Goal: Contribute content: Contribute content

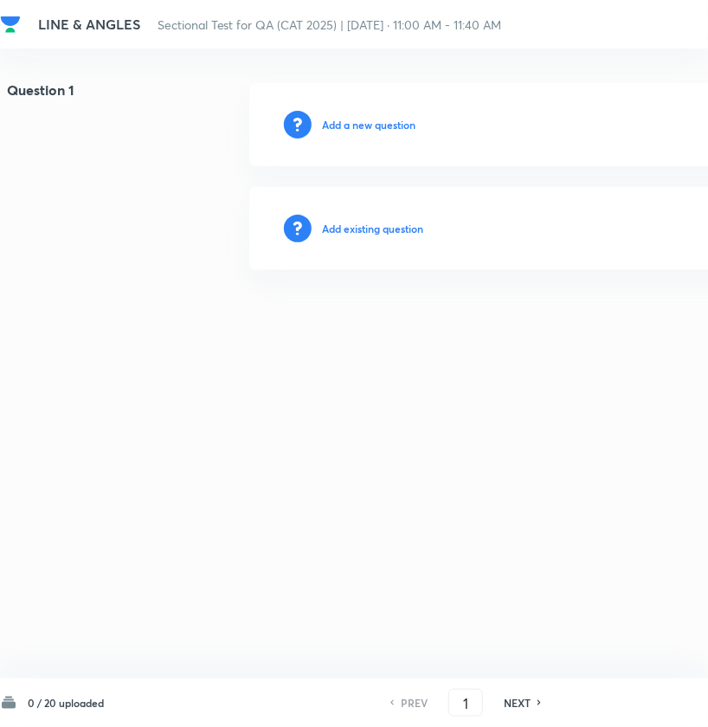
click at [344, 124] on h6 "Add a new question" at bounding box center [369, 125] width 94 height 16
click at [344, 124] on h6 "Choose a question type" at bounding box center [378, 125] width 112 height 16
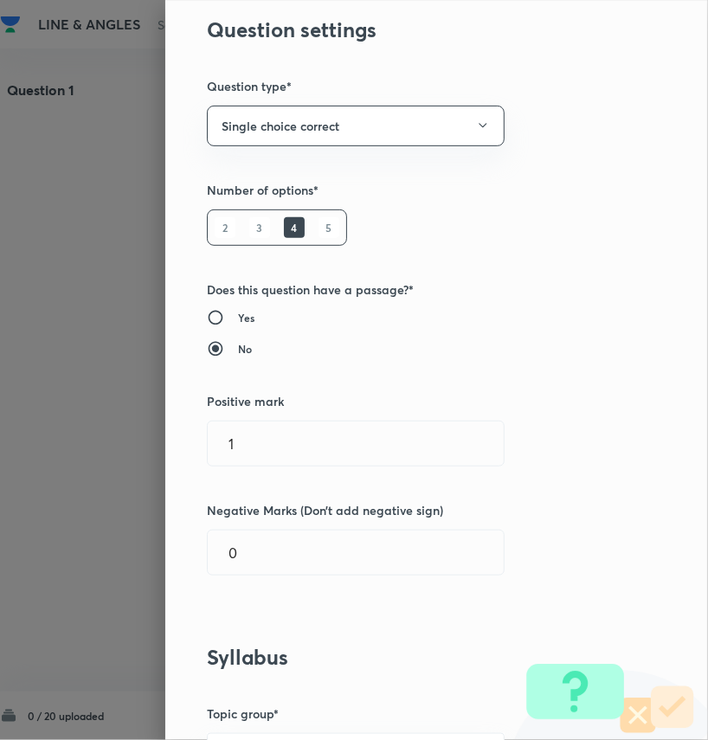
scroll to position [87, 0]
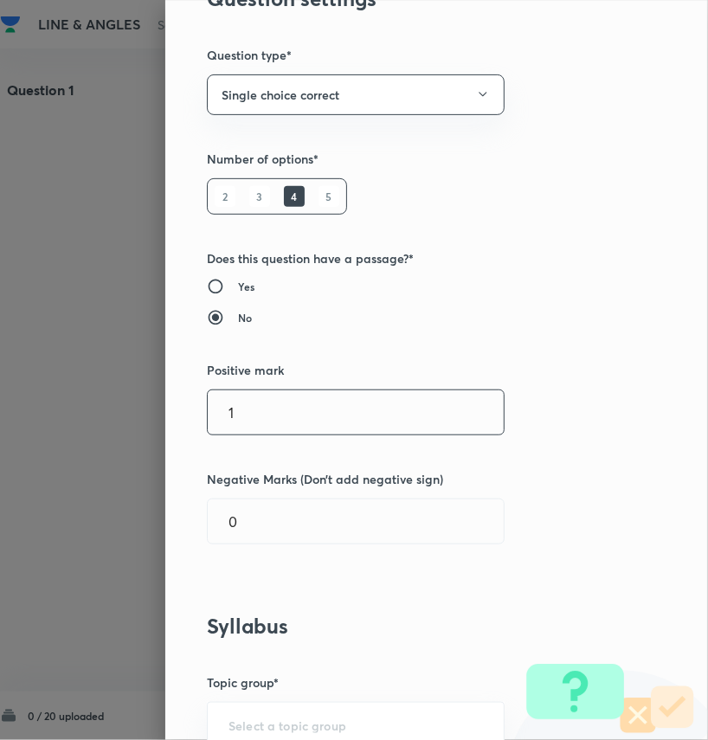
click at [247, 409] on input "1" at bounding box center [356, 413] width 296 height 44
type input "3"
click at [257, 529] on input "0" at bounding box center [356, 522] width 296 height 44
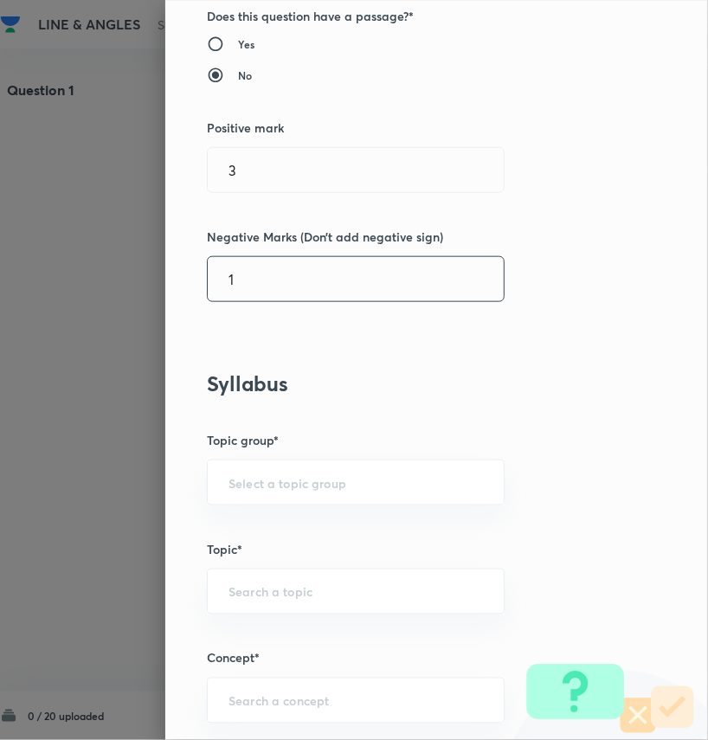
scroll to position [352, 0]
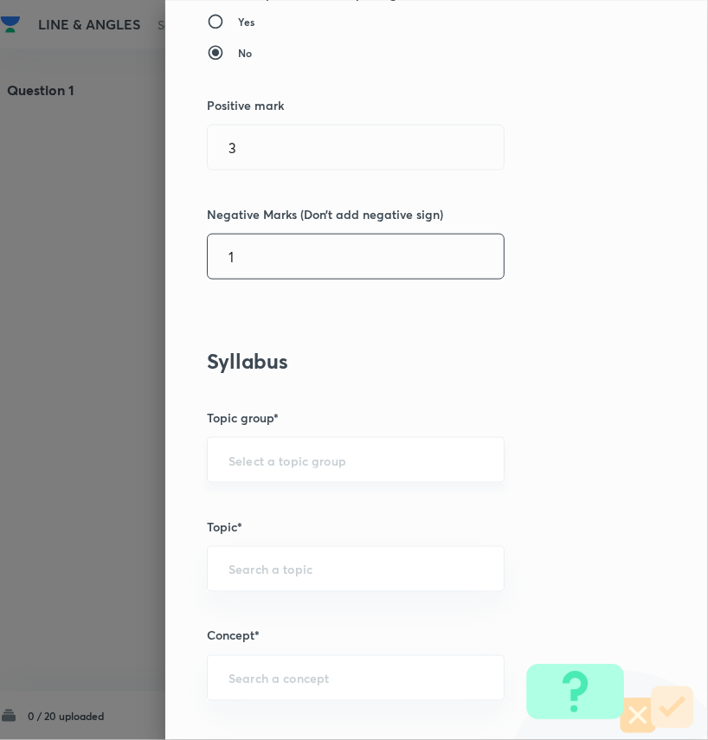
type input "1"
click at [301, 461] on input "text" at bounding box center [356, 460] width 255 height 16
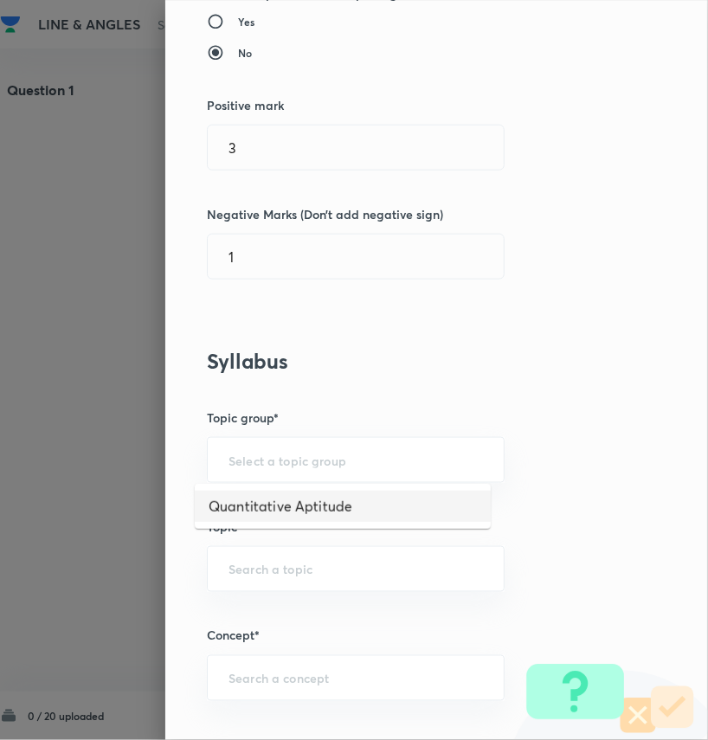
click at [319, 502] on li "Quantitative Aptitude" at bounding box center [343, 506] width 296 height 31
type input "Quantitative Aptitude"
click at [305, 575] on div "​" at bounding box center [356, 569] width 298 height 46
click at [281, 572] on input "text" at bounding box center [356, 569] width 255 height 16
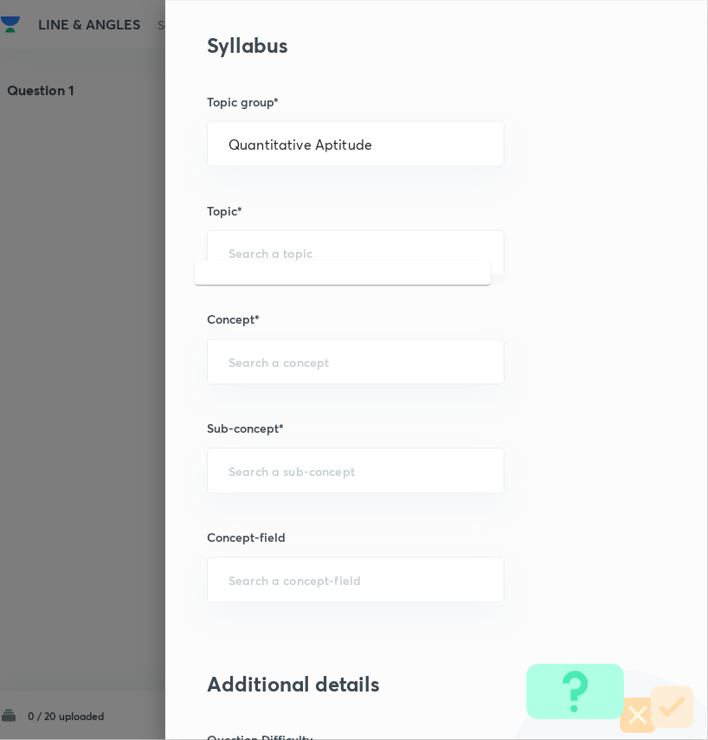
scroll to position [686, 0]
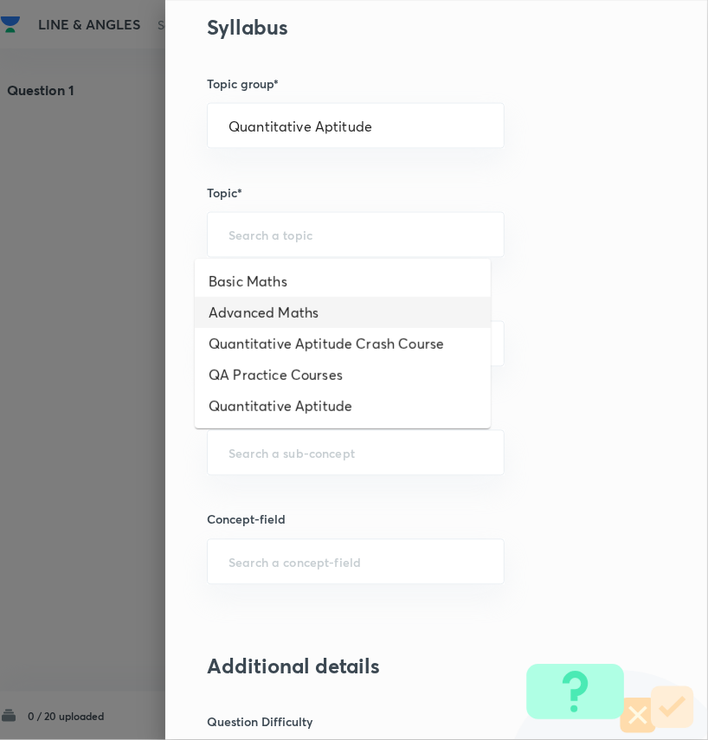
click at [285, 325] on li "Advanced Maths" at bounding box center [343, 312] width 296 height 31
type input "Advanced Maths"
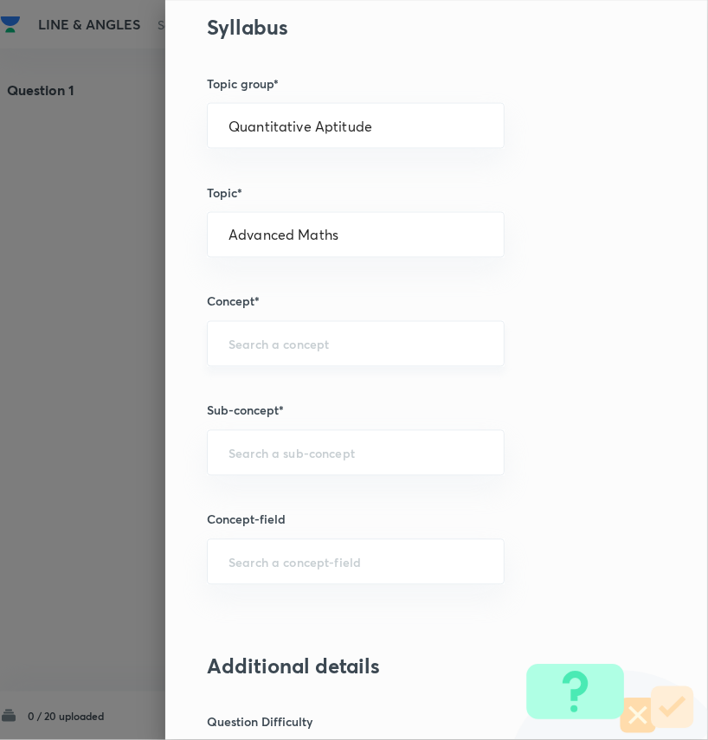
click at [284, 352] on div "​" at bounding box center [356, 344] width 298 height 46
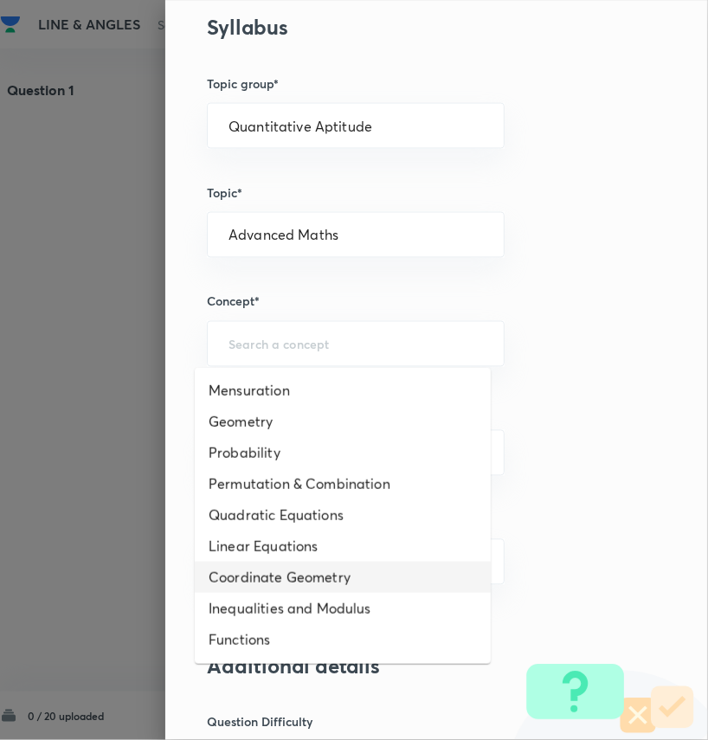
scroll to position [0, 0]
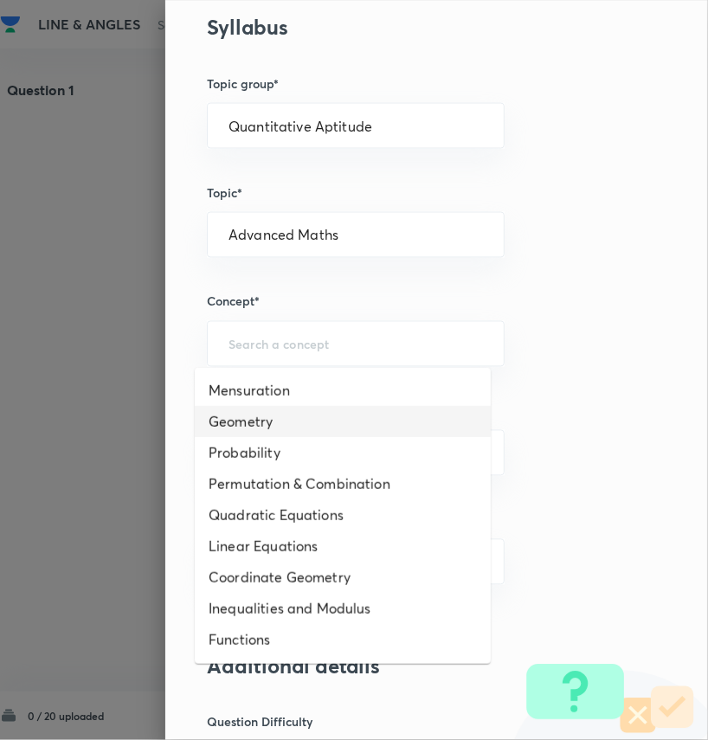
click at [300, 416] on li "Geometry" at bounding box center [343, 421] width 296 height 31
type input "Geometry"
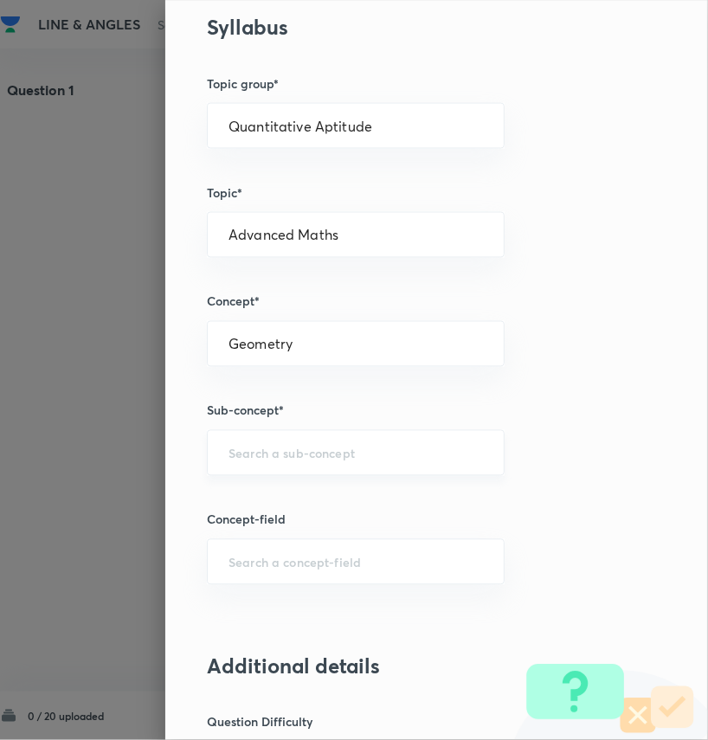
click at [319, 459] on div "​" at bounding box center [356, 453] width 298 height 46
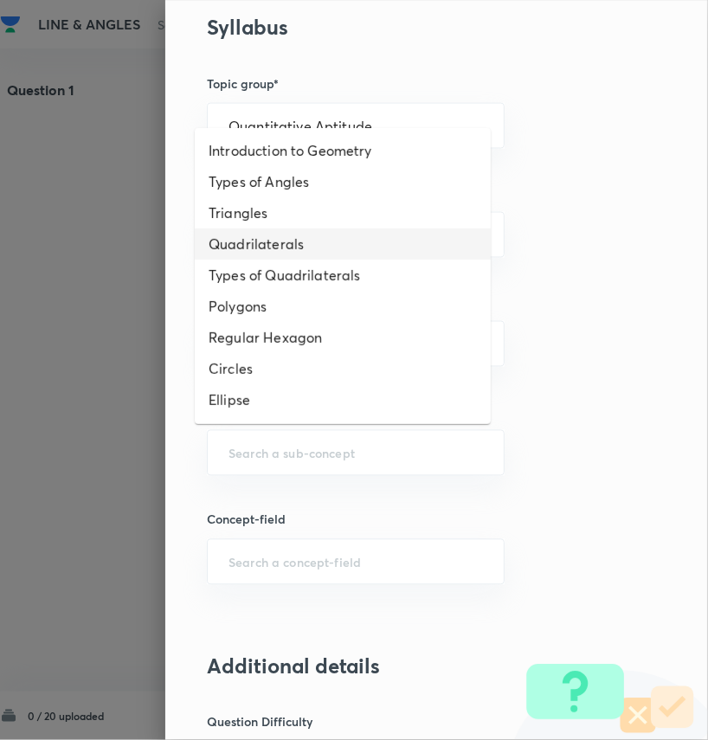
scroll to position [153, 0]
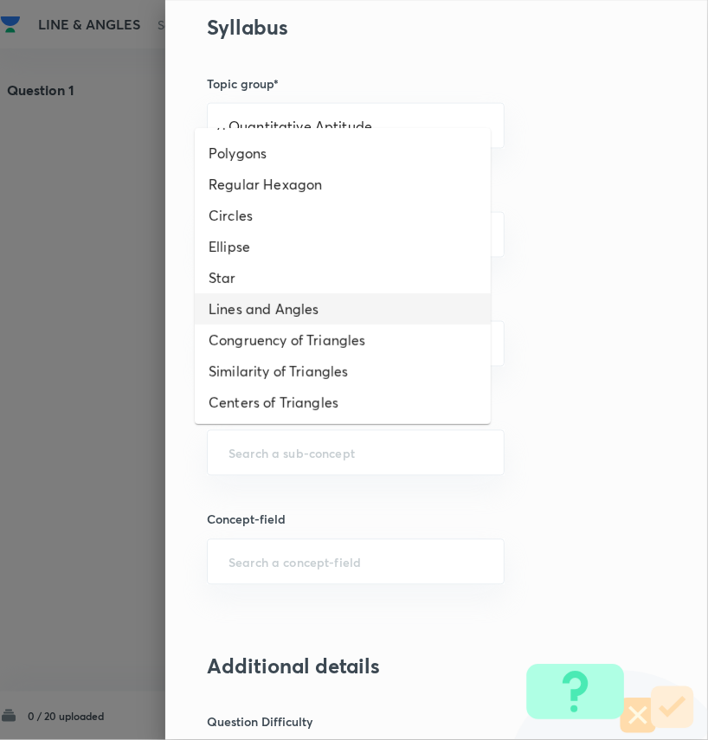
click at [350, 300] on li "Lines and Angles" at bounding box center [343, 309] width 296 height 31
type input "Lines and Angles"
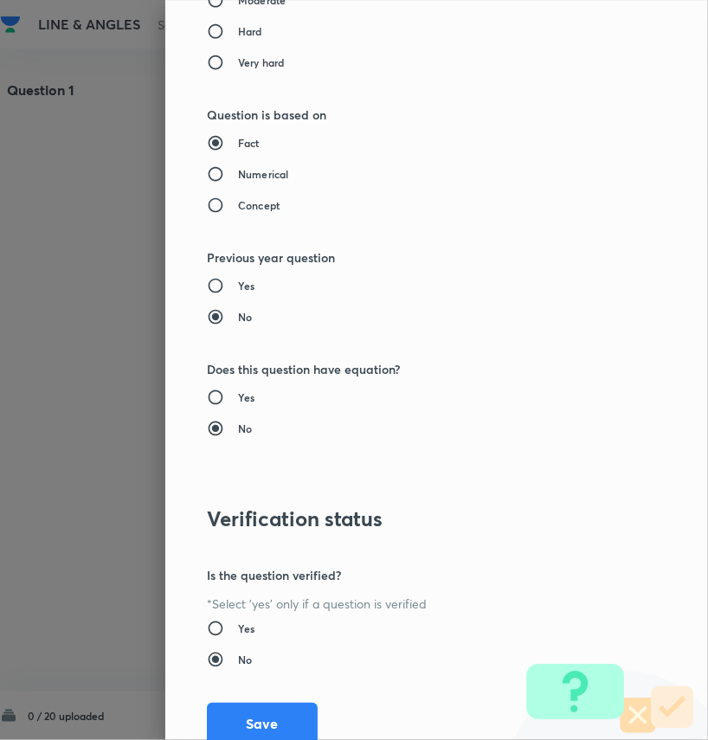
scroll to position [1327, 0]
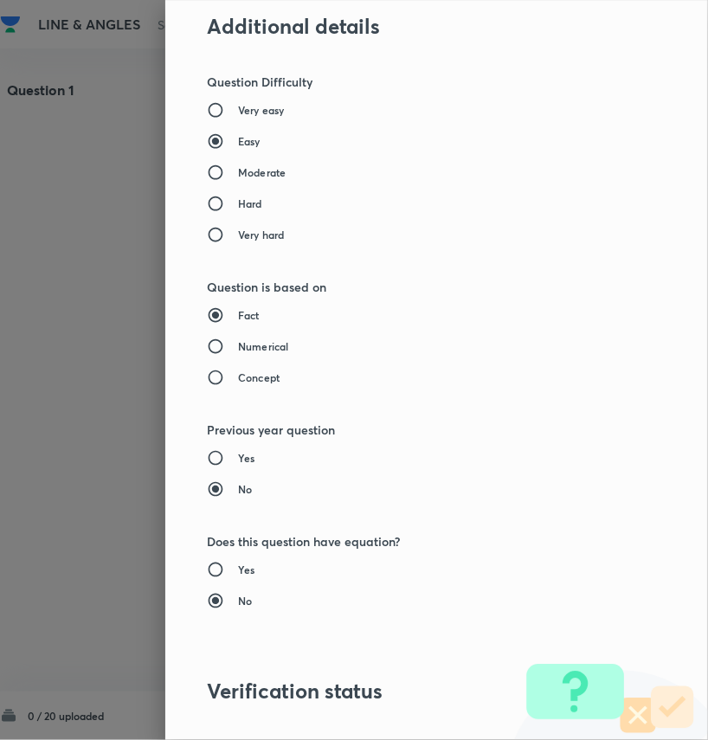
click at [251, 175] on h6 "Moderate" at bounding box center [262, 173] width 48 height 16
click at [238, 175] on input "Moderate" at bounding box center [222, 172] width 31 height 17
radio input "true"
radio input "false"
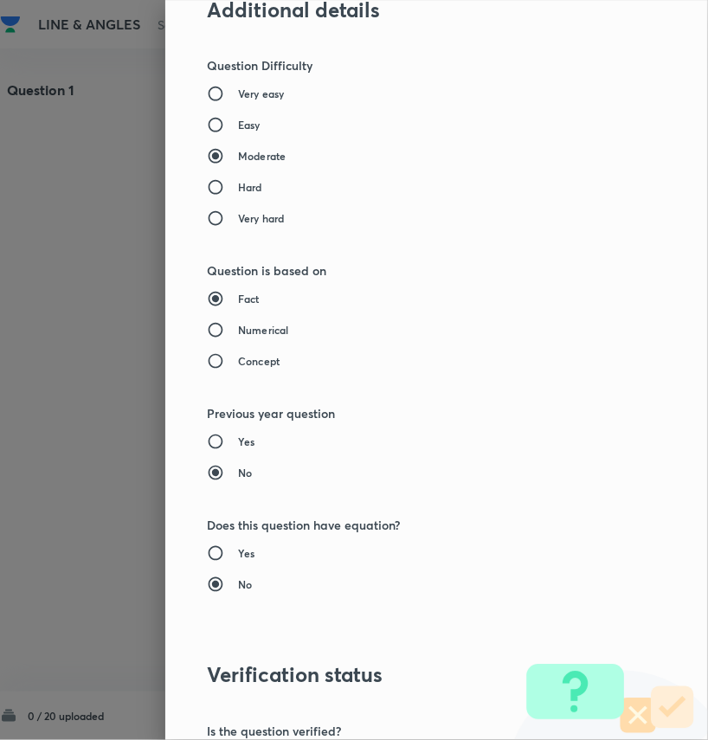
click at [264, 356] on h6 "Concept" at bounding box center [259, 361] width 42 height 16
click at [238, 356] on input "Concept" at bounding box center [222, 360] width 31 height 17
radio input "true"
radio input "false"
click at [260, 326] on h6 "Numerical" at bounding box center [263, 330] width 50 height 16
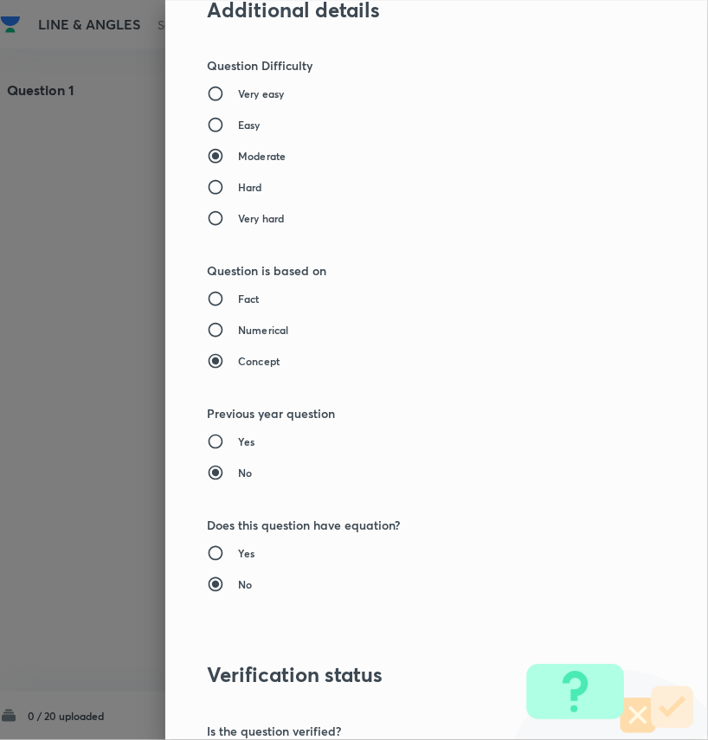
click at [238, 326] on input "Numerical" at bounding box center [222, 329] width 31 height 17
radio input "true"
radio input "false"
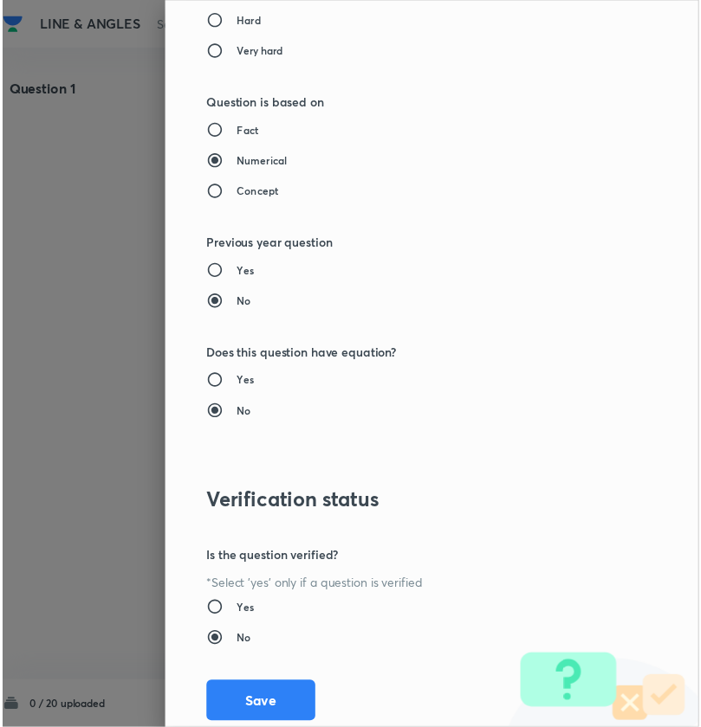
scroll to position [1555, 0]
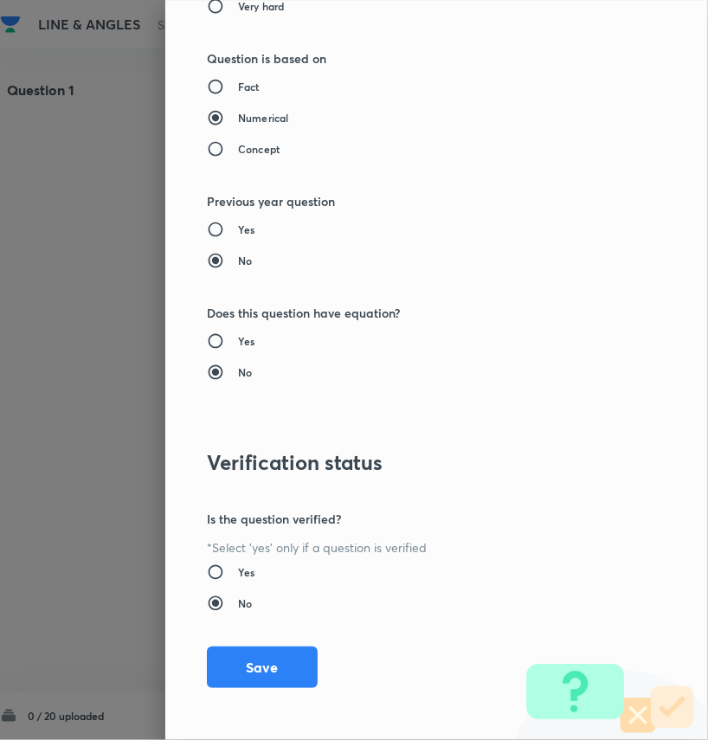
click at [233, 556] on div "Question settings Question type* Single choice correct Number of options* 2 3 4…" at bounding box center [436, 370] width 543 height 740
click at [238, 565] on h6 "Yes" at bounding box center [246, 573] width 16 height 16
click at [237, 565] on input "Yes" at bounding box center [222, 572] width 31 height 17
radio input "true"
radio input "false"
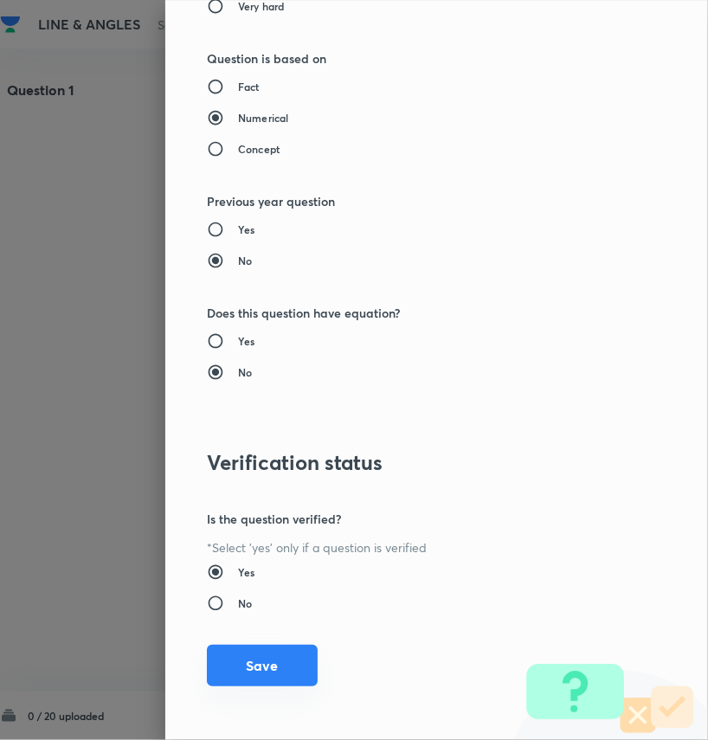
click at [231, 657] on button "Save" at bounding box center [262, 666] width 111 height 42
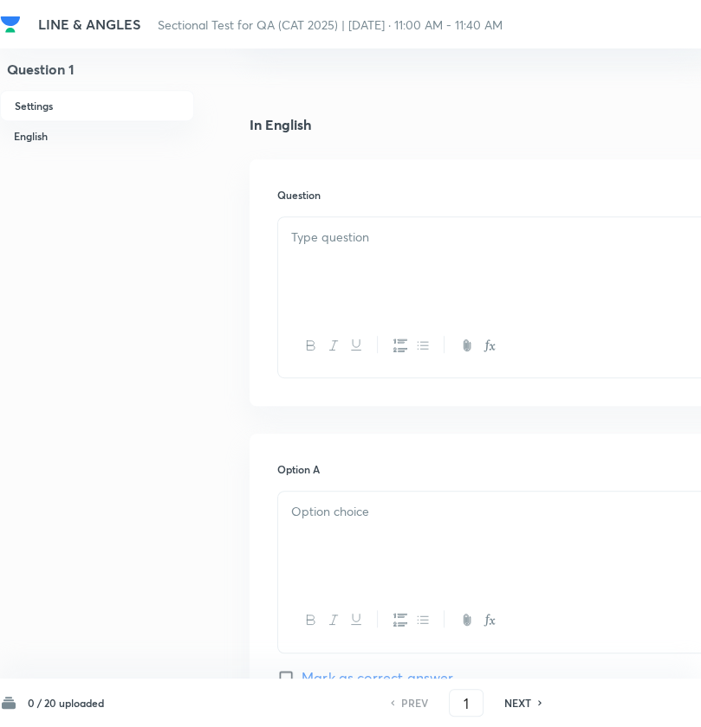
scroll to position [381, 0]
click at [353, 264] on div at bounding box center [554, 264] width 552 height 97
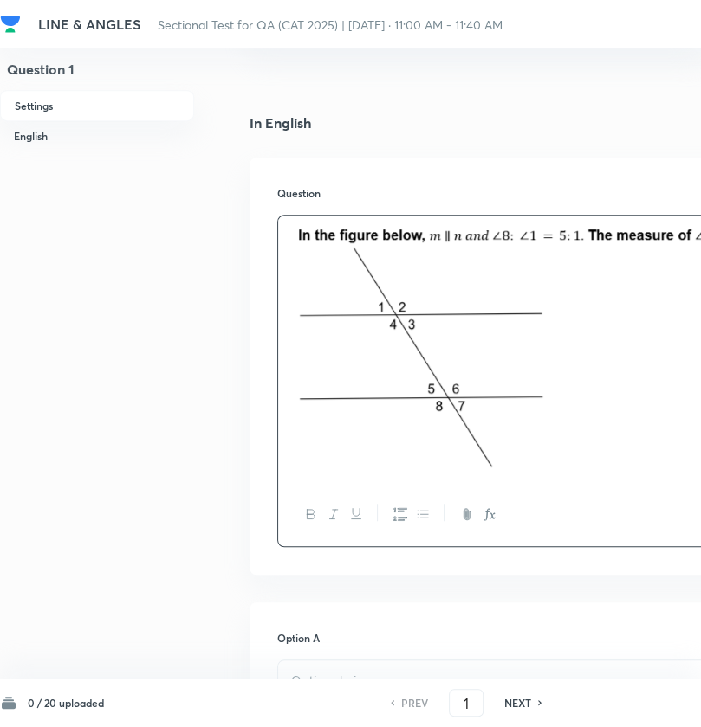
click at [353, 264] on div at bounding box center [554, 350] width 552 height 268
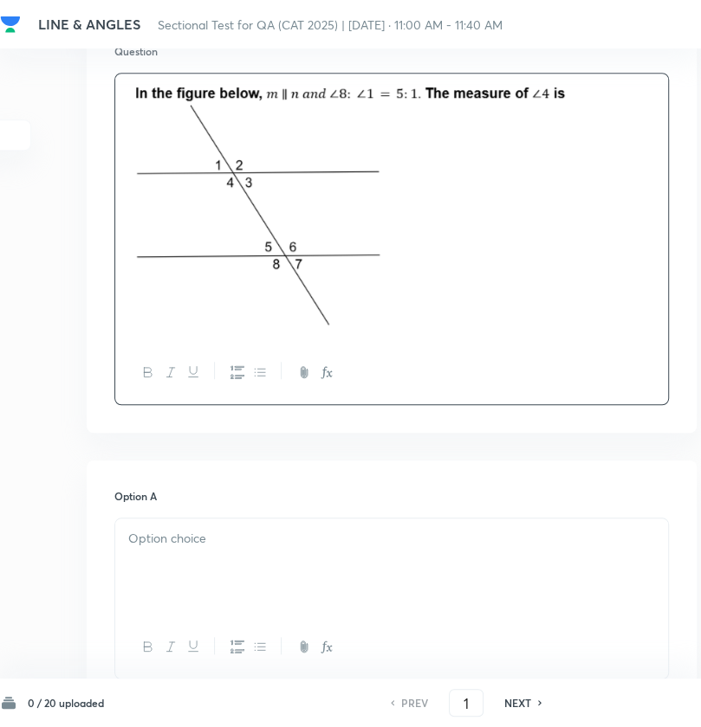
scroll to position [520, 163]
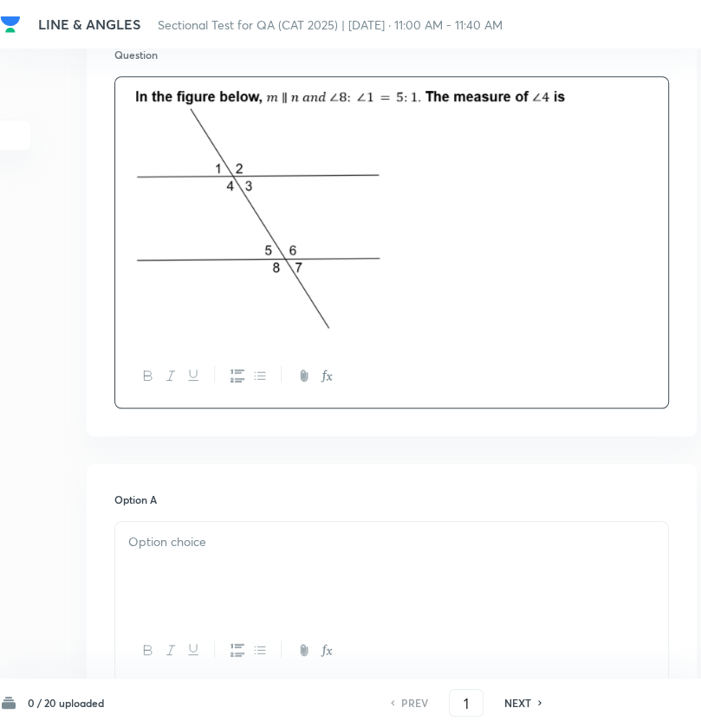
click at [238, 544] on p at bounding box center [391, 543] width 527 height 20
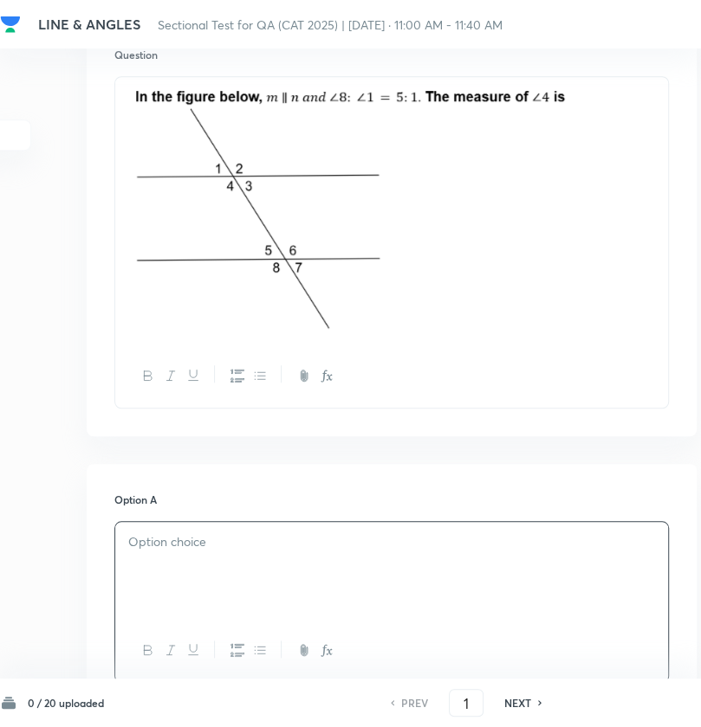
click at [208, 544] on p at bounding box center [391, 543] width 527 height 20
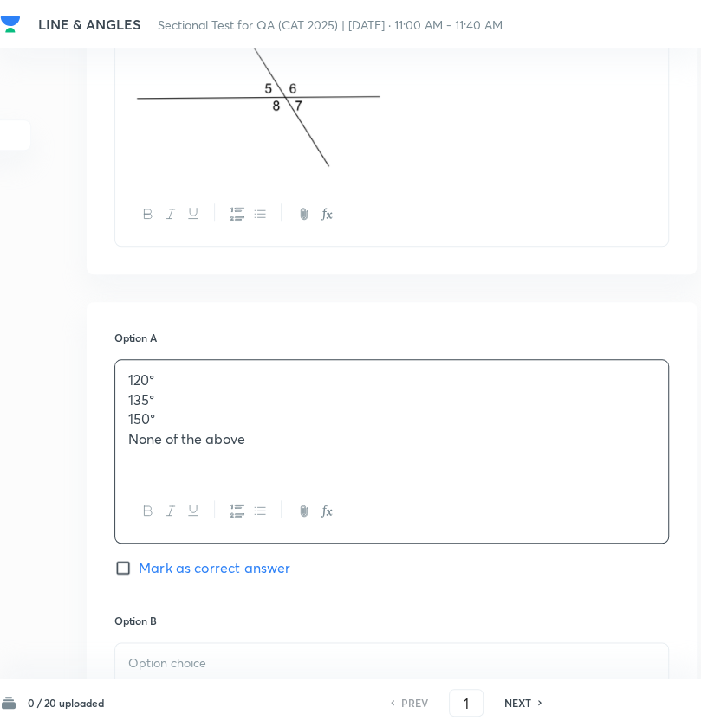
scroll to position [689, 163]
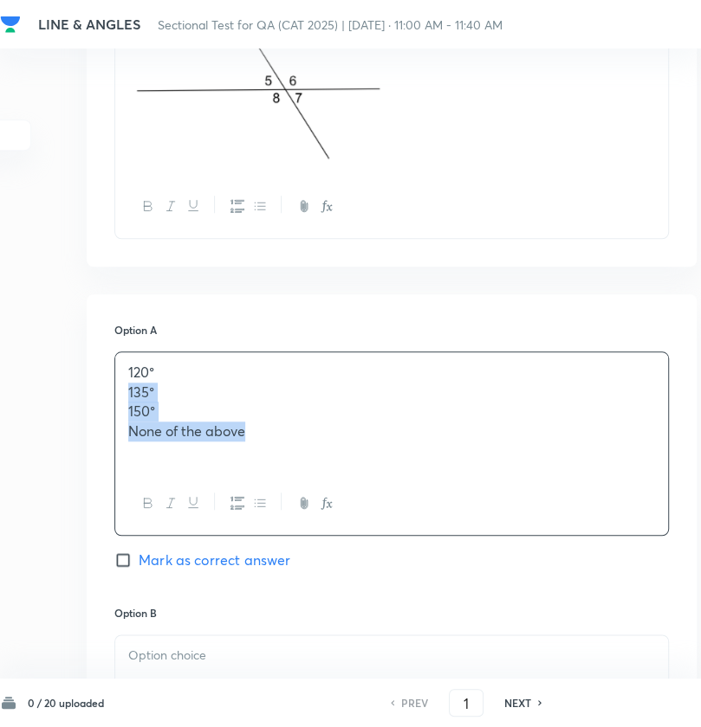
drag, startPoint x: 277, startPoint y: 437, endPoint x: 113, endPoint y: 397, distance: 169.3
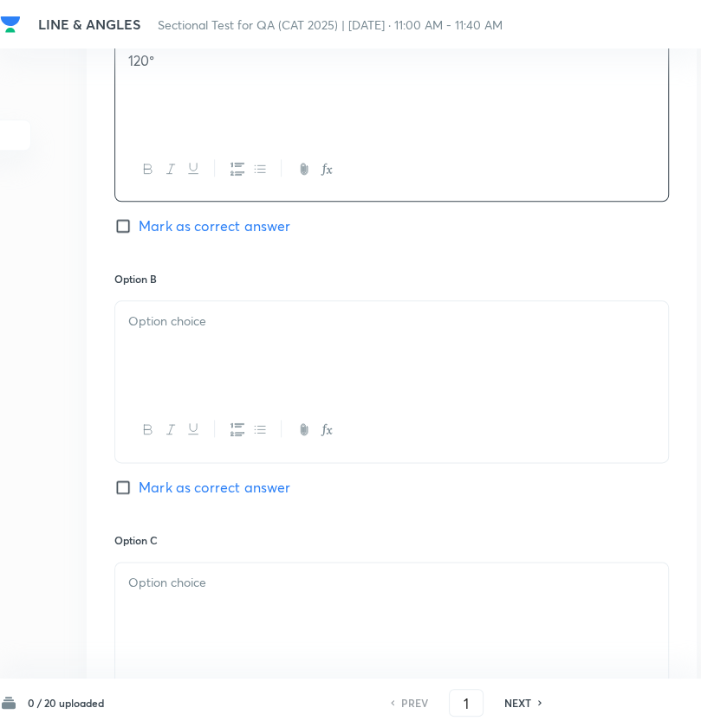
scroll to position [1004, 163]
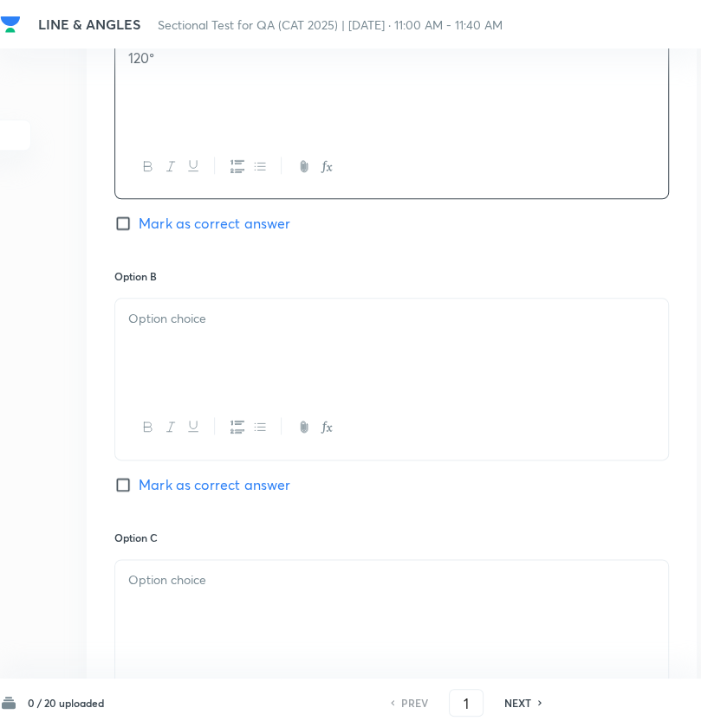
click at [171, 363] on div at bounding box center [391, 347] width 552 height 97
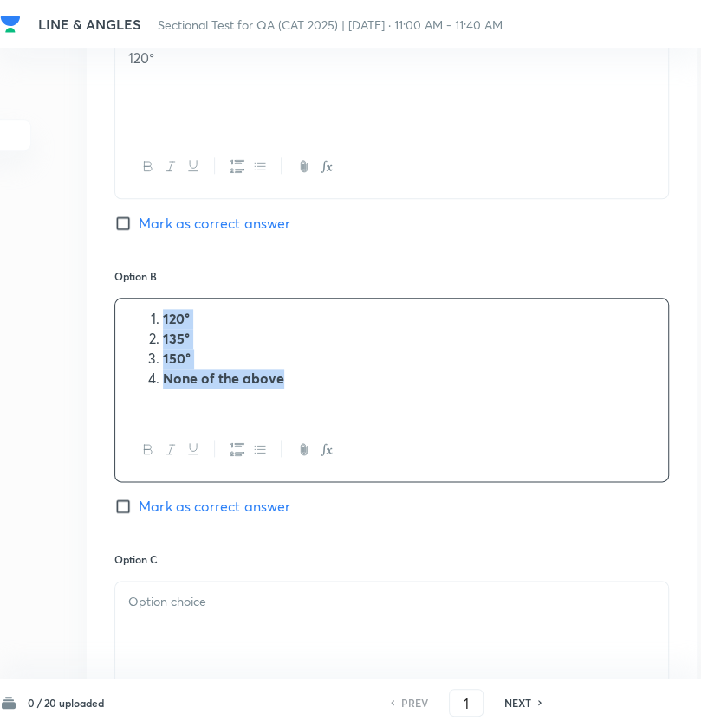
drag, startPoint x: 283, startPoint y: 384, endPoint x: 118, endPoint y: 306, distance: 182.8
click at [118, 306] on div "120° 135° 150° None of the above" at bounding box center [391, 359] width 552 height 120
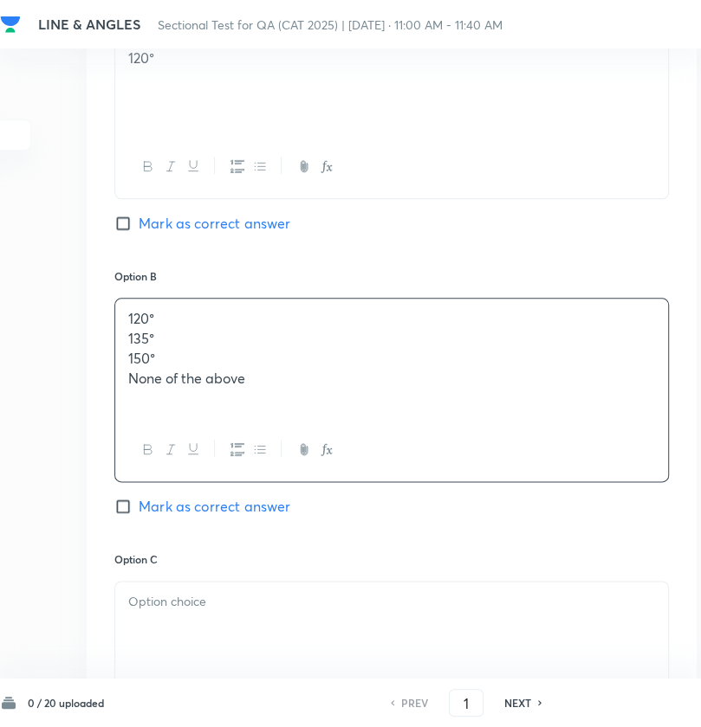
drag, startPoint x: 204, startPoint y: 327, endPoint x: 156, endPoint y: 325, distance: 48.6
click at [156, 325] on div "120° 135° 150° None of the above" at bounding box center [391, 359] width 552 height 120
drag, startPoint x: 156, startPoint y: 321, endPoint x: 100, endPoint y: 321, distance: 56.3
click at [100, 321] on div "Option A 120° Mark as correct answer Option B 120° 135° 150° None of the above …" at bounding box center [392, 523] width 610 height 1087
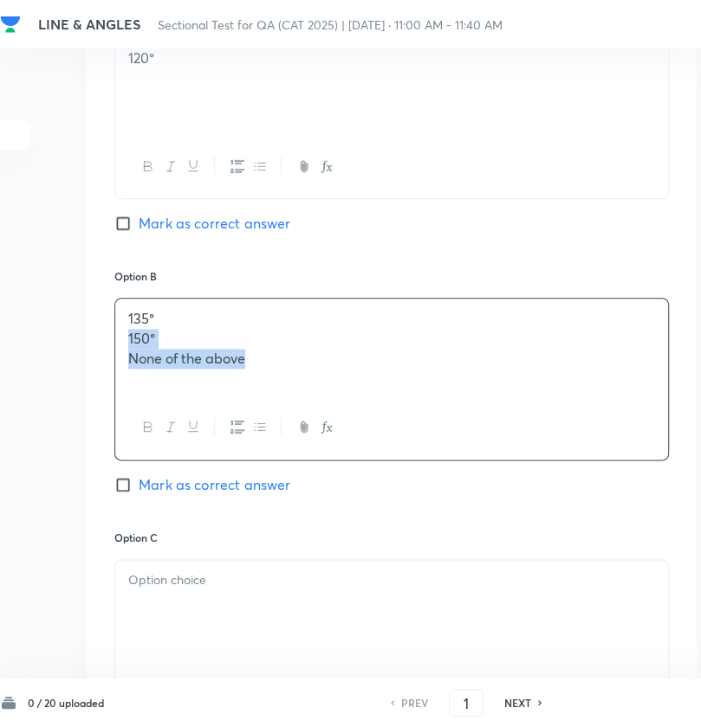
drag, startPoint x: 121, startPoint y: 336, endPoint x: 360, endPoint y: 378, distance: 242.8
click at [360, 378] on div "135° 150° None of the above" at bounding box center [391, 347] width 552 height 97
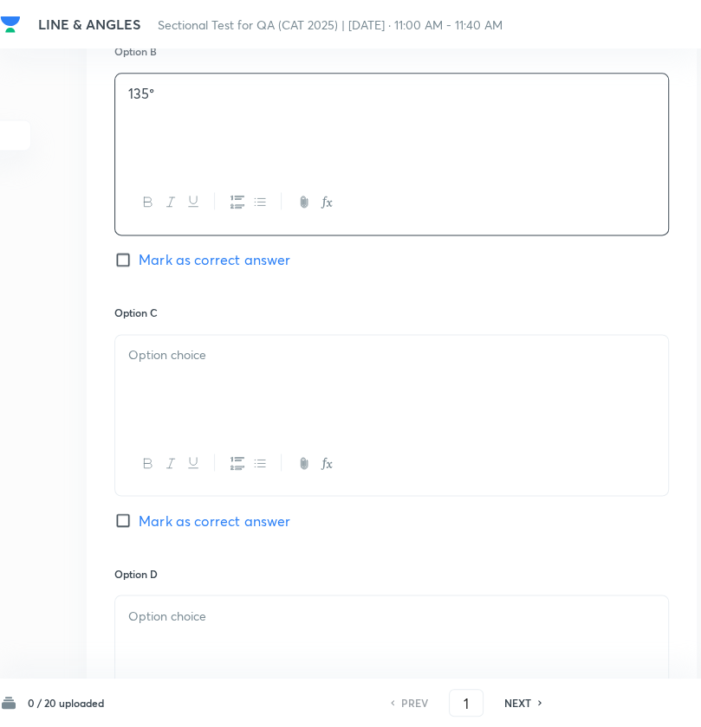
scroll to position [1230, 163]
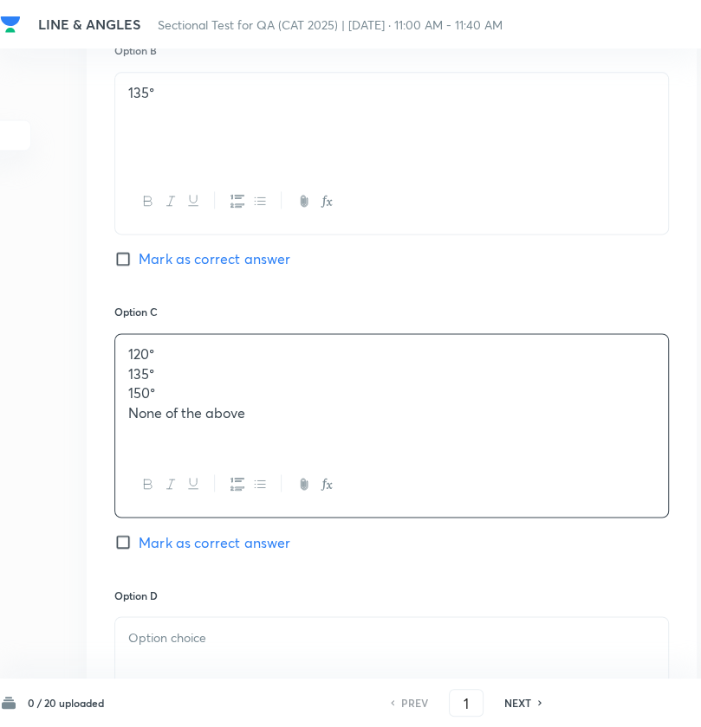
click at [236, 359] on p "120°" at bounding box center [391, 355] width 527 height 20
drag, startPoint x: 197, startPoint y: 370, endPoint x: 114, endPoint y: 335, distance: 89.3
click at [115, 335] on div "120° 135° 150° None of the above" at bounding box center [391, 394] width 552 height 120
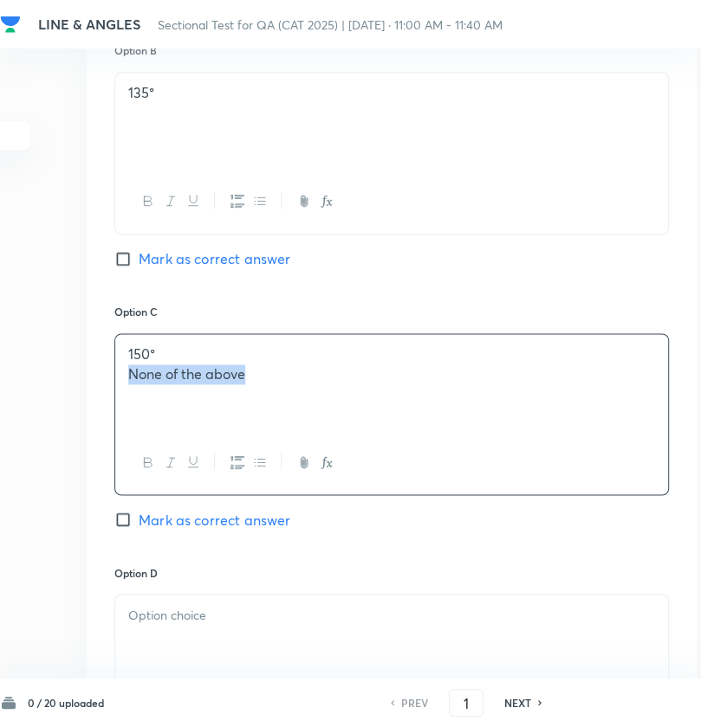
drag, startPoint x: 268, startPoint y: 381, endPoint x: 100, endPoint y: 404, distance: 170.4
click at [100, 404] on div "Option A 120° Mark as correct answer Option B 135° Mark as correct answer Optio…" at bounding box center [392, 286] width 610 height 1065
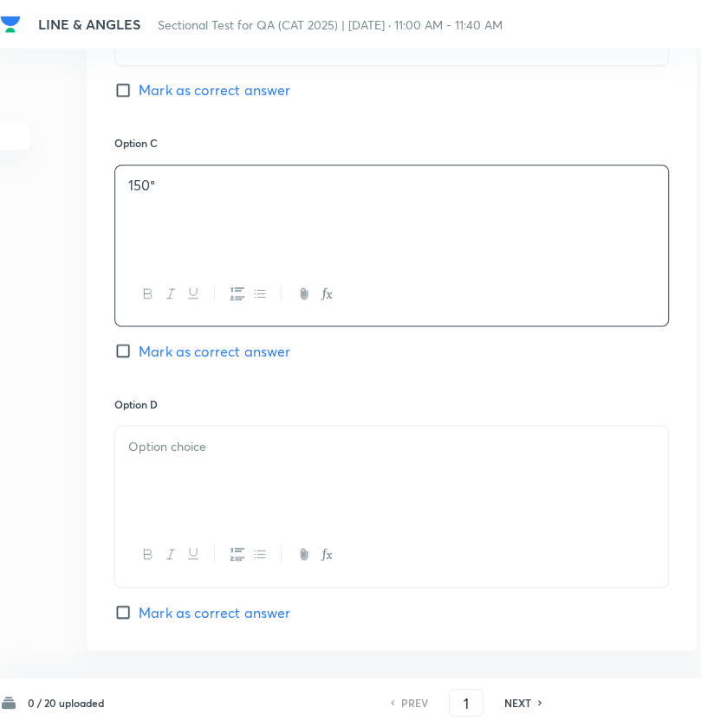
scroll to position [1399, 163]
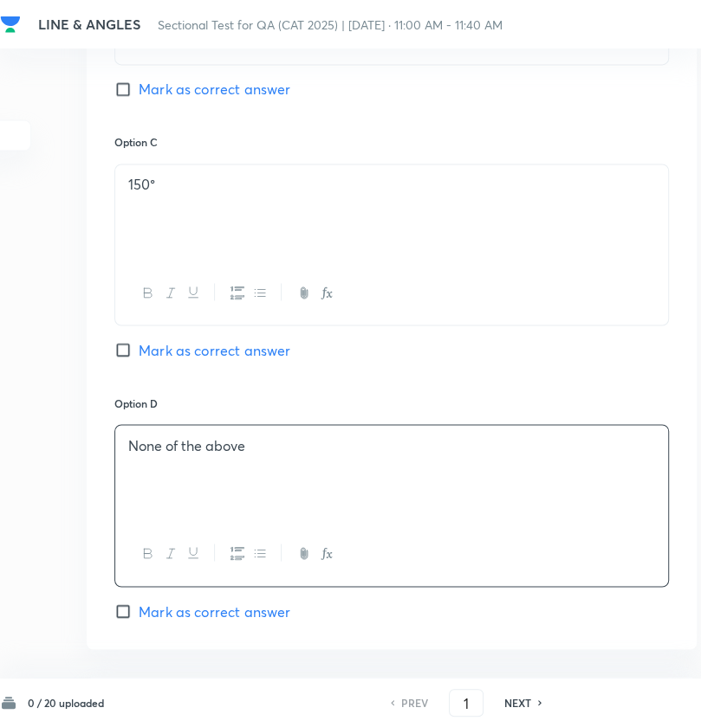
click at [215, 345] on span "Mark as correct answer" at bounding box center [215, 349] width 152 height 21
click at [139, 345] on input "Mark as correct answer" at bounding box center [126, 349] width 24 height 17
checkbox input "true"
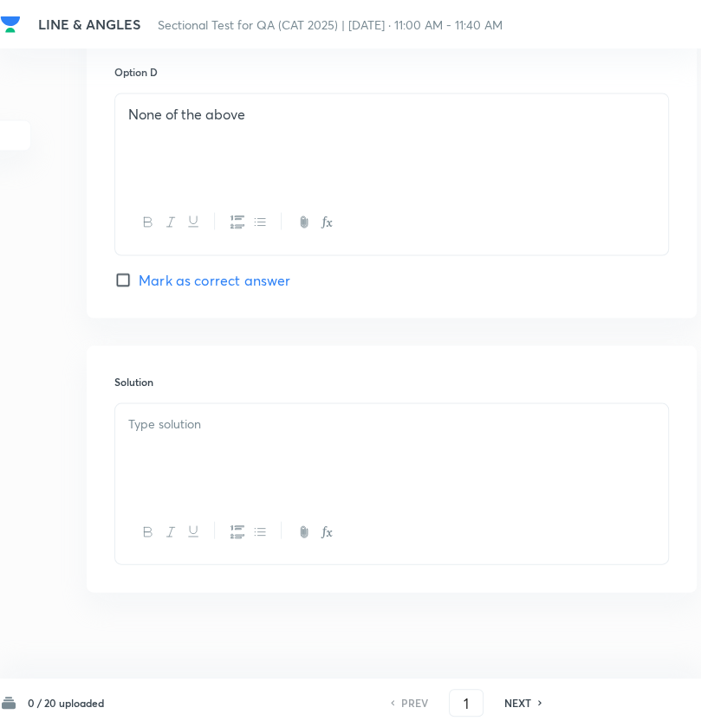
scroll to position [1739, 163]
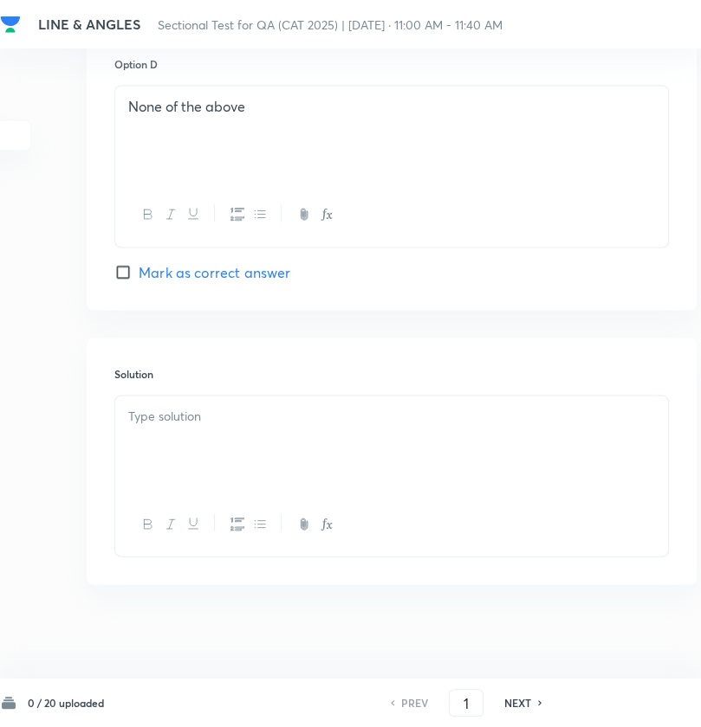
click at [197, 468] on div at bounding box center [391, 444] width 552 height 97
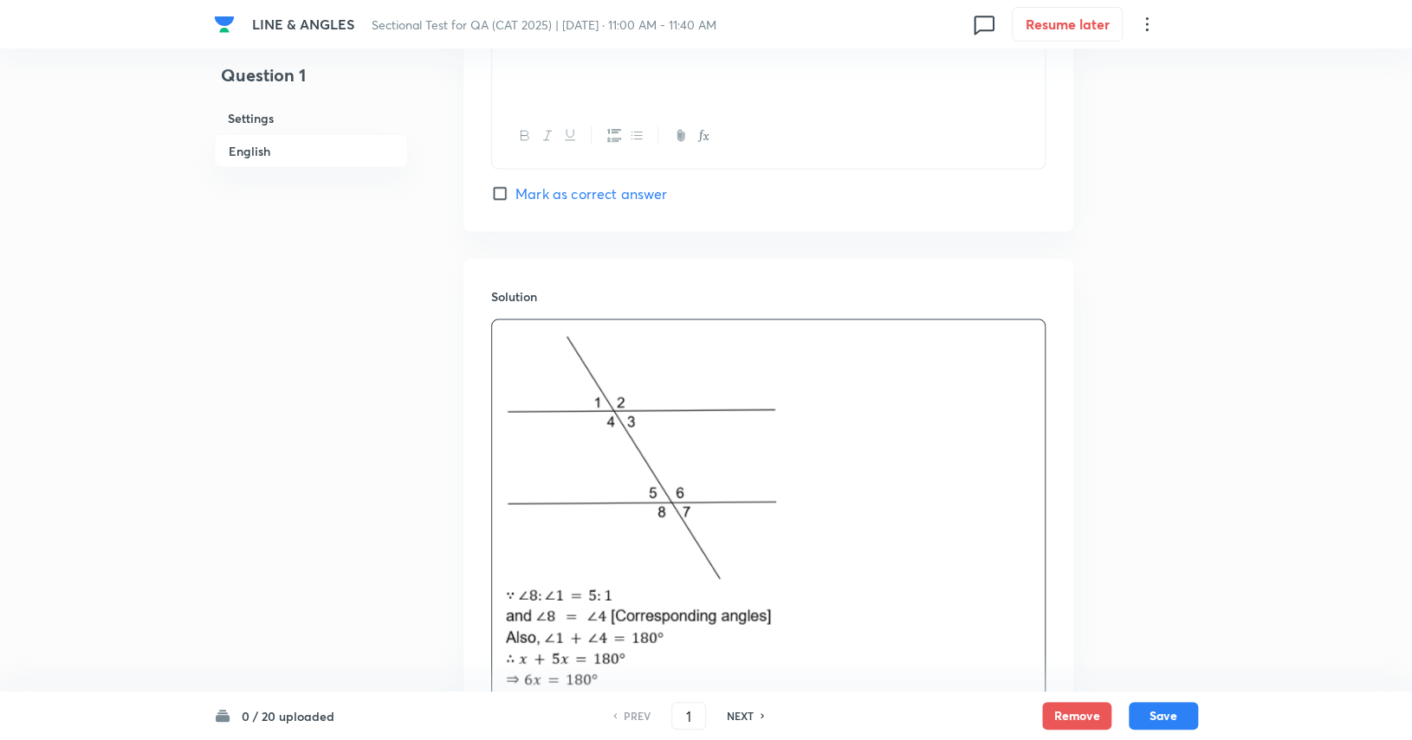
scroll to position [2130, 0]
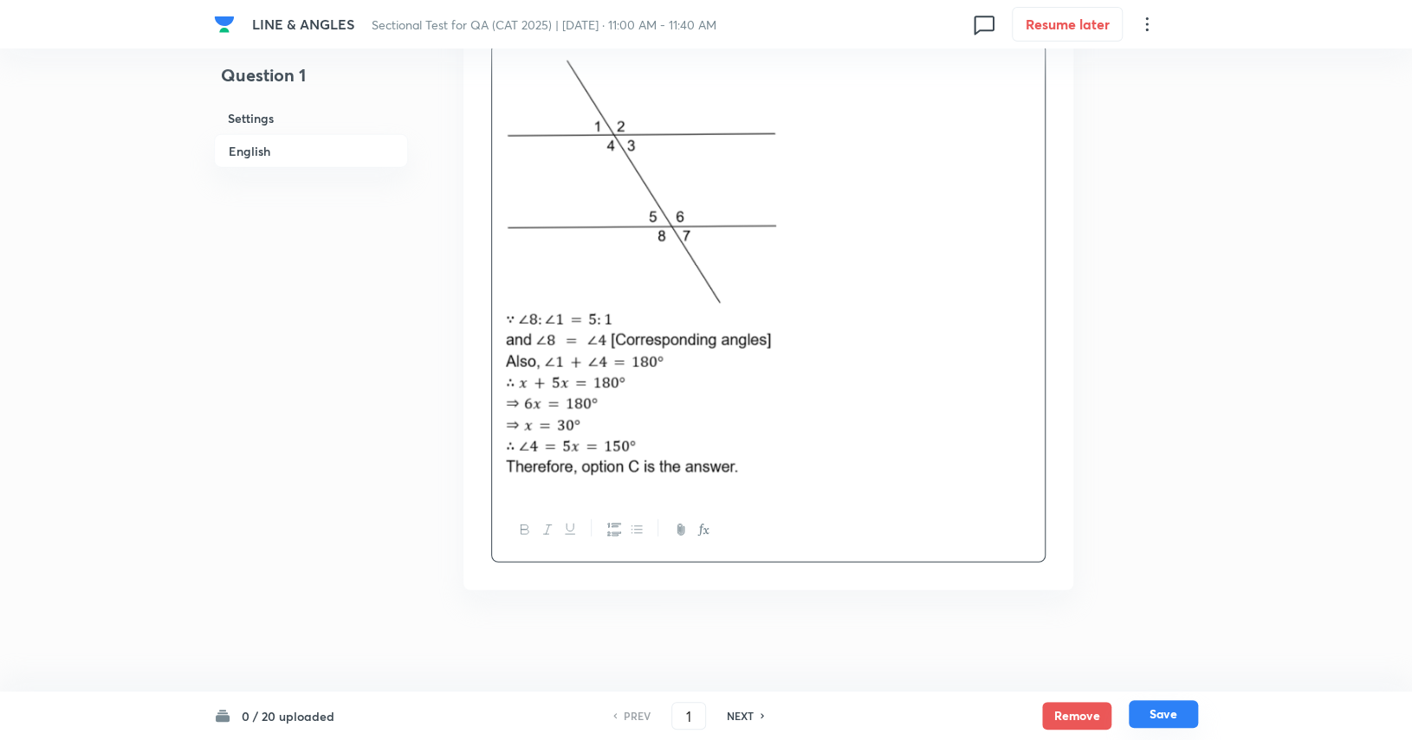
click at [850, 716] on button "Save" at bounding box center [1162, 715] width 69 height 28
type input "2"
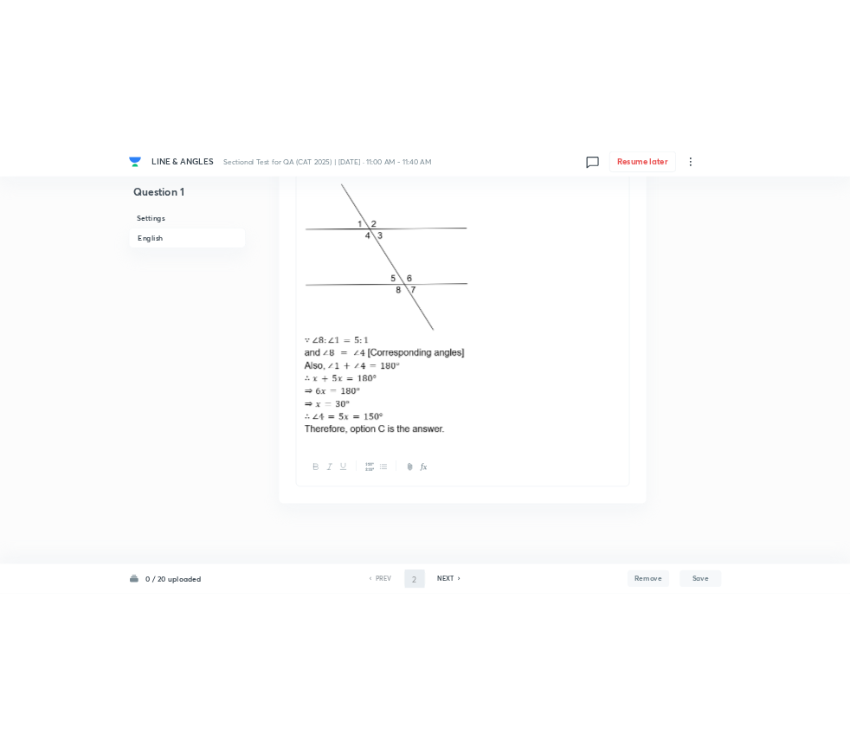
scroll to position [0, 0]
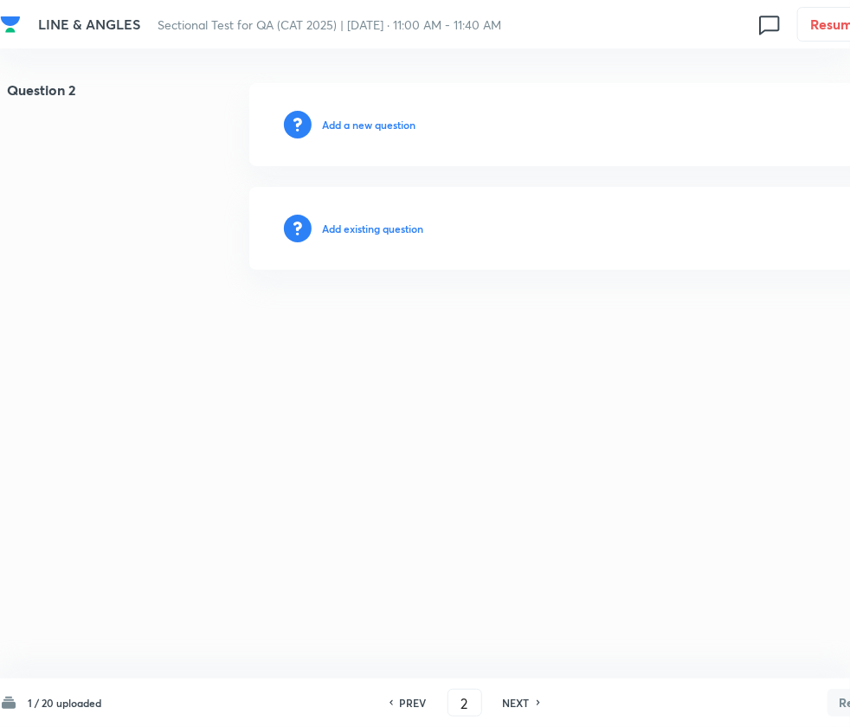
click at [360, 122] on h6 "Add a new question" at bounding box center [369, 125] width 94 height 16
click at [360, 122] on h6 "Choose a question type" at bounding box center [378, 125] width 112 height 16
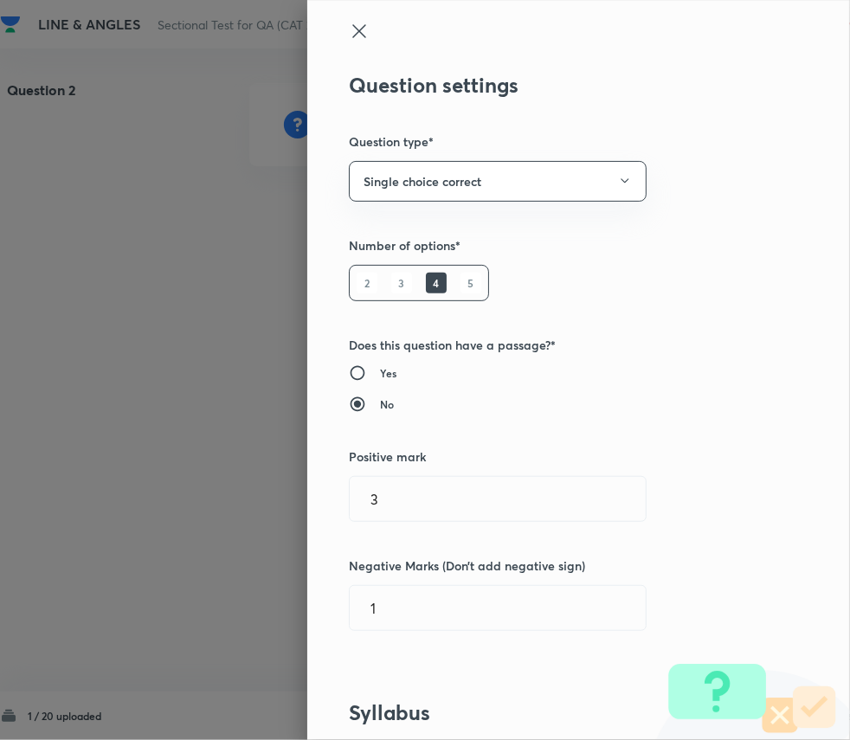
scroll to position [23, 0]
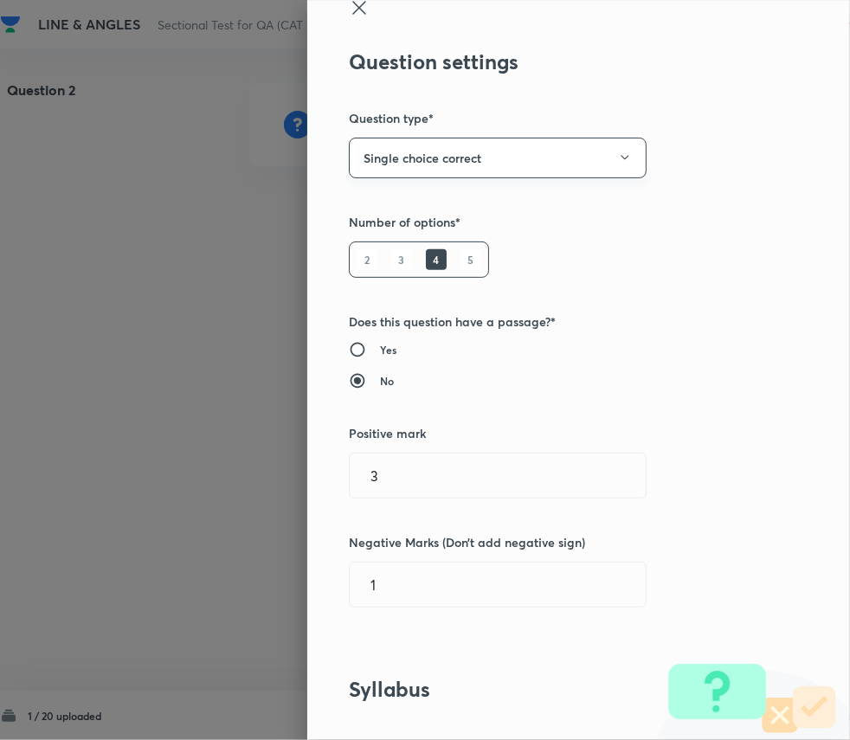
click at [459, 152] on button "Single choice correct" at bounding box center [498, 158] width 298 height 41
click at [398, 286] on li "Integer" at bounding box center [485, 275] width 296 height 32
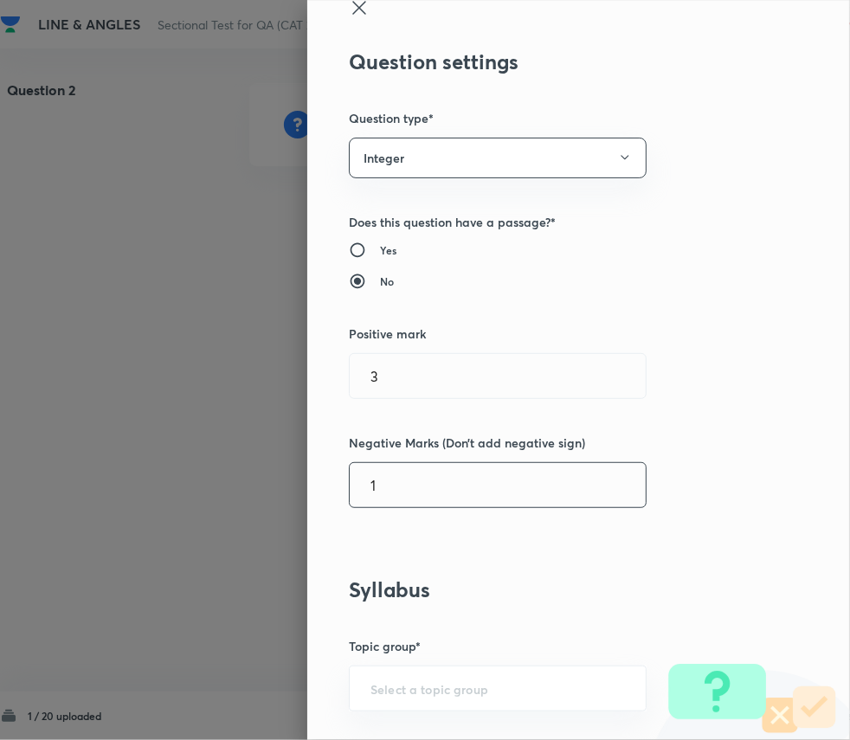
click at [436, 500] on input "1" at bounding box center [498, 485] width 296 height 44
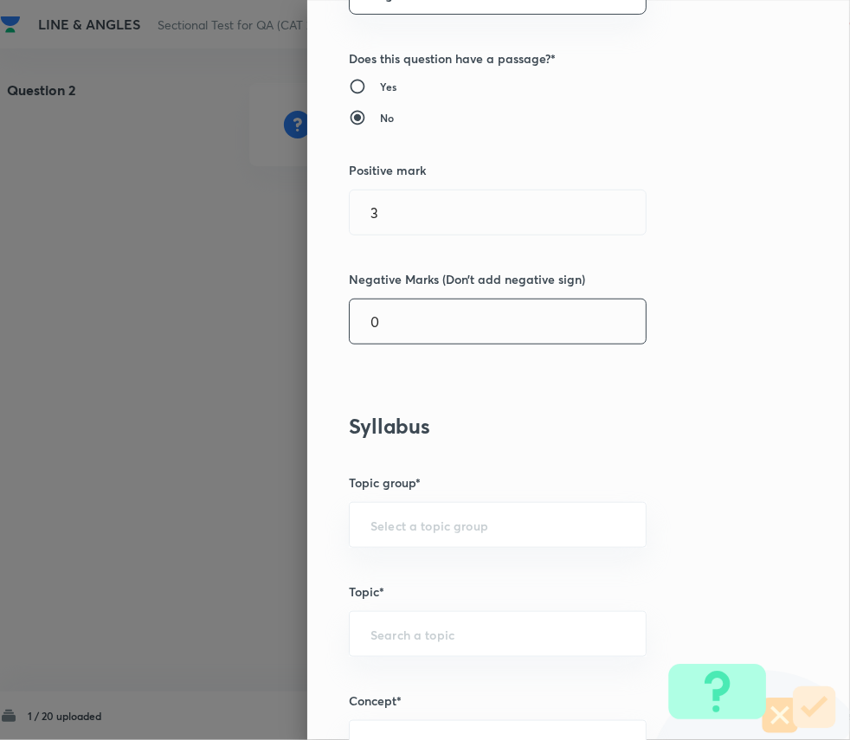
scroll to position [190, 0]
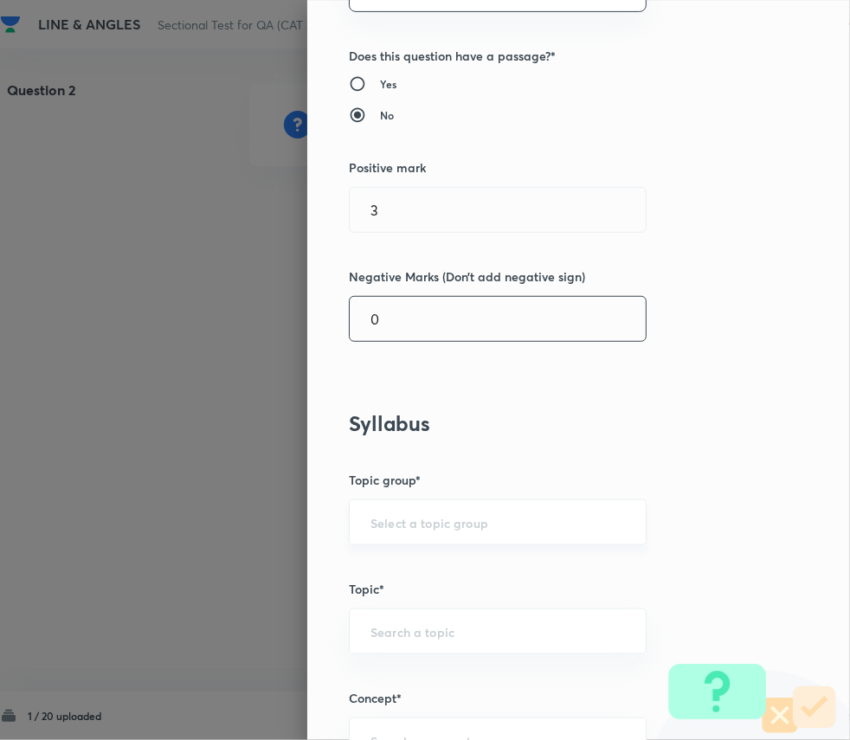
type input "0"
click at [450, 514] on input "text" at bounding box center [498, 522] width 255 height 16
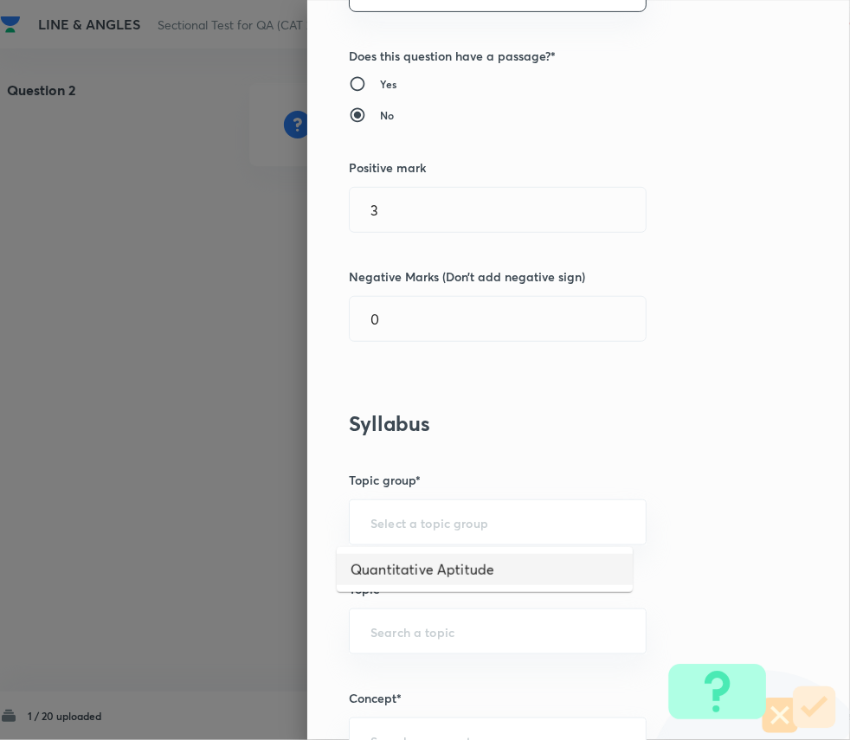
click at [457, 564] on li "Quantitative Aptitude" at bounding box center [485, 569] width 296 height 31
type input "Quantitative Aptitude"
click at [446, 630] on input "text" at bounding box center [498, 632] width 255 height 16
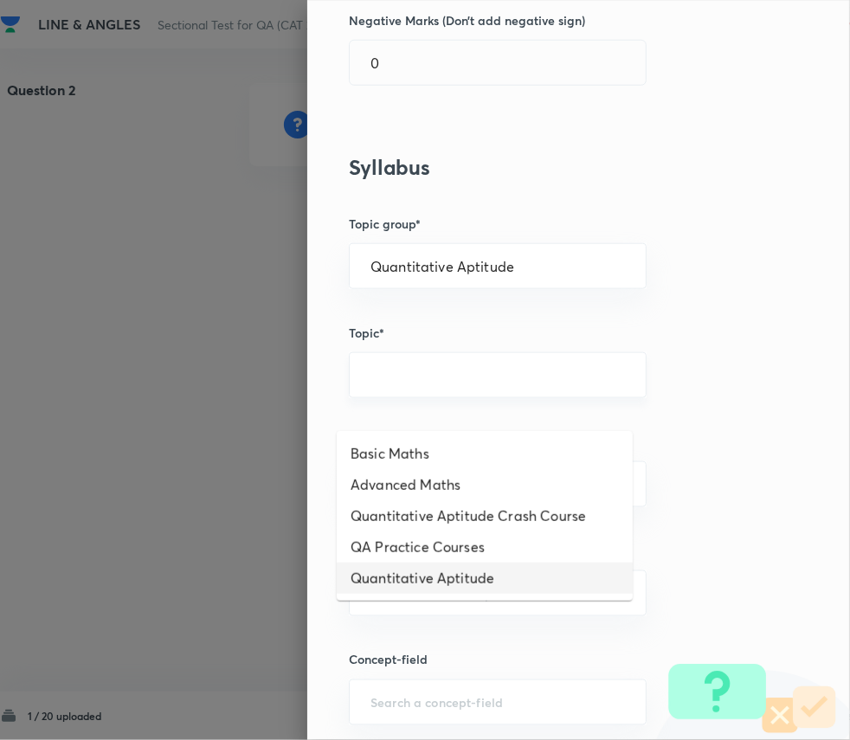
scroll to position [475, 0]
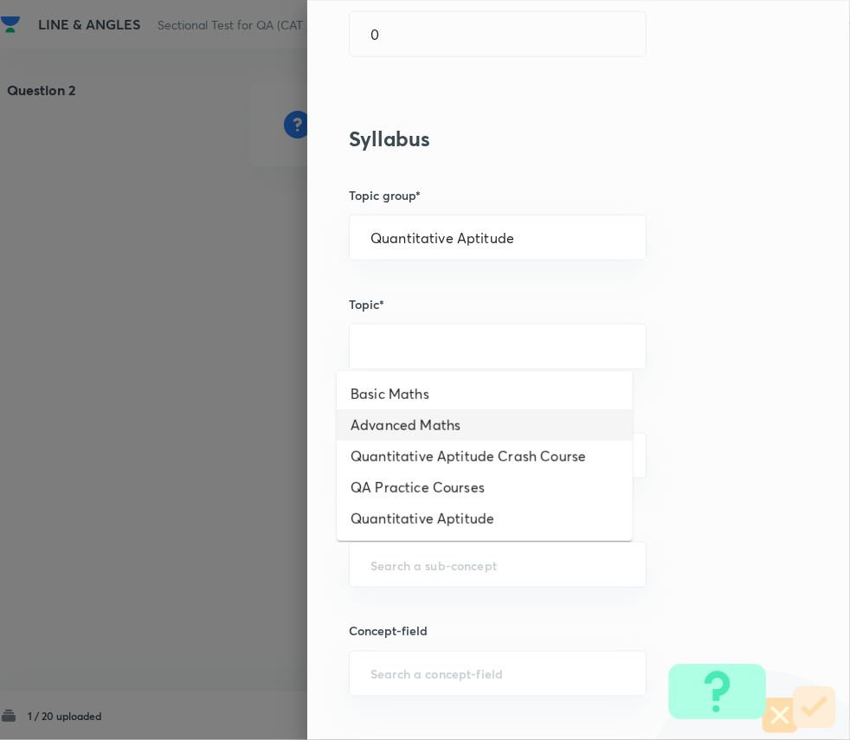
click at [436, 429] on li "Advanced Maths" at bounding box center [485, 425] width 296 height 31
type input "Advanced Maths"
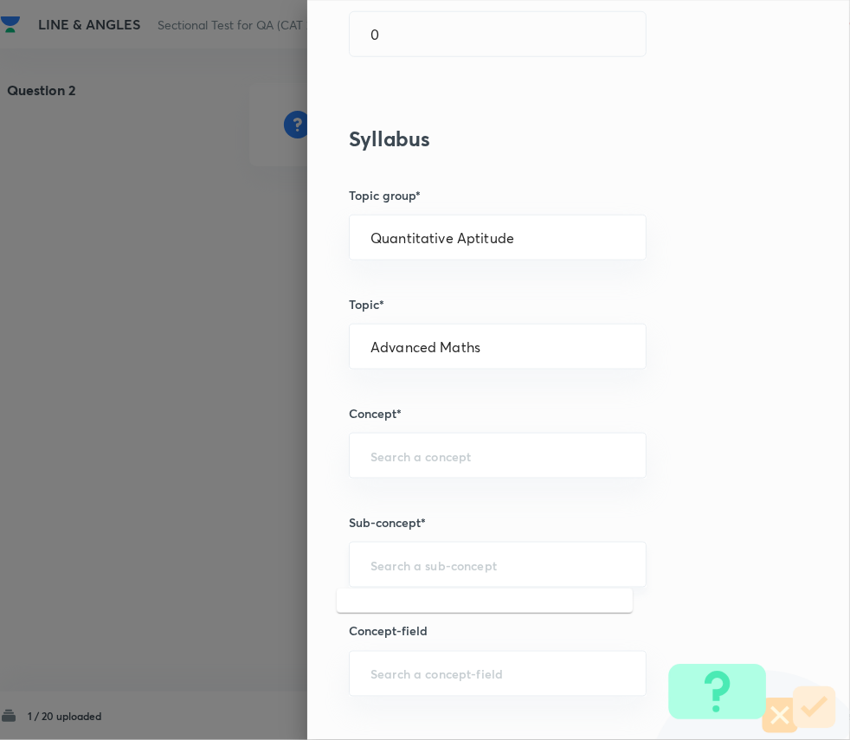
click at [432, 560] on input "text" at bounding box center [498, 565] width 255 height 16
type input "g"
click at [429, 453] on input "text" at bounding box center [498, 456] width 255 height 16
click at [431, 504] on li "Geometry" at bounding box center [485, 502] width 296 height 31
type input "Geometry"
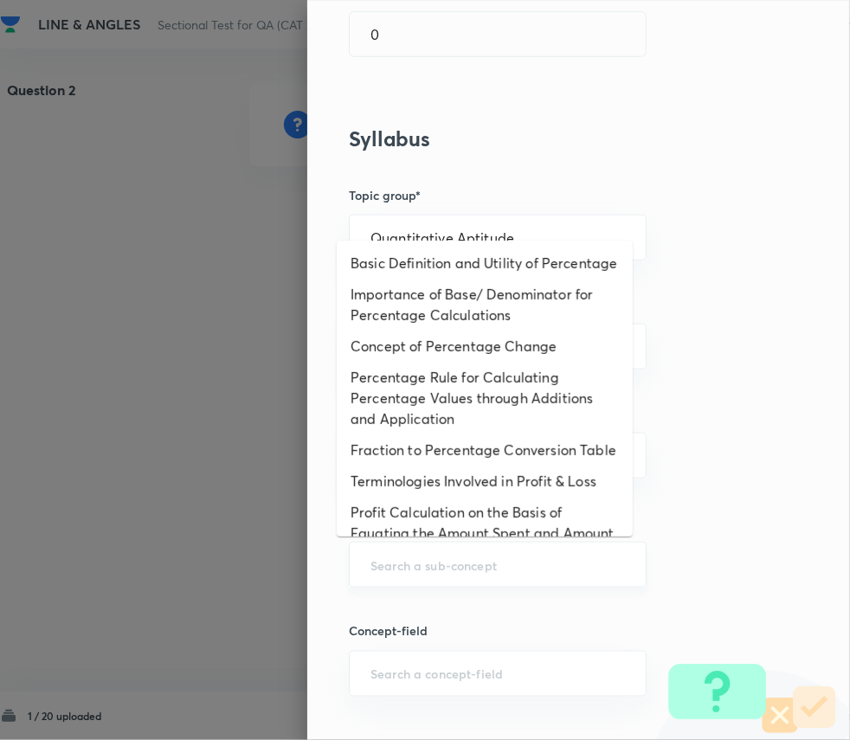
click at [440, 557] on input "text" at bounding box center [498, 565] width 255 height 16
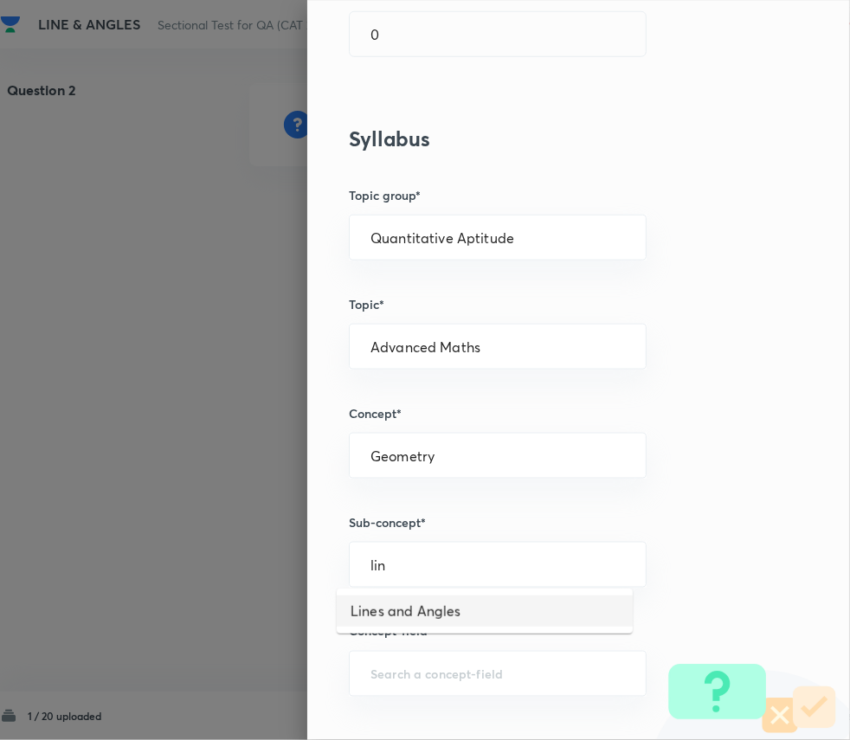
click at [426, 600] on li "Lines and Angles" at bounding box center [485, 611] width 296 height 31
type input "Lines and Angles"
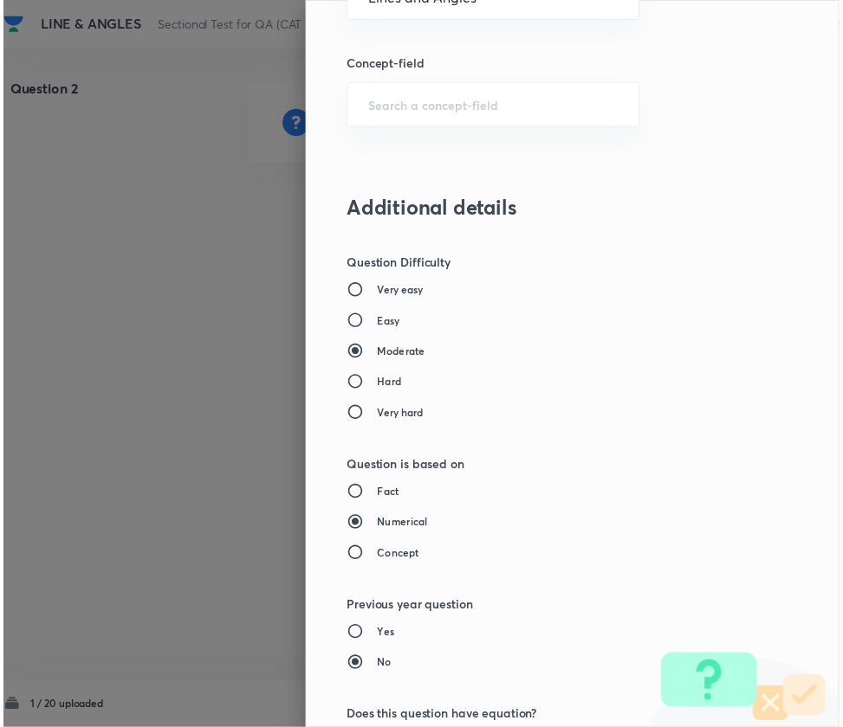
scroll to position [1457, 0]
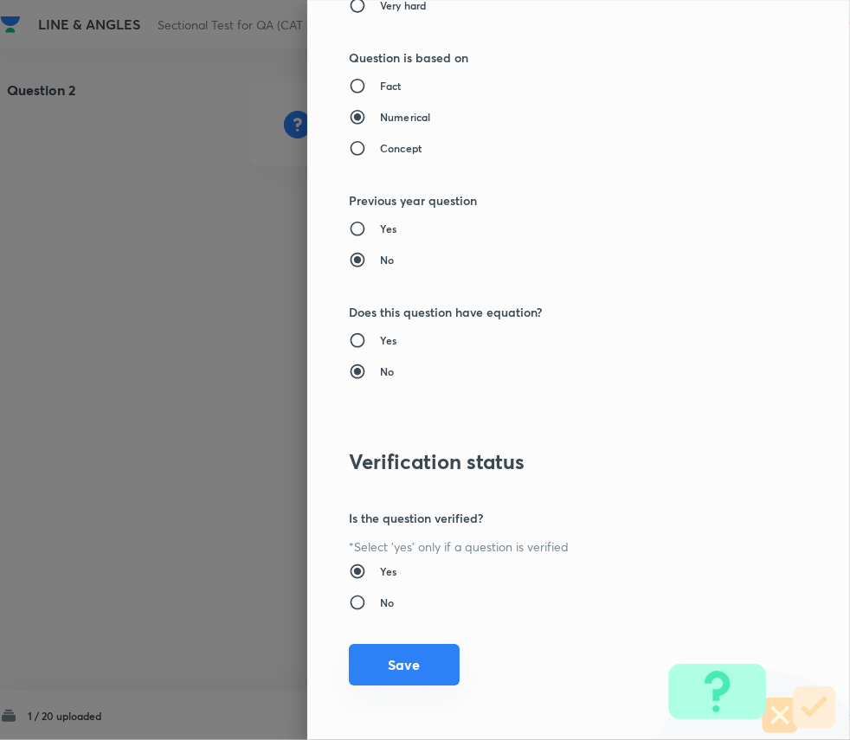
click at [412, 657] on button "Save" at bounding box center [404, 665] width 111 height 42
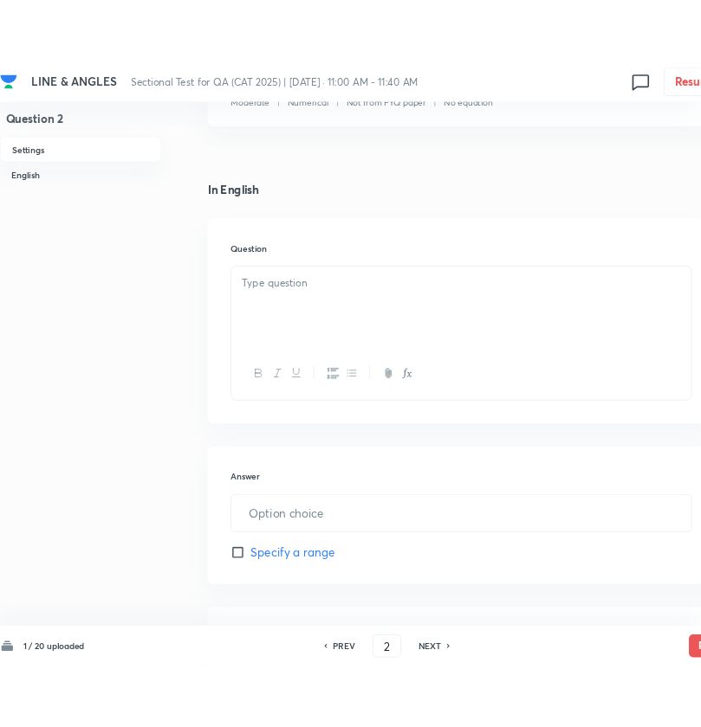
scroll to position [353, 0]
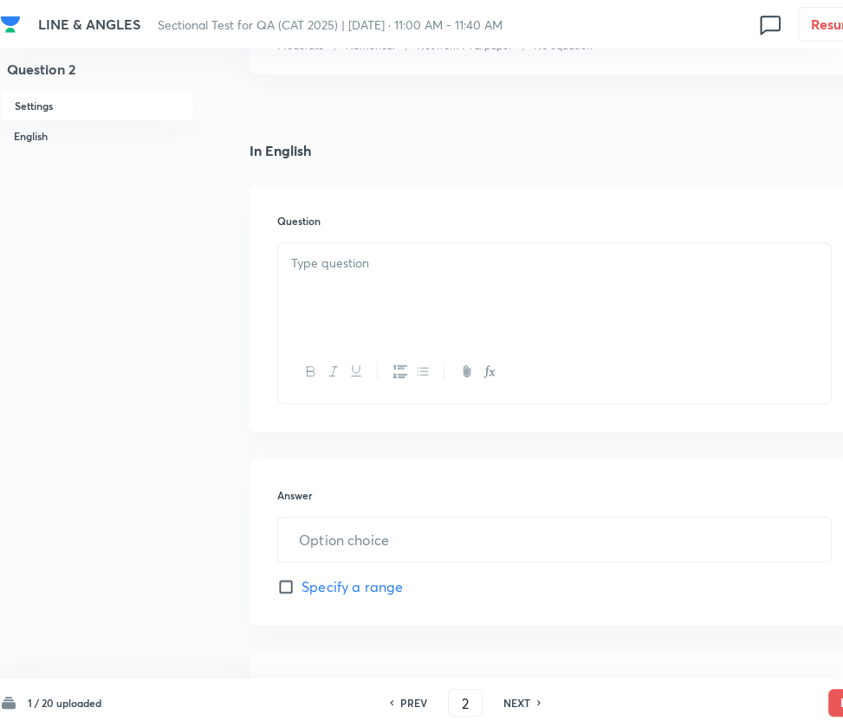
click at [404, 246] on div at bounding box center [554, 291] width 552 height 97
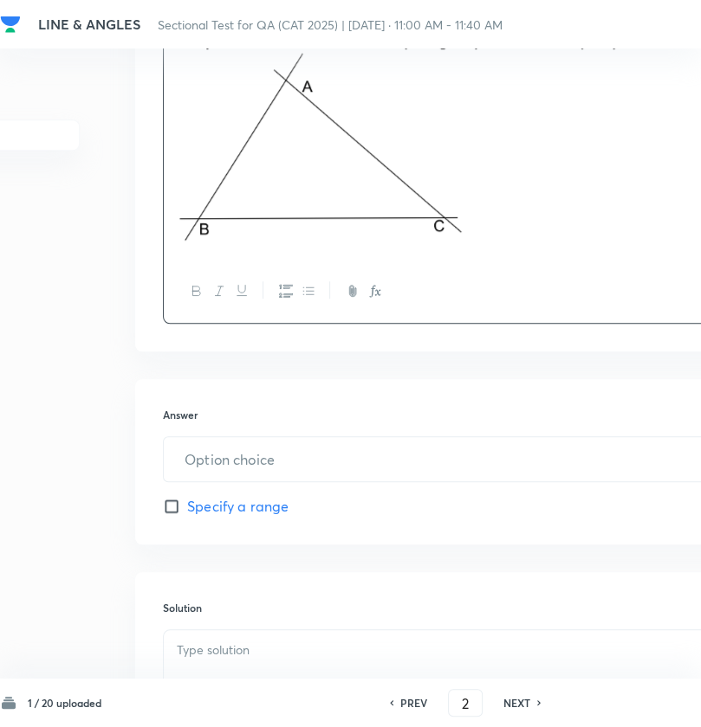
scroll to position [649, 114]
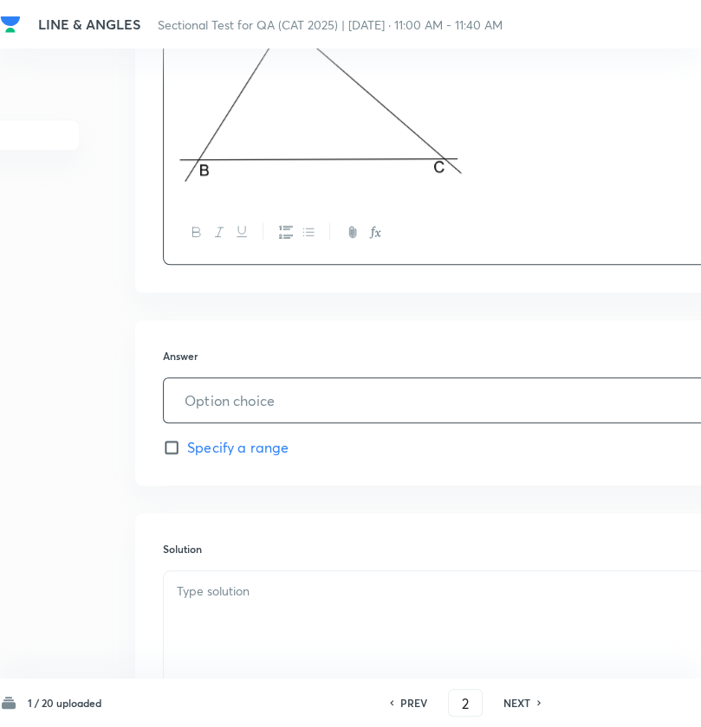
click at [512, 414] on input "text" at bounding box center [440, 400] width 552 height 44
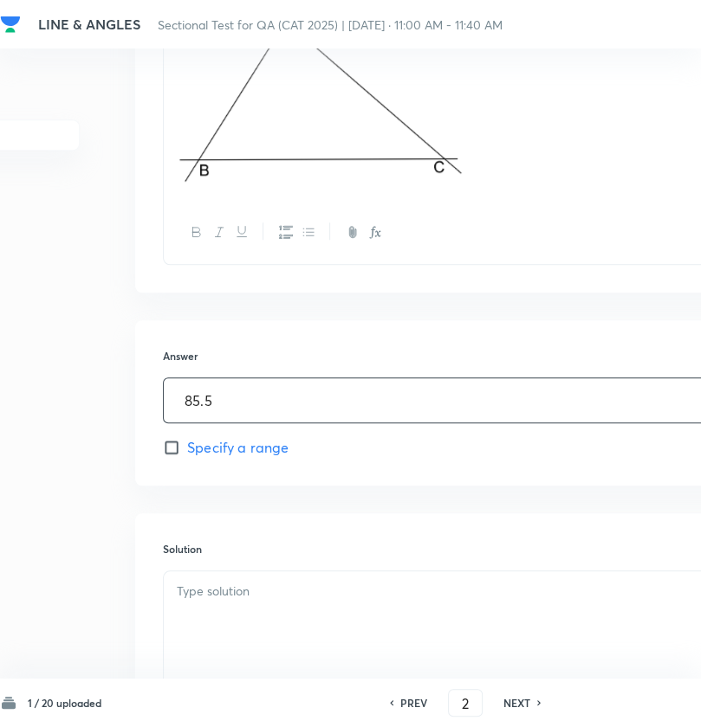
type input "85.5"
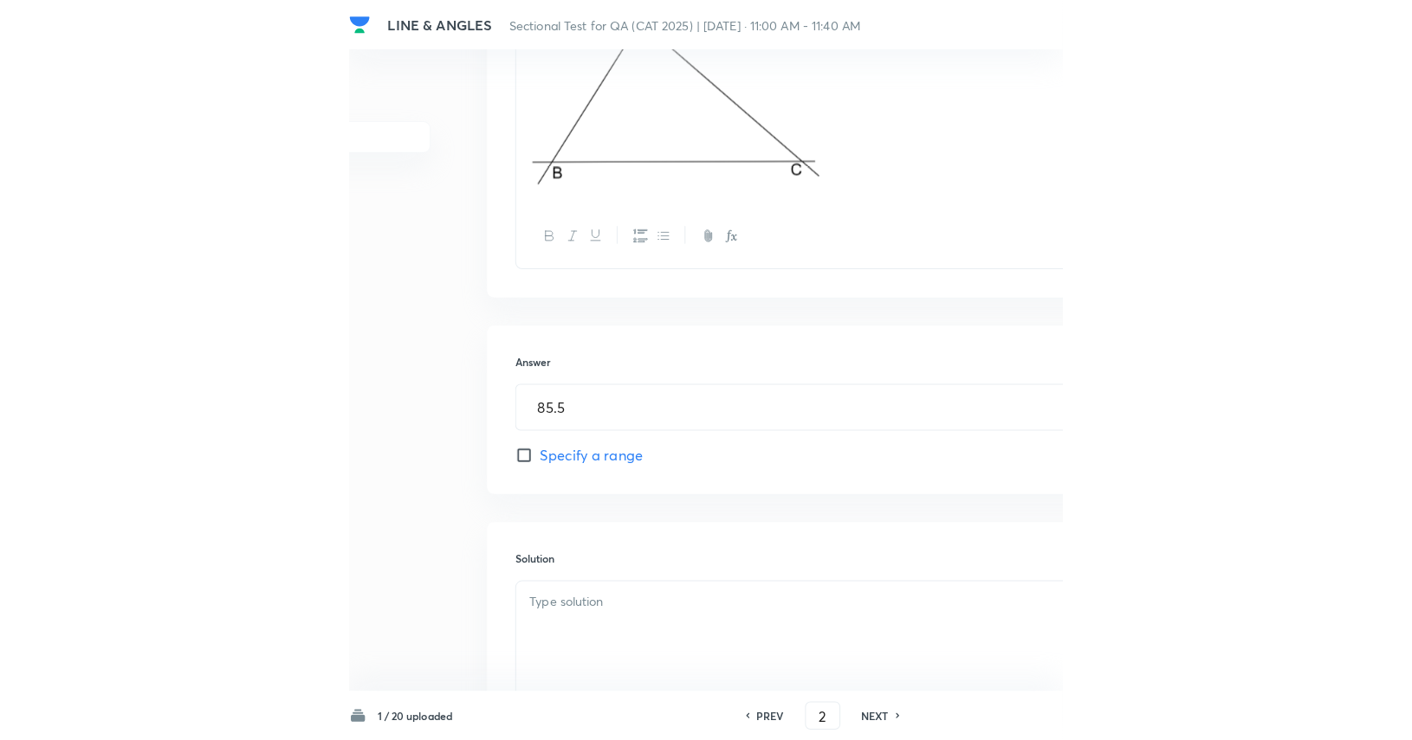
scroll to position [649, 0]
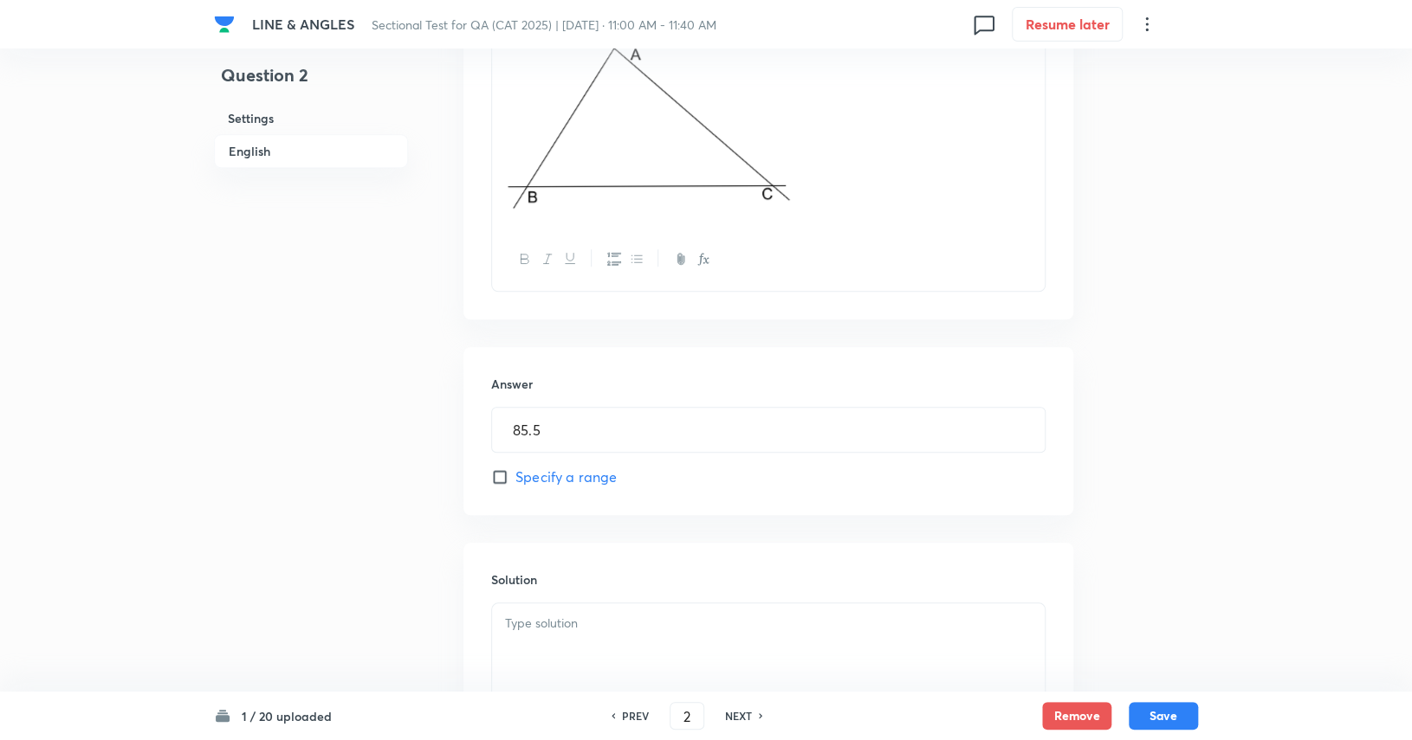
click at [535, 614] on p at bounding box center [768, 624] width 527 height 20
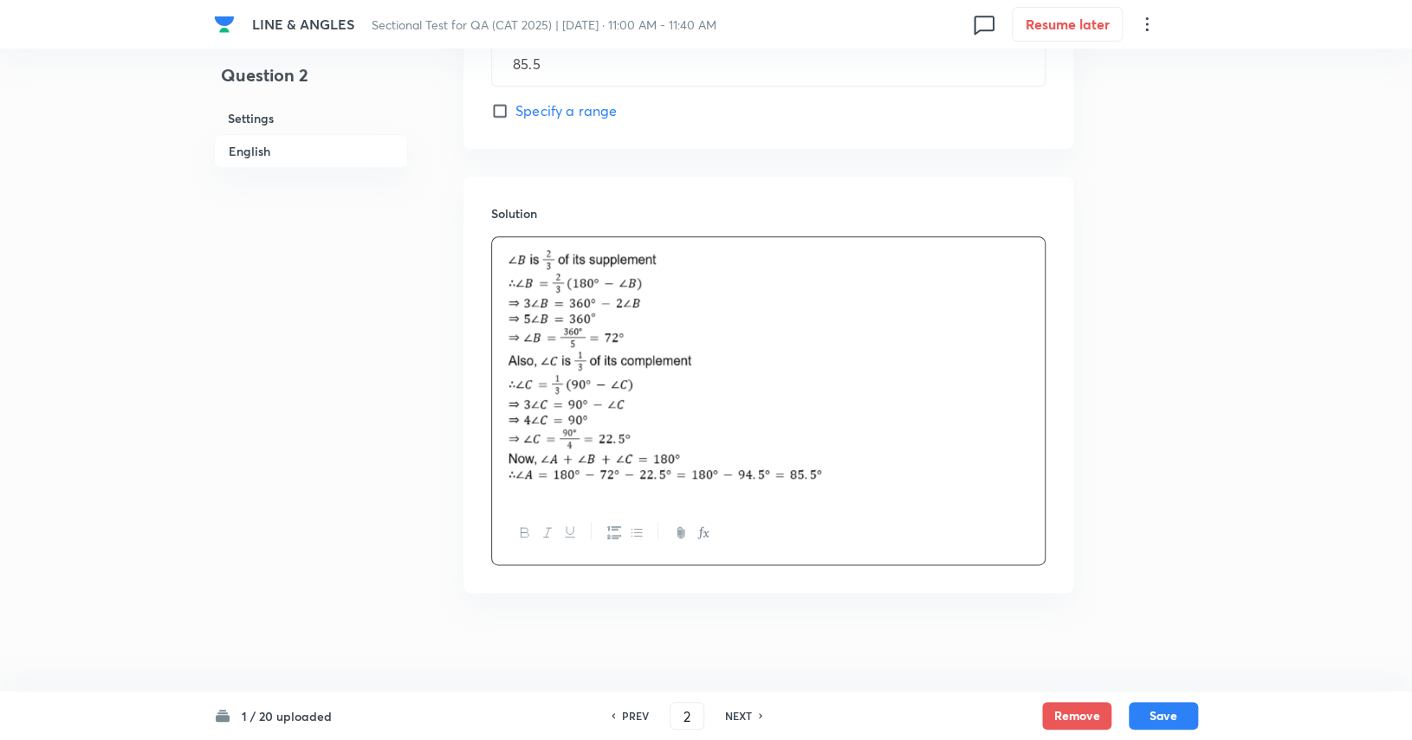
scroll to position [1019, 0]
click at [850, 719] on button "Save" at bounding box center [1162, 715] width 69 height 28
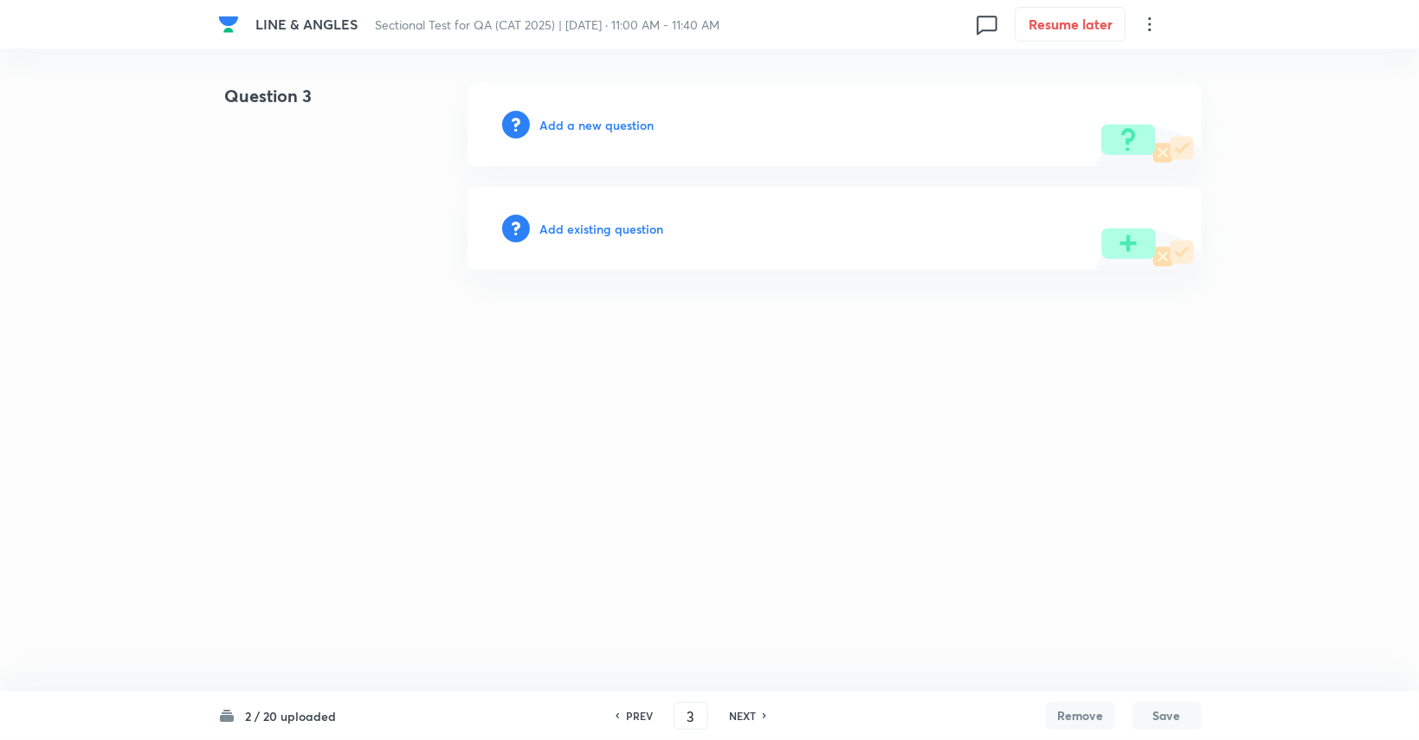
click at [644, 713] on h6 "PREV" at bounding box center [639, 716] width 27 height 16
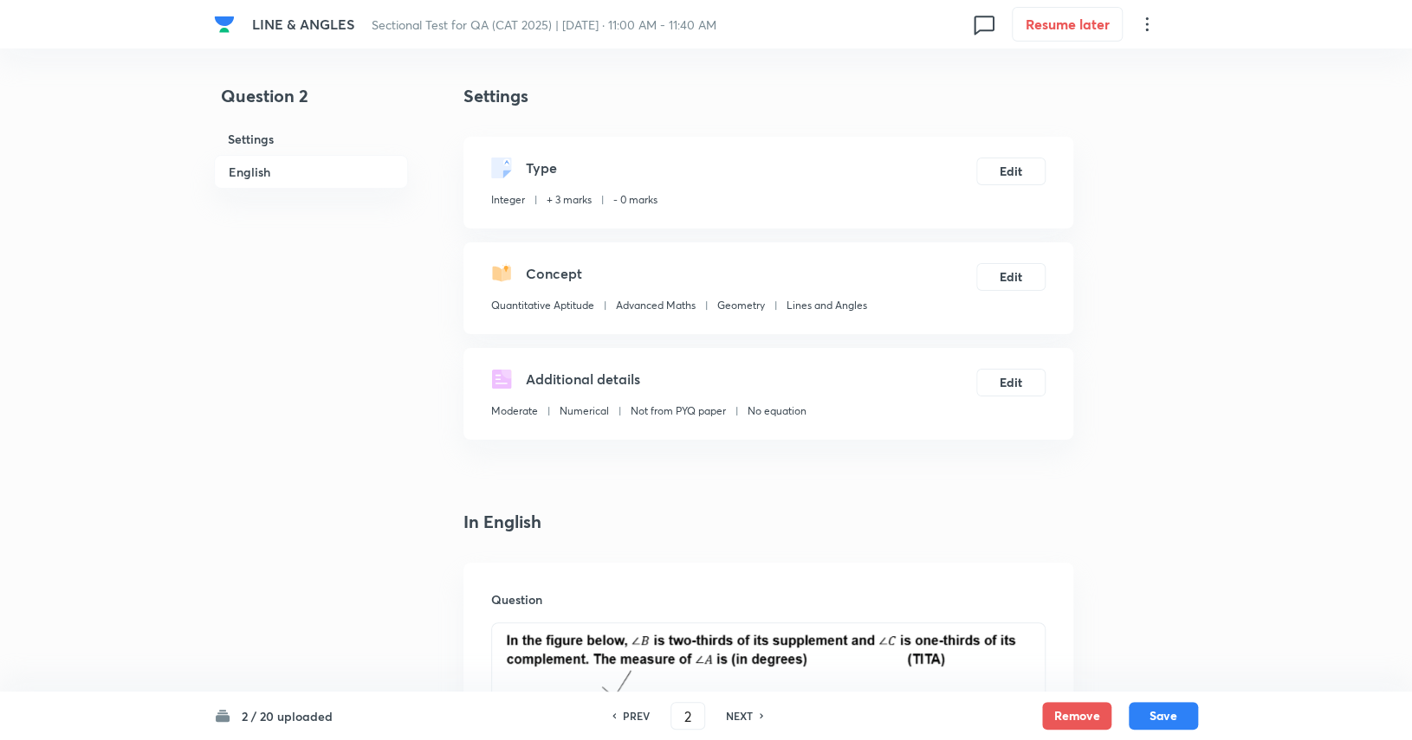
click at [644, 713] on h6 "PREV" at bounding box center [636, 716] width 27 height 16
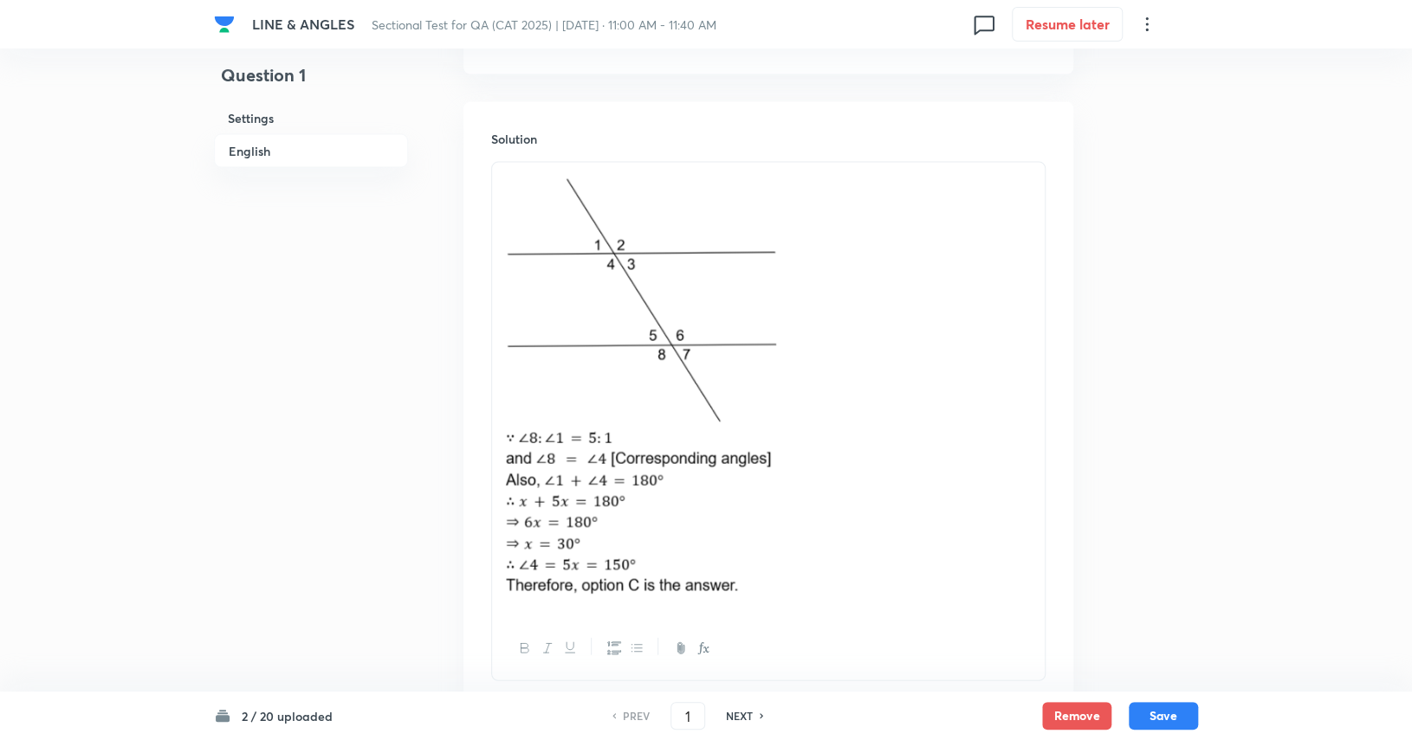
scroll to position [2130, 0]
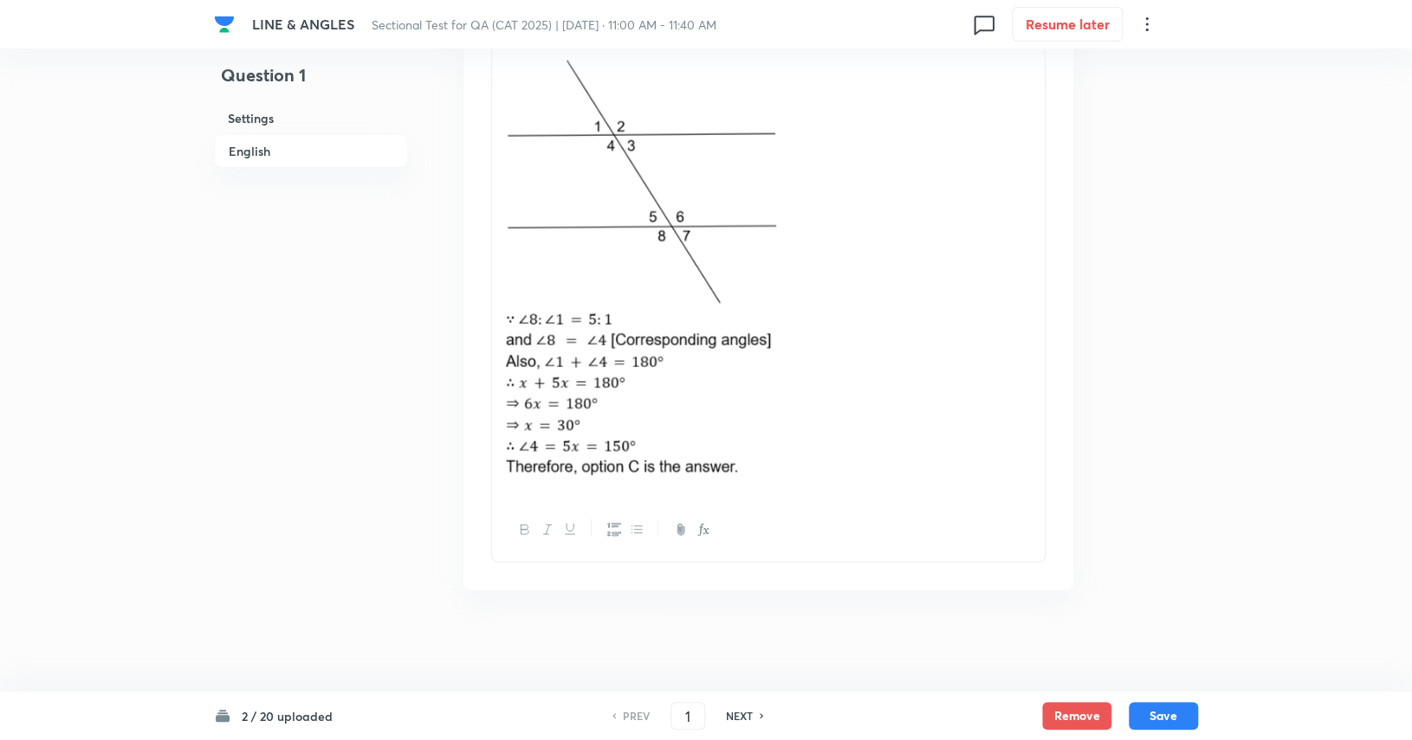
click at [731, 720] on h6 "NEXT" at bounding box center [739, 716] width 27 height 16
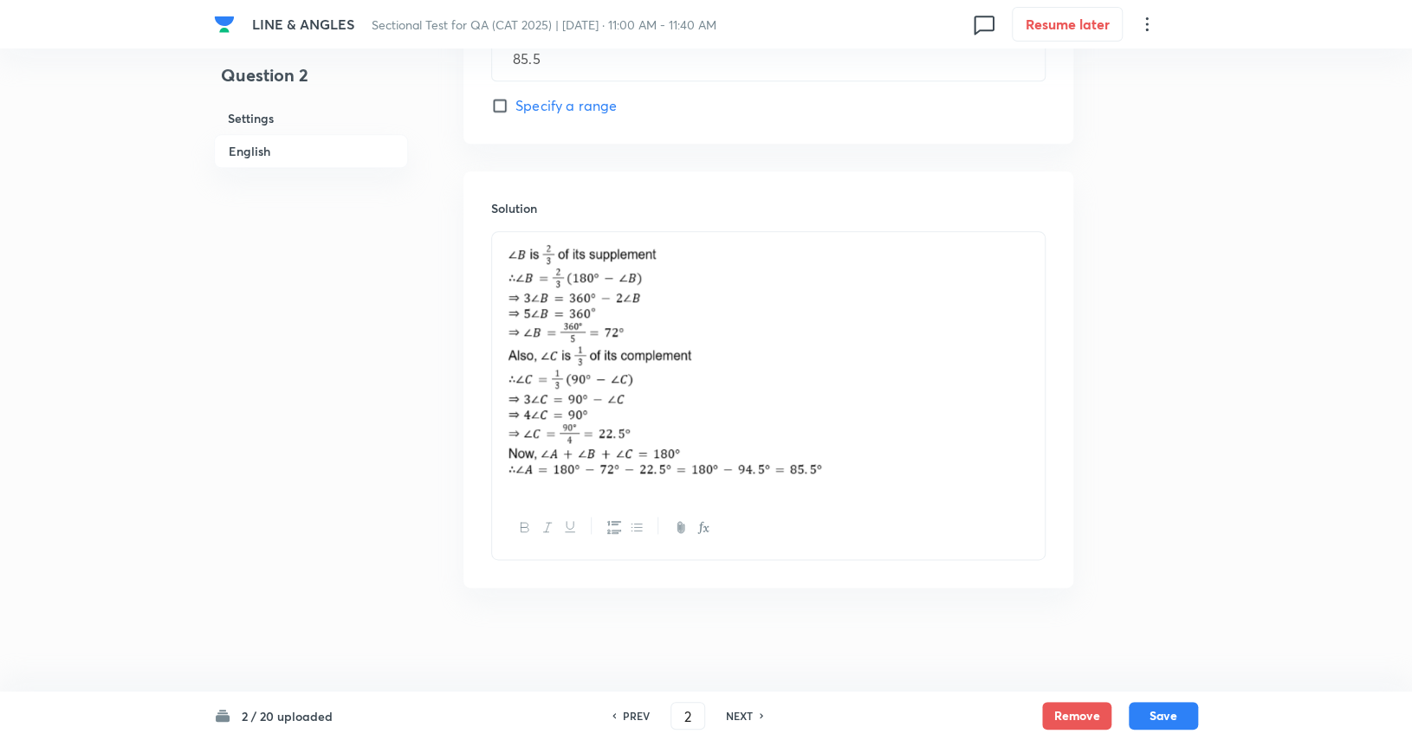
scroll to position [1019, 0]
click at [850, 392] on img at bounding box center [768, 363] width 527 height 238
click at [672, 463] on img at bounding box center [768, 363] width 527 height 238
click at [697, 464] on img at bounding box center [768, 363] width 527 height 238
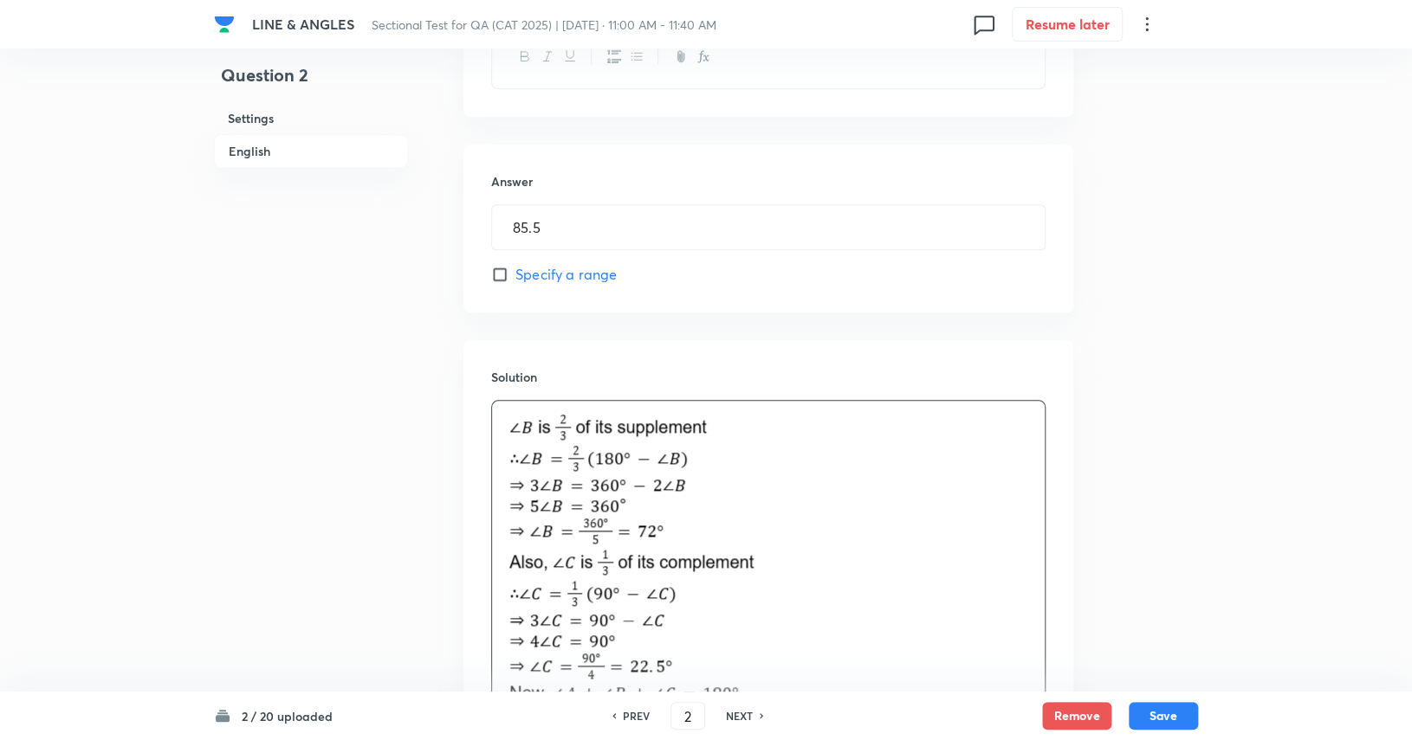
scroll to position [1099, 0]
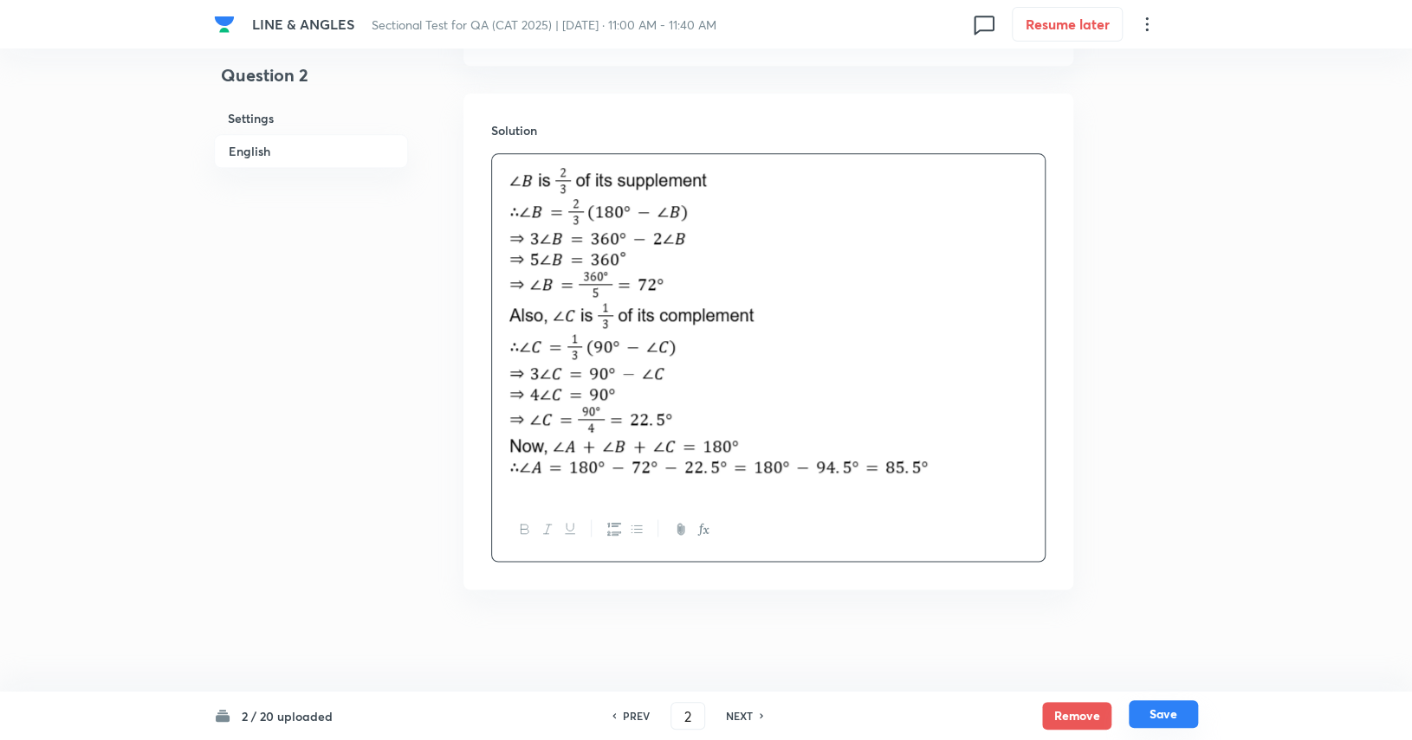
click at [850, 723] on button "Save" at bounding box center [1162, 715] width 69 height 28
click at [850, 721] on button "Save" at bounding box center [1162, 715] width 69 height 28
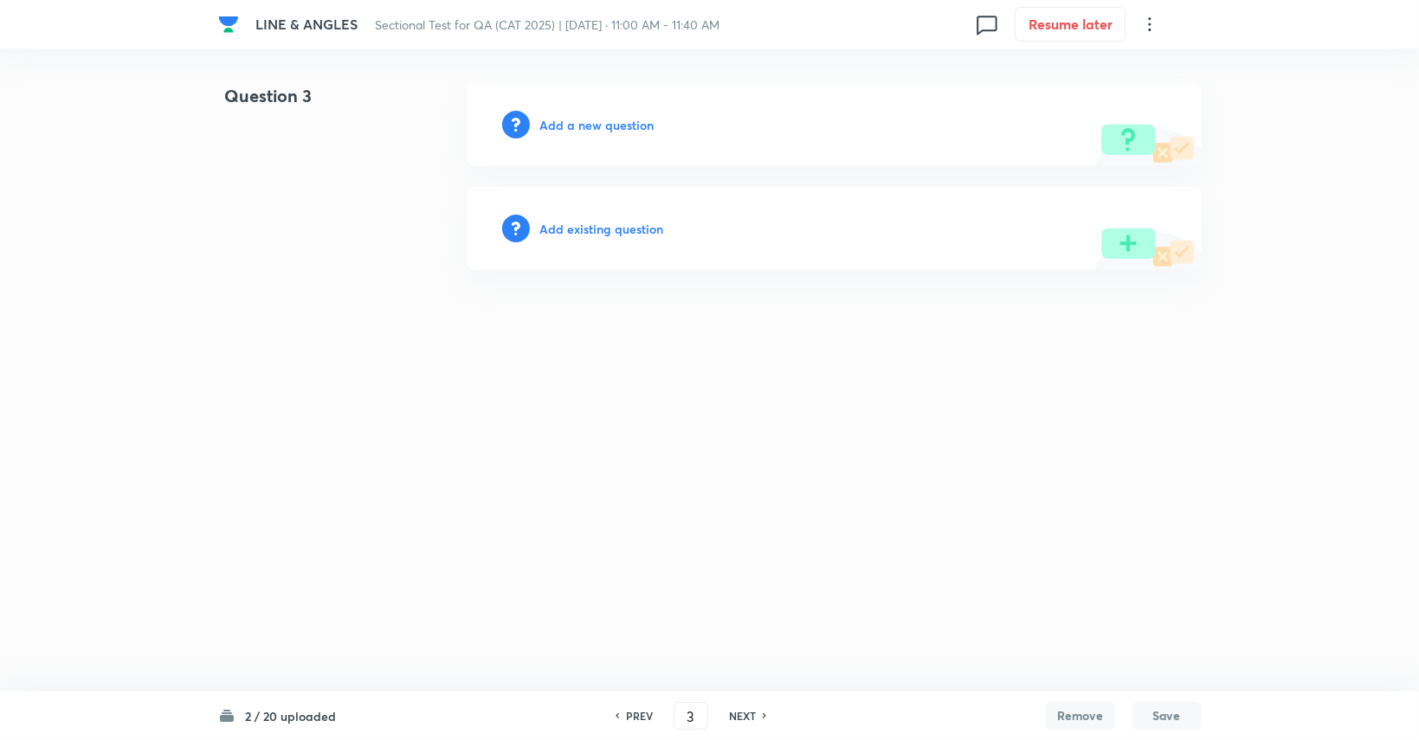
click at [626, 720] on h6 "PREV" at bounding box center [639, 716] width 27 height 16
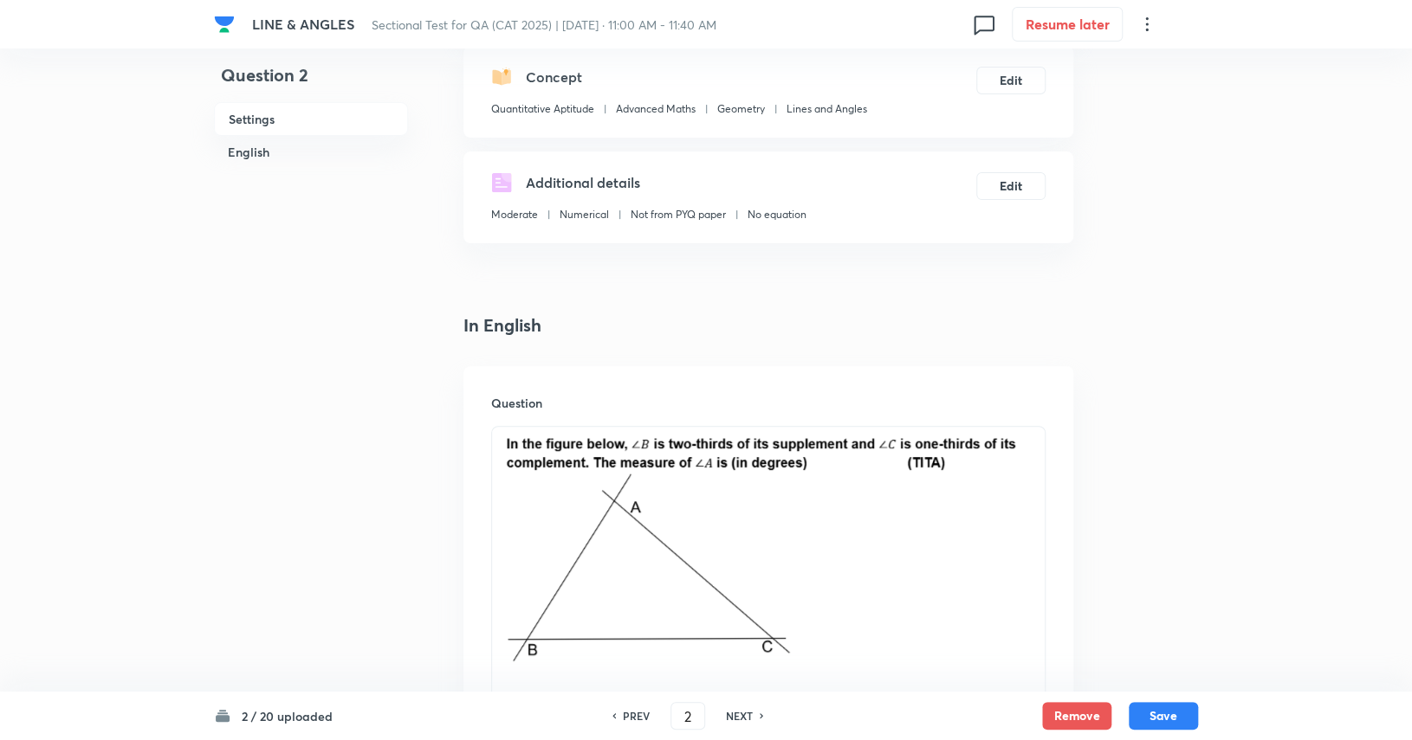
scroll to position [197, 0]
click at [753, 709] on div "NEXT" at bounding box center [742, 716] width 46 height 16
type input "3"
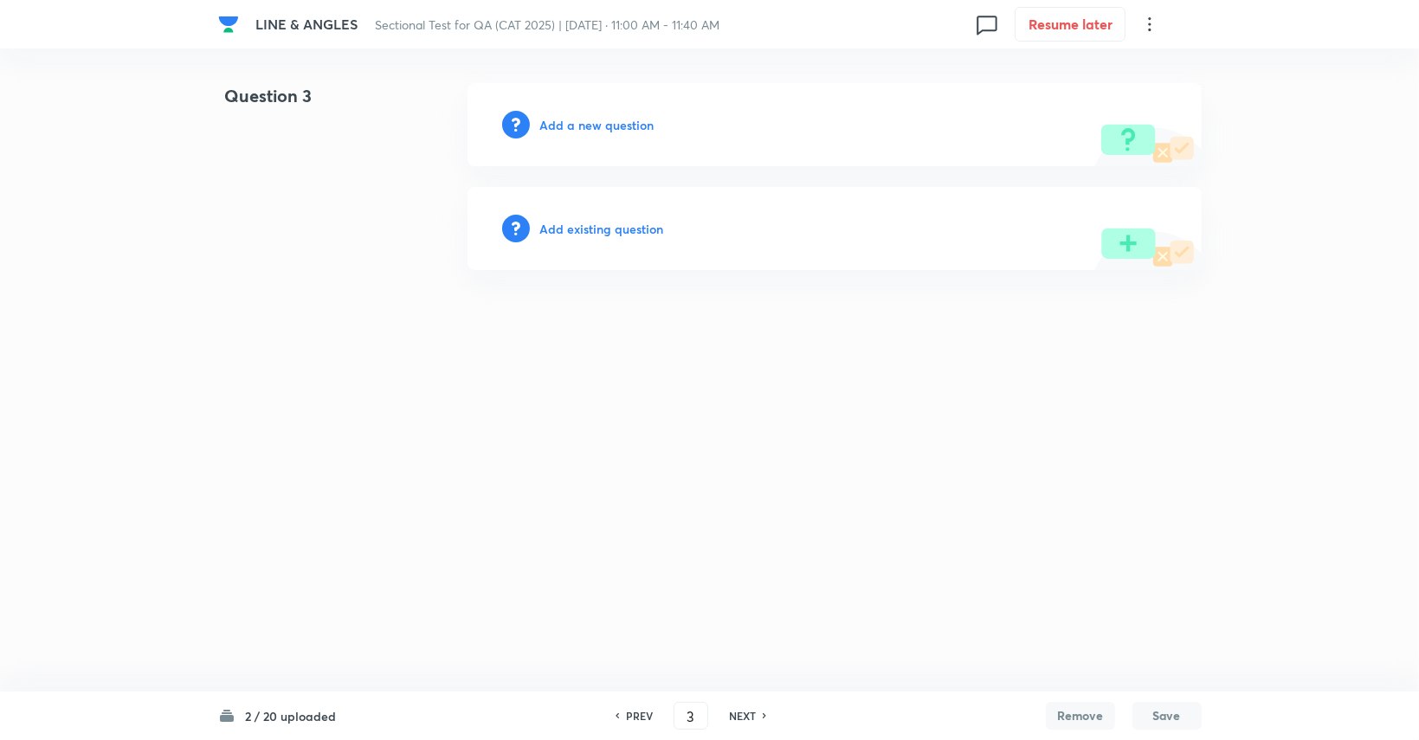
click at [610, 116] on h6 "Add a new question" at bounding box center [597, 125] width 114 height 18
click at [610, 116] on h6 "Choose a question type" at bounding box center [606, 125] width 133 height 18
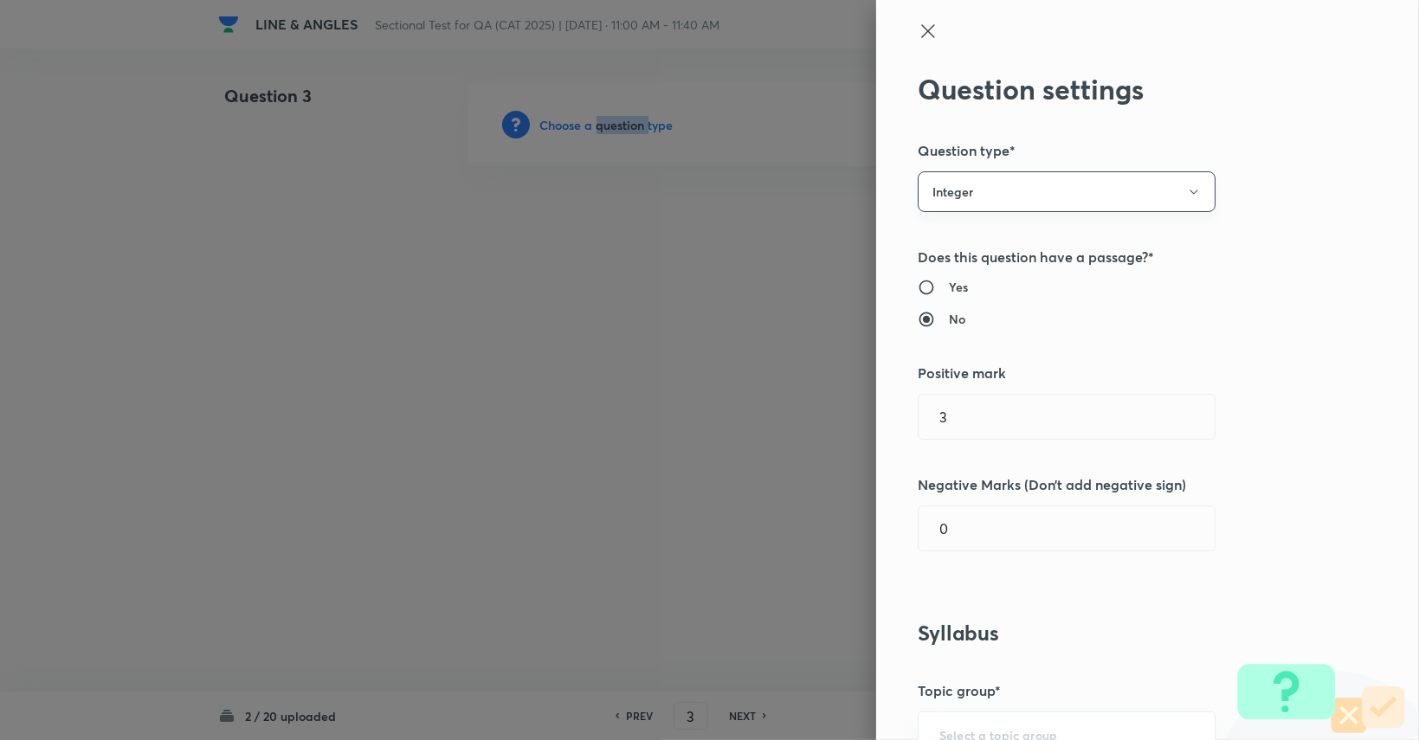
click at [850, 190] on button "Integer" at bounding box center [1067, 191] width 298 height 41
click at [850, 235] on li "Single choice correct" at bounding box center [1054, 245] width 296 height 32
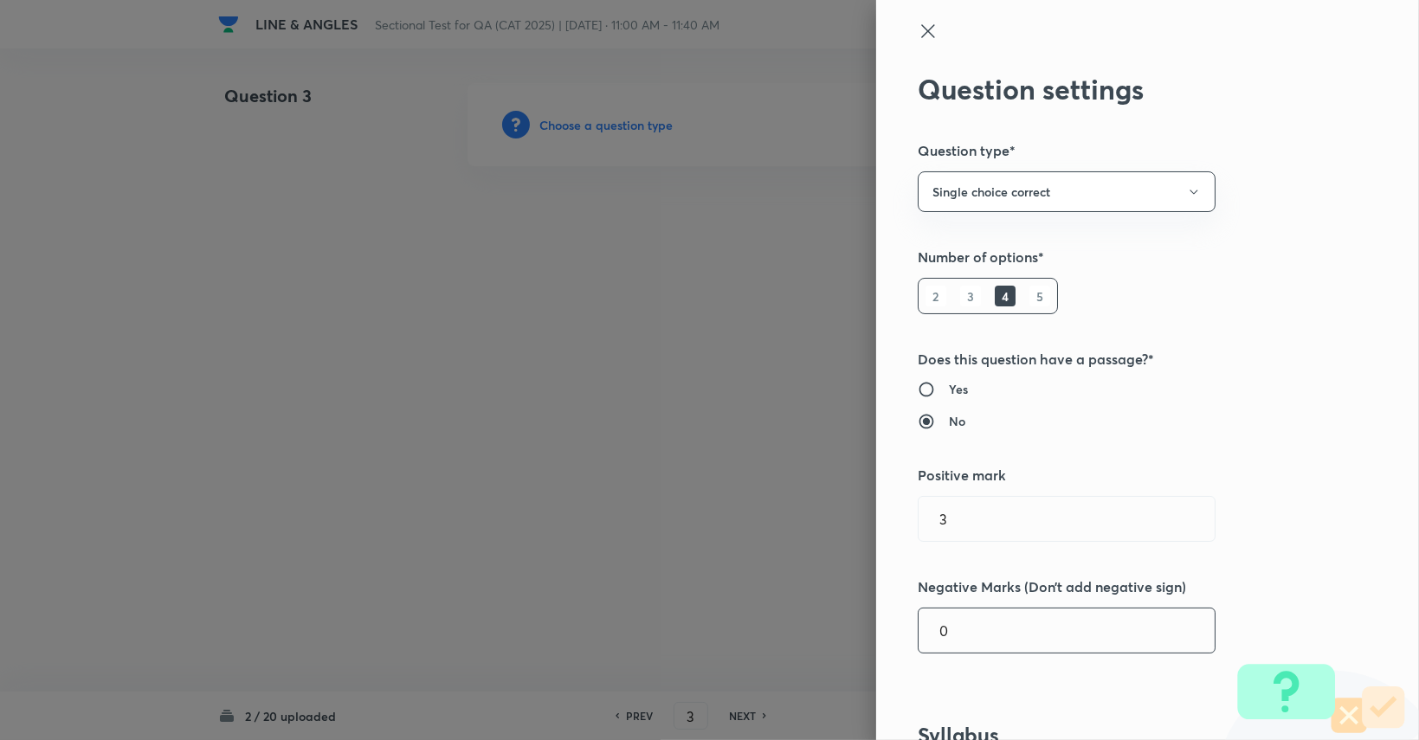
click at [850, 611] on input "0" at bounding box center [1067, 631] width 296 height 44
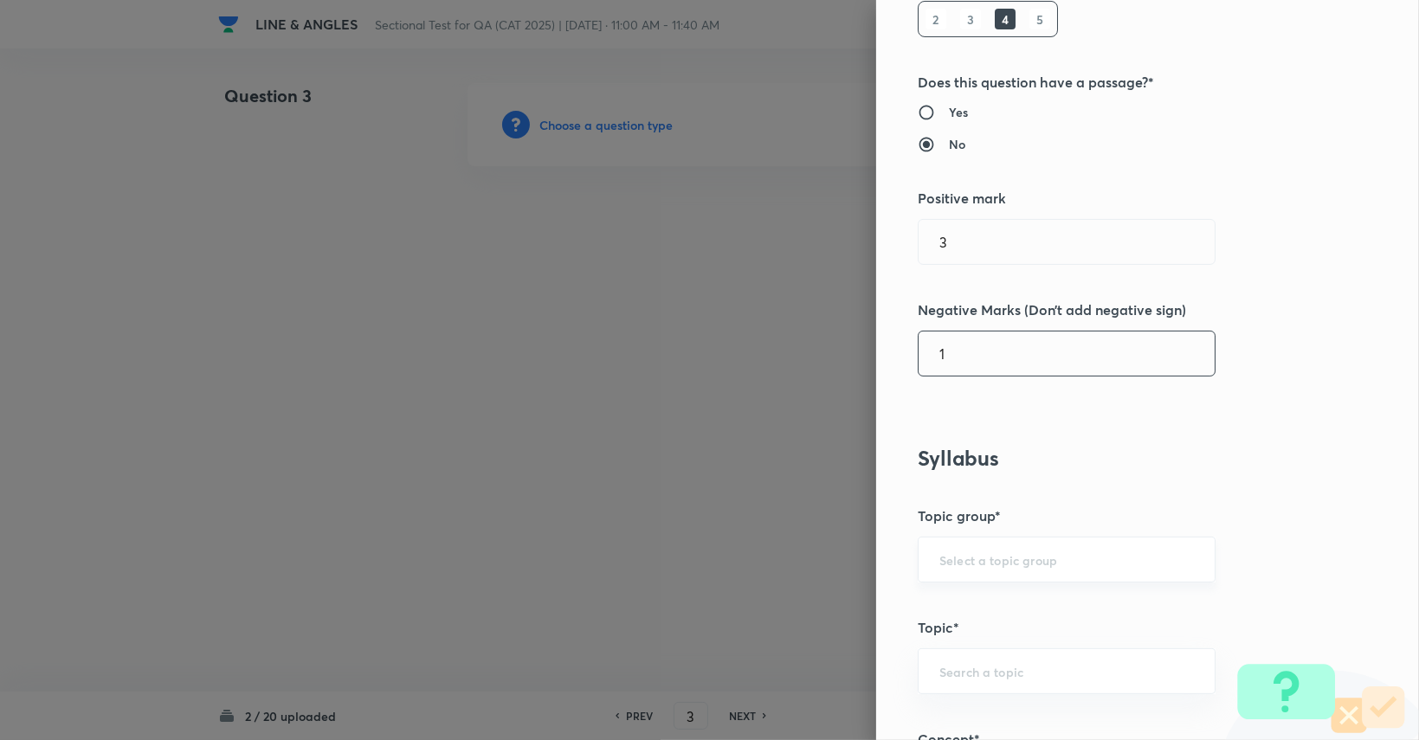
type input "1"
click at [850, 557] on input "text" at bounding box center [1067, 560] width 255 height 16
click at [850, 623] on ul "Quantitative Aptitude" at bounding box center [1054, 607] width 296 height 45
click at [850, 602] on li "Quantitative Aptitude" at bounding box center [1054, 606] width 296 height 31
type input "Quantitative Aptitude"
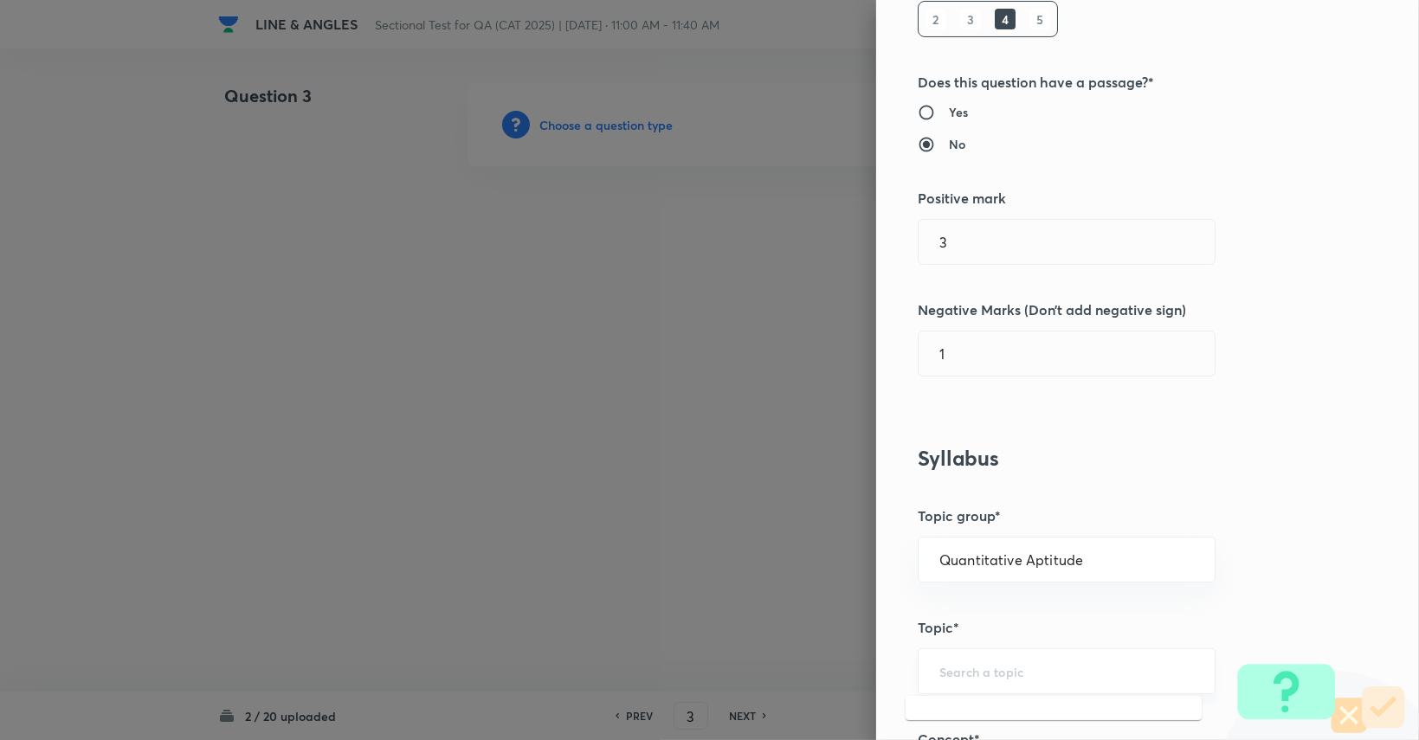
click at [850, 663] on input "text" at bounding box center [1067, 671] width 255 height 16
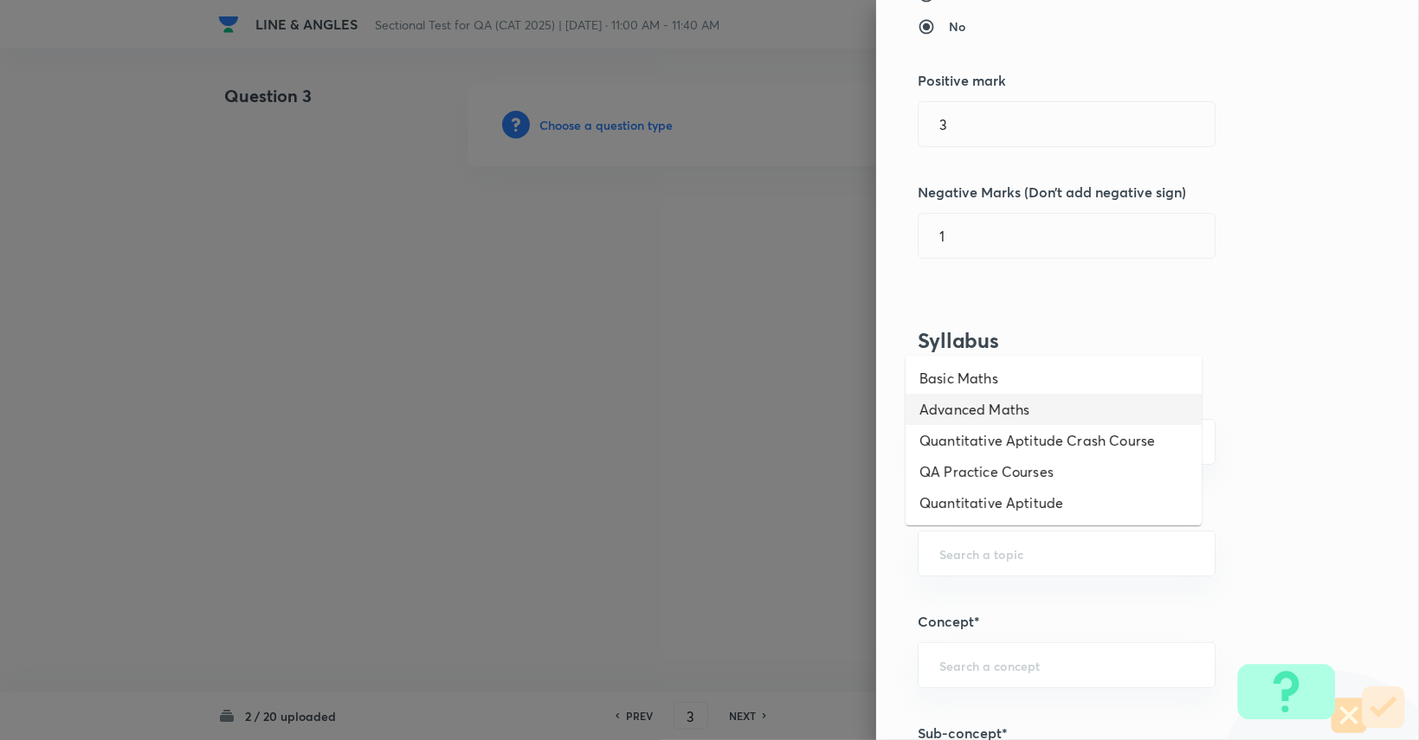
click at [850, 415] on li "Advanced Maths" at bounding box center [1054, 409] width 296 height 31
type input "Advanced Maths"
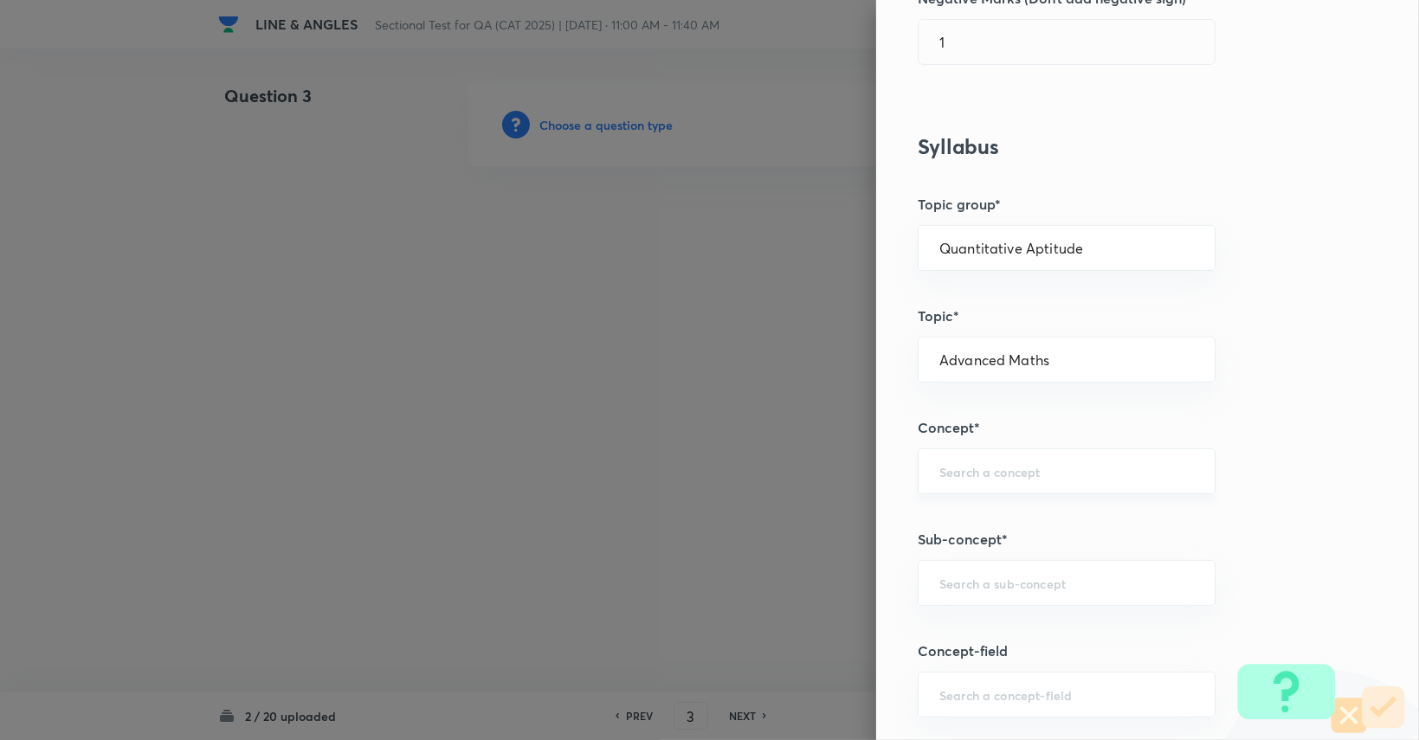
scroll to position [592, 0]
click at [850, 453] on div "​" at bounding box center [1067, 468] width 298 height 46
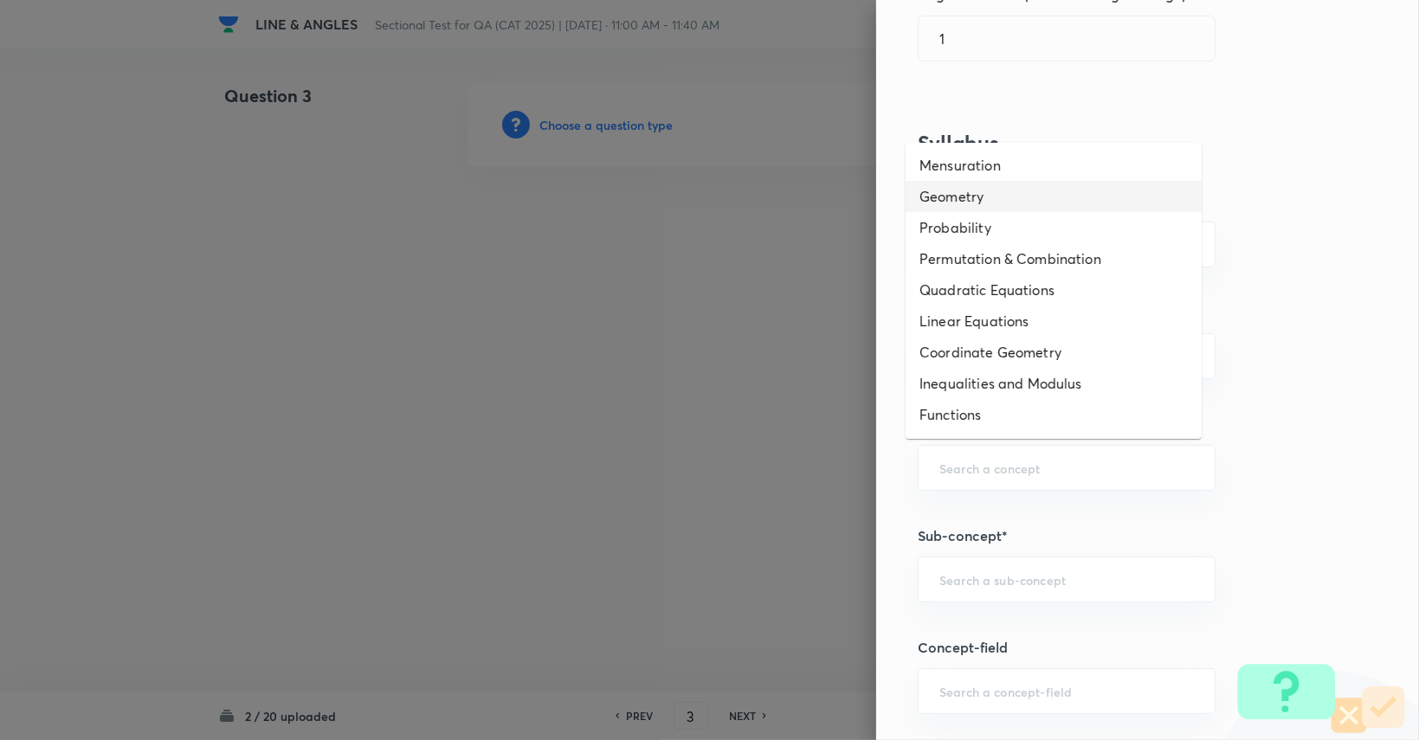
click at [850, 200] on li "Geometry" at bounding box center [1054, 196] width 296 height 31
type input "Geometry"
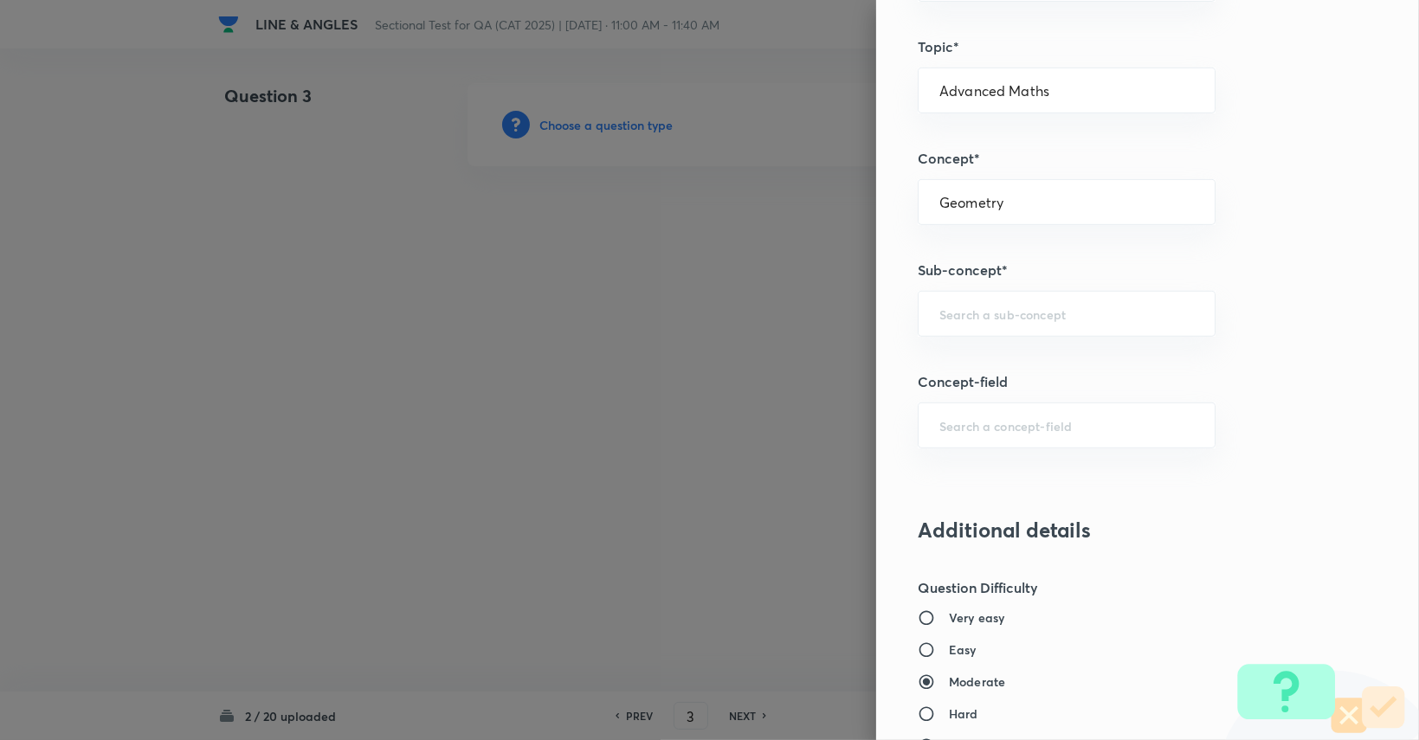
scroll to position [864, 0]
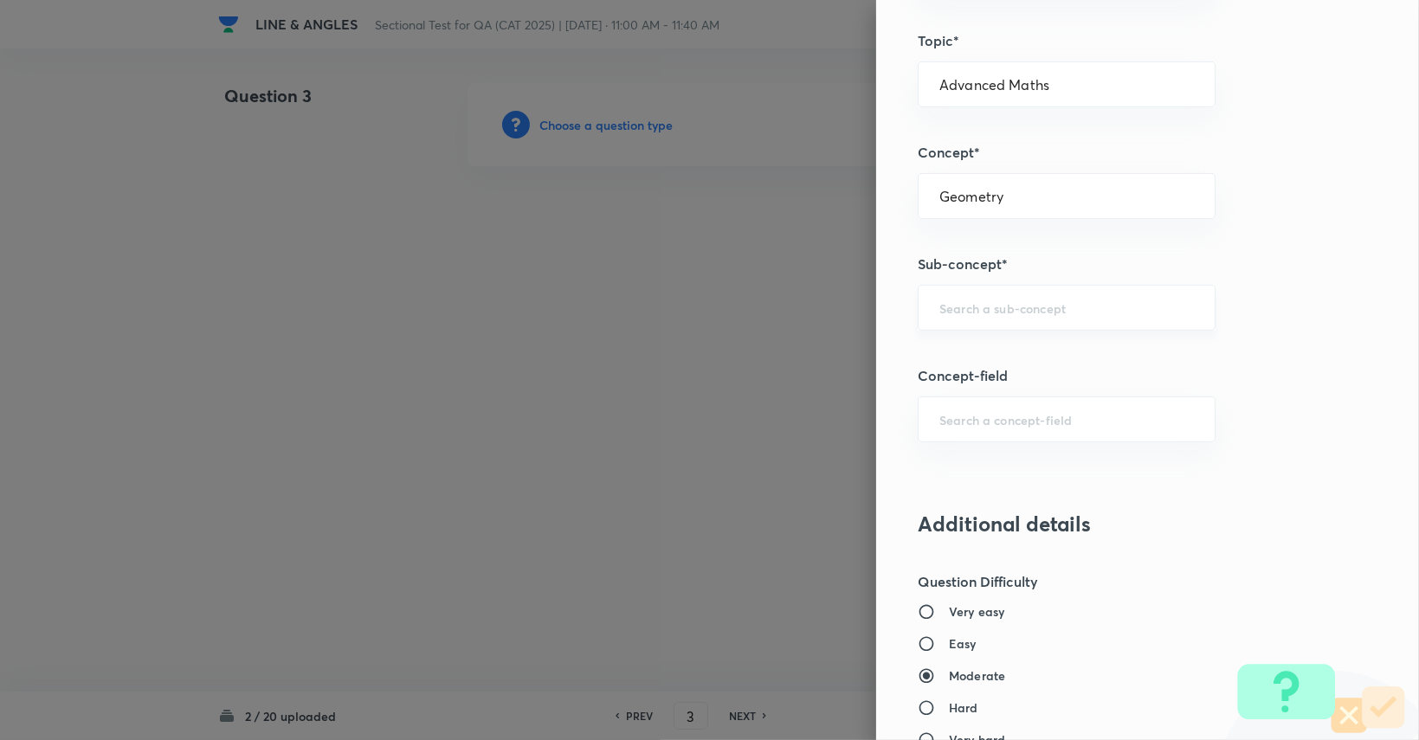
click at [850, 295] on div "​" at bounding box center [1067, 308] width 298 height 46
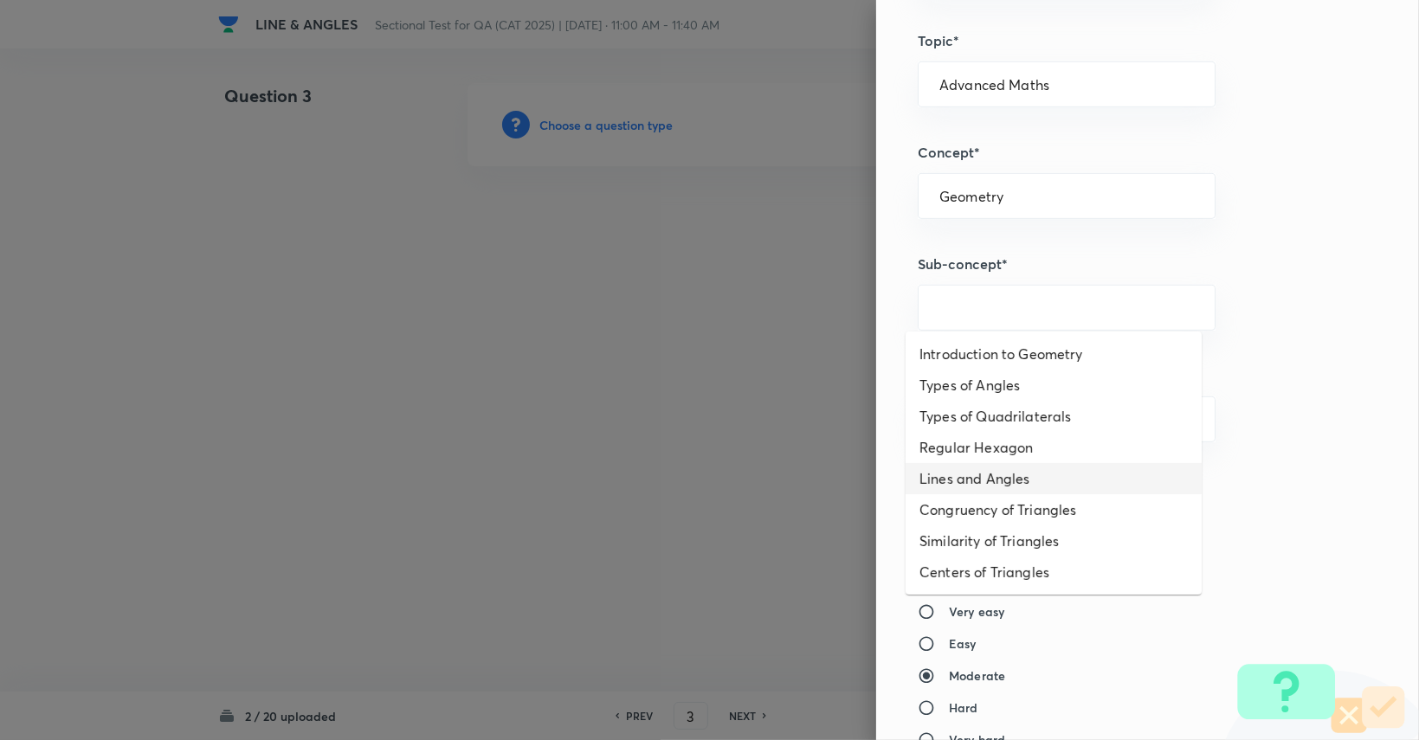
click at [850, 475] on li "Lines and Angles" at bounding box center [1054, 478] width 296 height 31
type input "Lines and Angles"
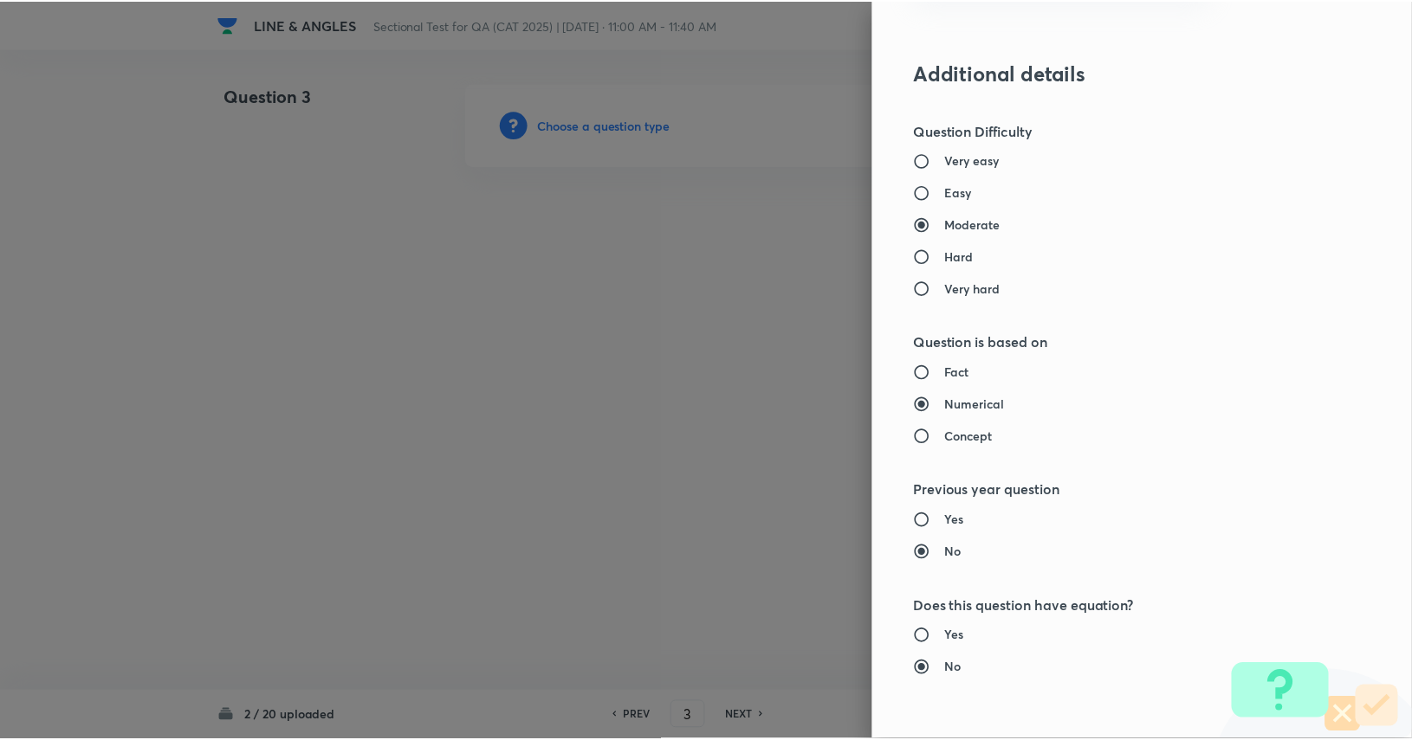
scroll to position [1617, 0]
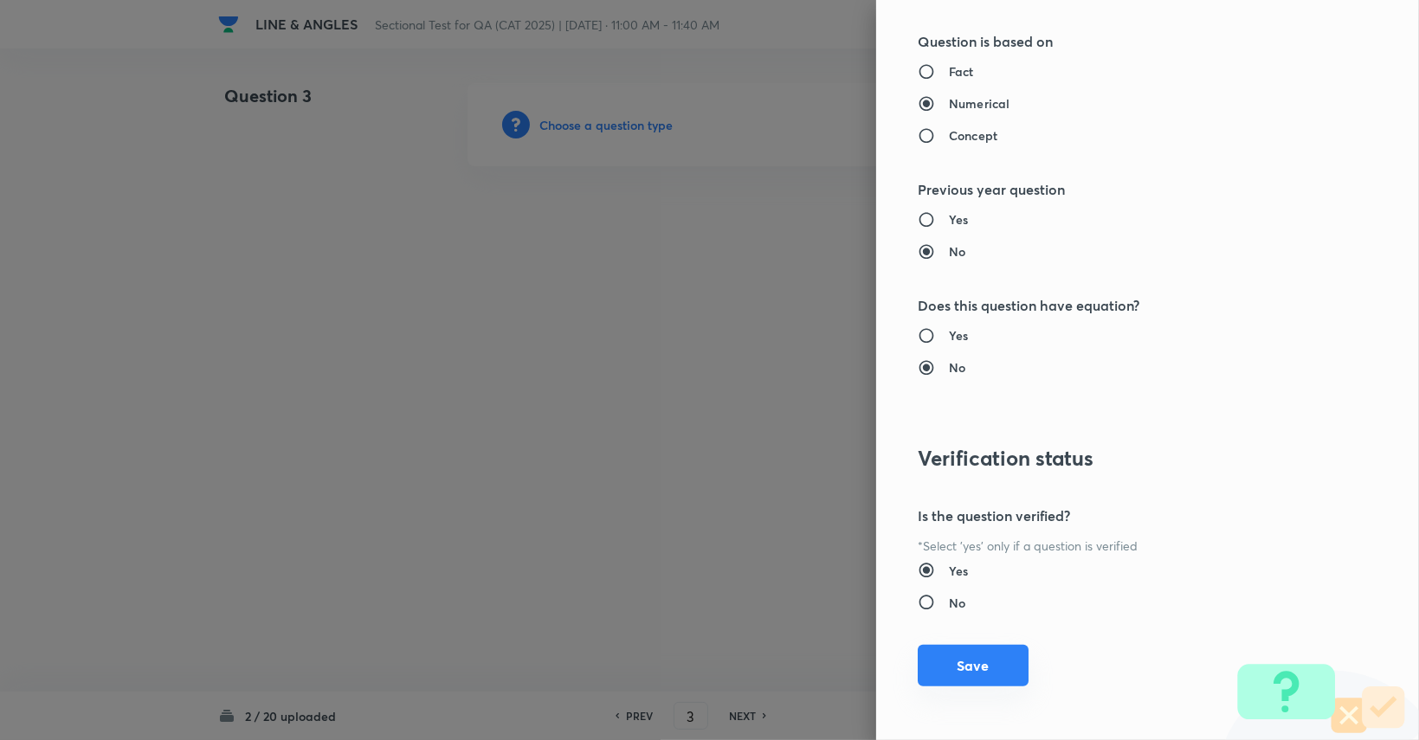
click at [850, 674] on button "Save" at bounding box center [973, 666] width 111 height 42
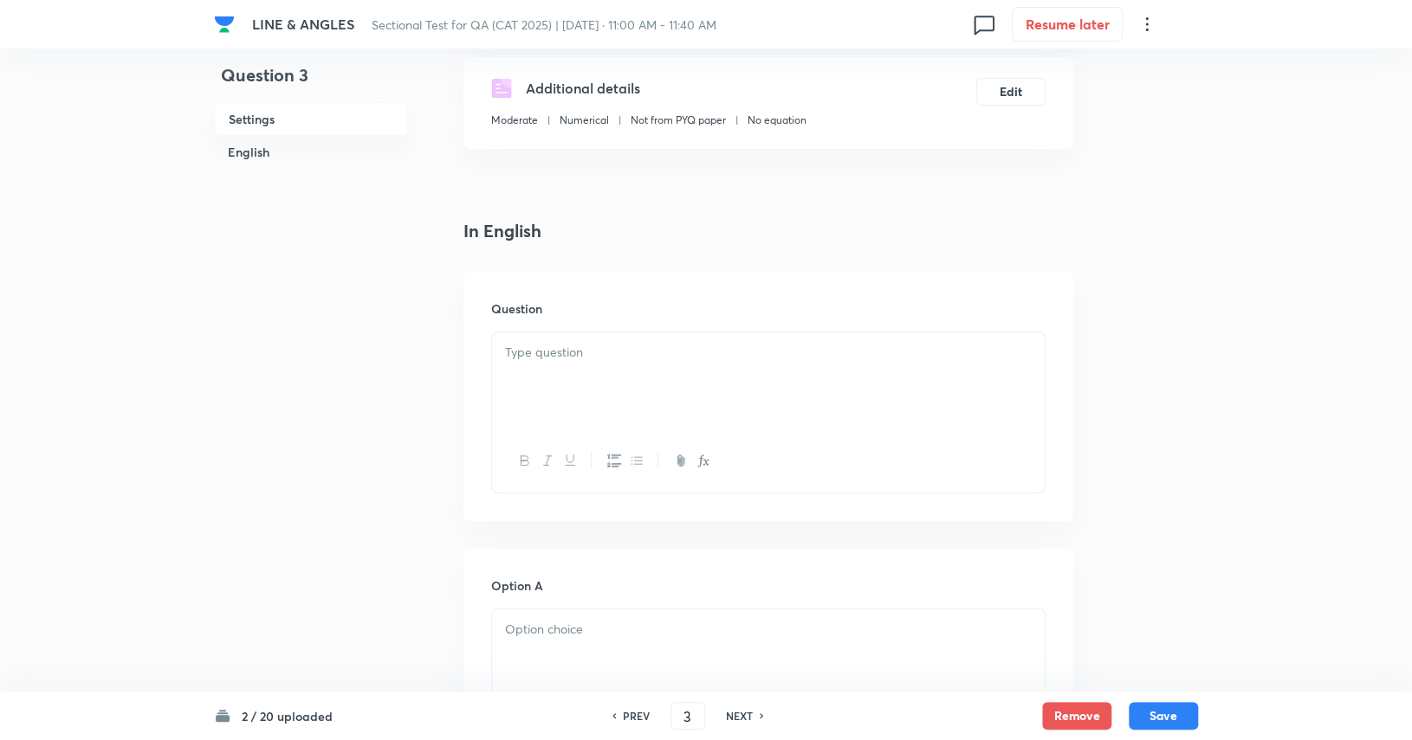
scroll to position [296, 0]
click at [813, 339] on p at bounding box center [768, 348] width 527 height 20
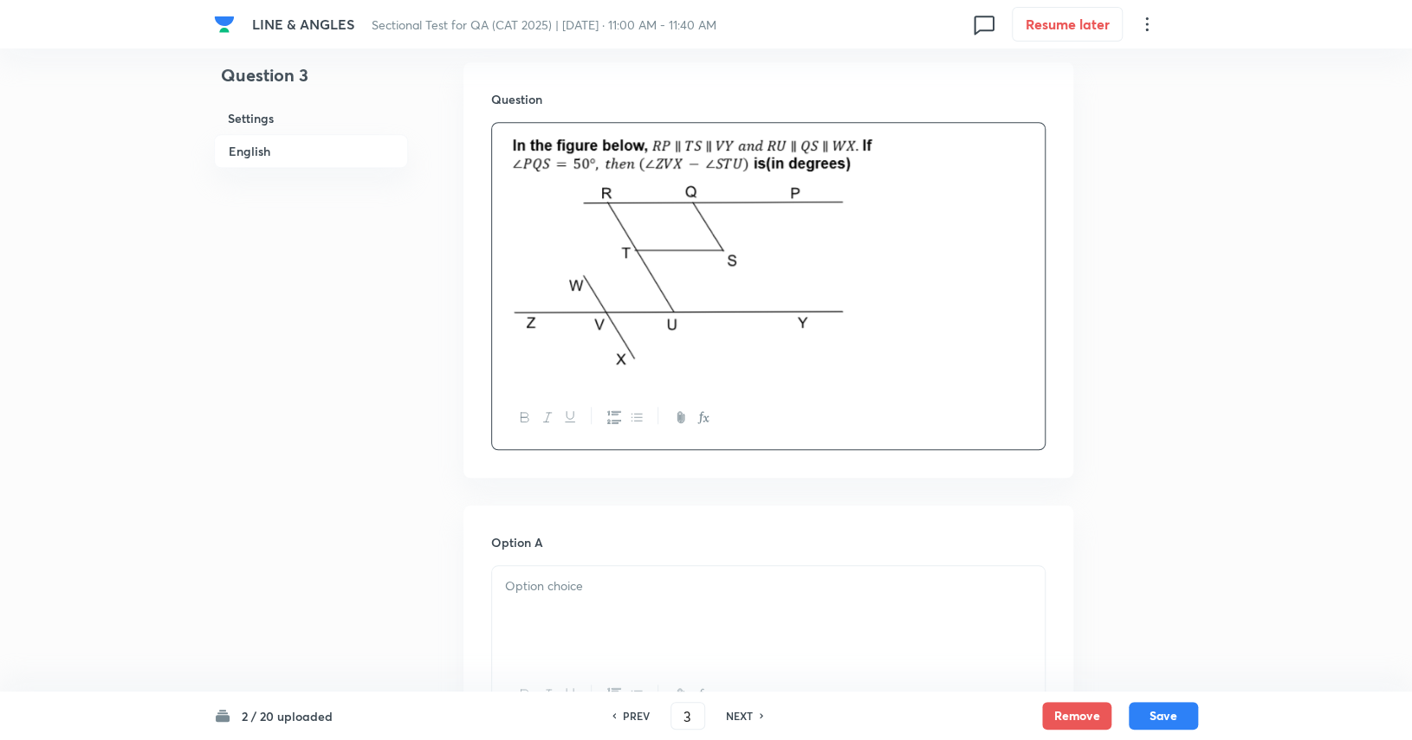
scroll to position [506, 0]
click at [605, 624] on div at bounding box center [768, 609] width 552 height 97
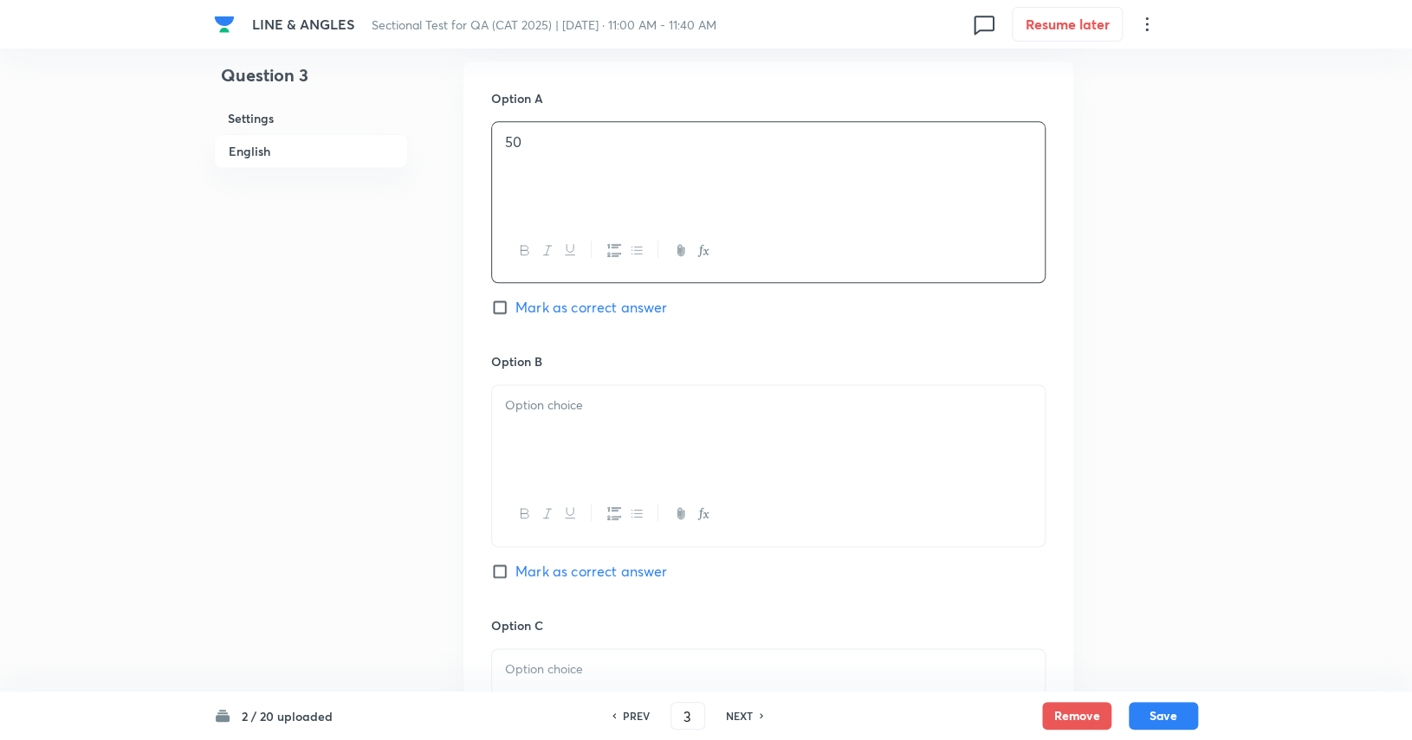
scroll to position [946, 0]
click at [657, 444] on div at bounding box center [768, 432] width 552 height 97
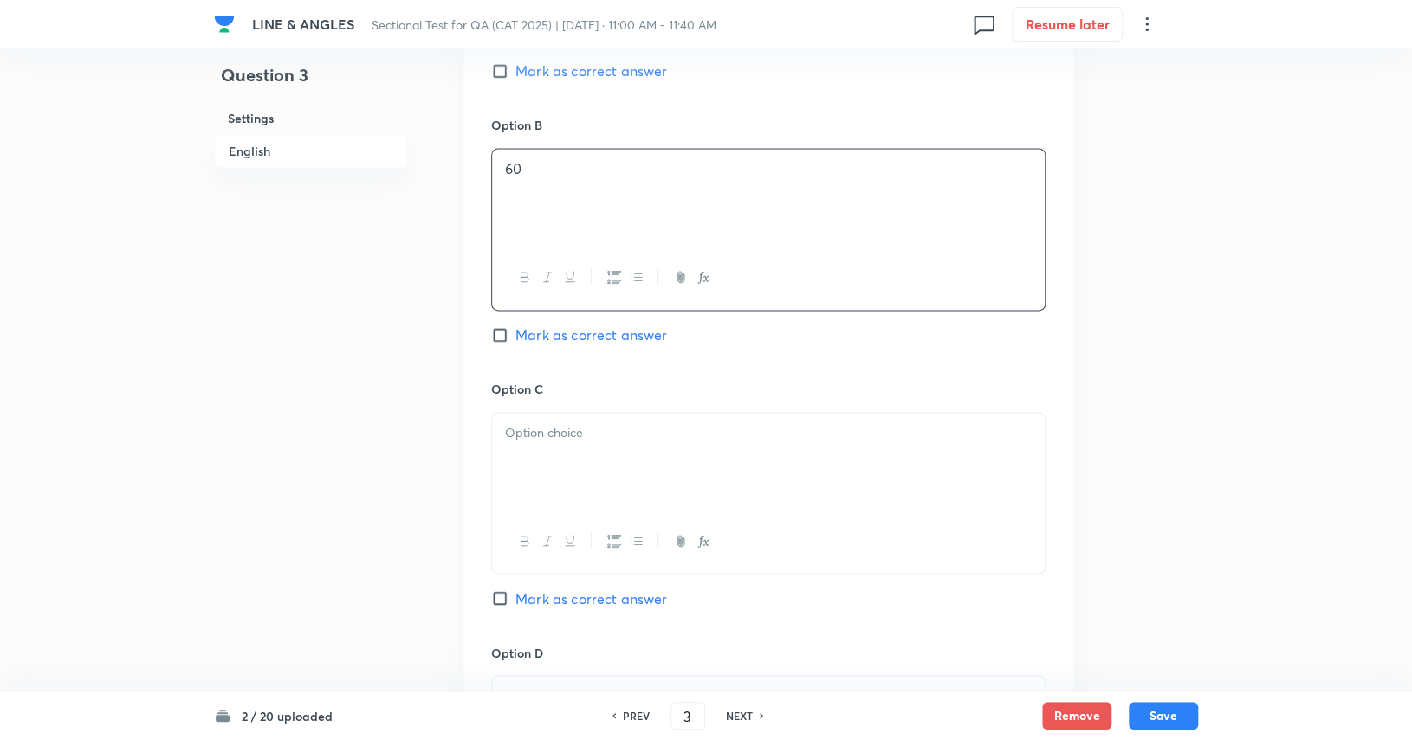
scroll to position [1209, 0]
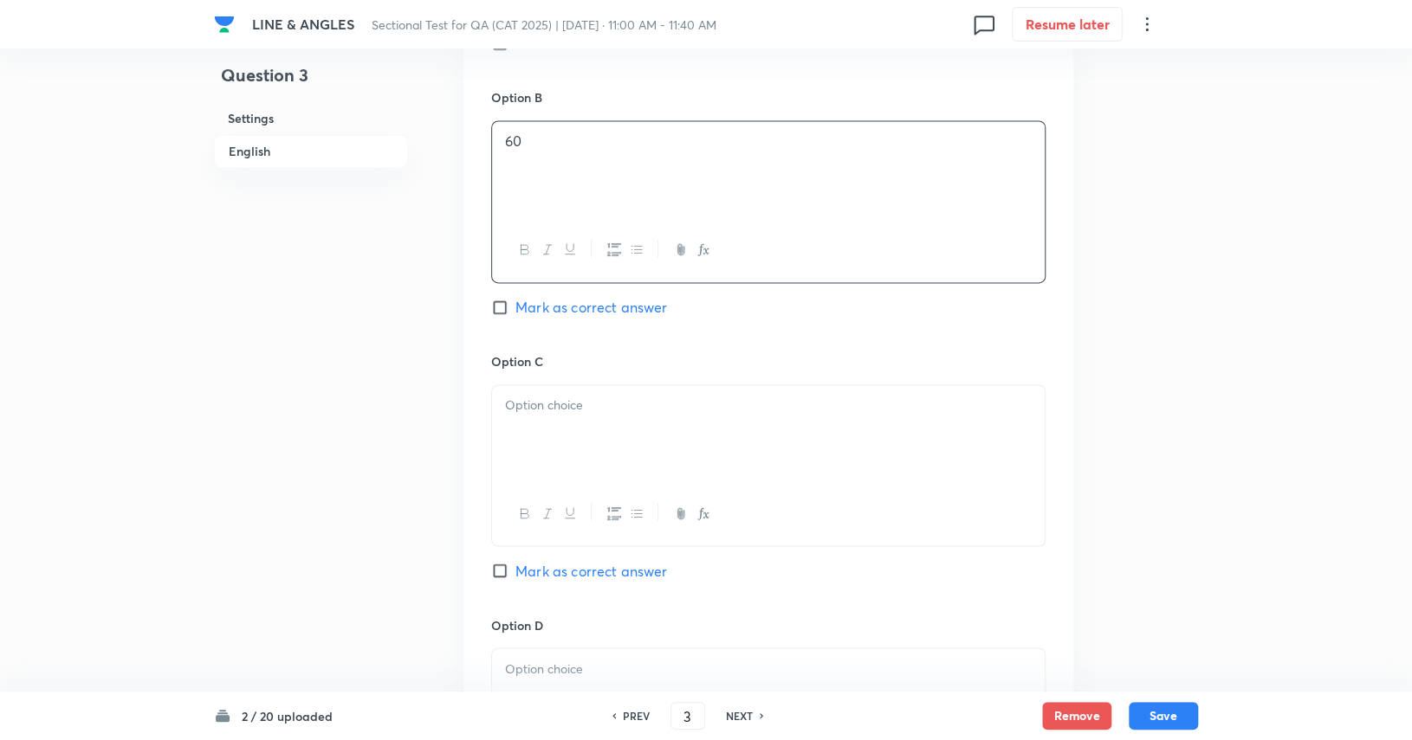
click at [686, 482] on div at bounding box center [768, 513] width 552 height 63
click at [680, 431] on div at bounding box center [768, 433] width 552 height 97
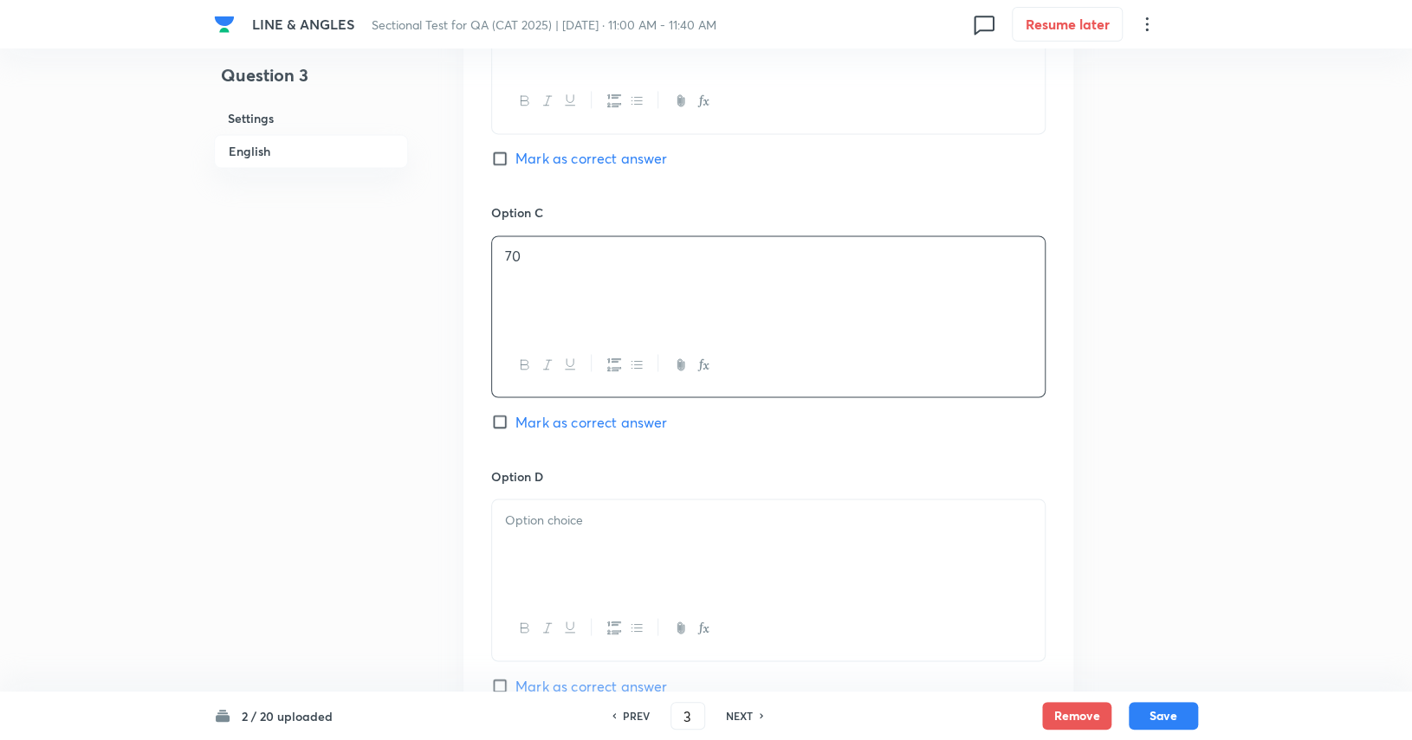
scroll to position [1365, 0]
click at [682, 533] on div at bounding box center [768, 541] width 552 height 97
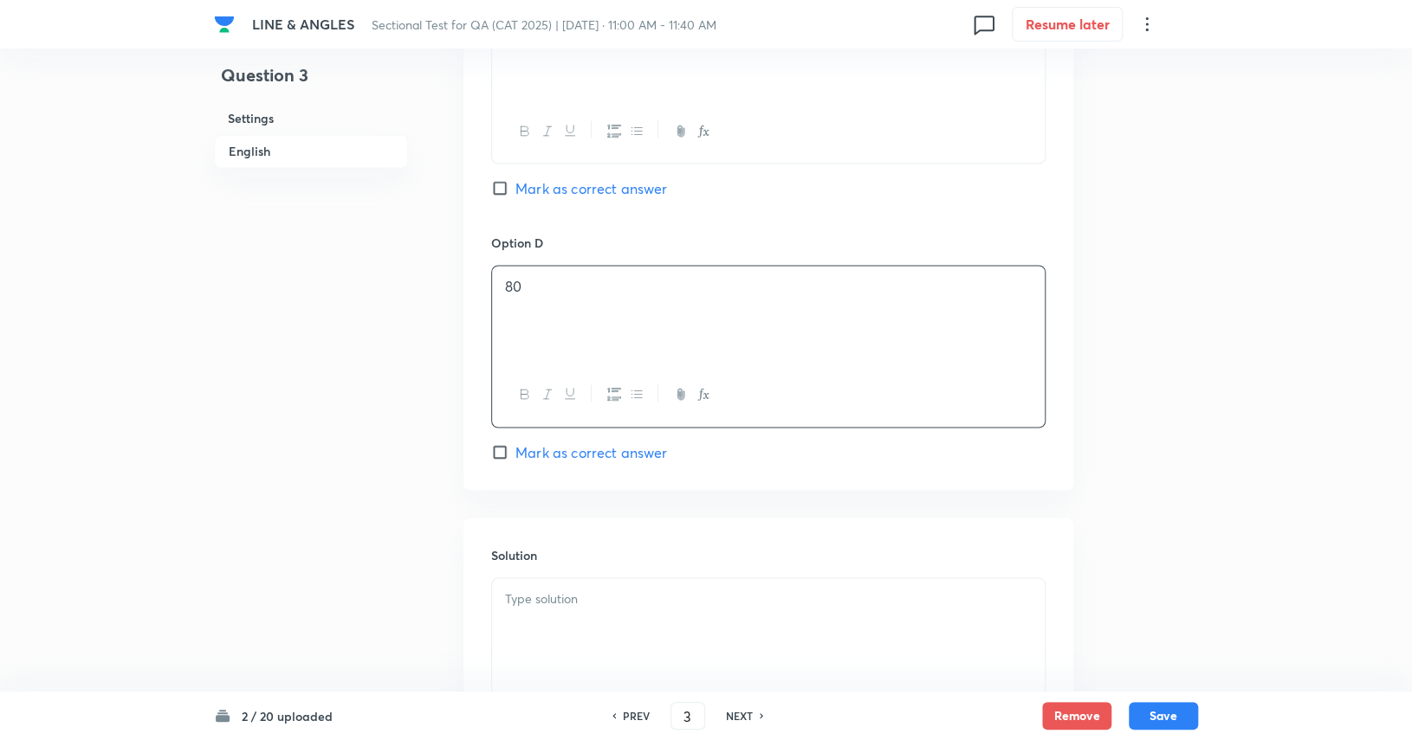
scroll to position [1590, 0]
click at [644, 446] on span "Mark as correct answer" at bounding box center [591, 453] width 152 height 21
click at [515, 446] on input "Mark as correct answer" at bounding box center [503, 453] width 24 height 17
checkbox input "true"
click at [607, 620] on div at bounding box center [768, 628] width 552 height 97
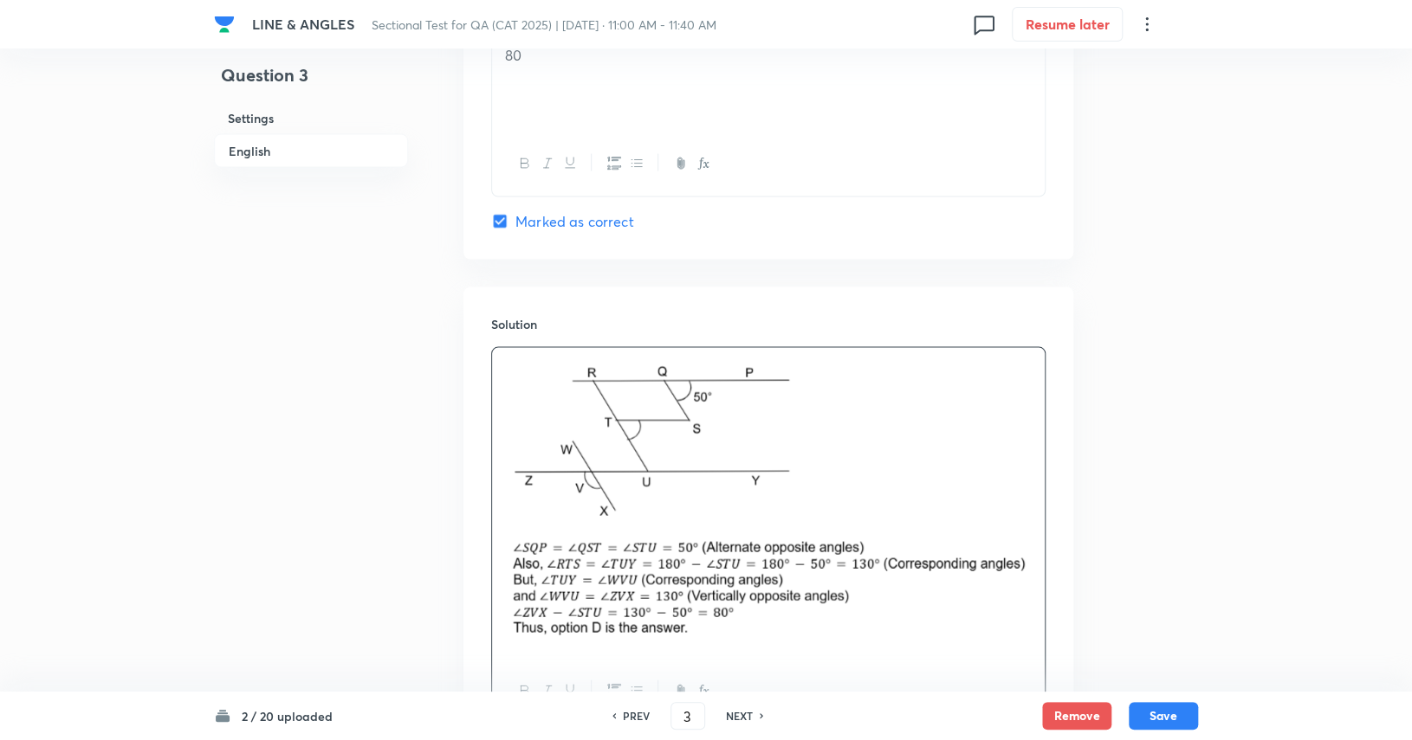
scroll to position [1982, 0]
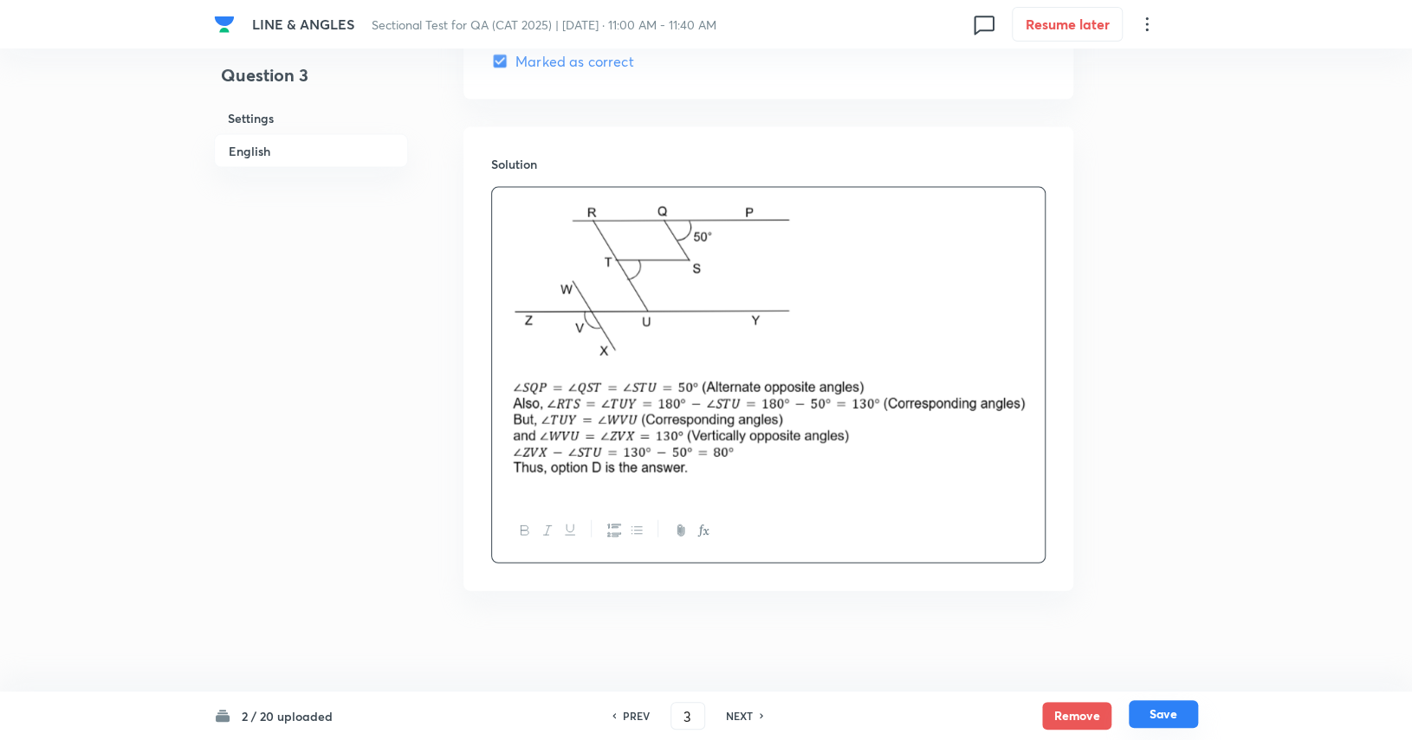
click at [850, 715] on button "Save" at bounding box center [1162, 715] width 69 height 28
type input "4"
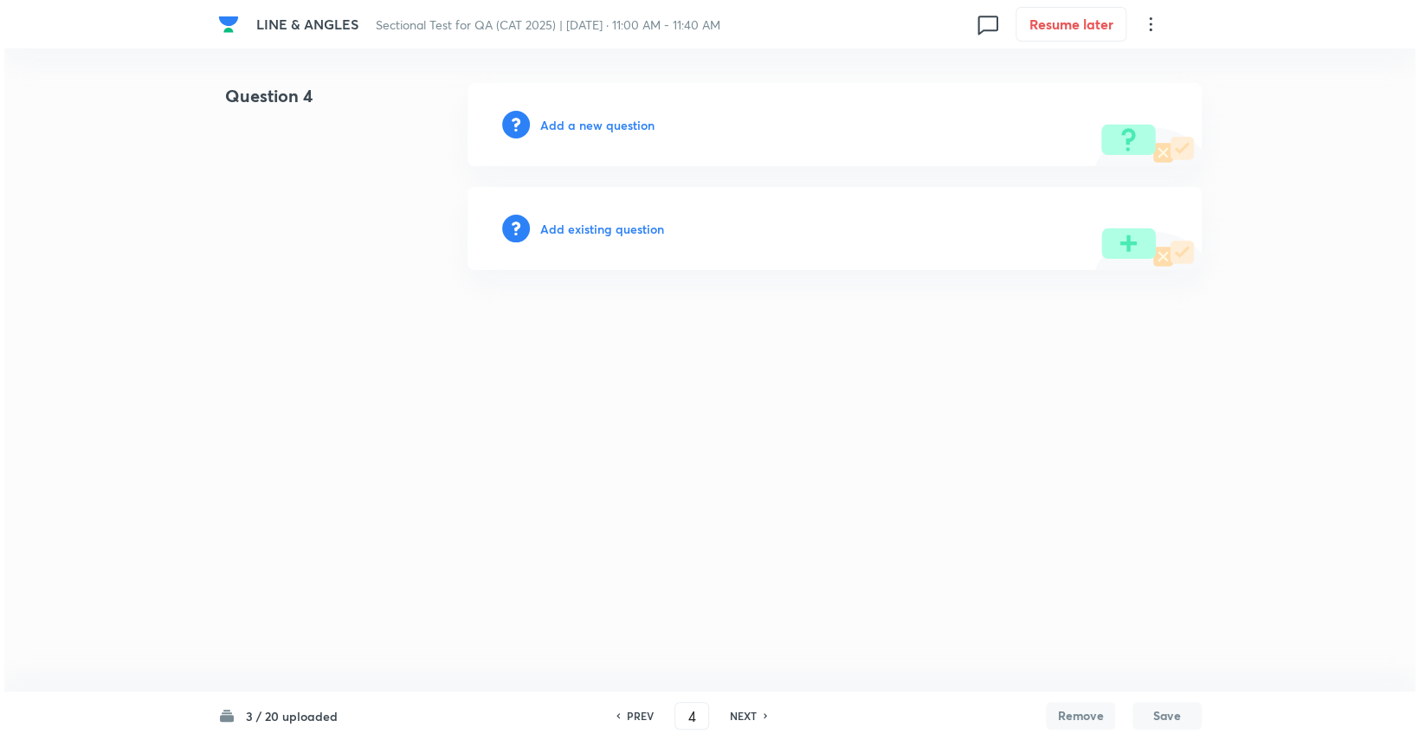
scroll to position [0, 0]
click at [645, 127] on h6 "Add a new question" at bounding box center [597, 125] width 114 height 18
click at [645, 127] on h6 "Choose a question type" at bounding box center [606, 125] width 133 height 18
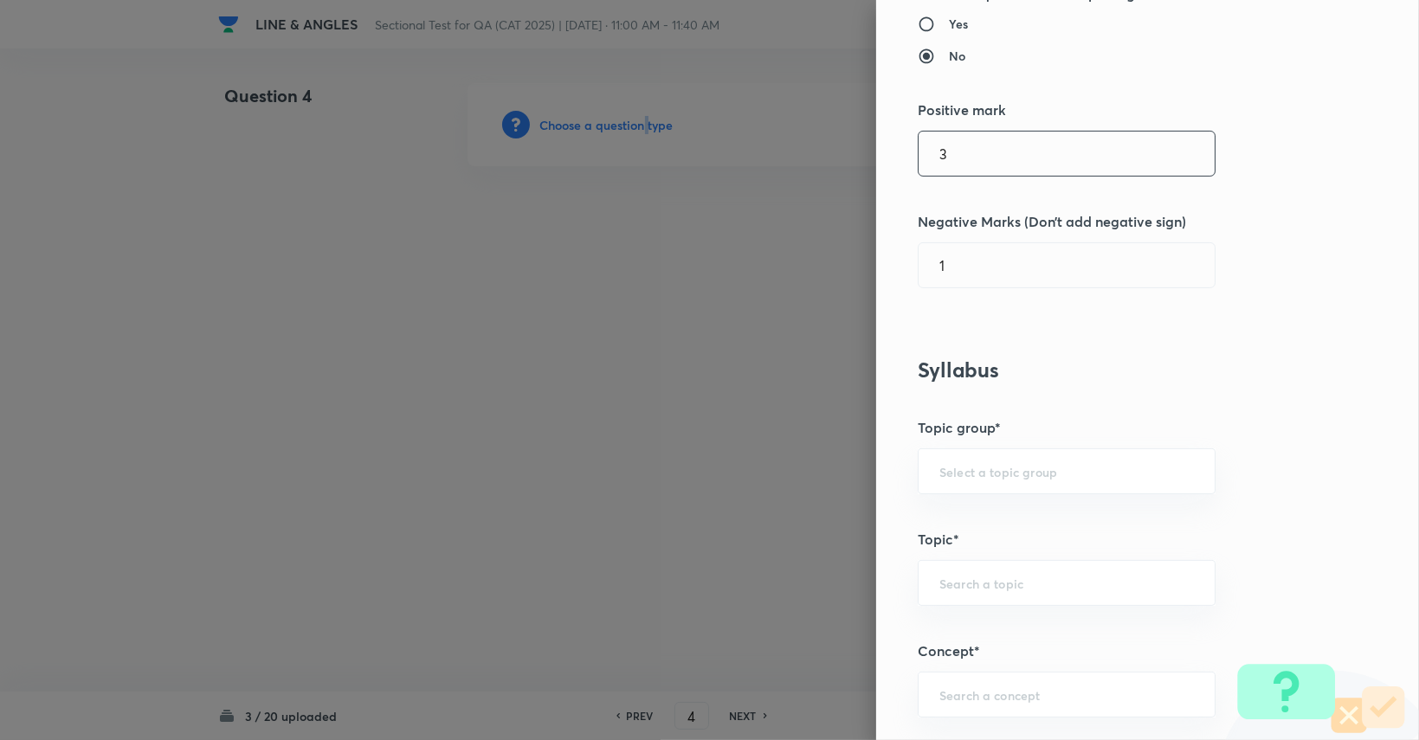
scroll to position [390, 0]
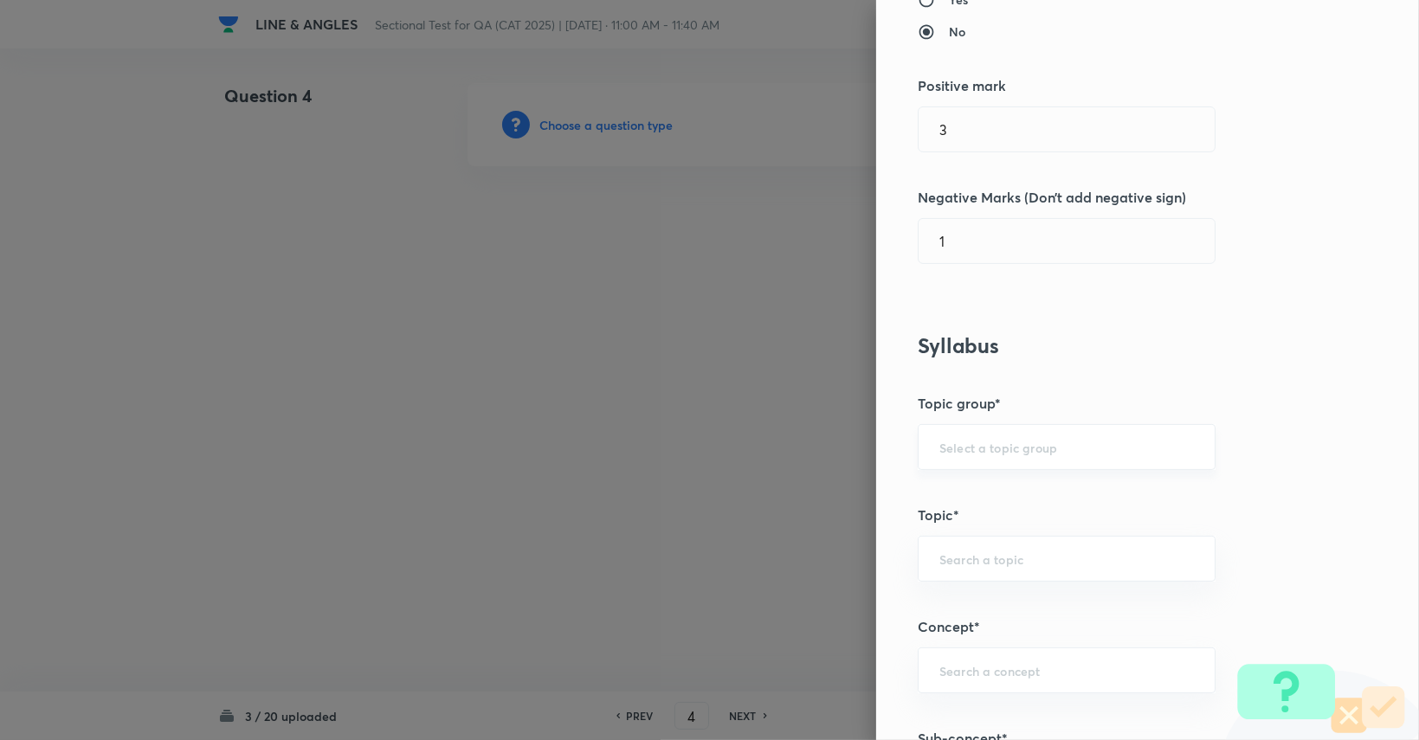
click at [850, 453] on input "text" at bounding box center [1067, 447] width 255 height 16
click at [850, 477] on ul "Quantitative Aptitude" at bounding box center [1054, 494] width 296 height 45
click at [850, 491] on li "Quantitative Aptitude" at bounding box center [1054, 494] width 296 height 31
type input "Quantitative Aptitude"
click at [850, 561] on input "text" at bounding box center [1067, 559] width 255 height 16
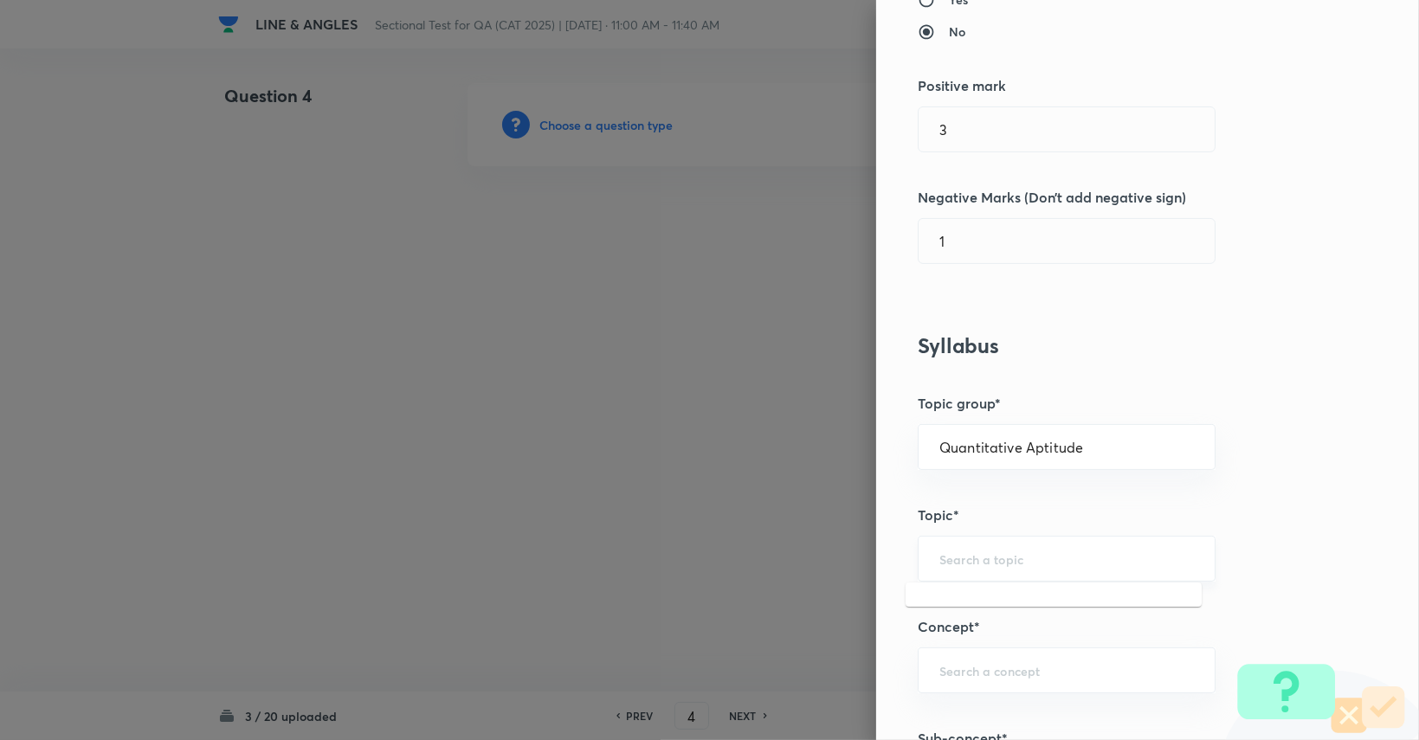
type input "a"
click at [850, 422] on li "Advanced Maths" at bounding box center [1054, 414] width 296 height 31
type input "Advanced Maths"
click at [850, 671] on input "text" at bounding box center [1067, 670] width 255 height 16
type input "a"
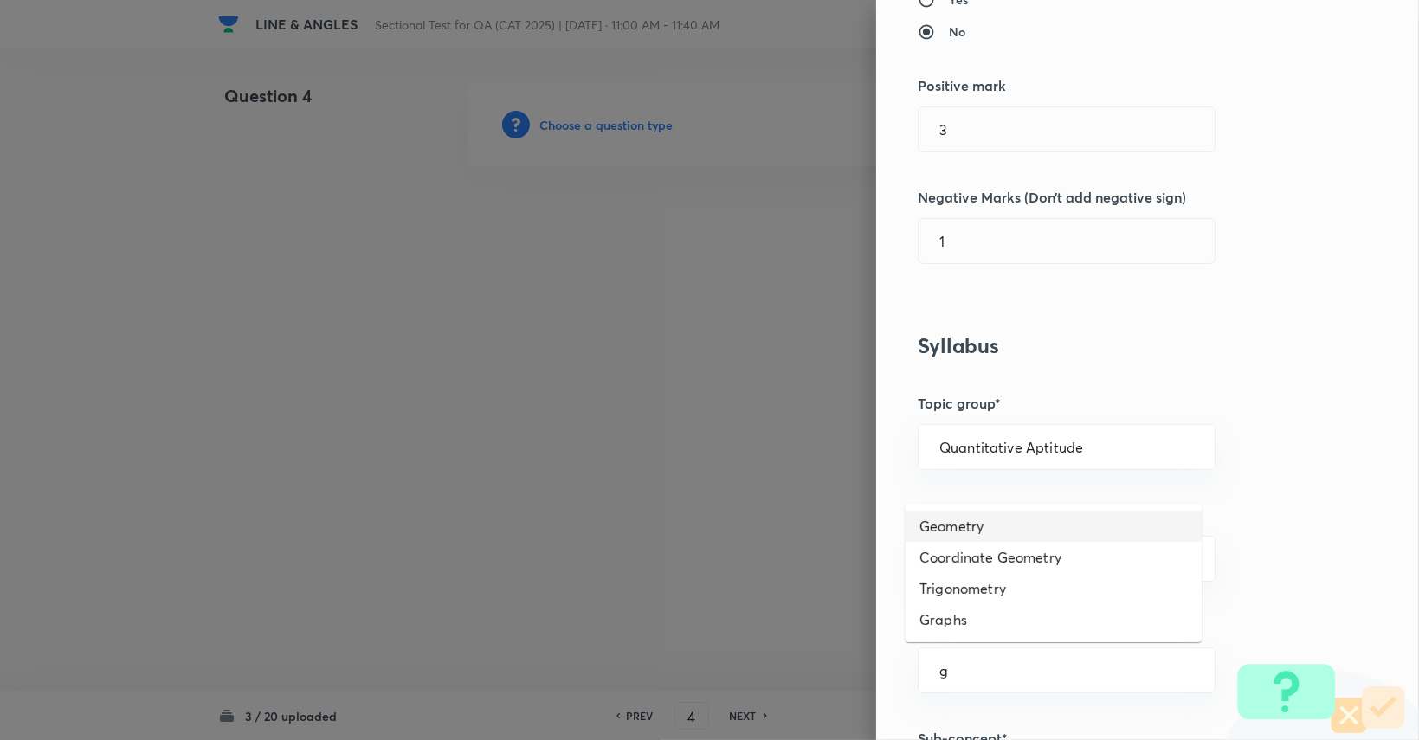
click at [850, 527] on li "Geometry" at bounding box center [1054, 526] width 296 height 31
type input "Geometry"
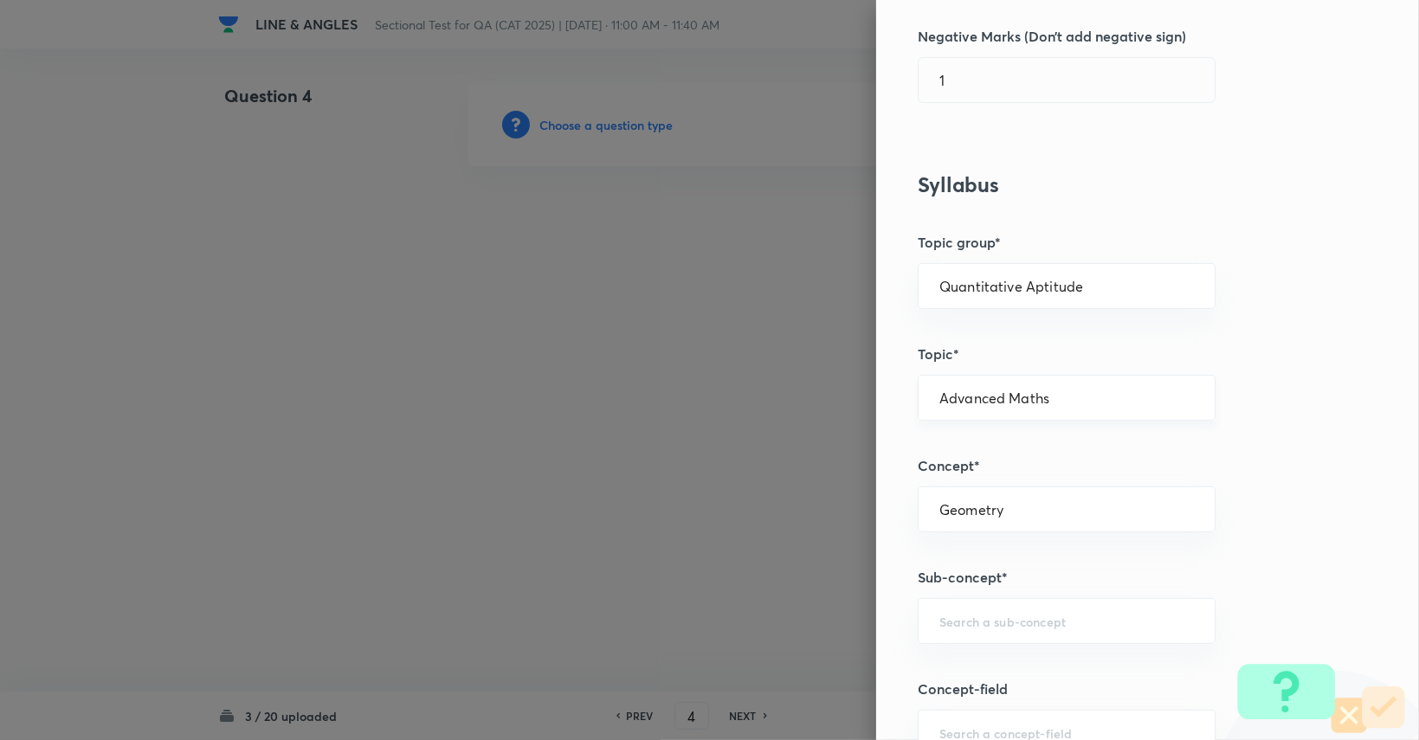
scroll to position [551, 0]
click at [850, 628] on div "​" at bounding box center [1067, 621] width 298 height 46
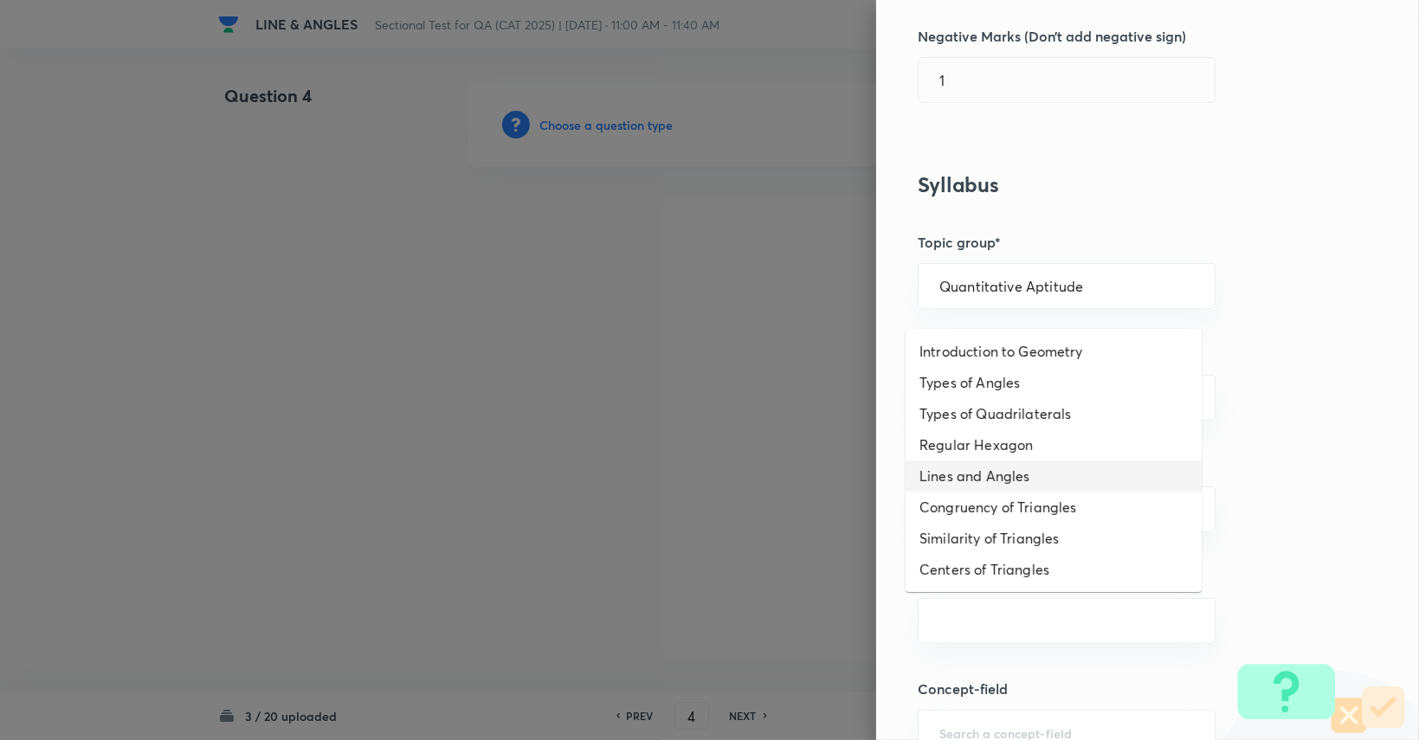
click at [850, 470] on li "Lines and Angles" at bounding box center [1054, 476] width 296 height 31
type input "Lines and Angles"
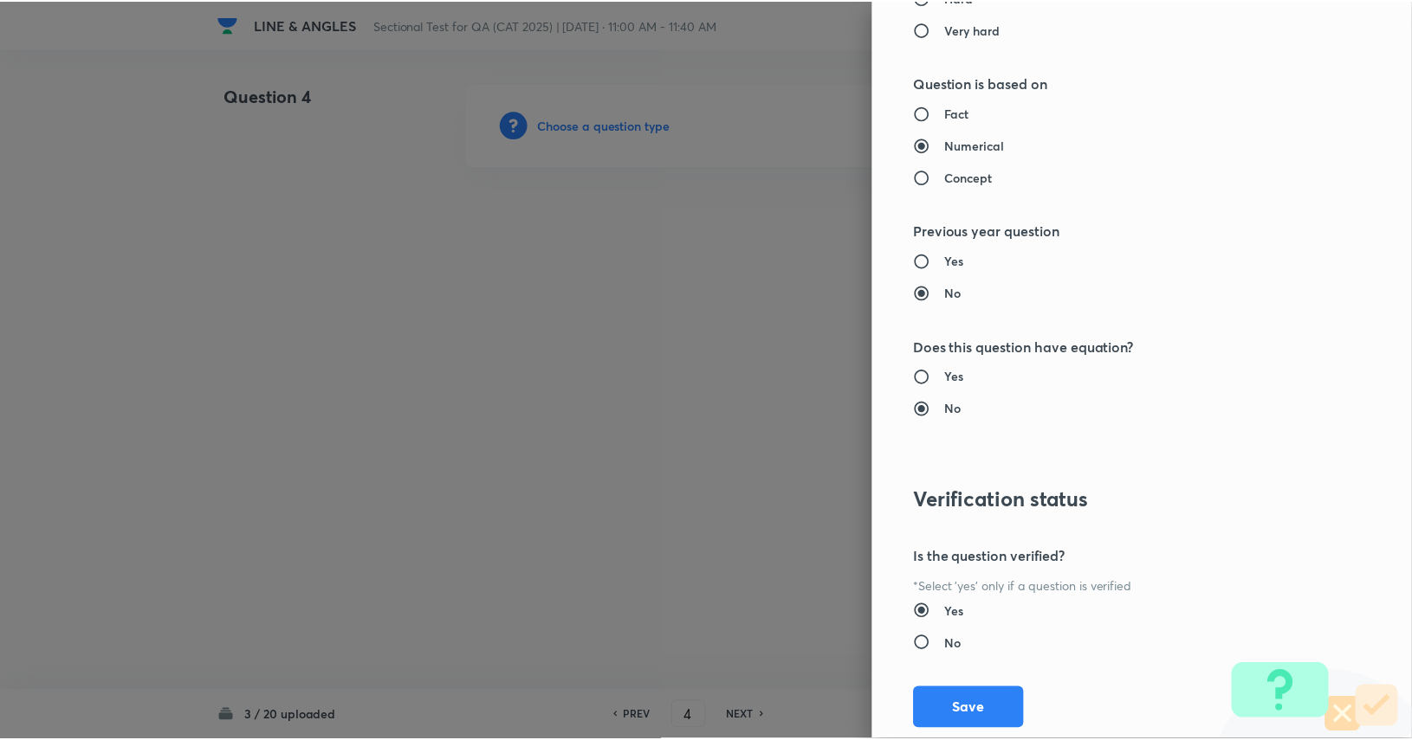
scroll to position [1617, 0]
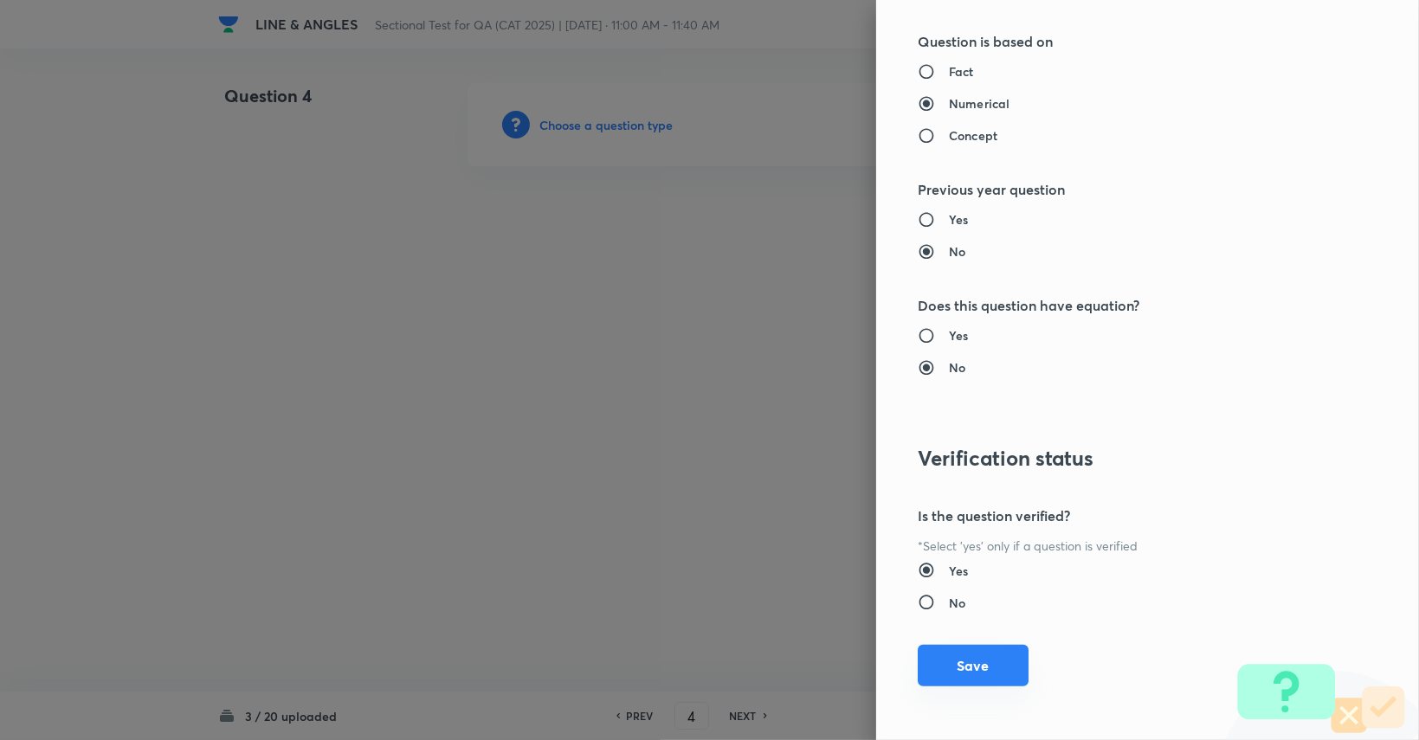
click at [850, 662] on button "Save" at bounding box center [973, 666] width 111 height 42
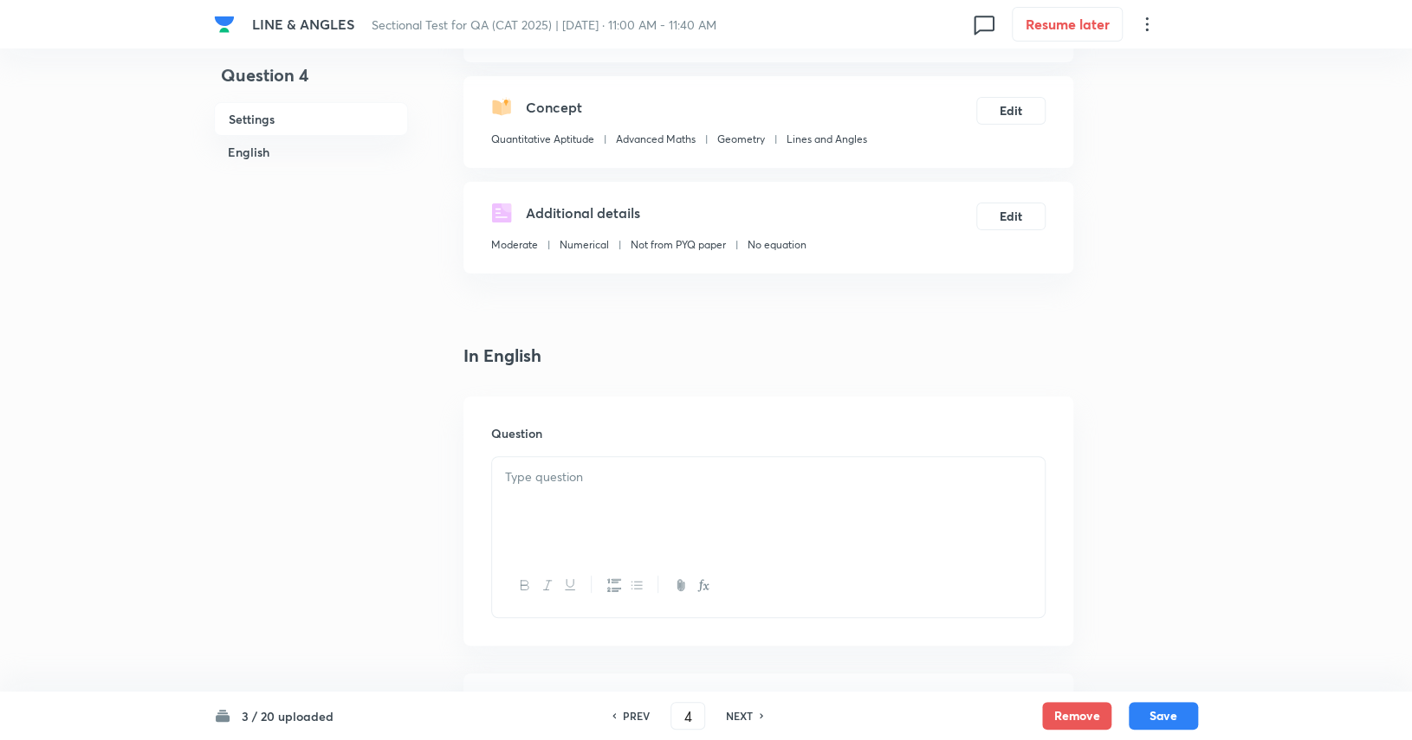
scroll to position [170, 0]
click at [850, 514] on div at bounding box center [768, 502] width 552 height 97
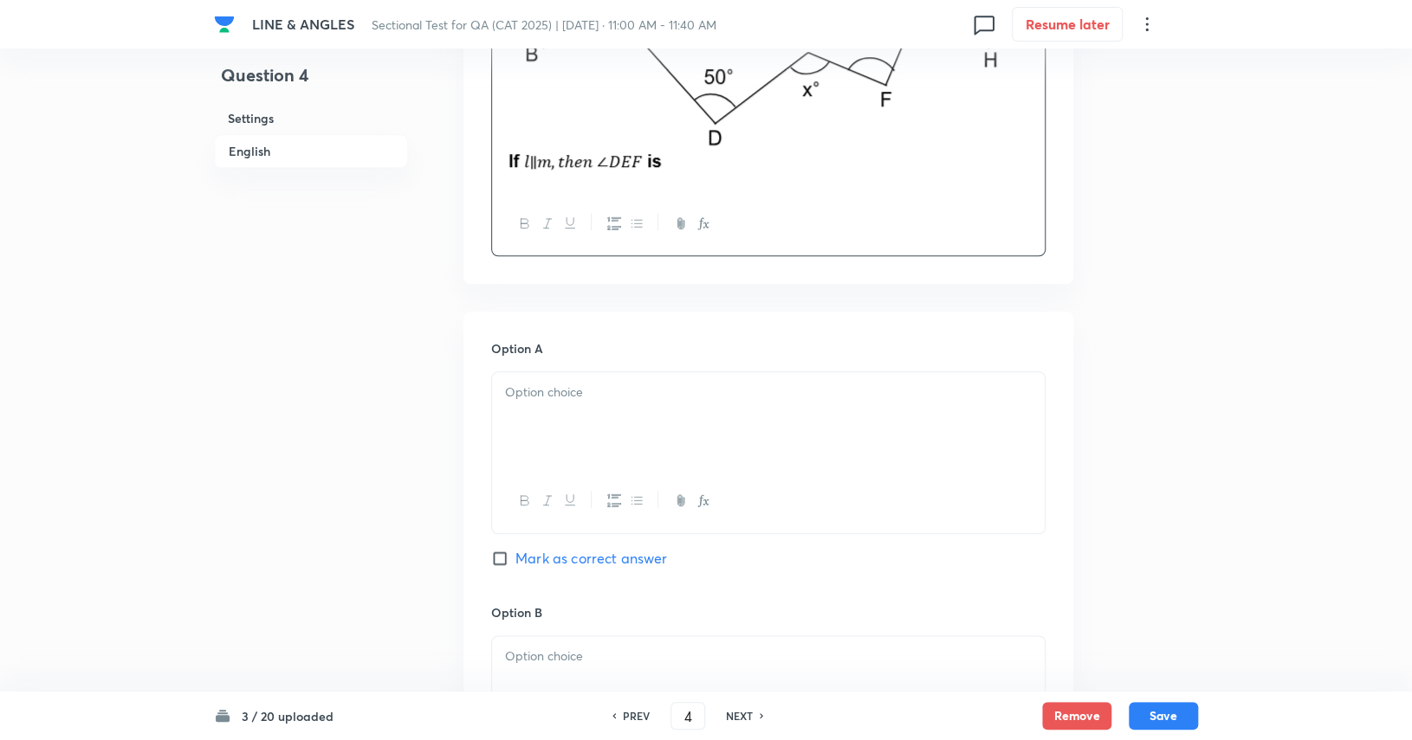
scroll to position [778, 0]
click at [768, 415] on div at bounding box center [768, 418] width 552 height 97
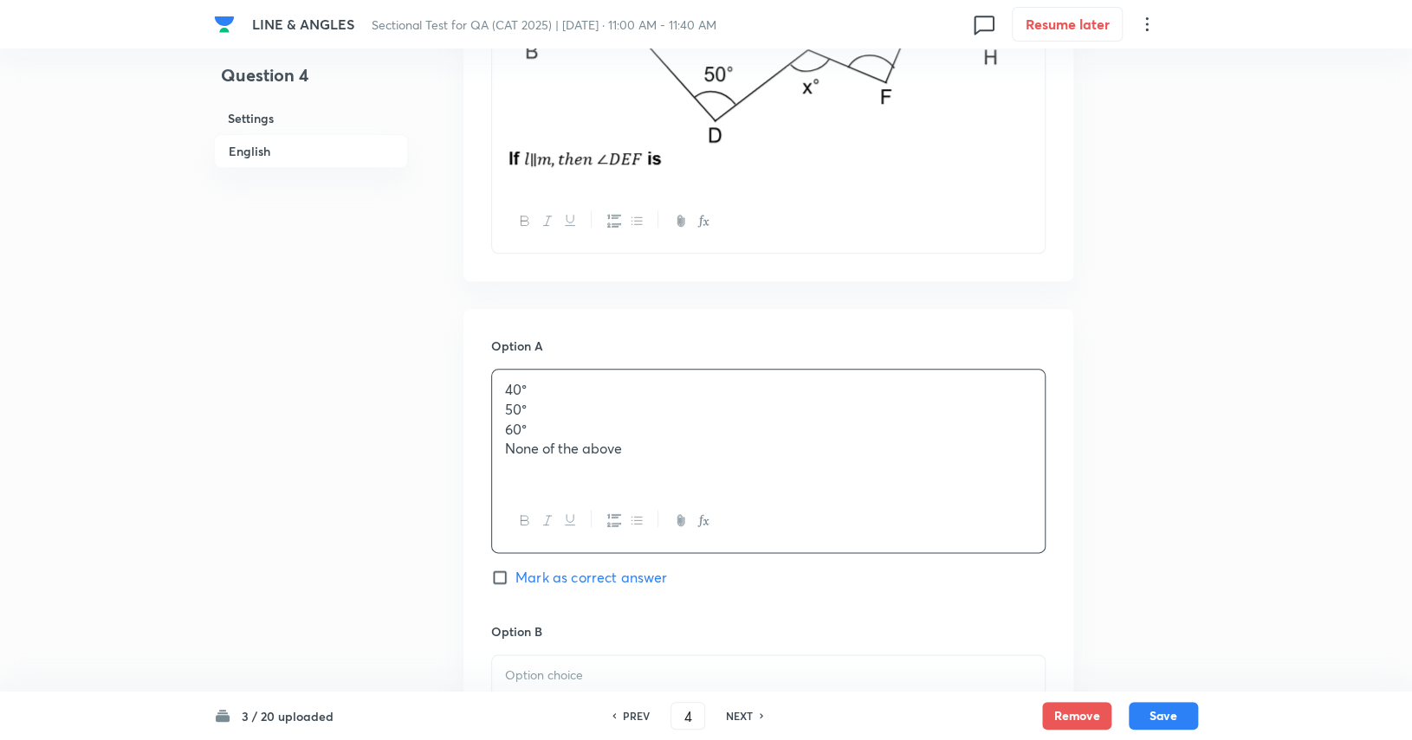
drag, startPoint x: 693, startPoint y: 449, endPoint x: 488, endPoint y: 404, distance: 209.5
drag, startPoint x: 488, startPoint y: 404, endPoint x: 506, endPoint y: 404, distance: 17.3
click at [506, 404] on p "50°" at bounding box center [768, 410] width 527 height 20
drag, startPoint x: 506, startPoint y: 404, endPoint x: 664, endPoint y: 456, distance: 166.8
click at [664, 456] on div "40° 50° 60° None of the above" at bounding box center [768, 430] width 552 height 120
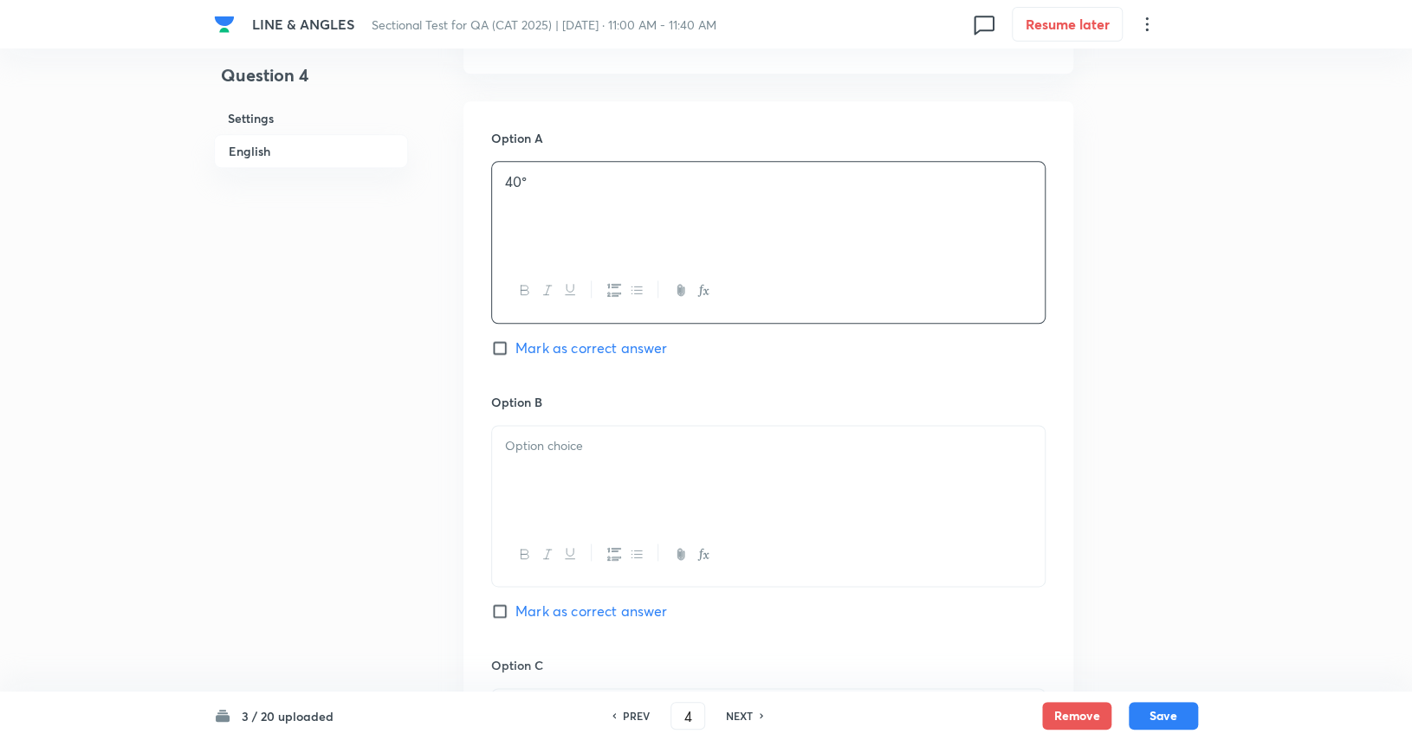
scroll to position [1005, 0]
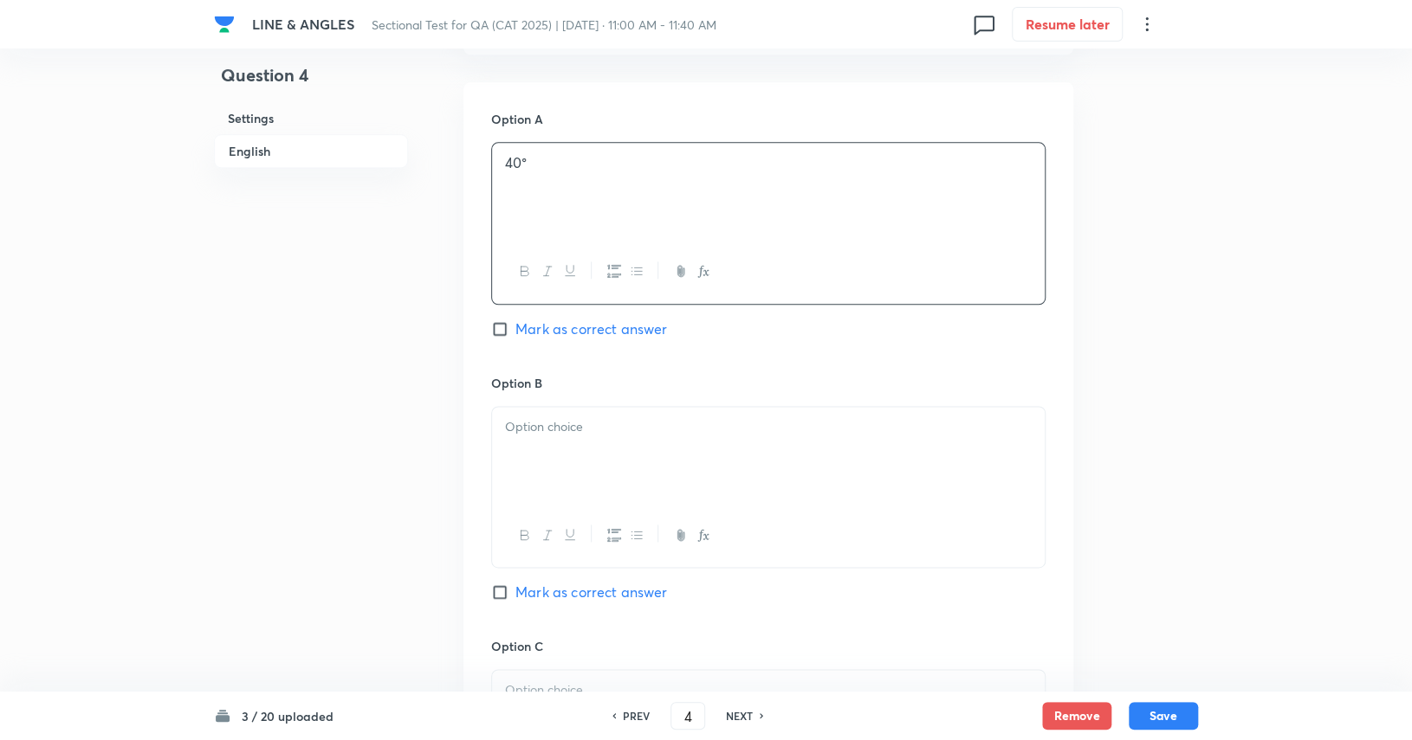
click at [627, 417] on p at bounding box center [768, 427] width 527 height 20
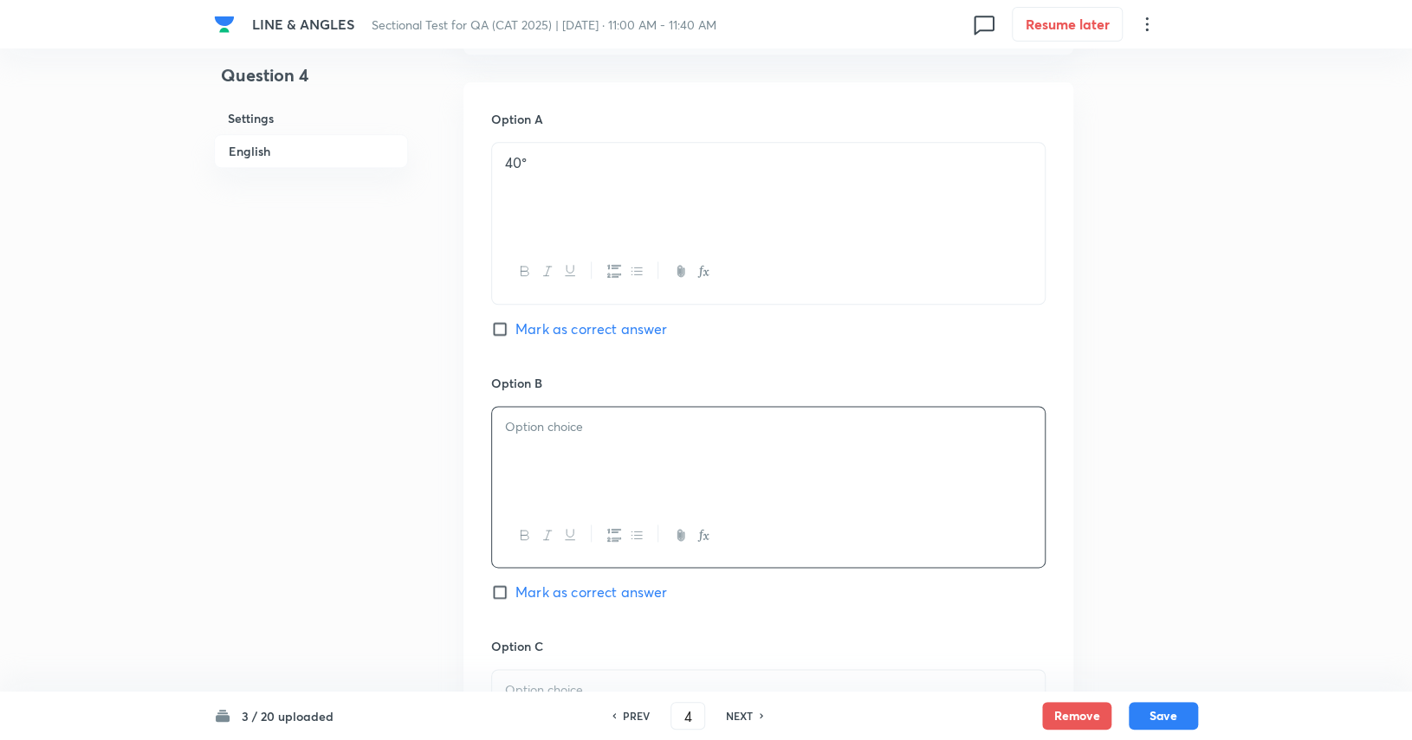
paste div
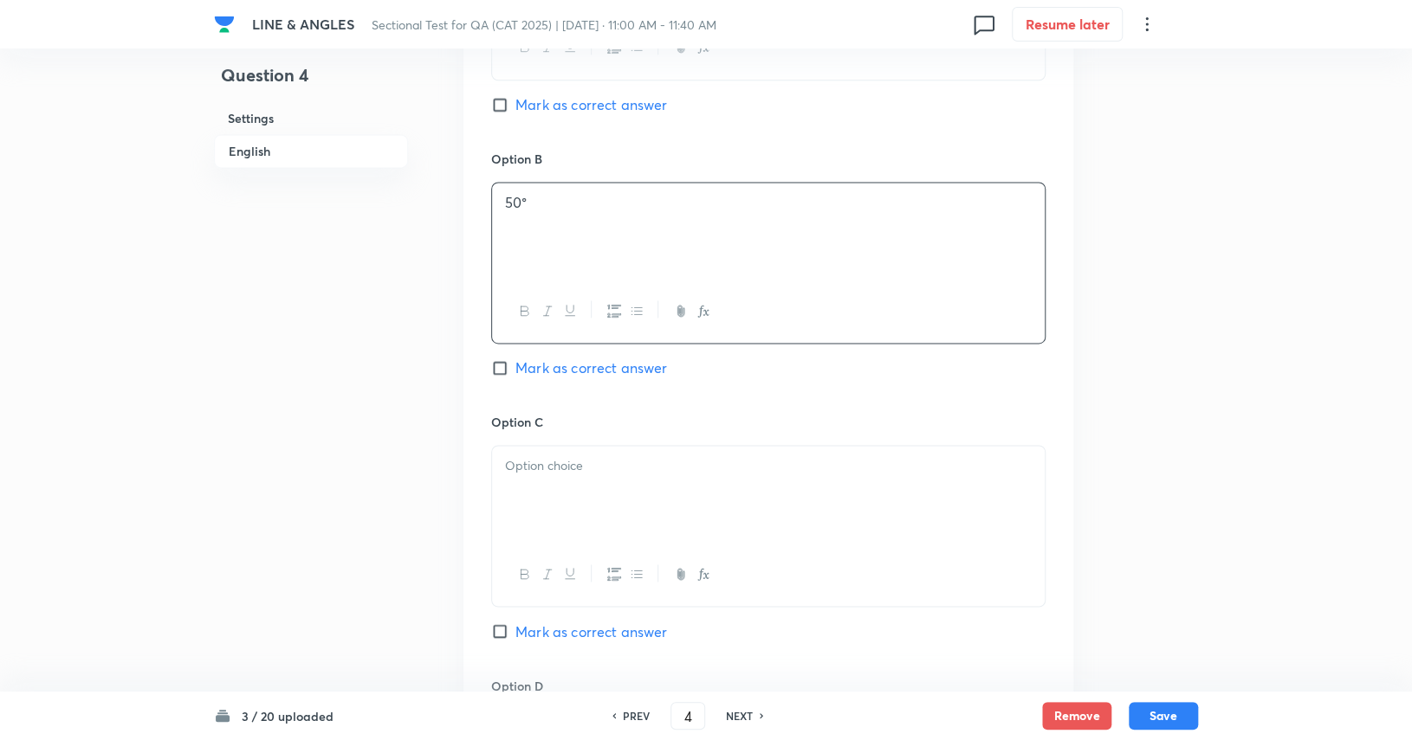
scroll to position [1230, 0]
click at [620, 481] on div at bounding box center [768, 493] width 552 height 97
drag, startPoint x: 606, startPoint y: 466, endPoint x: 487, endPoint y: 472, distance: 119.7
click at [487, 472] on div "Option A 40° Mark as correct answer Option B 50° Mark as correct answer Option …" at bounding box center [768, 395] width 610 height 1076
drag, startPoint x: 510, startPoint y: 489, endPoint x: 651, endPoint y: 481, distance: 141.4
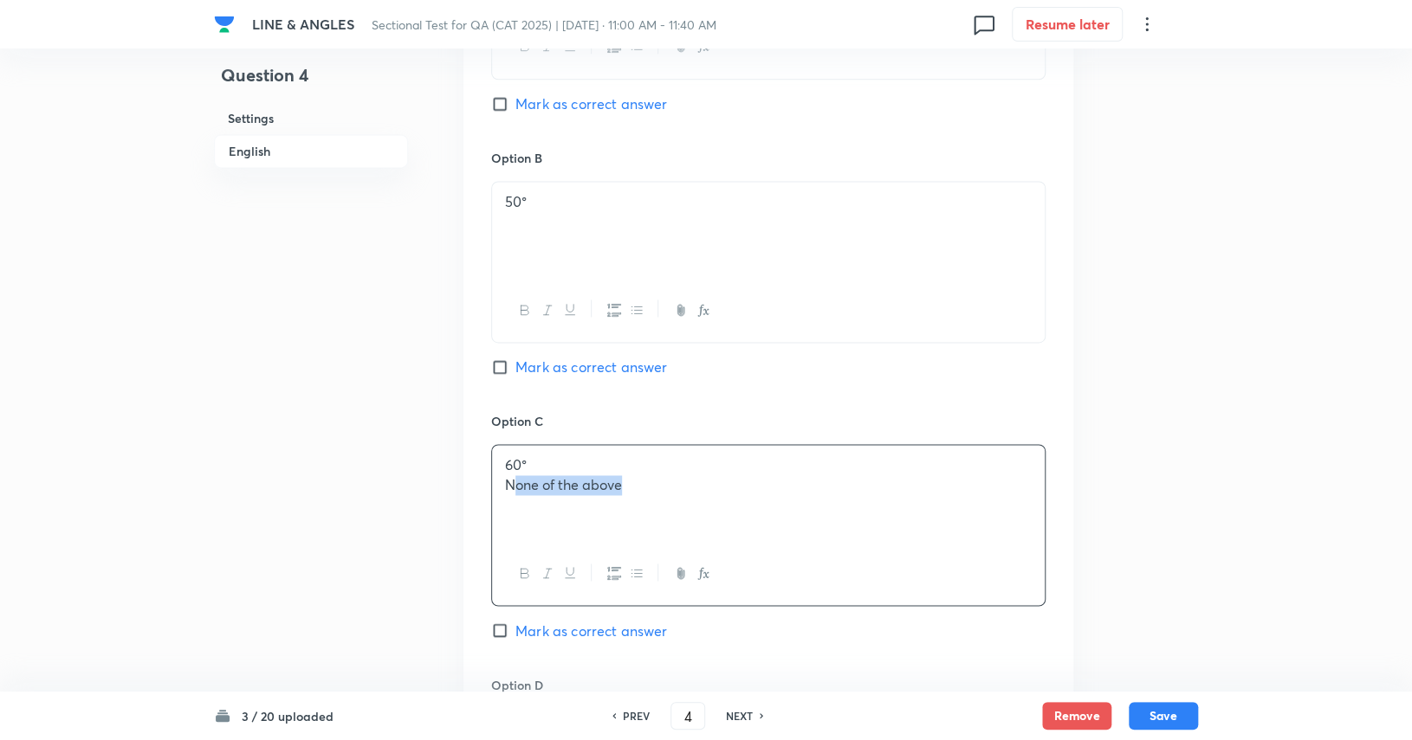
click at [651, 481] on p "None of the above" at bounding box center [768, 485] width 527 height 20
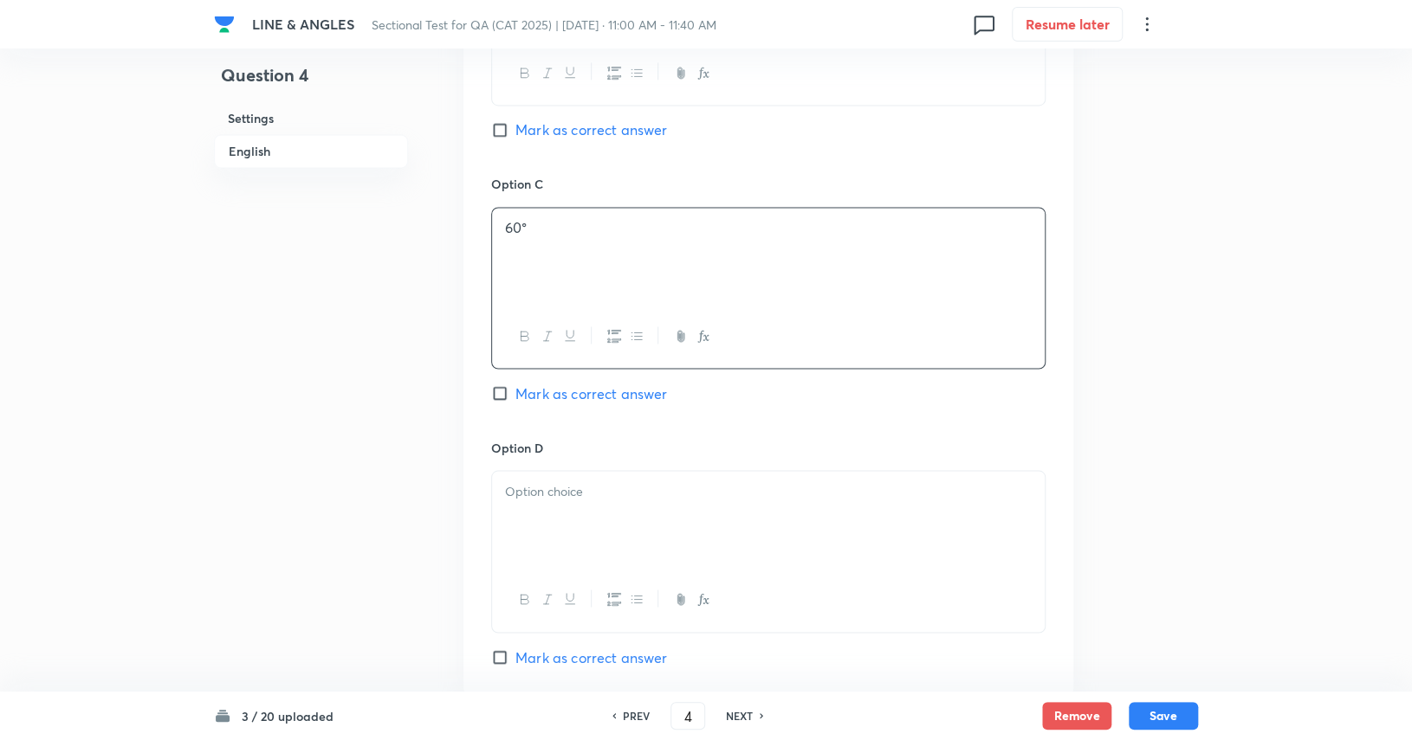
scroll to position [1468, 0]
click at [652, 507] on div at bounding box center [768, 518] width 552 height 97
drag, startPoint x: 652, startPoint y: 507, endPoint x: 493, endPoint y: 470, distance: 163.4
drag, startPoint x: 493, startPoint y: 470, endPoint x: 540, endPoint y: 502, distance: 57.4
click at [540, 502] on p "60°" at bounding box center [768, 511] width 527 height 20
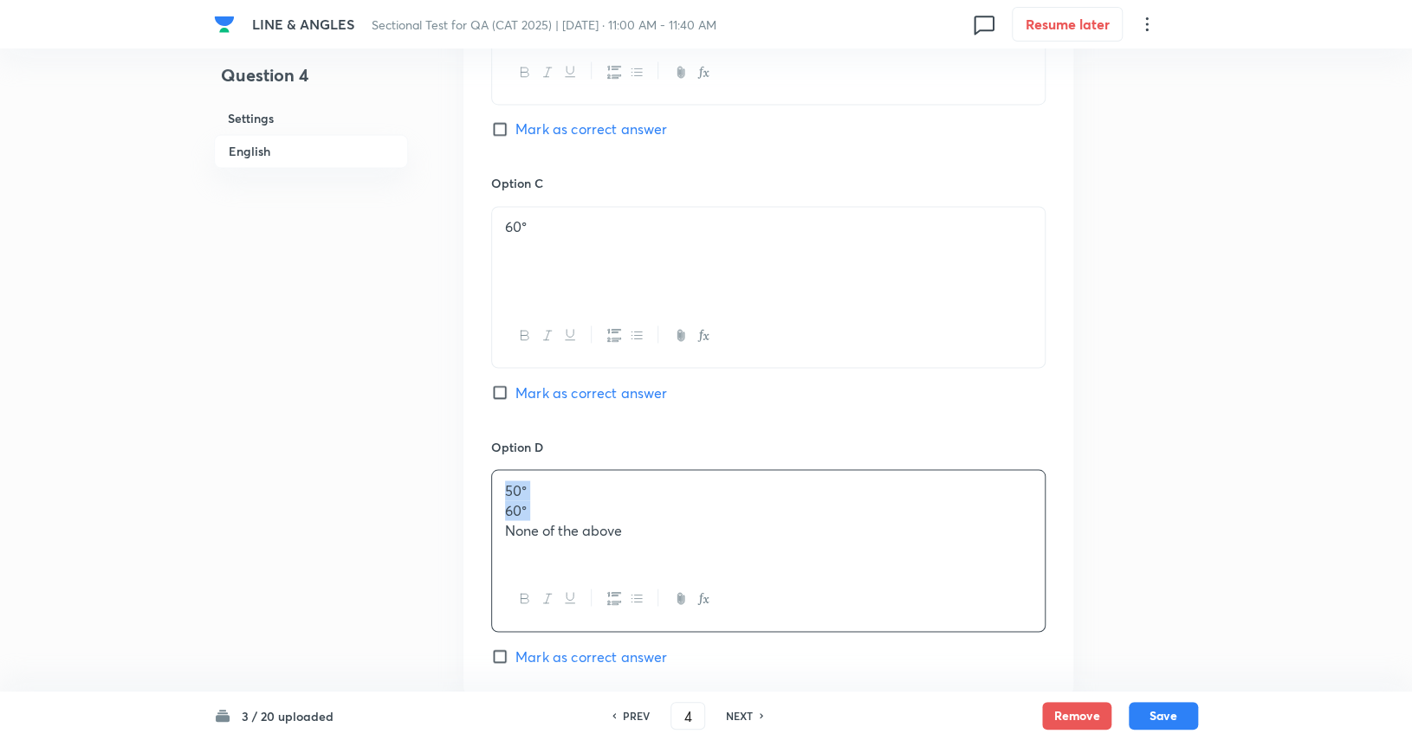
drag, startPoint x: 540, startPoint y: 502, endPoint x: 490, endPoint y: 476, distance: 56.5
click at [491, 476] on div "50° 60° None of the above" at bounding box center [768, 550] width 554 height 162
click at [545, 397] on span "Mark as correct answer" at bounding box center [591, 392] width 152 height 21
click at [515, 397] on input "Mark as correct answer" at bounding box center [503, 392] width 24 height 17
checkbox input "true"
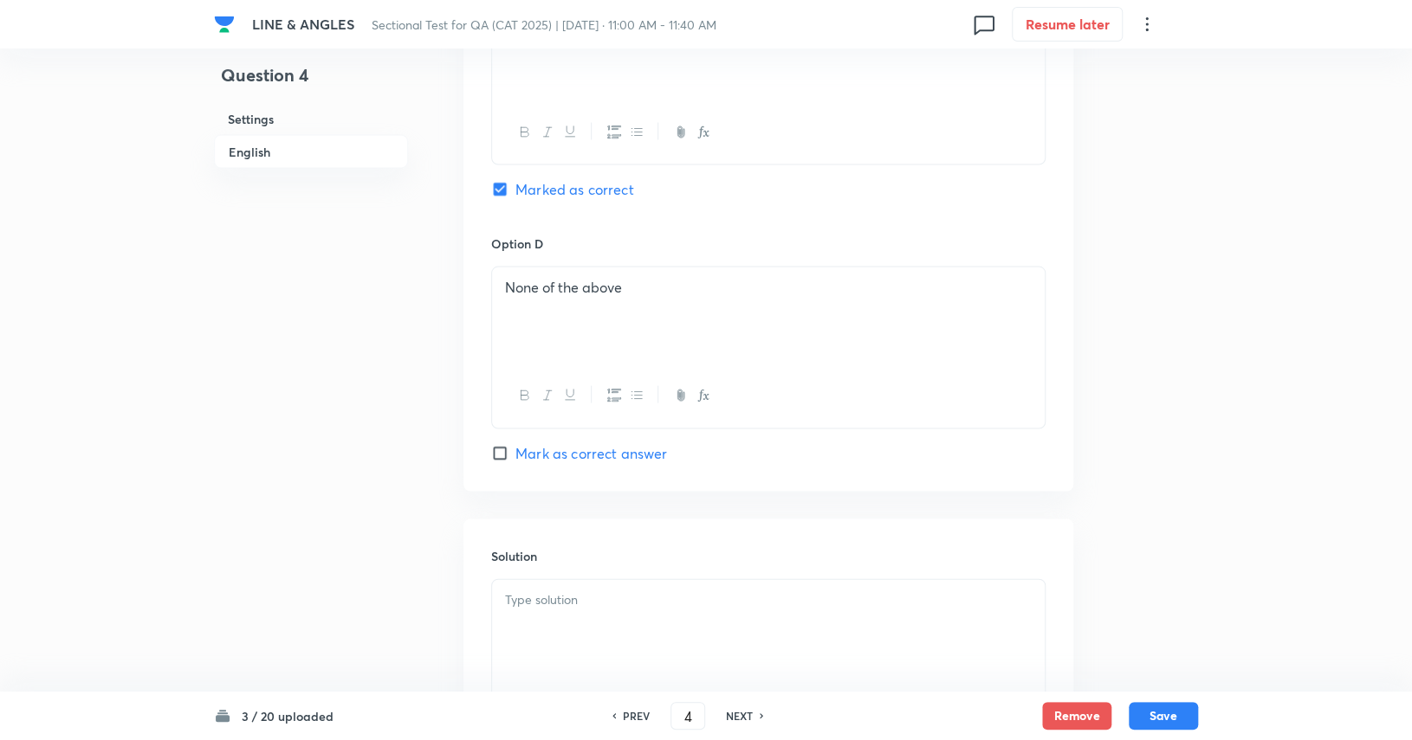
scroll to position [1673, 0]
click at [606, 615] on div at bounding box center [768, 626] width 552 height 97
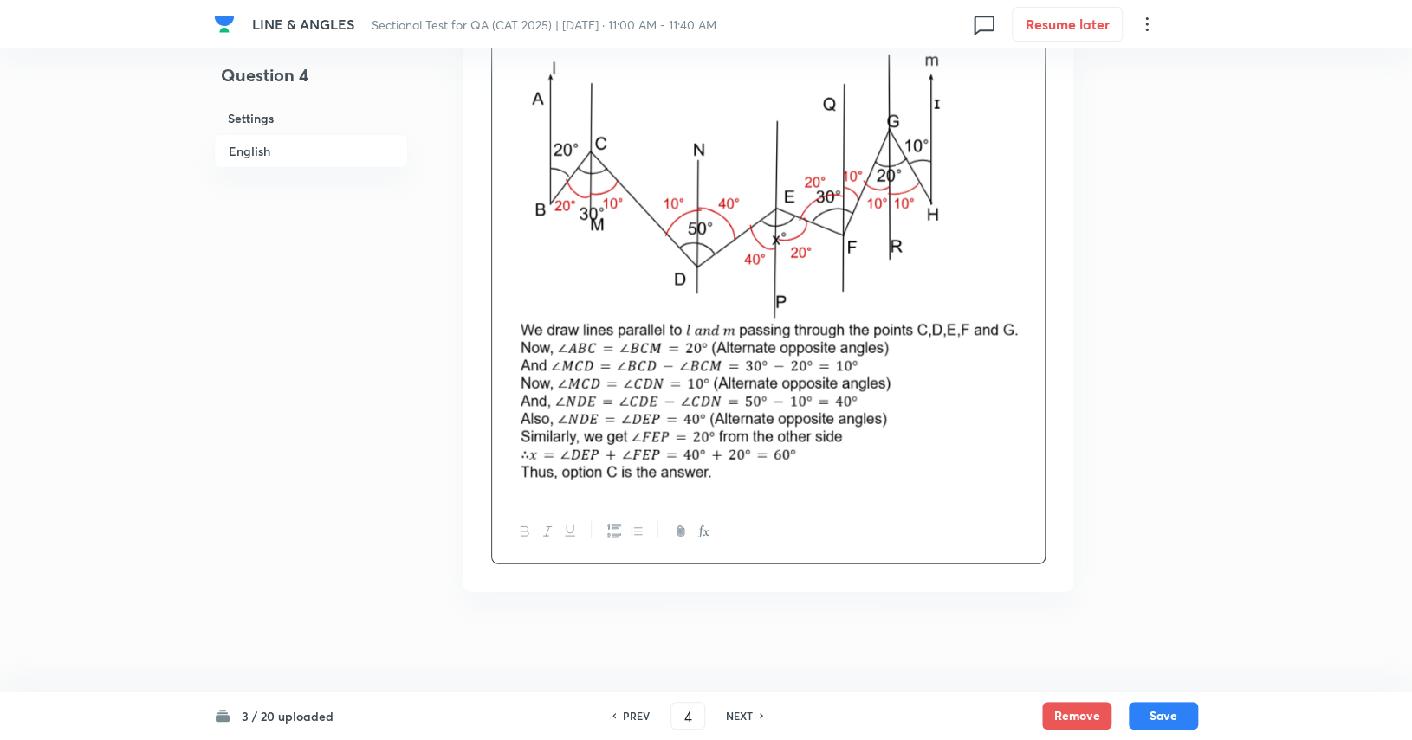
scroll to position [2231, 0]
click at [850, 715] on button "Save" at bounding box center [1162, 715] width 69 height 28
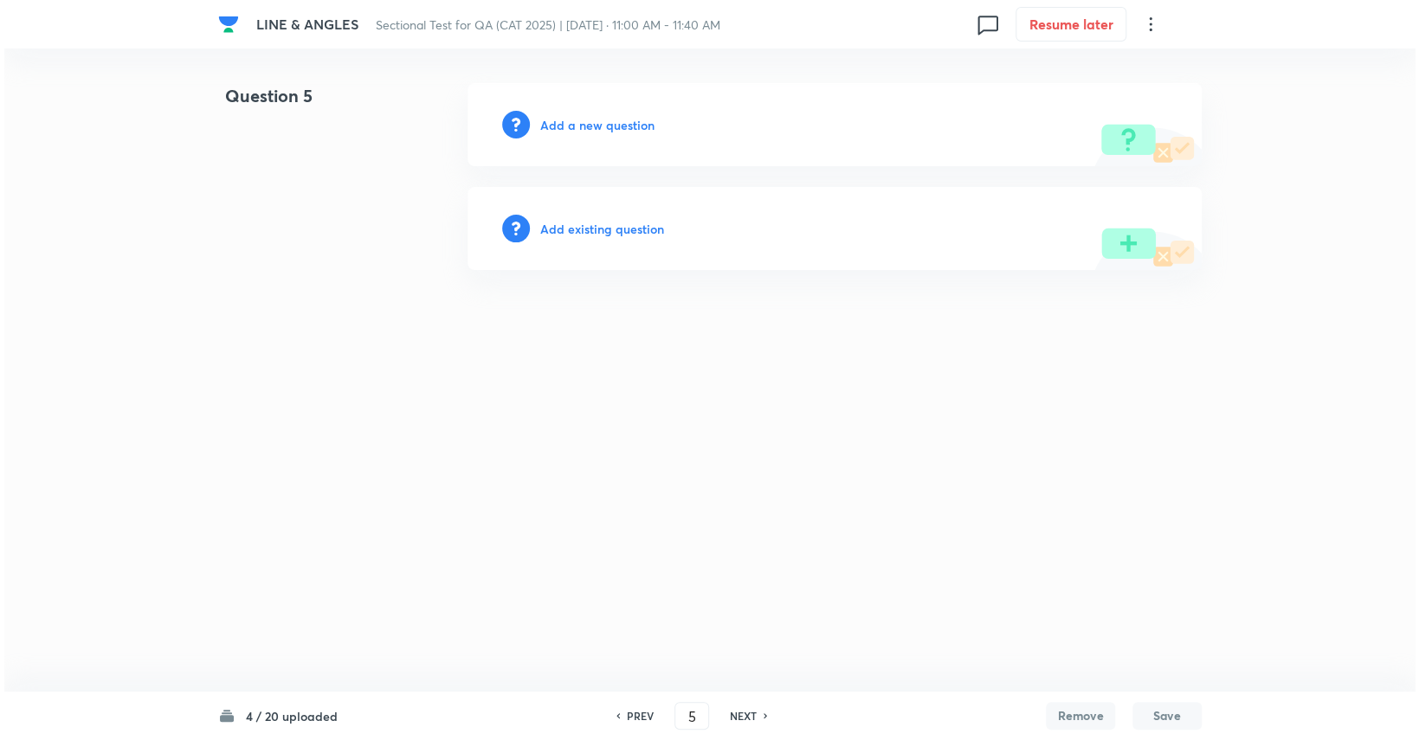
scroll to position [0, 0]
click at [850, 353] on html "LINE & ANGLES Sectional Test for QA (CAT 2025) | Sep 10, 2025 · 11:00 AM - 11:4…" at bounding box center [709, 176] width 1419 height 353
click at [621, 721] on div "PREV" at bounding box center [638, 716] width 46 height 16
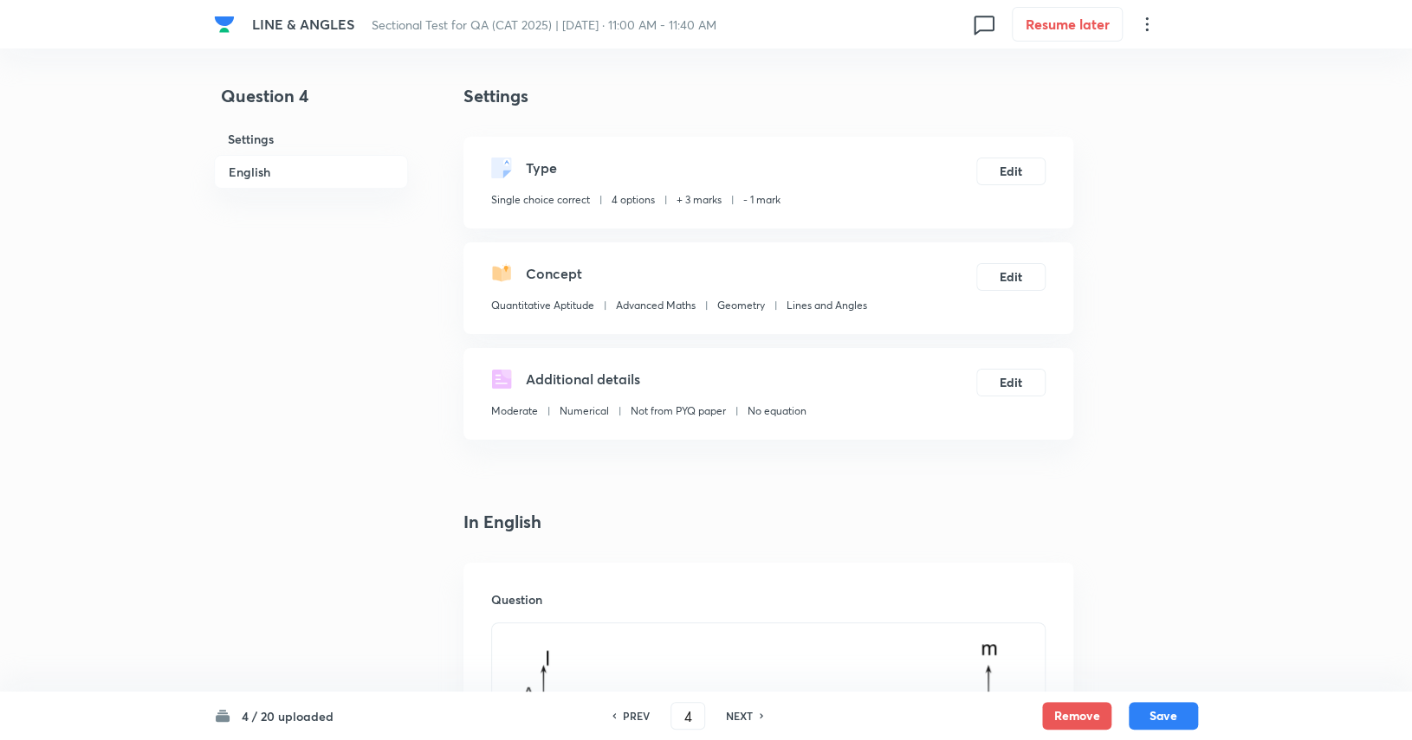
click at [752, 724] on div "PREV 4 ​ NEXT" at bounding box center [687, 716] width 223 height 28
click at [751, 719] on h6 "NEXT" at bounding box center [739, 716] width 27 height 16
type input "5"
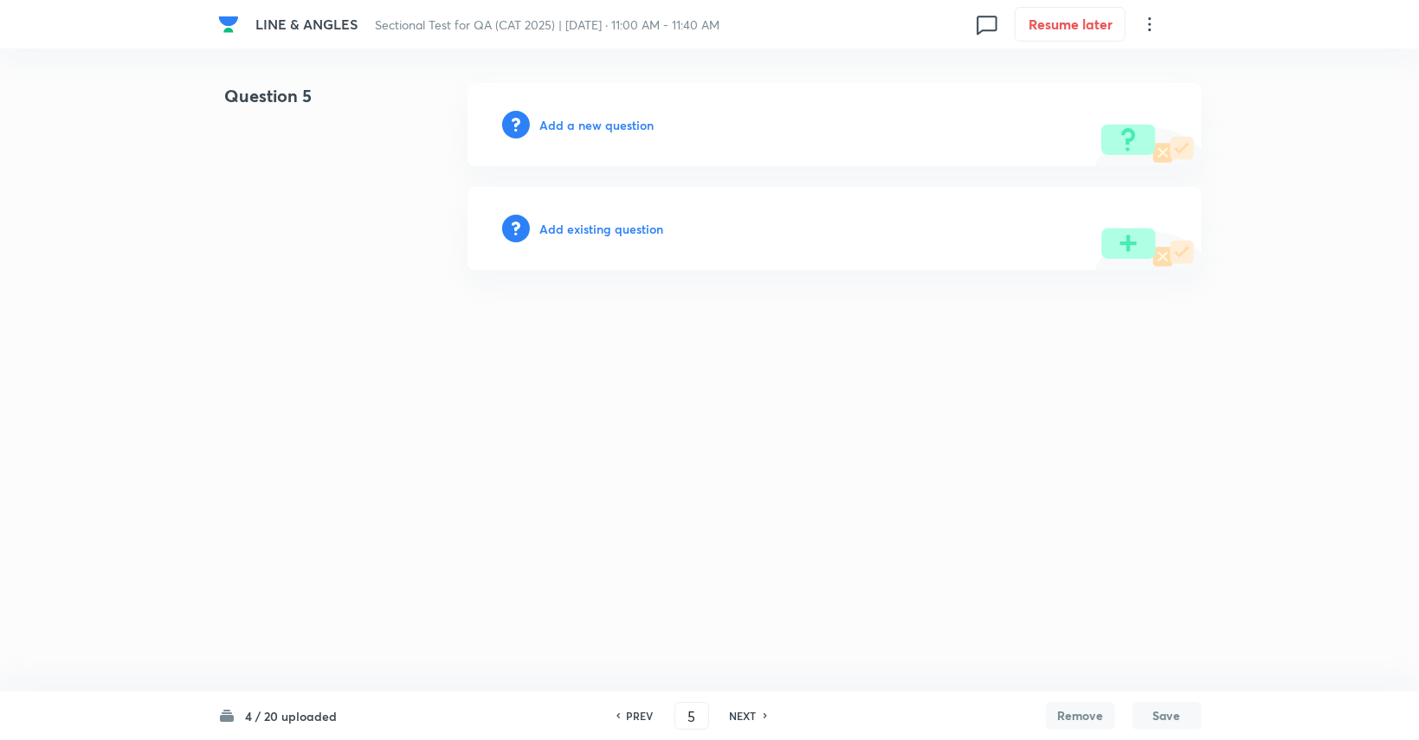
click at [612, 117] on h6 "Add a new question" at bounding box center [597, 125] width 114 height 18
click at [612, 117] on h6 "Choose a question type" at bounding box center [606, 125] width 133 height 18
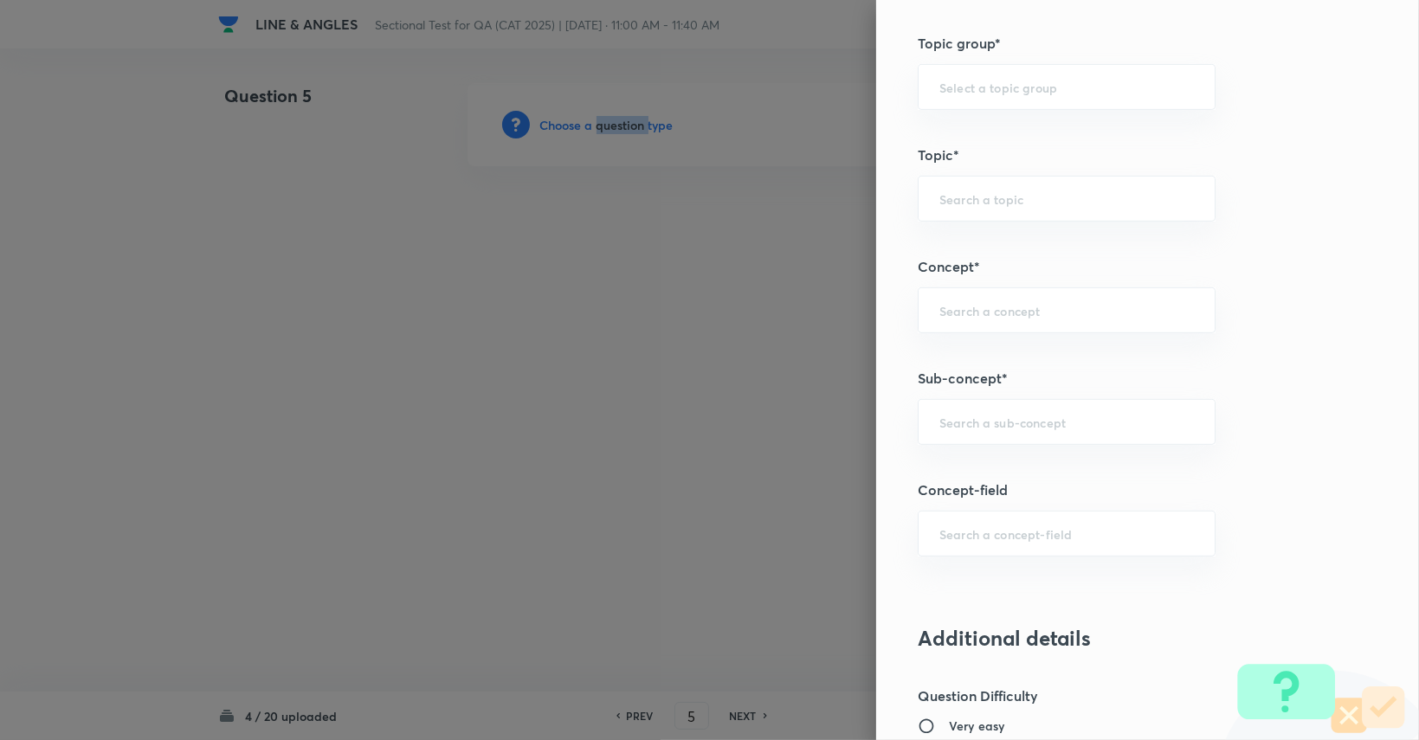
scroll to position [755, 0]
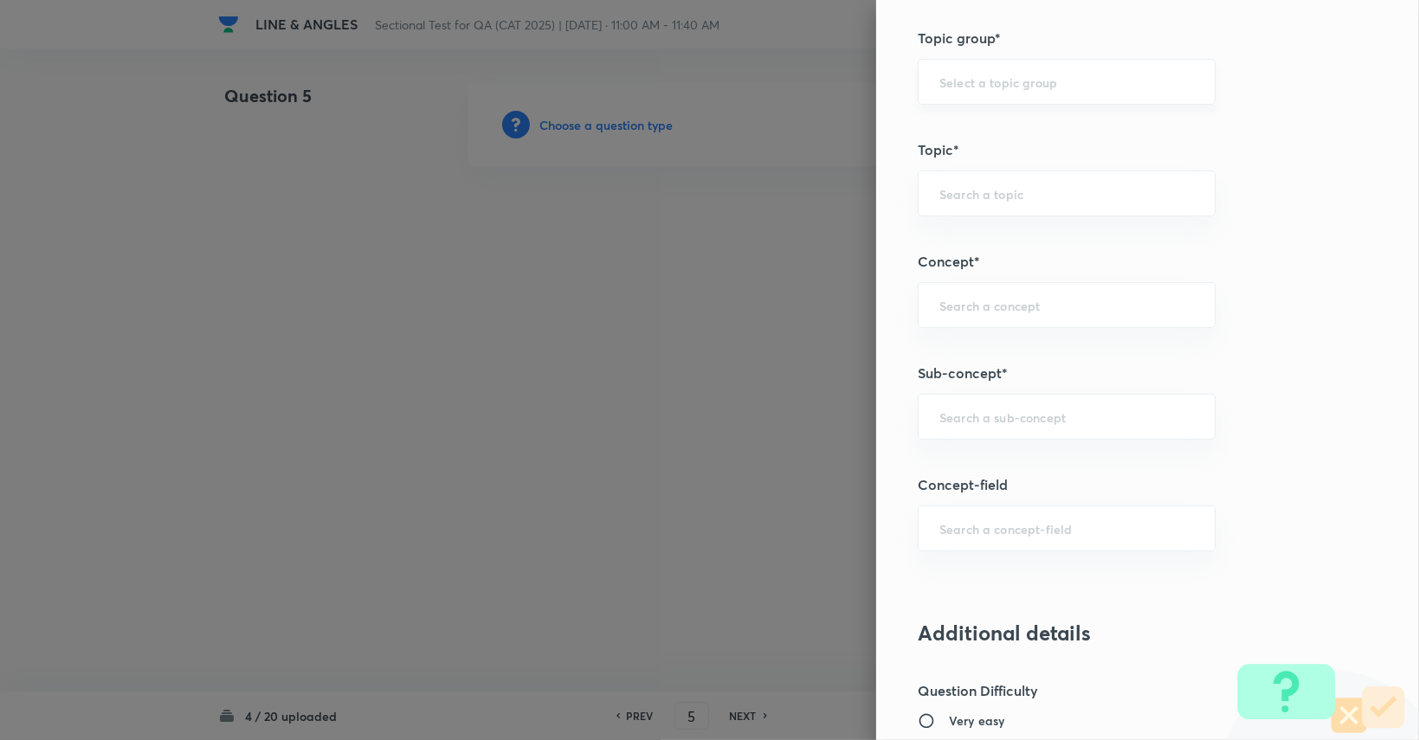
click at [850, 82] on input "text" at bounding box center [1067, 82] width 255 height 16
click at [850, 119] on li "Quantitative Aptitude" at bounding box center [1054, 128] width 296 height 31
type input "Quantitative Aptitude"
click at [850, 198] on input "text" at bounding box center [1067, 193] width 255 height 16
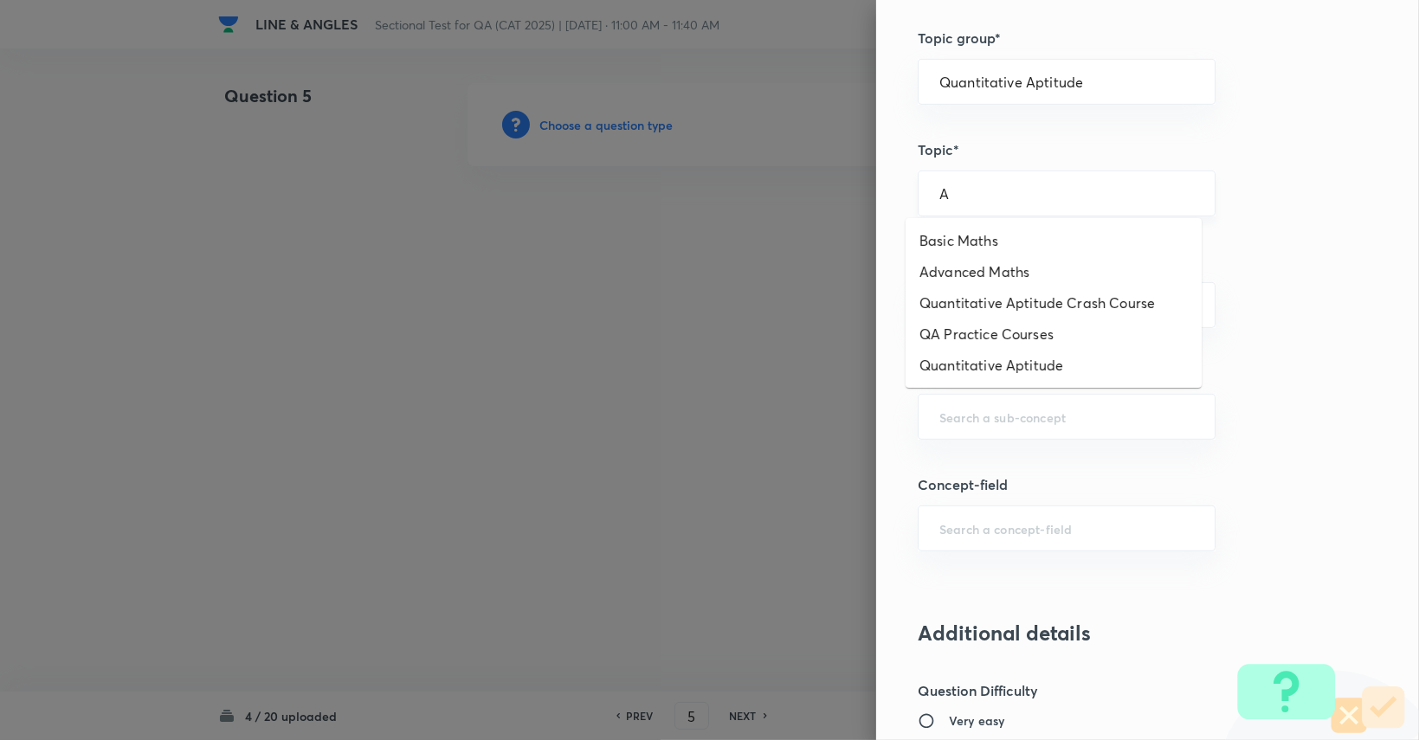
click at [850, 198] on input "A" at bounding box center [1067, 193] width 255 height 16
click at [850, 281] on li "Advanced Maths" at bounding box center [1054, 271] width 296 height 31
type input "Advanced Maths"
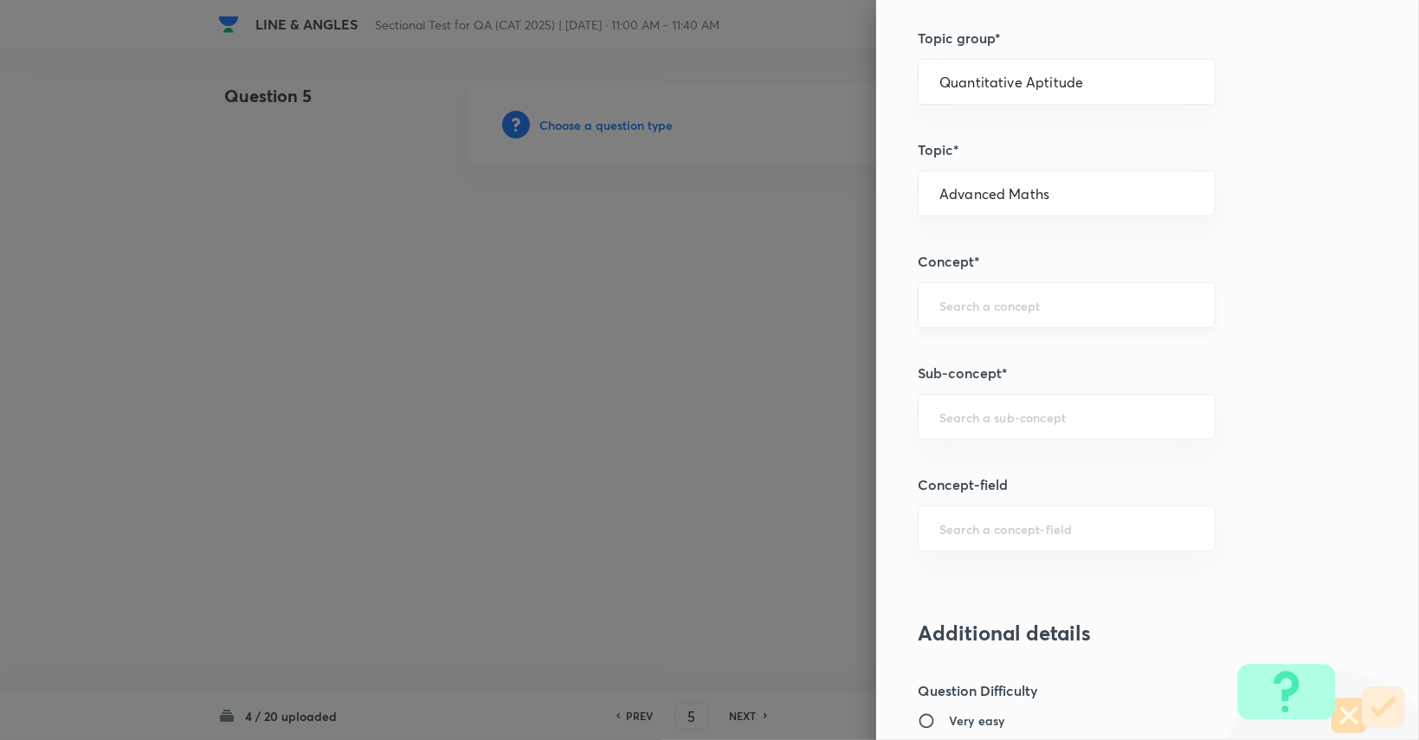
click at [850, 313] on div "​" at bounding box center [1067, 305] width 298 height 46
click at [850, 361] on li "Geometry" at bounding box center [1054, 351] width 296 height 31
type input "Geometry"
click at [850, 415] on input "text" at bounding box center [1067, 417] width 255 height 16
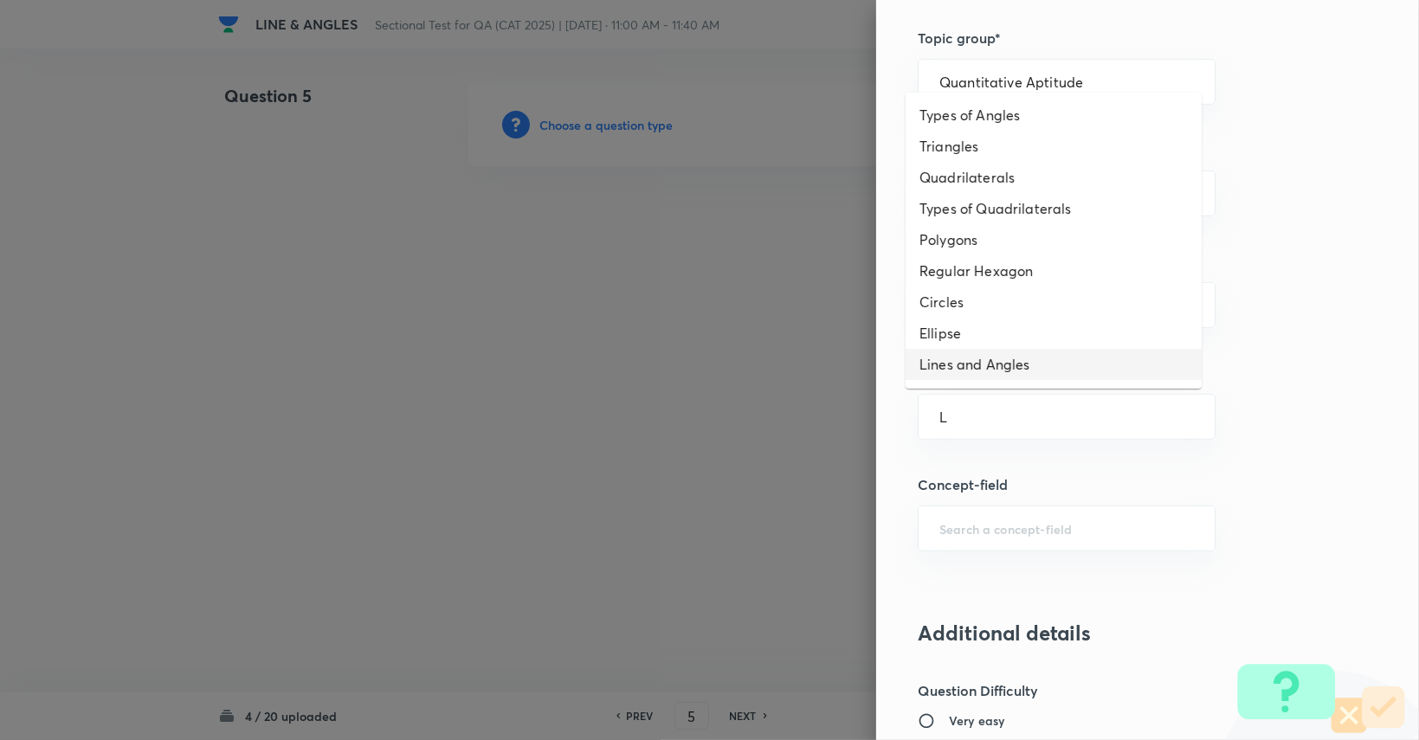
click at [850, 368] on li "Lines and Angles" at bounding box center [1054, 364] width 296 height 31
type input "Lines and Angles"
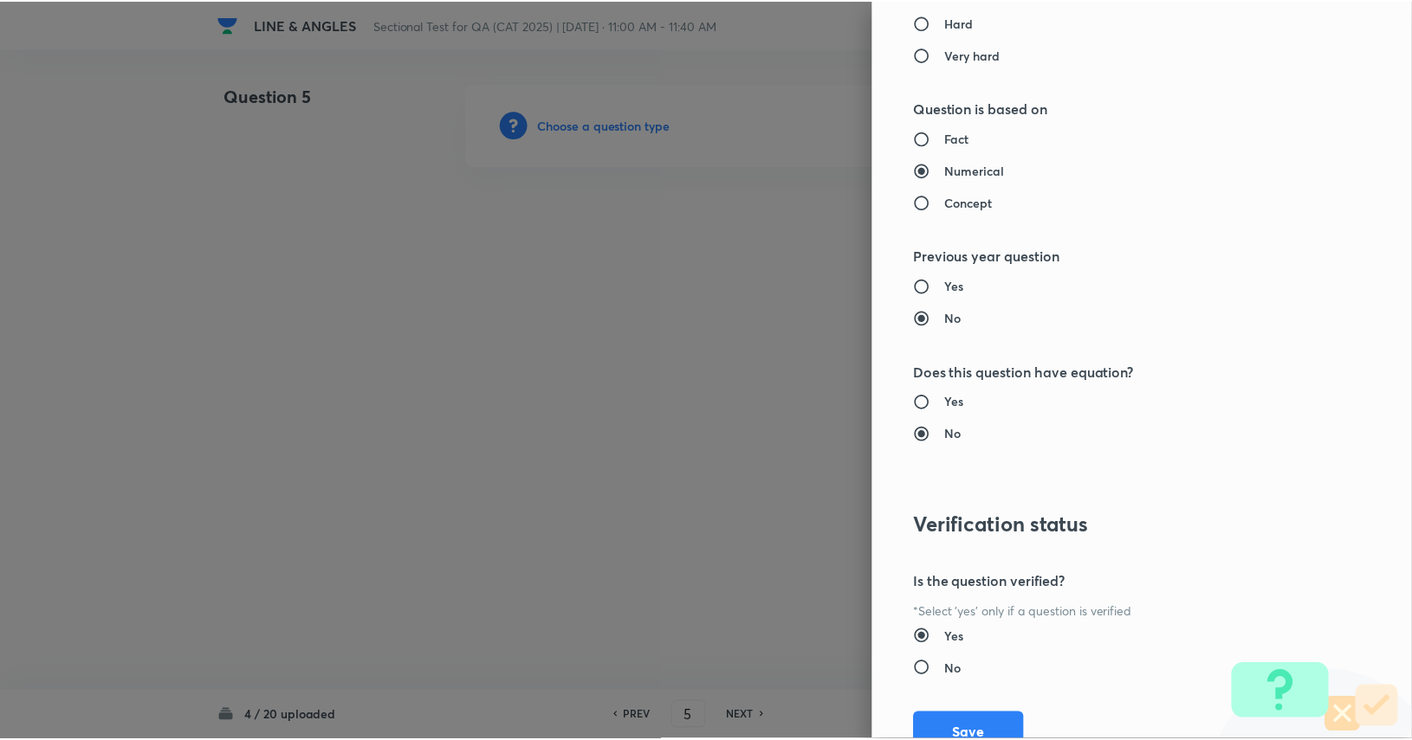
scroll to position [1617, 0]
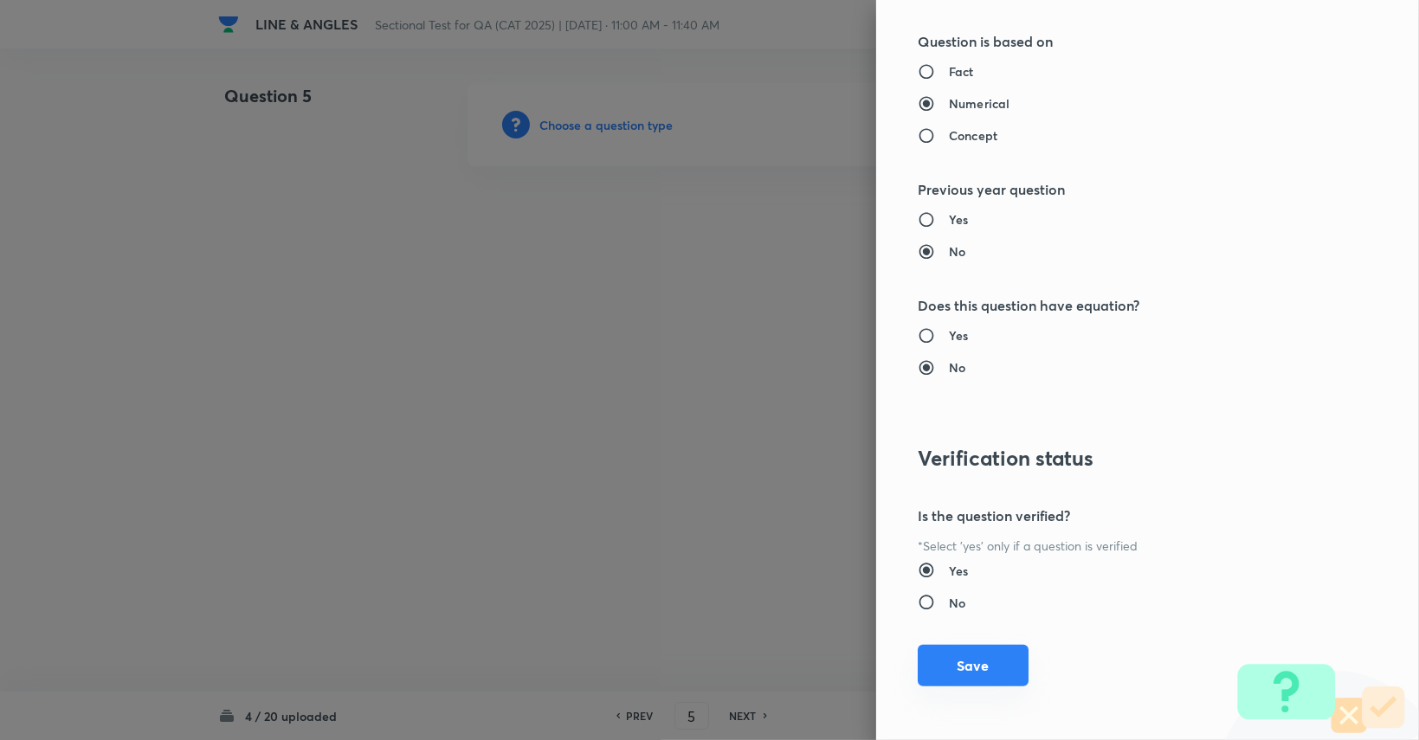
click at [850, 675] on button "Save" at bounding box center [973, 666] width 111 height 42
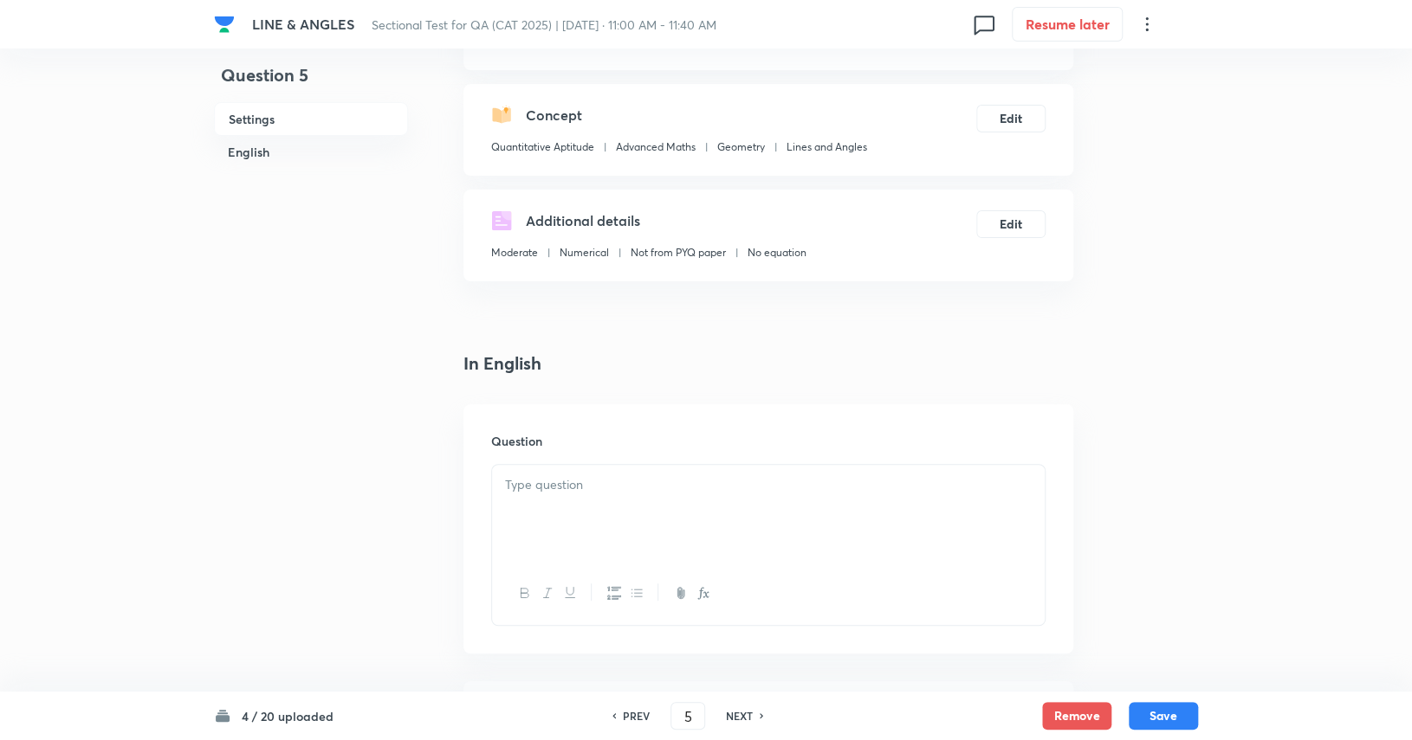
scroll to position [163, 0]
click at [789, 494] on div at bounding box center [768, 509] width 552 height 97
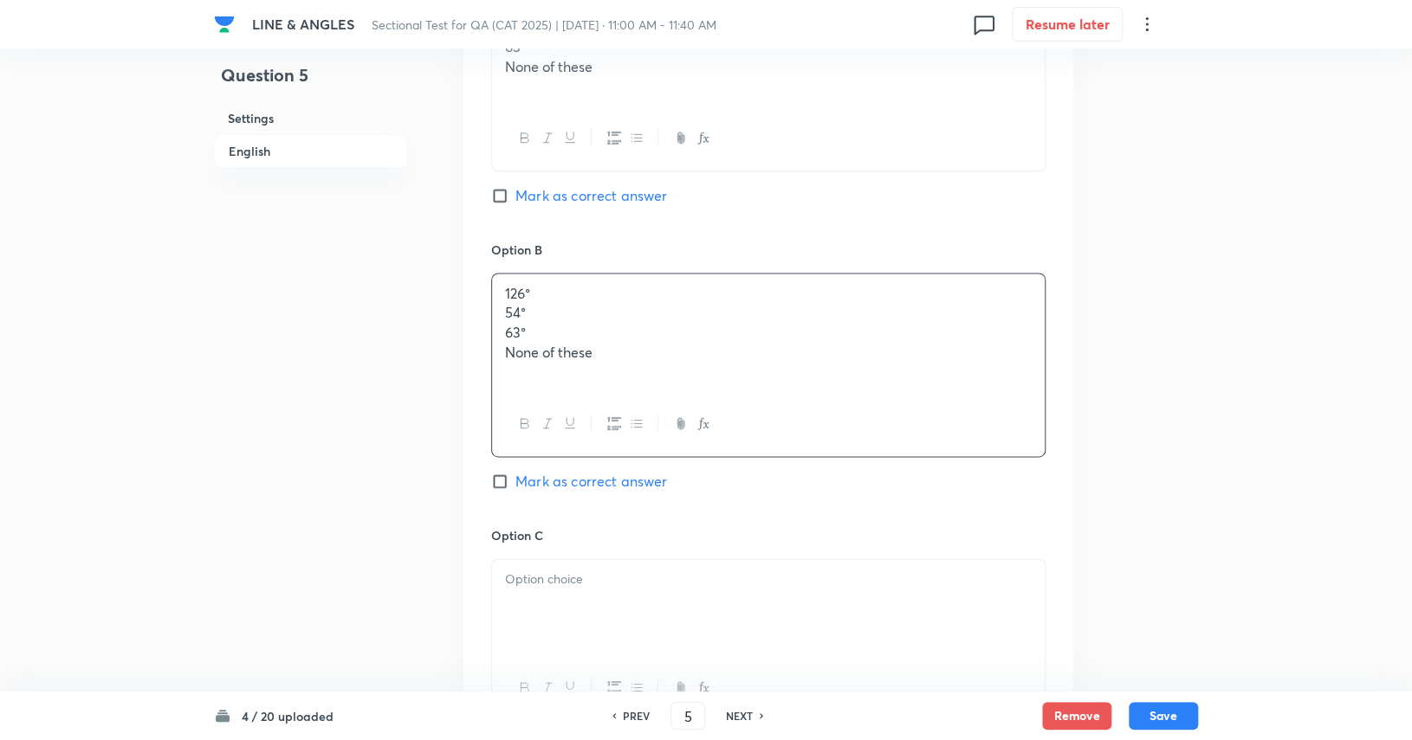
scroll to position [1097, 0]
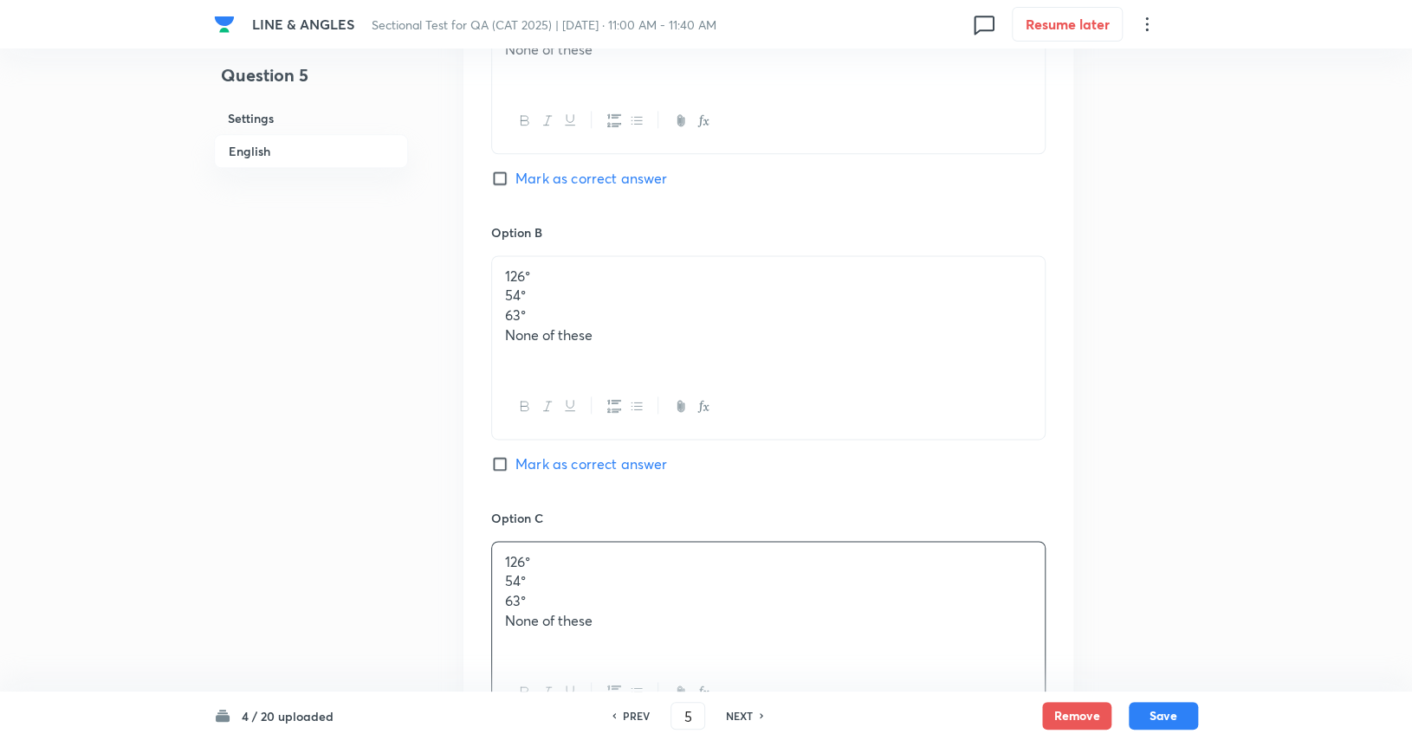
click at [543, 273] on p "126°" at bounding box center [768, 277] width 527 height 20
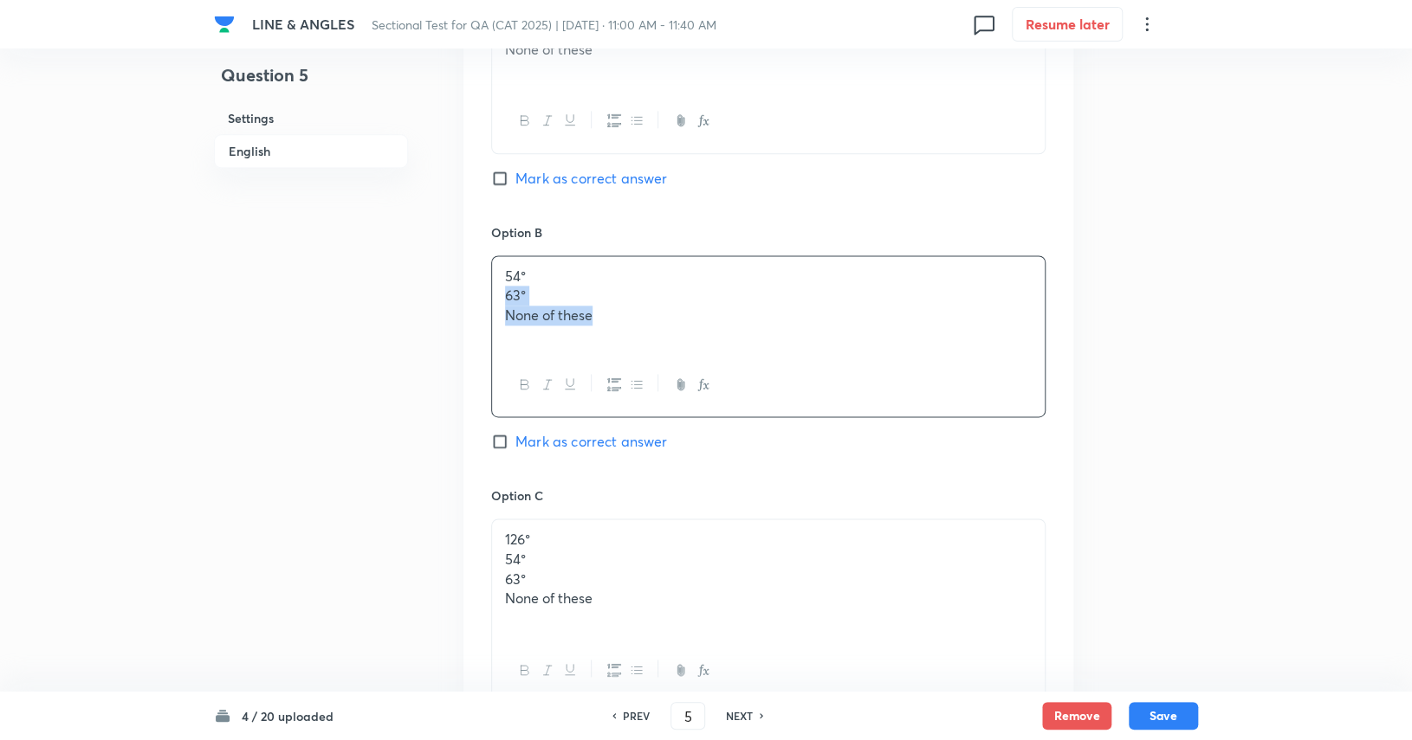
drag, startPoint x: 501, startPoint y: 298, endPoint x: 624, endPoint y: 325, distance: 125.9
click at [624, 325] on div "54° 63° None of these" at bounding box center [768, 304] width 552 height 97
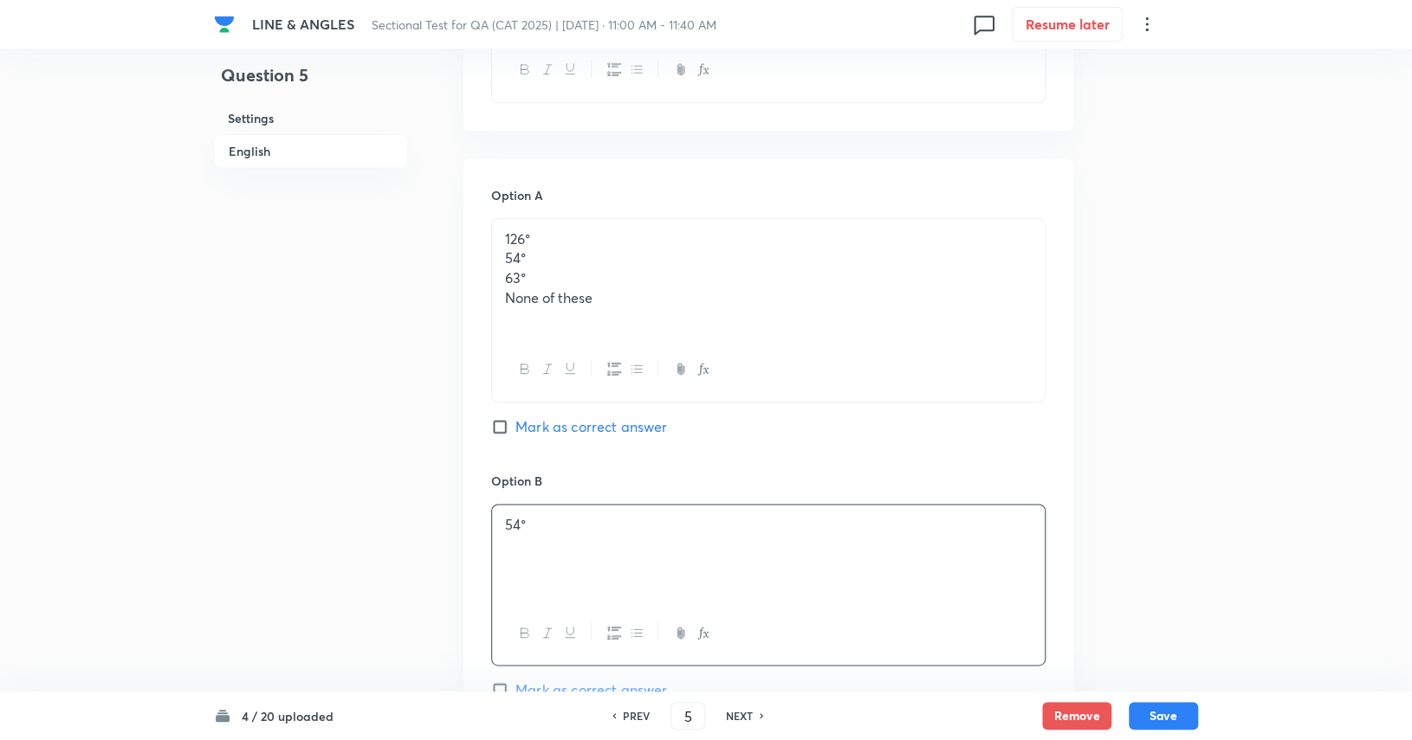
scroll to position [845, 0]
drag, startPoint x: 641, startPoint y: 291, endPoint x: 471, endPoint y: 262, distance: 172.1
click at [471, 262] on div "Option A 126° 54° 63° None of these Mark as correct answer Option B 54° Mark as…" at bounding box center [768, 722] width 610 height 1120
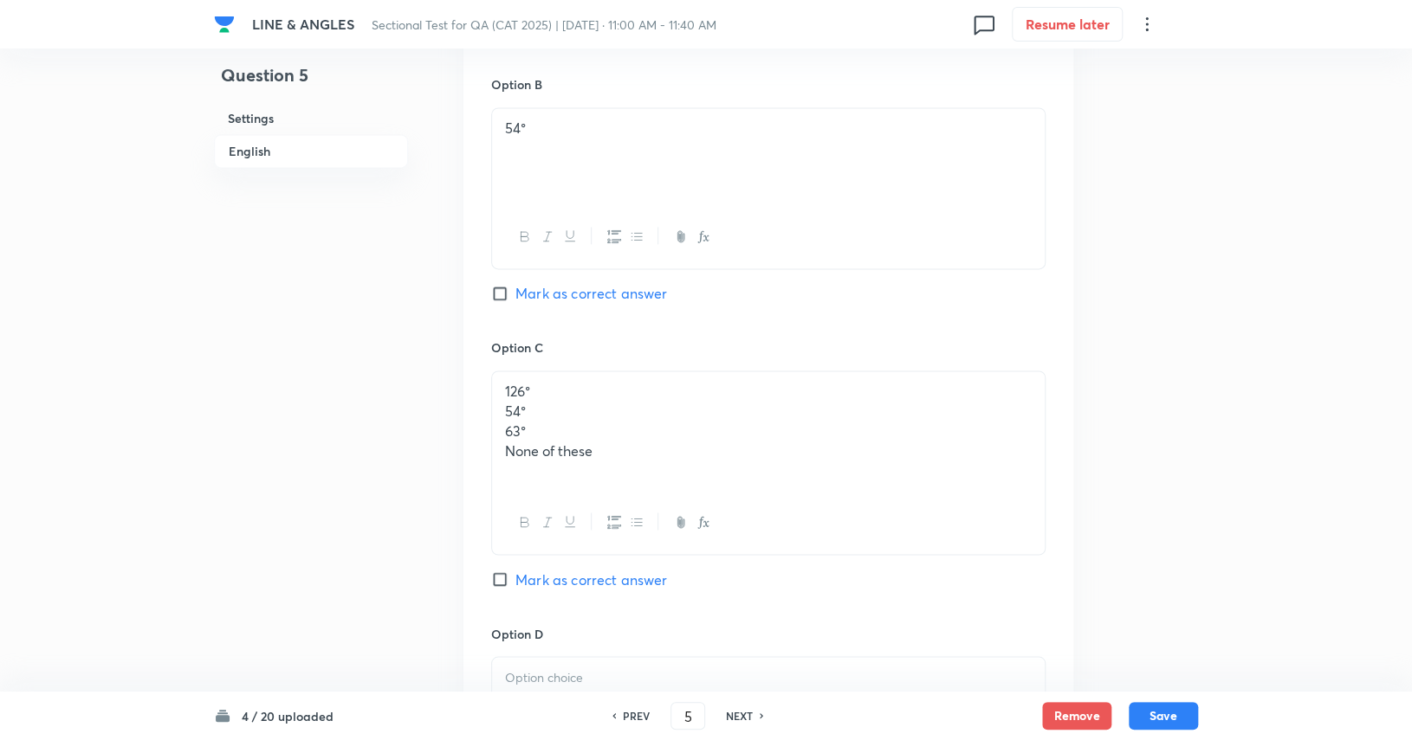
scroll to position [1223, 0]
drag, startPoint x: 599, startPoint y: 410, endPoint x: 465, endPoint y: 374, distance: 139.1
click at [465, 374] on div "Option A 126° Mark as correct answer Option B 54° Mark as correct answer Option…" at bounding box center [768, 332] width 610 height 1097
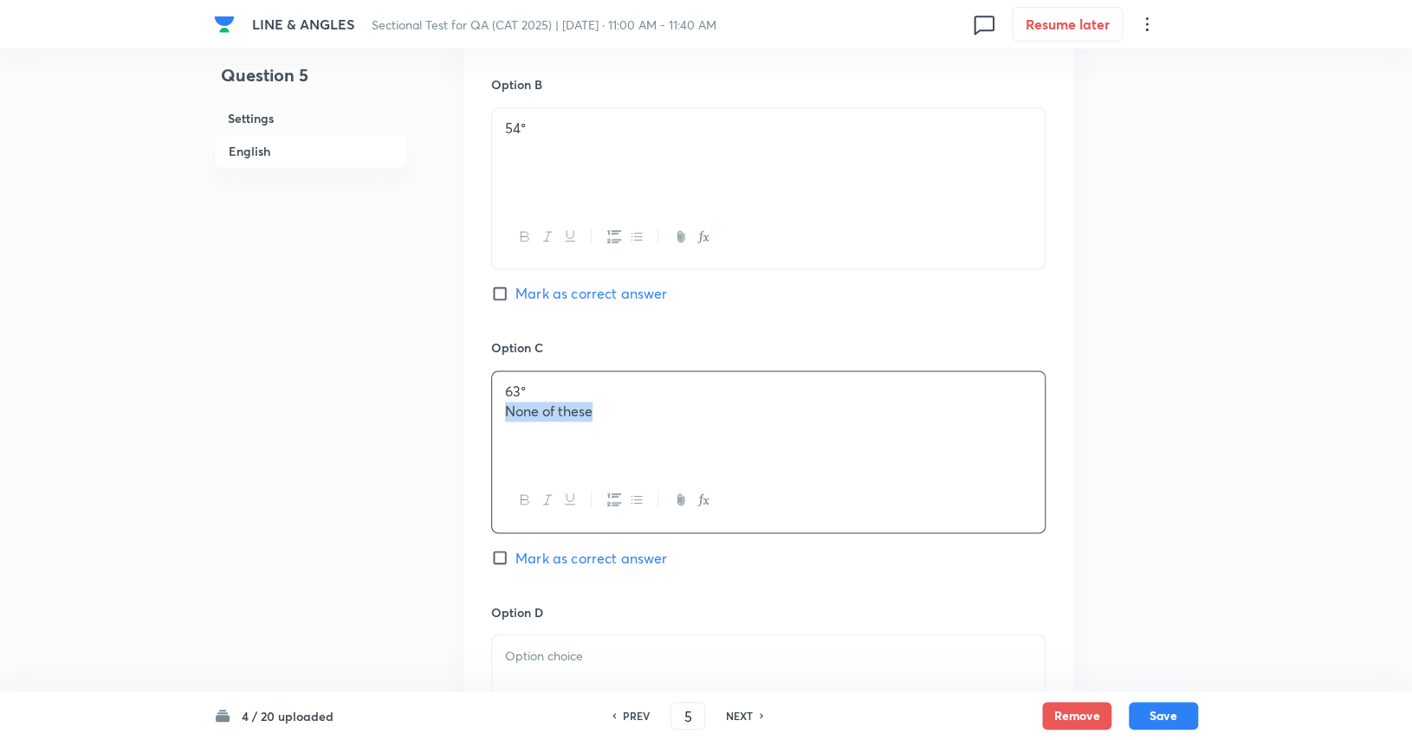
drag, startPoint x: 578, startPoint y: 410, endPoint x: 446, endPoint y: 428, distance: 133.7
click at [446, 428] on div "Question 5 Settings English Settings Type Single choice correct 4 options + 3 m…" at bounding box center [706, 33] width 984 height 2346
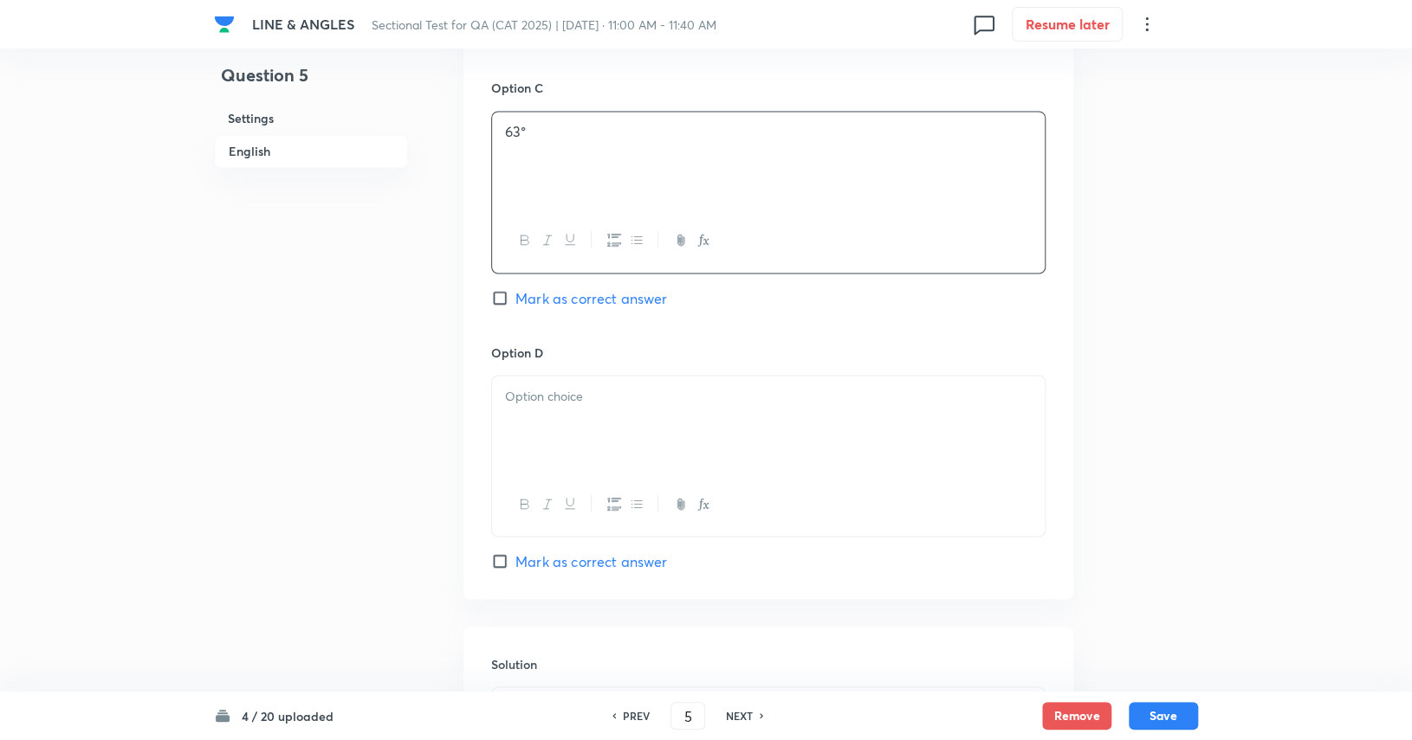
scroll to position [1483, 0]
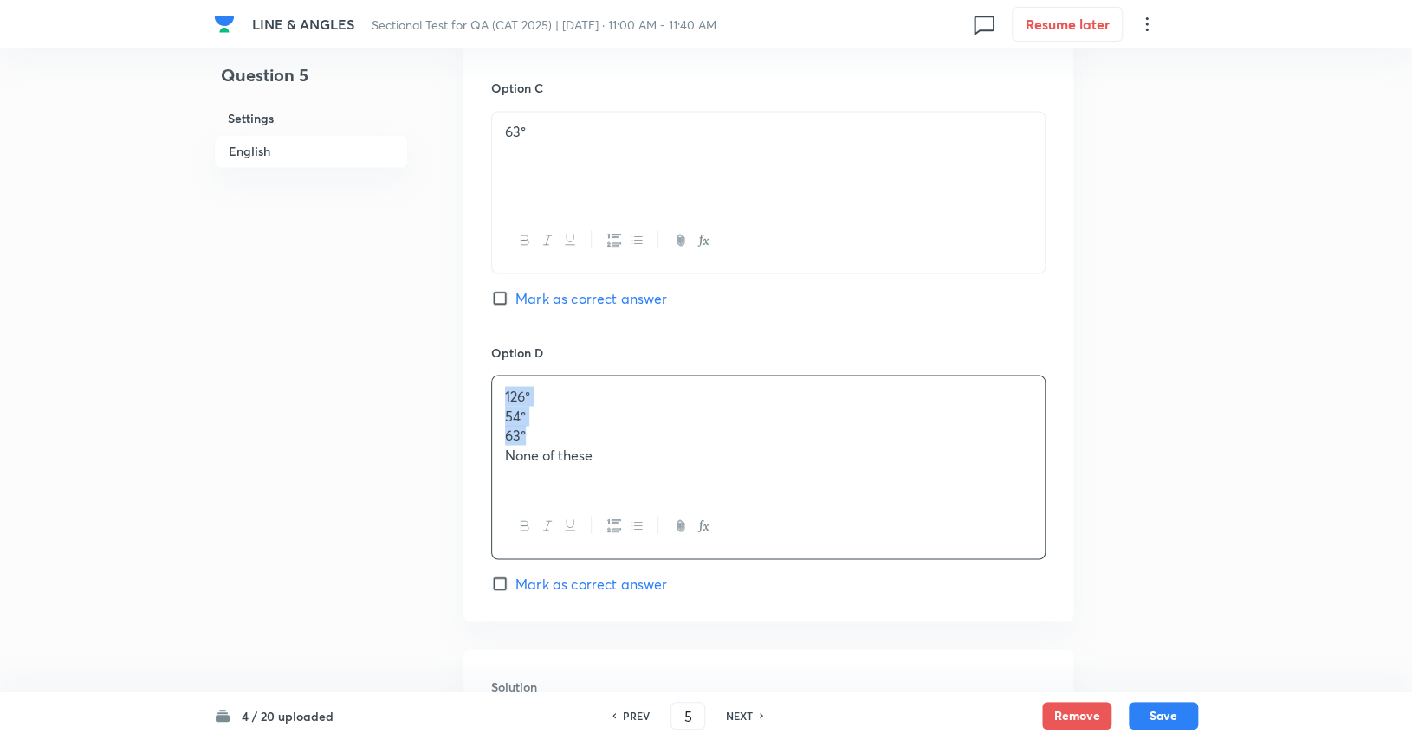
drag, startPoint x: 581, startPoint y: 427, endPoint x: 434, endPoint y: 375, distance: 156.1
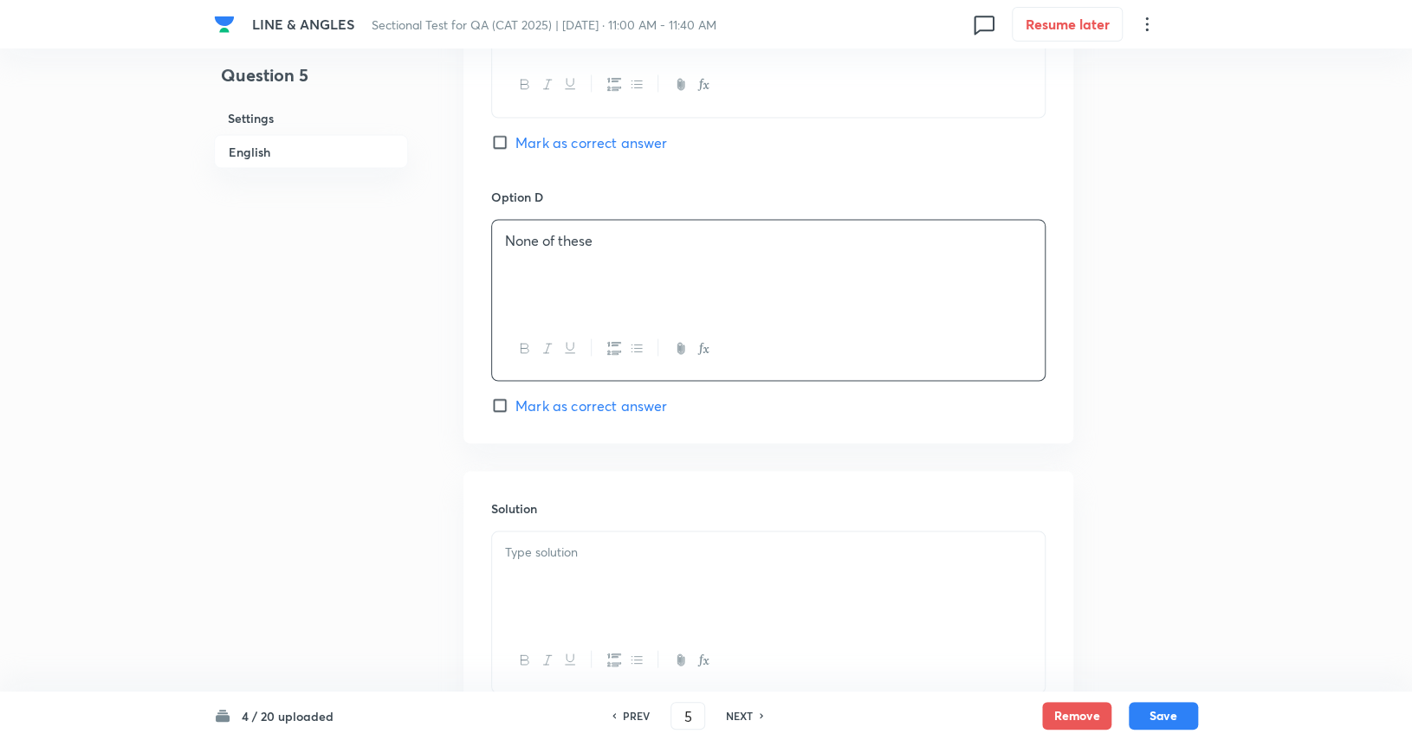
scroll to position [1768, 0]
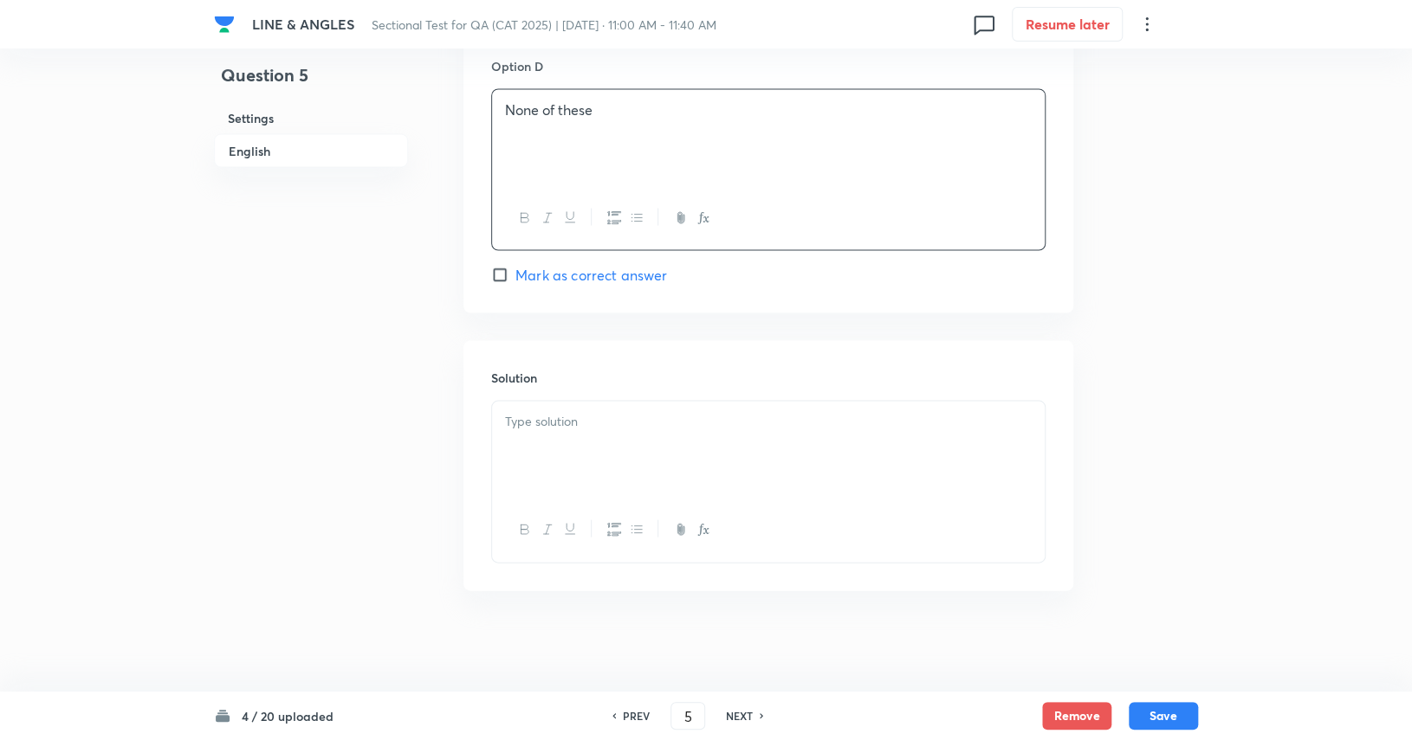
drag, startPoint x: 639, startPoint y: 274, endPoint x: 617, endPoint y: 313, distance: 44.6
click at [639, 275] on span "Mark as correct answer" at bounding box center [591, 275] width 152 height 21
click at [515, 275] on input "Mark as correct answer" at bounding box center [503, 275] width 24 height 17
checkbox input "true"
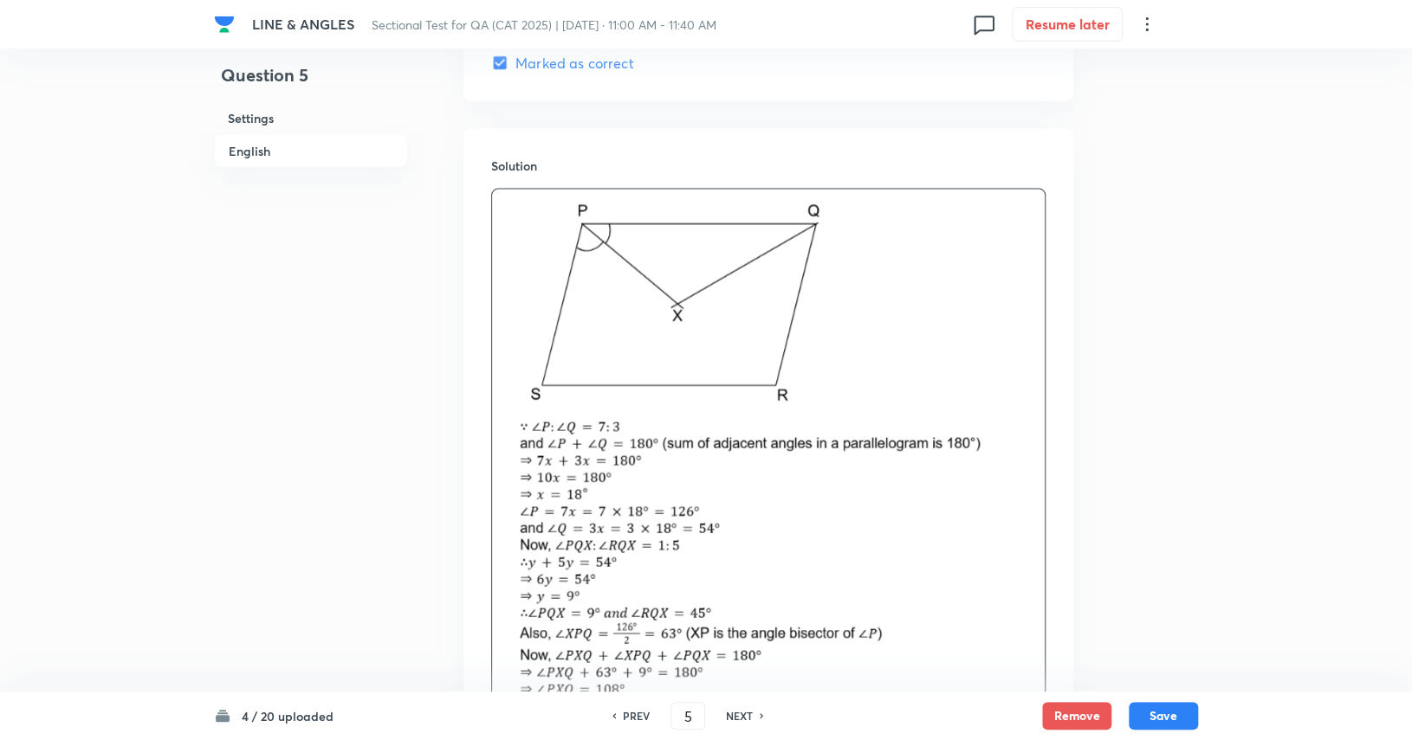
scroll to position [2213, 0]
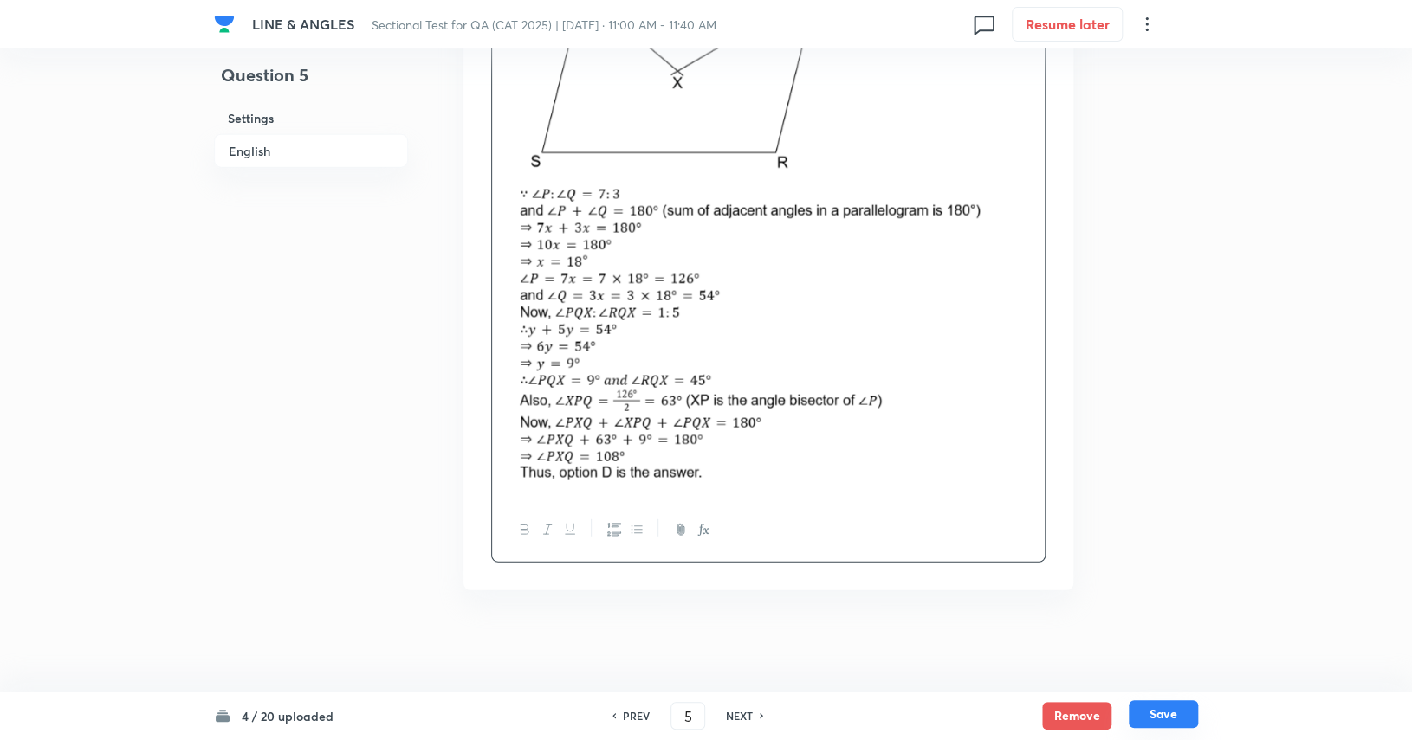
click at [850, 714] on button "Save" at bounding box center [1162, 715] width 69 height 28
type input "6"
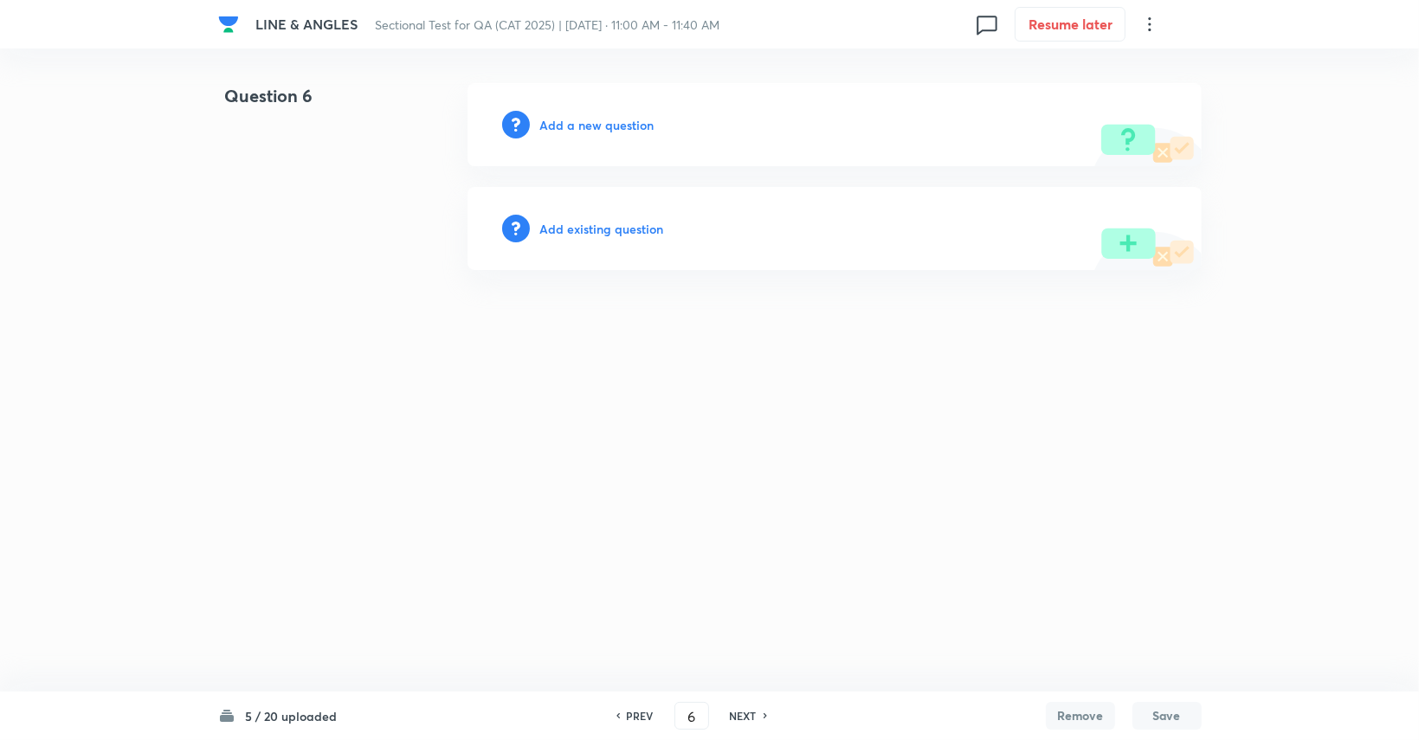
click at [632, 128] on h6 "Add a new question" at bounding box center [597, 125] width 114 height 18
click at [632, 128] on h6 "Choose a question type" at bounding box center [606, 125] width 133 height 18
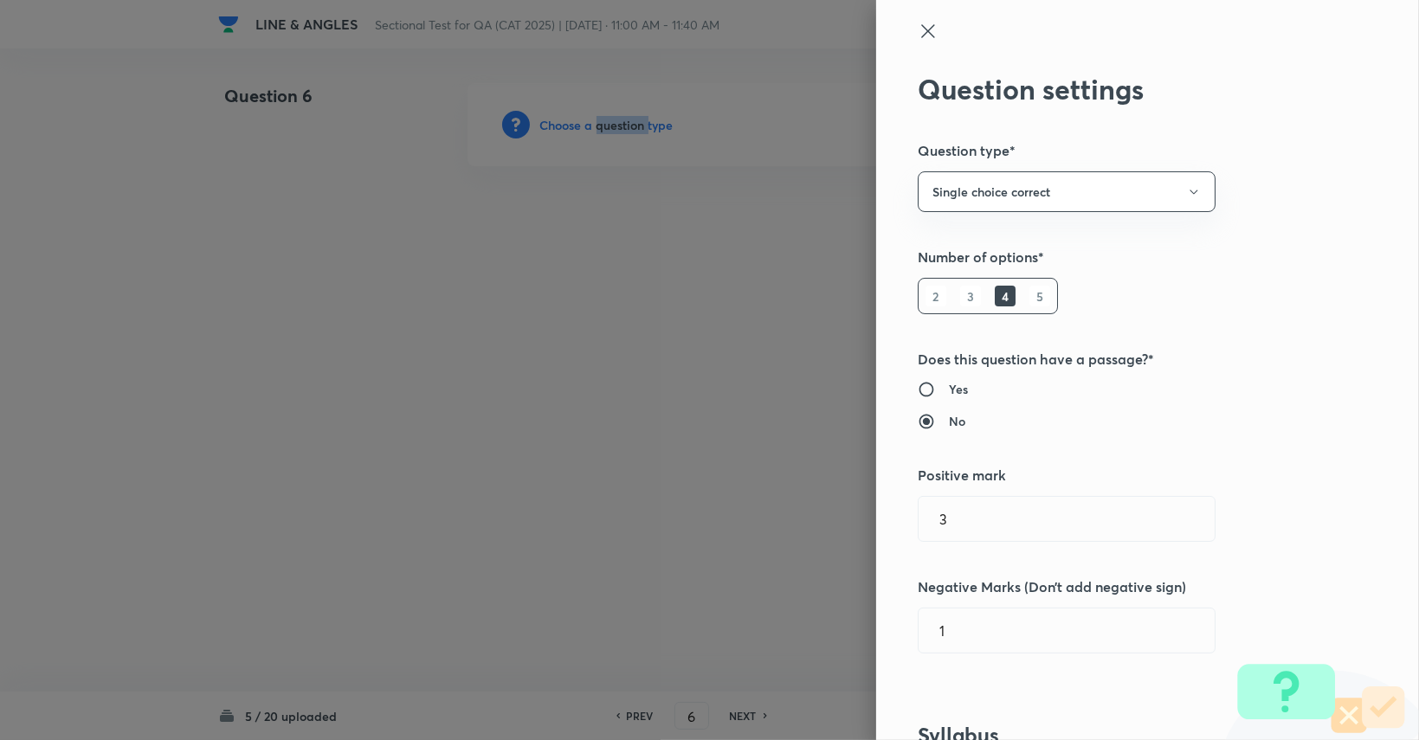
scroll to position [346, 0]
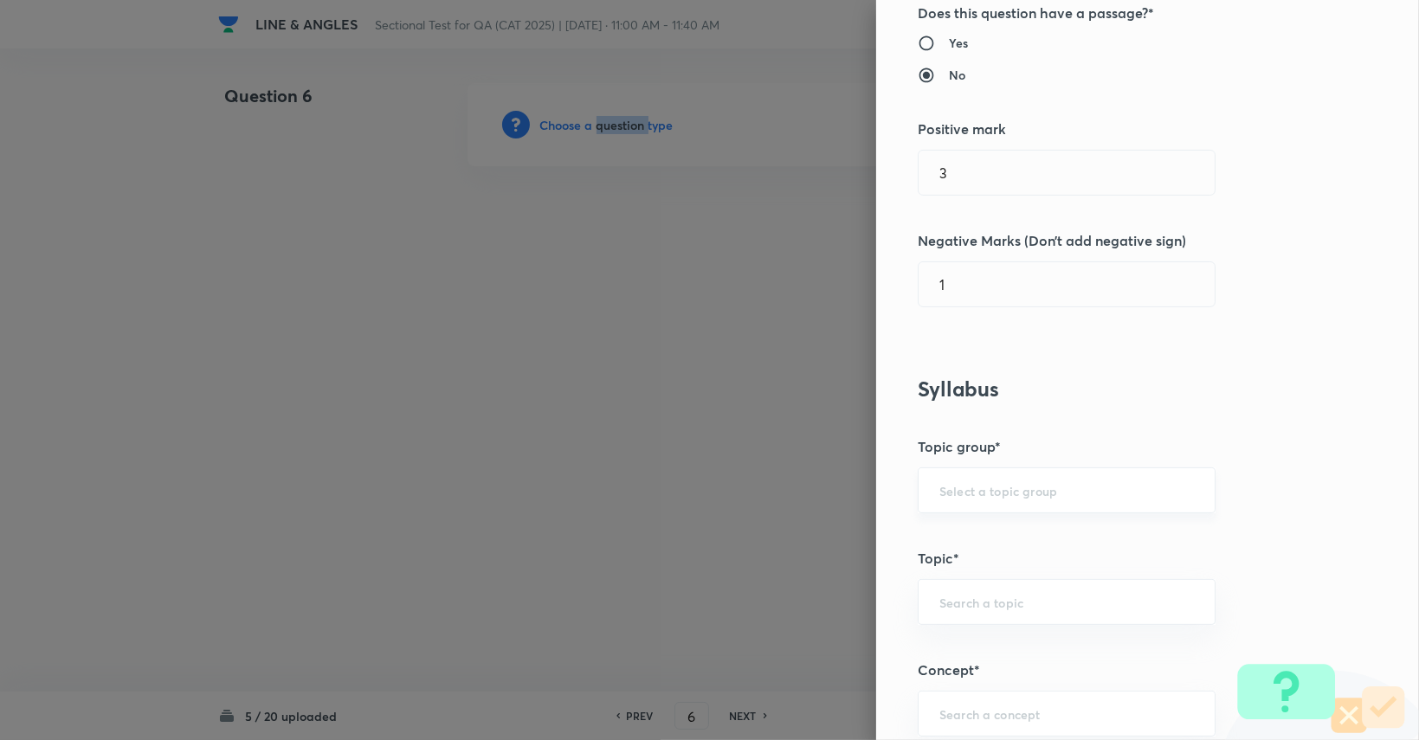
click at [850, 478] on div "​" at bounding box center [1067, 491] width 298 height 46
click at [850, 531] on li "Quantitative Aptitude" at bounding box center [1054, 537] width 296 height 31
type input "Quantitative Aptitude"
click at [850, 596] on input "text" at bounding box center [1067, 602] width 255 height 16
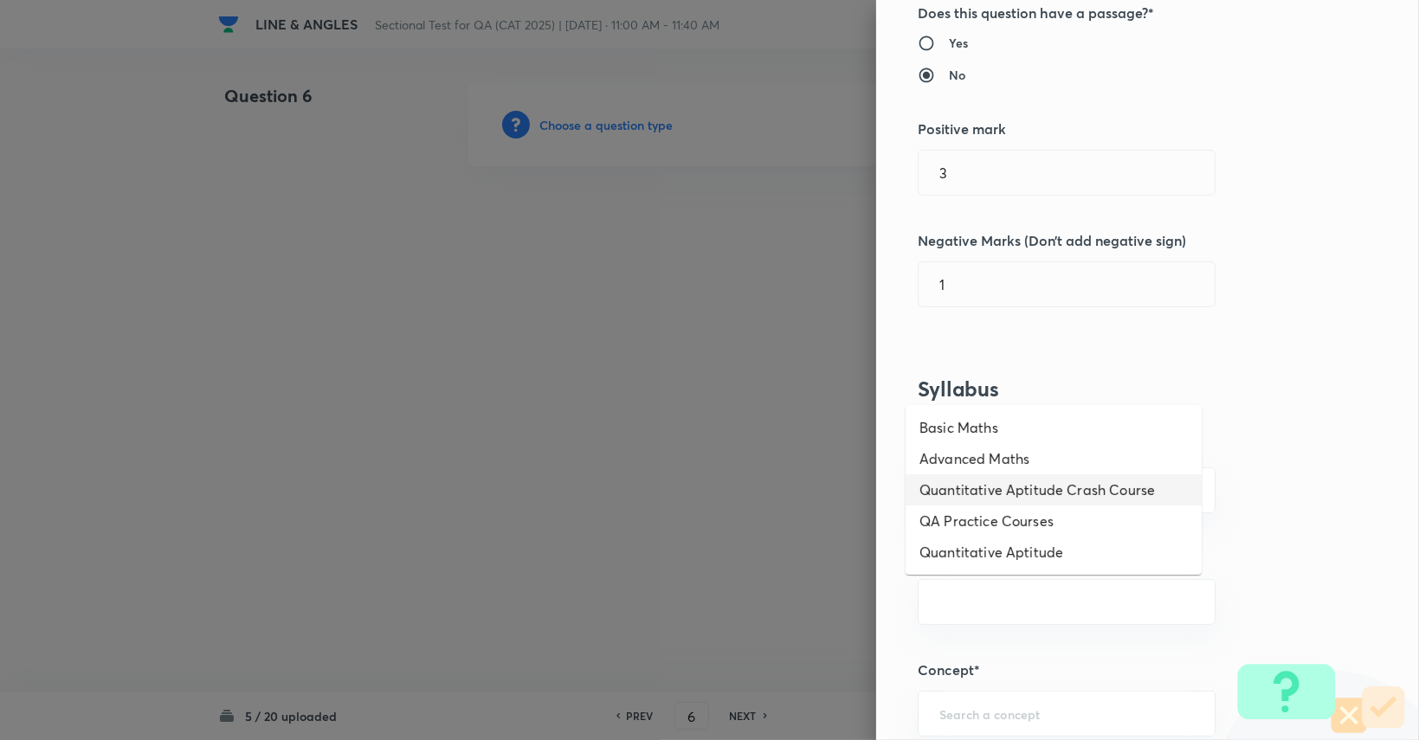
click at [850, 472] on ul "Basic Maths Advanced Maths Quantitative Aptitude Crash Course QA Practice Cours…" at bounding box center [1054, 490] width 296 height 170
click at [850, 472] on li "Advanced Maths" at bounding box center [1054, 458] width 296 height 31
type input "Advanced Maths"
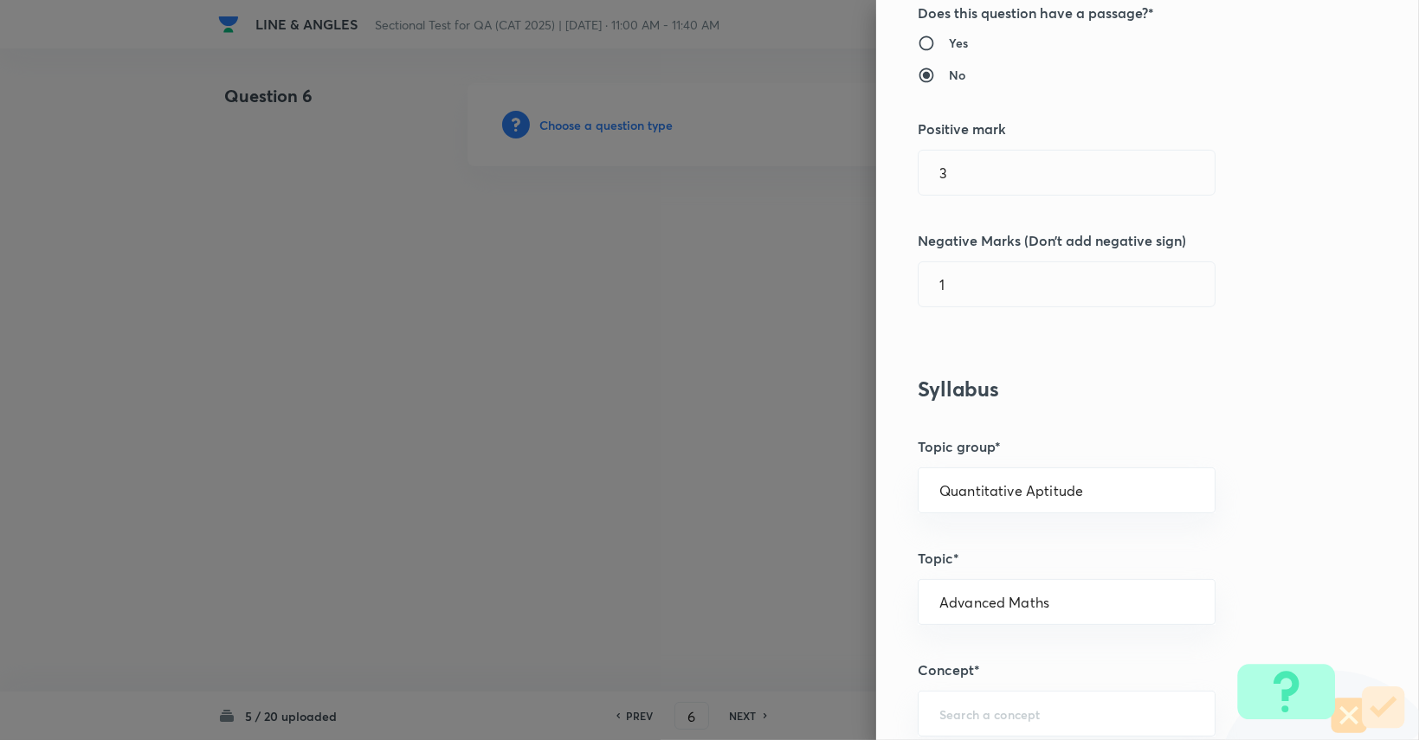
scroll to position [520, 0]
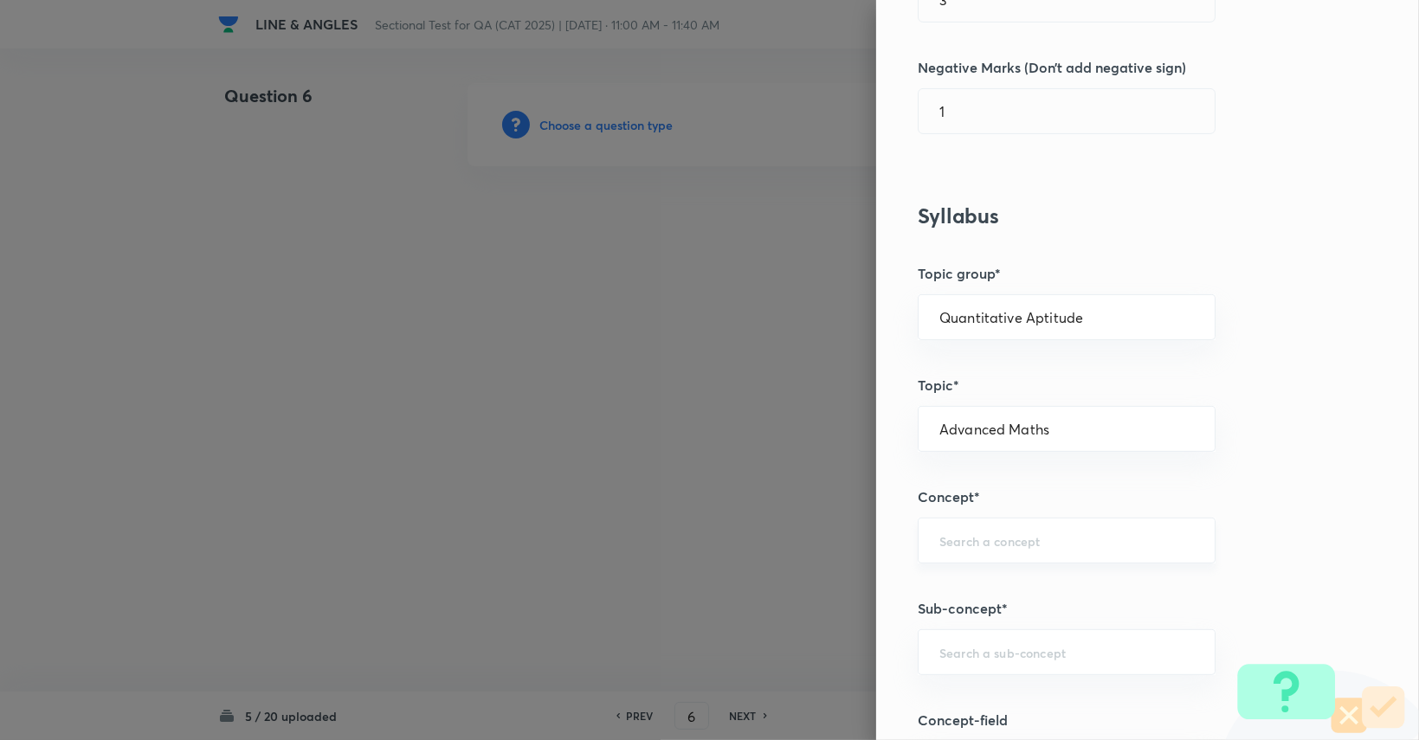
click at [850, 533] on input "text" at bounding box center [1067, 541] width 255 height 16
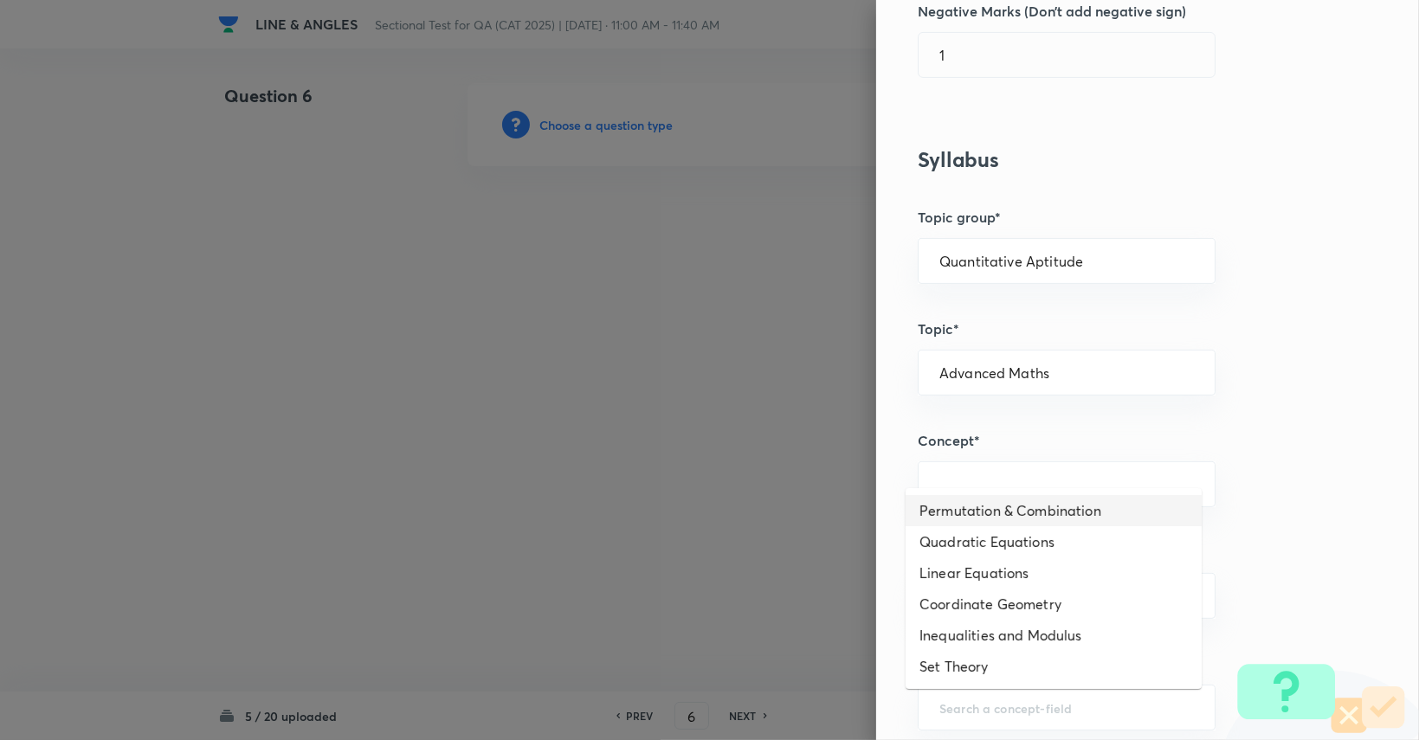
scroll to position [606, 0]
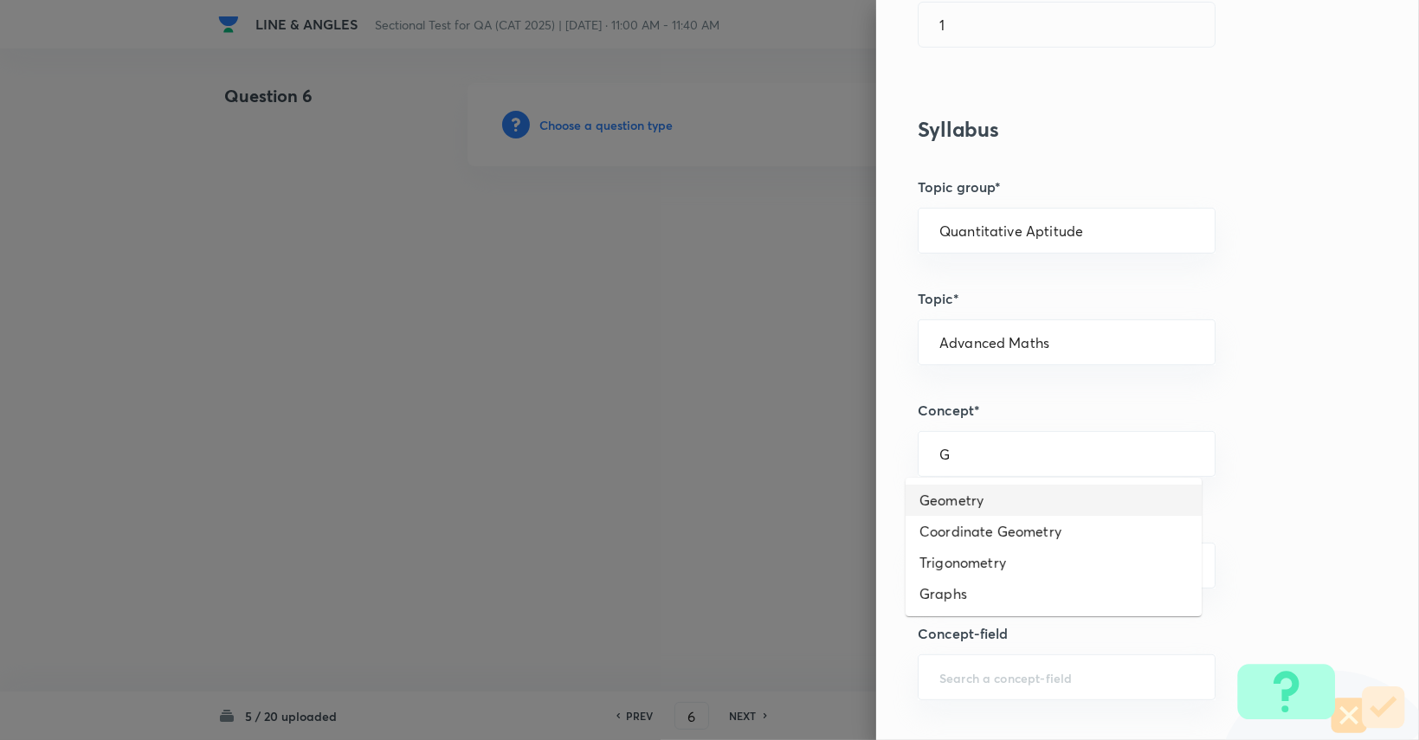
click at [850, 507] on li "Geometry" at bounding box center [1054, 500] width 296 height 31
type input "Geometry"
click at [850, 565] on input "text" at bounding box center [1067, 566] width 255 height 16
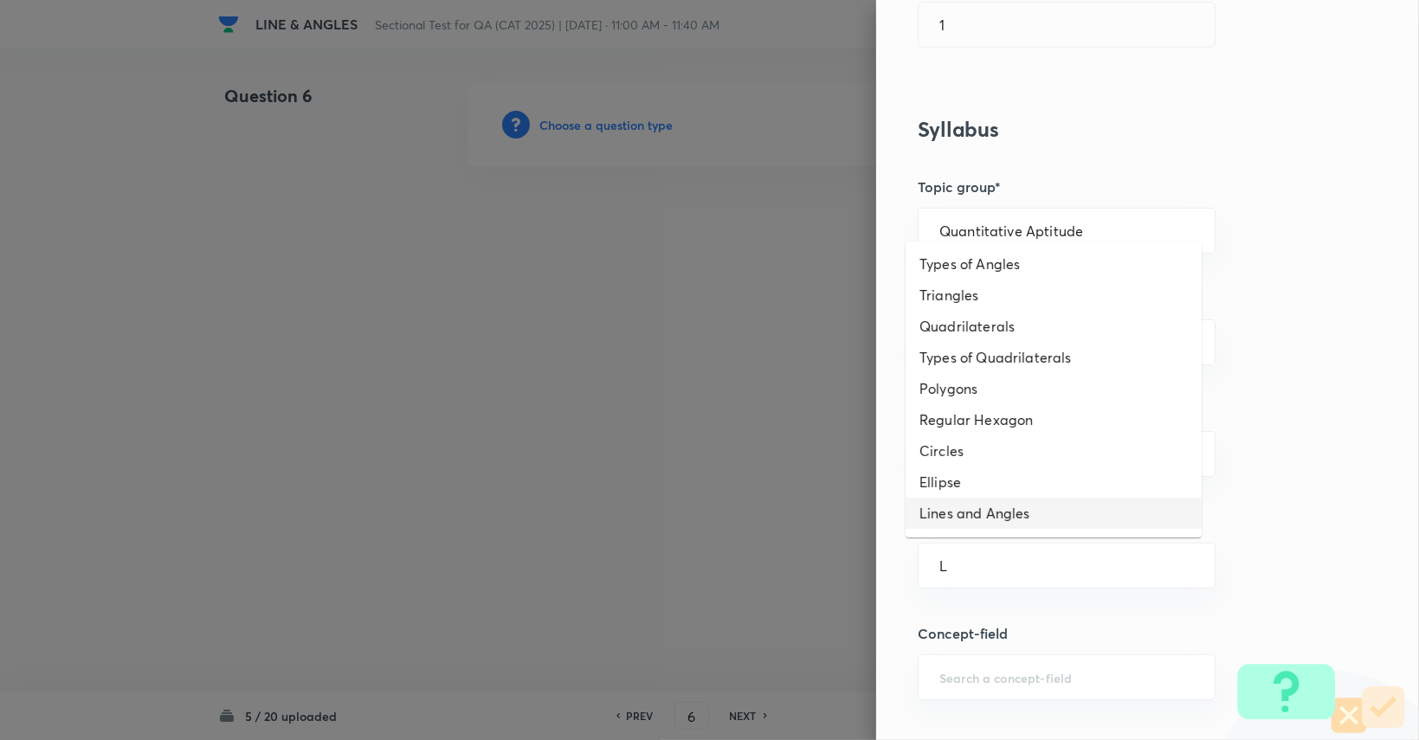
click at [850, 500] on li "Lines and Angles" at bounding box center [1054, 513] width 296 height 31
type input "Lines and Angles"
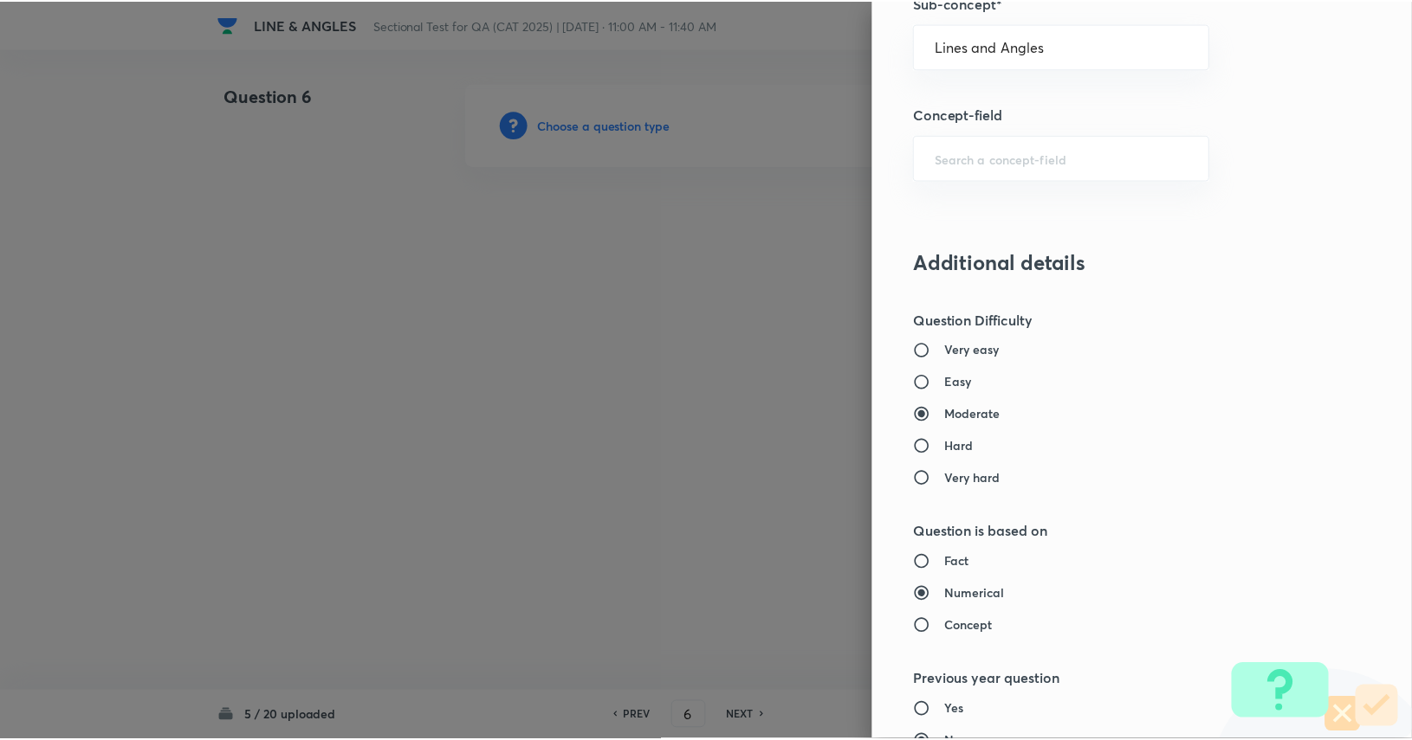
scroll to position [1617, 0]
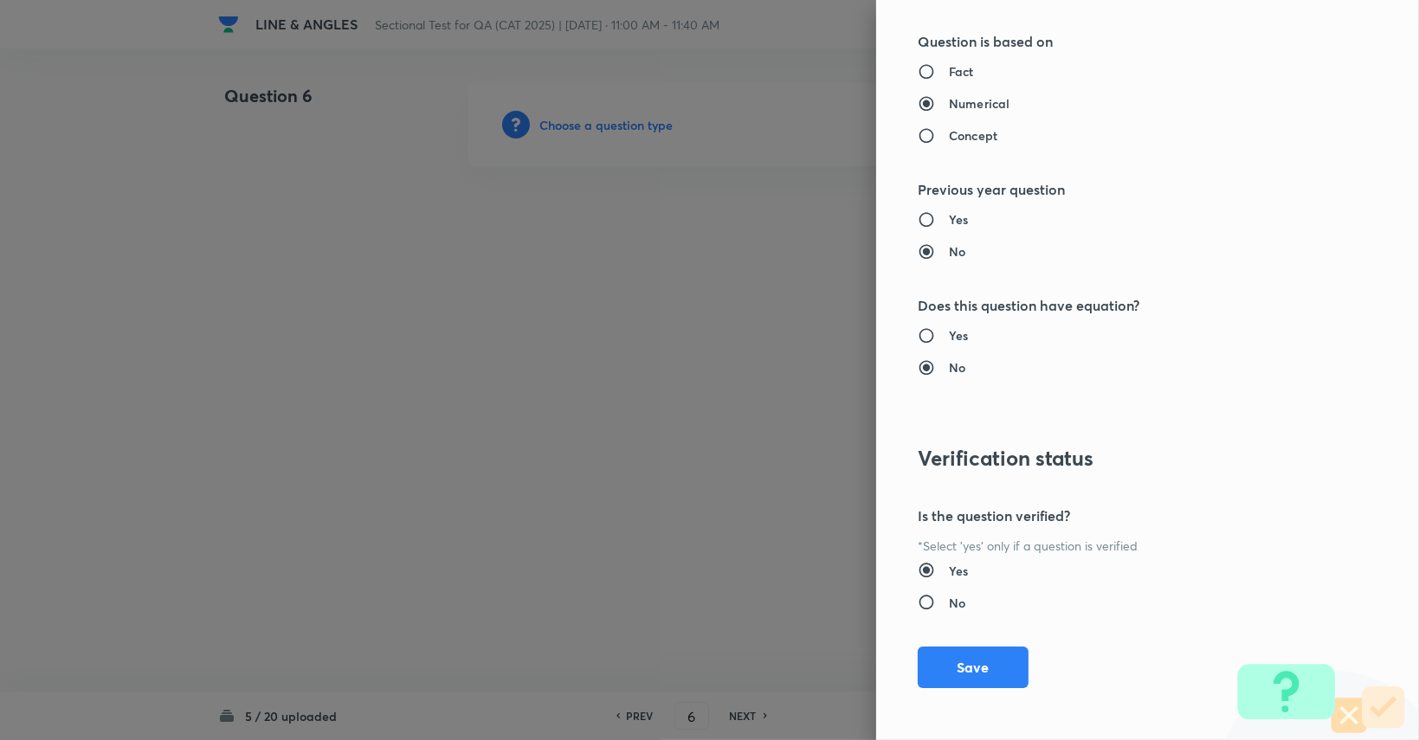
drag, startPoint x: 973, startPoint y: 656, endPoint x: 966, endPoint y: 634, distance: 23.3
click at [850, 654] on button "Save" at bounding box center [973, 668] width 111 height 42
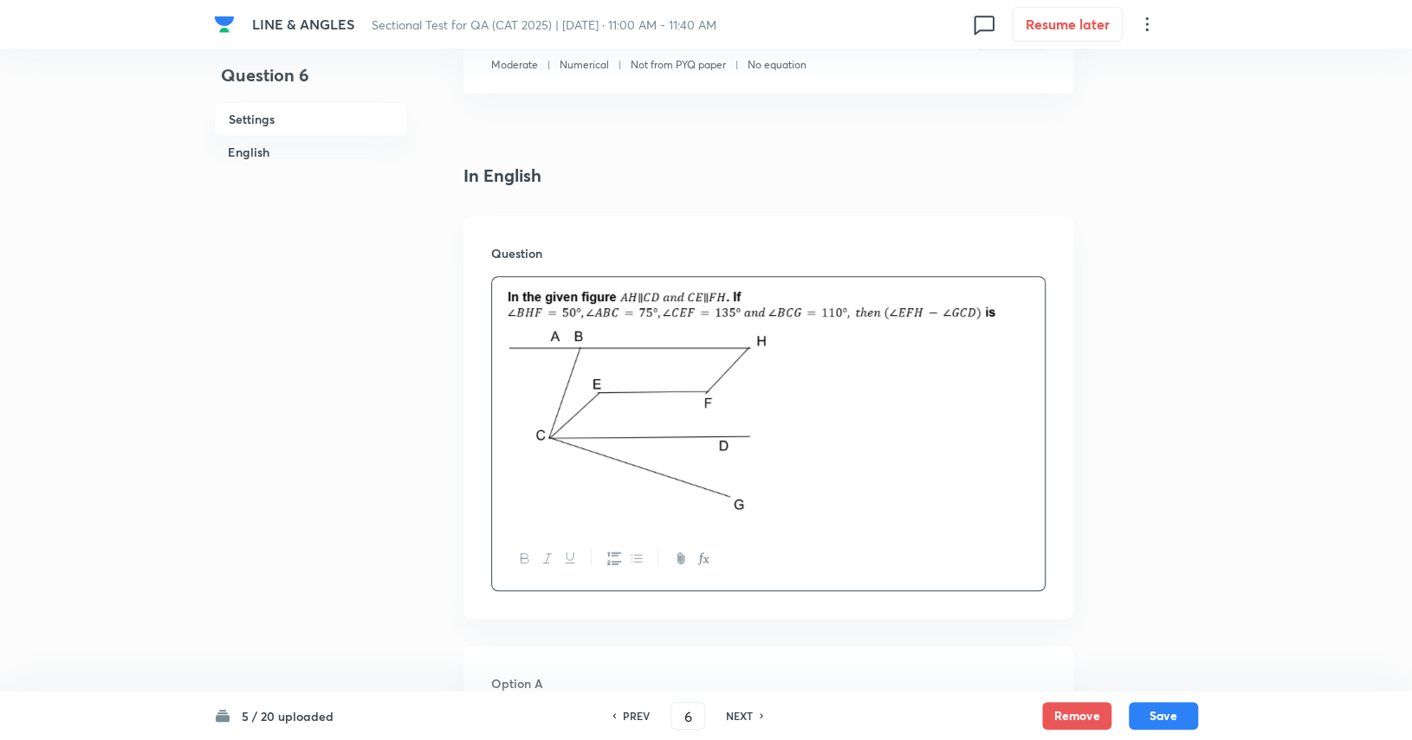
scroll to position [779, 0]
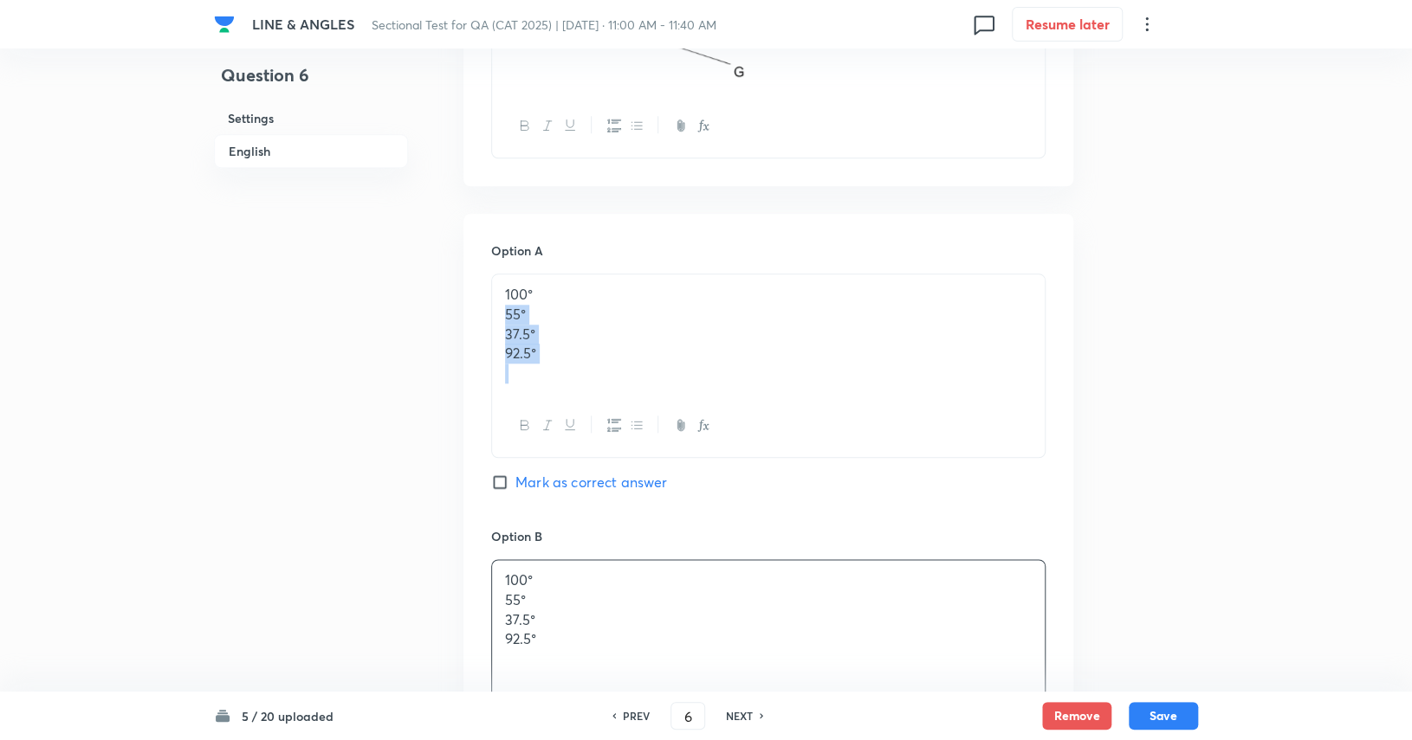
drag, startPoint x: 565, startPoint y: 373, endPoint x: 499, endPoint y: 310, distance: 91.3
click at [499, 310] on div "100° 55° 37.5° 92.5°" at bounding box center [768, 335] width 552 height 120
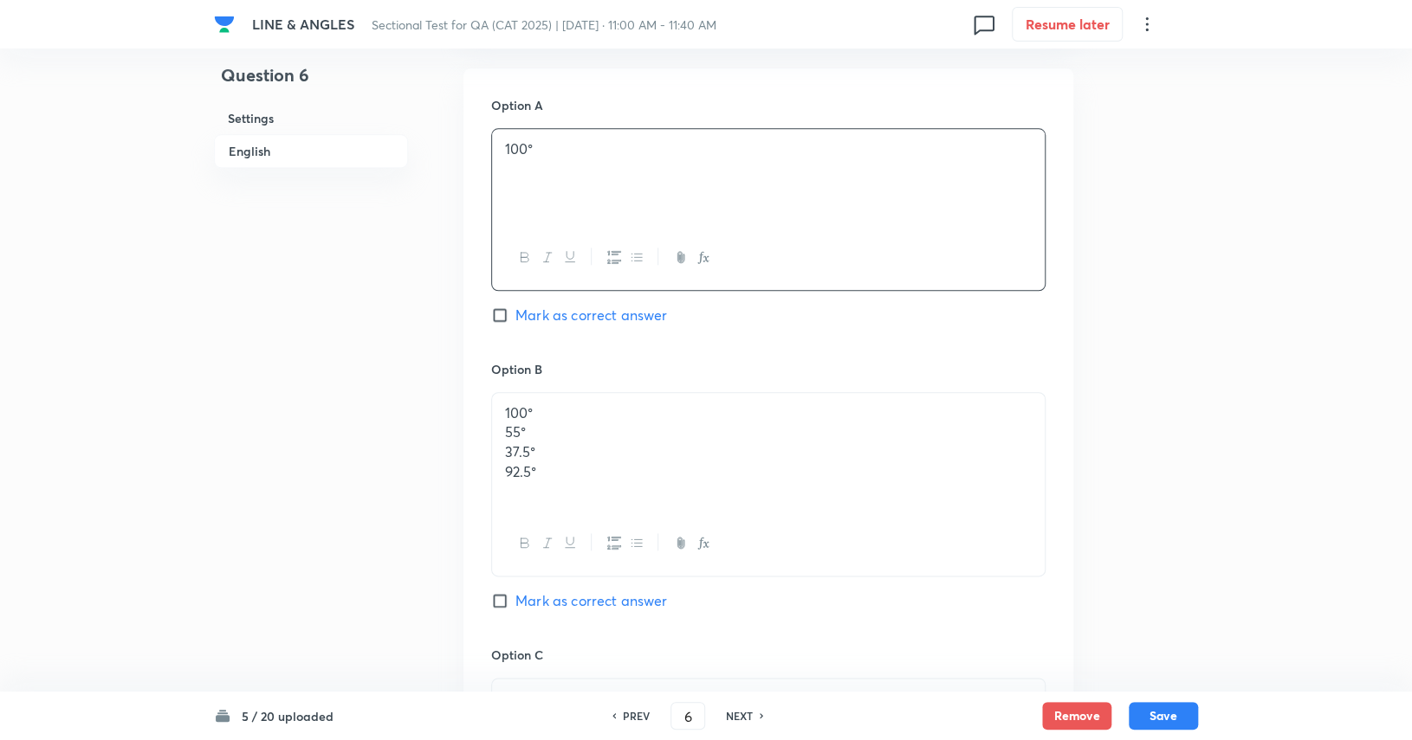
scroll to position [953, 0]
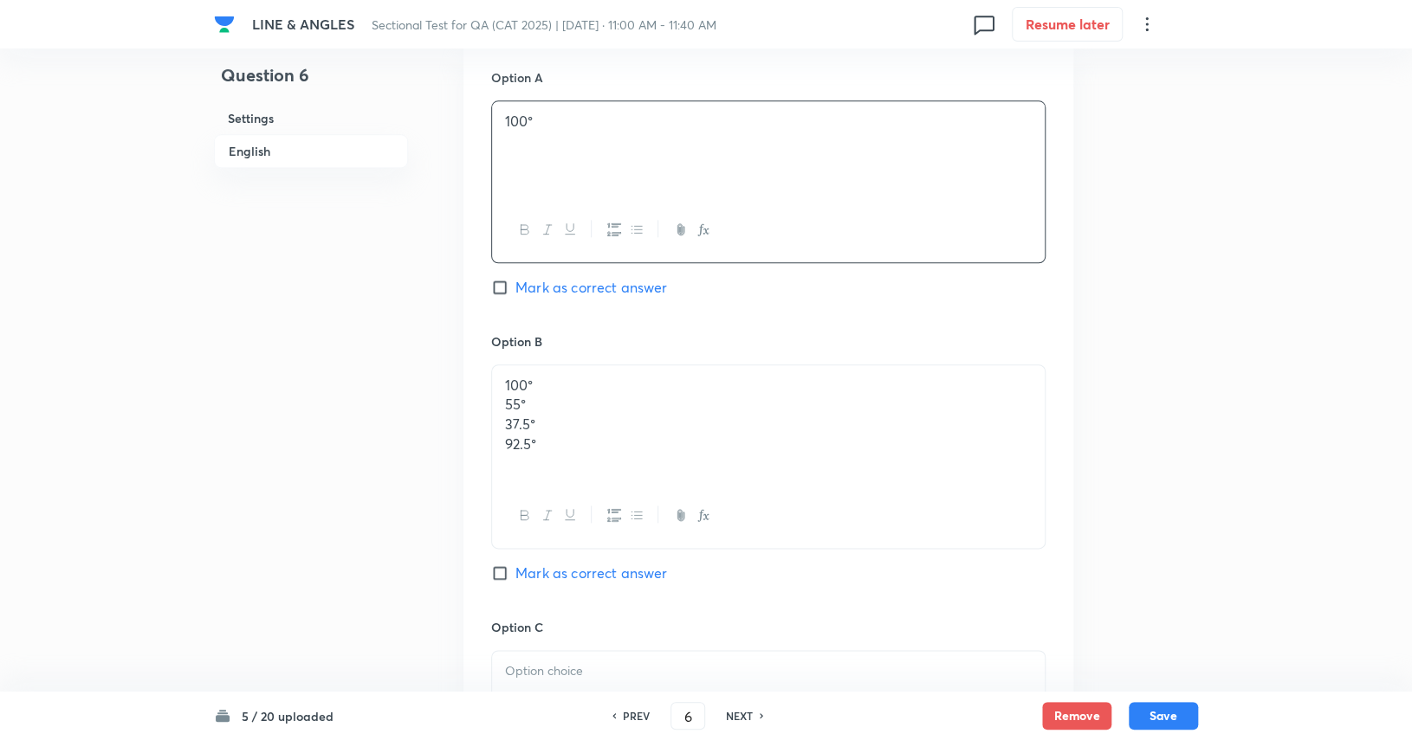
click at [524, 391] on p "100°" at bounding box center [768, 386] width 527 height 20
drag, startPoint x: 538, startPoint y: 387, endPoint x: 480, endPoint y: 384, distance: 58.1
click at [480, 384] on div "Option A 100° Mark as correct answer Option B 100° 55° 37.5° 92.5° Mark as corr…" at bounding box center [768, 589] width 610 height 1097
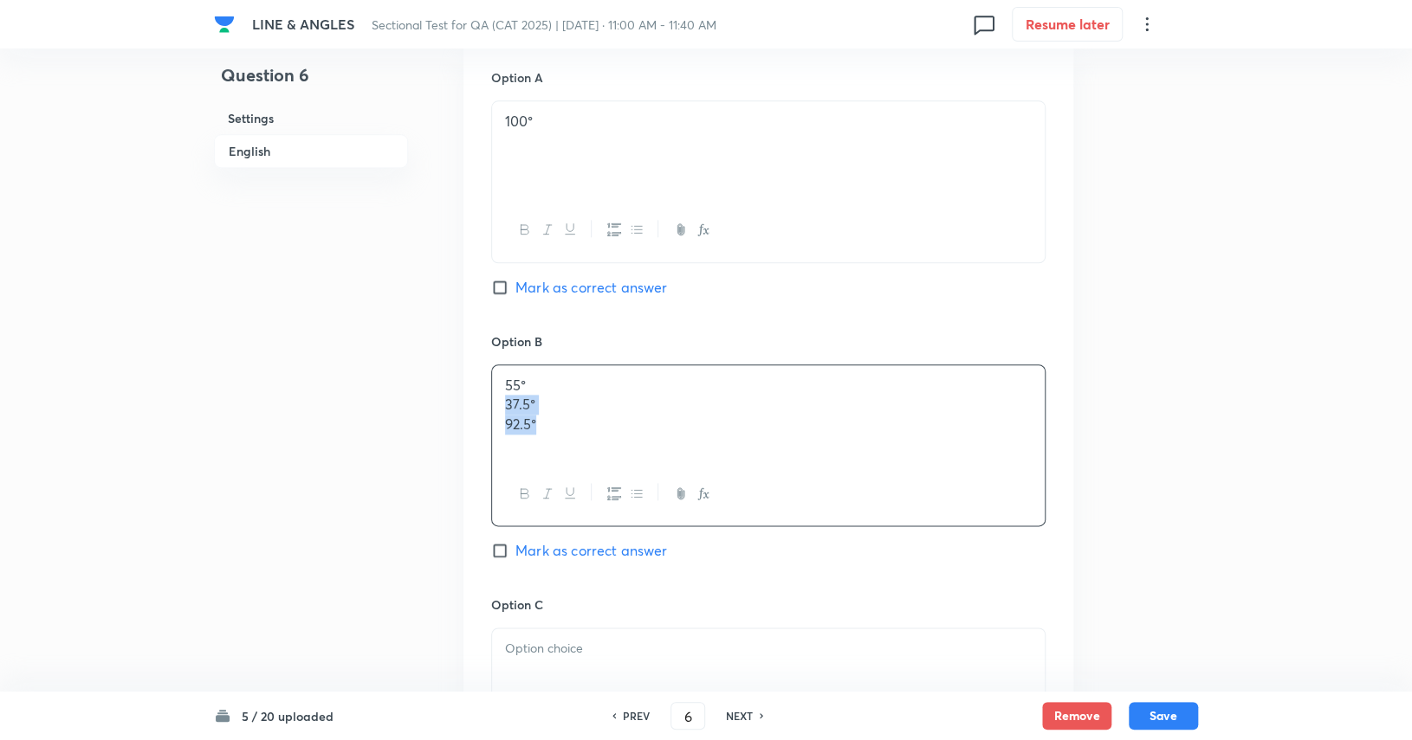
drag, startPoint x: 557, startPoint y: 425, endPoint x: 492, endPoint y: 407, distance: 67.4
click at [492, 407] on div "55° 37.5° 92.5°" at bounding box center [768, 413] width 552 height 97
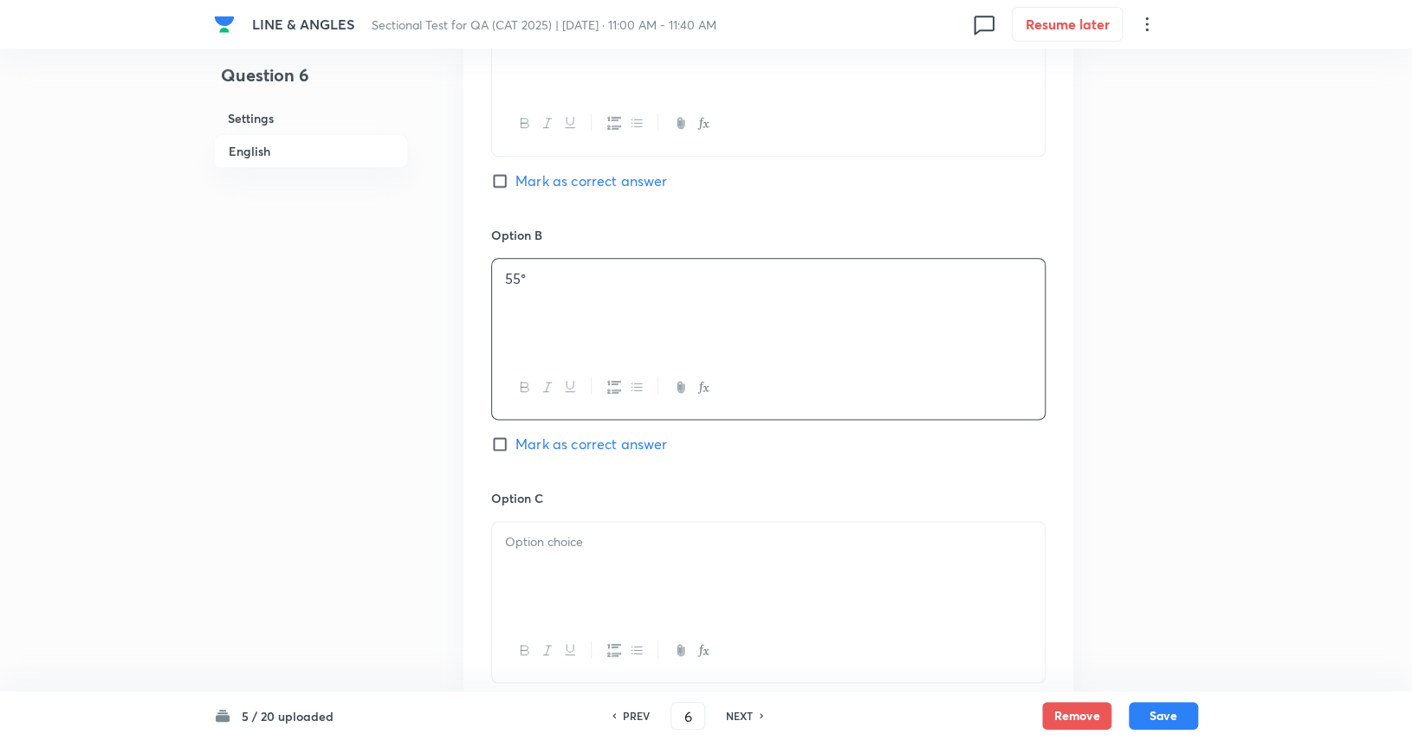
scroll to position [1126, 0]
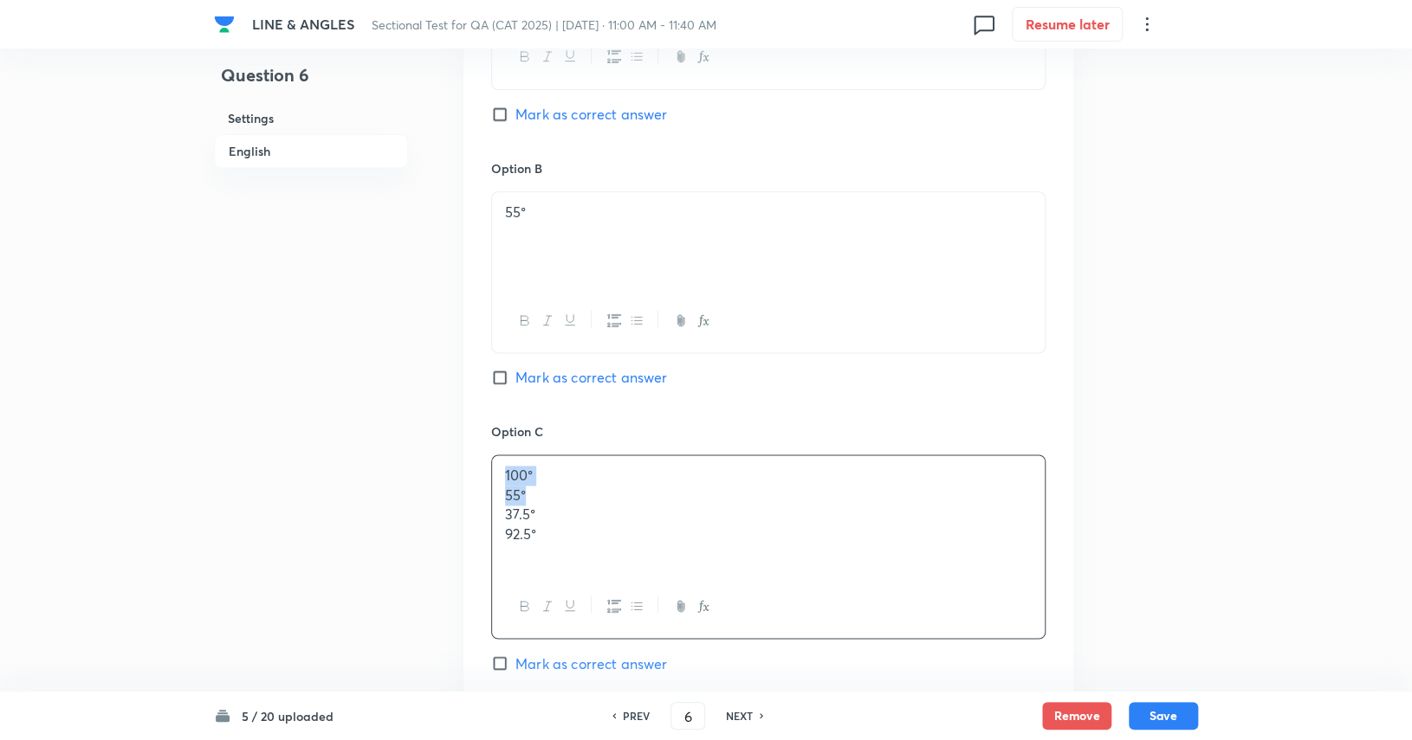
drag, startPoint x: 546, startPoint y: 500, endPoint x: 499, endPoint y: 475, distance: 53.8
click at [499, 475] on div "100° 55° 37.5° 92.5°" at bounding box center [768, 516] width 552 height 120
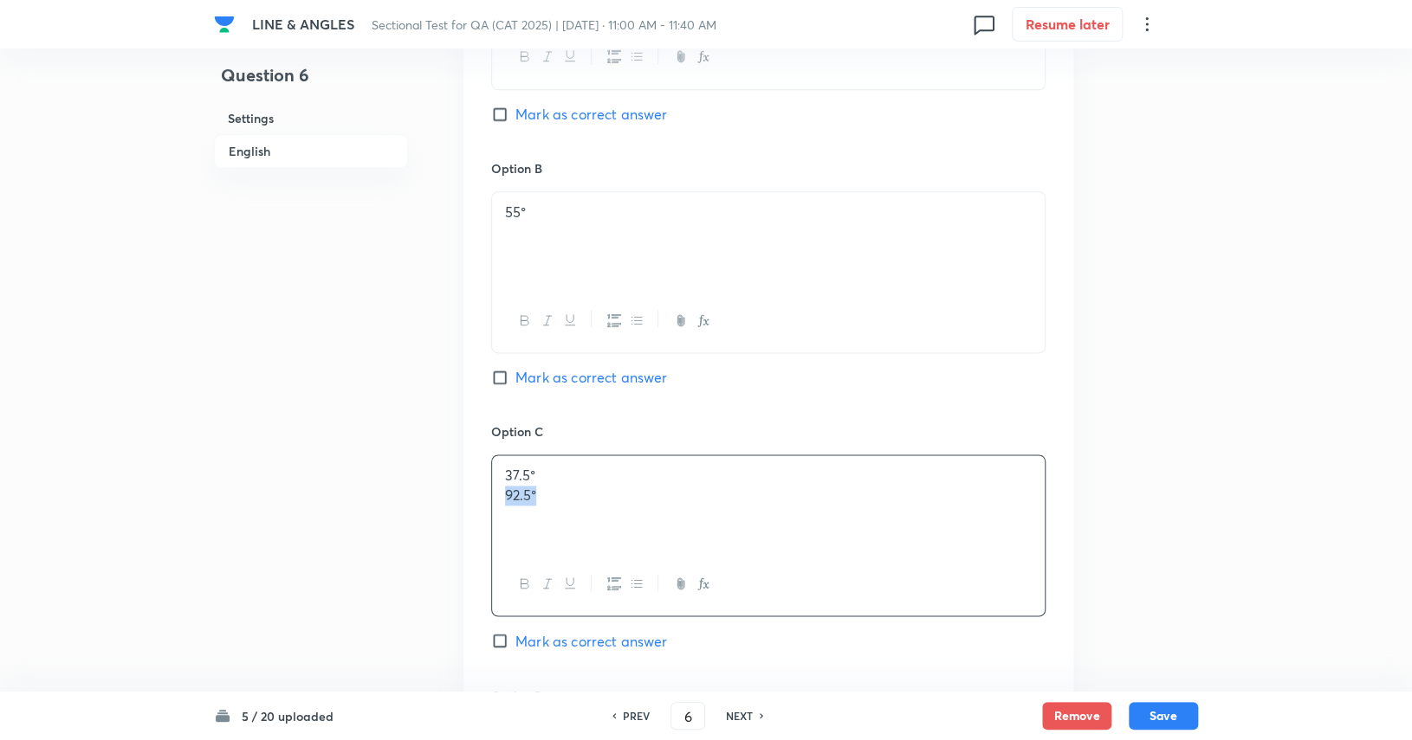
drag, startPoint x: 554, startPoint y: 508, endPoint x: 533, endPoint y: 493, distance: 26.7
click at [484, 494] on div "Option A 100° Mark as correct answer Option B 55° Mark as correct answer Option…" at bounding box center [768, 406] width 610 height 1076
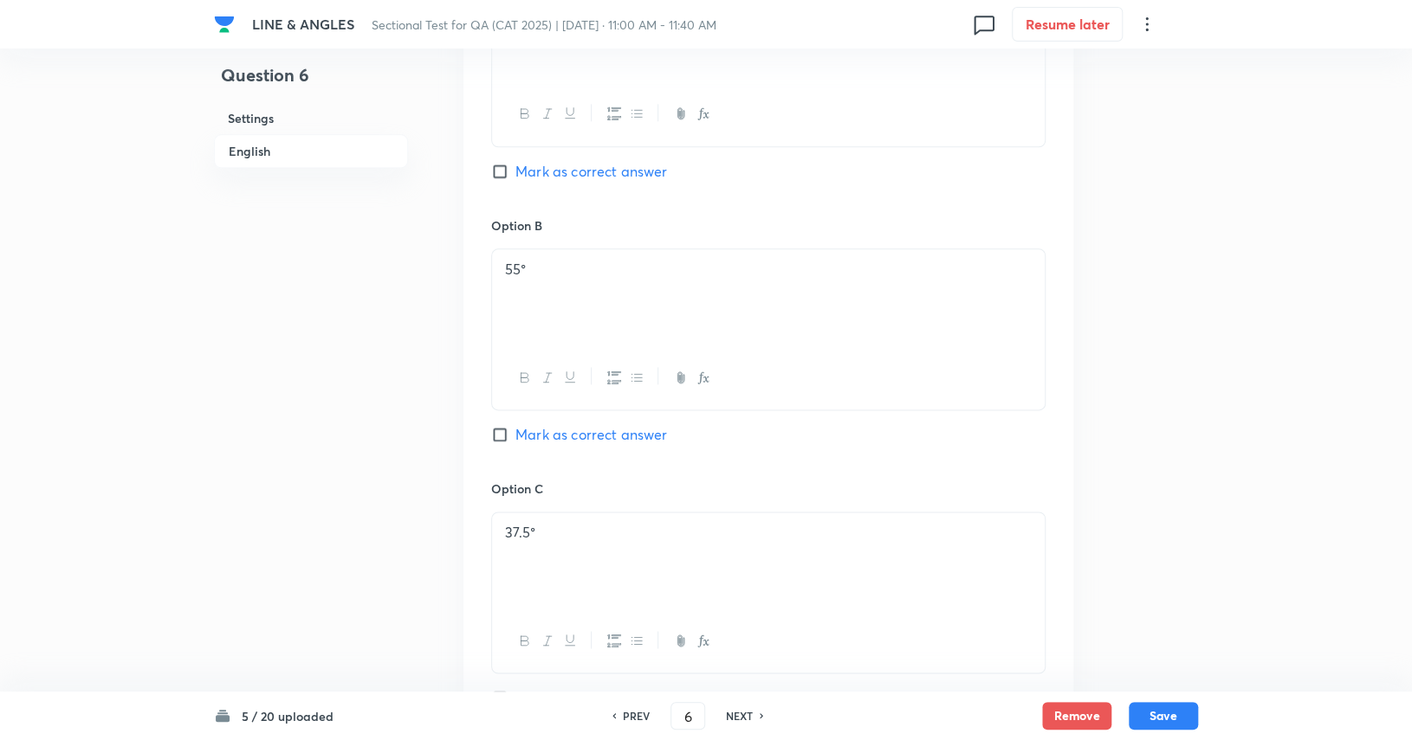
scroll to position [835, 0]
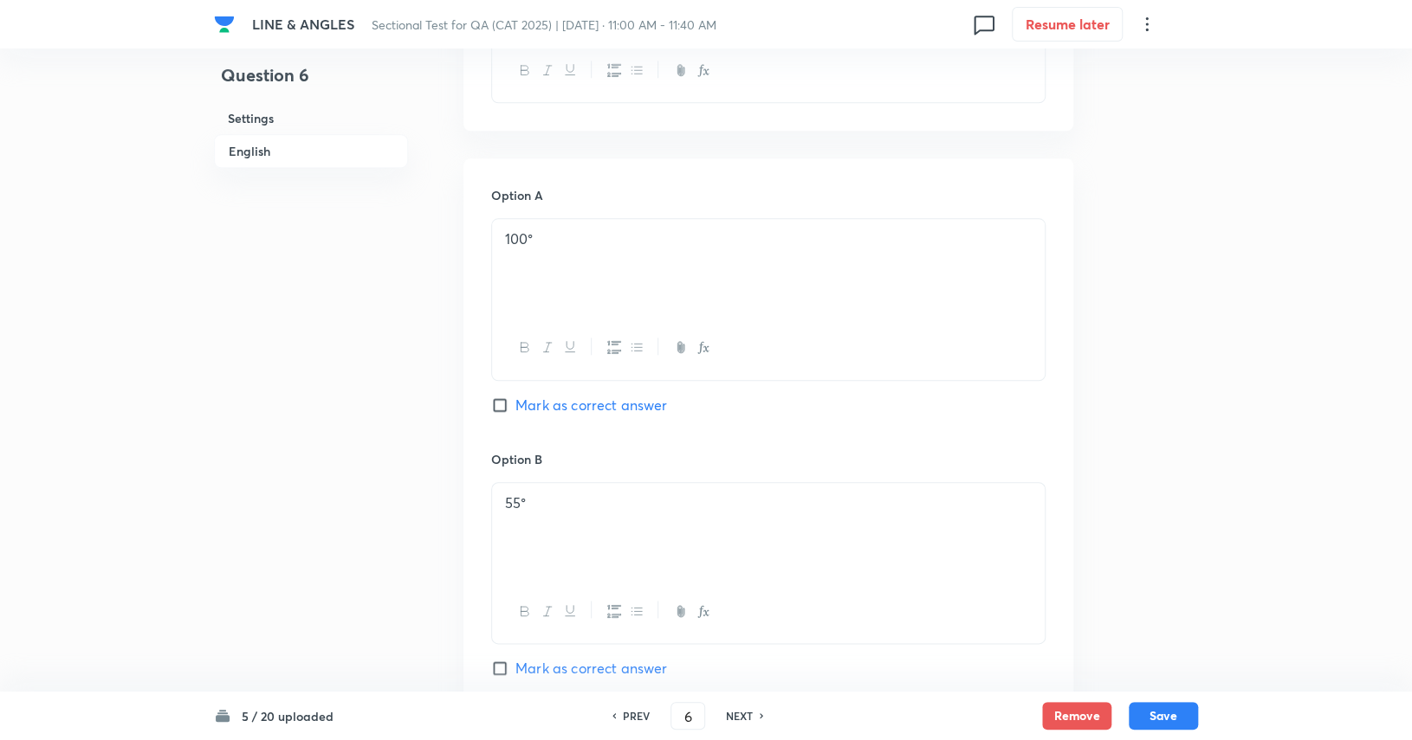
click at [620, 403] on span "Mark as correct answer" at bounding box center [591, 405] width 152 height 21
click at [515, 403] on input "Mark as correct answer" at bounding box center [503, 405] width 24 height 17
checkbox input "true"
click at [850, 706] on button "Save" at bounding box center [1162, 715] width 69 height 28
type input "7"
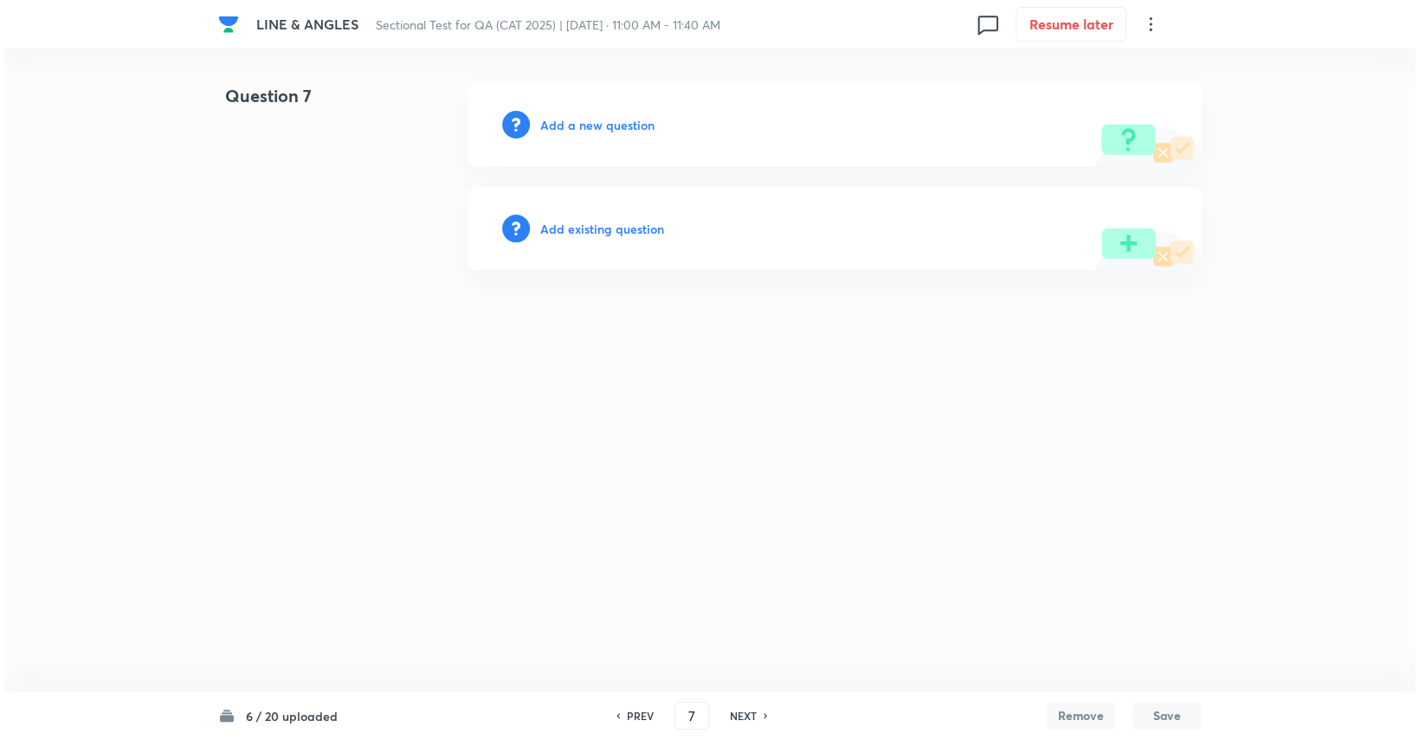
scroll to position [0, 0]
click at [565, 114] on div "Add a new question" at bounding box center [835, 124] width 734 height 83
click at [567, 120] on h6 "Add a new question" at bounding box center [597, 125] width 114 height 18
click at [567, 120] on h6 "Choose a question type" at bounding box center [606, 125] width 133 height 18
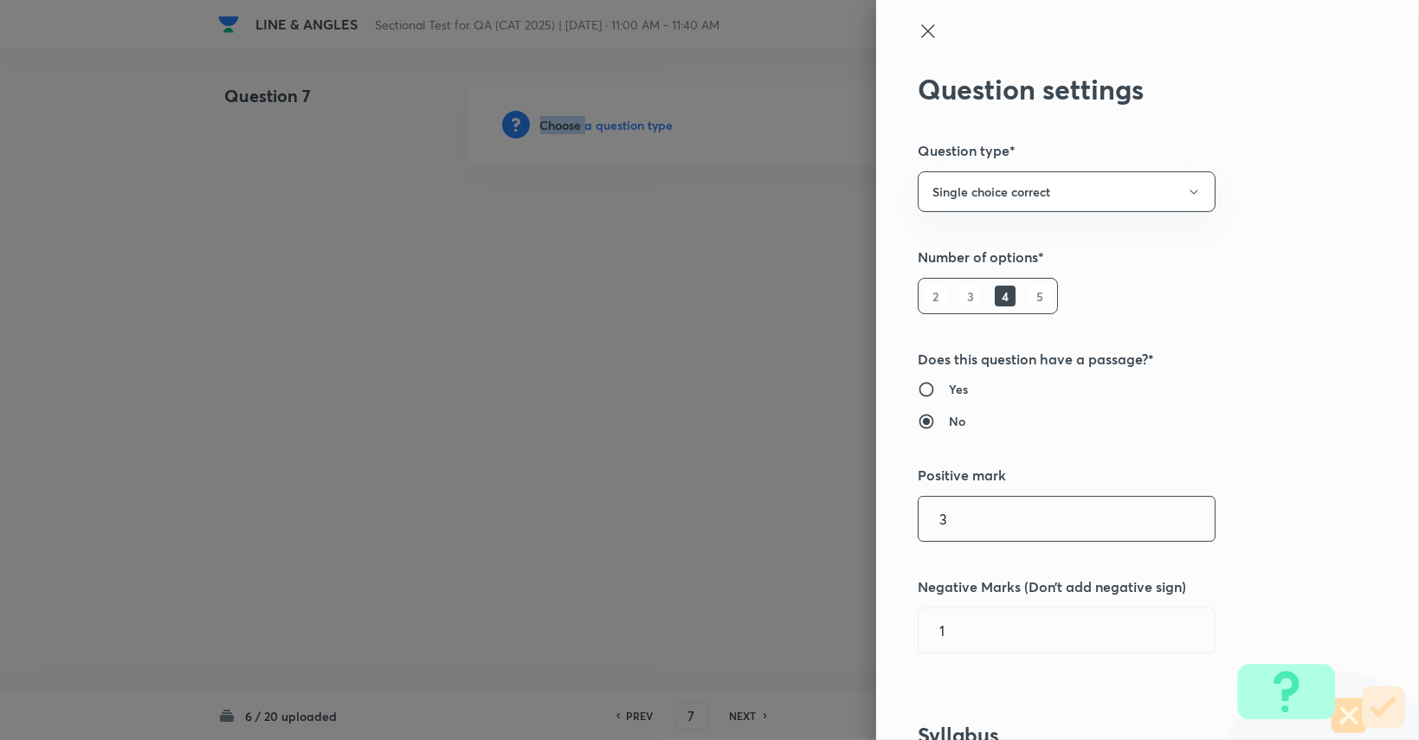
scroll to position [346, 0]
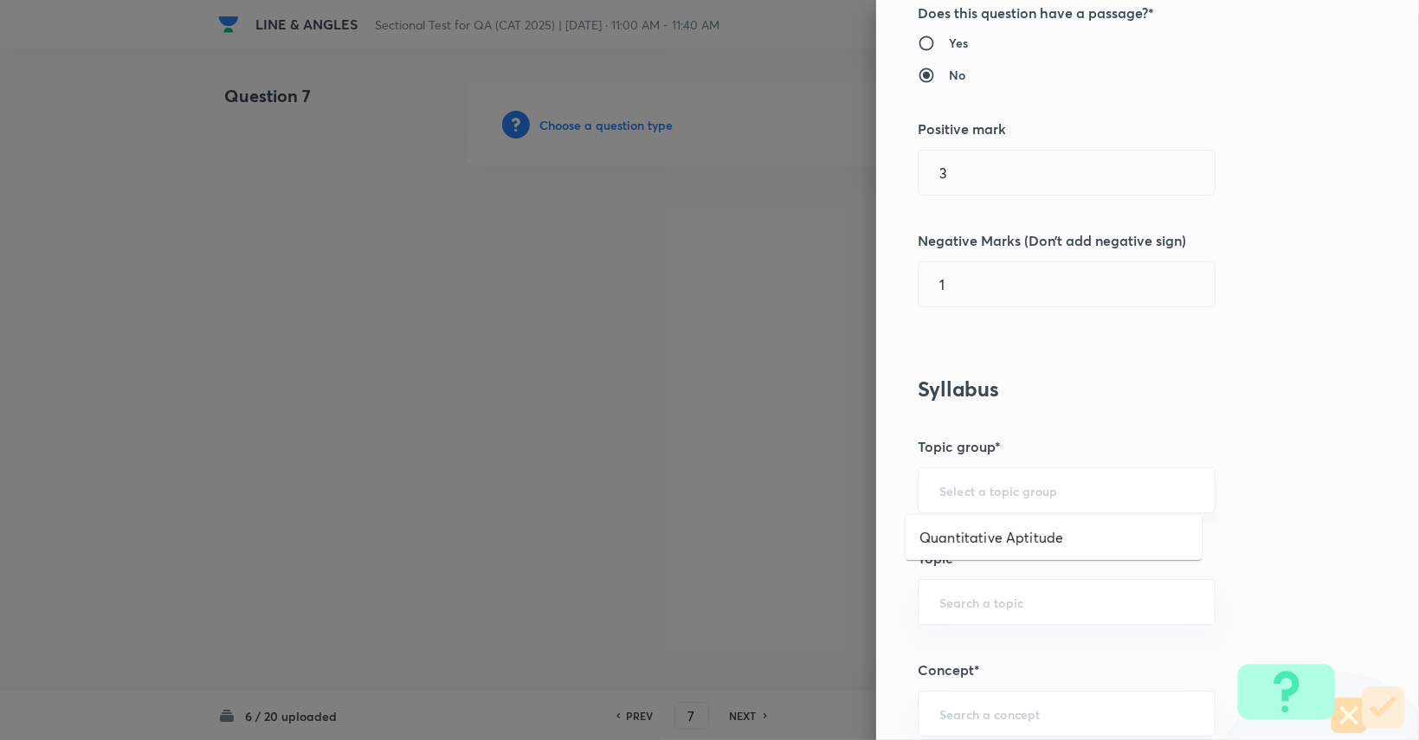
click at [850, 495] on input "text" at bounding box center [1067, 490] width 255 height 16
click at [850, 550] on li "Quantitative Aptitude" at bounding box center [1054, 537] width 296 height 31
type input "Quantitative Aptitude"
click at [850, 591] on div "​" at bounding box center [1067, 602] width 298 height 46
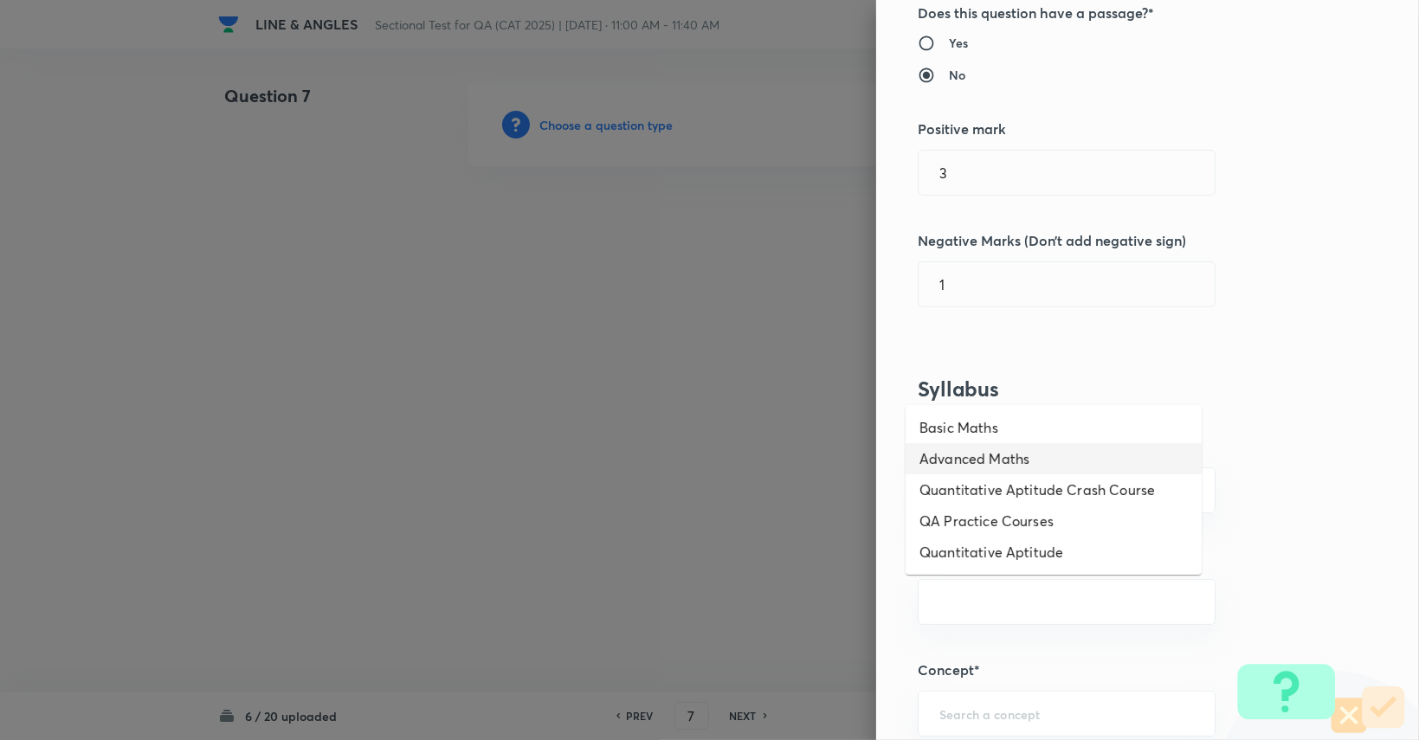
click at [850, 457] on li "Advanced Maths" at bounding box center [1054, 458] width 296 height 31
type input "Advanced Maths"
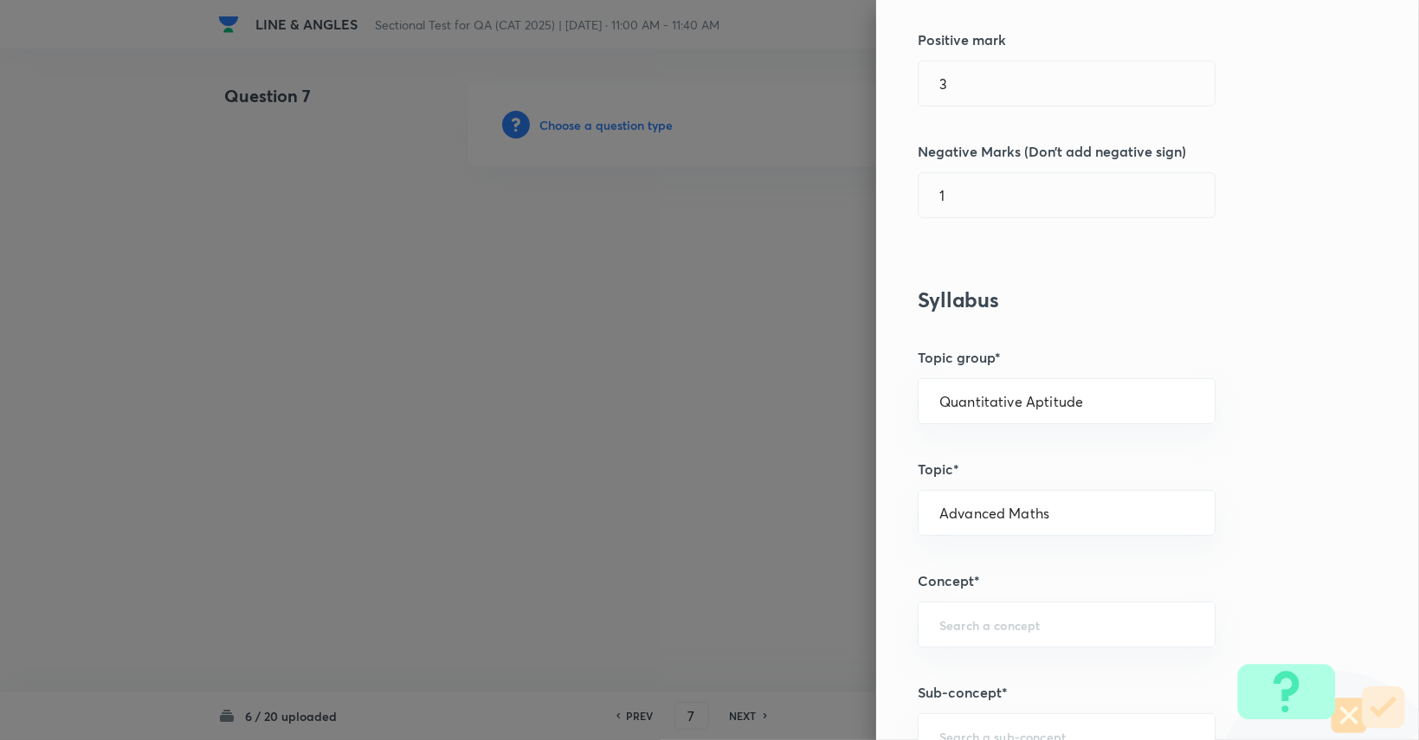
scroll to position [520, 0]
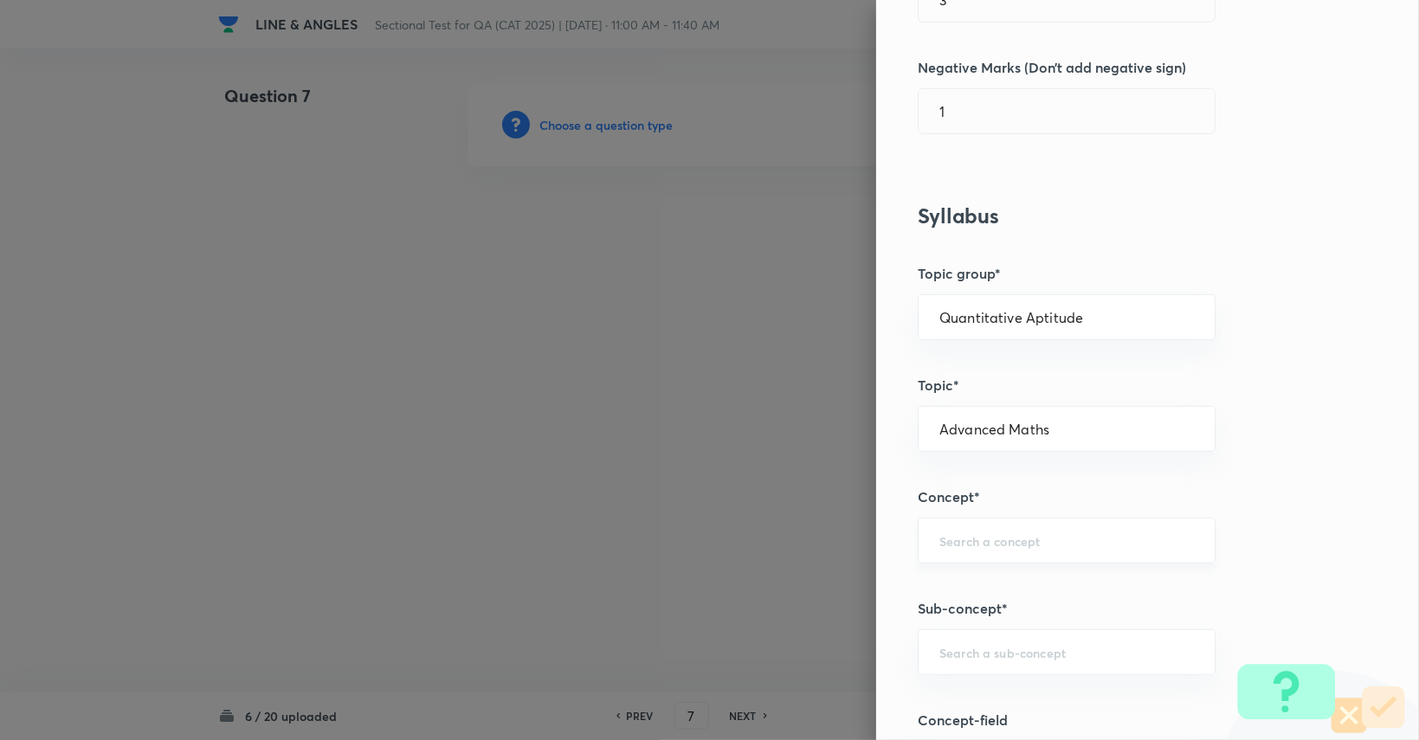
click at [850, 547] on div "​" at bounding box center [1067, 541] width 298 height 46
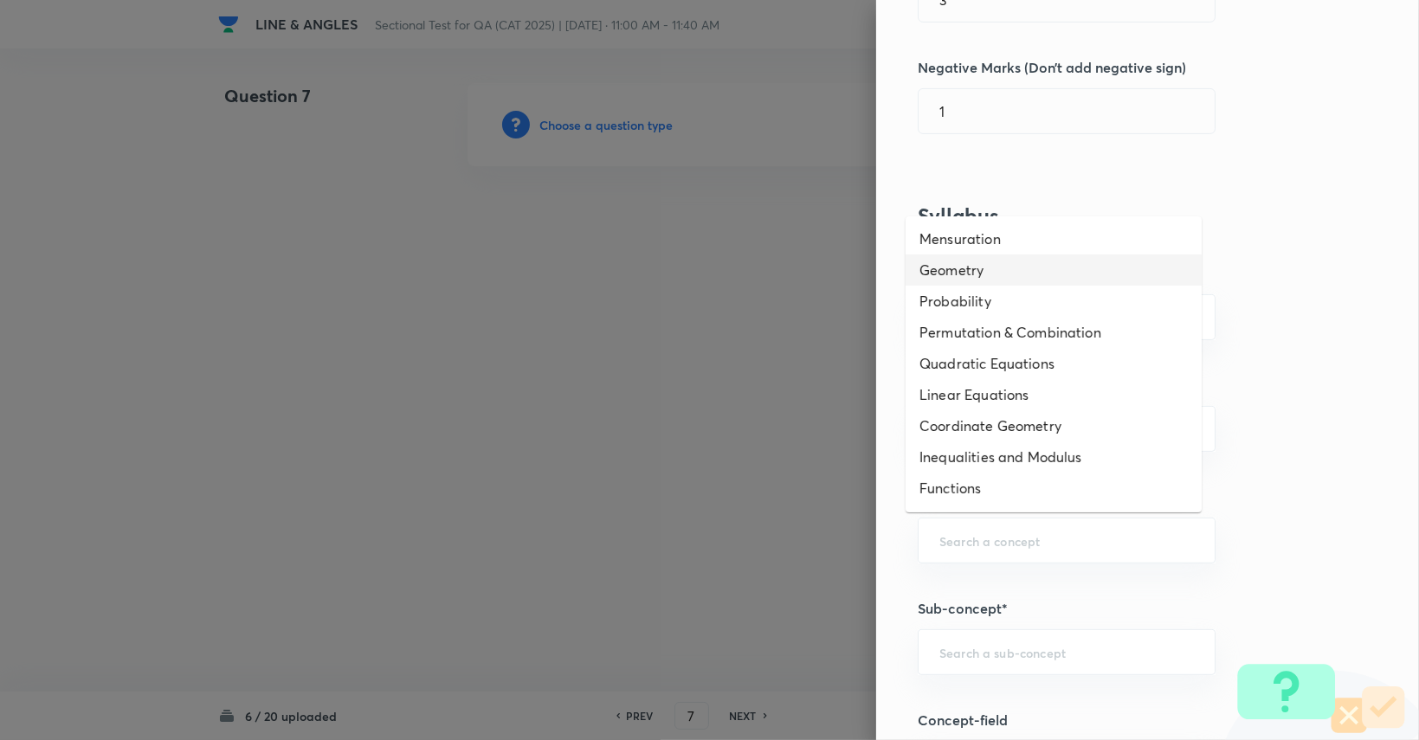
click at [850, 268] on li "Geometry" at bounding box center [1054, 270] width 296 height 31
type input "Geometry"
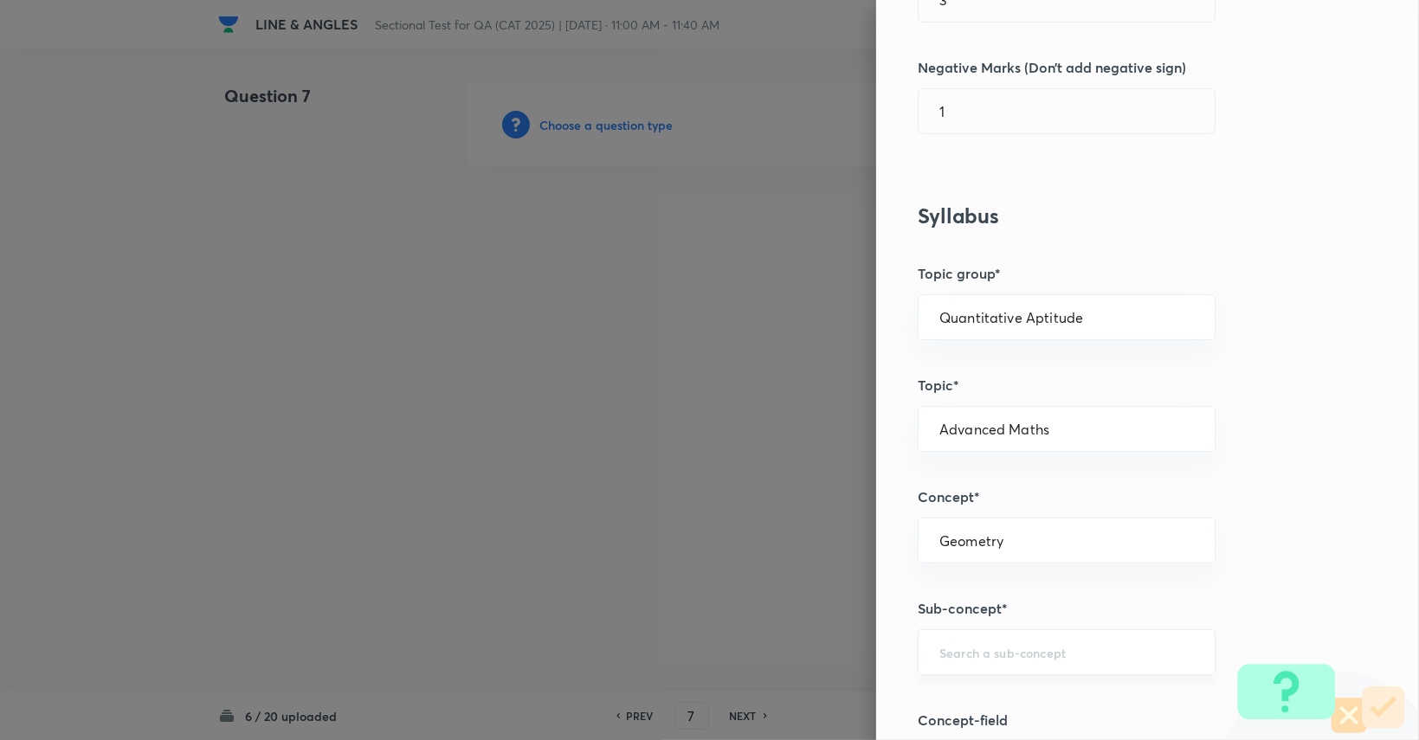
click at [850, 661] on div "​" at bounding box center [1067, 653] width 298 height 46
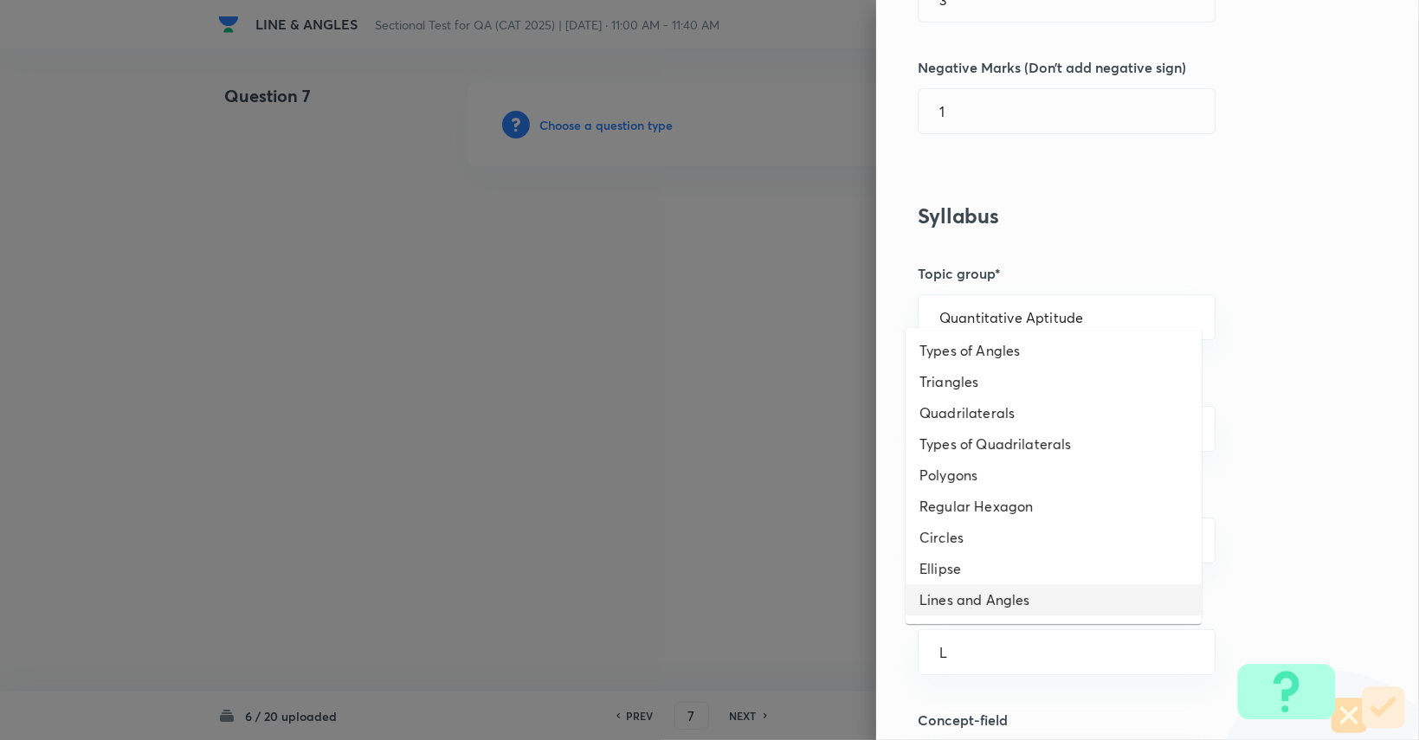
click at [850, 597] on li "Lines and Angles" at bounding box center [1054, 600] width 296 height 31
type input "Lines and Angles"
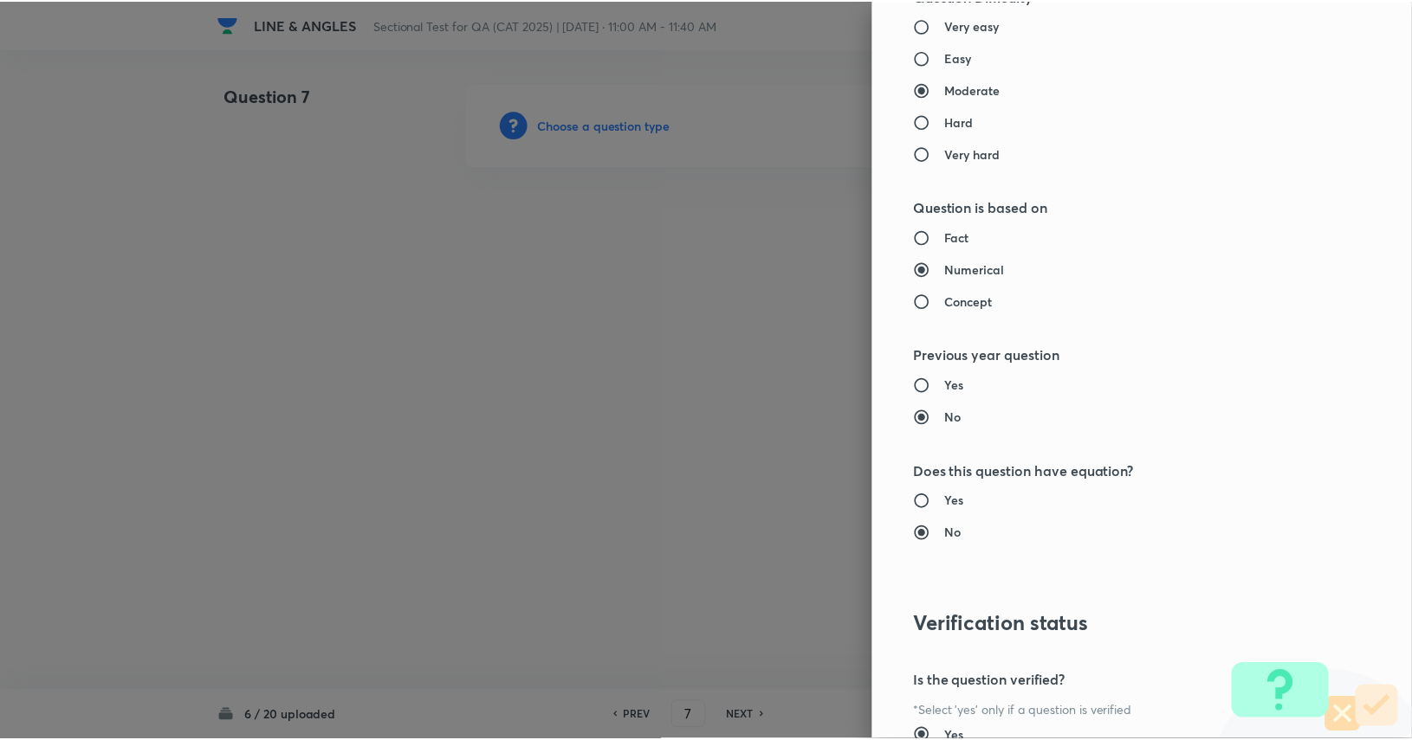
scroll to position [1617, 0]
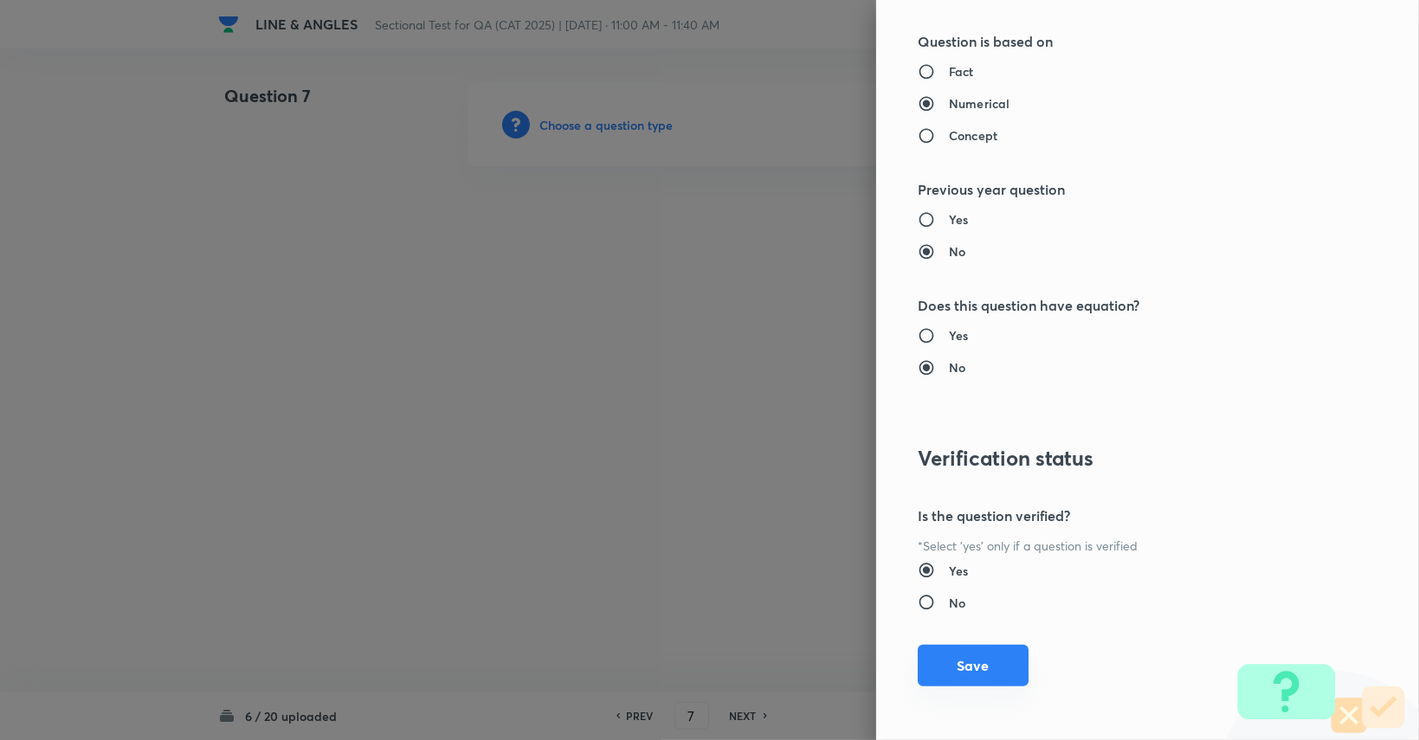
click at [850, 663] on button "Save" at bounding box center [973, 666] width 111 height 42
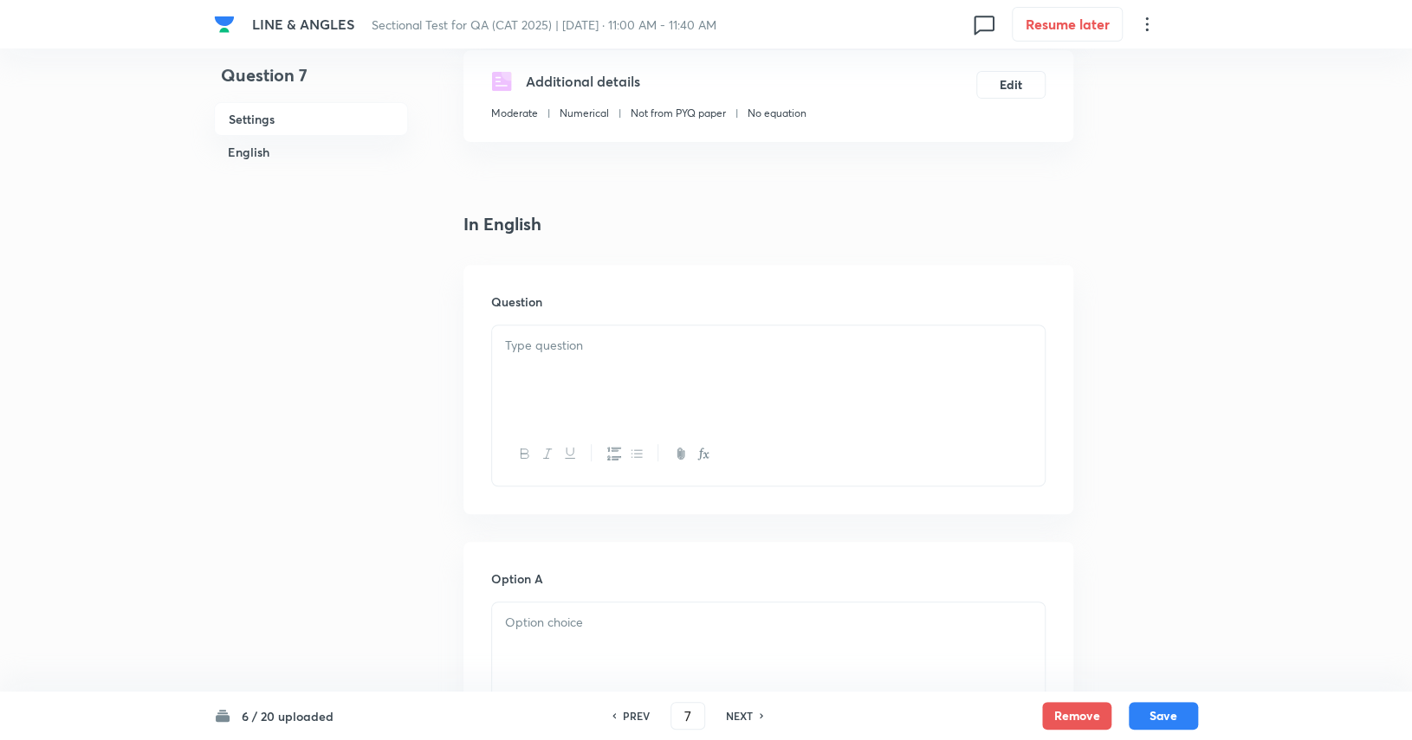
scroll to position [433, 0]
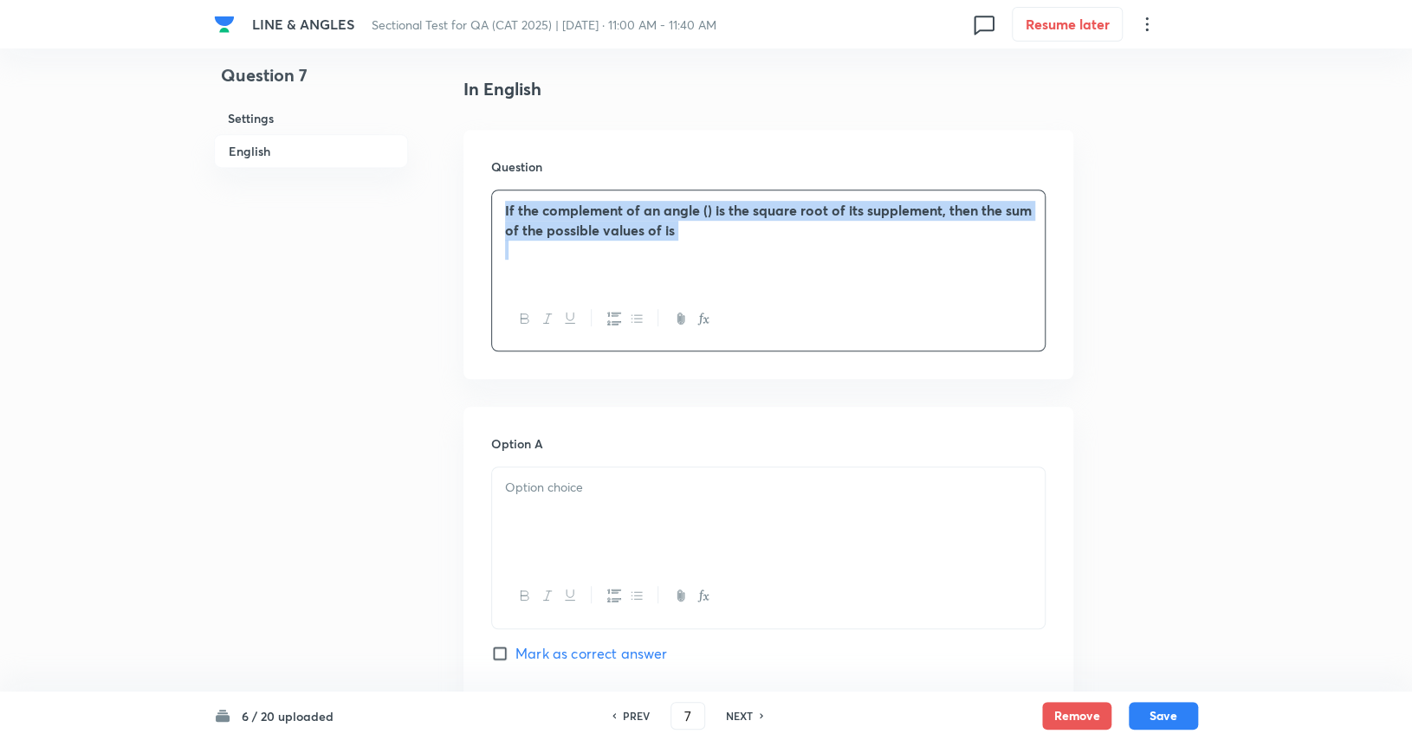
drag, startPoint x: 748, startPoint y: 249, endPoint x: 474, endPoint y: 207, distance: 277.6
click at [474, 207] on div "Question If the complement of an angle () is the square root of its supplement,…" at bounding box center [768, 254] width 610 height 249
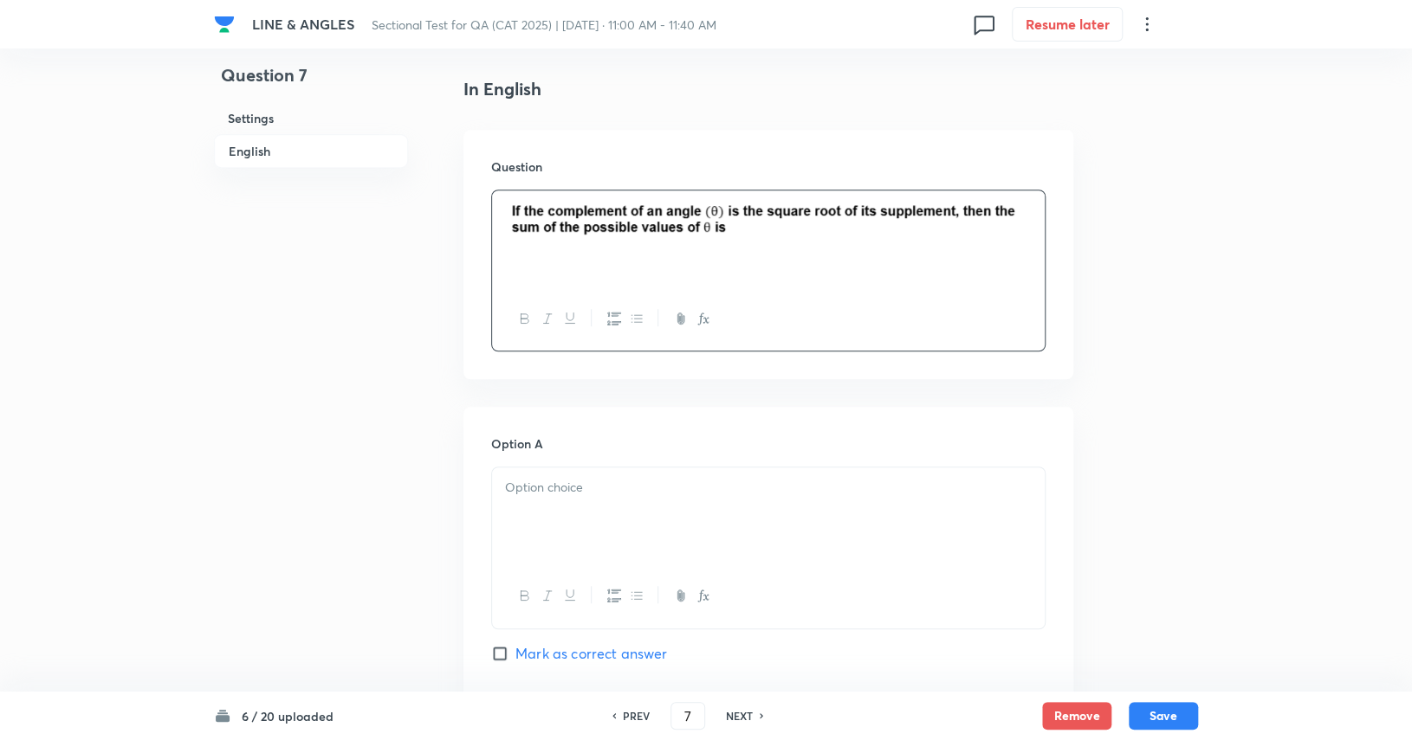
click at [752, 496] on p at bounding box center [768, 488] width 527 height 20
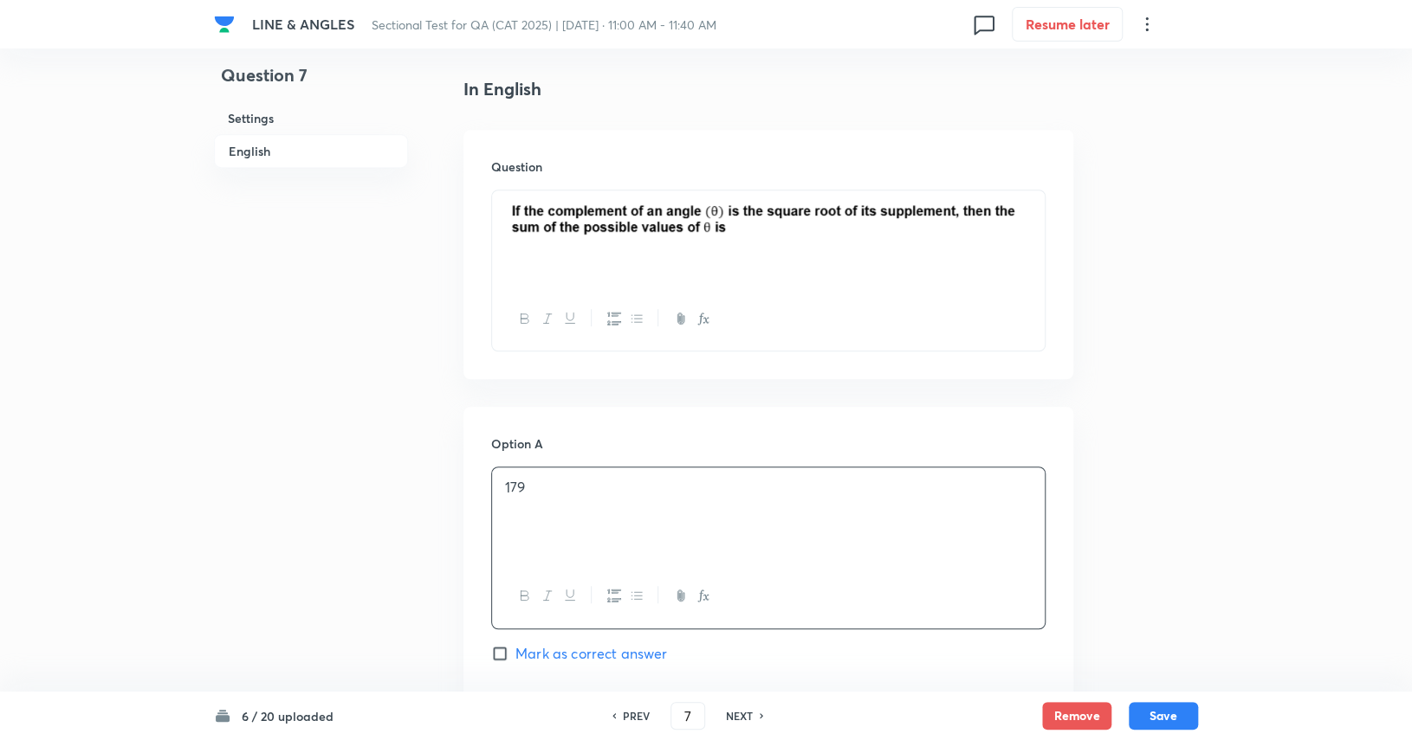
scroll to position [606, 0]
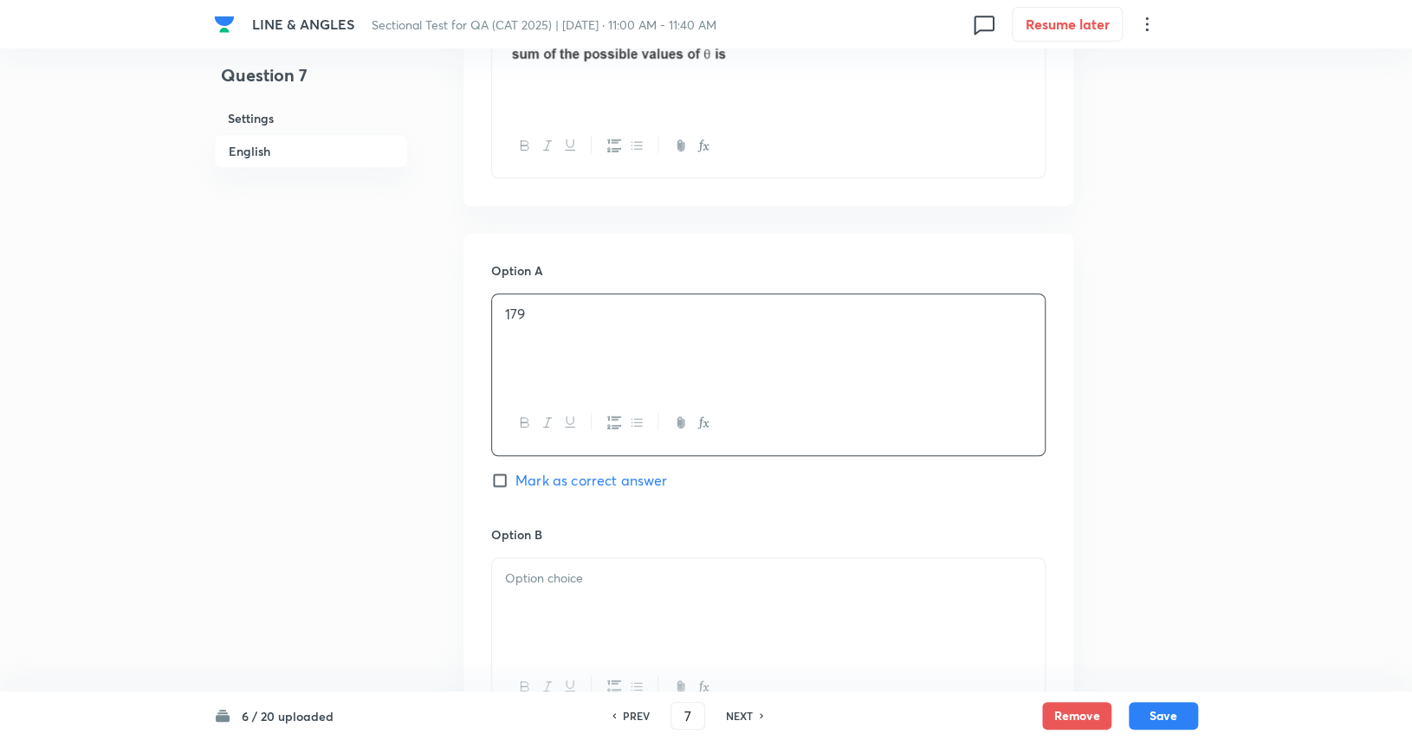
click at [695, 579] on p at bounding box center [768, 579] width 527 height 20
click at [684, 603] on div at bounding box center [768, 610] width 552 height 97
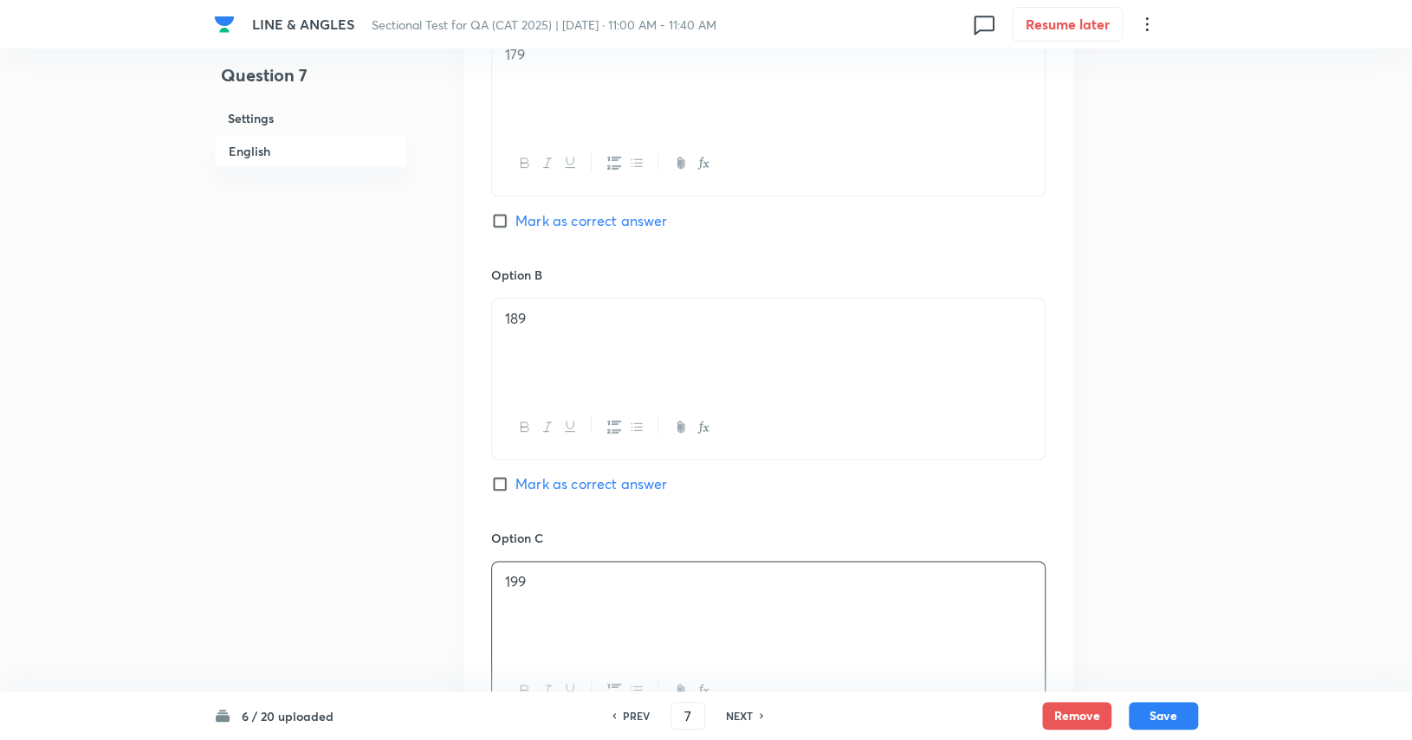
scroll to position [1126, 0]
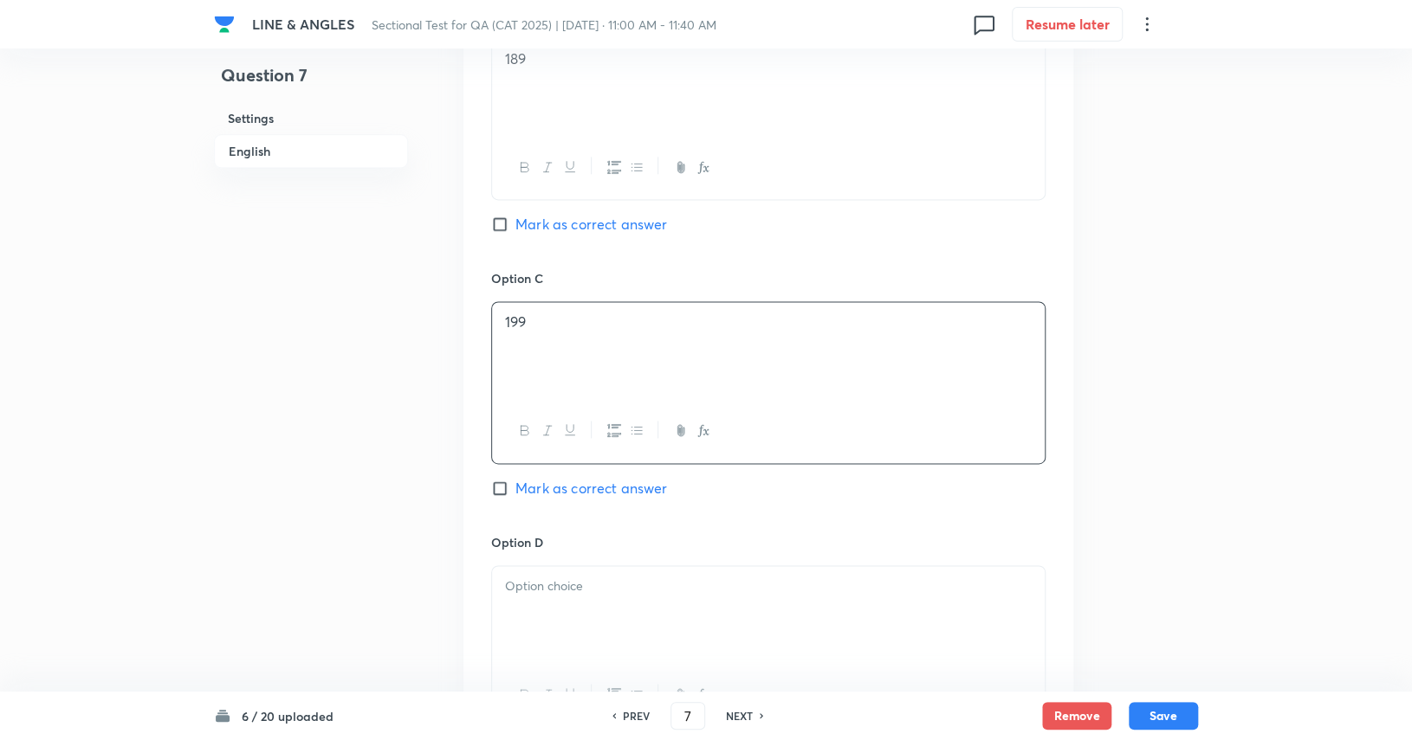
click at [676, 605] on div at bounding box center [768, 614] width 552 height 97
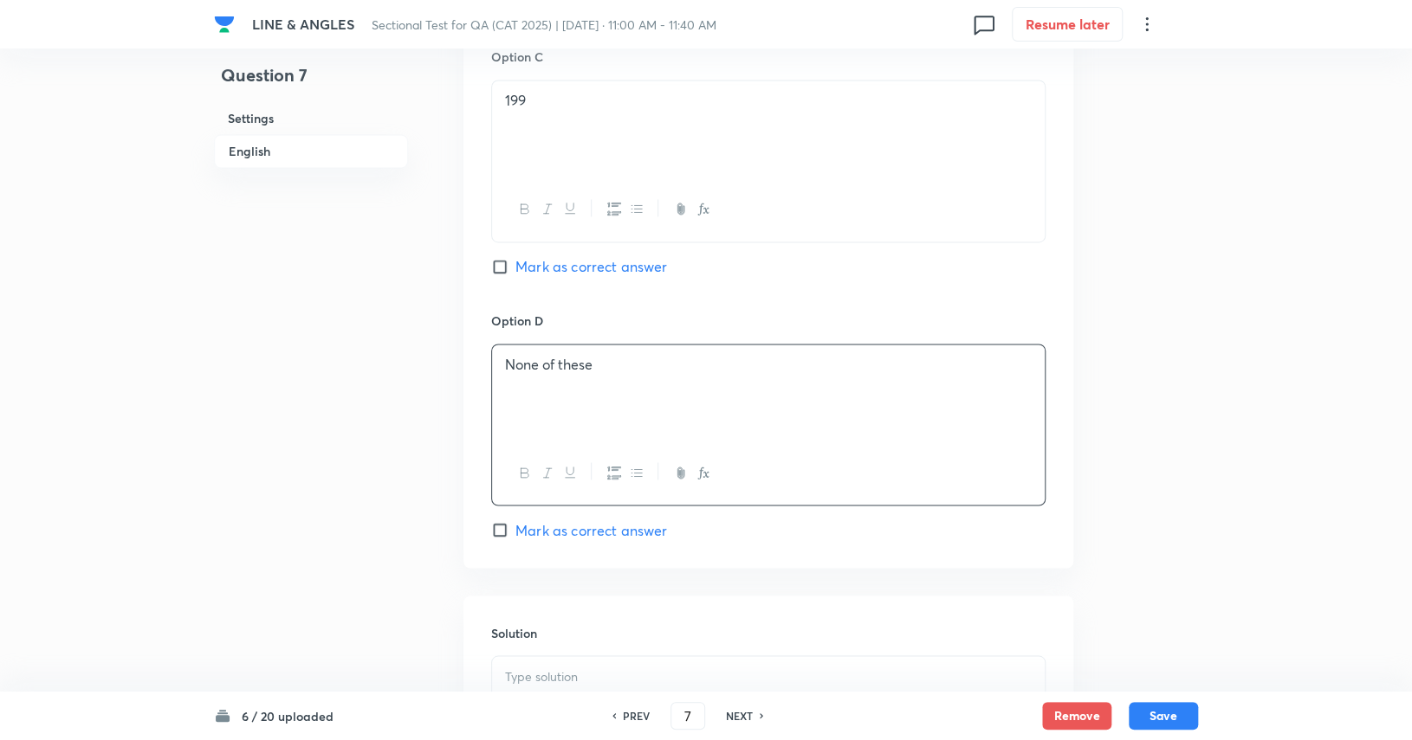
scroll to position [1472, 0]
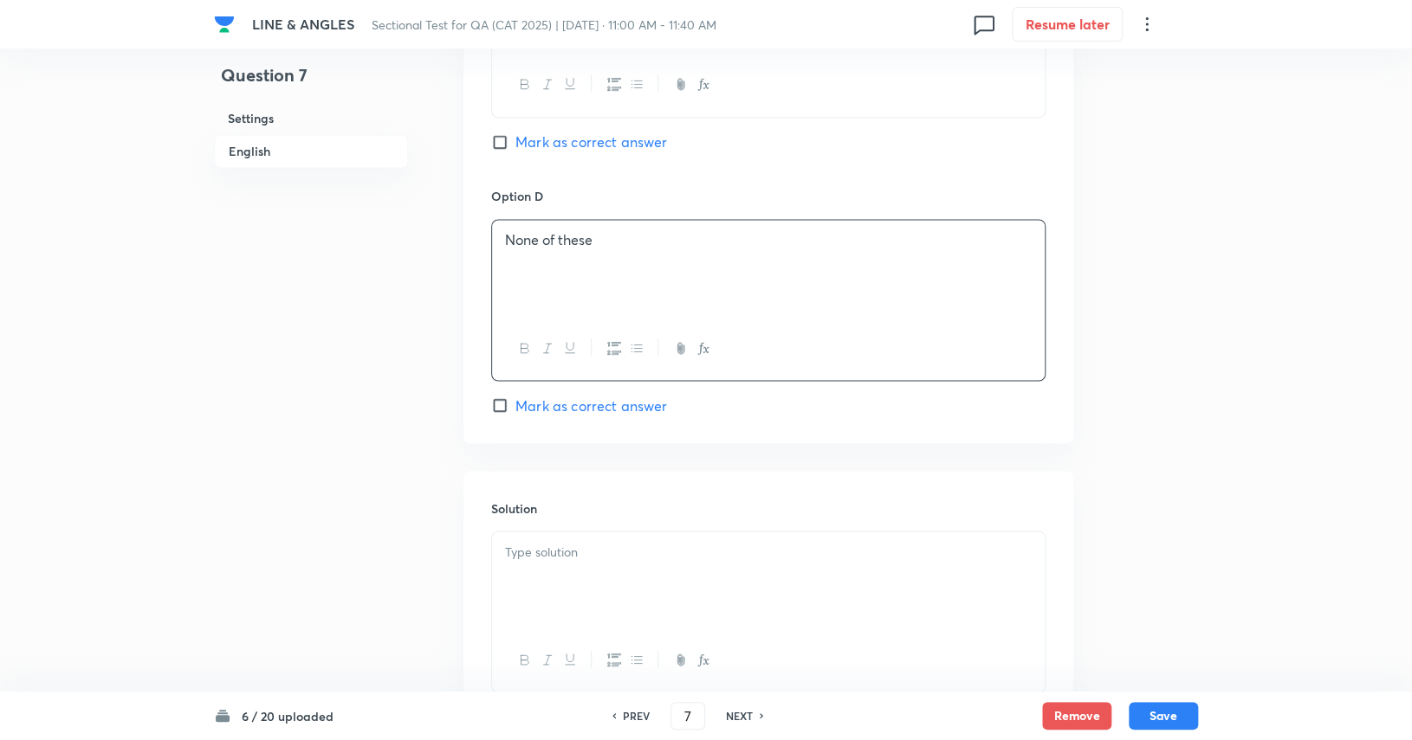
click at [552, 397] on span "Mark as correct answer" at bounding box center [591, 405] width 152 height 21
click at [515, 397] on input "Mark as correct answer" at bounding box center [503, 405] width 24 height 17
checkbox input "true"
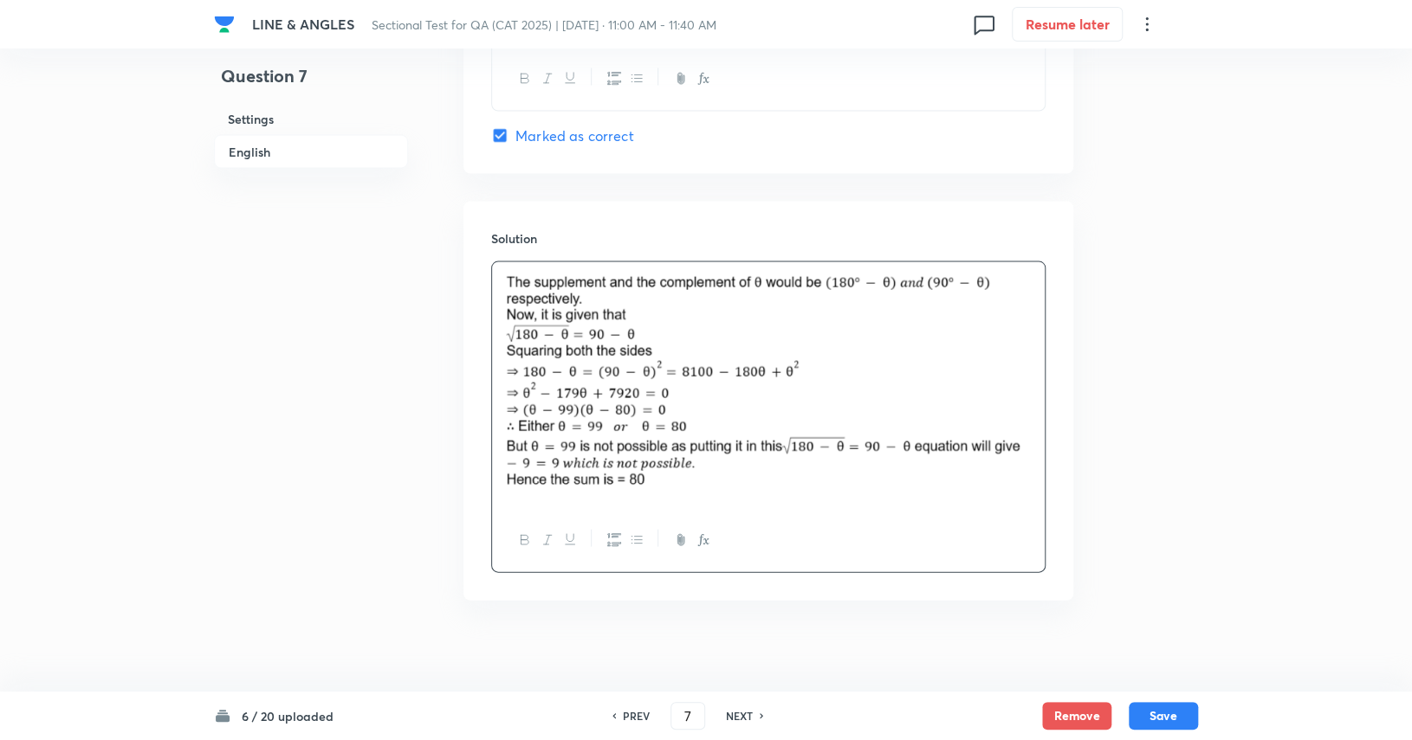
scroll to position [1751, 0]
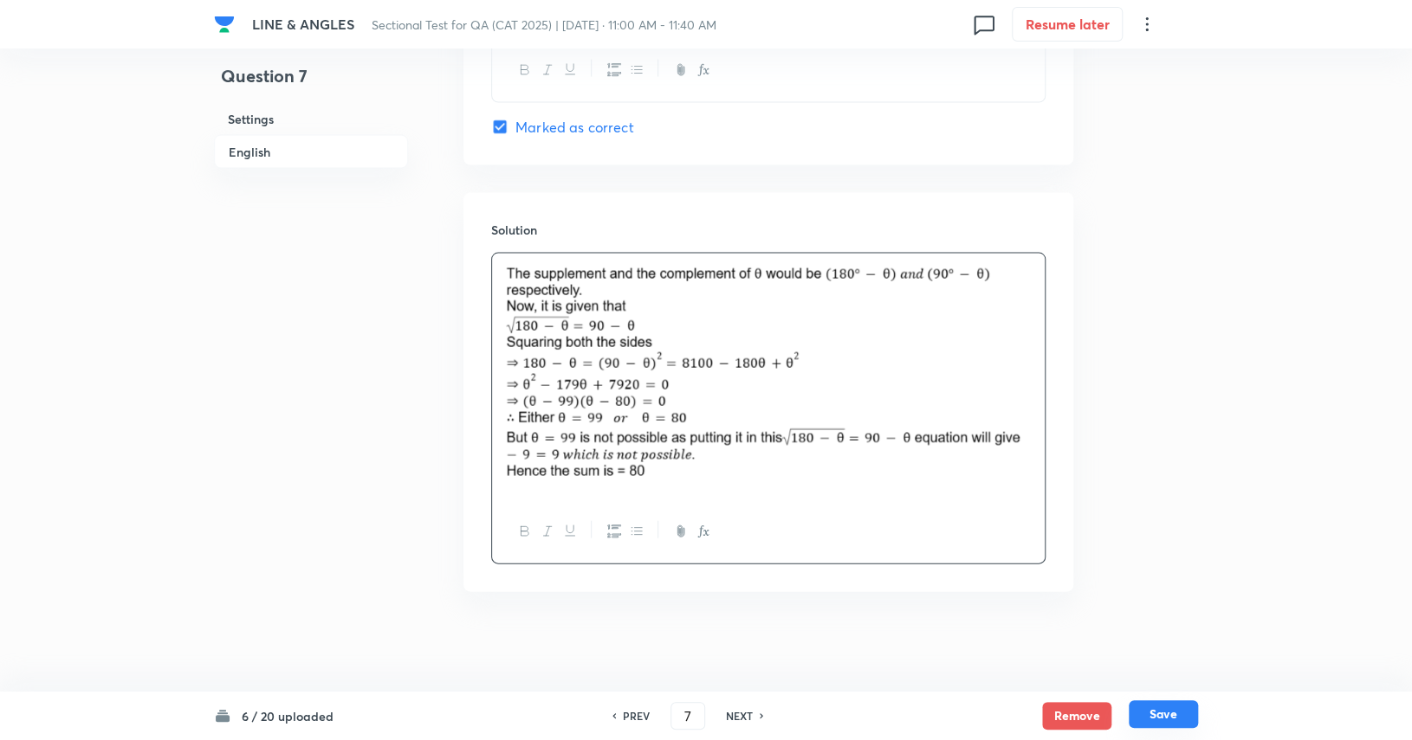
click at [850, 709] on button "Save" at bounding box center [1162, 715] width 69 height 28
type input "8"
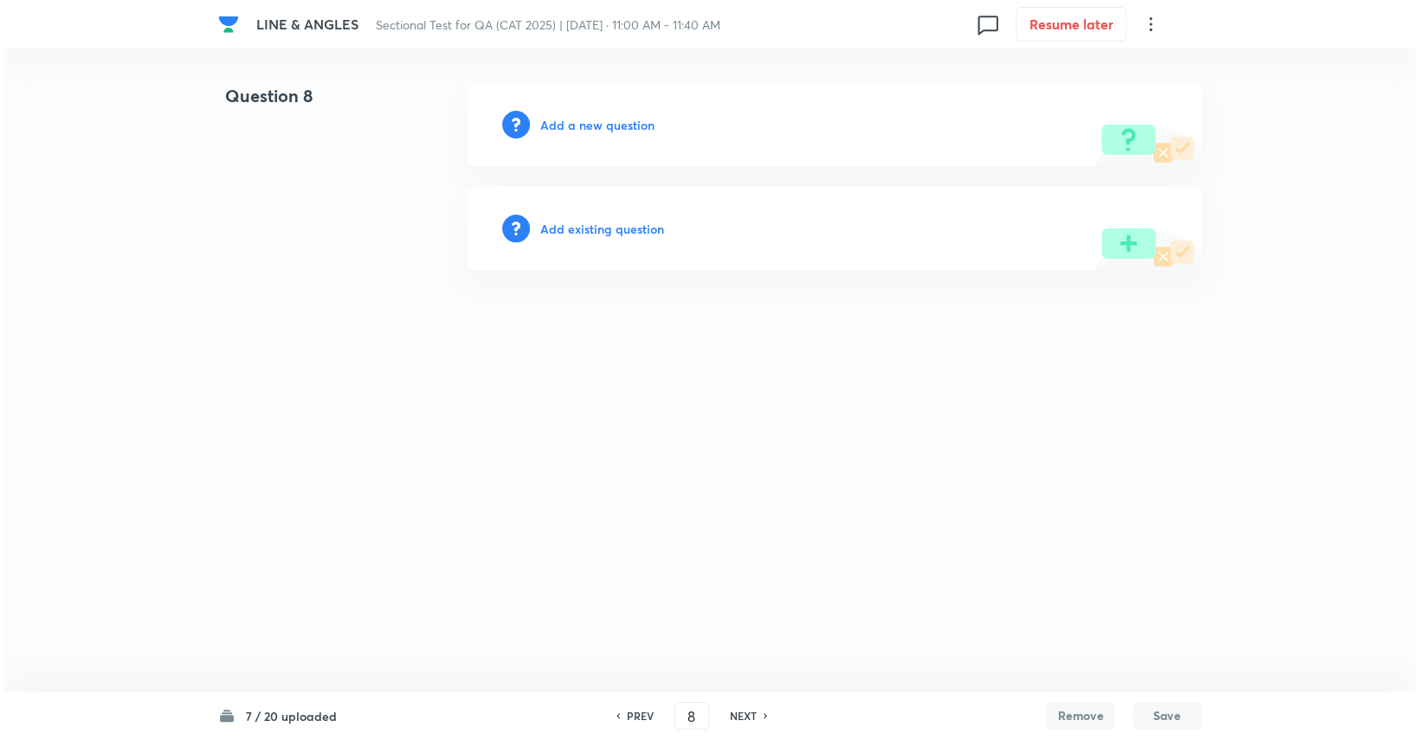
scroll to position [0, 0]
click at [589, 131] on h6 "Add a new question" at bounding box center [597, 125] width 114 height 18
click at [589, 131] on h6 "Choose a question type" at bounding box center [606, 125] width 133 height 18
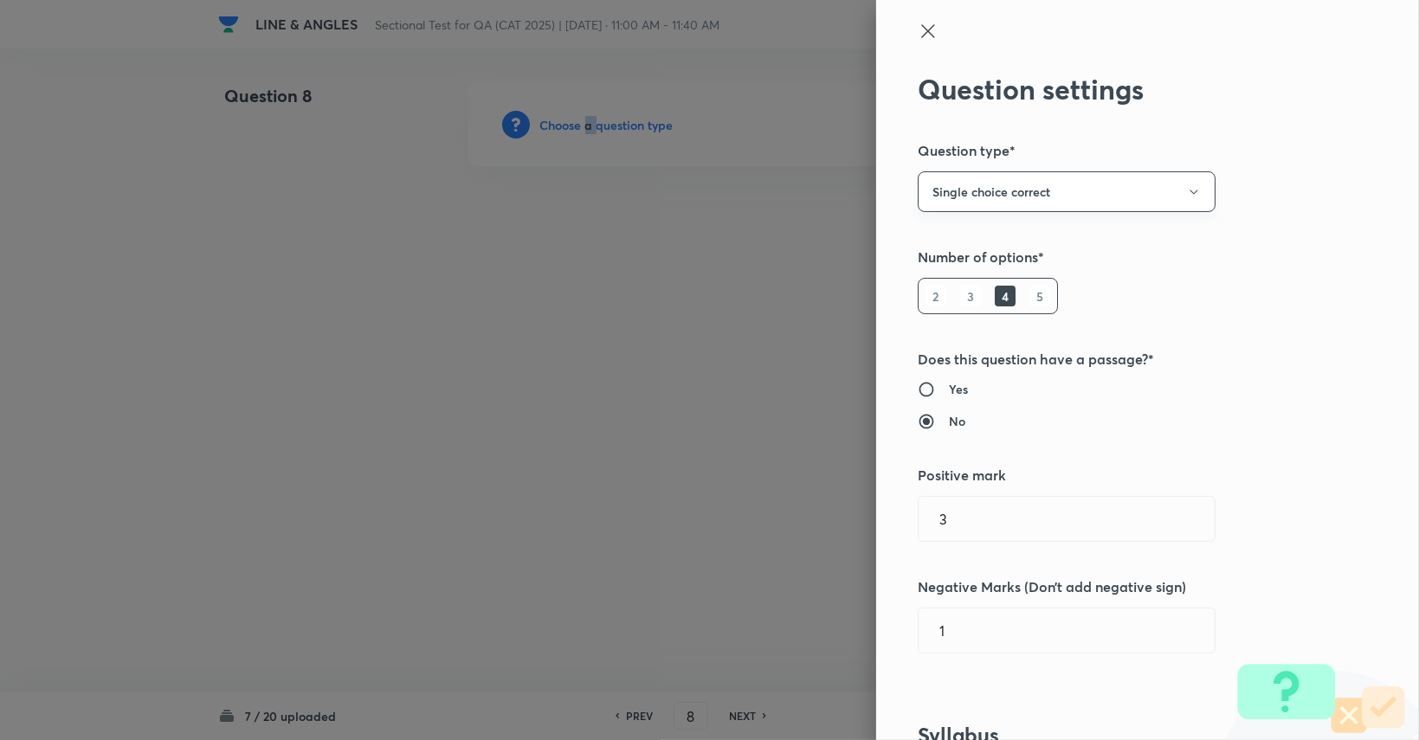
click at [850, 201] on button "Single choice correct" at bounding box center [1067, 191] width 298 height 41
click at [850, 305] on span "Integer" at bounding box center [1053, 309] width 275 height 18
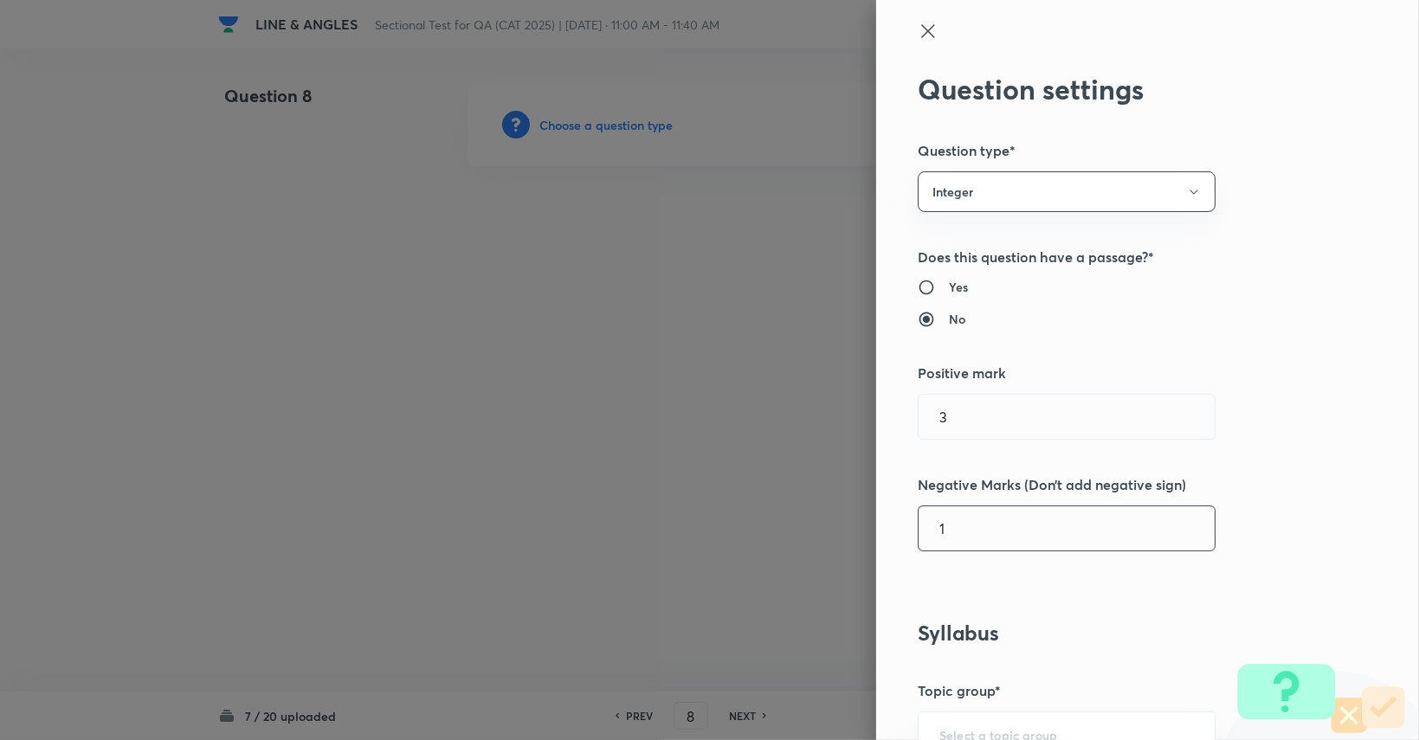
click at [850, 543] on input "1" at bounding box center [1067, 529] width 296 height 44
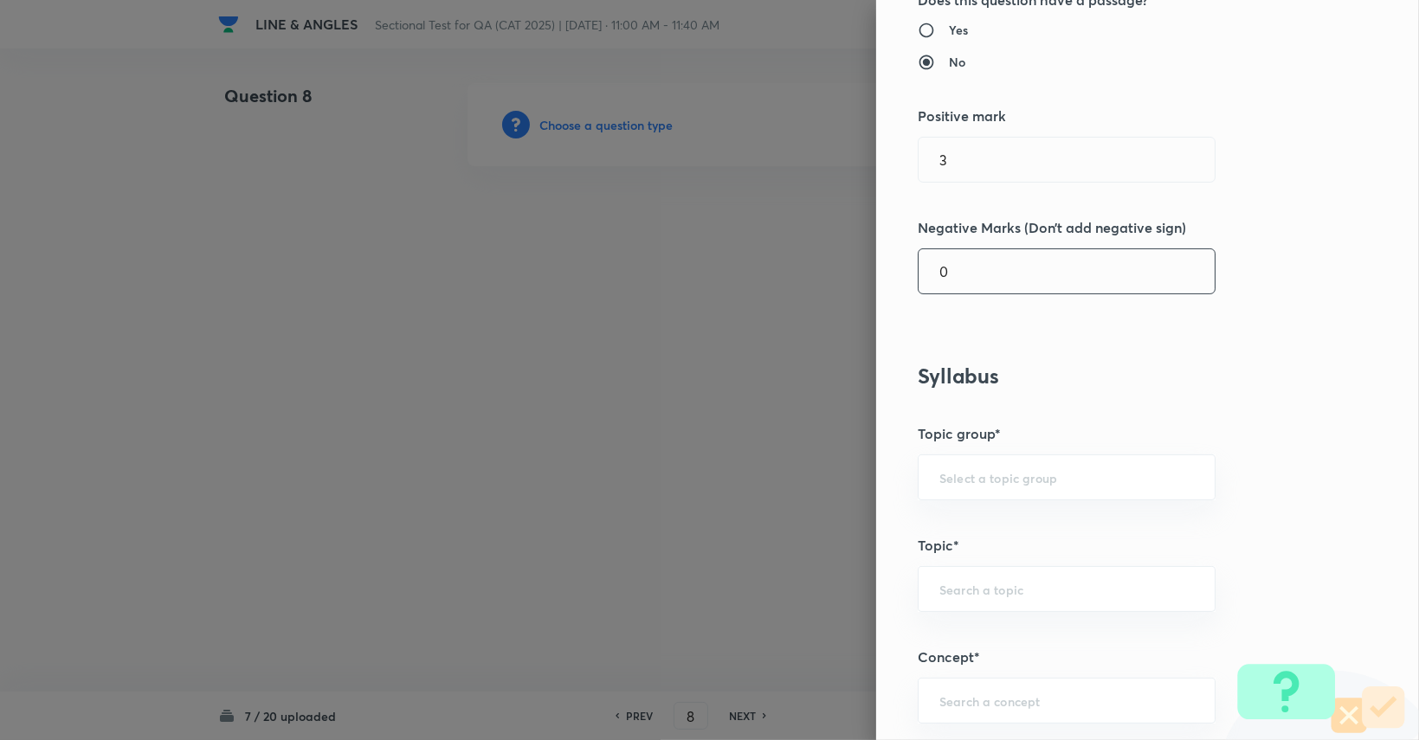
scroll to position [260, 0]
click at [850, 481] on div "​" at bounding box center [1067, 475] width 298 height 46
type input "0"
click at [850, 508] on li "Quantitative Aptitude" at bounding box center [1054, 522] width 296 height 31
type input "Quantitative Aptitude"
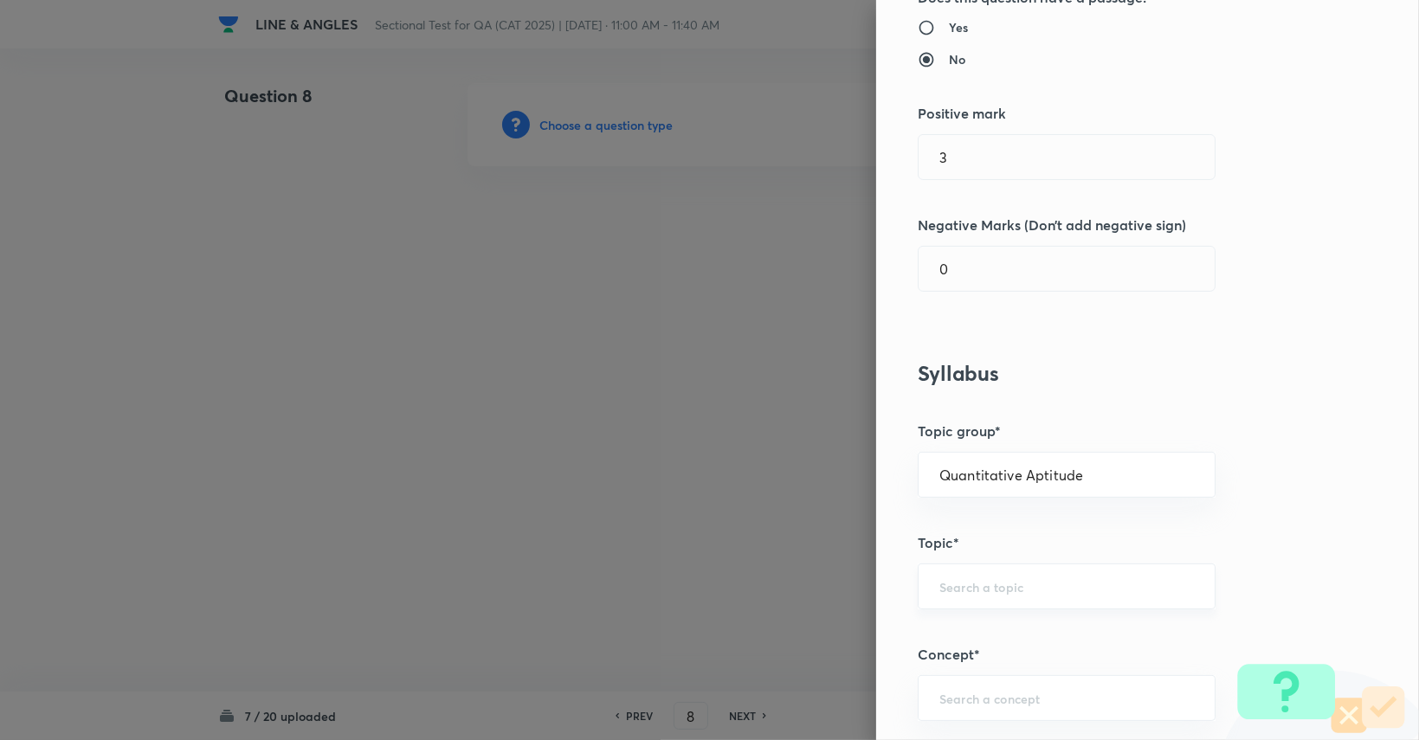
click at [850, 588] on input "text" at bounding box center [1067, 586] width 255 height 16
click at [850, 453] on li "Advanced Maths" at bounding box center [1054, 443] width 296 height 31
type input "Advanced Maths"
click at [850, 688] on div "​" at bounding box center [1067, 698] width 298 height 46
click at [850, 557] on li "Geometry" at bounding box center [1054, 555] width 296 height 31
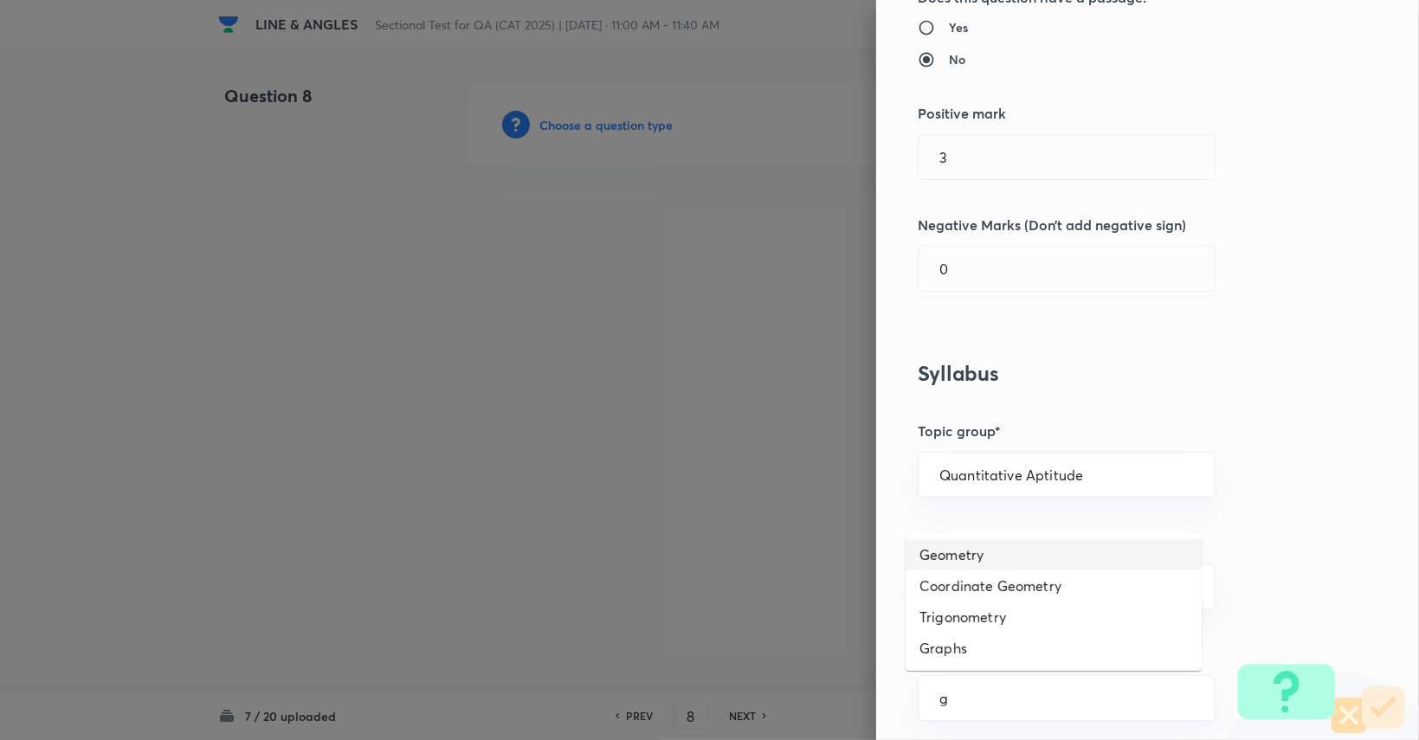
type input "Geometry"
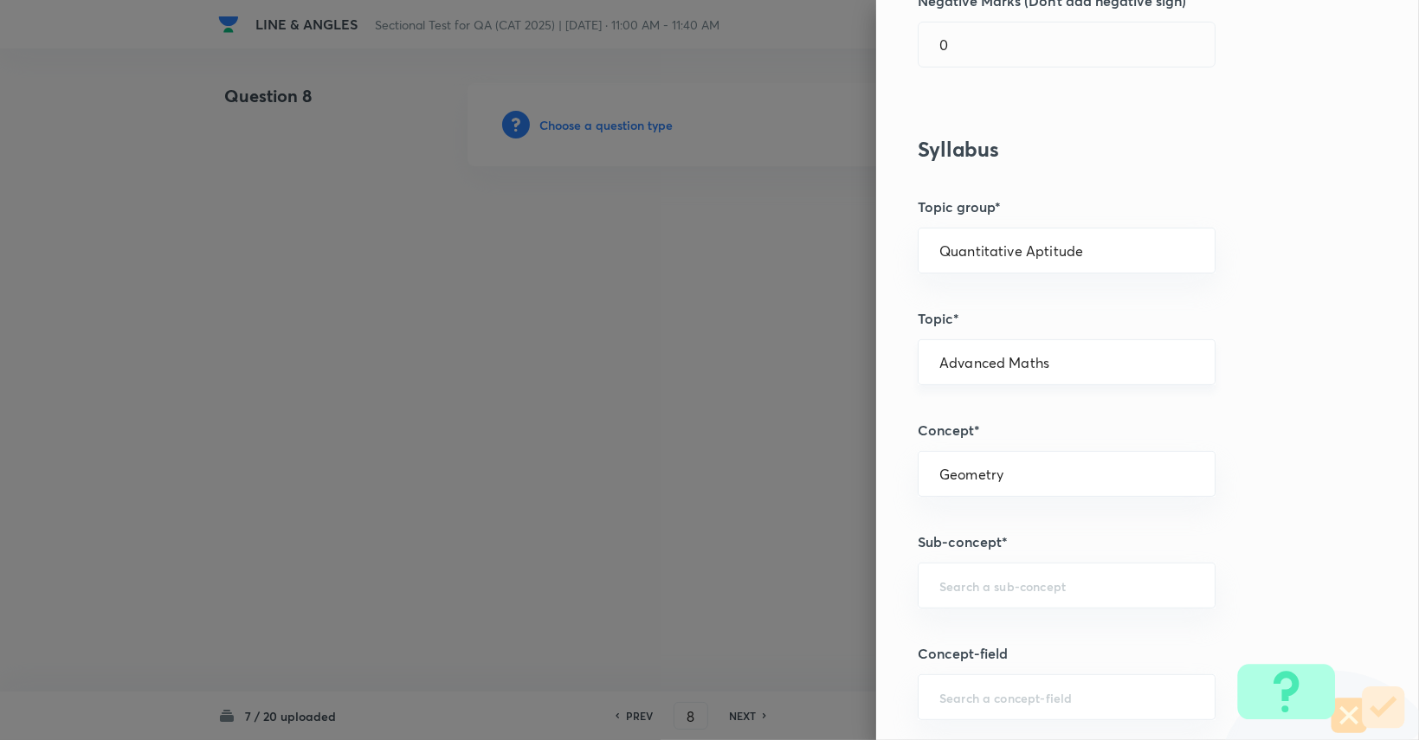
scroll to position [693, 0]
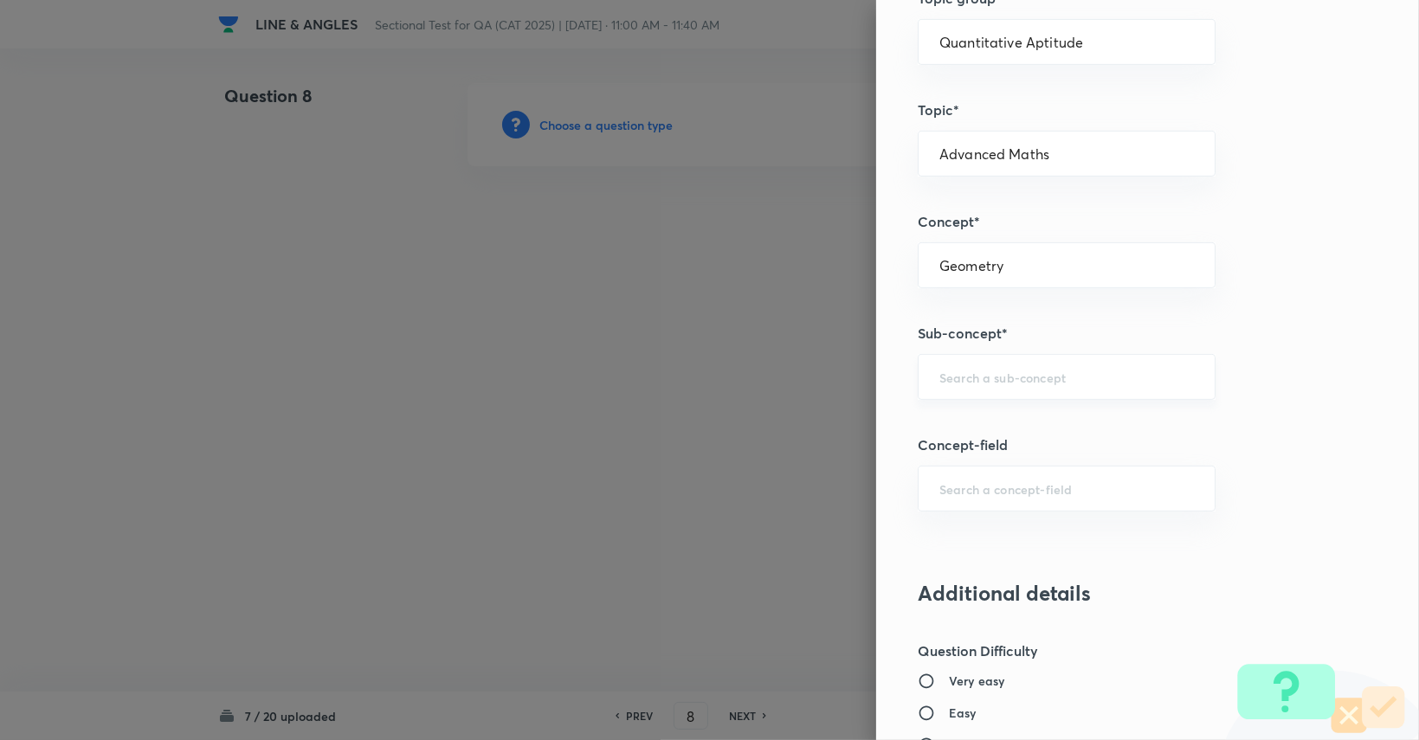
click at [850, 389] on div "​" at bounding box center [1067, 377] width 298 height 46
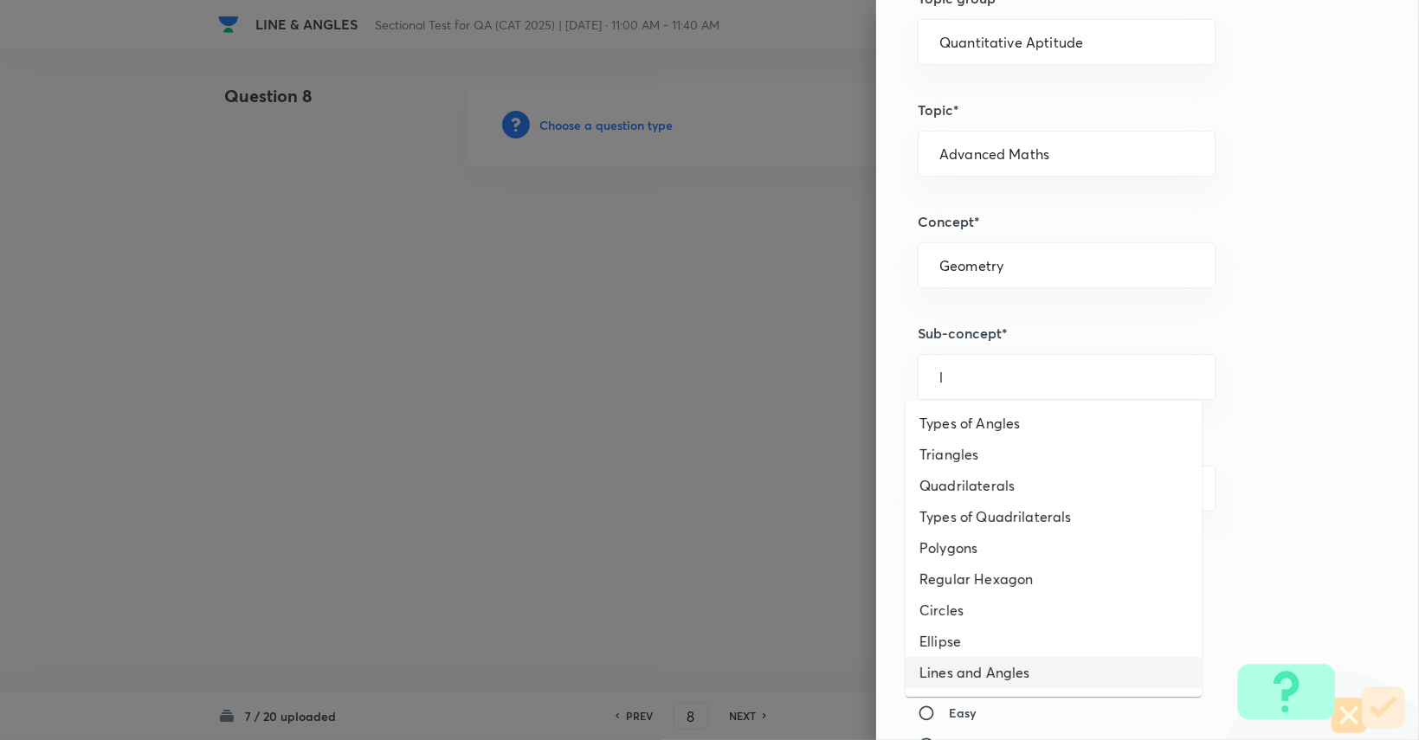
click at [850, 675] on li "Lines and Angles" at bounding box center [1054, 672] width 296 height 31
type input "Lines and Angles"
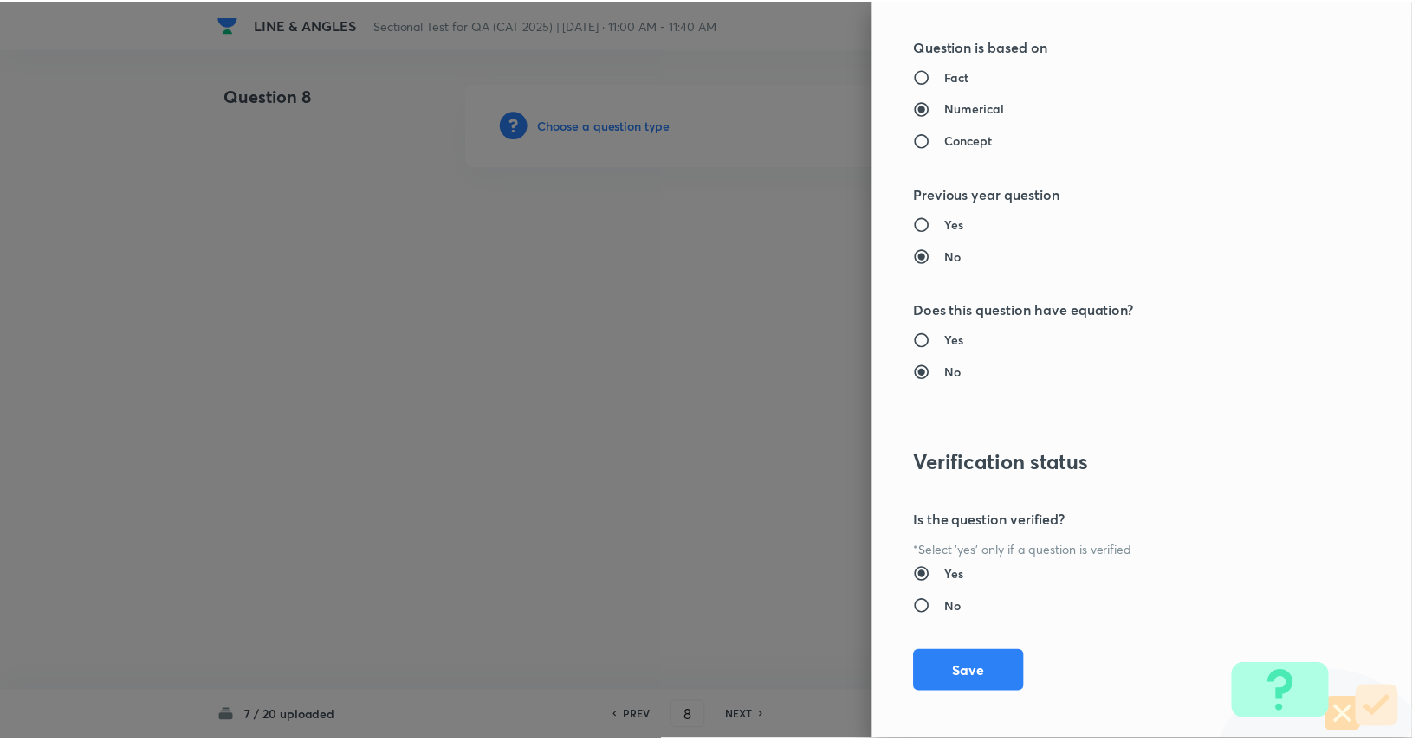
scroll to position [1515, 0]
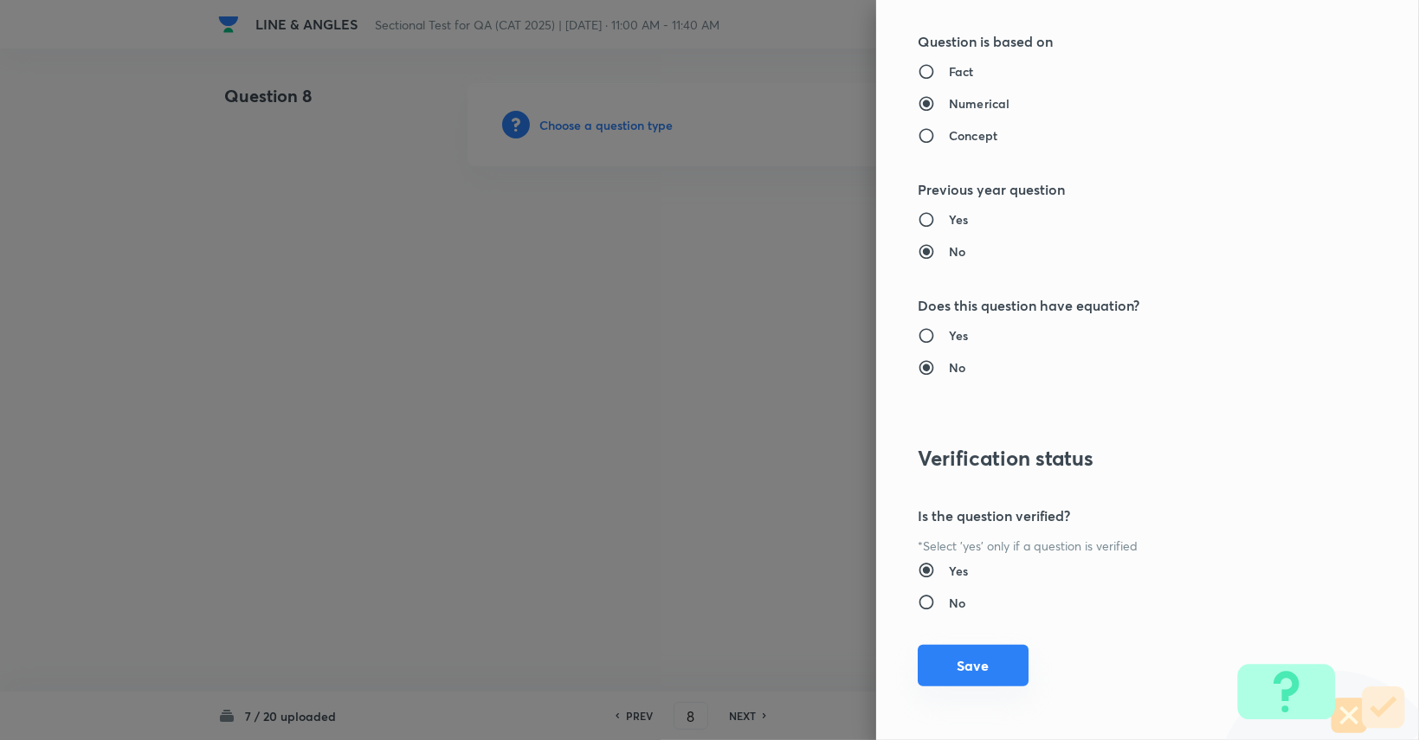
click at [850, 654] on button "Save" at bounding box center [973, 666] width 111 height 42
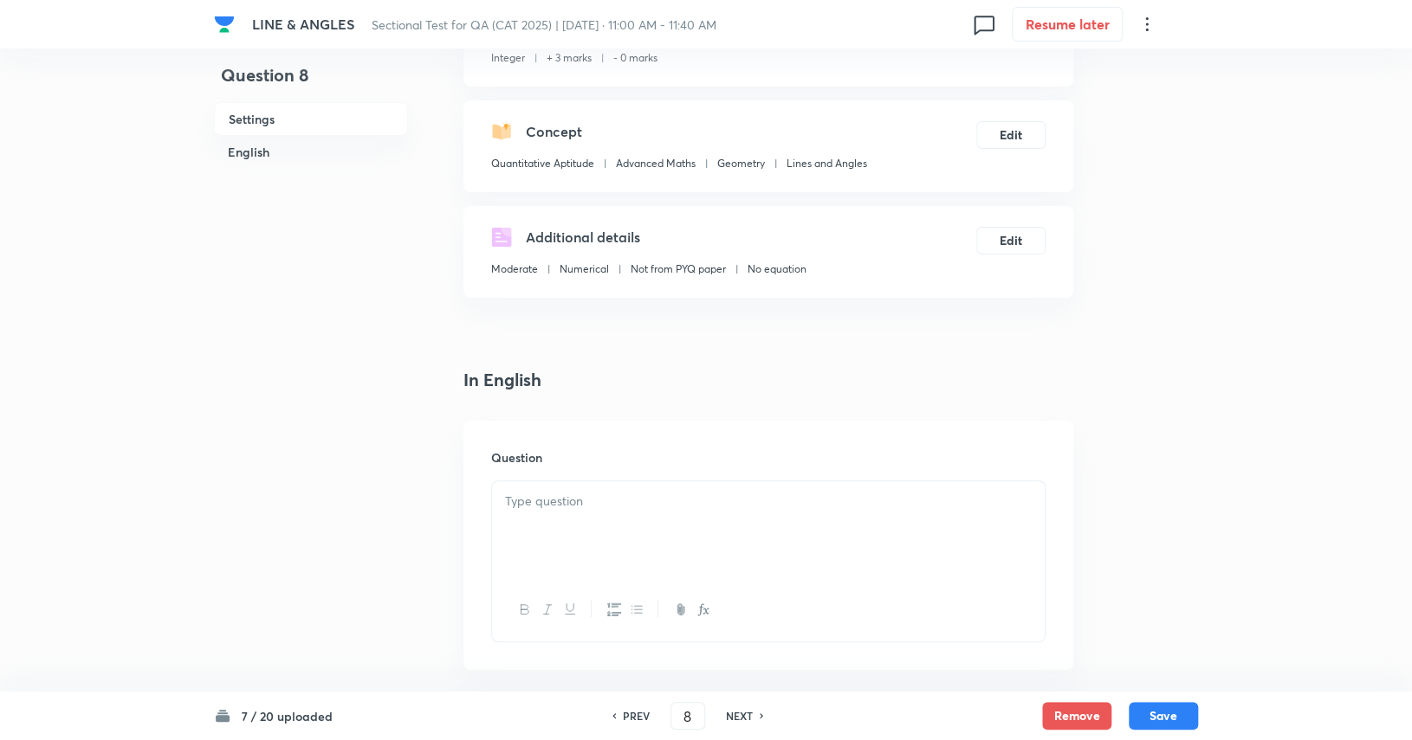
scroll to position [433, 0]
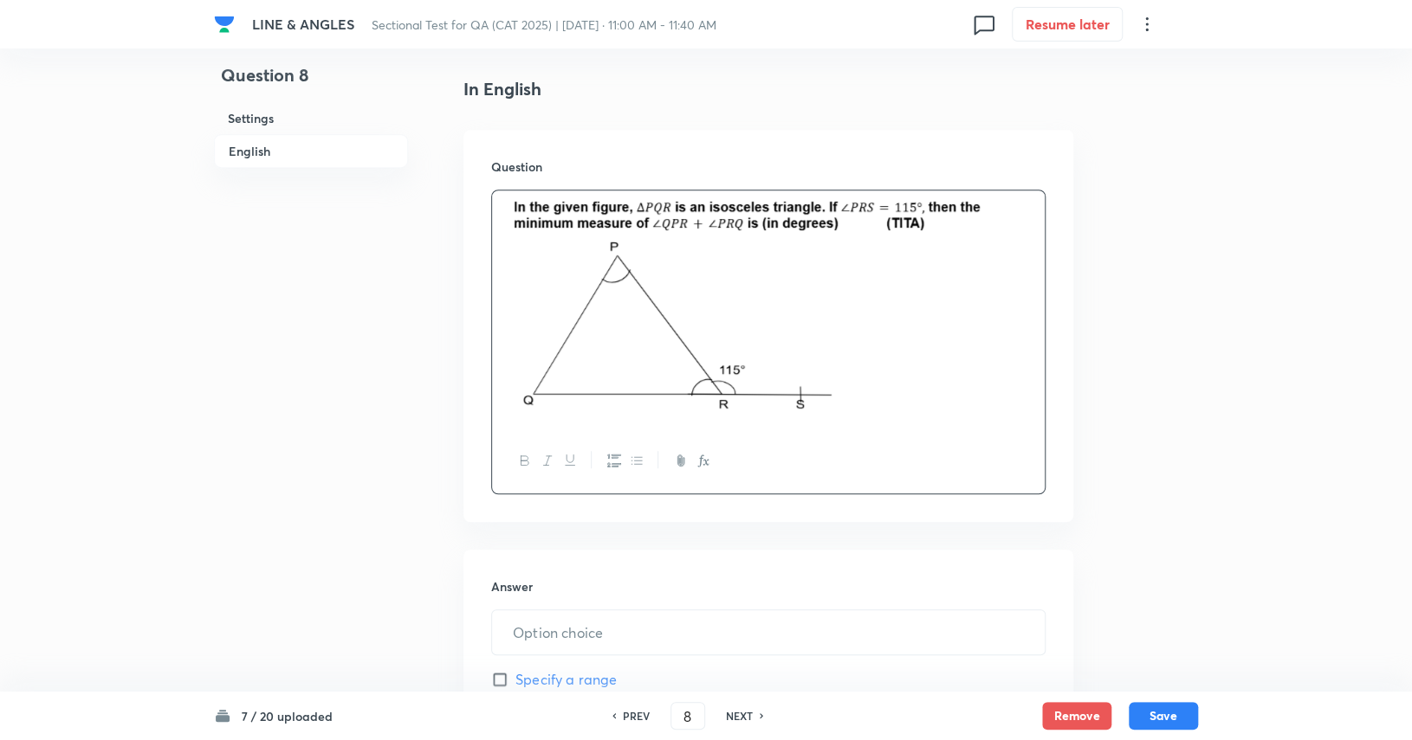
click at [714, 477] on div at bounding box center [768, 461] width 552 height 63
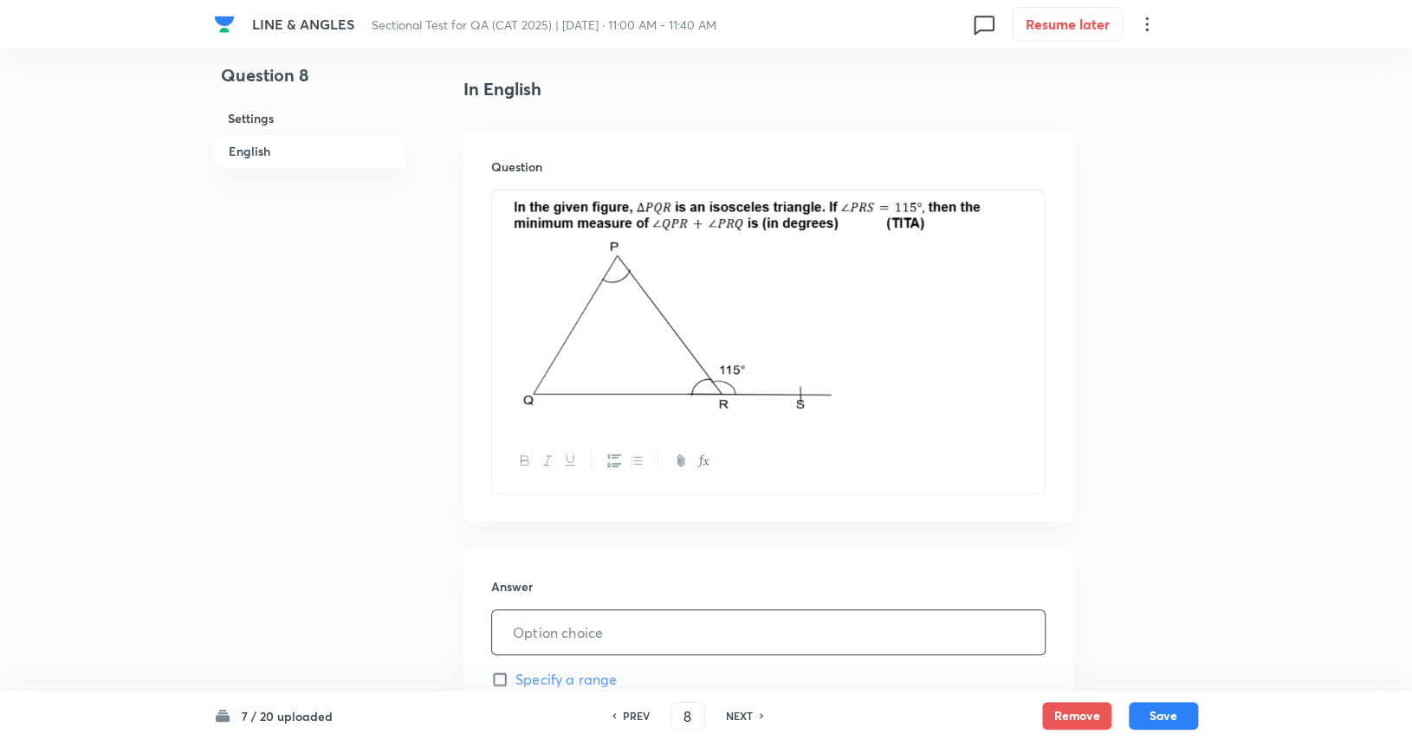
click at [675, 625] on input "text" at bounding box center [768, 633] width 552 height 44
type input "115"
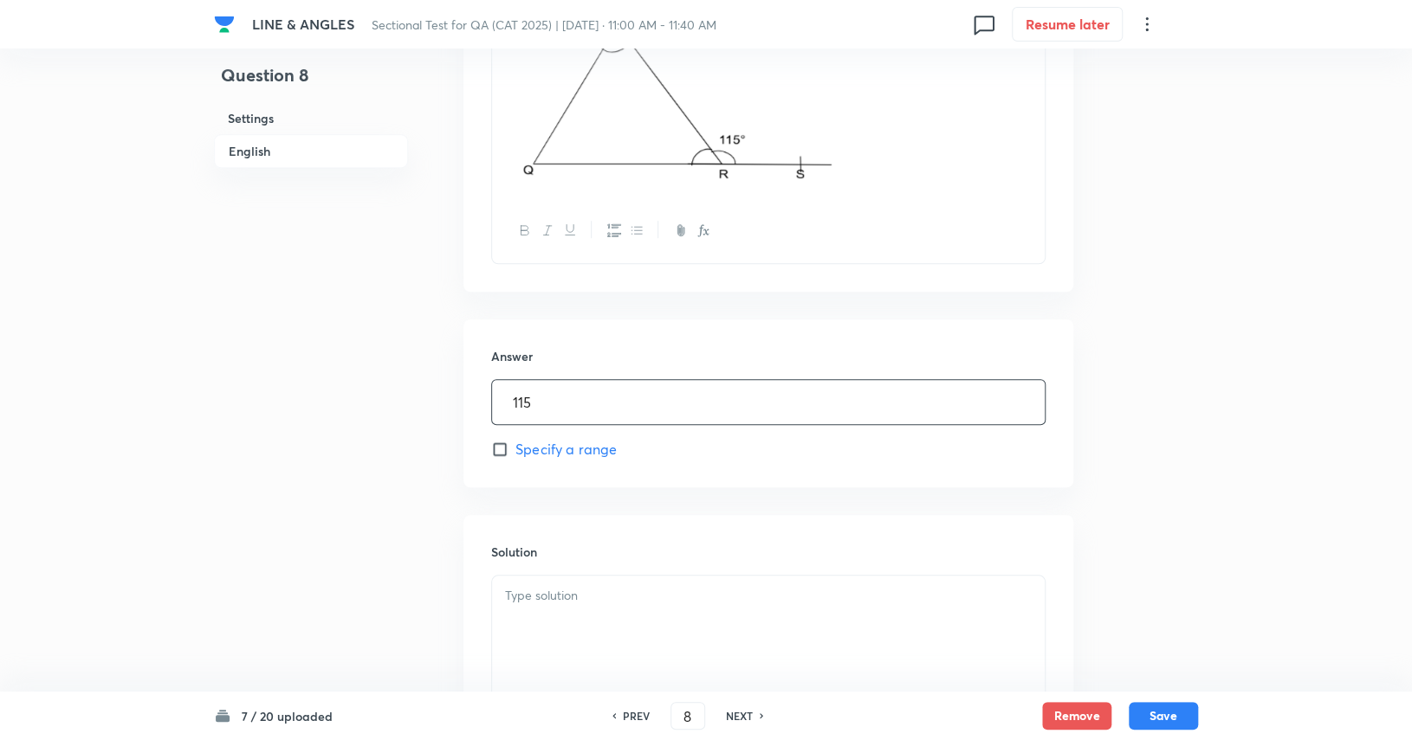
scroll to position [838, 0]
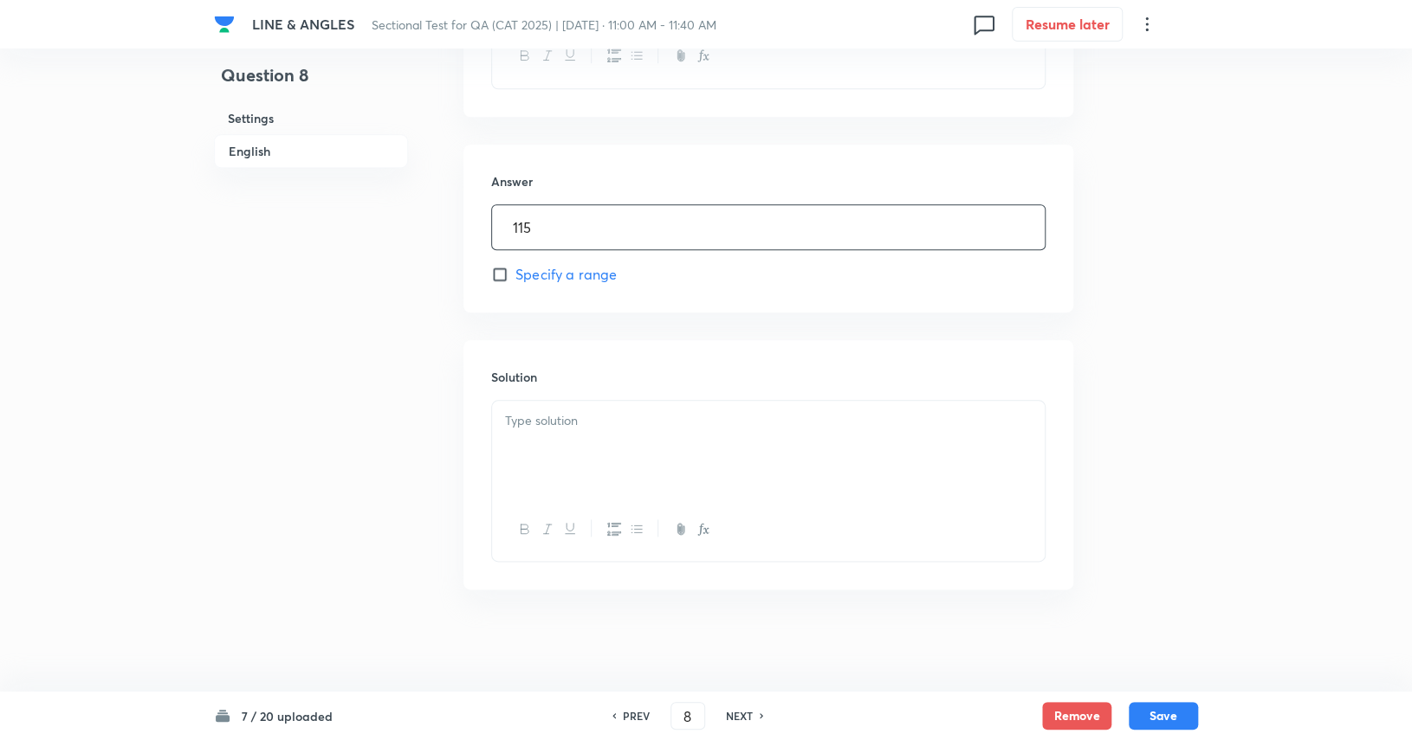
click at [559, 458] on div at bounding box center [768, 449] width 552 height 97
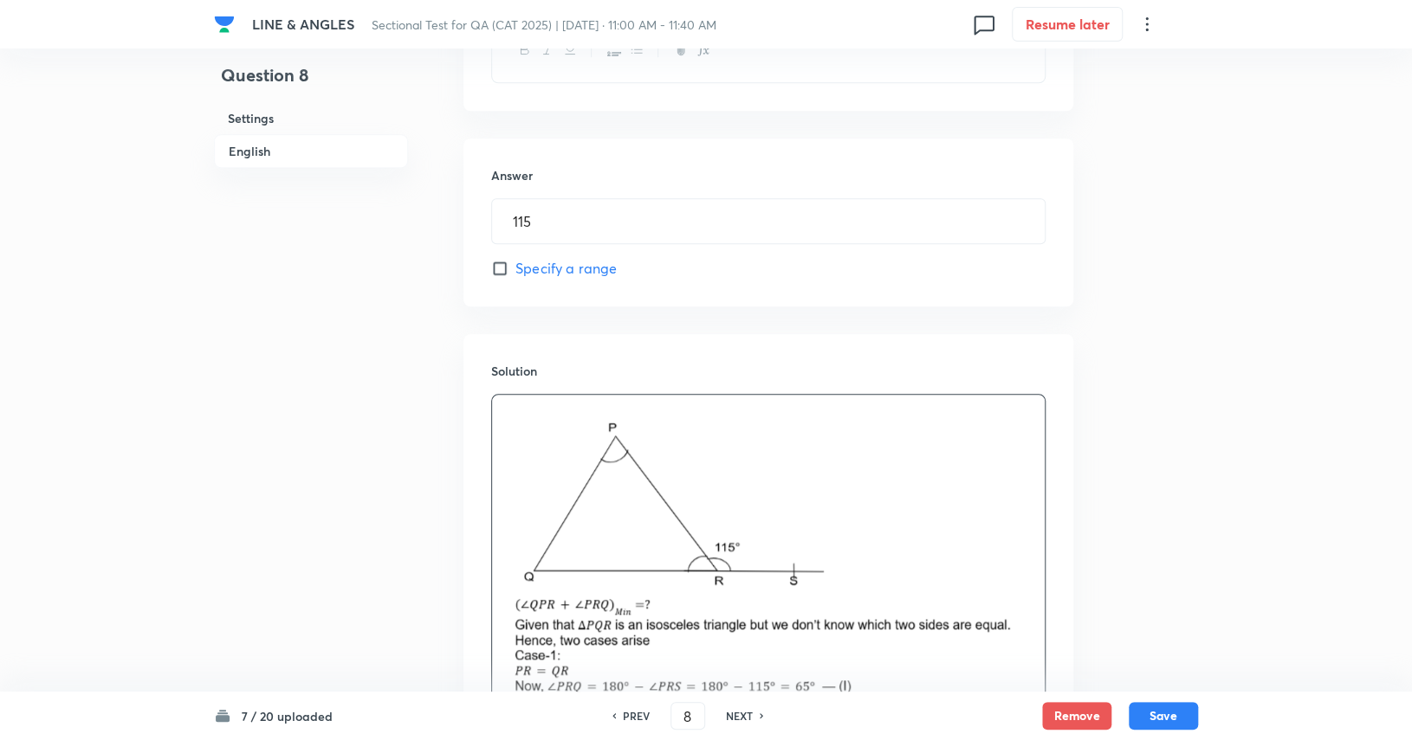
scroll to position [1180, 0]
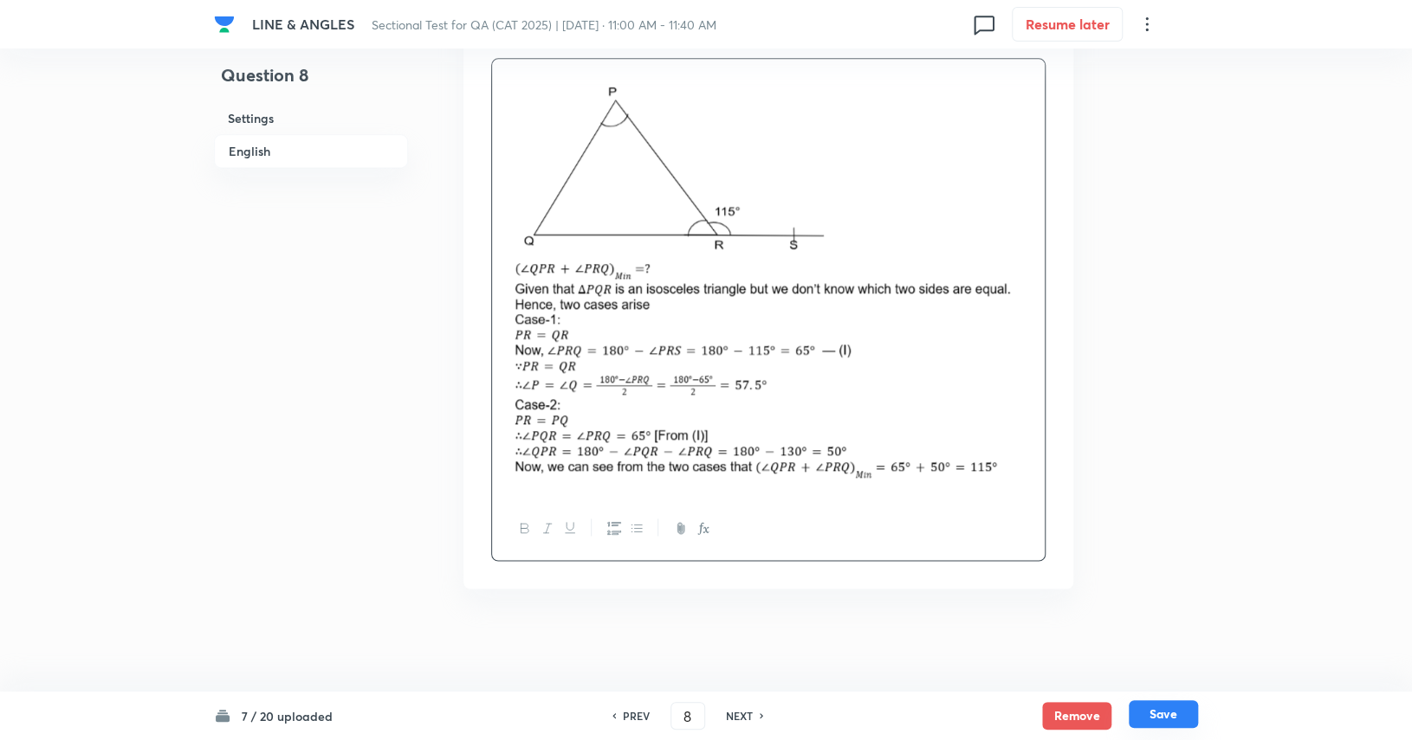
click at [850, 715] on button "Save" at bounding box center [1162, 715] width 69 height 28
type input "9"
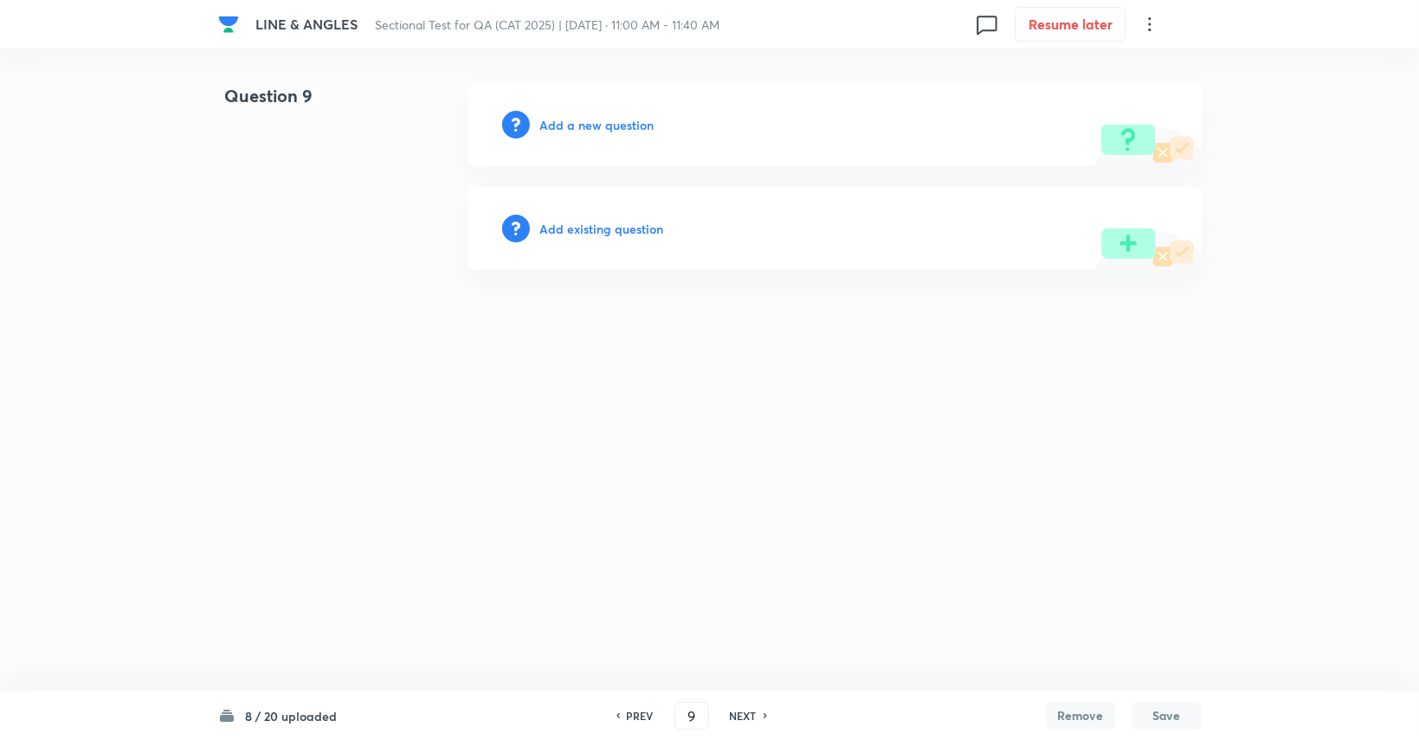
click at [563, 127] on h6 "Add a new question" at bounding box center [597, 125] width 114 height 18
click at [563, 127] on h6 "Choose a question type" at bounding box center [606, 125] width 133 height 18
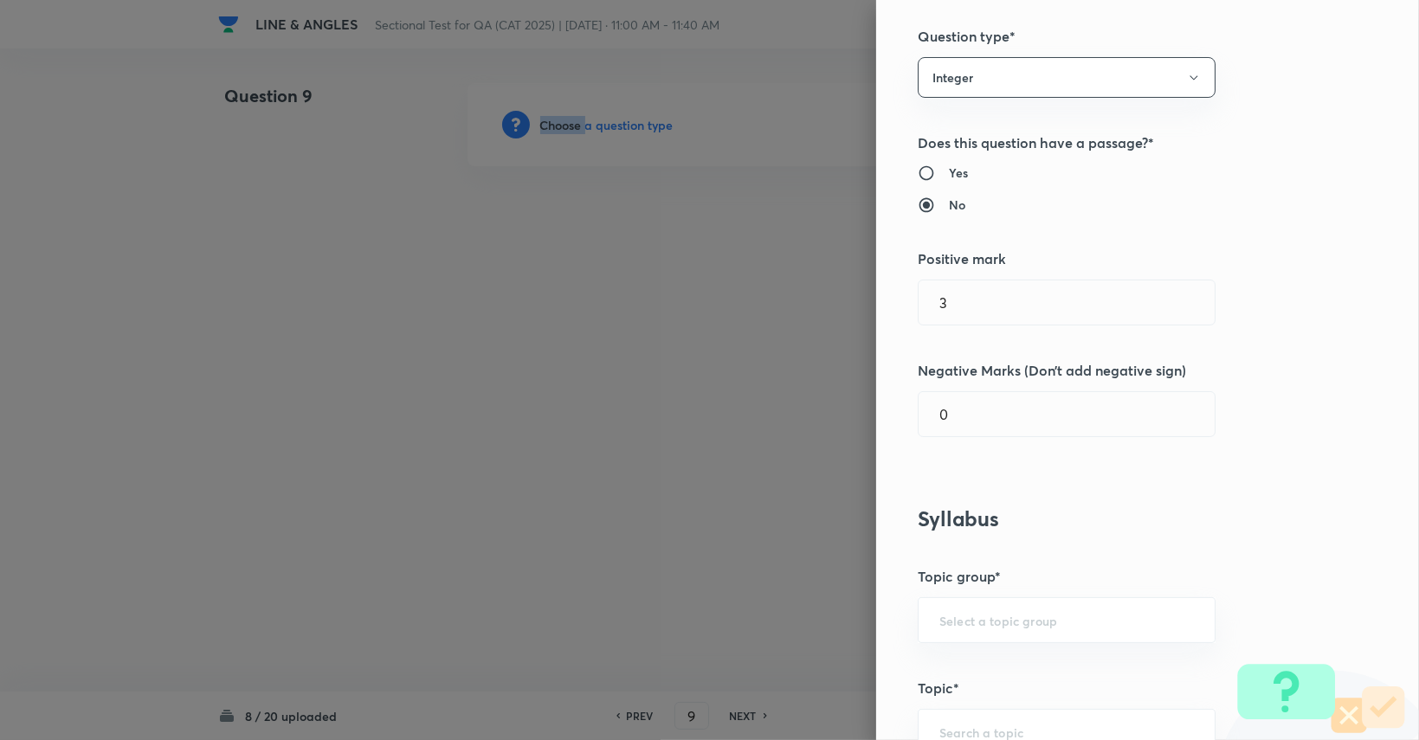
scroll to position [173, 0]
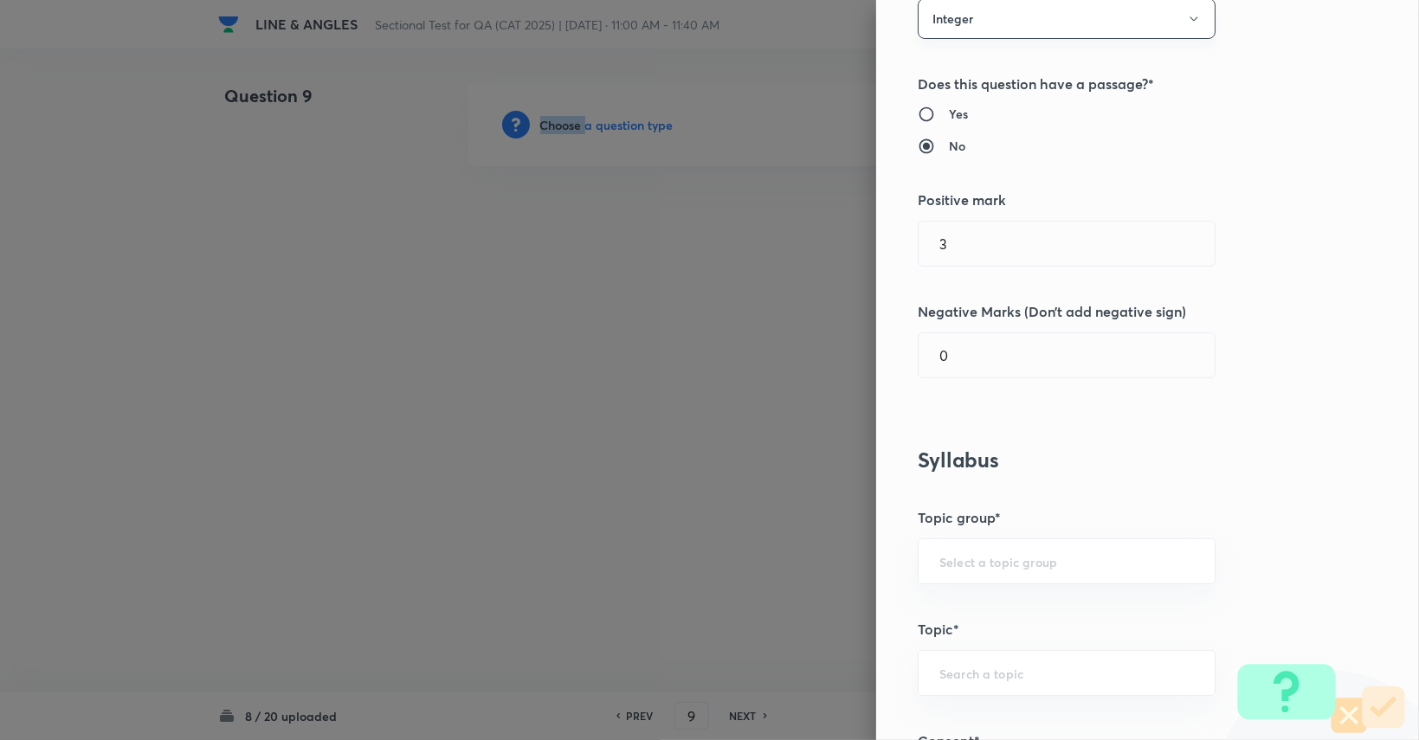
click at [850, 30] on button "Integer" at bounding box center [1067, 18] width 298 height 41
drag, startPoint x: 994, startPoint y: 61, endPoint x: 997, endPoint y: 76, distance: 15.8
click at [850, 60] on li "Single choice correct" at bounding box center [1054, 71] width 296 height 32
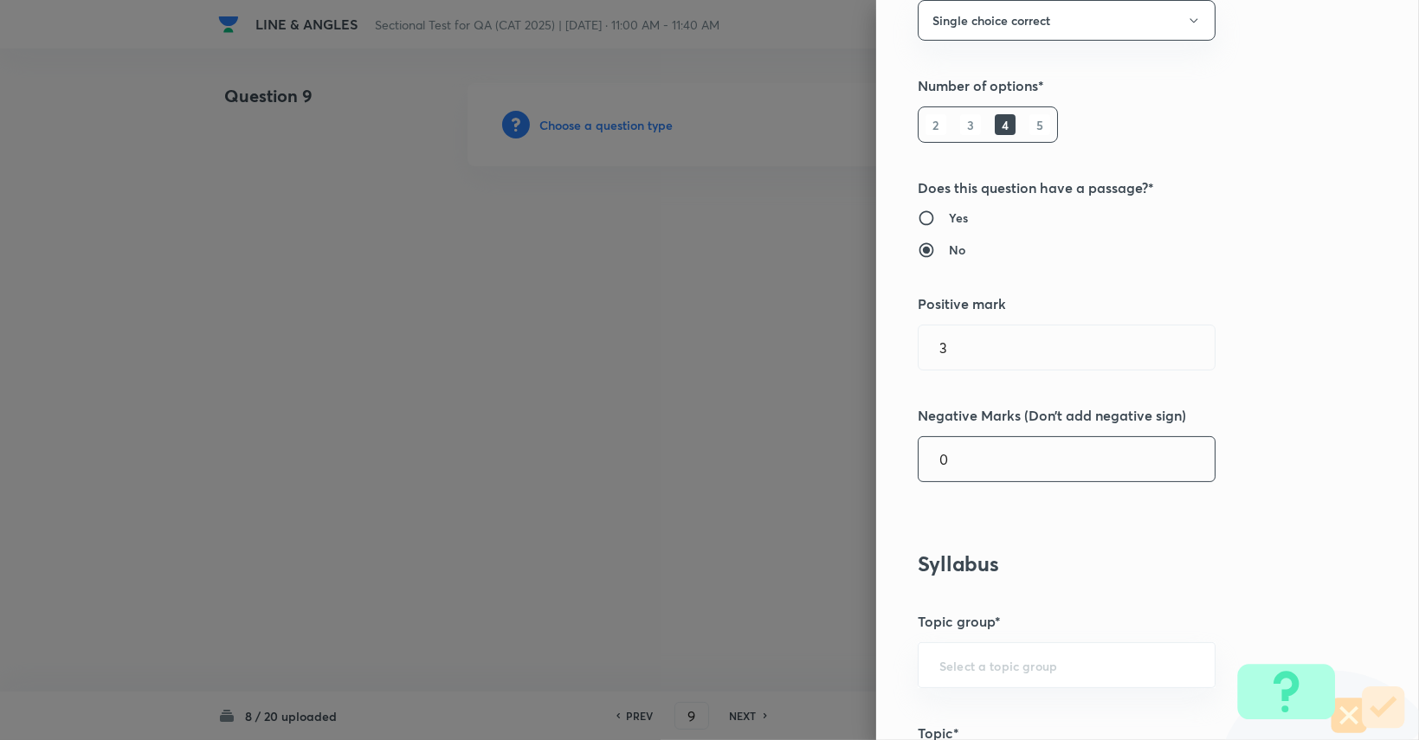
click at [850, 464] on input "0" at bounding box center [1067, 459] width 296 height 44
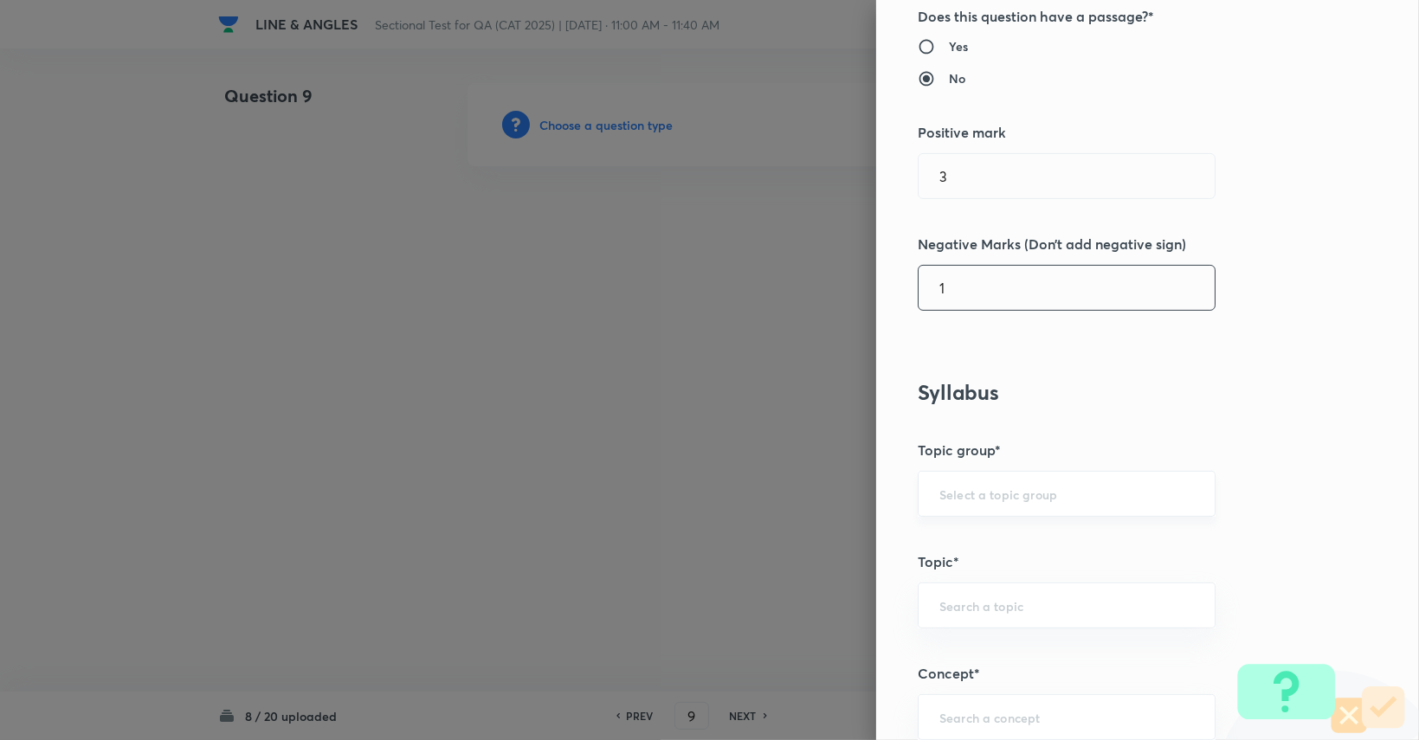
scroll to position [431, 0]
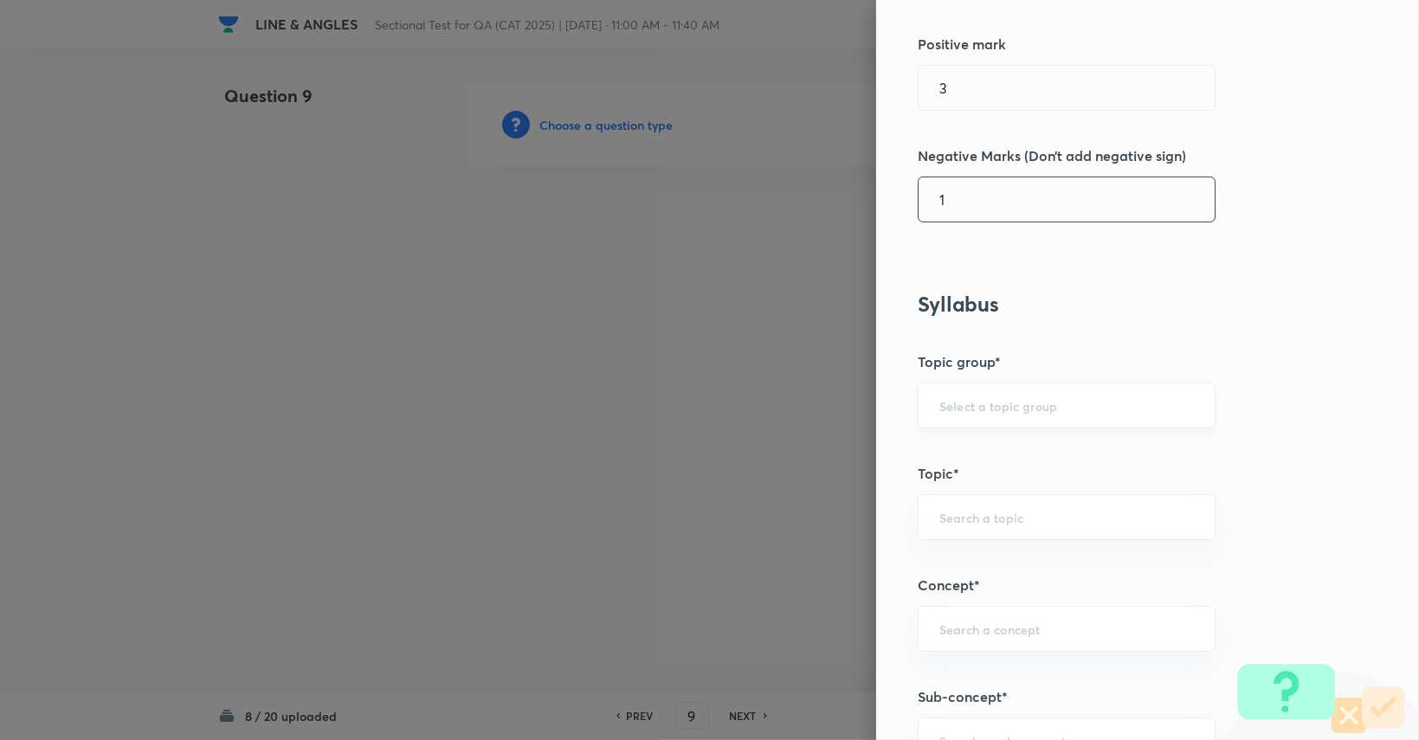
type input "1"
click at [850, 400] on input "text" at bounding box center [1067, 405] width 255 height 16
click at [850, 440] on li "Quantitative Aptitude" at bounding box center [1054, 452] width 296 height 31
type input "Quantitative Aptitude"
click at [850, 518] on input "text" at bounding box center [1067, 517] width 255 height 16
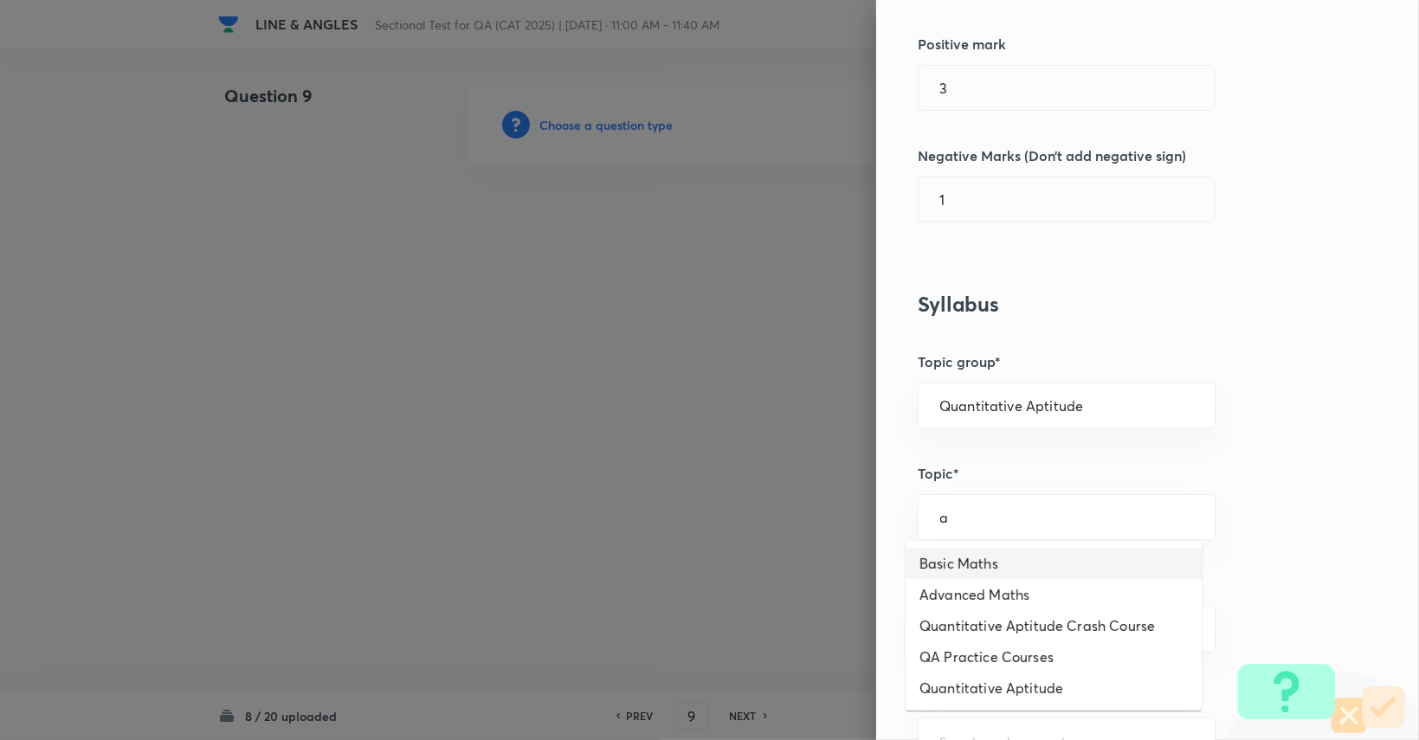
click at [850, 557] on li "Basic Maths" at bounding box center [1054, 563] width 296 height 31
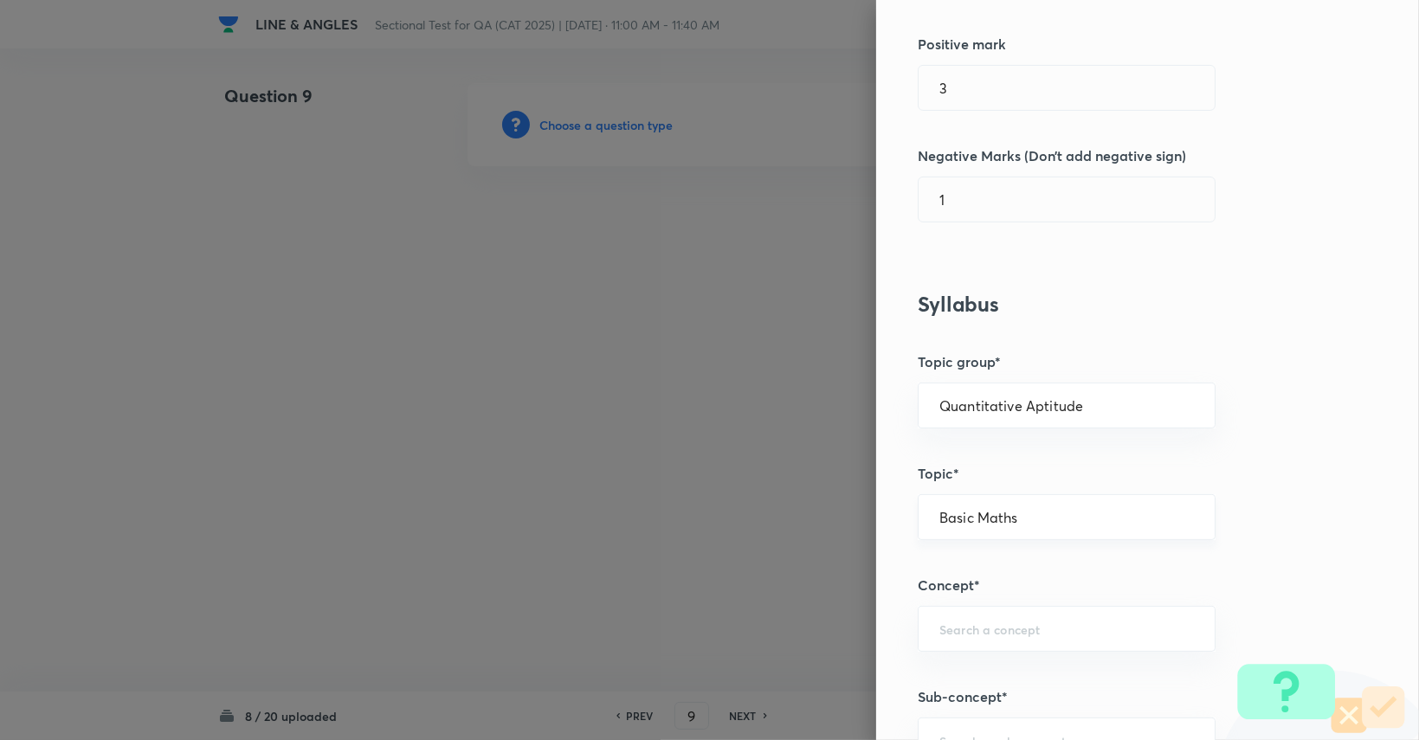
click at [850, 510] on input "Basic Maths" at bounding box center [1067, 517] width 255 height 16
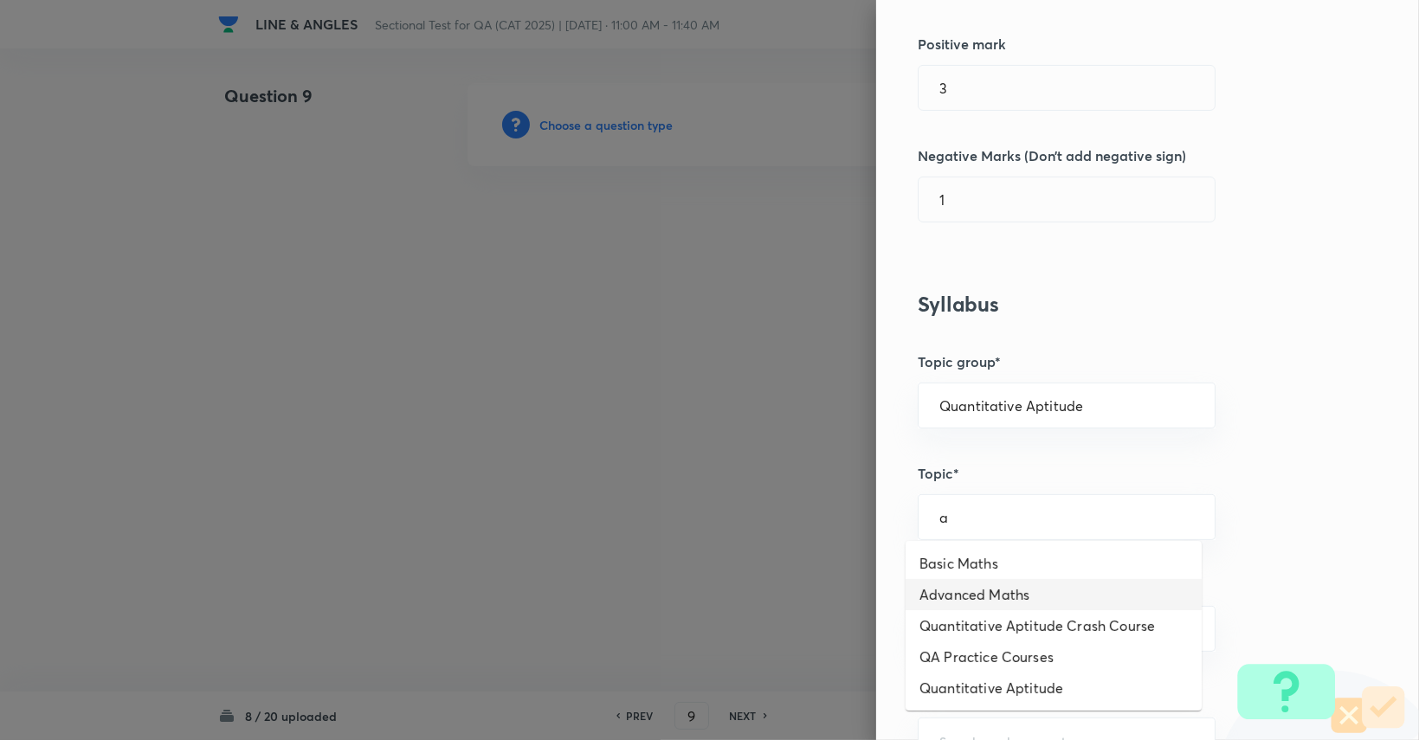
click at [850, 595] on li "Advanced Maths" at bounding box center [1054, 594] width 296 height 31
type input "Advanced Maths"
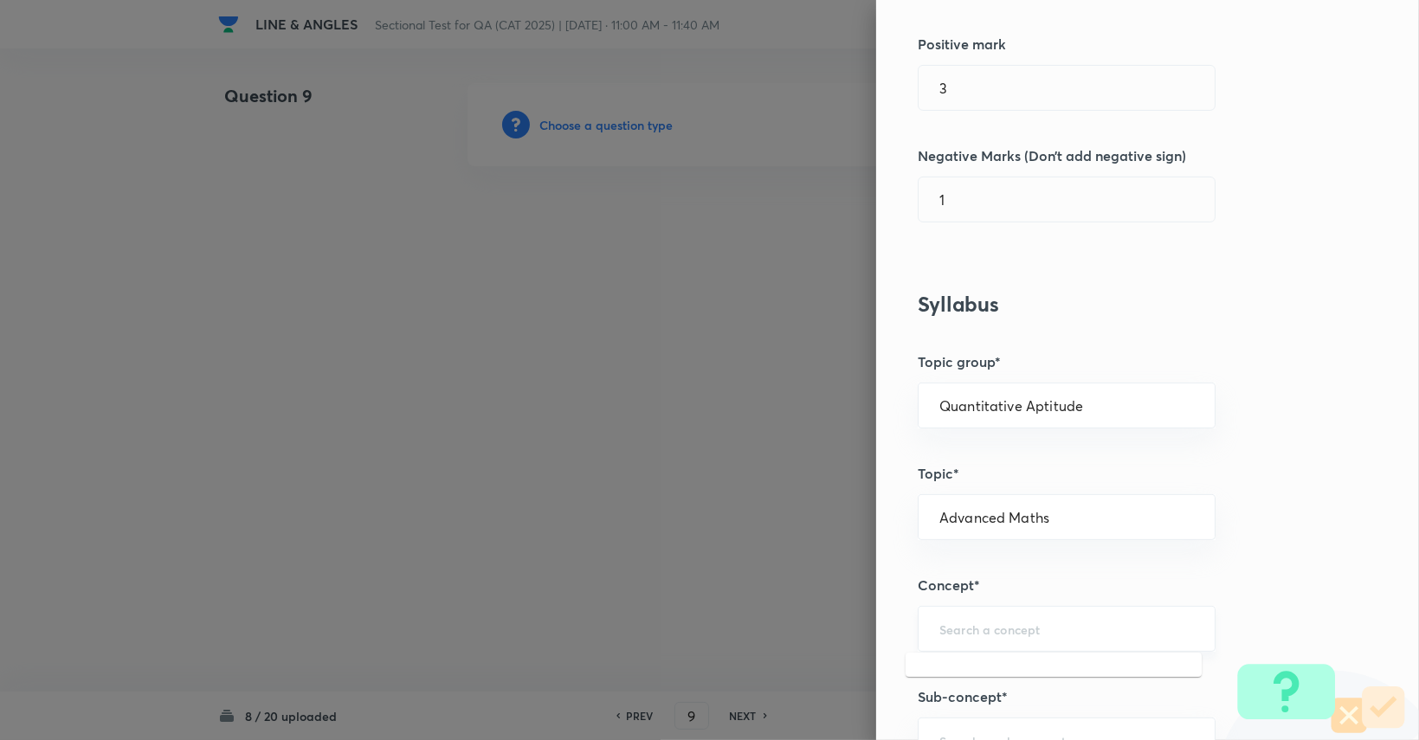
click at [850, 623] on input "text" at bounding box center [1067, 629] width 255 height 16
click at [850, 481] on li "Geometry" at bounding box center [1054, 484] width 296 height 31
type input "Geometry"
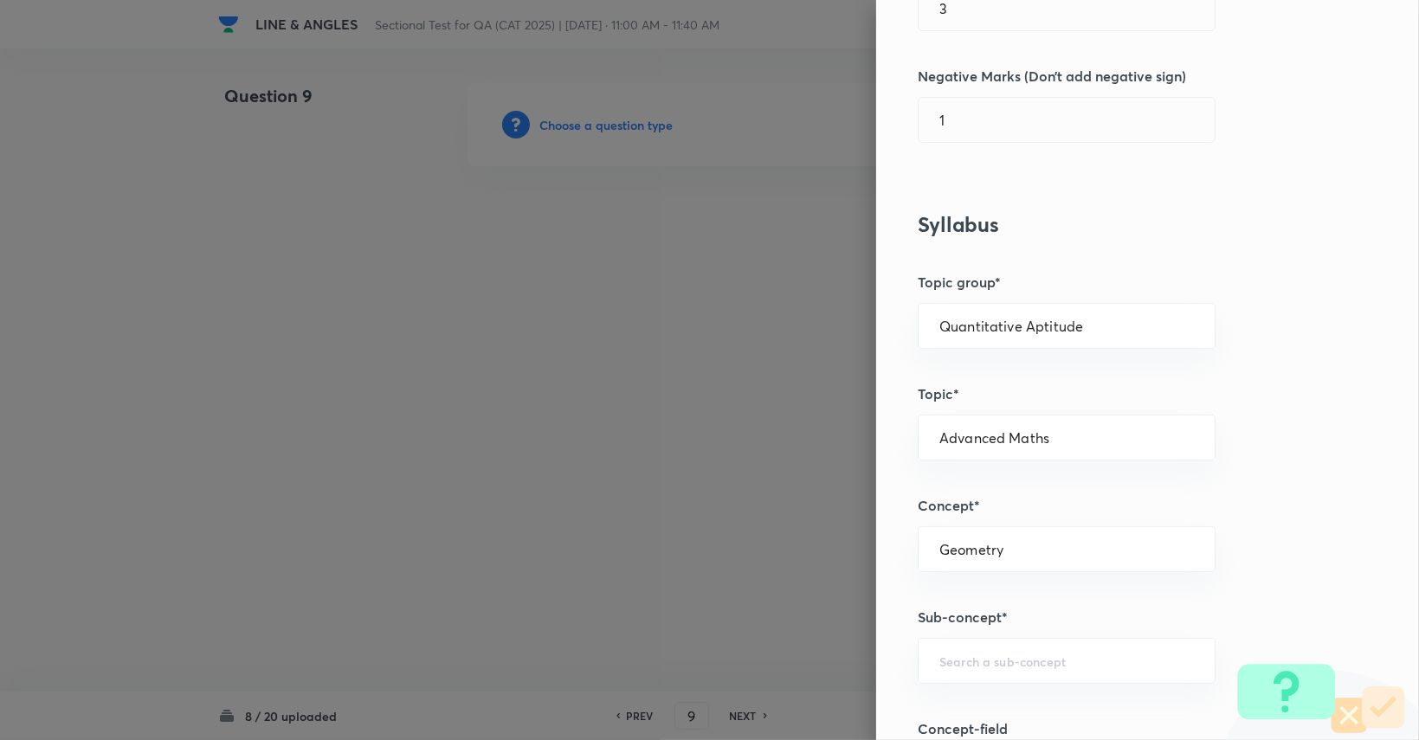
scroll to position [691, 0]
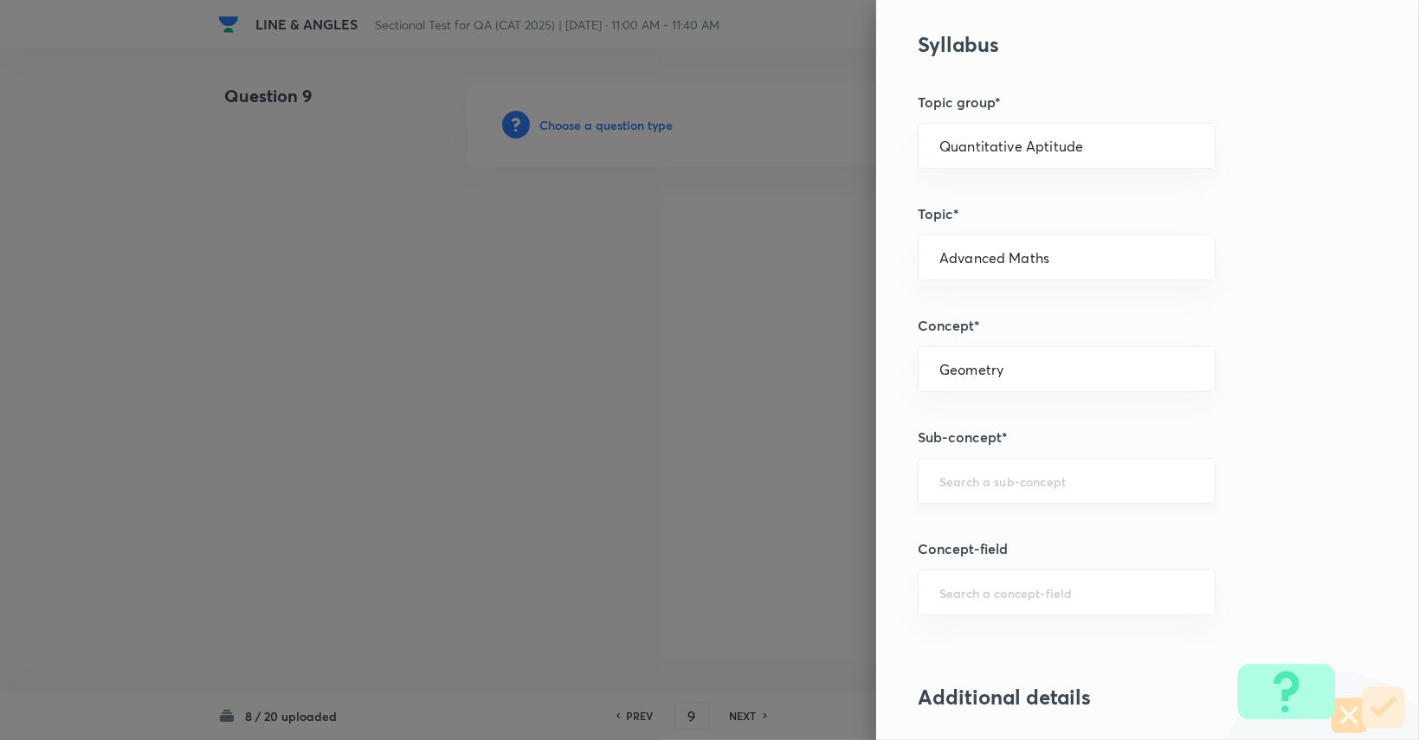
click at [850, 493] on div "​" at bounding box center [1067, 481] width 298 height 46
click at [850, 567] on li "Lines and Angles" at bounding box center [1054, 558] width 296 height 31
type input "Lines and Angles"
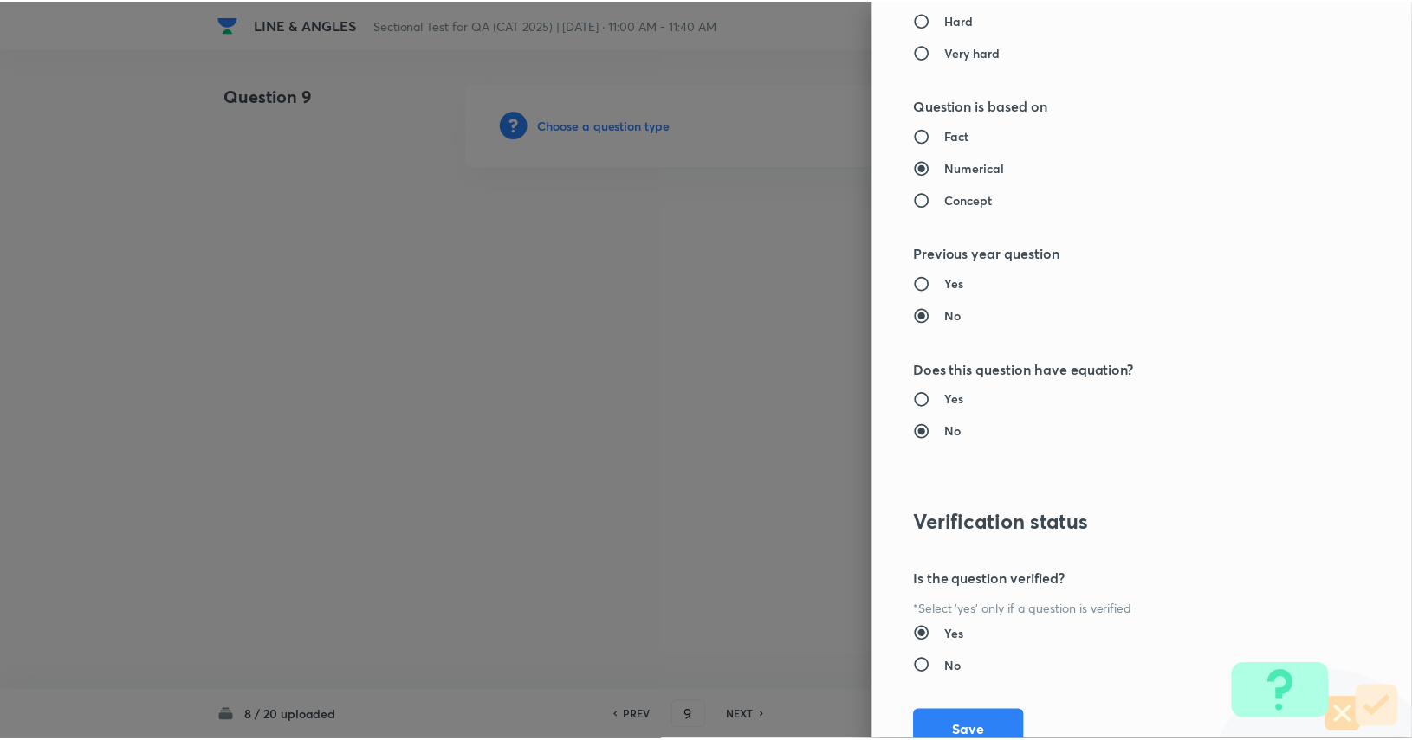
scroll to position [1617, 0]
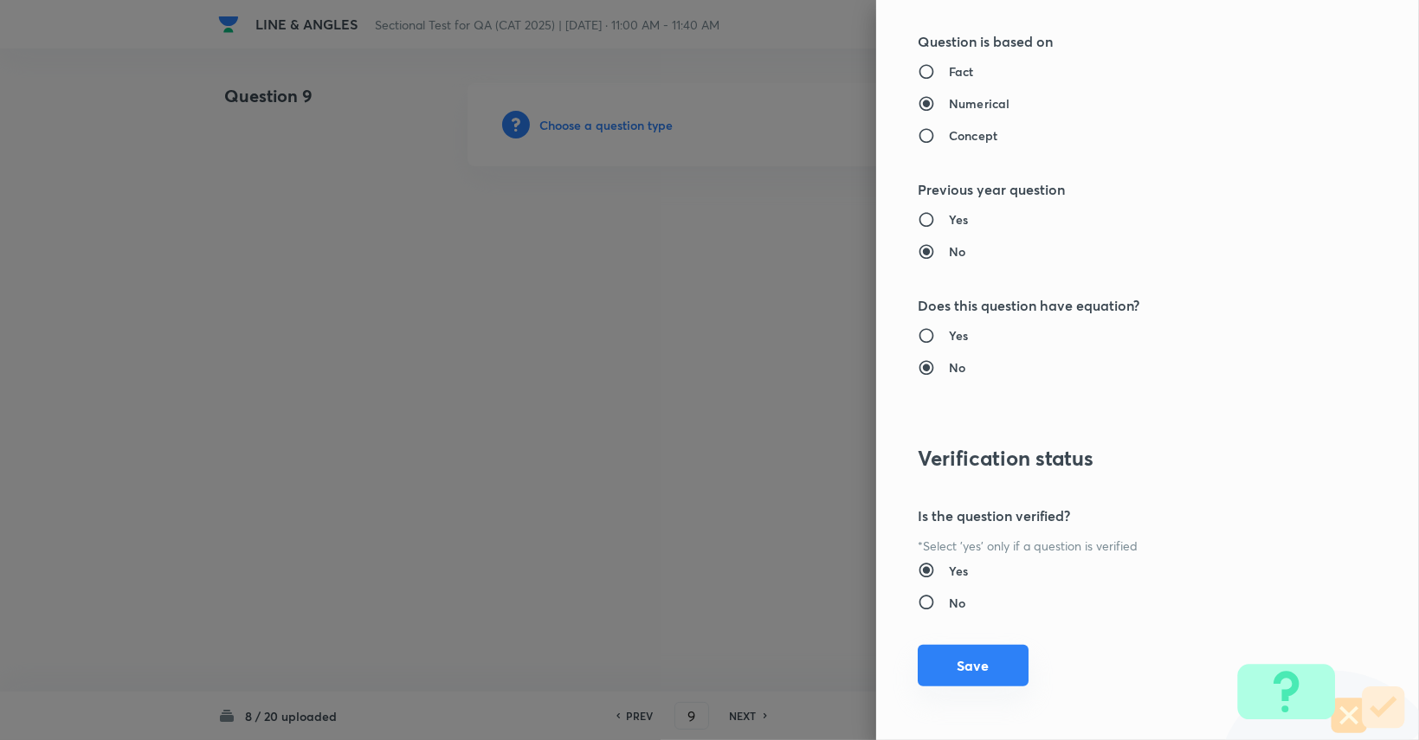
click at [850, 660] on button "Save" at bounding box center [973, 666] width 111 height 42
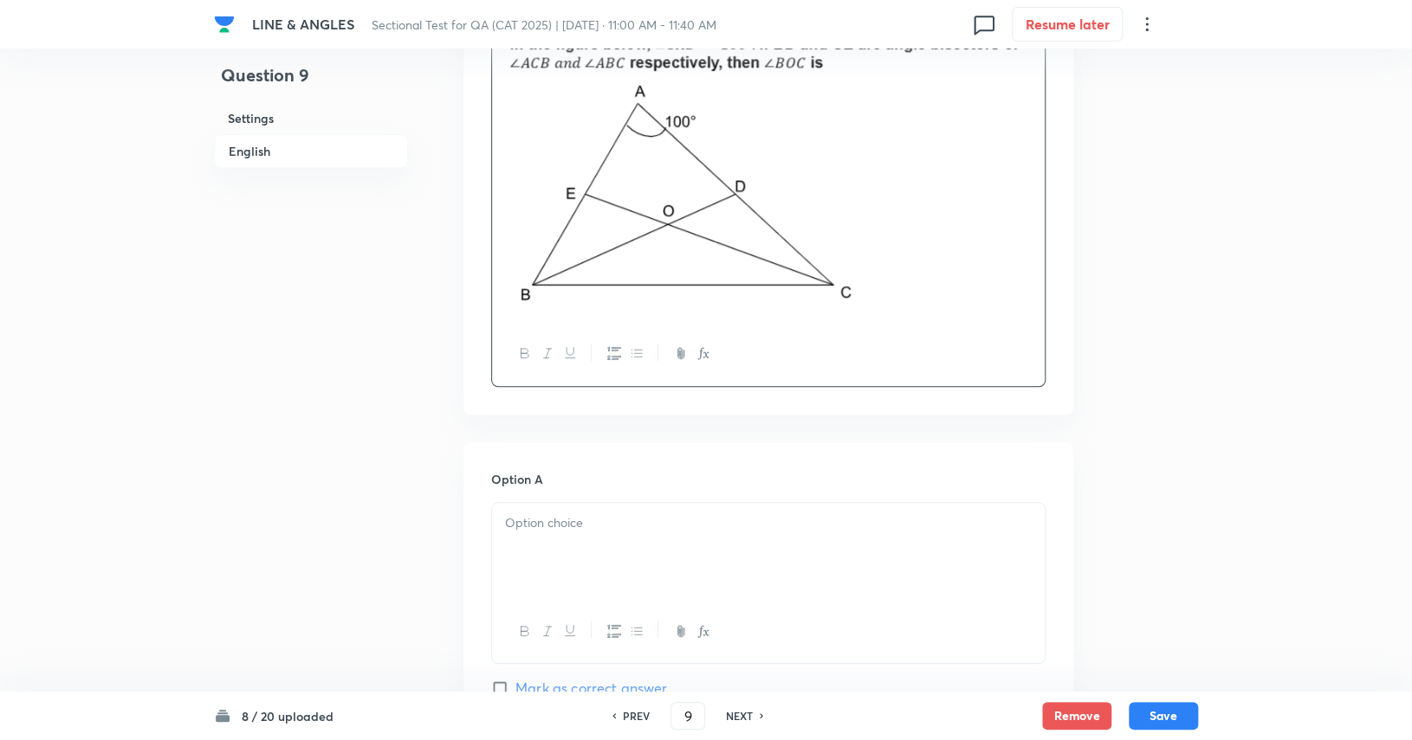
scroll to position [606, 0]
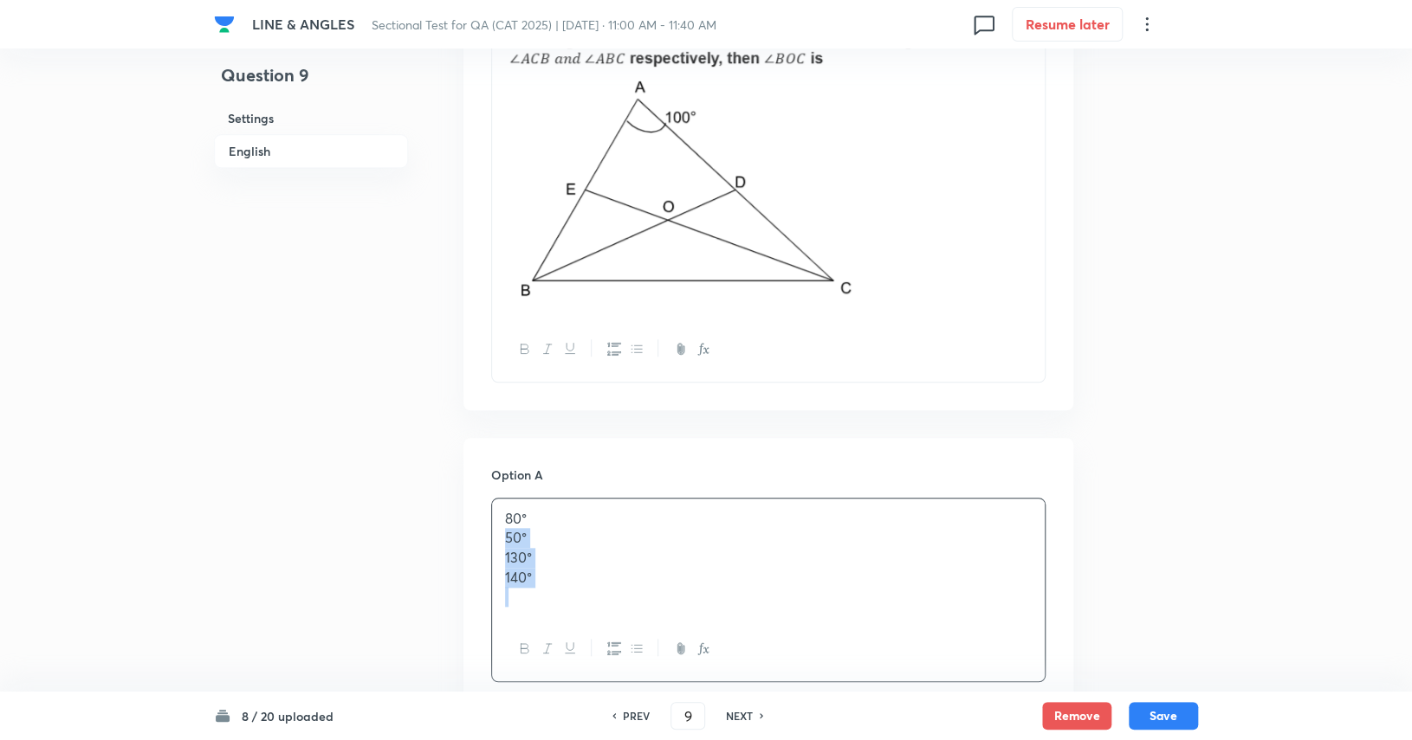
drag, startPoint x: 495, startPoint y: 539, endPoint x: 552, endPoint y: 598, distance: 82.1
click at [552, 598] on div "80° 50° 130° 140°" at bounding box center [768, 559] width 552 height 120
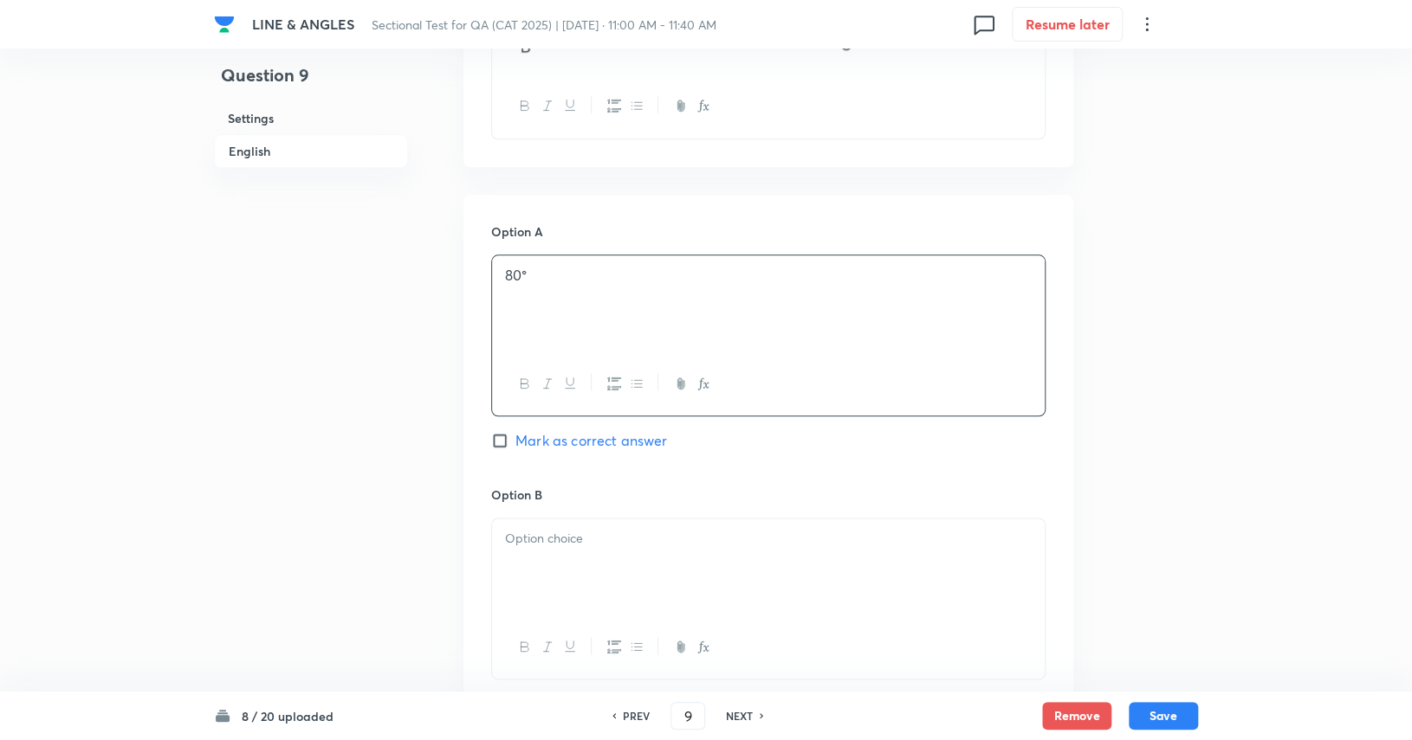
scroll to position [953, 0]
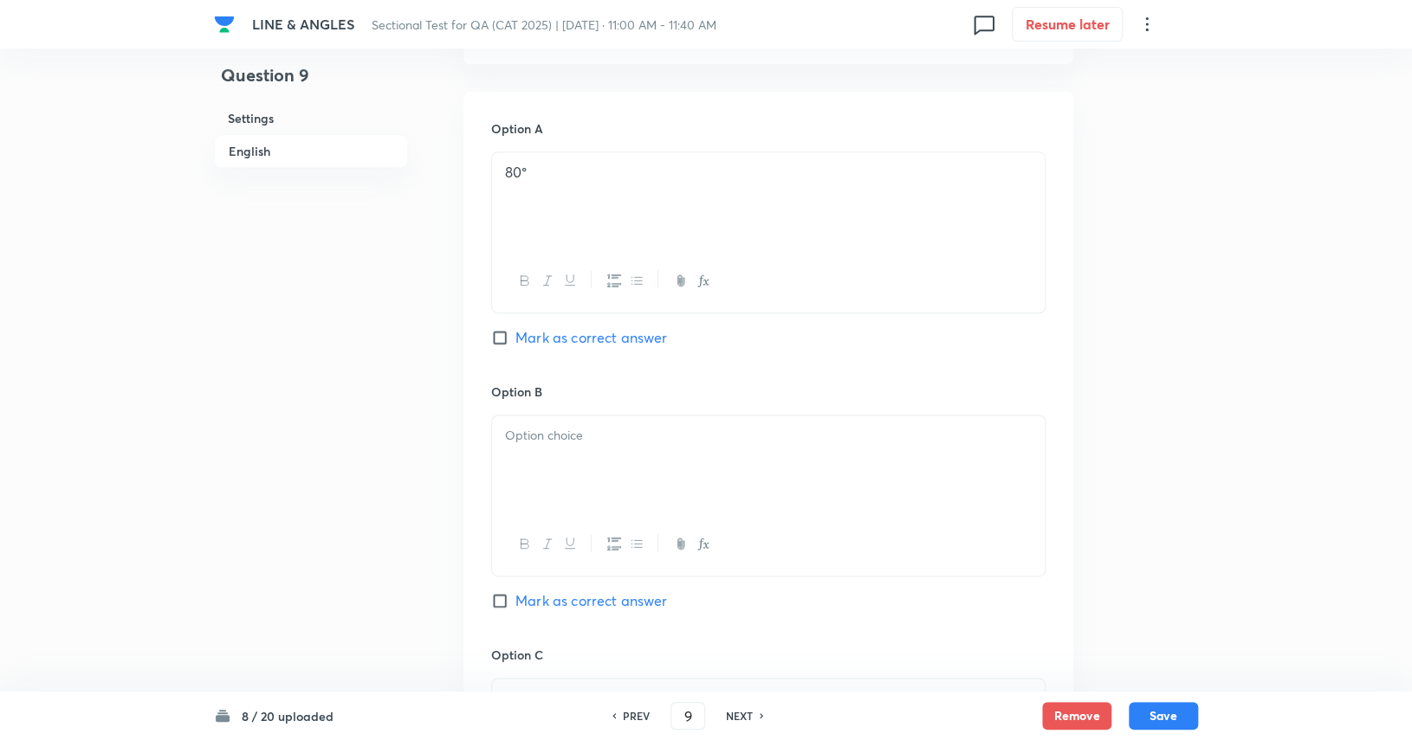
drag, startPoint x: 585, startPoint y: 508, endPoint x: 544, endPoint y: 443, distance: 77.8
drag, startPoint x: 491, startPoint y: 459, endPoint x: 534, endPoint y: 491, distance: 53.9
click at [534, 491] on div "50° 130° 140°" at bounding box center [768, 464] width 552 height 97
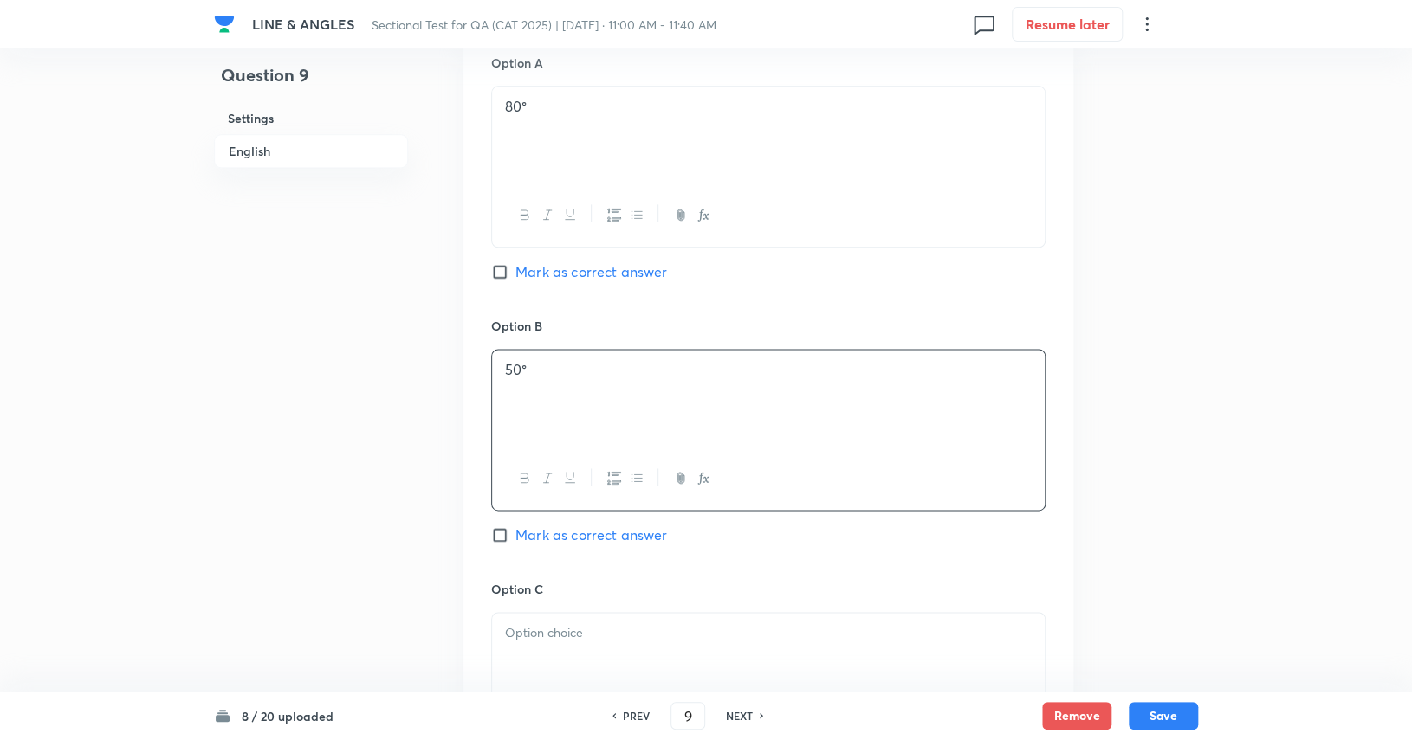
scroll to position [1299, 0]
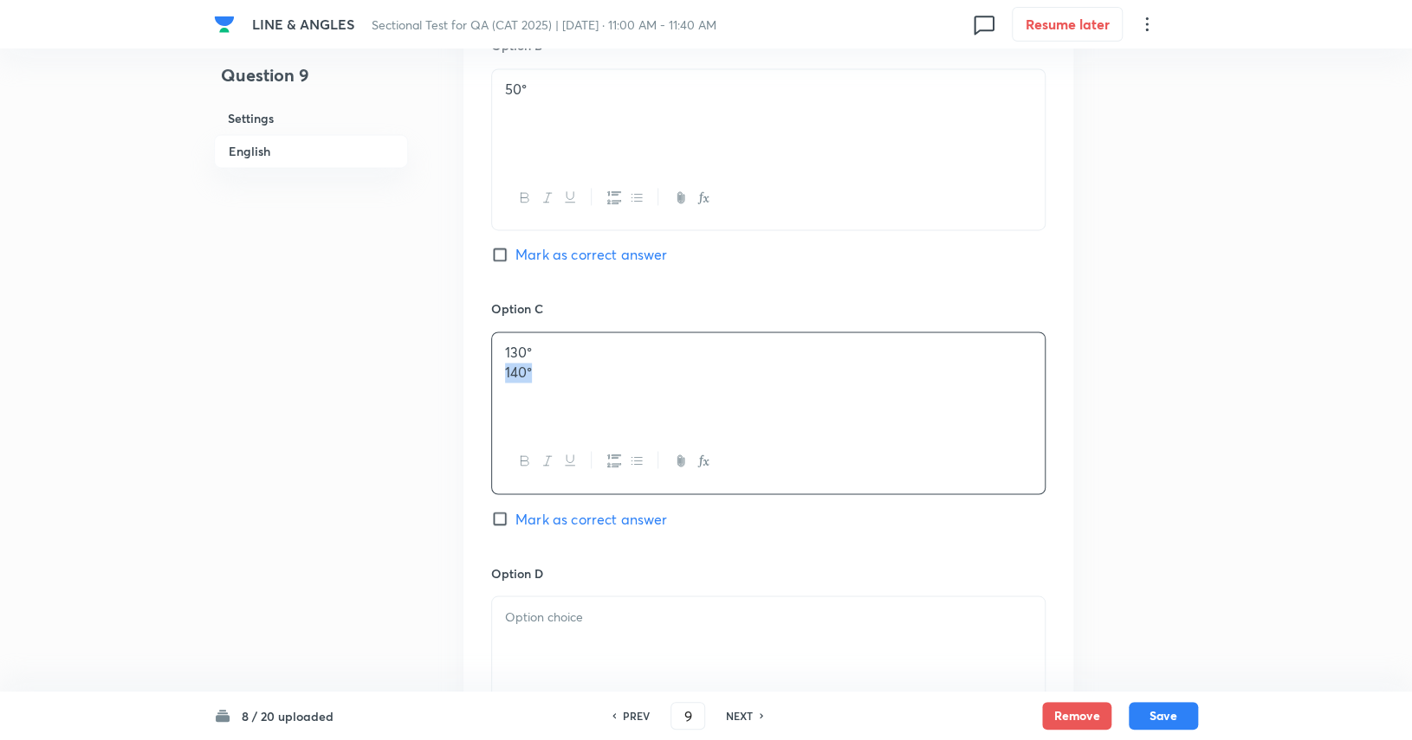
drag, startPoint x: 572, startPoint y: 365, endPoint x: 460, endPoint y: 381, distance: 112.8
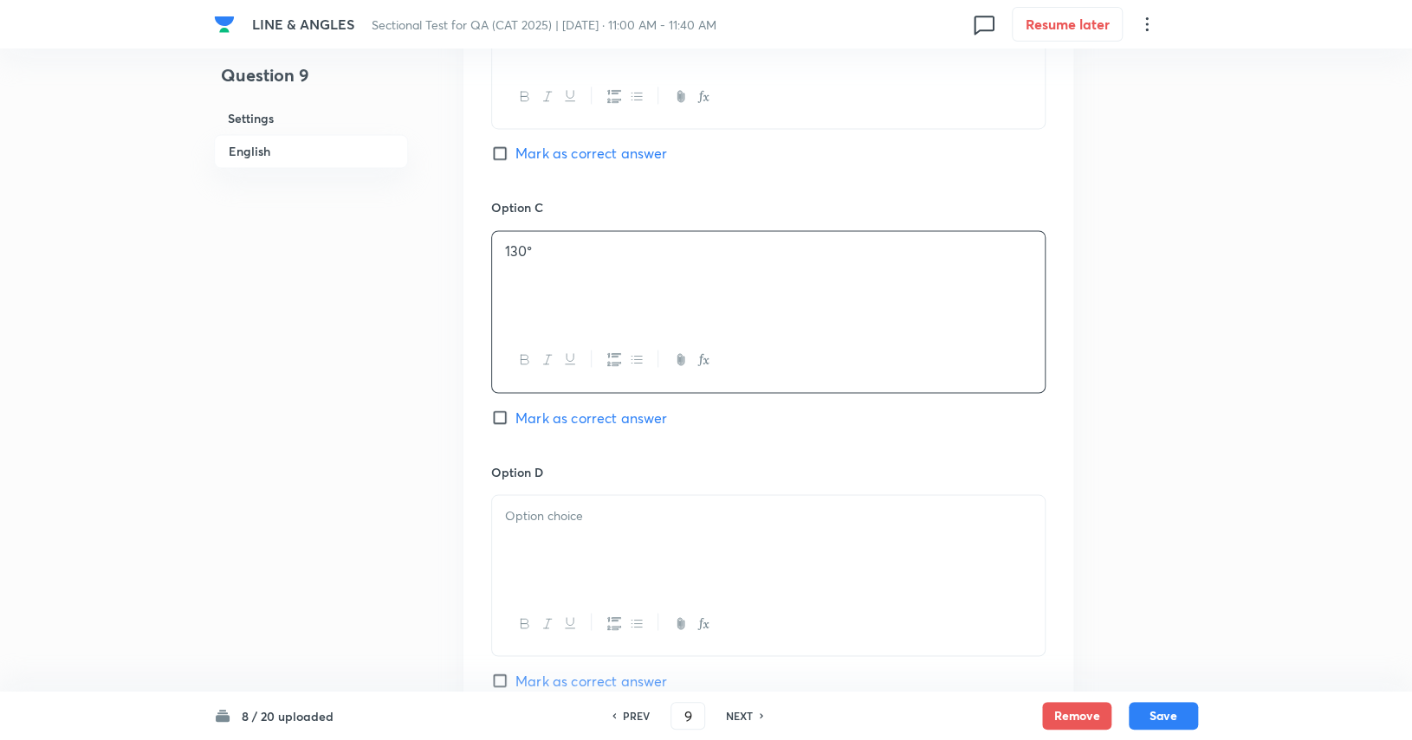
scroll to position [1559, 0]
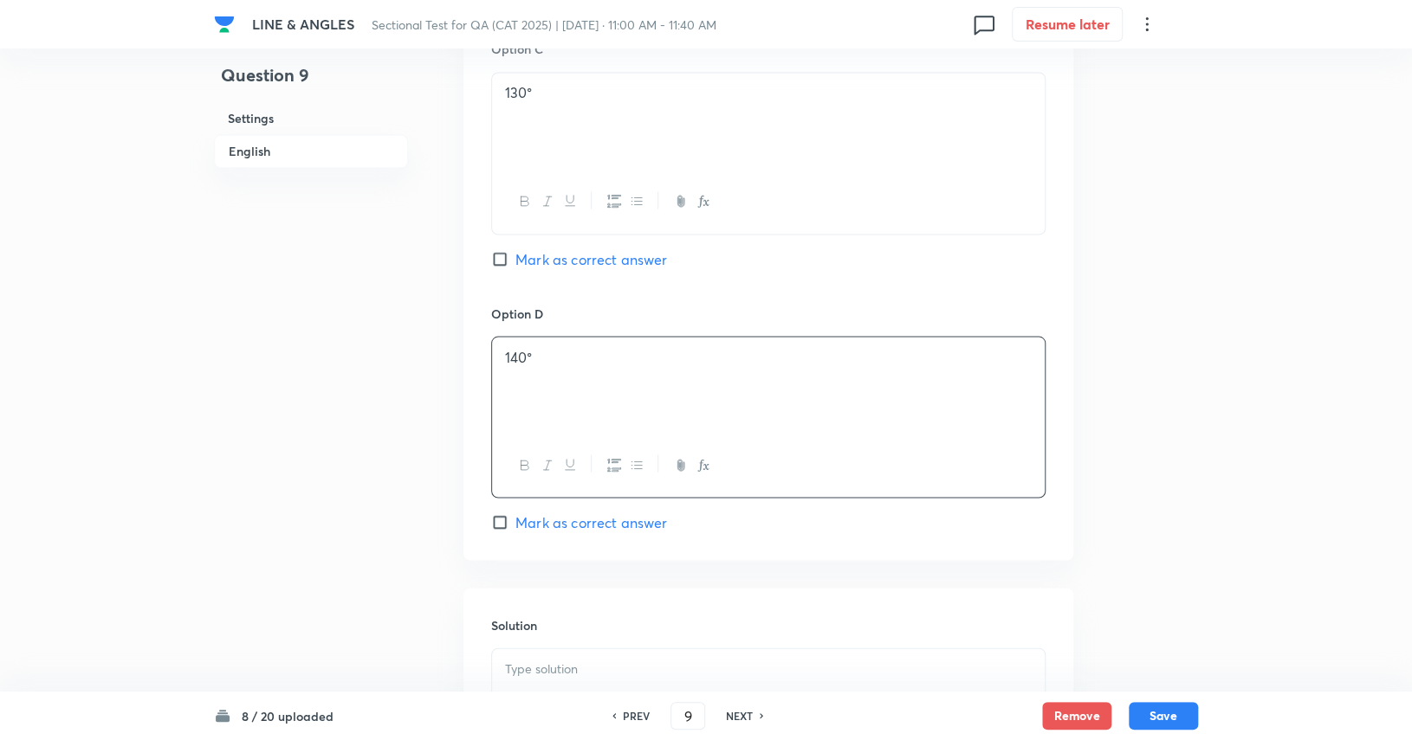
click at [533, 512] on span "Mark as correct answer" at bounding box center [591, 522] width 152 height 21
click at [515, 514] on input "Mark as correct answer" at bounding box center [503, 522] width 24 height 17
checkbox input "true"
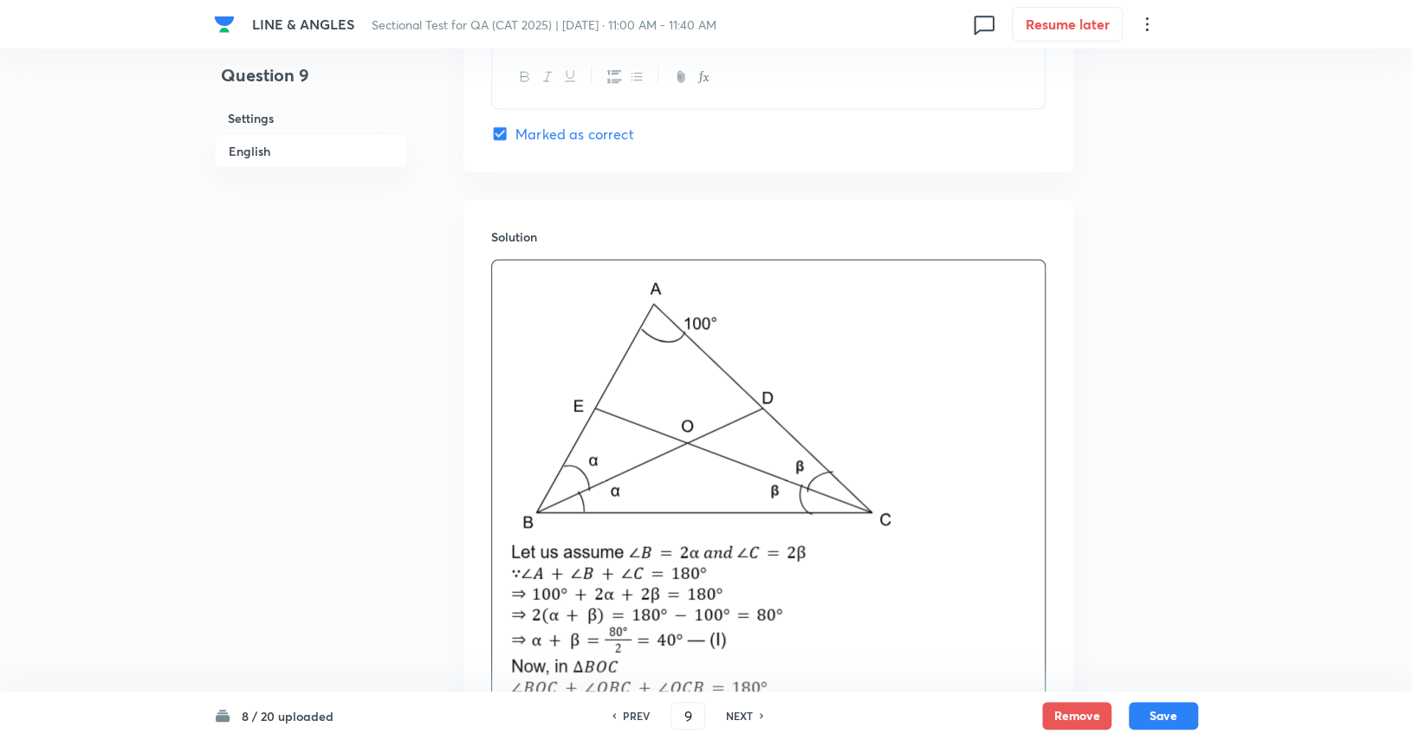
scroll to position [2228, 0]
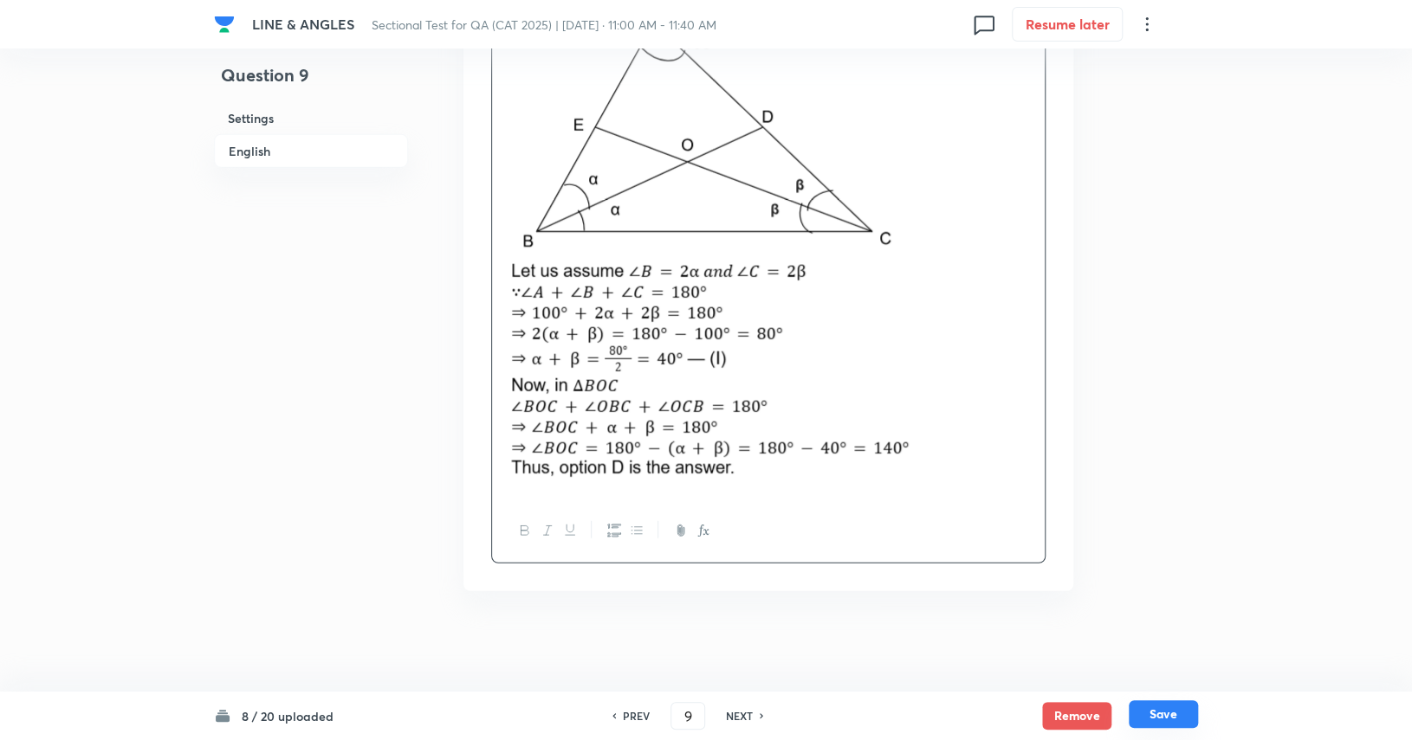
click at [850, 704] on button "Save" at bounding box center [1162, 715] width 69 height 28
type input "10"
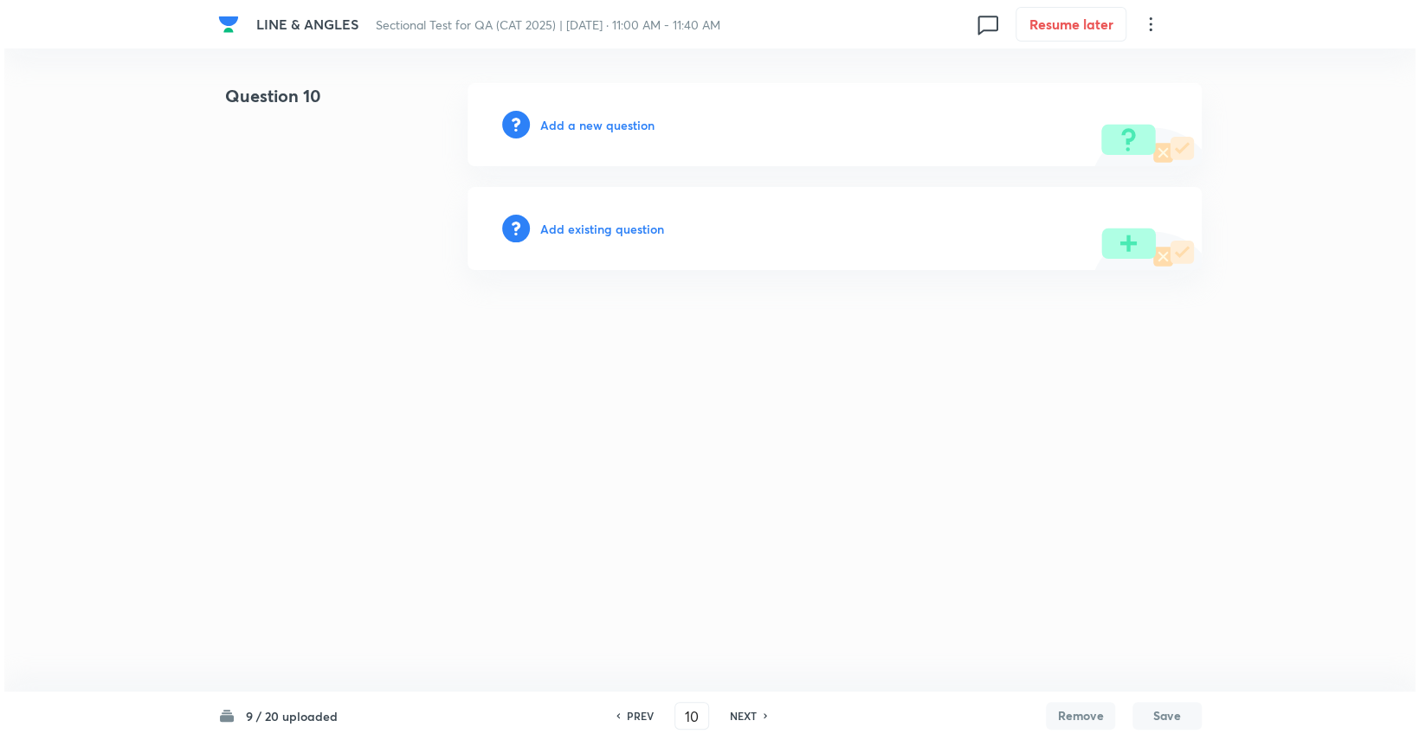
scroll to position [0, 0]
click at [638, 123] on h6 "Add a new question" at bounding box center [597, 125] width 114 height 18
click at [638, 123] on h6 "Choose a question type" at bounding box center [606, 125] width 133 height 18
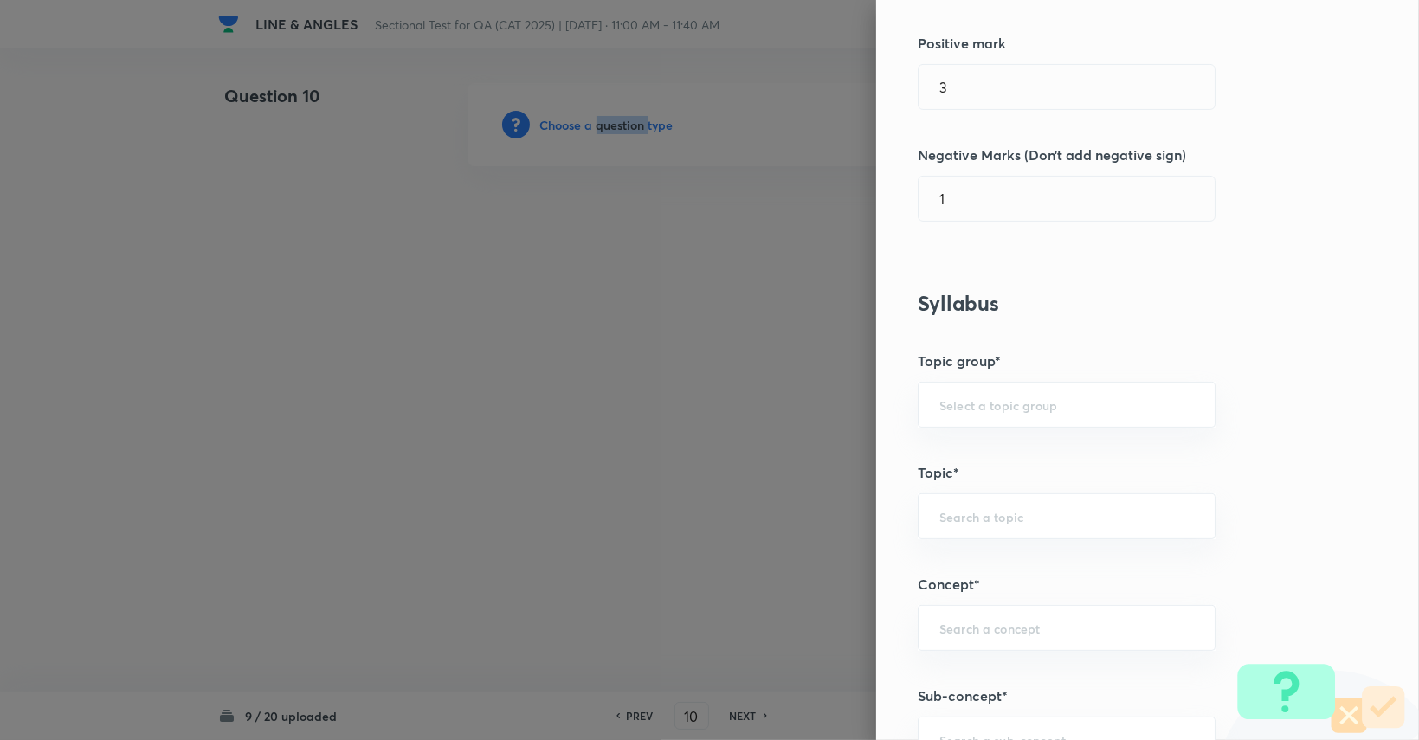
scroll to position [433, 0]
click at [850, 411] on div "​" at bounding box center [1067, 404] width 298 height 46
click at [850, 437] on li "Quantitative Aptitude" at bounding box center [1054, 451] width 296 height 31
type input "Quantitative Aptitude"
click at [850, 499] on div "Question settings Question type* Single choice correct Number of options* 2 3 4…" at bounding box center [1147, 370] width 543 height 740
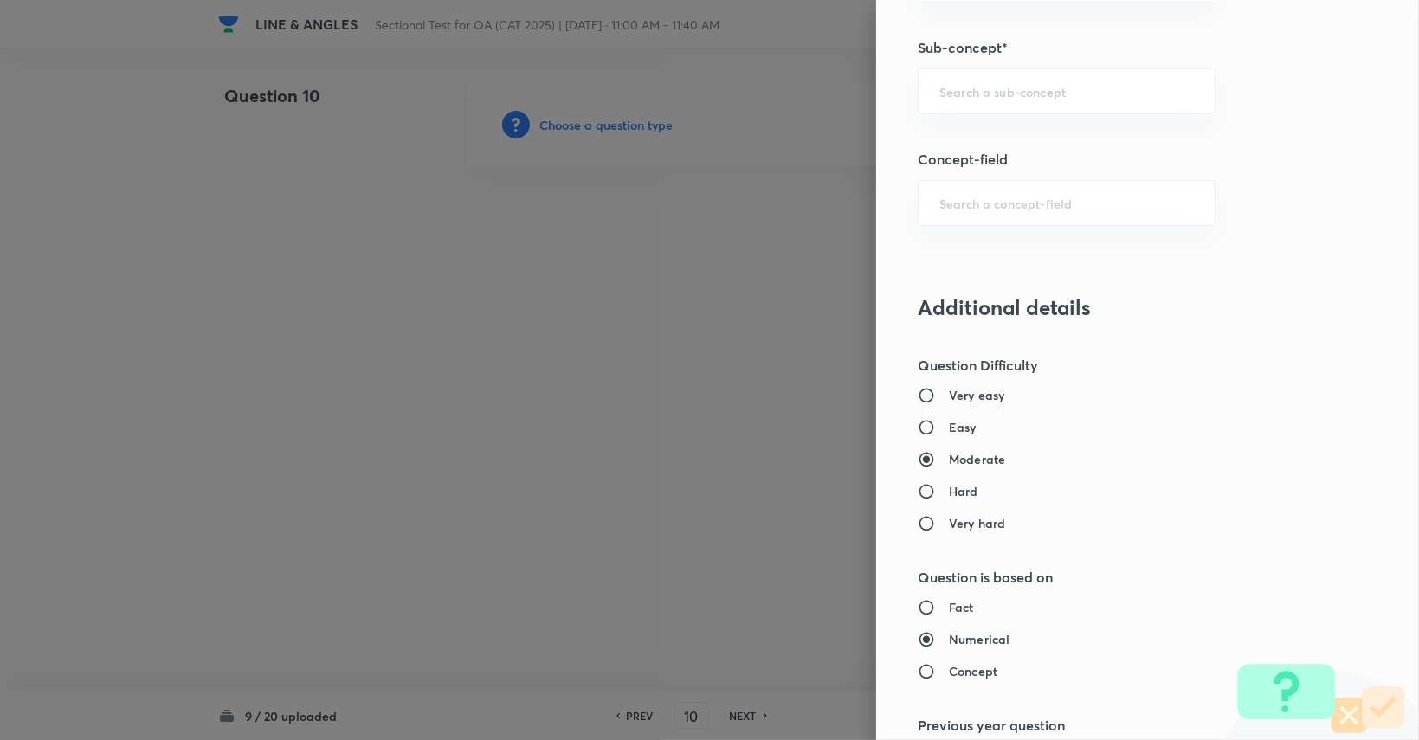
scroll to position [734, 0]
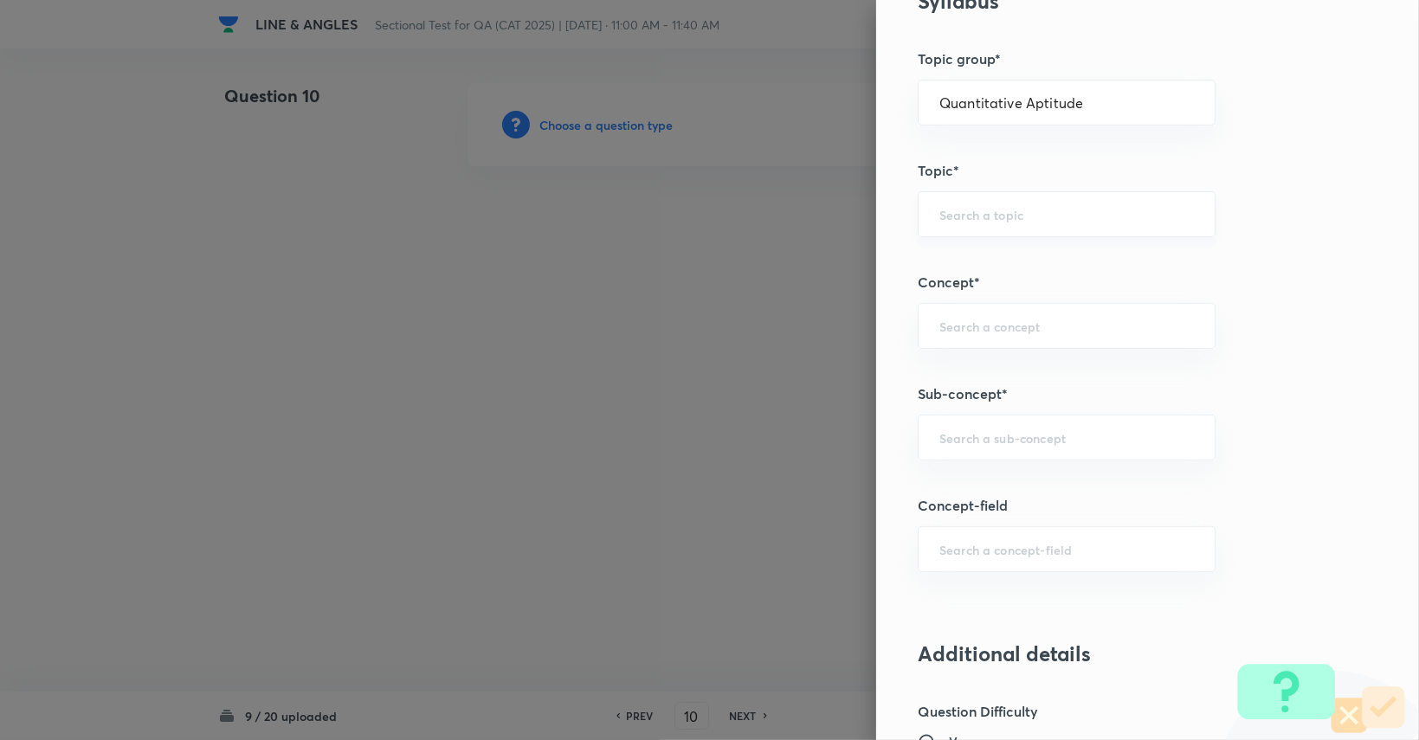
click at [850, 208] on input "text" at bounding box center [1067, 214] width 255 height 16
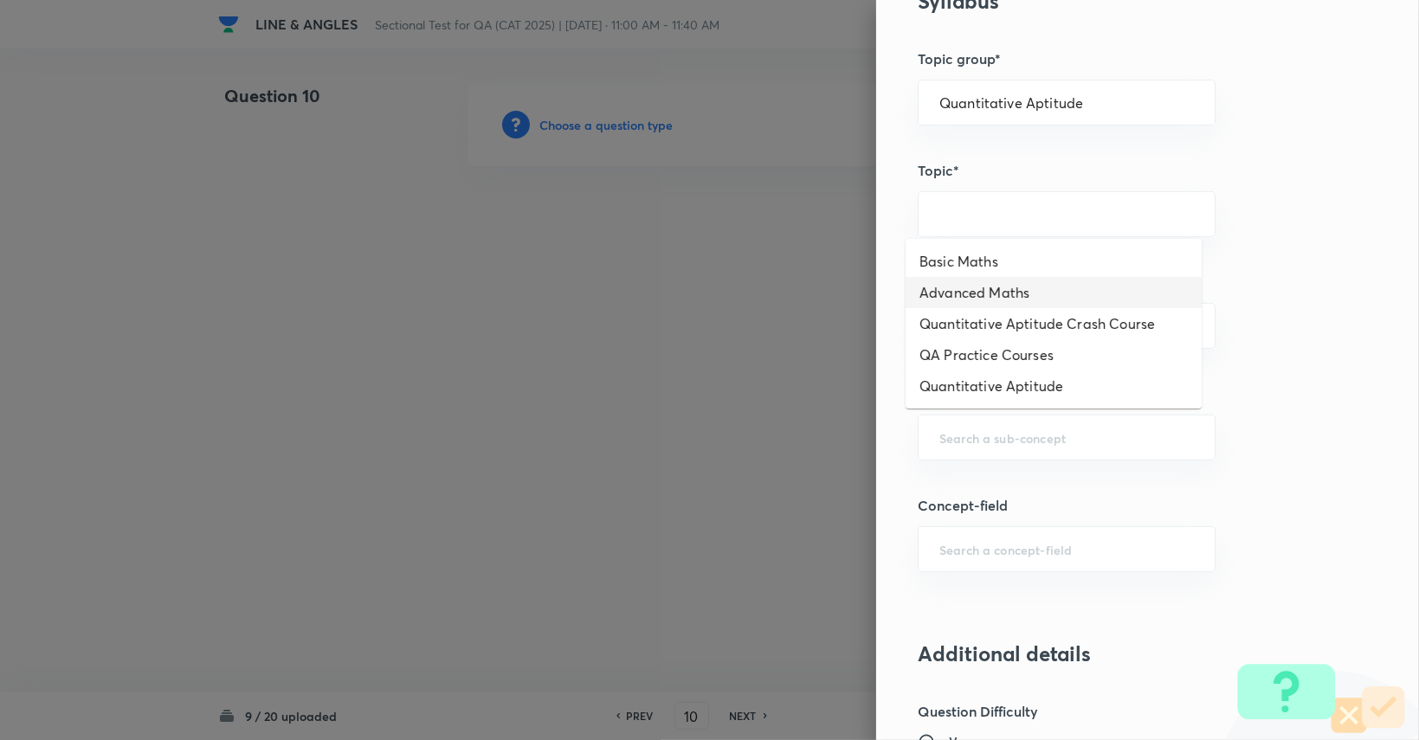
click at [850, 288] on li "Advanced Maths" at bounding box center [1054, 292] width 296 height 31
type input "Advanced Maths"
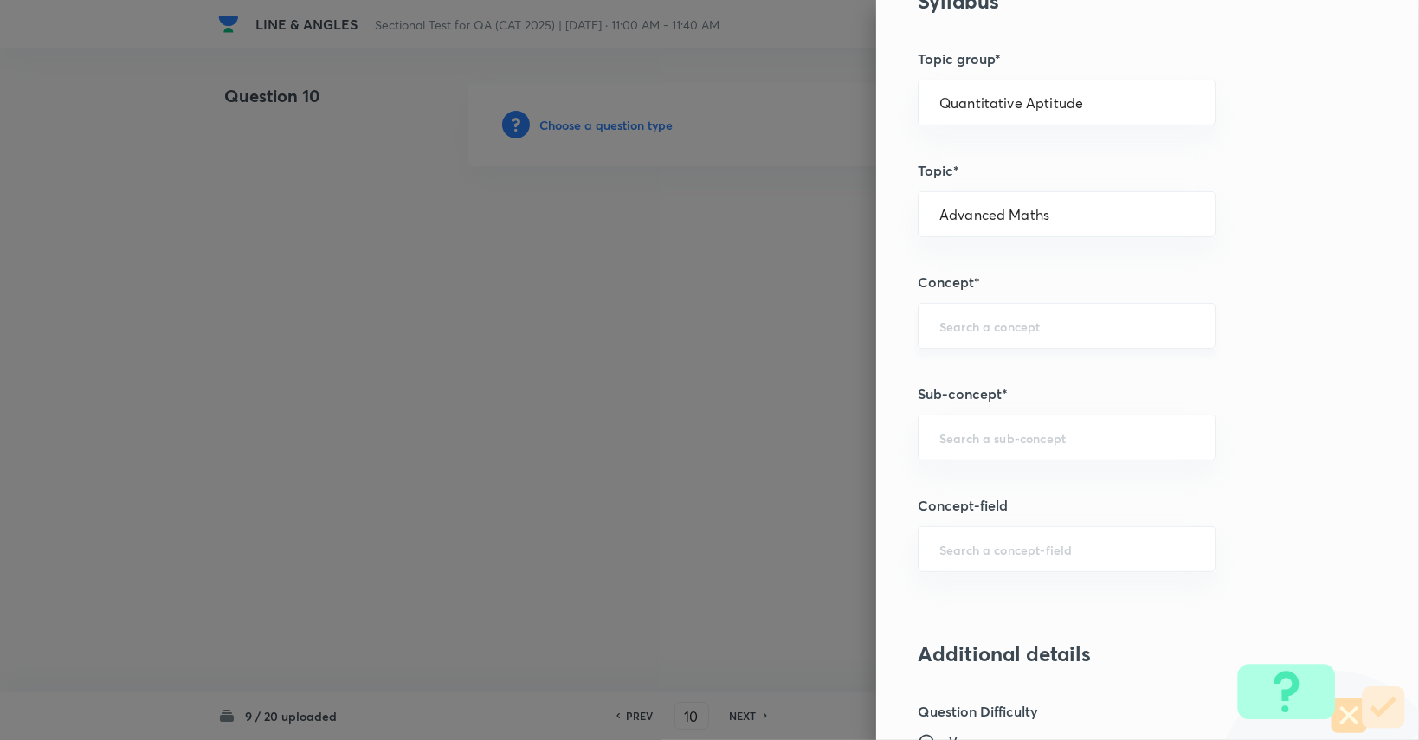
click at [850, 321] on input "text" at bounding box center [1067, 326] width 255 height 16
click at [850, 384] on li "Geometry" at bounding box center [1054, 372] width 296 height 31
type input "Geometry"
click at [850, 439] on input "text" at bounding box center [1067, 438] width 255 height 16
click at [850, 515] on li "Lines and Angles" at bounding box center [1054, 515] width 296 height 31
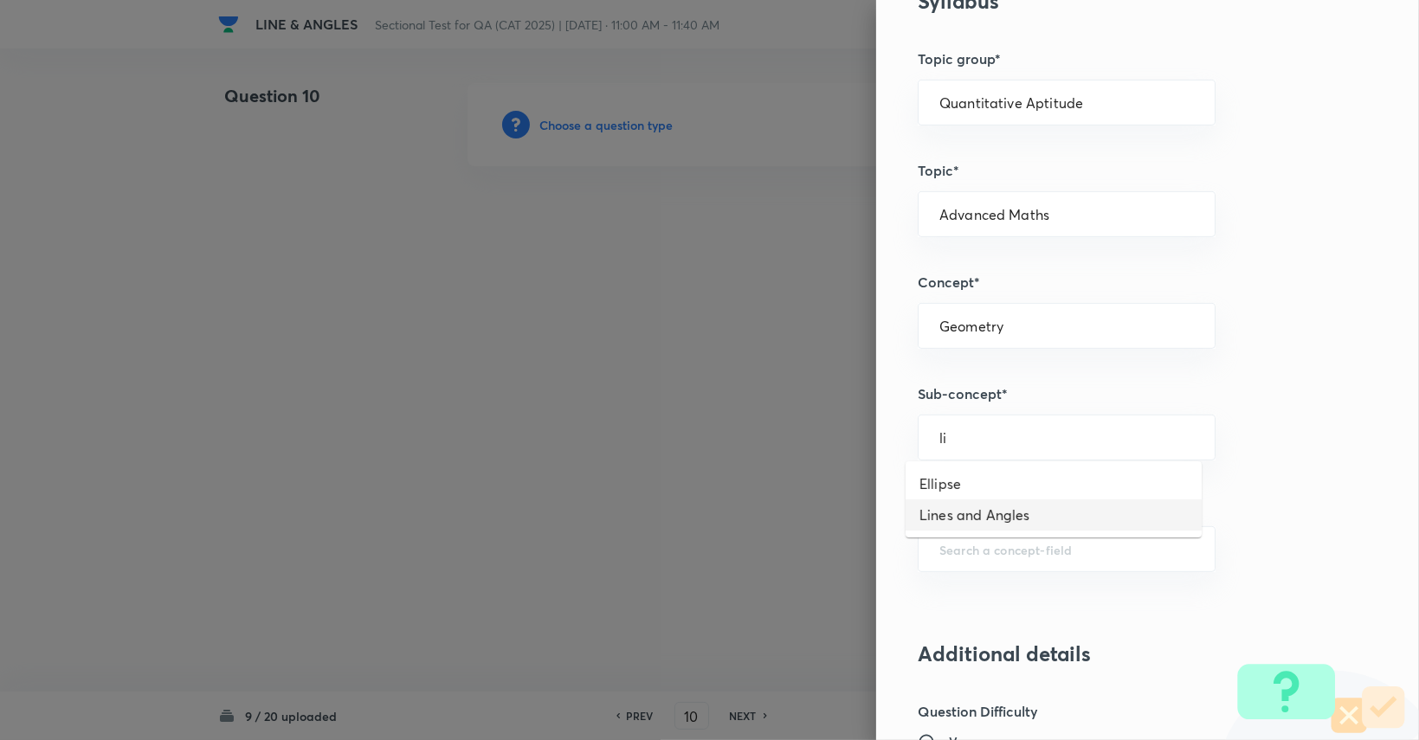
type input "Lines and Angles"
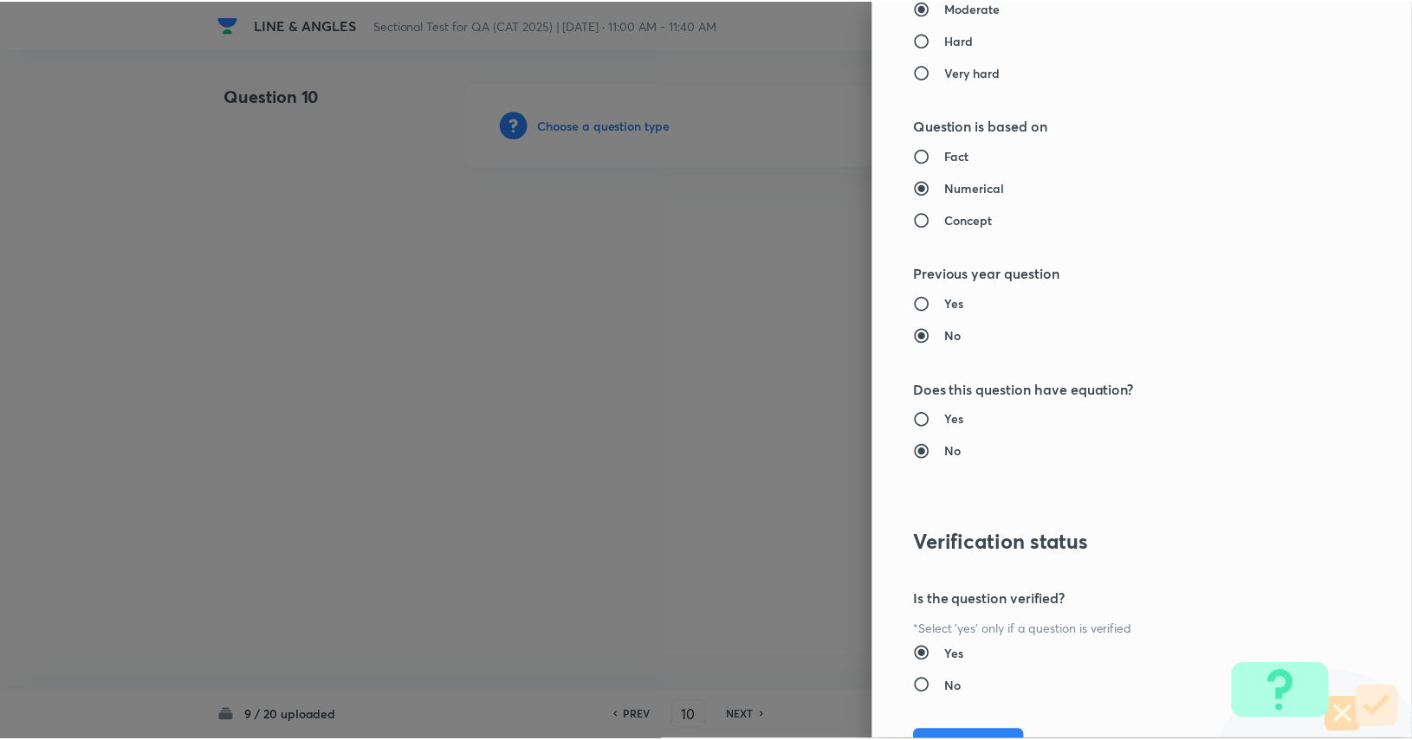
scroll to position [1617, 0]
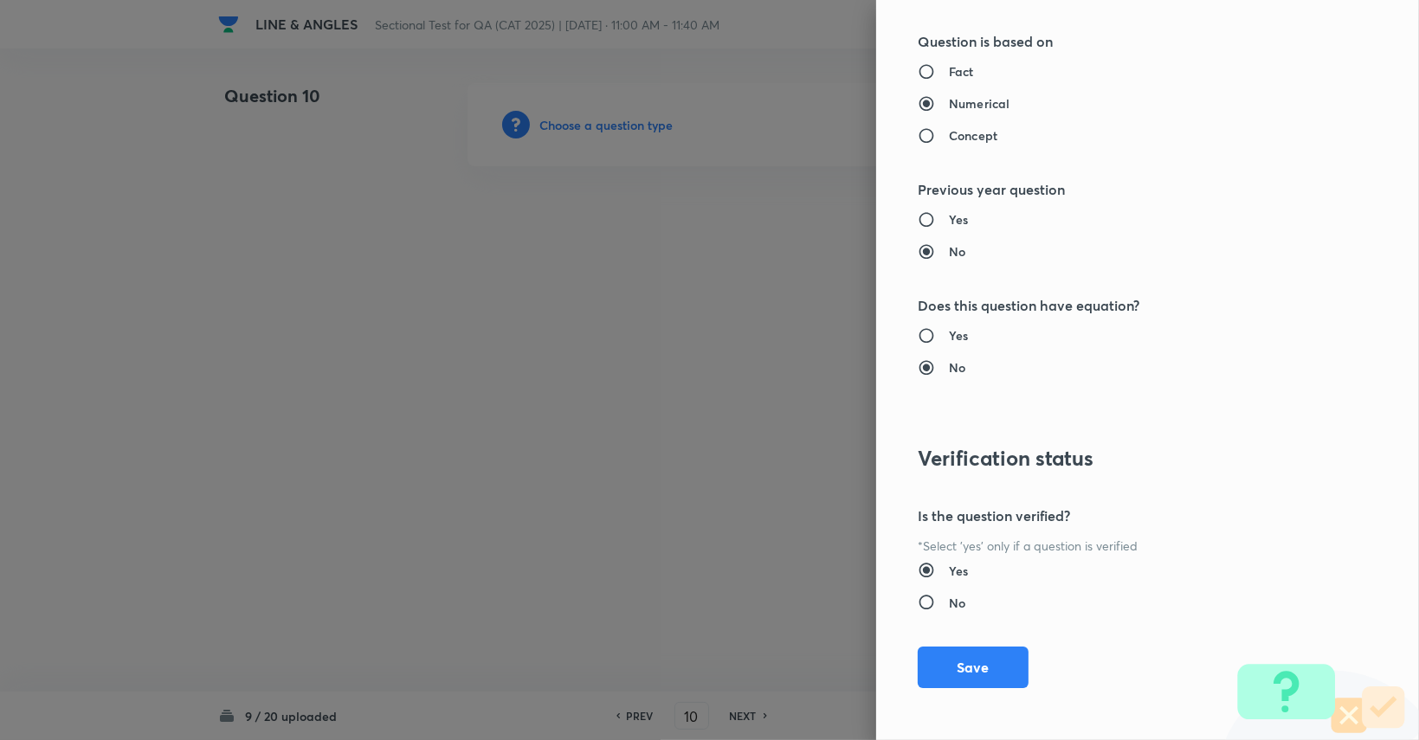
drag, startPoint x: 969, startPoint y: 657, endPoint x: 966, endPoint y: 648, distance: 10.1
click at [850, 654] on button "Save" at bounding box center [973, 668] width 111 height 42
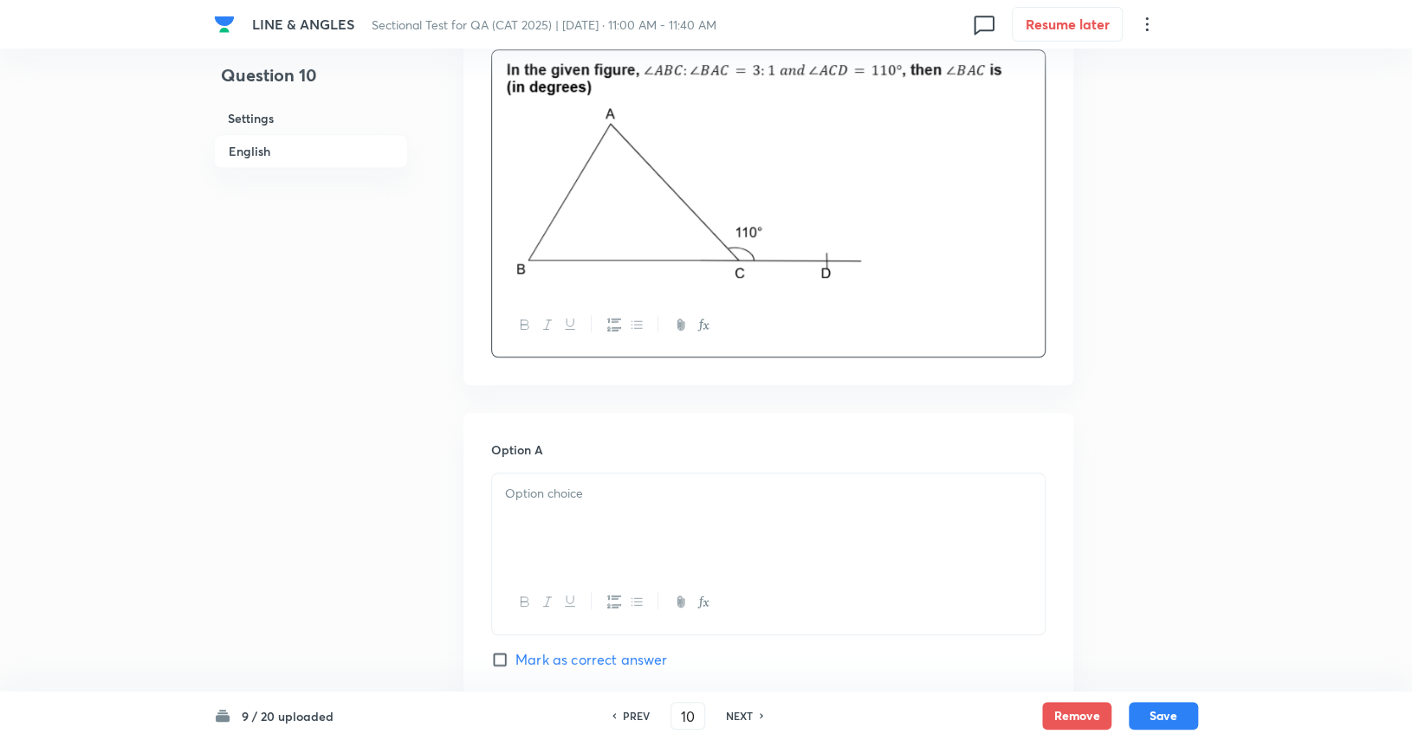
scroll to position [606, 0]
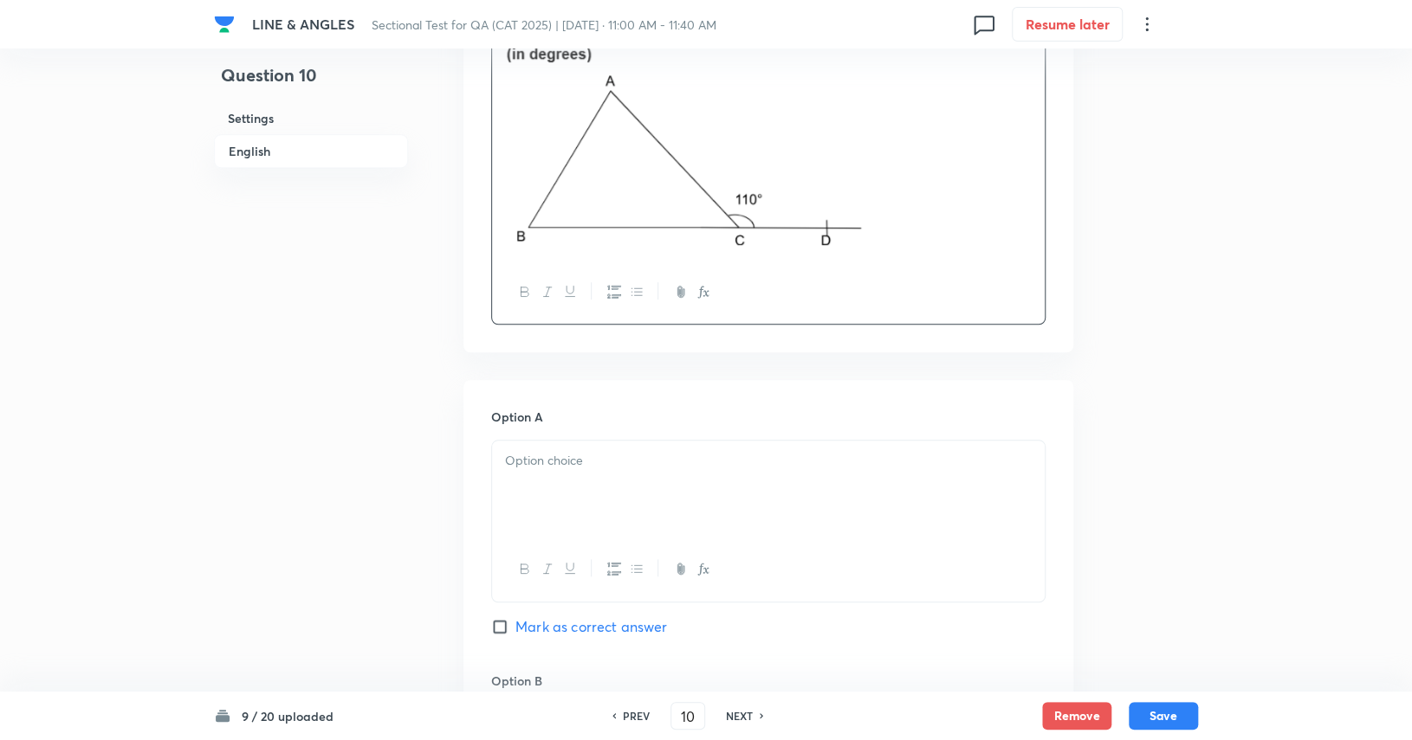
click at [812, 470] on p at bounding box center [768, 461] width 527 height 20
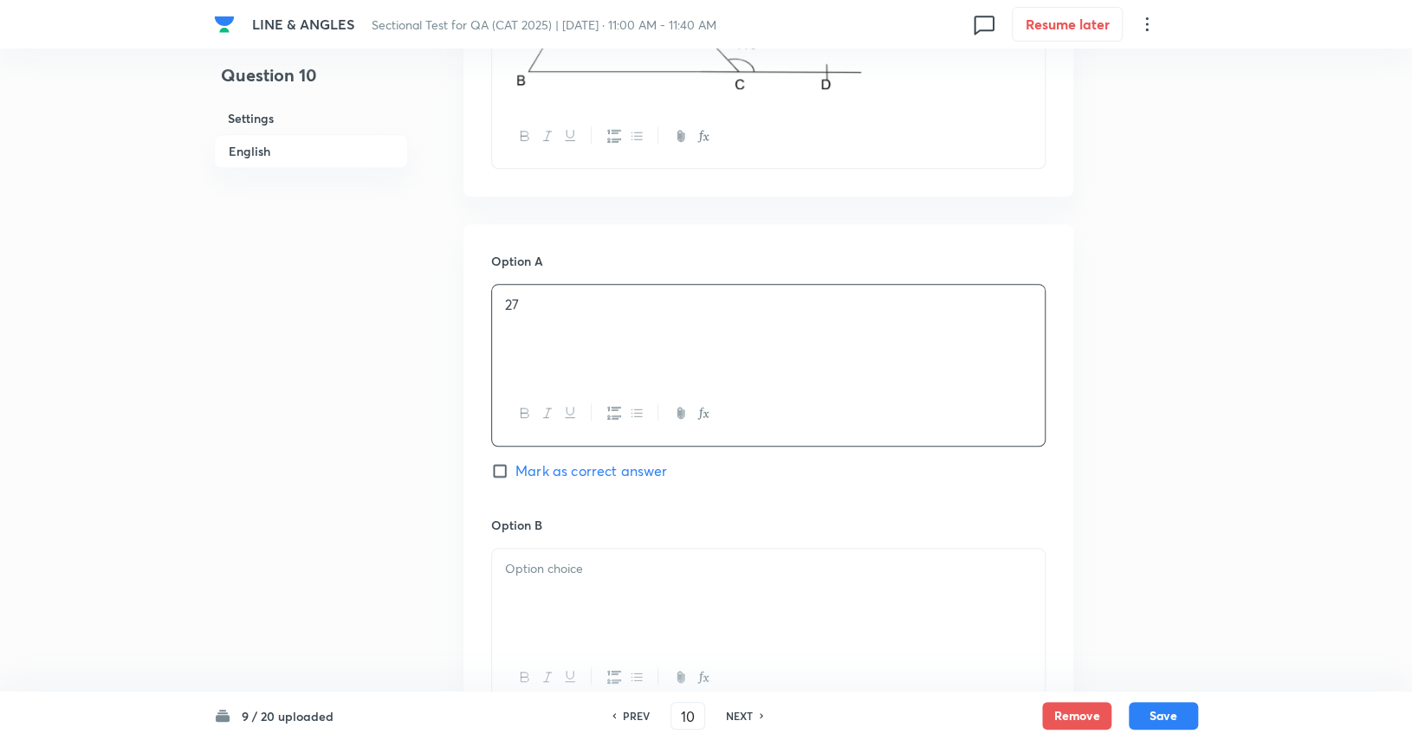
scroll to position [766, 0]
click at [798, 594] on div at bounding box center [768, 594] width 552 height 97
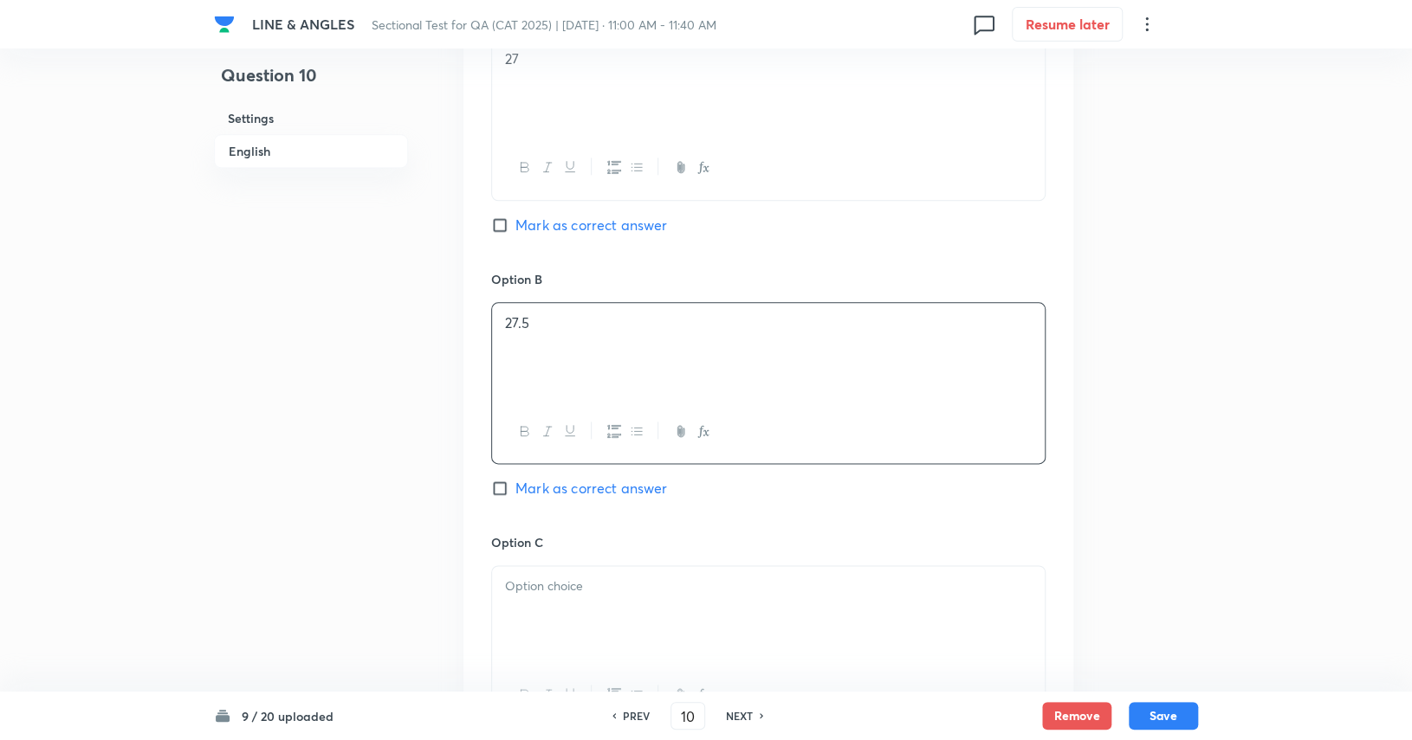
scroll to position [1011, 0]
click at [798, 594] on div at bounding box center [768, 612] width 552 height 97
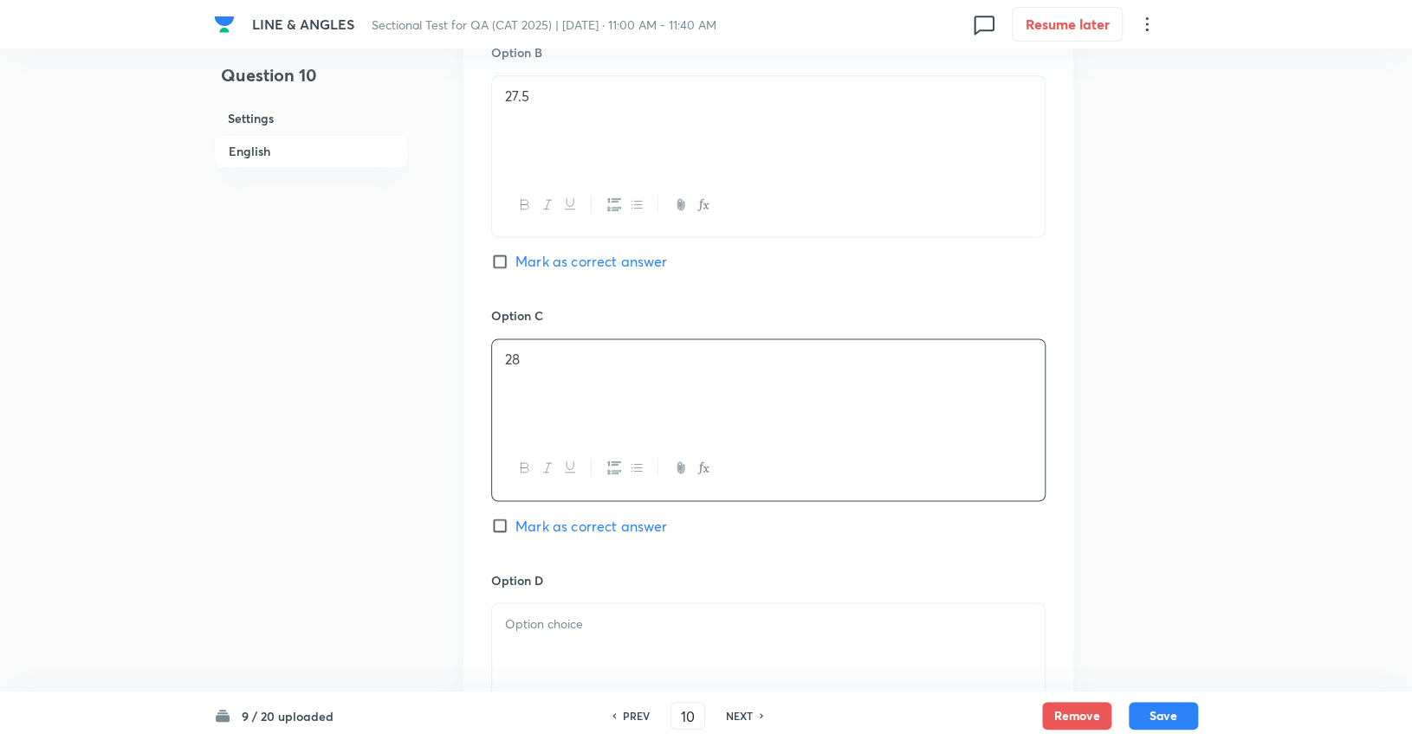
scroll to position [1292, 0]
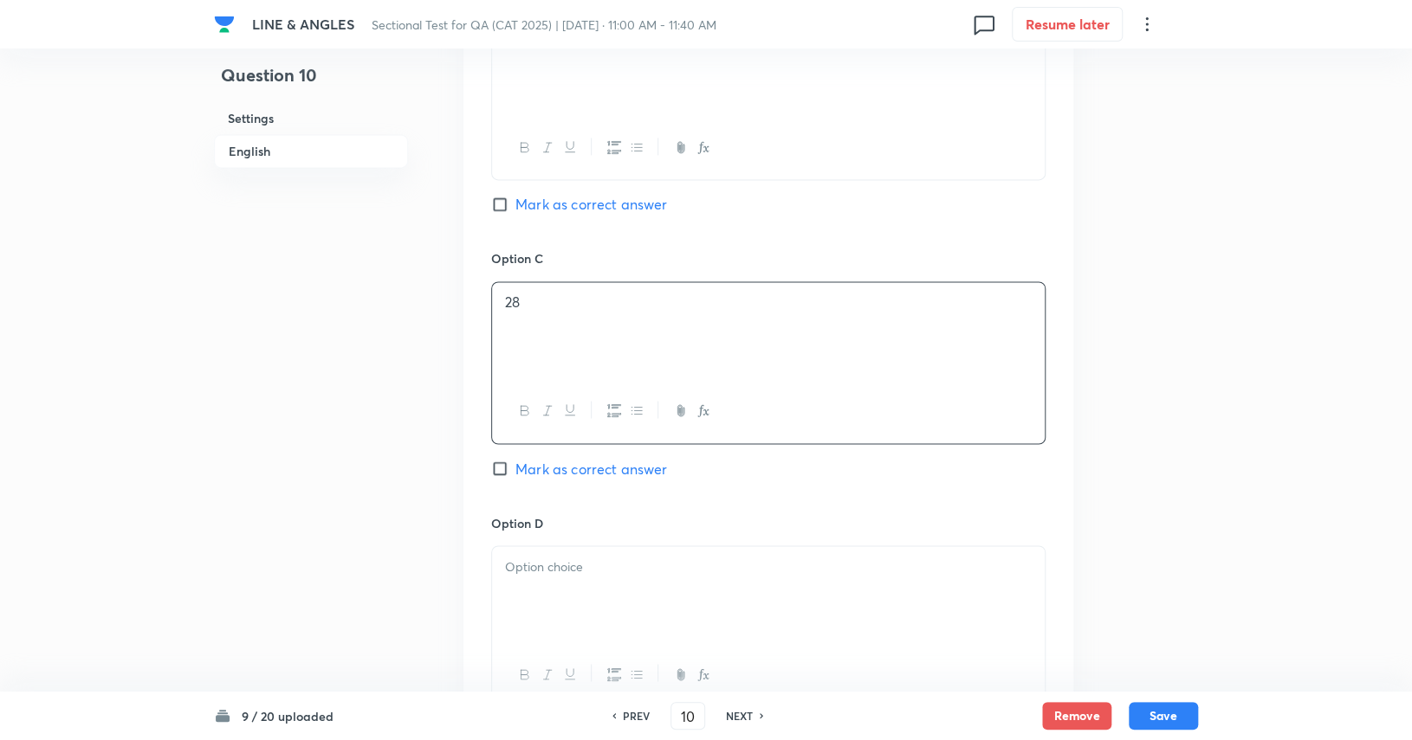
click at [770, 581] on div at bounding box center [768, 594] width 552 height 97
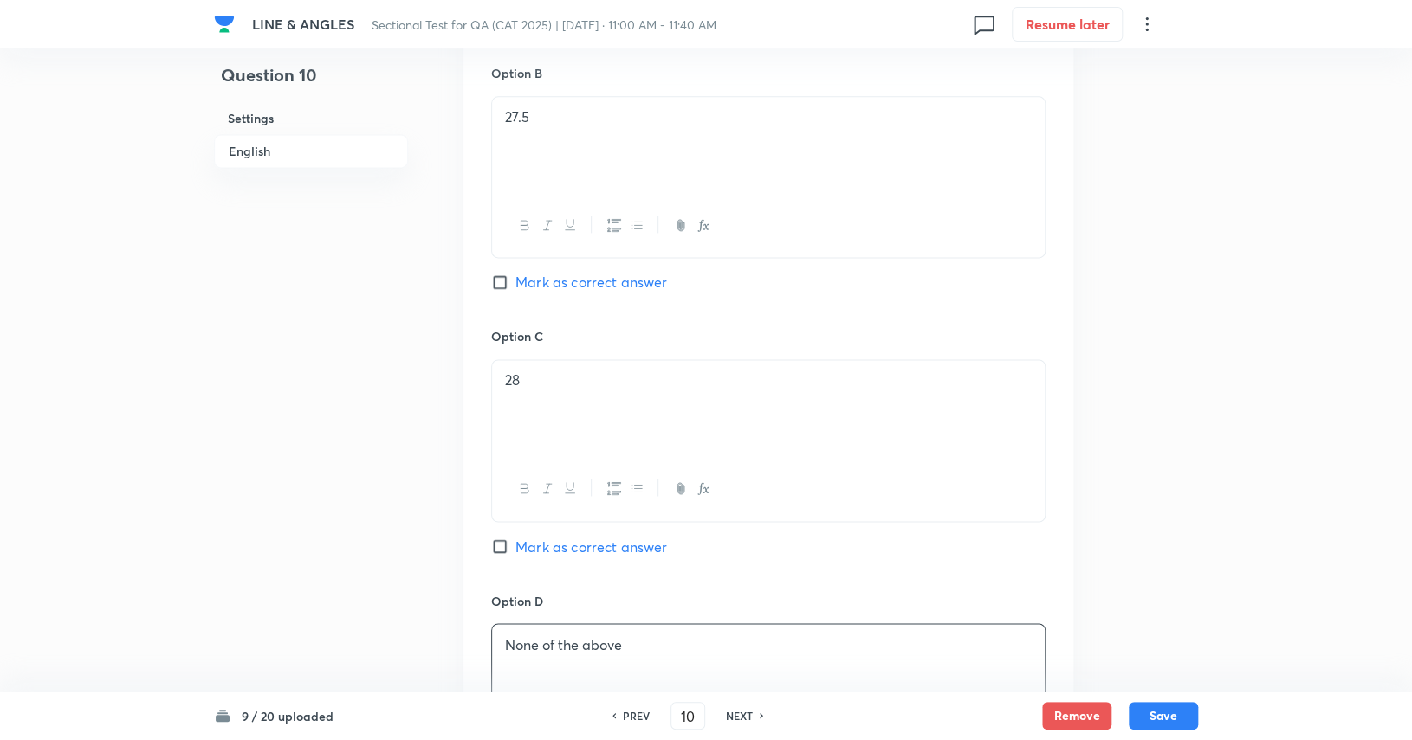
scroll to position [1119, 0]
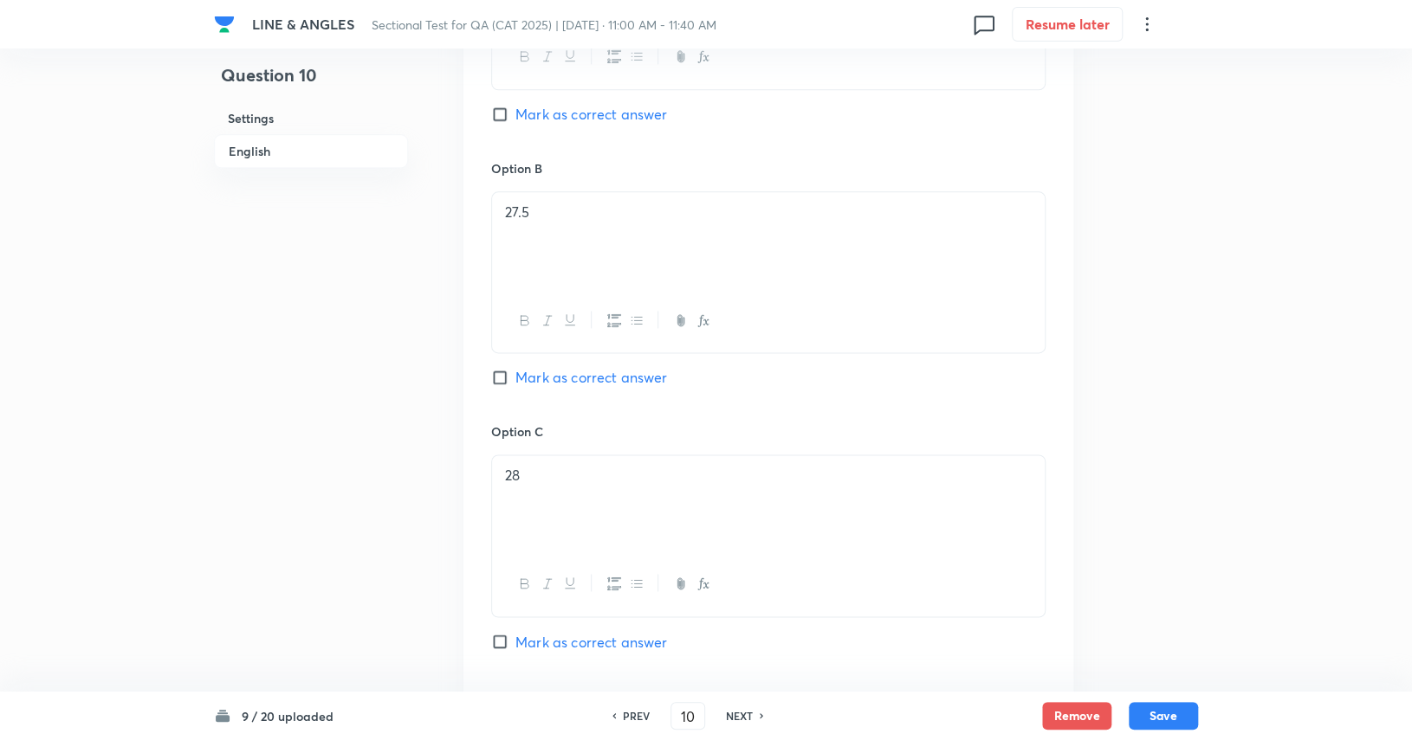
click at [568, 375] on span "Mark as correct answer" at bounding box center [591, 377] width 152 height 21
click at [515, 375] on input "Mark as correct answer" at bounding box center [503, 377] width 24 height 17
checkbox input "true"
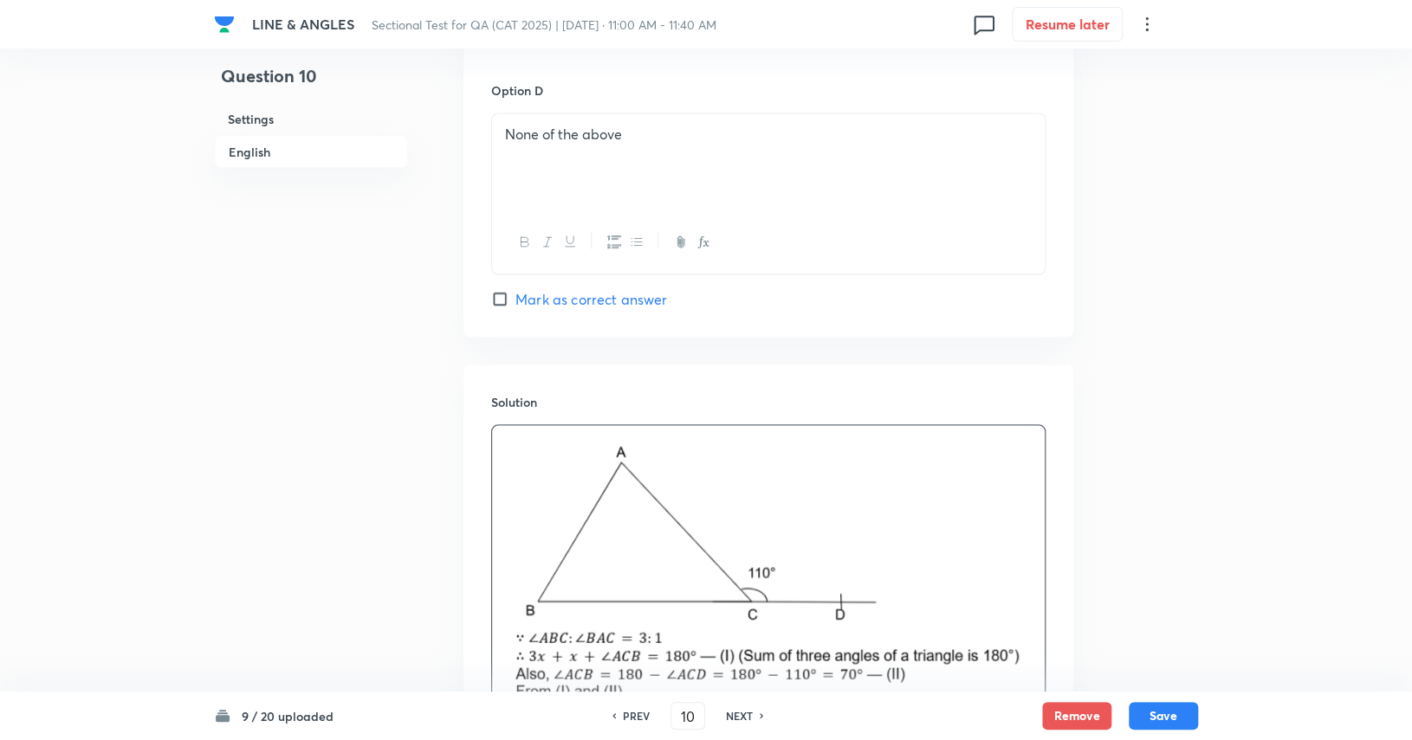
scroll to position [2026, 0]
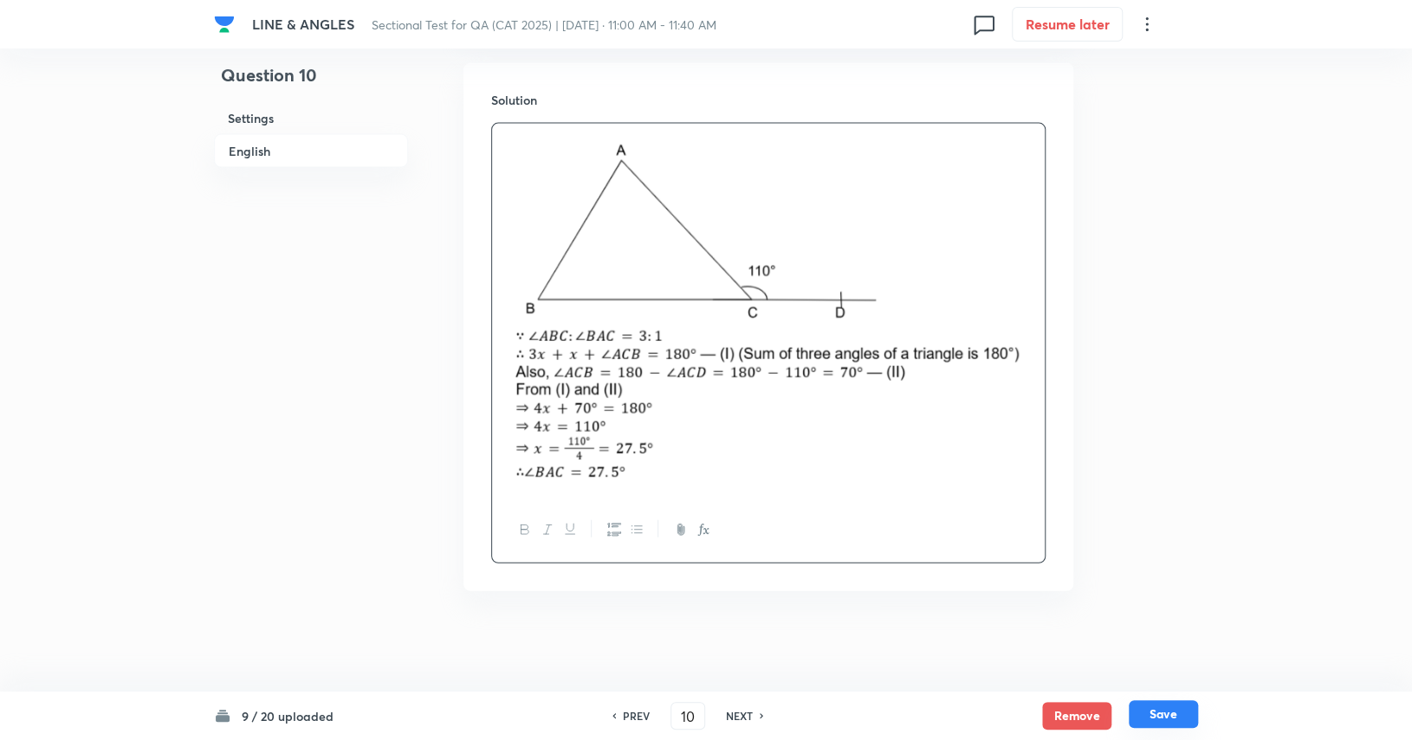
click at [850, 716] on button "Save" at bounding box center [1162, 715] width 69 height 28
type input "11"
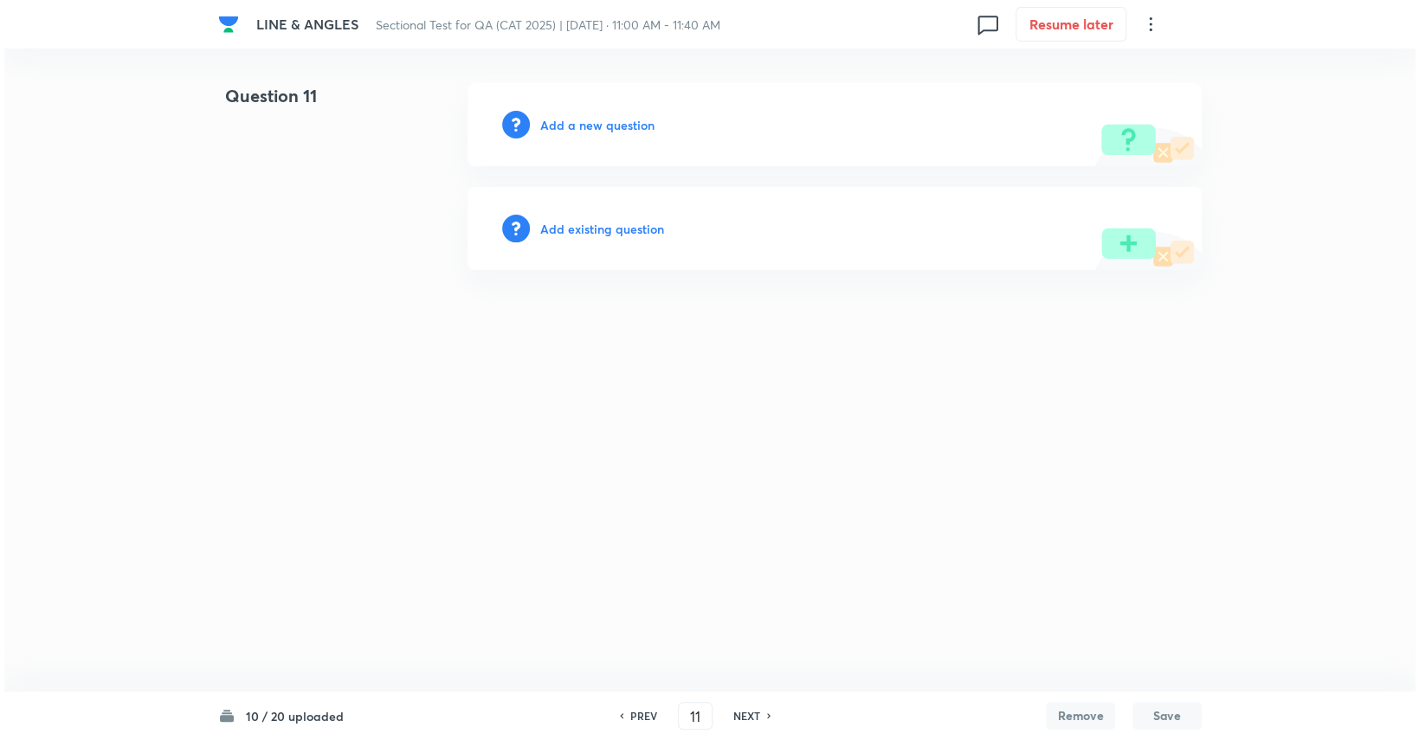
scroll to position [0, 0]
click at [561, 126] on h6 "Add a new question" at bounding box center [597, 125] width 114 height 18
click at [561, 126] on h6 "Choose a question type" at bounding box center [606, 125] width 133 height 18
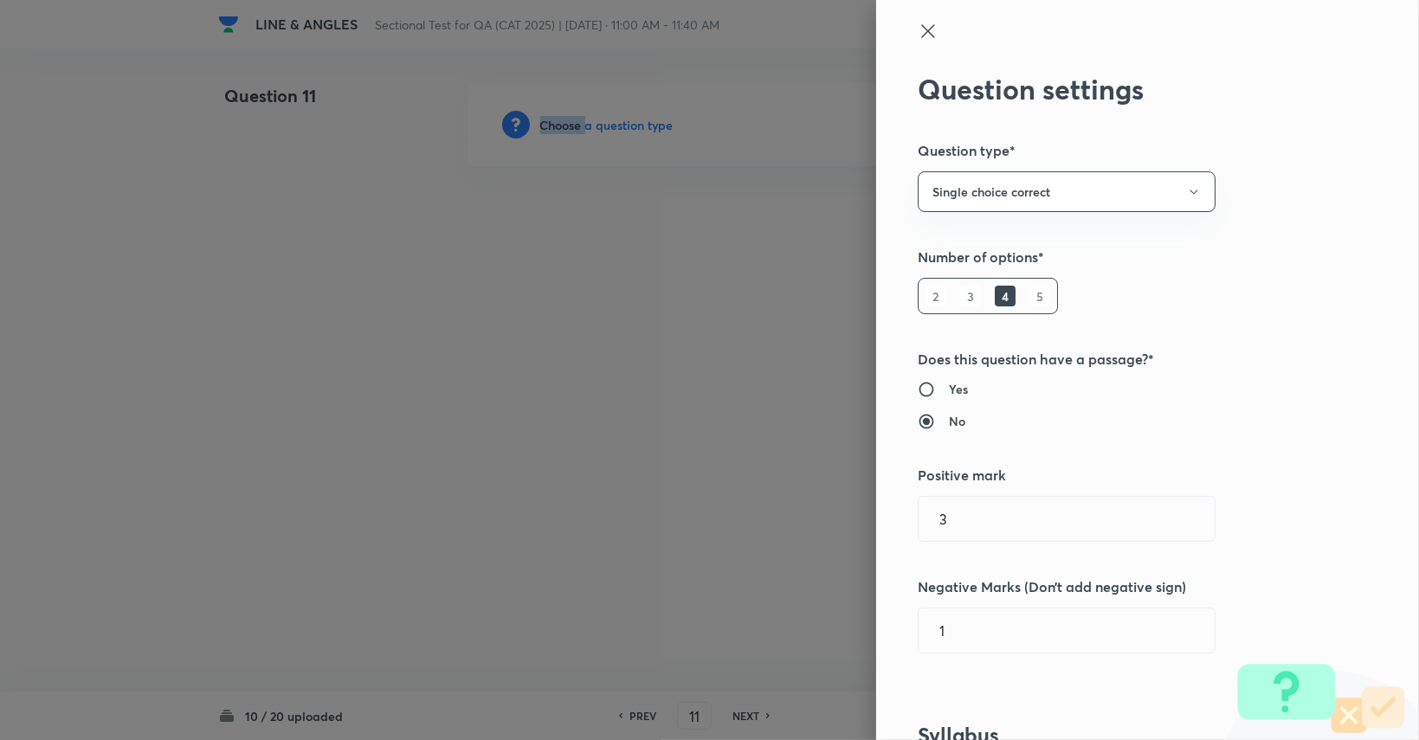
scroll to position [260, 0]
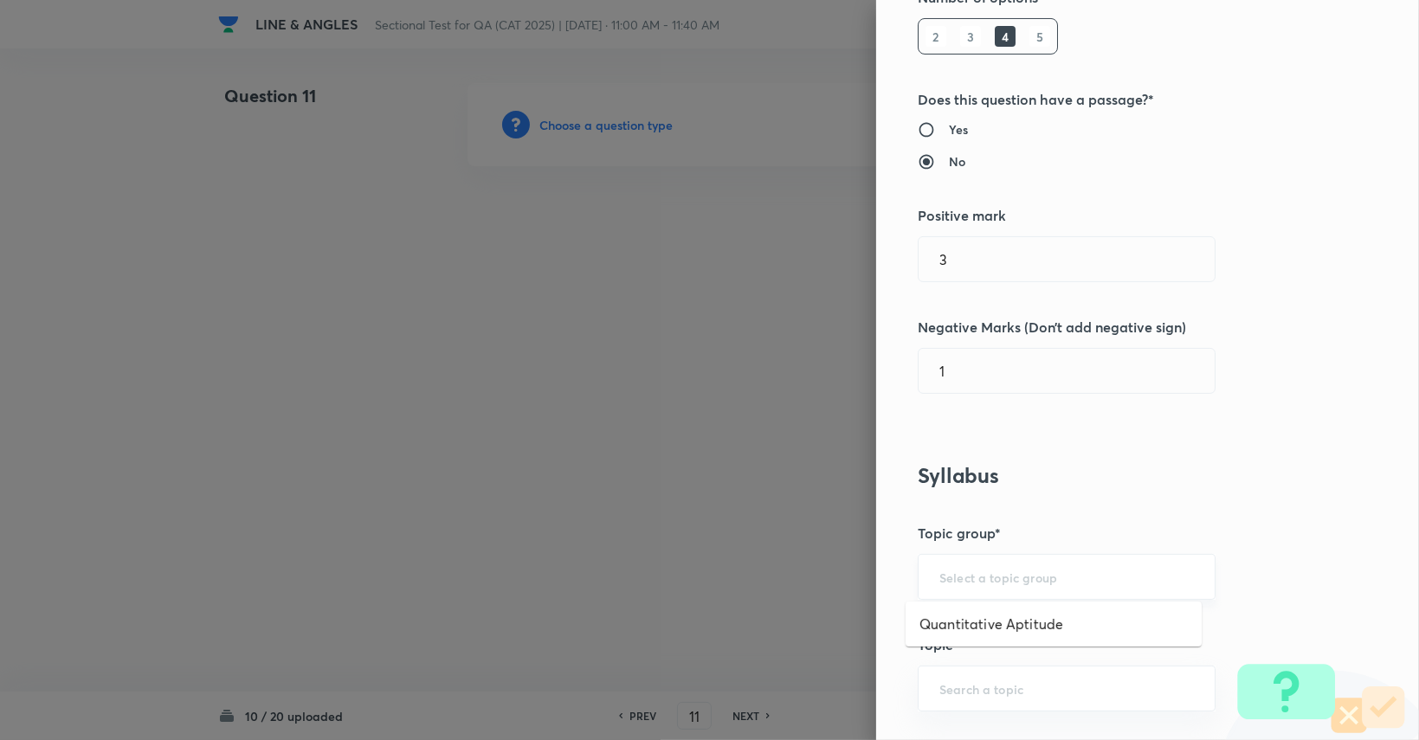
click at [850, 579] on input "text" at bounding box center [1067, 577] width 255 height 16
click at [850, 623] on li "Quantitative Aptitude" at bounding box center [1054, 624] width 296 height 31
type input "Quantitative Aptitude"
click at [850, 674] on div "​" at bounding box center [1067, 689] width 298 height 46
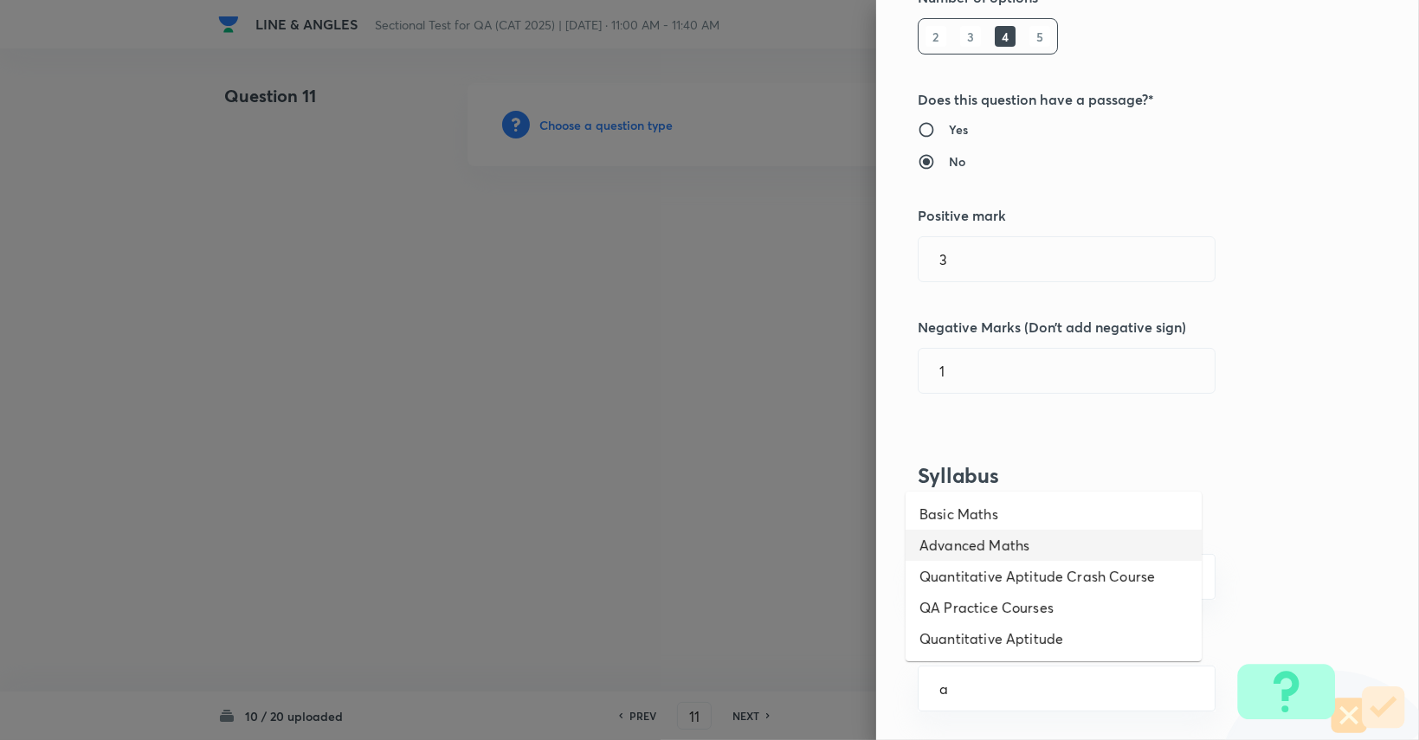
click at [850, 543] on li "Advanced Maths" at bounding box center [1054, 545] width 296 height 31
type input "Advanced Maths"
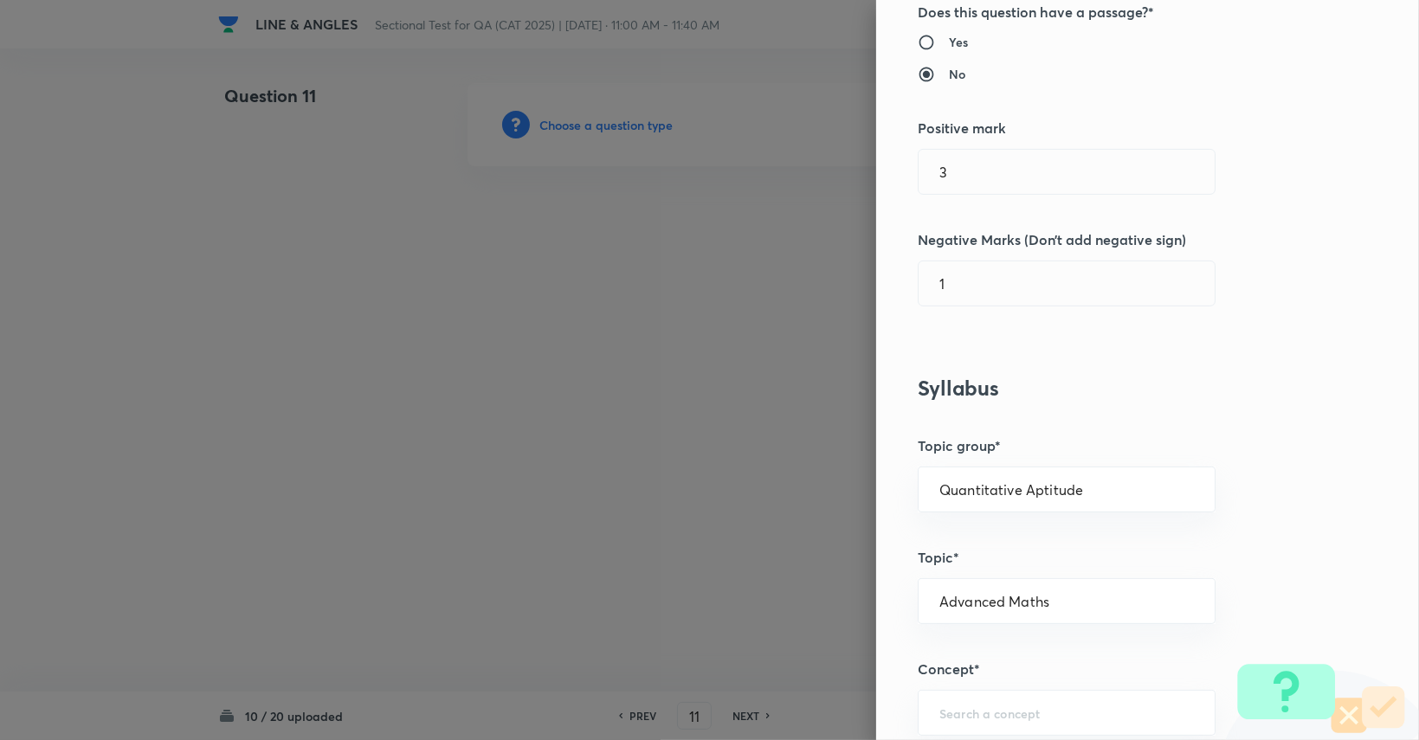
scroll to position [433, 0]
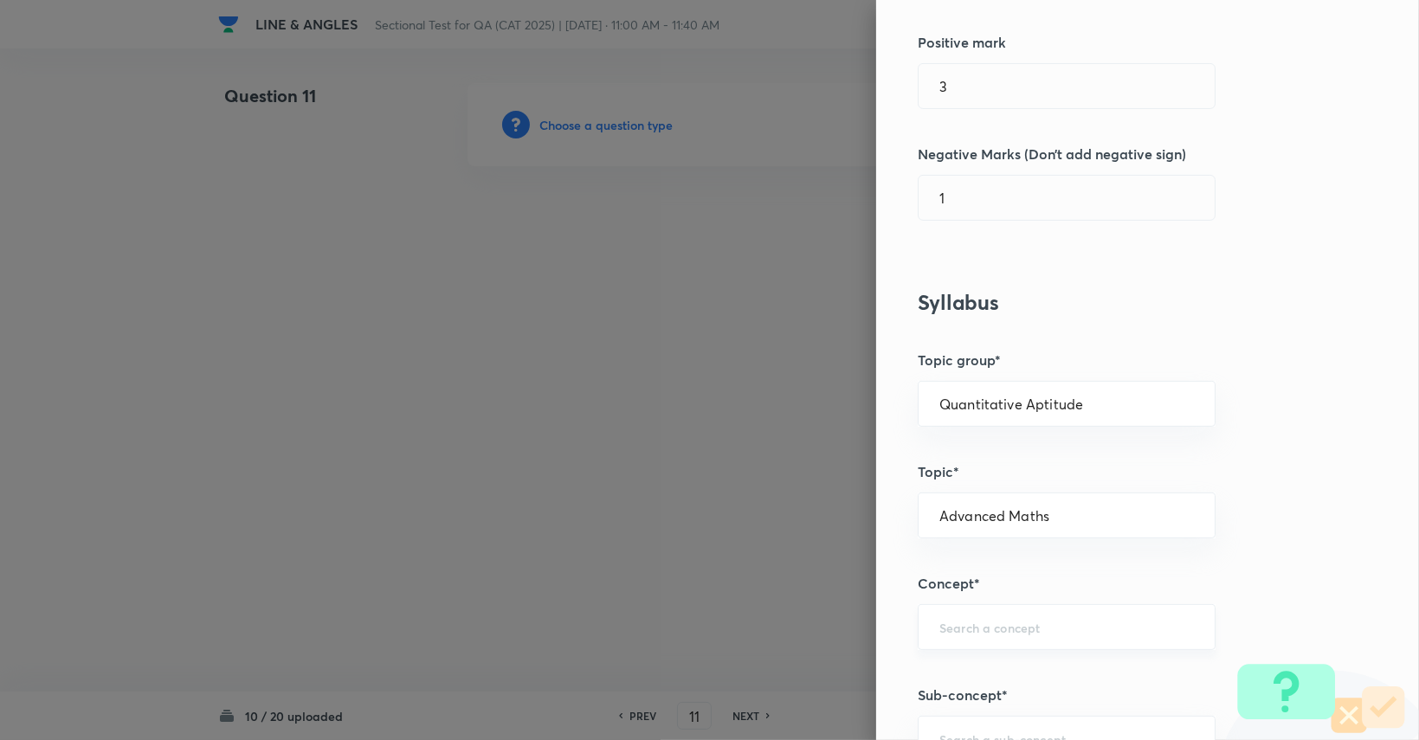
click at [850, 627] on input "text" at bounding box center [1067, 627] width 255 height 16
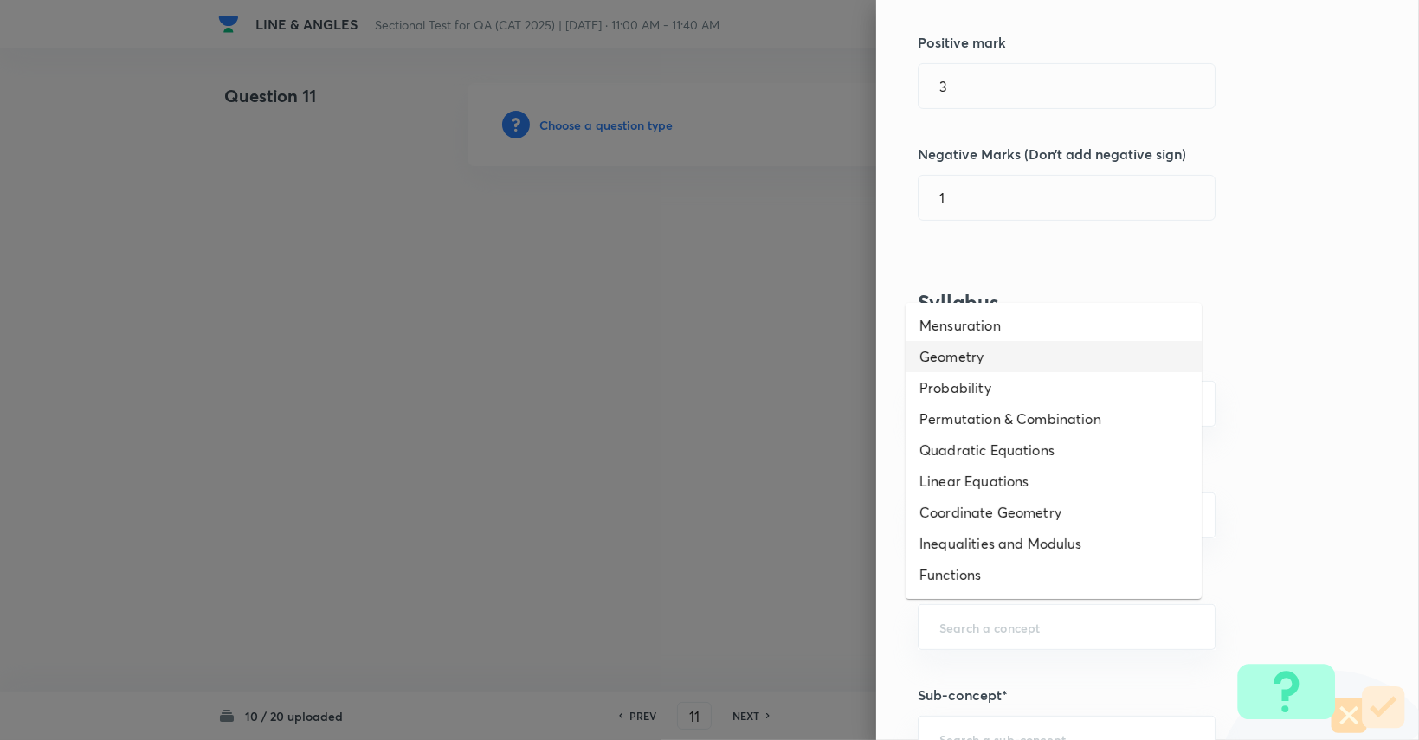
click at [850, 364] on li "Geometry" at bounding box center [1054, 356] width 296 height 31
type input "Geometry"
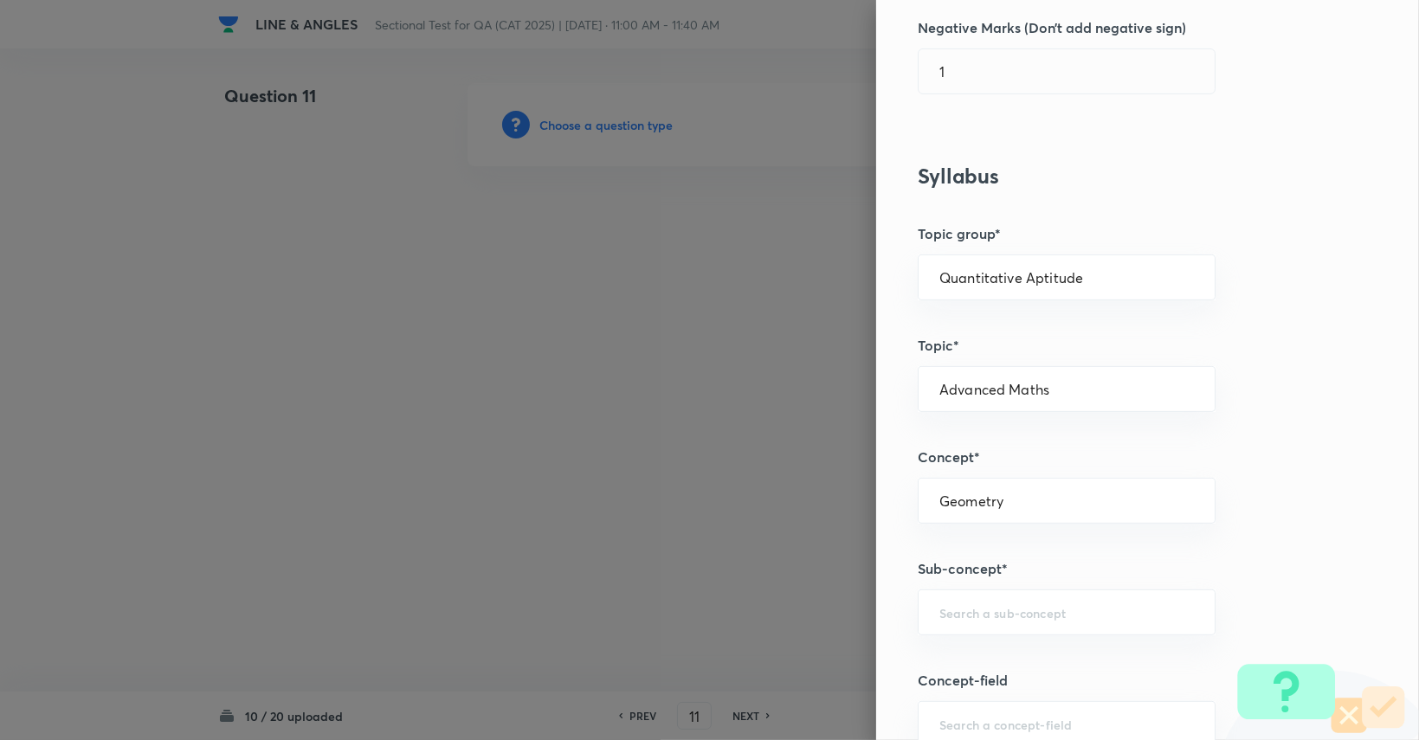
scroll to position [693, 0]
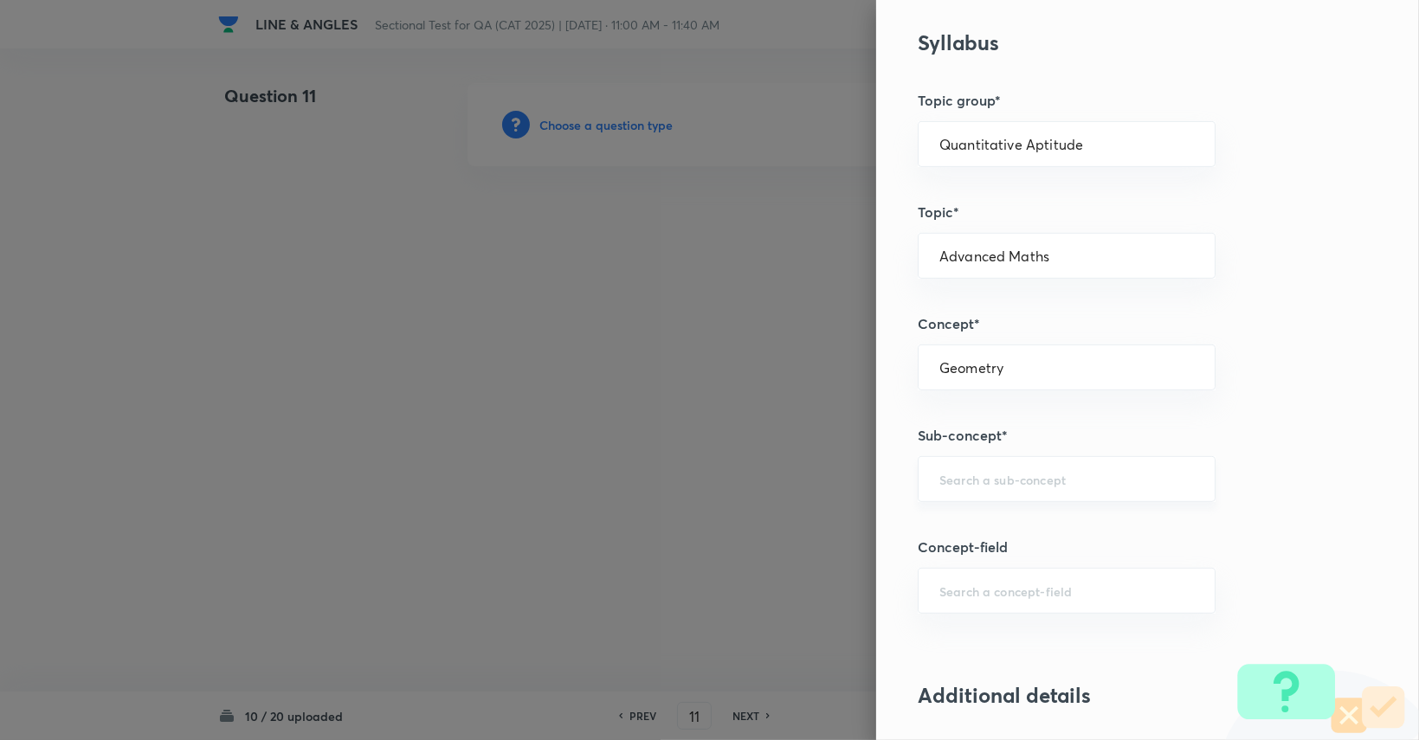
click at [850, 485] on div "​" at bounding box center [1067, 479] width 298 height 46
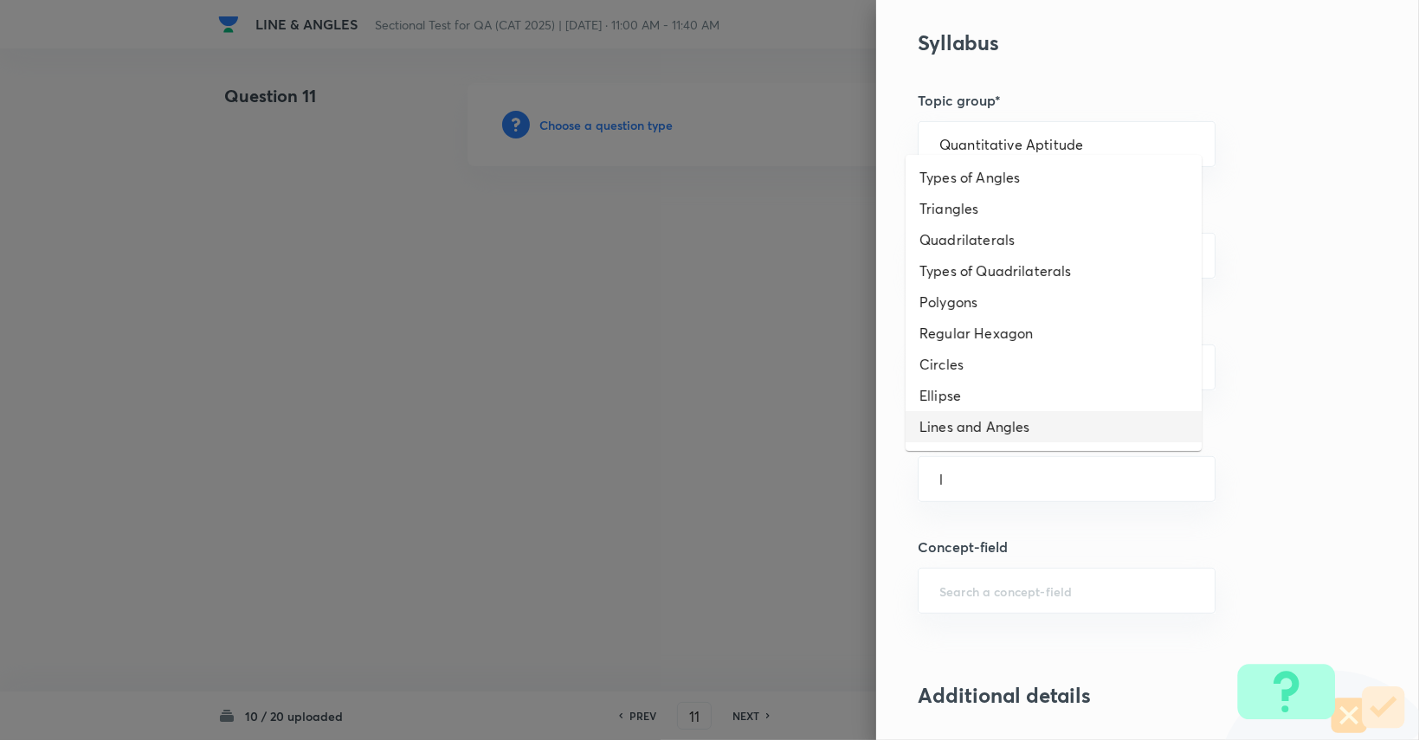
click at [850, 430] on li "Lines and Angles" at bounding box center [1054, 426] width 296 height 31
type input "Lines and Angles"
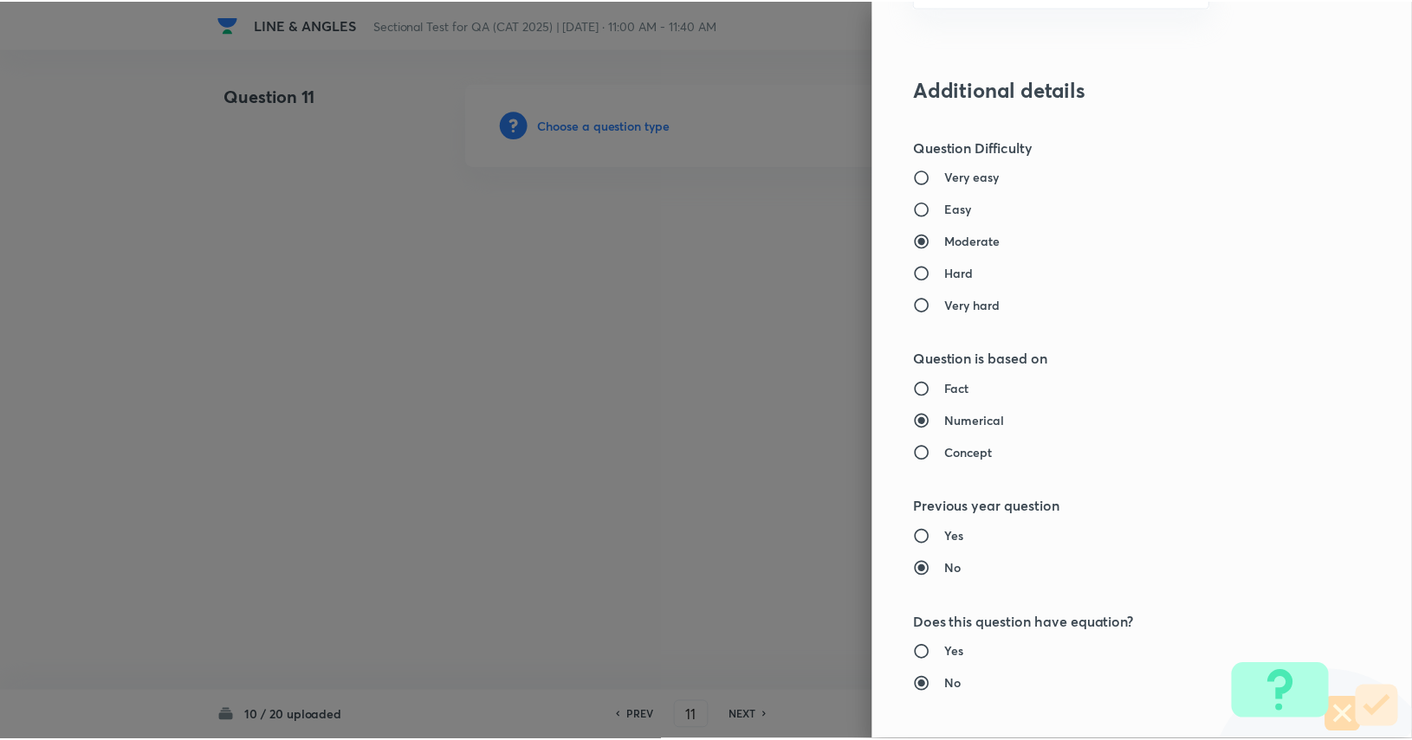
scroll to position [1617, 0]
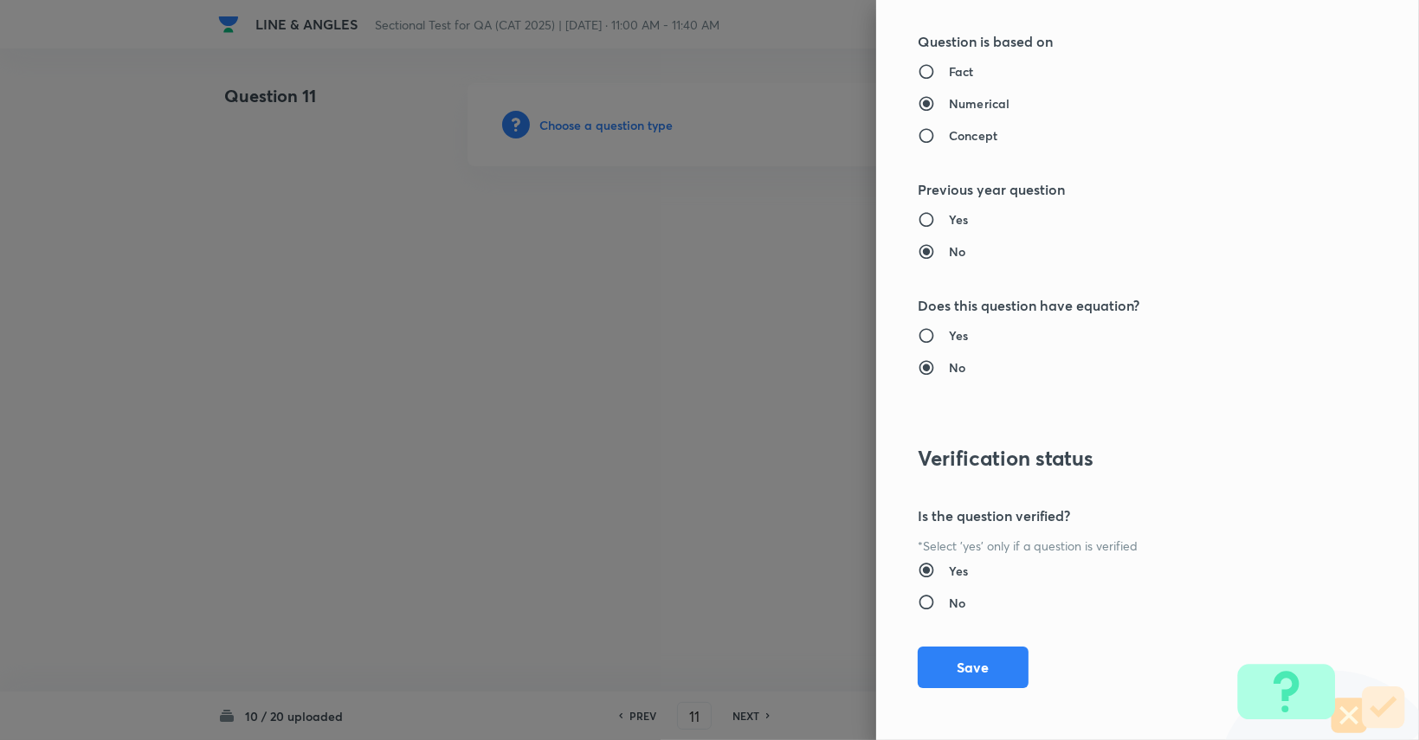
drag, startPoint x: 968, startPoint y: 675, endPoint x: 941, endPoint y: 663, distance: 29.5
click at [850, 675] on button "Save" at bounding box center [973, 668] width 111 height 42
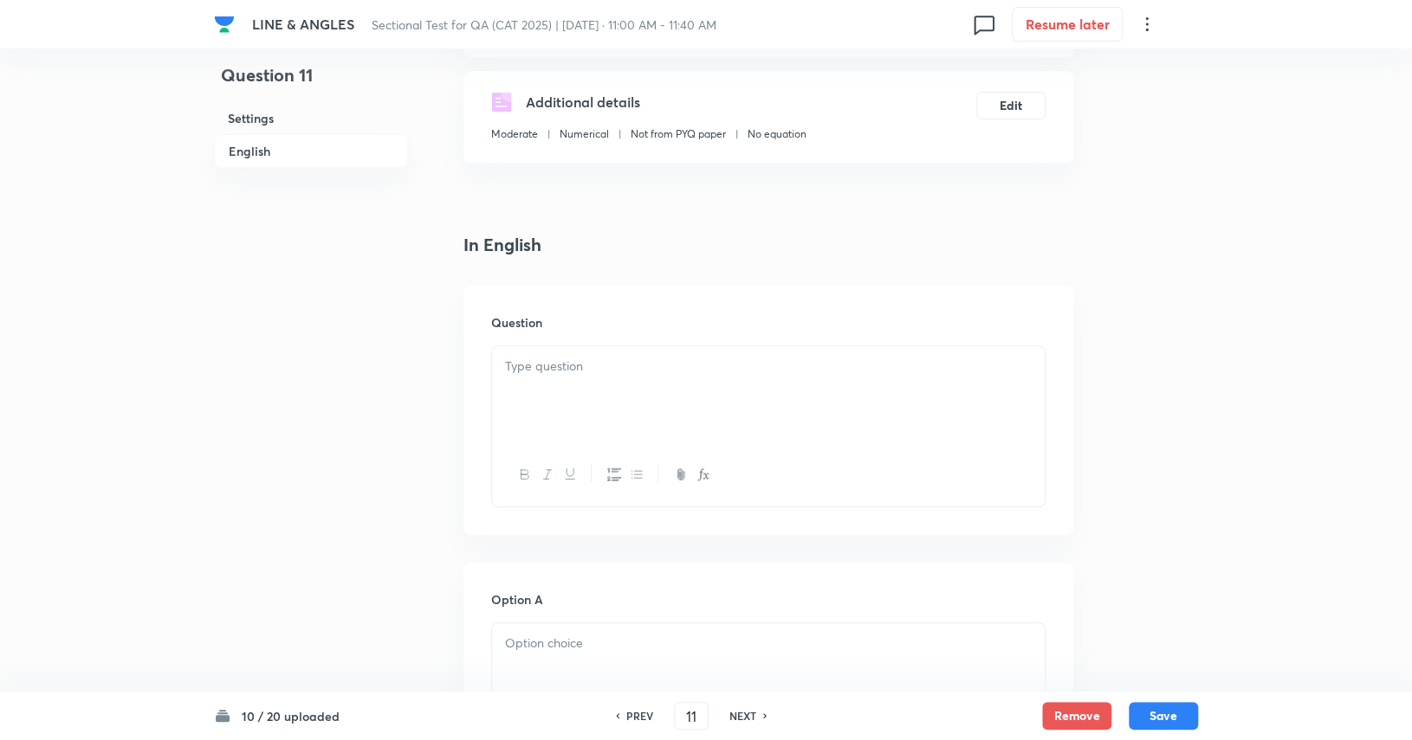
scroll to position [433, 0]
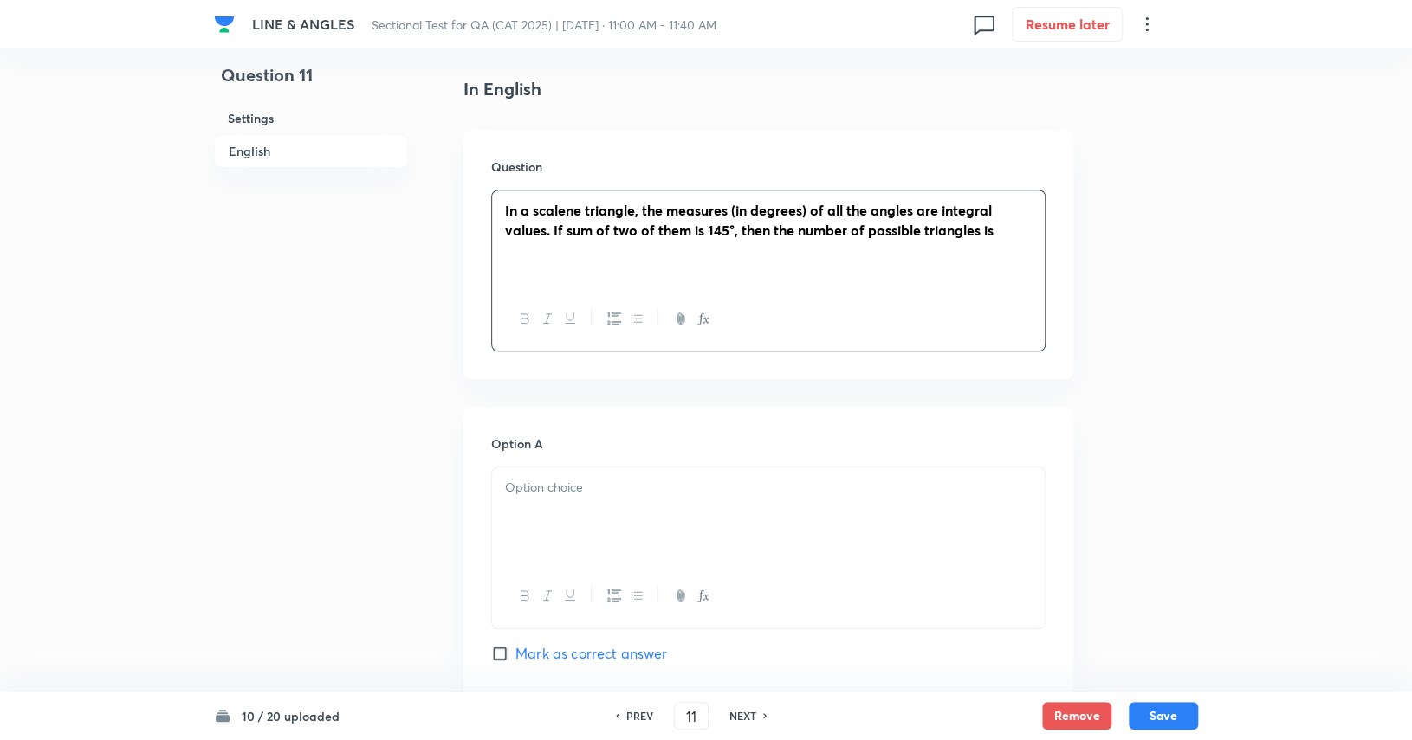
click at [606, 520] on div at bounding box center [768, 516] width 552 height 97
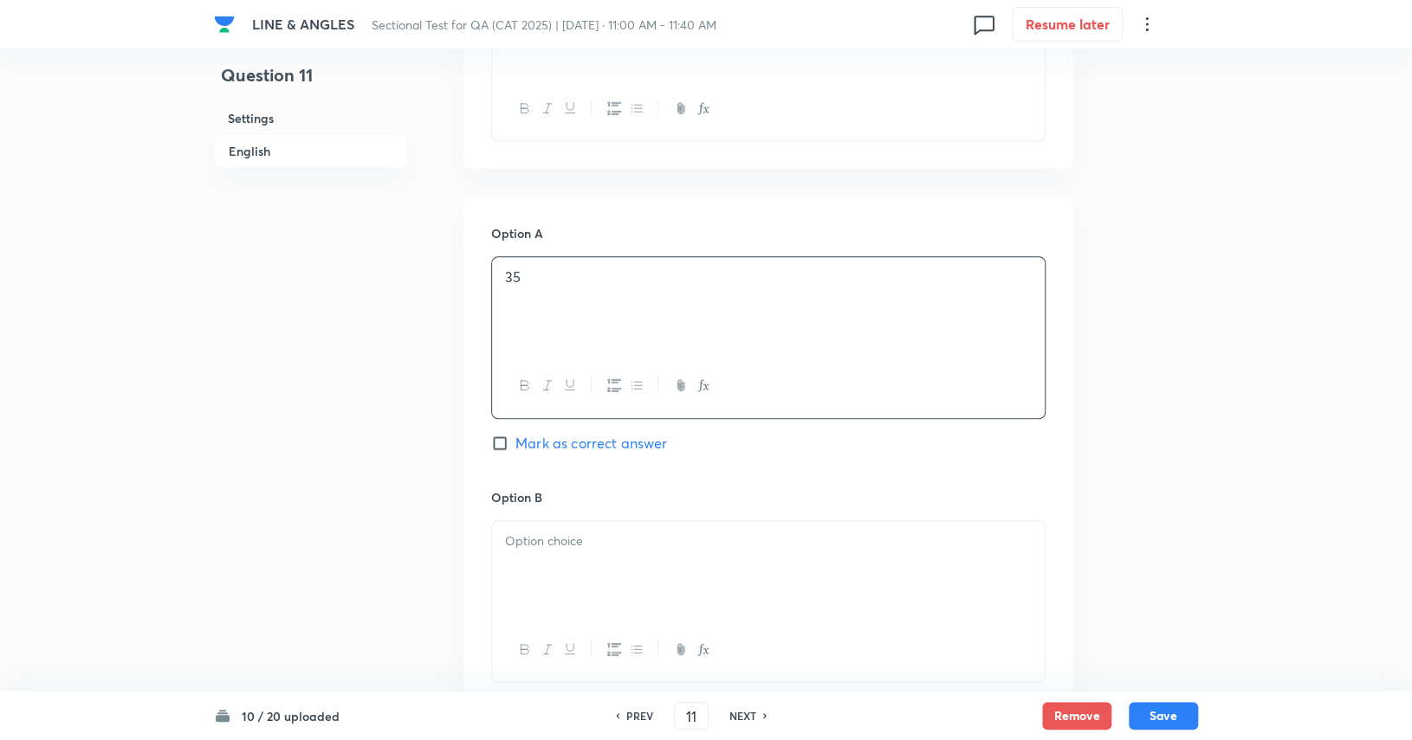
scroll to position [644, 0]
click at [620, 564] on div at bounding box center [768, 568] width 552 height 97
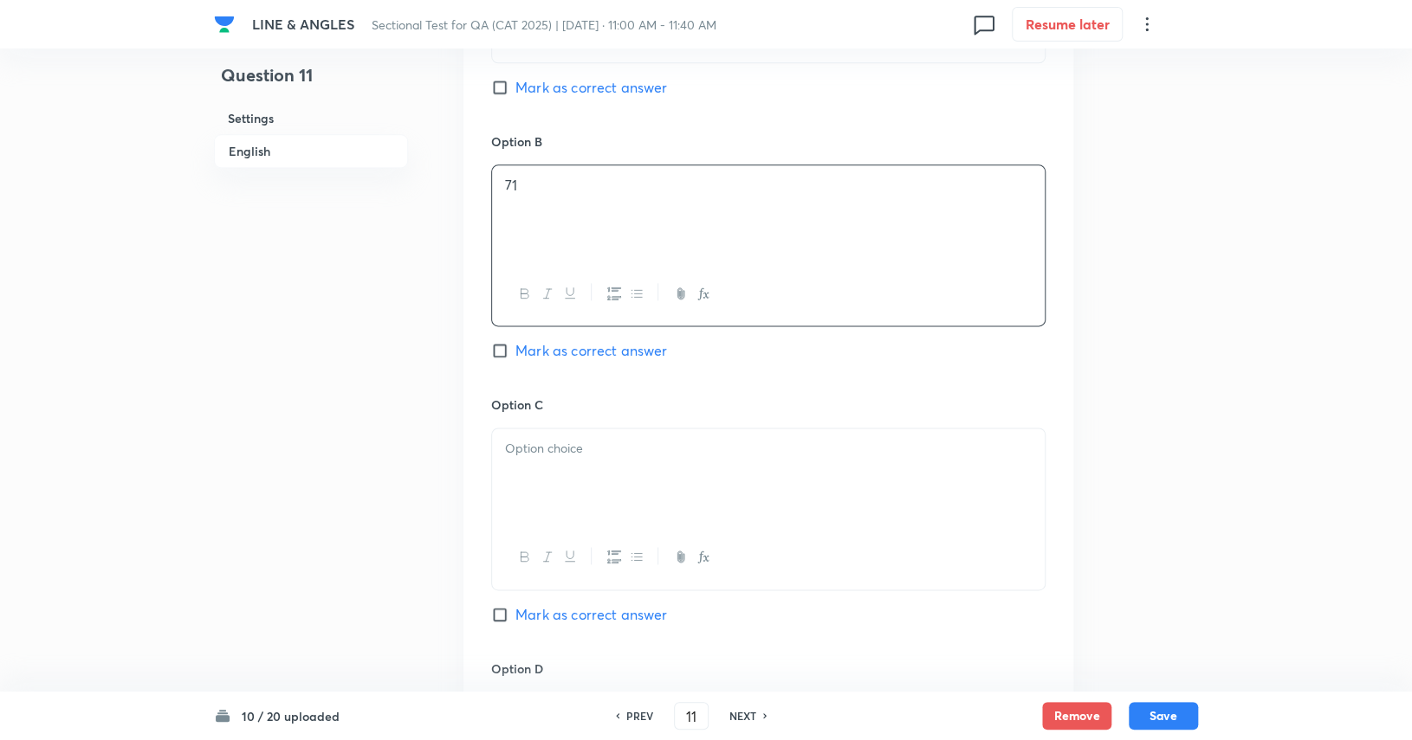
scroll to position [1022, 0]
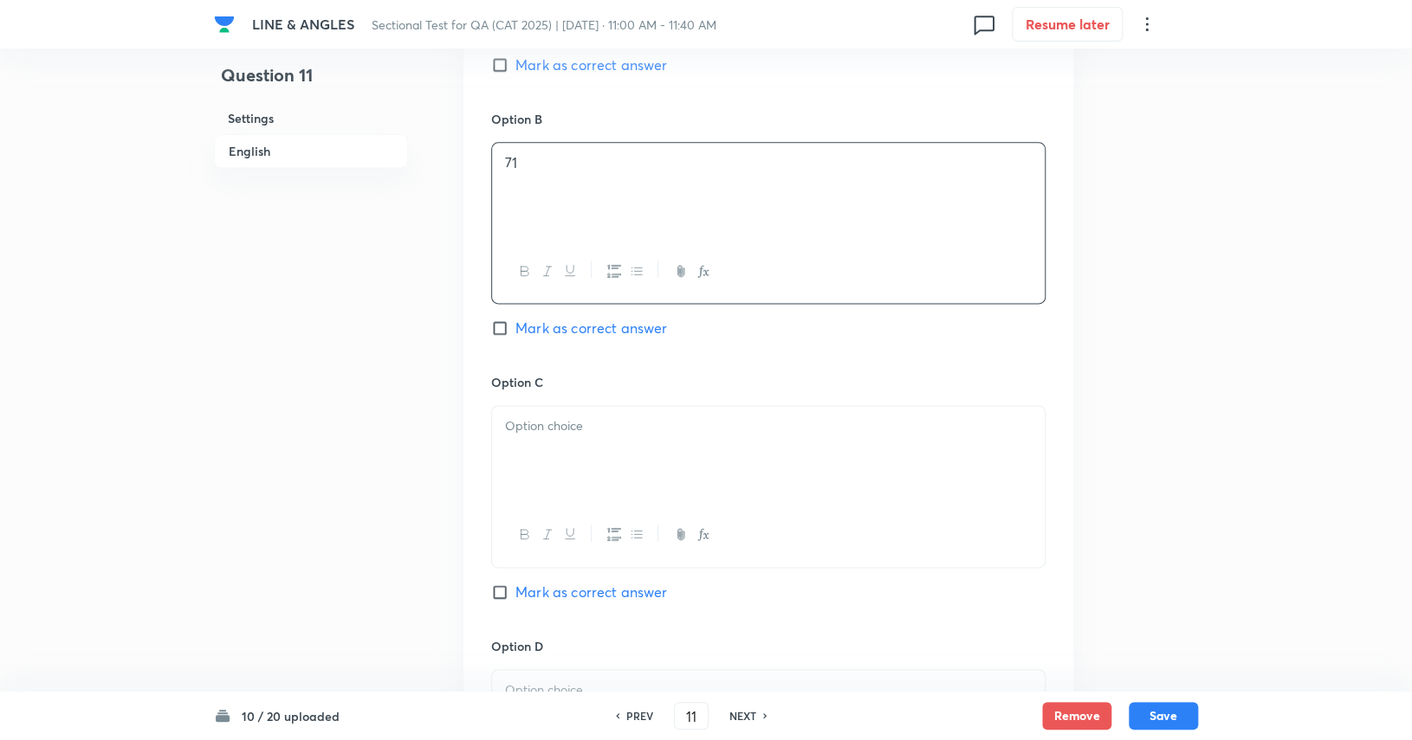
click at [667, 439] on div at bounding box center [768, 454] width 552 height 97
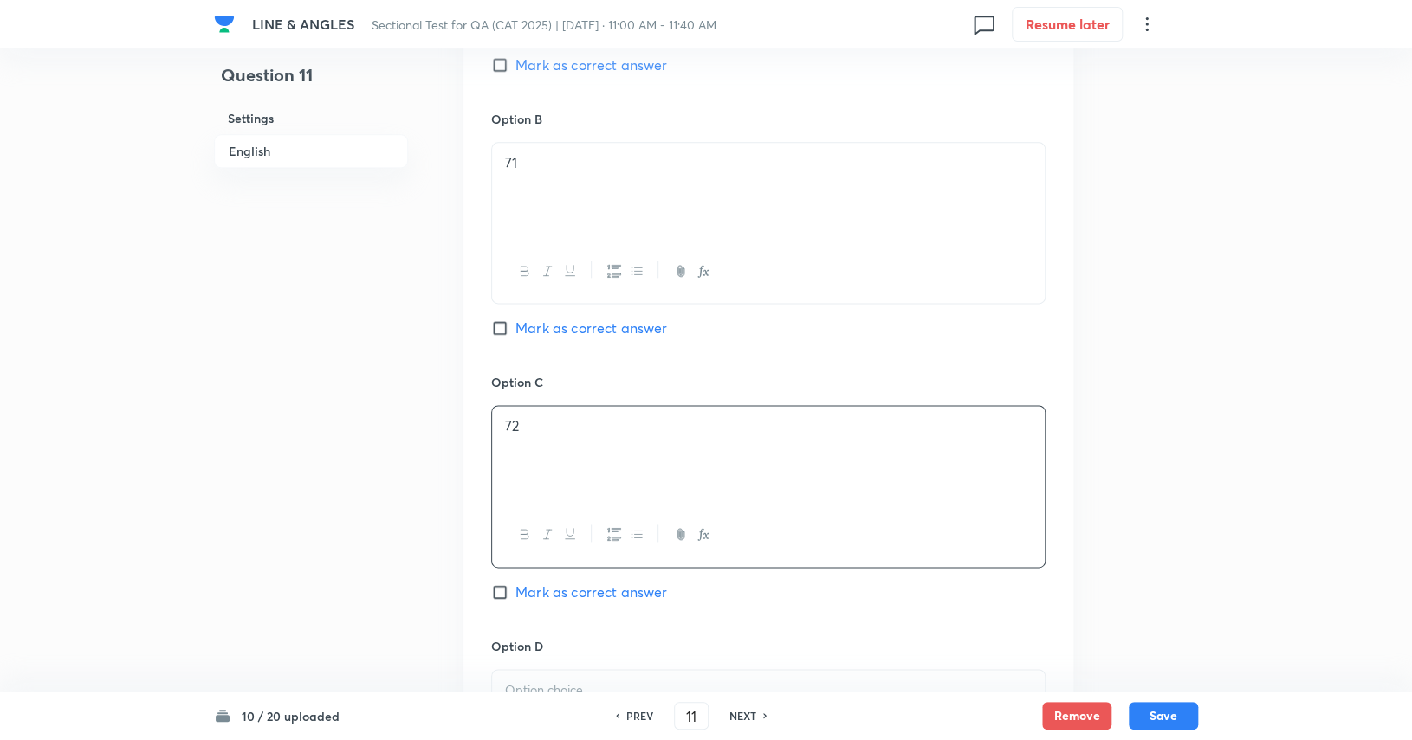
scroll to position [1278, 0]
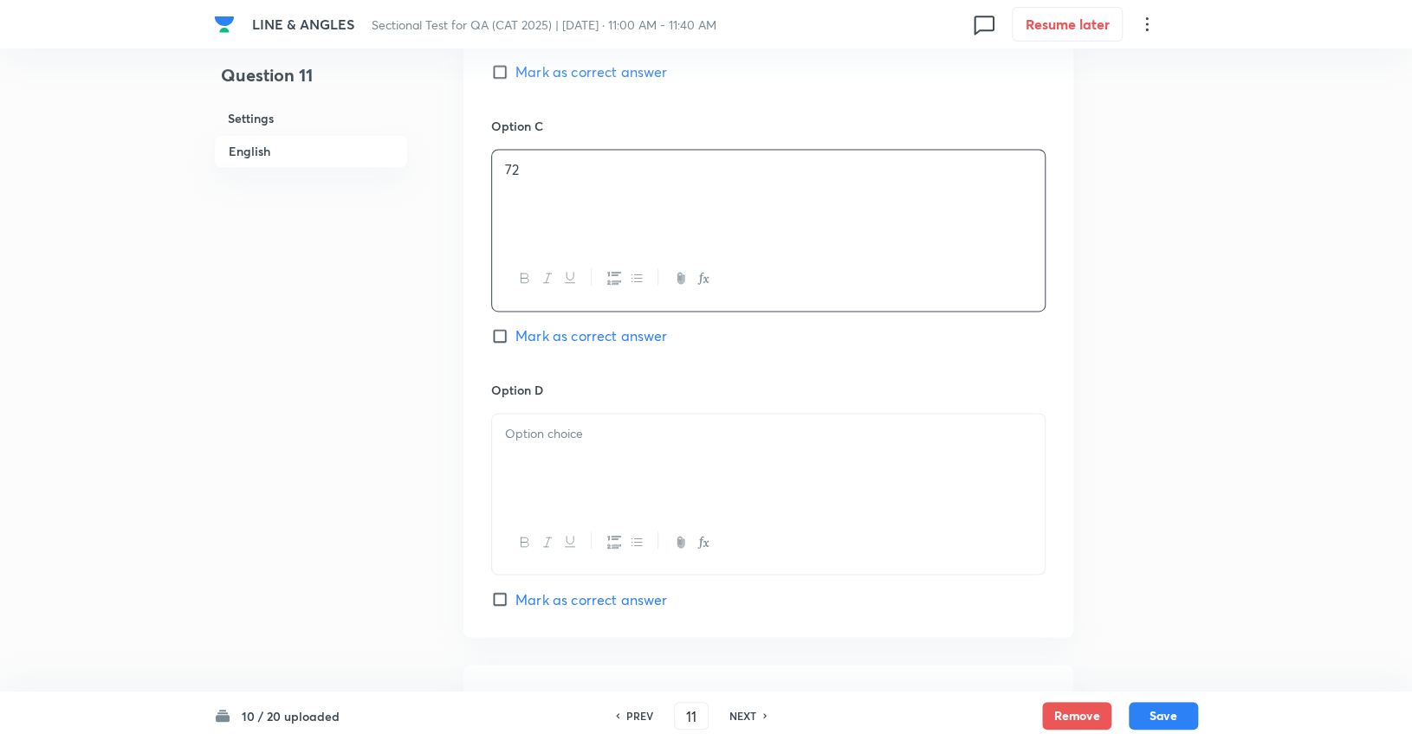
click at [668, 478] on div at bounding box center [768, 462] width 552 height 97
click at [594, 328] on span "Mark as correct answer" at bounding box center [591, 331] width 152 height 21
click at [515, 328] on input "Mark as correct answer" at bounding box center [503, 331] width 24 height 17
checkbox input "true"
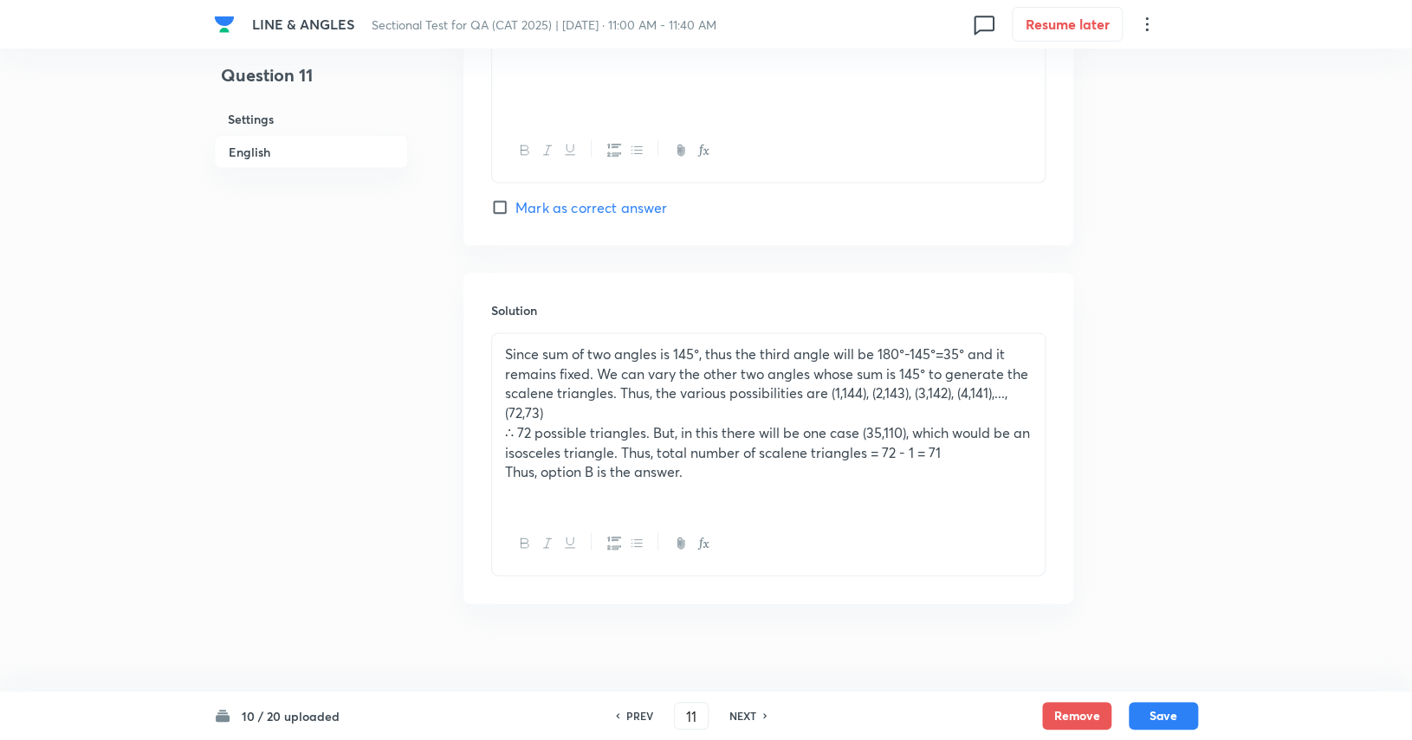
scroll to position [1683, 0]
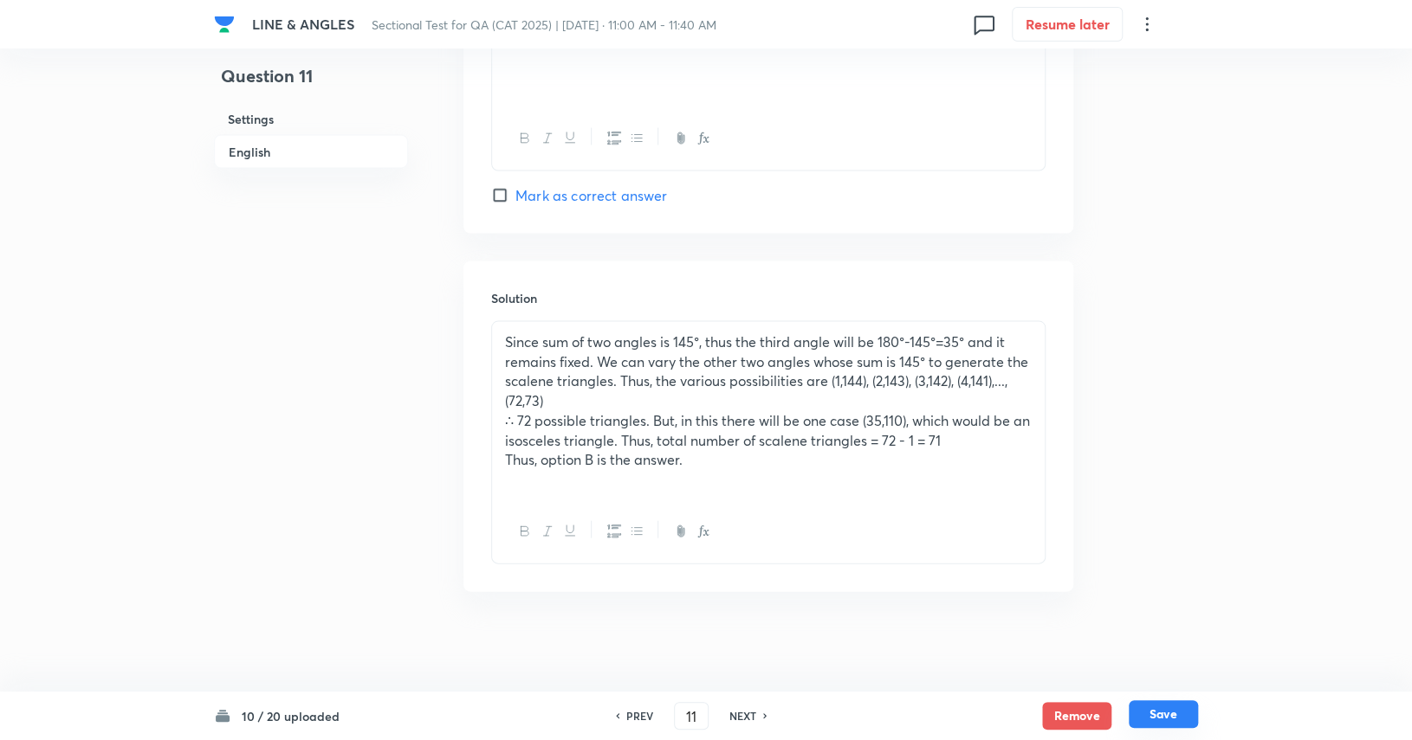
click at [850, 717] on button "Save" at bounding box center [1162, 715] width 69 height 28
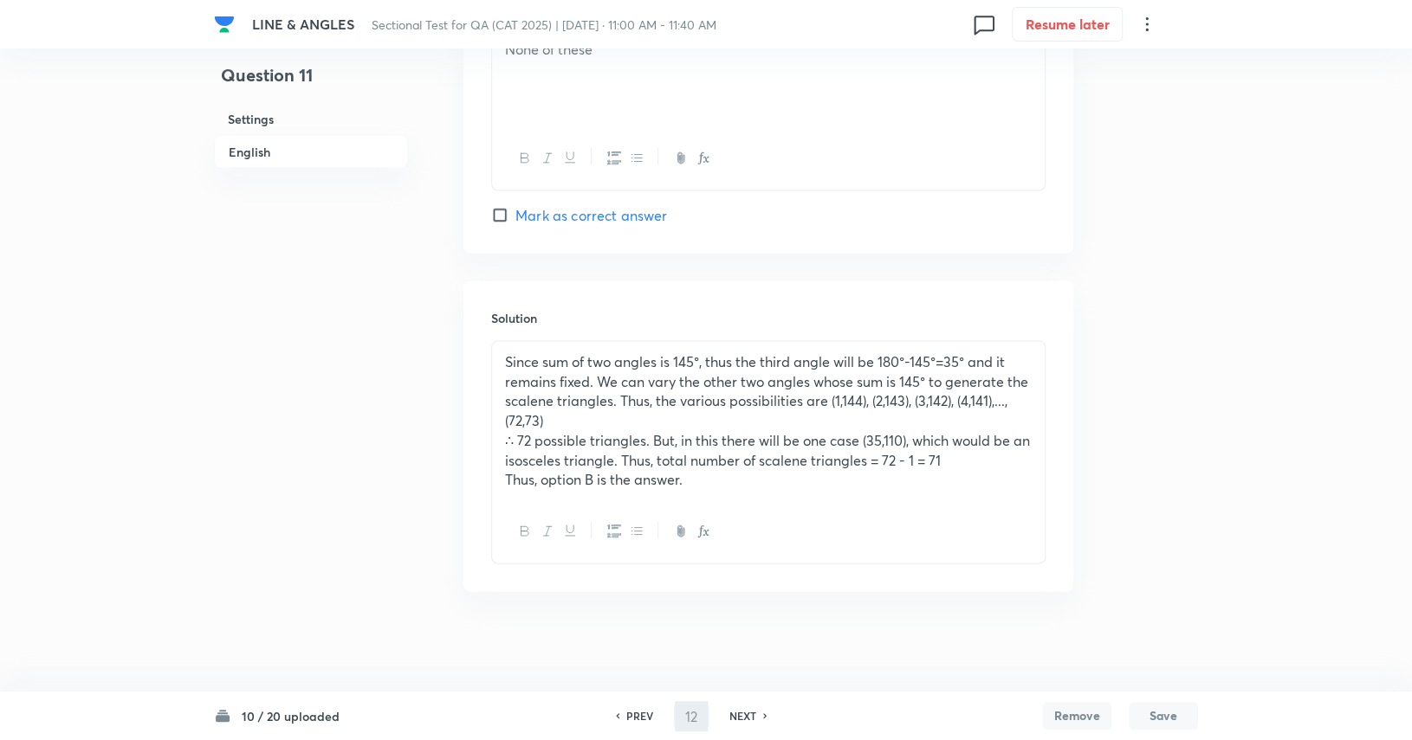
scroll to position [0, 0]
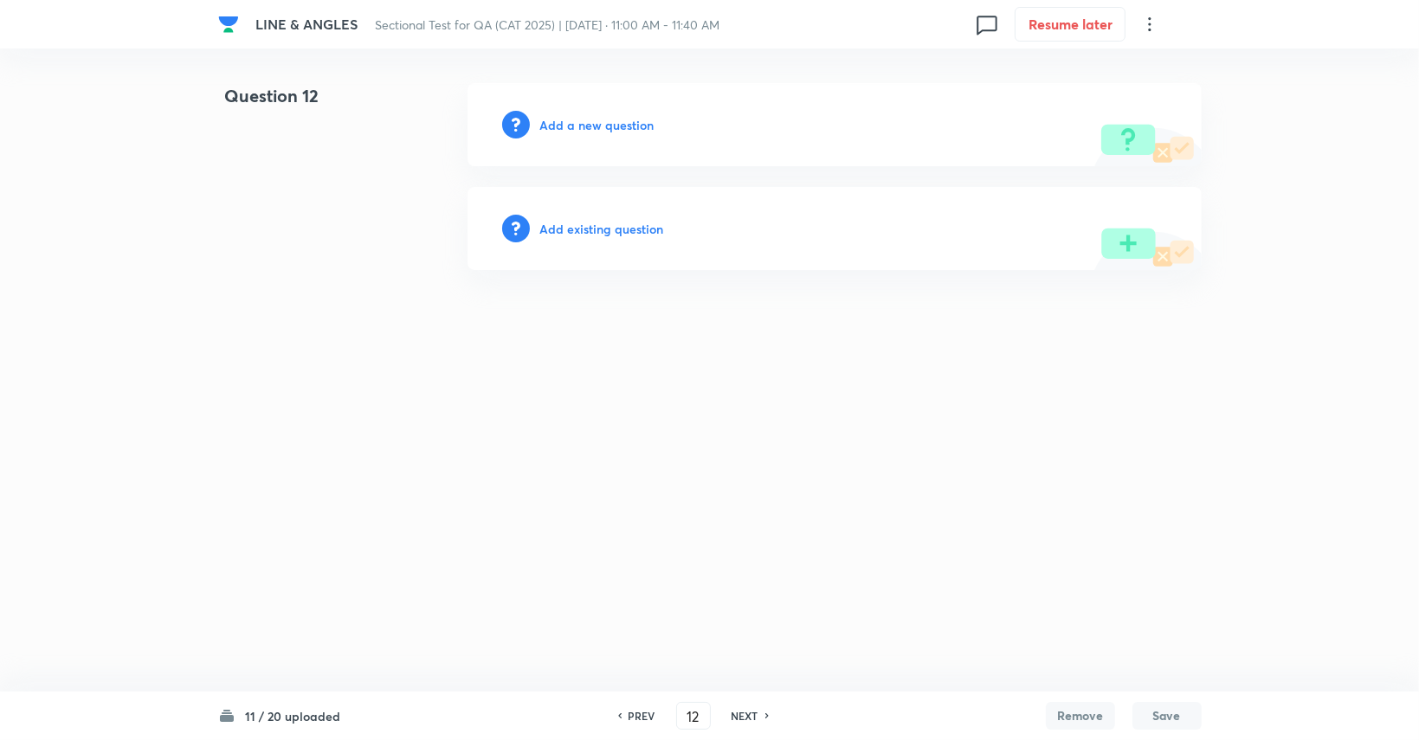
click at [620, 721] on div "PREV" at bounding box center [640, 716] width 46 height 16
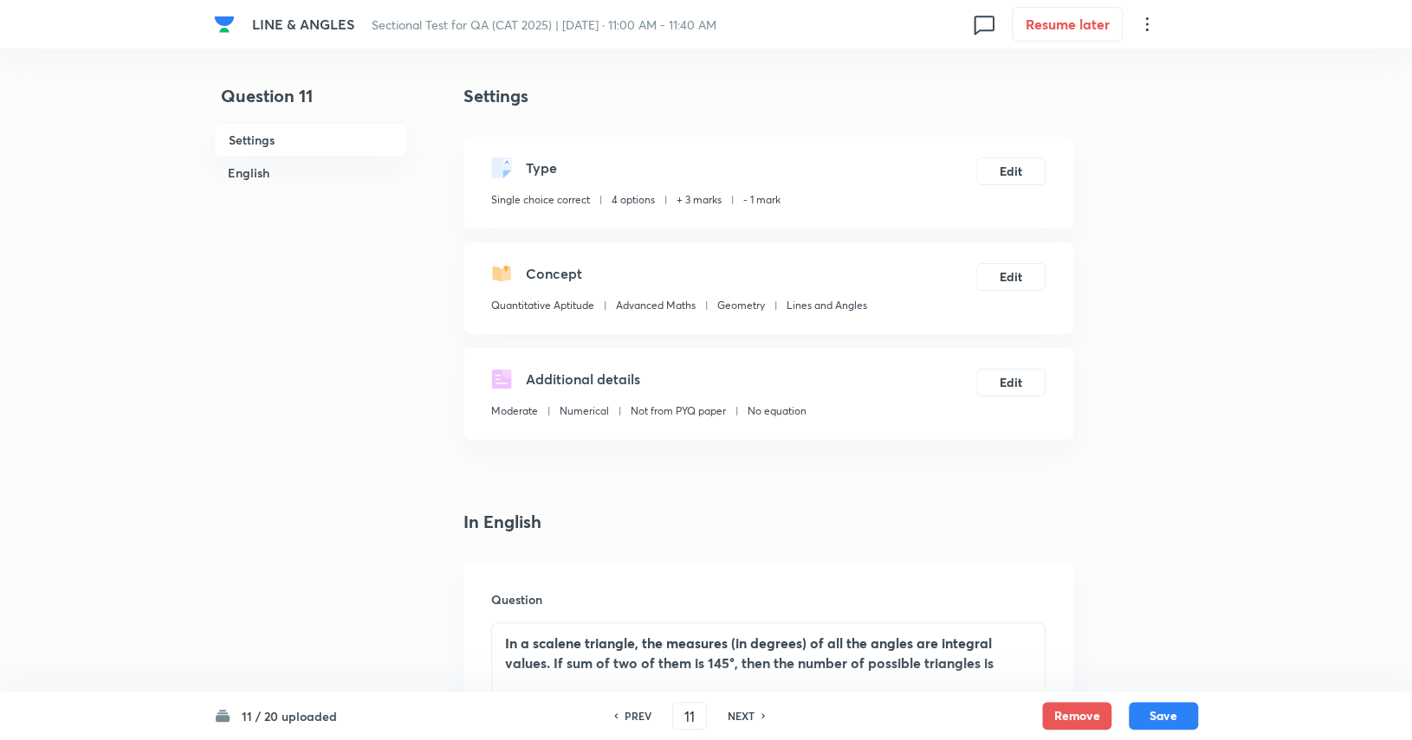
click at [279, 719] on h6 "11 / 20 uploaded" at bounding box center [289, 717] width 95 height 18
drag, startPoint x: 278, startPoint y: 713, endPoint x: 398, endPoint y: 713, distance: 120.4
click at [279, 713] on h6 "11 / 20 uploaded" at bounding box center [289, 717] width 95 height 18
click at [695, 716] on input "11" at bounding box center [689, 716] width 33 height 30
type input "1"
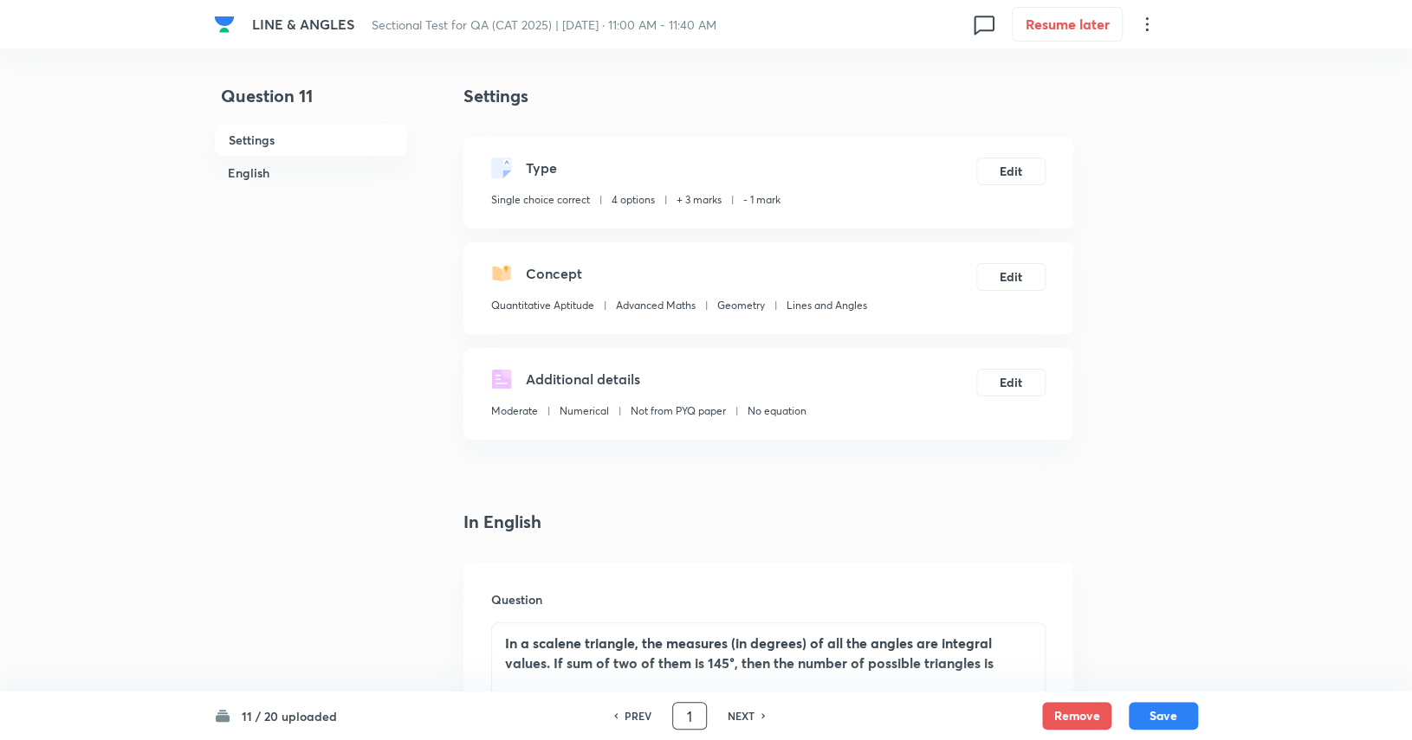
checkbox input "false"
checkbox input "true"
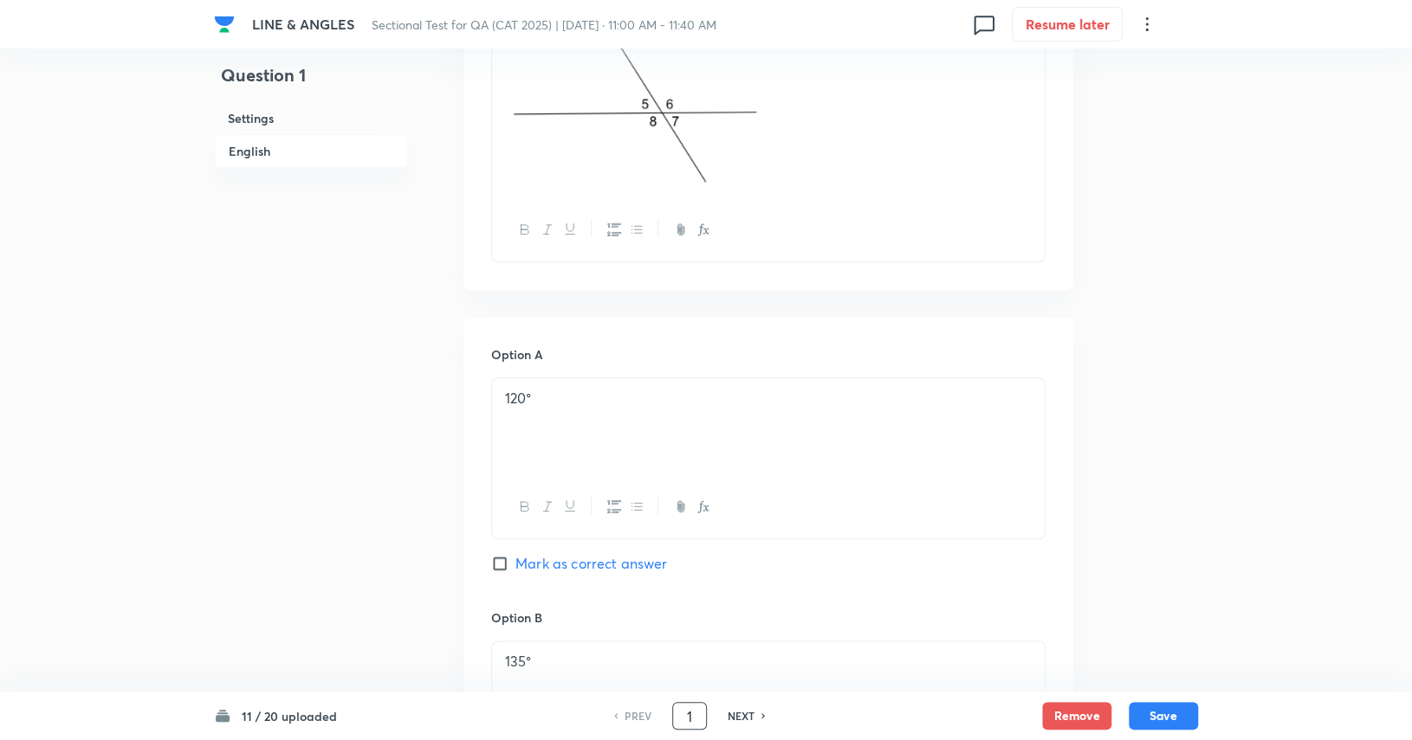
scroll to position [87, 0]
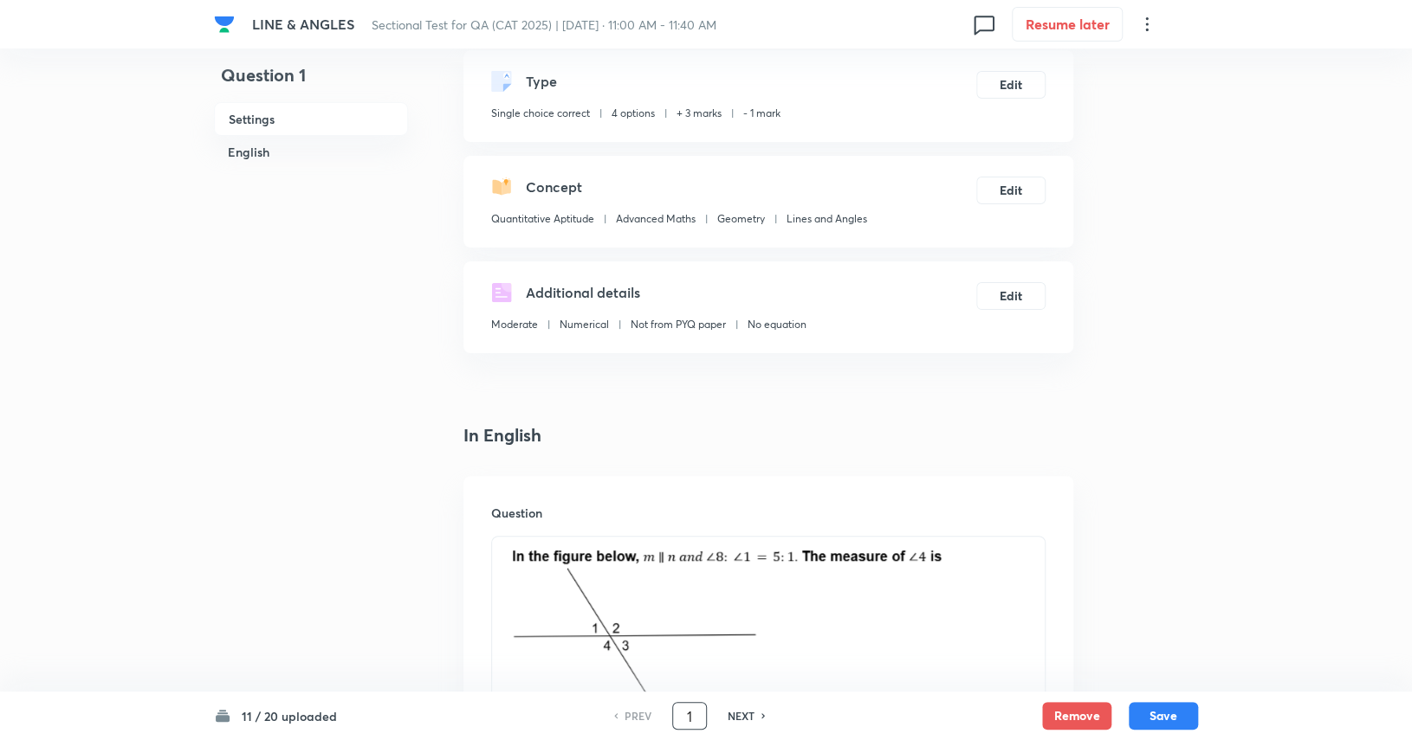
click at [741, 717] on h6 "NEXT" at bounding box center [740, 716] width 27 height 16
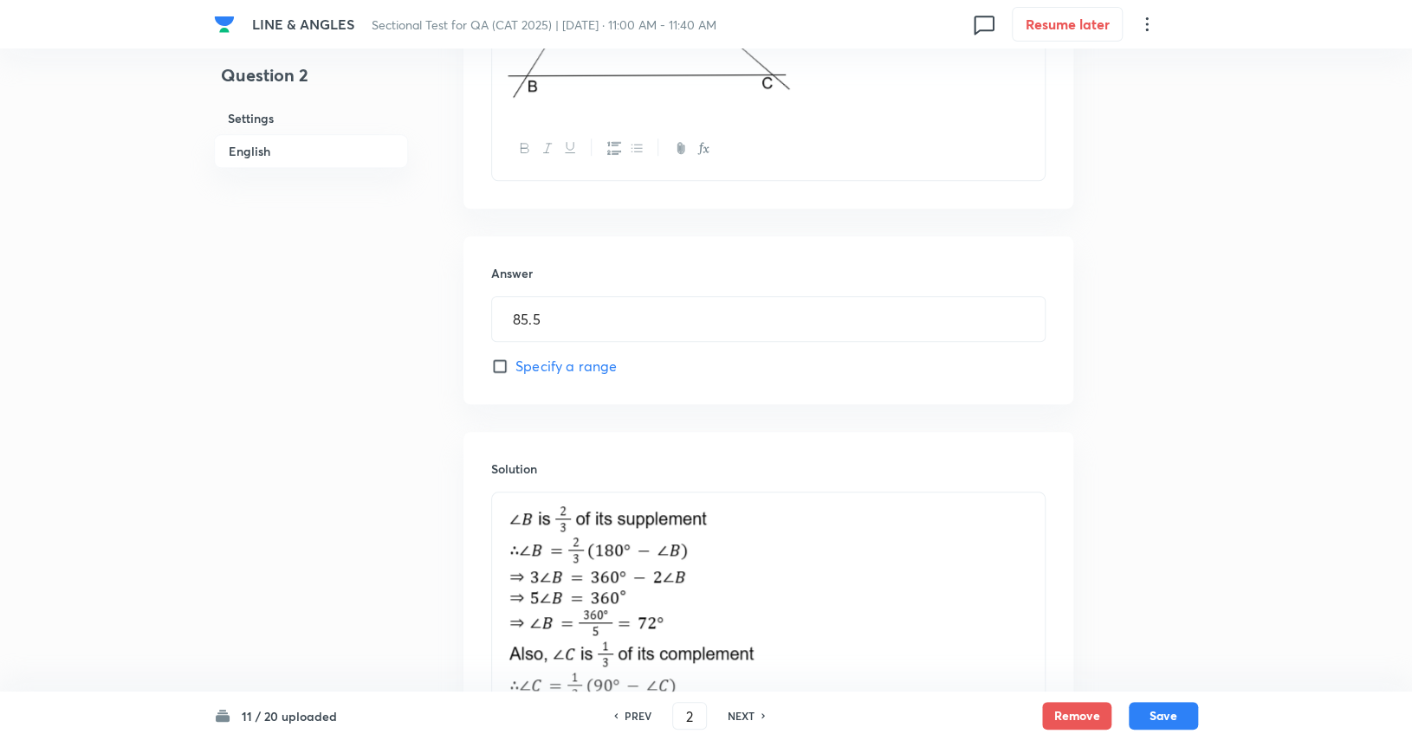
scroll to position [779, 0]
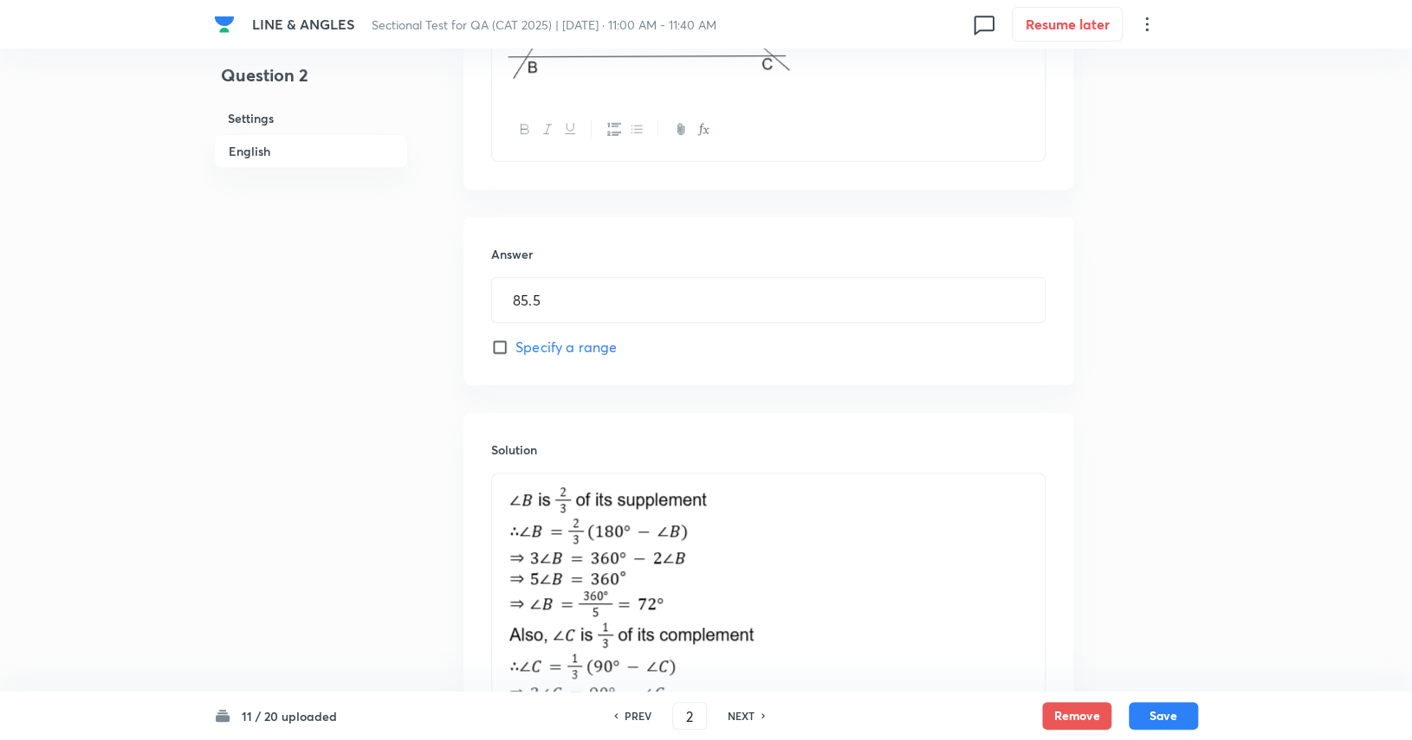
click at [741, 710] on h6 "NEXT" at bounding box center [740, 716] width 27 height 16
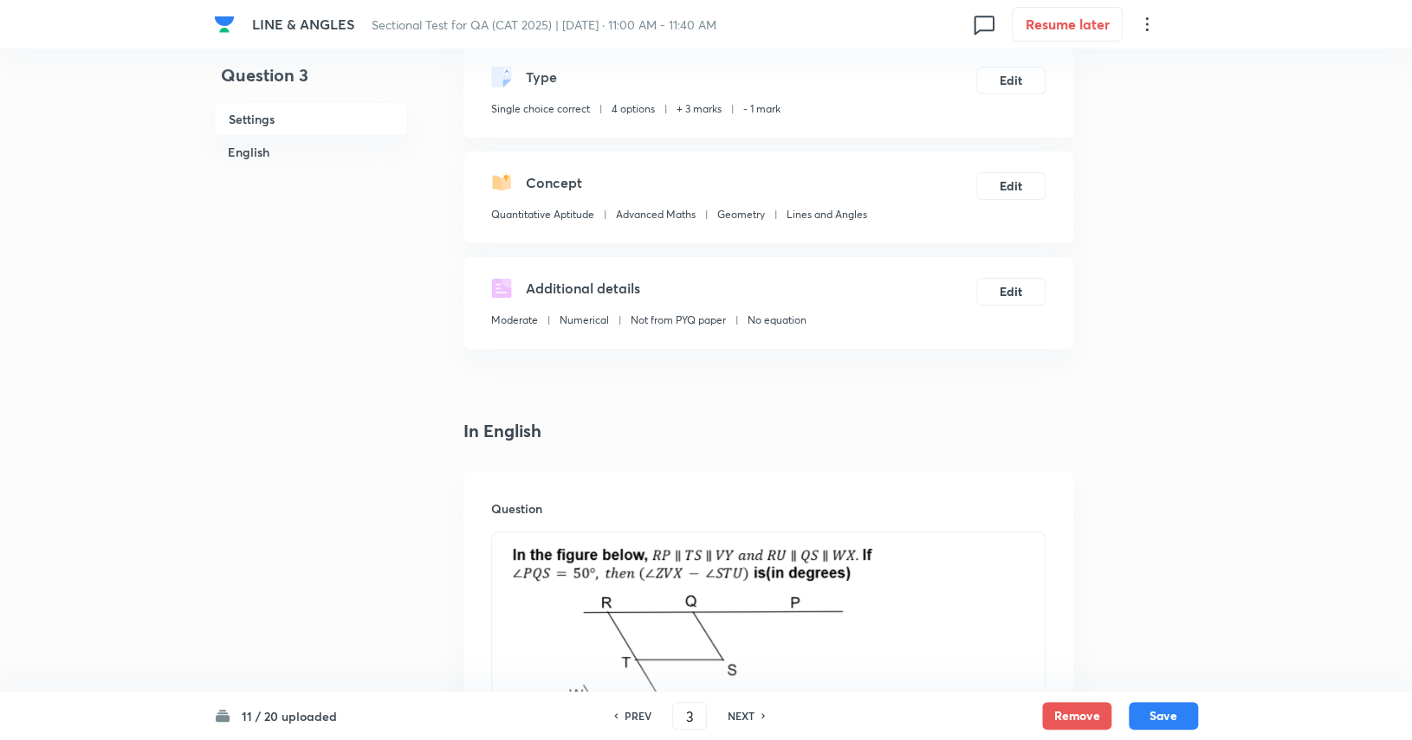
scroll to position [87, 0]
click at [742, 717] on h6 "NEXT" at bounding box center [740, 716] width 27 height 16
type input "4"
checkbox input "false"
checkbox input "true"
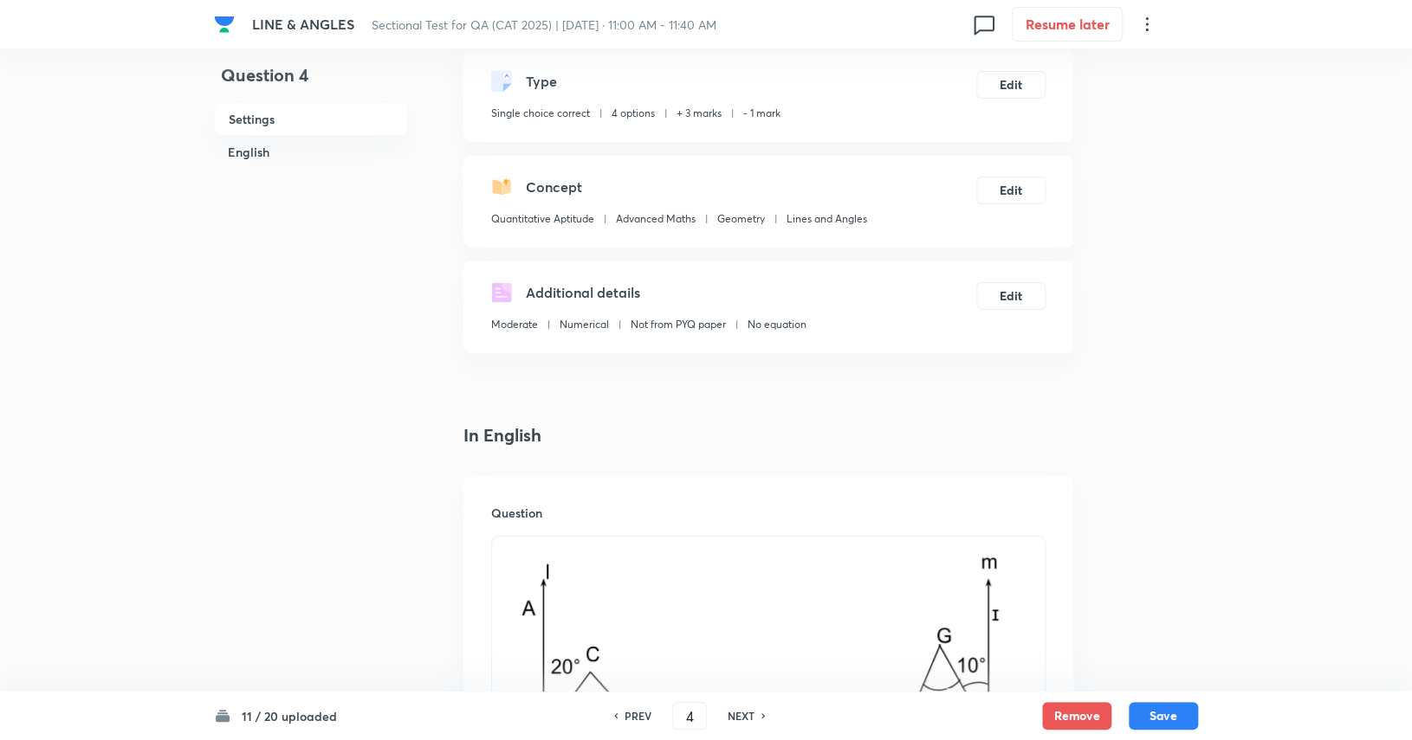
click at [742, 717] on h6 "NEXT" at bounding box center [740, 716] width 27 height 16
type input "5"
checkbox input "false"
checkbox input "true"
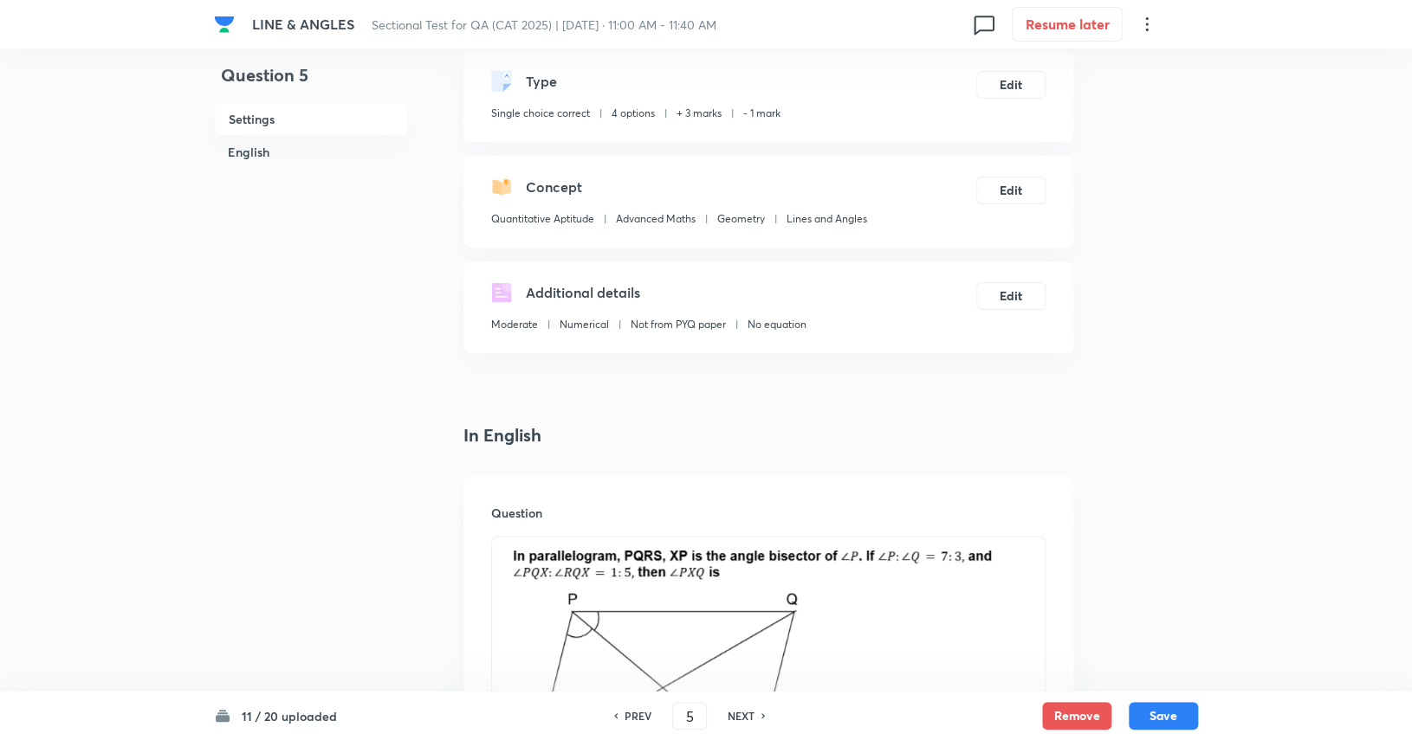
click at [742, 717] on h6 "NEXT" at bounding box center [740, 716] width 27 height 16
type input "6"
checkbox input "true"
checkbox input "false"
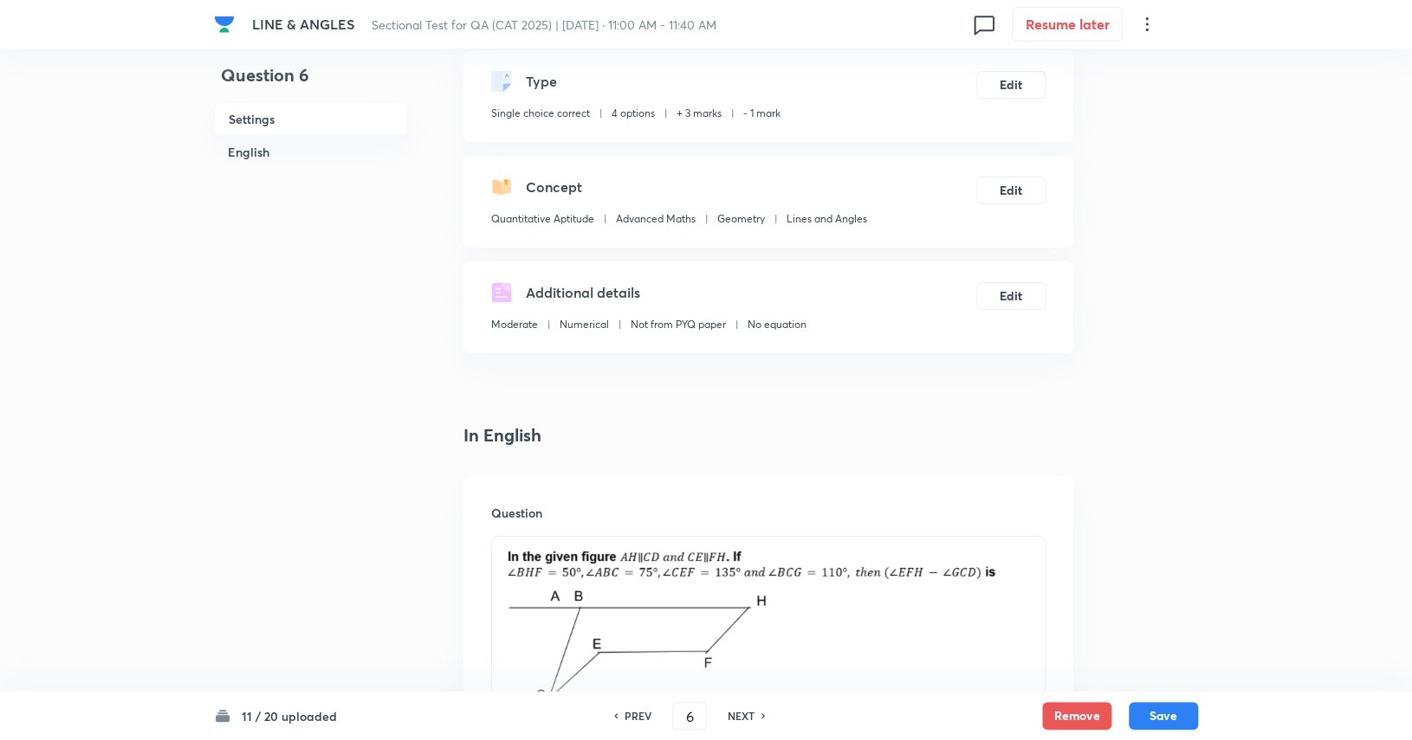
click at [742, 717] on h6 "NEXT" at bounding box center [740, 716] width 27 height 16
type input "7"
checkbox input "false"
checkbox input "true"
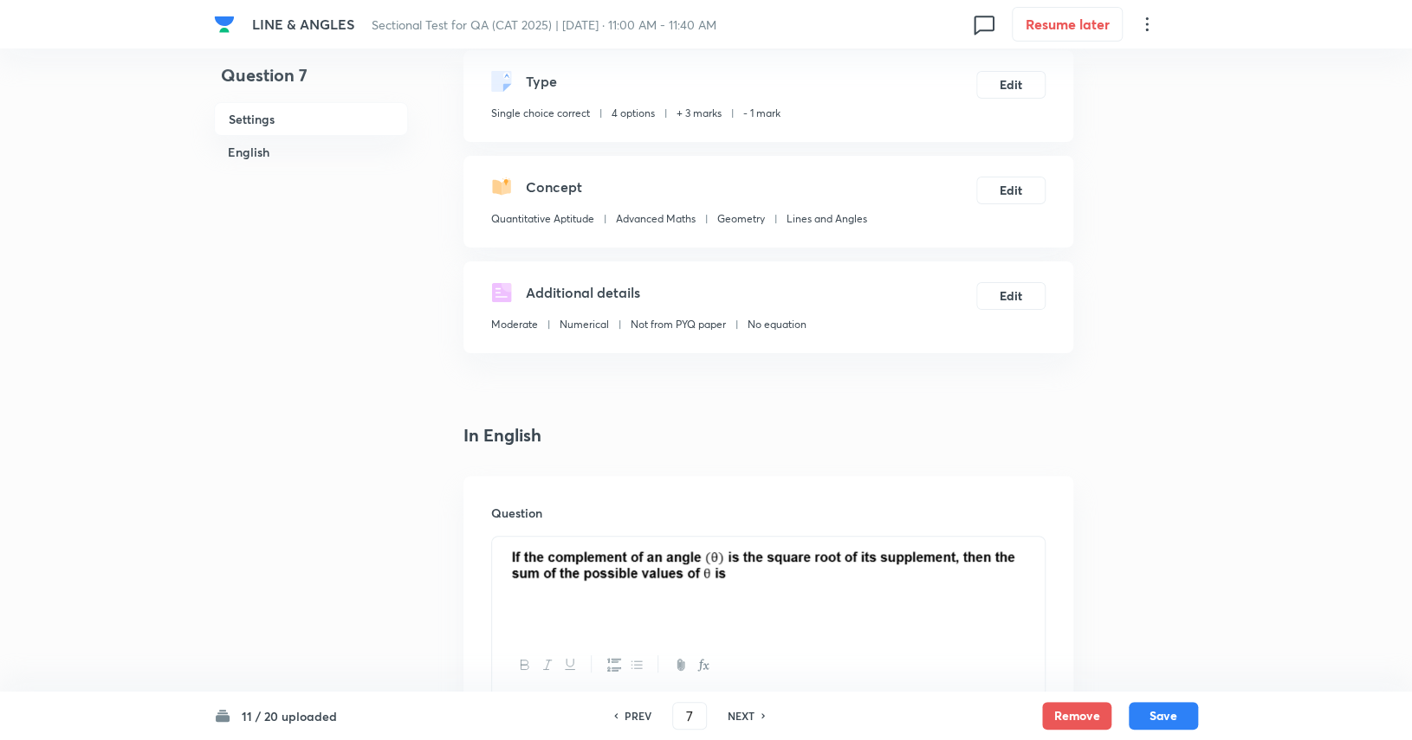
click at [742, 717] on h6 "NEXT" at bounding box center [740, 716] width 27 height 16
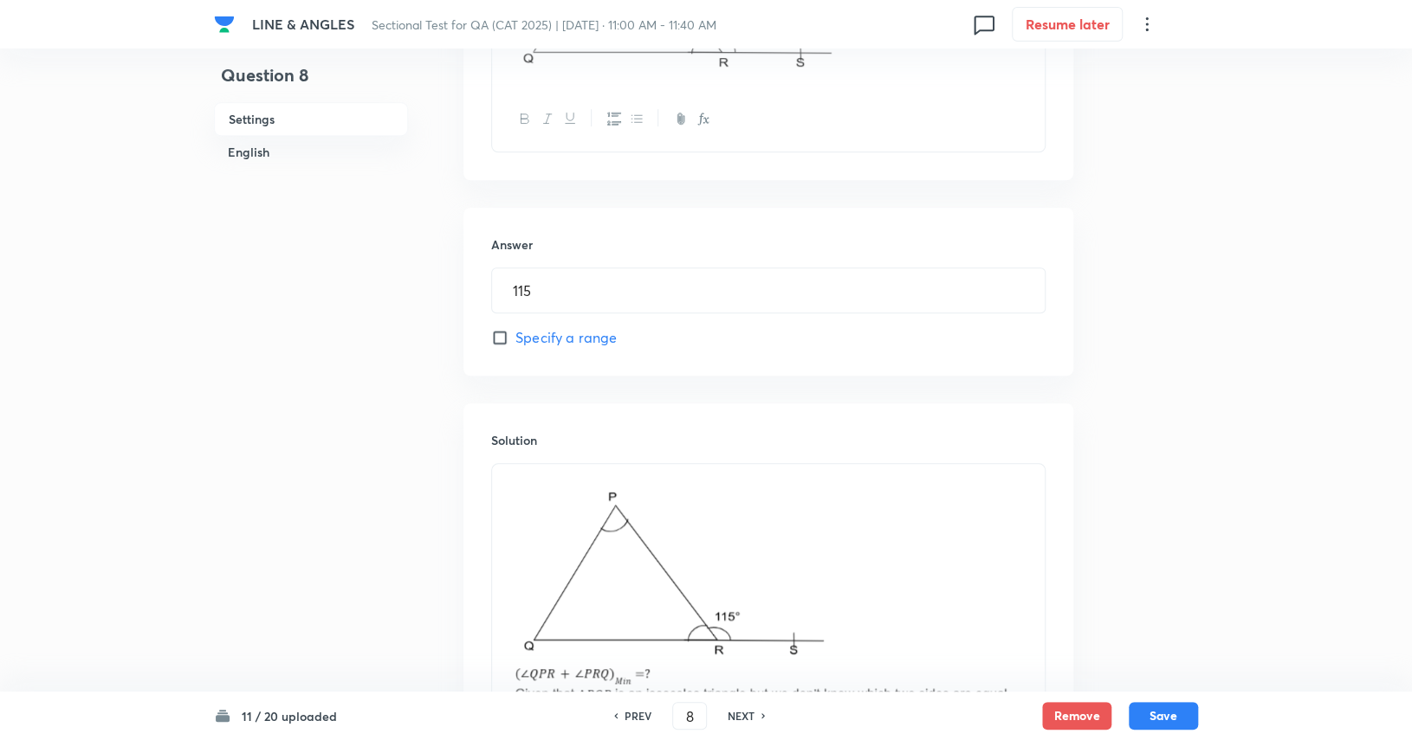
scroll to position [779, 0]
click at [733, 714] on h6 "NEXT" at bounding box center [740, 716] width 27 height 16
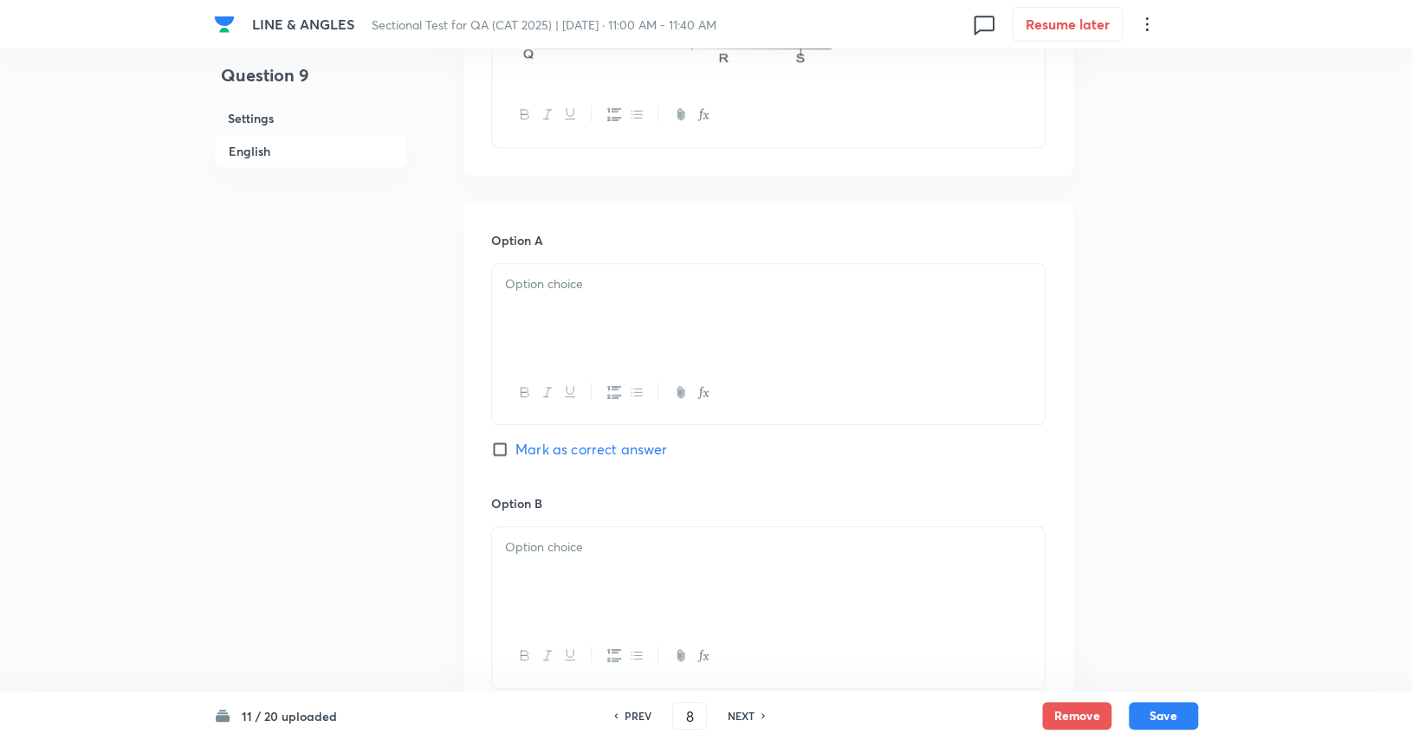
type input "9"
checkbox input "true"
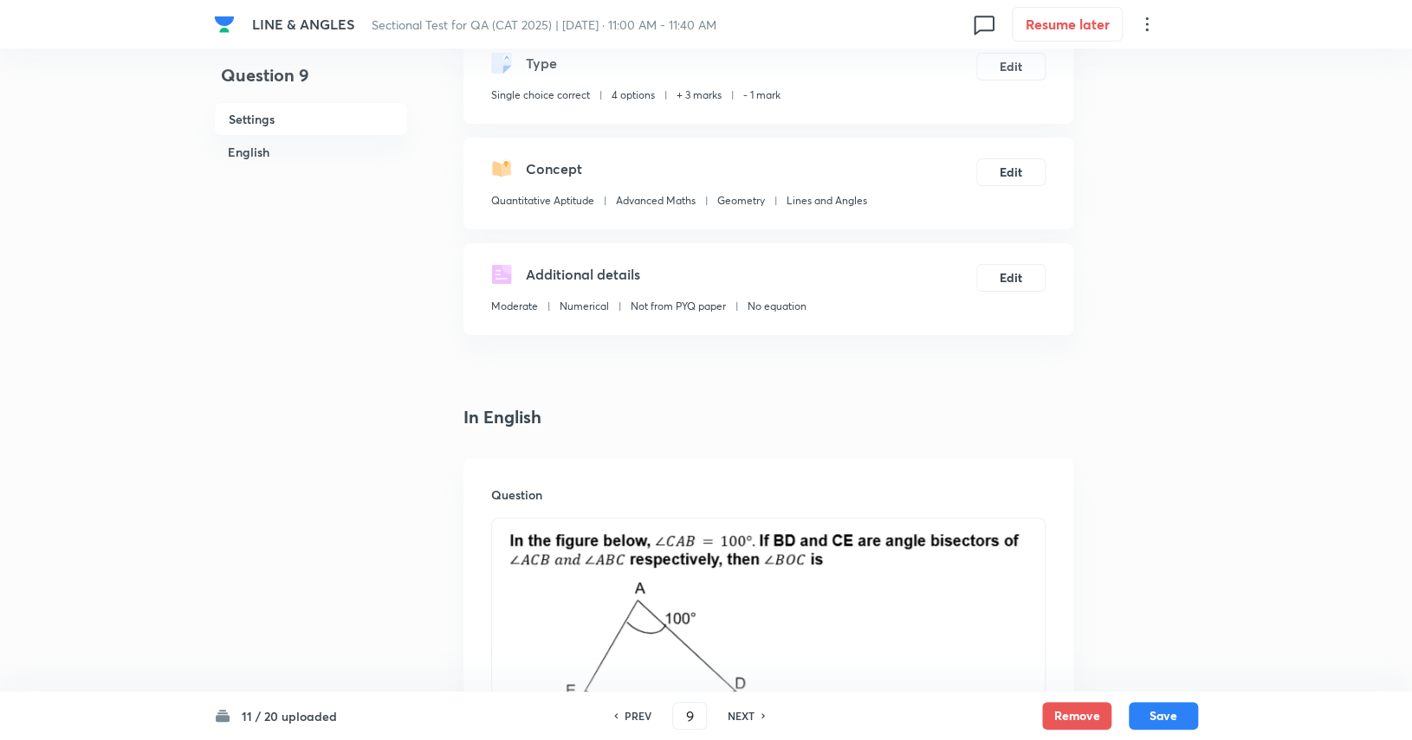
scroll to position [87, 0]
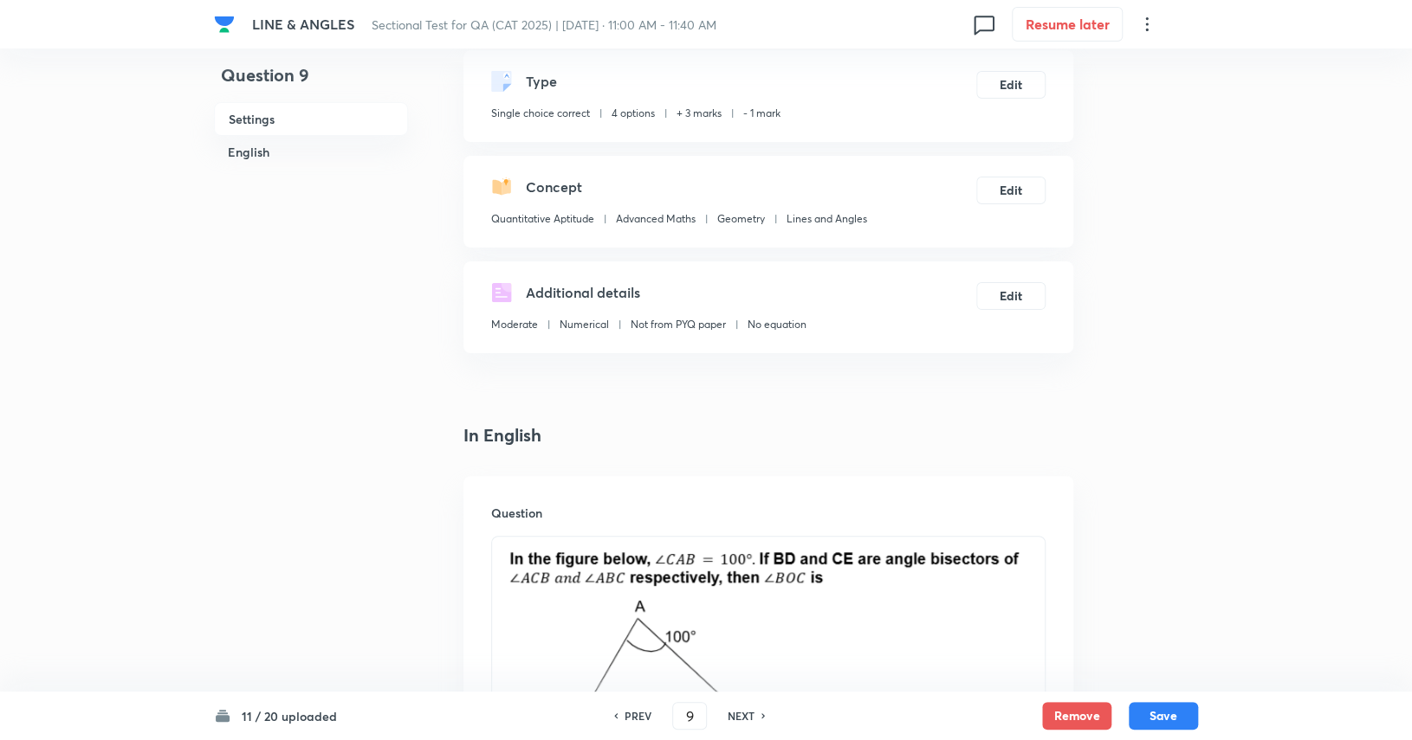
click at [733, 714] on h6 "NEXT" at bounding box center [740, 716] width 27 height 16
type input "10"
checkbox input "false"
checkbox input "true"
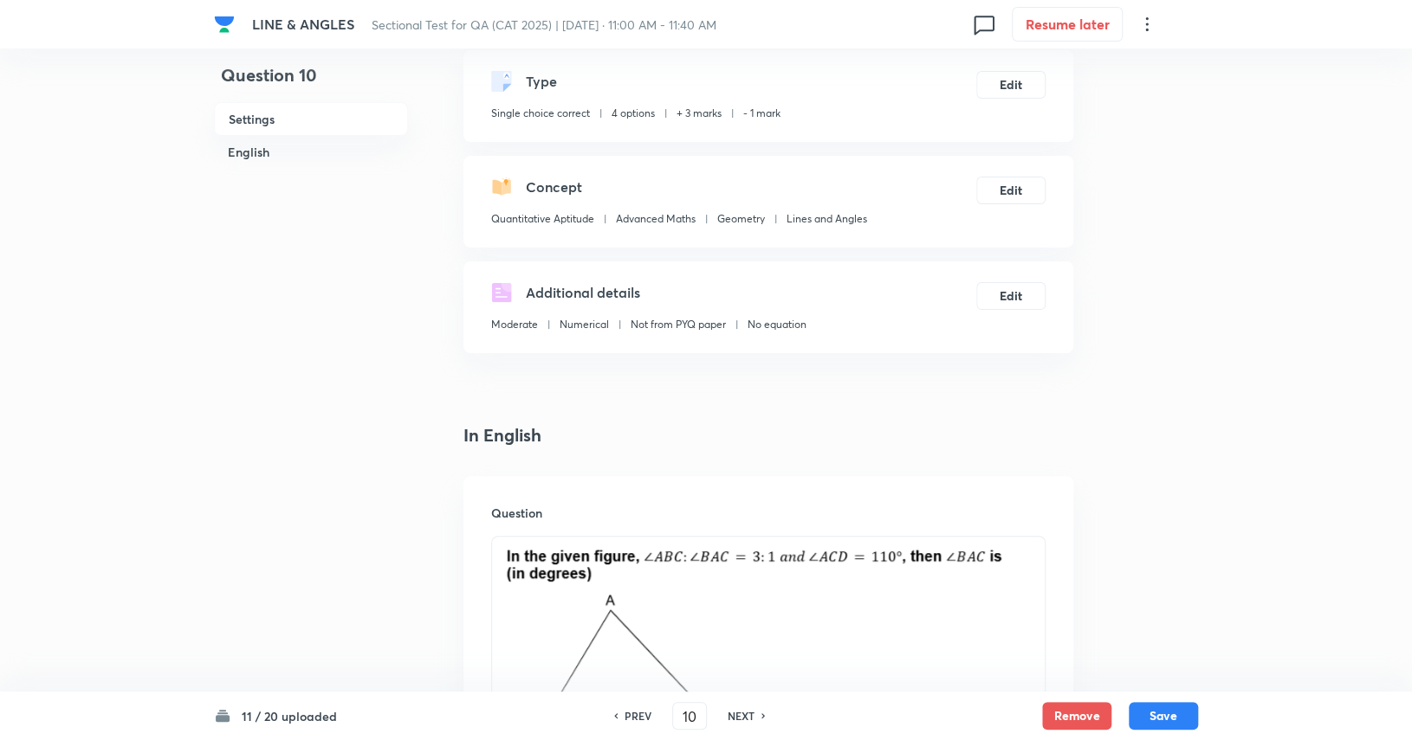
click at [733, 714] on h6 "NEXT" at bounding box center [740, 716] width 27 height 16
type input "11"
checkbox input "true"
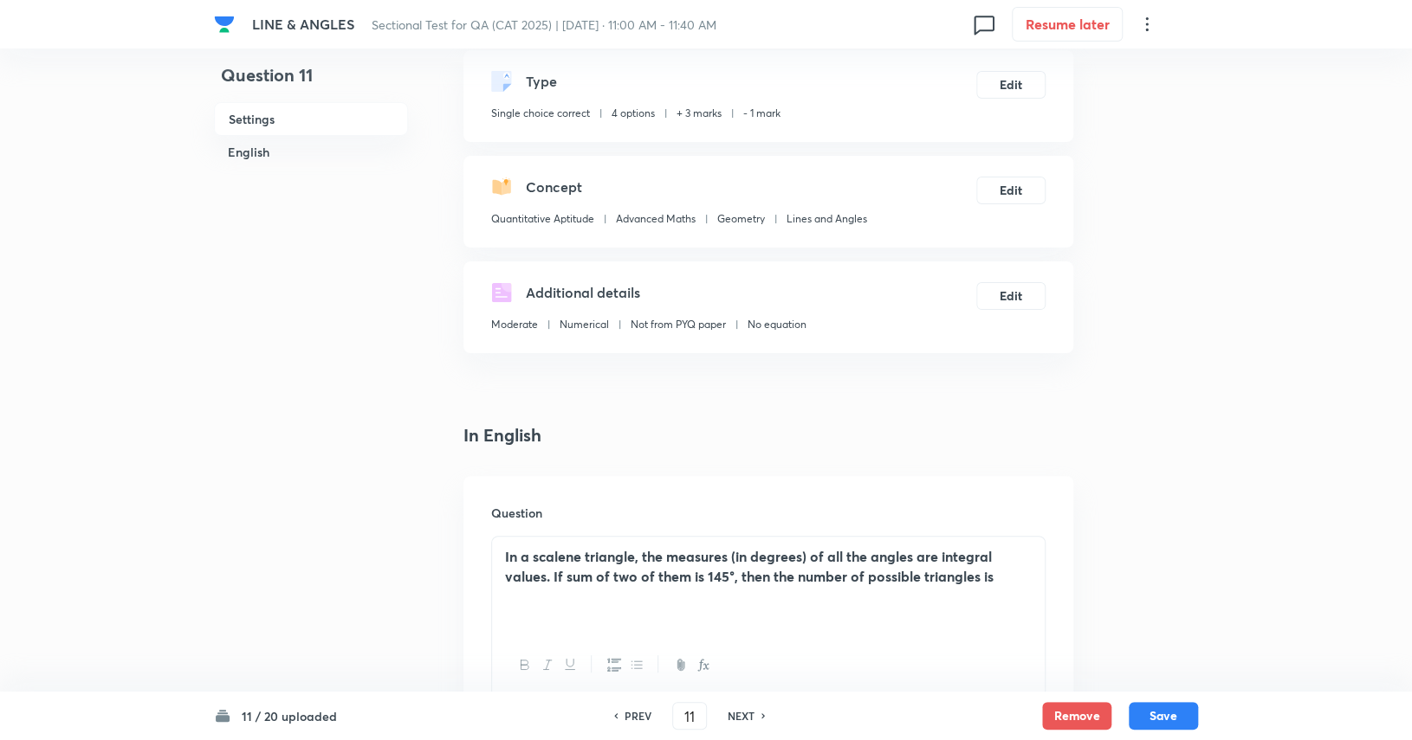
click at [733, 714] on h6 "NEXT" at bounding box center [740, 716] width 27 height 16
type input "12"
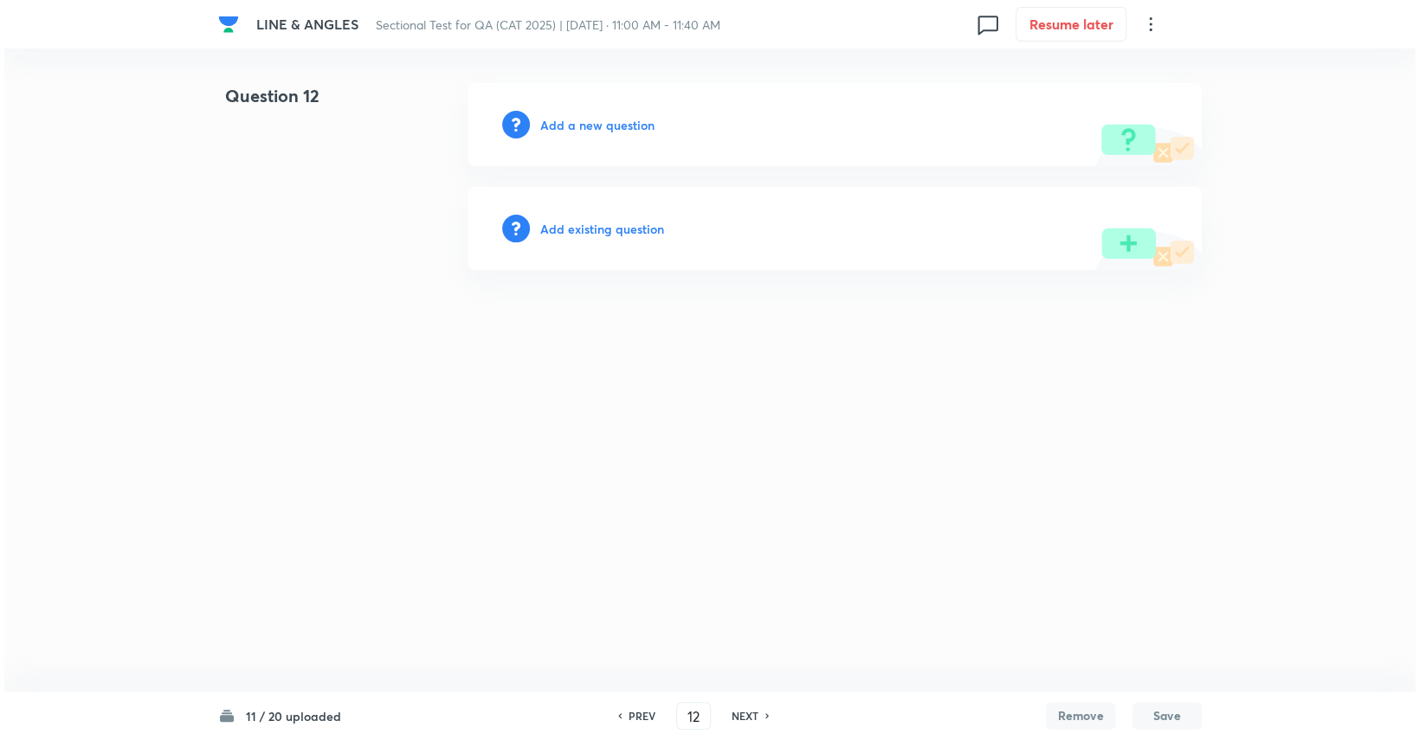
scroll to position [0, 0]
click at [640, 117] on h6 "Add a new question" at bounding box center [597, 125] width 114 height 18
click at [638, 119] on h6 "Choose a question type" at bounding box center [606, 125] width 133 height 18
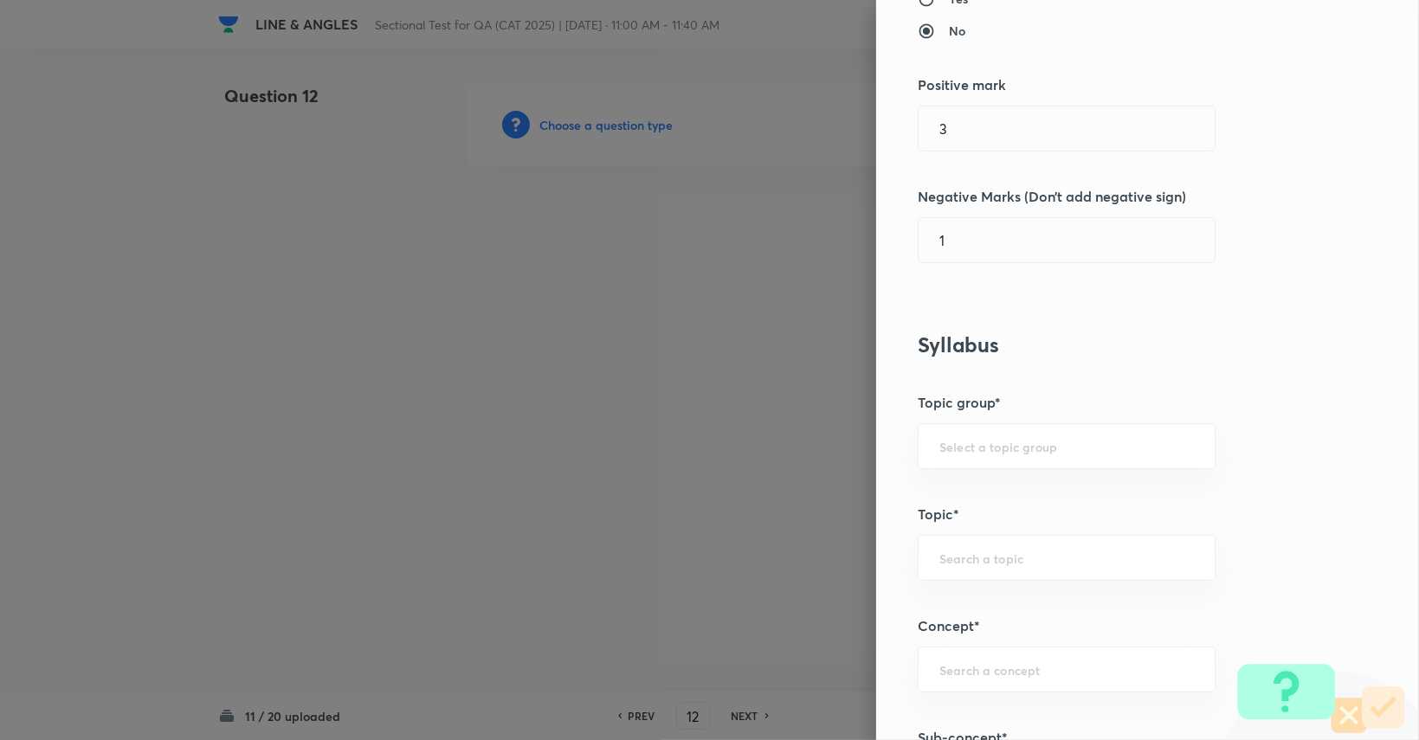
scroll to position [433, 0]
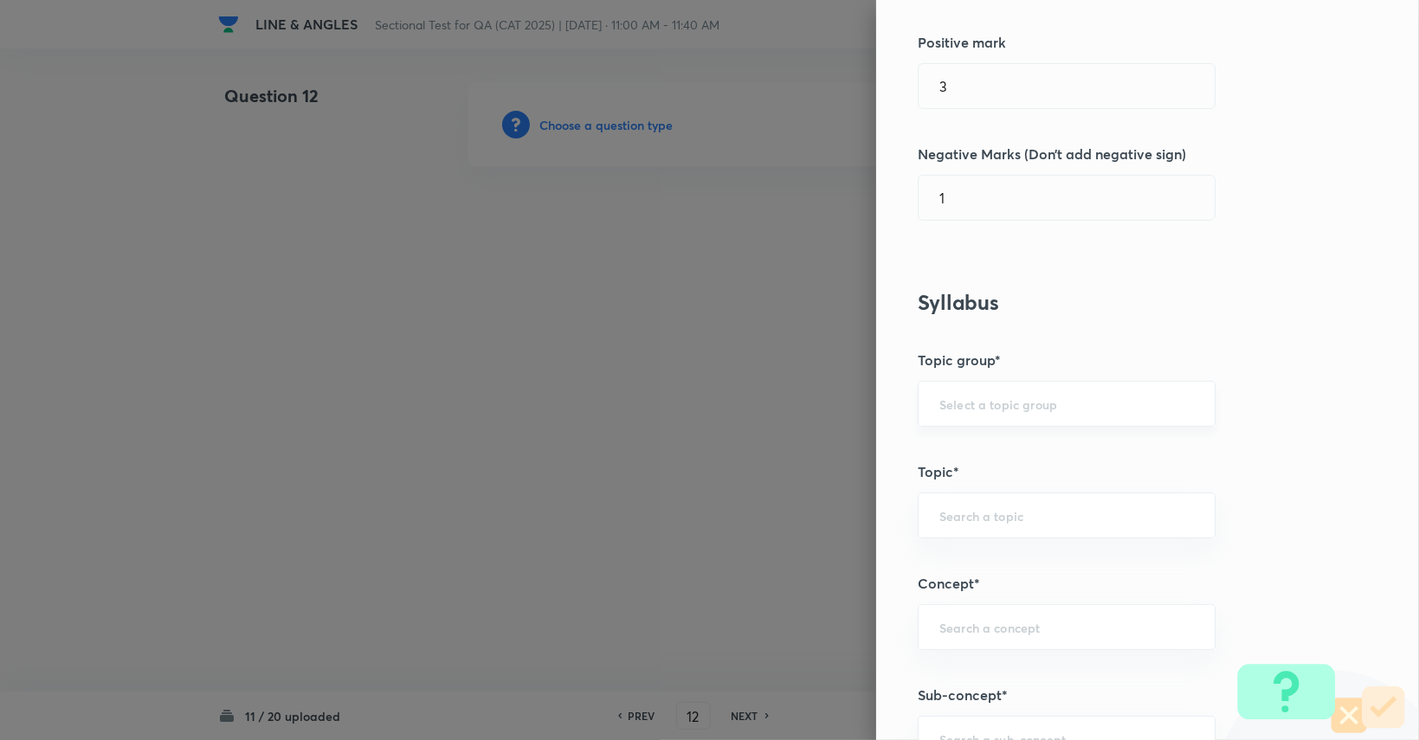
click at [850, 394] on div "​" at bounding box center [1067, 404] width 298 height 46
drag, startPoint x: 986, startPoint y: 458, endPoint x: 991, endPoint y: 478, distance: 20.4
click at [850, 460] on li "Quantitative Aptitude" at bounding box center [1054, 451] width 296 height 31
type input "Quantitative Aptitude"
click at [850, 503] on div "​" at bounding box center [1067, 516] width 298 height 46
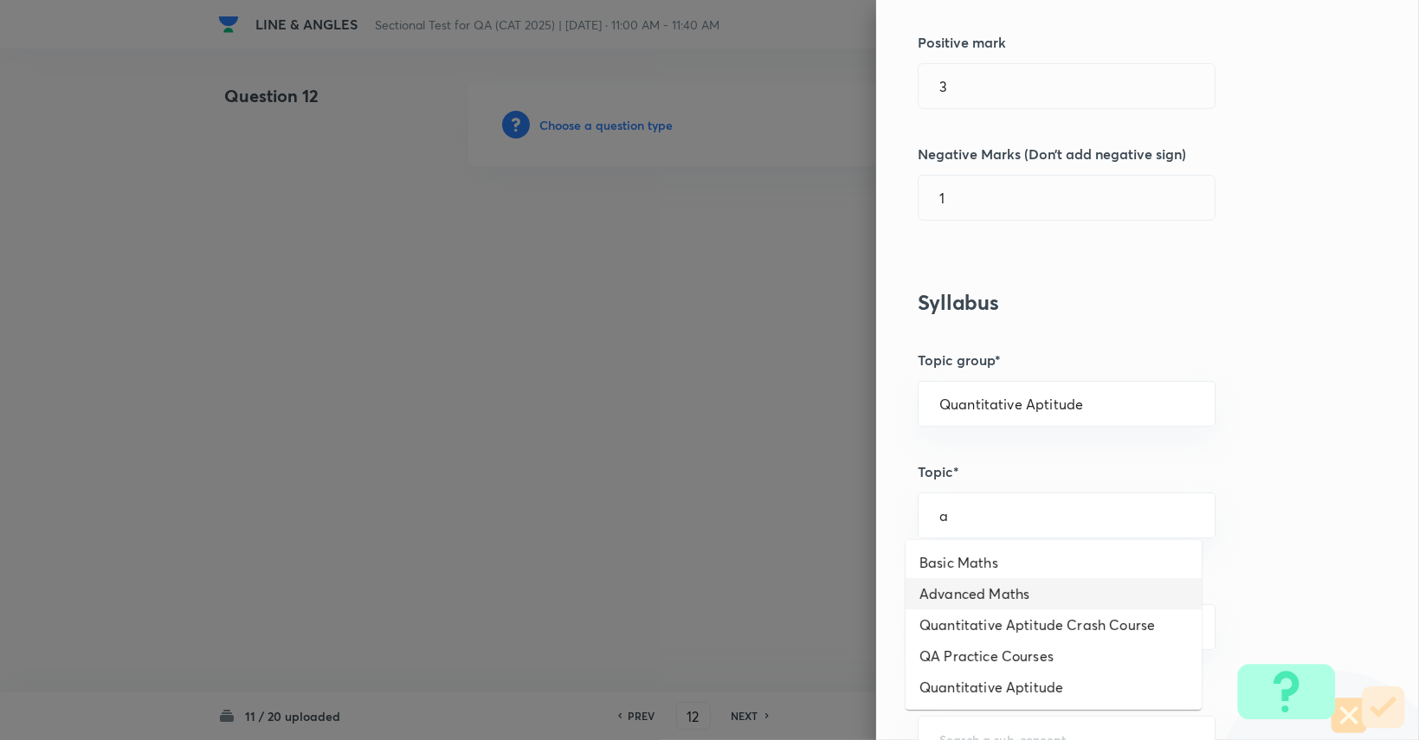
click at [850, 596] on li "Advanced Maths" at bounding box center [1054, 593] width 296 height 31
type input "Advanced Maths"
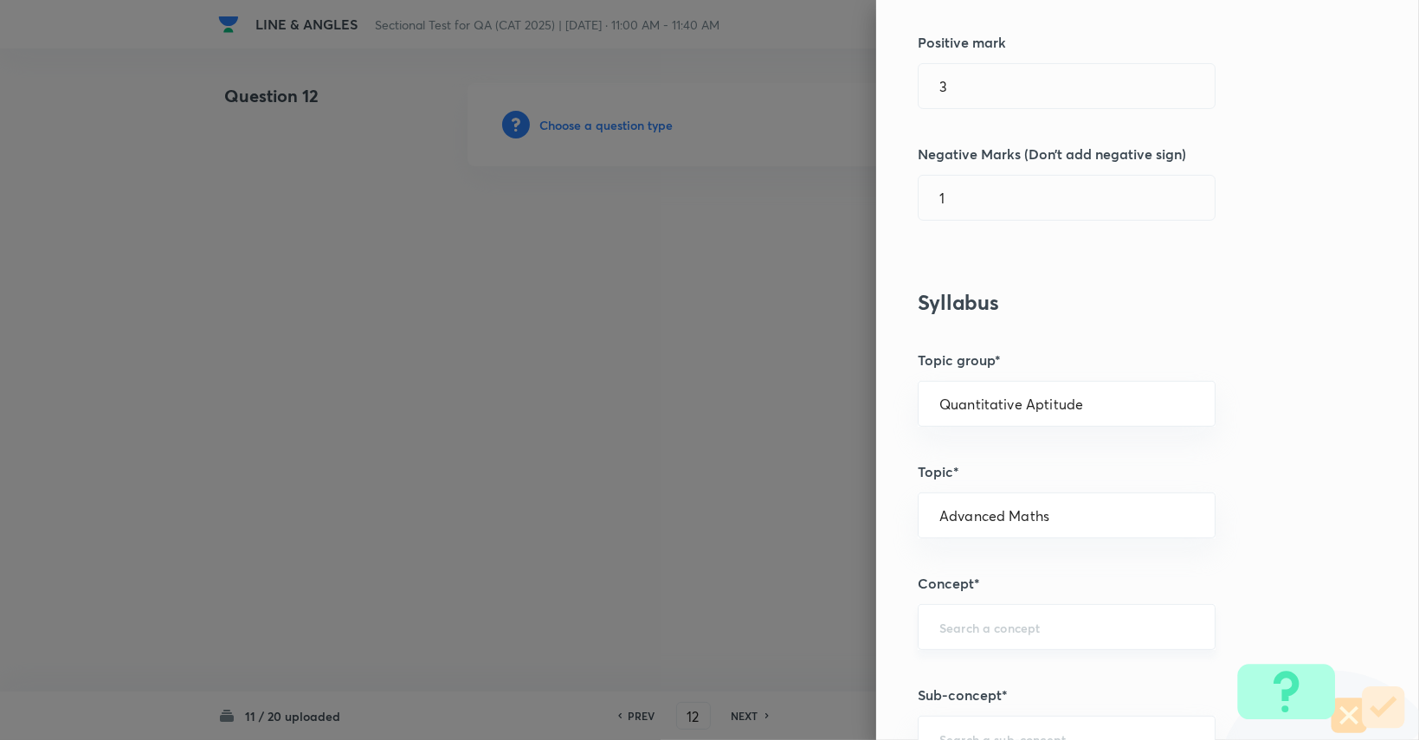
click at [850, 606] on div "​" at bounding box center [1067, 627] width 298 height 46
click at [850, 485] on li "Geometry" at bounding box center [1054, 483] width 296 height 31
type input "Geometry"
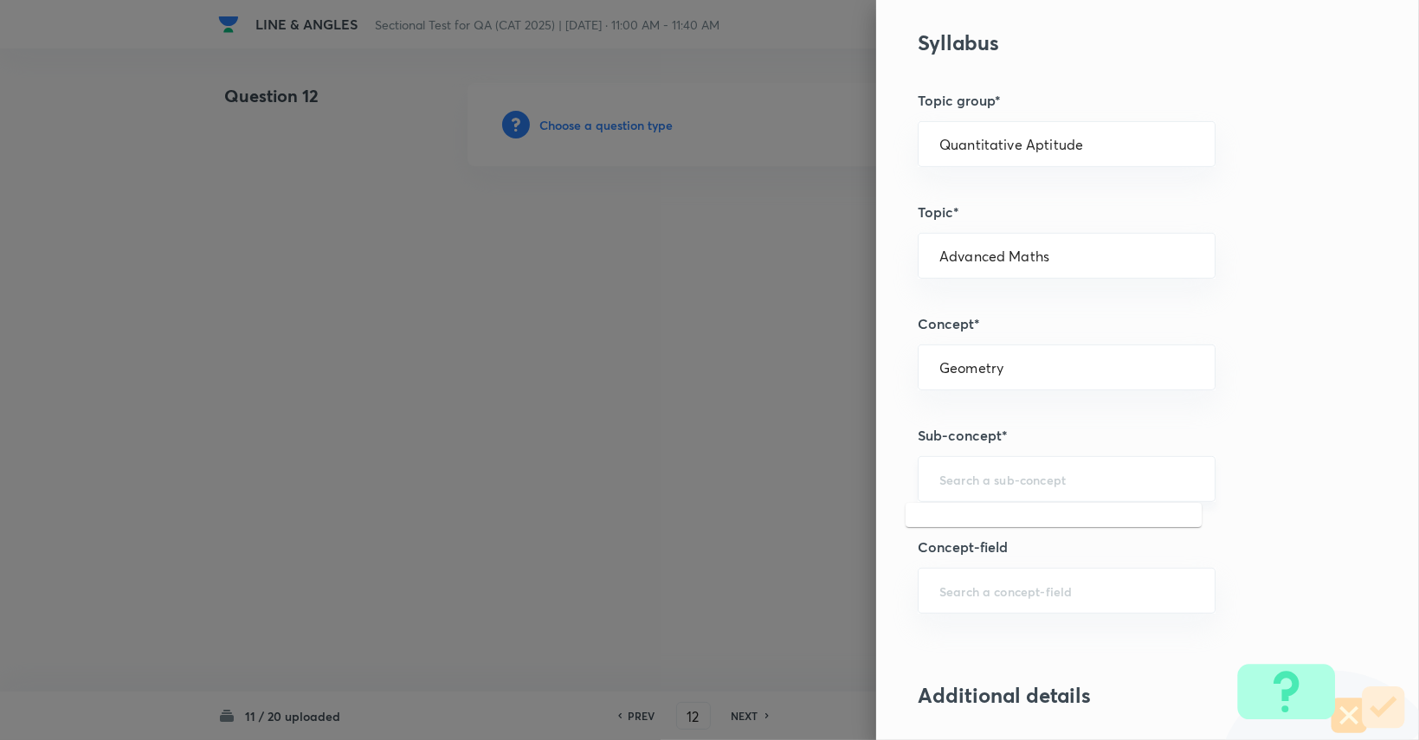
click at [850, 478] on input "text" at bounding box center [1067, 479] width 255 height 16
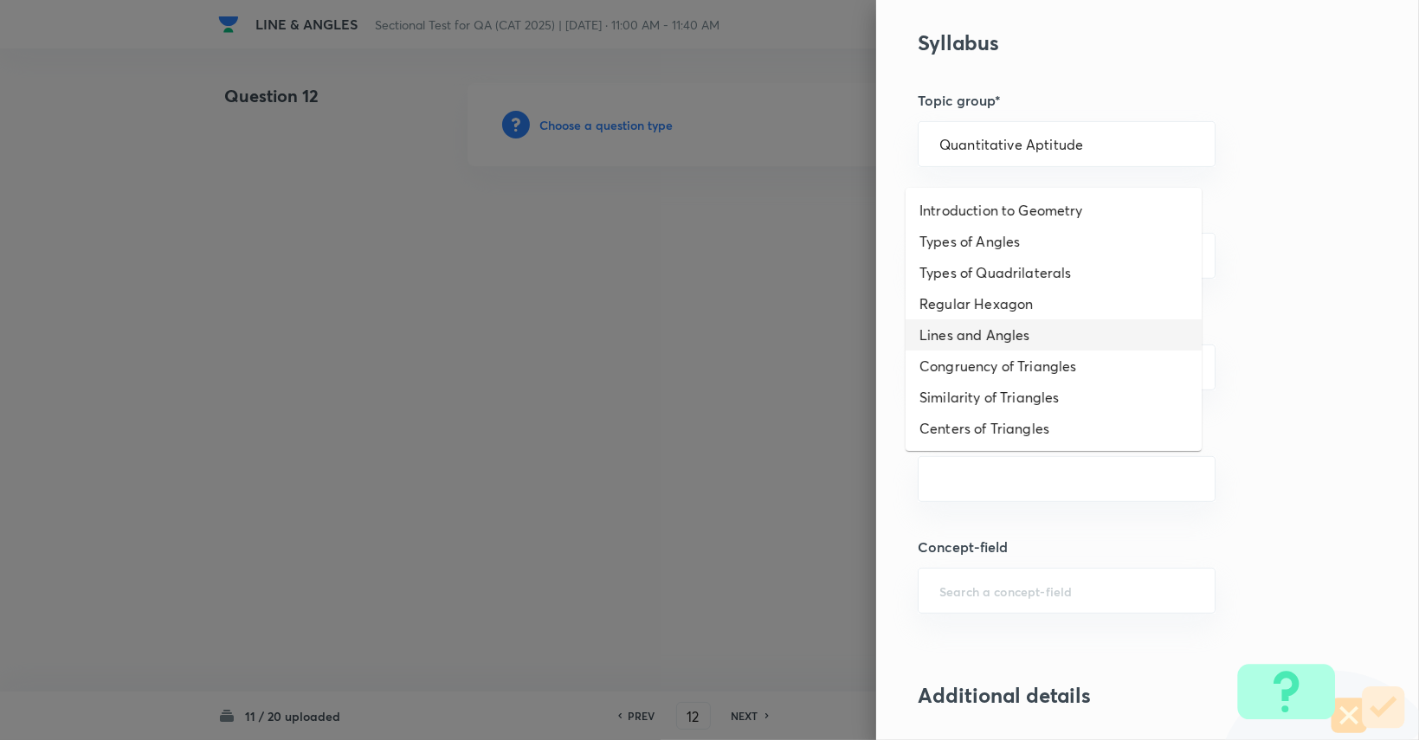
click at [850, 340] on li "Lines and Angles" at bounding box center [1054, 335] width 296 height 31
type input "Lines and Angles"
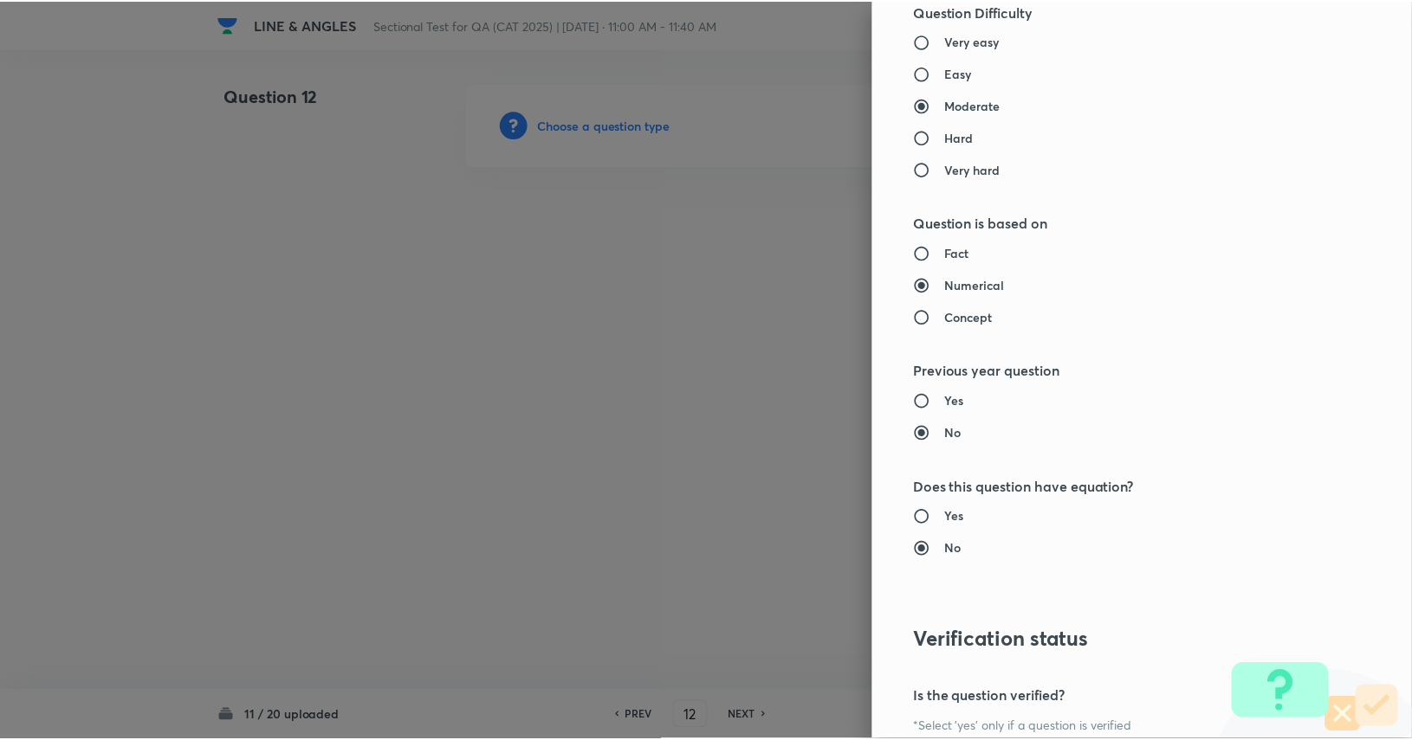
scroll to position [1617, 0]
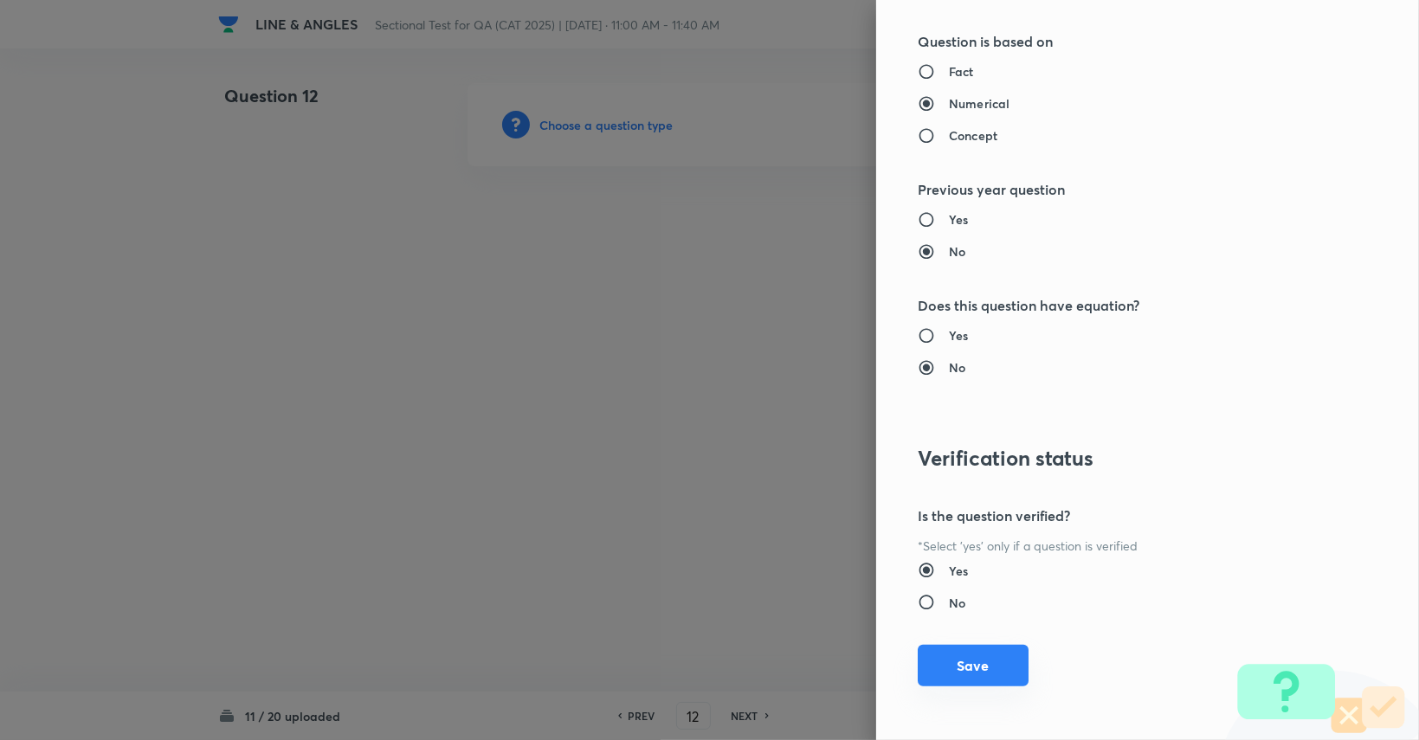
click at [850, 654] on button "Save" at bounding box center [973, 666] width 111 height 42
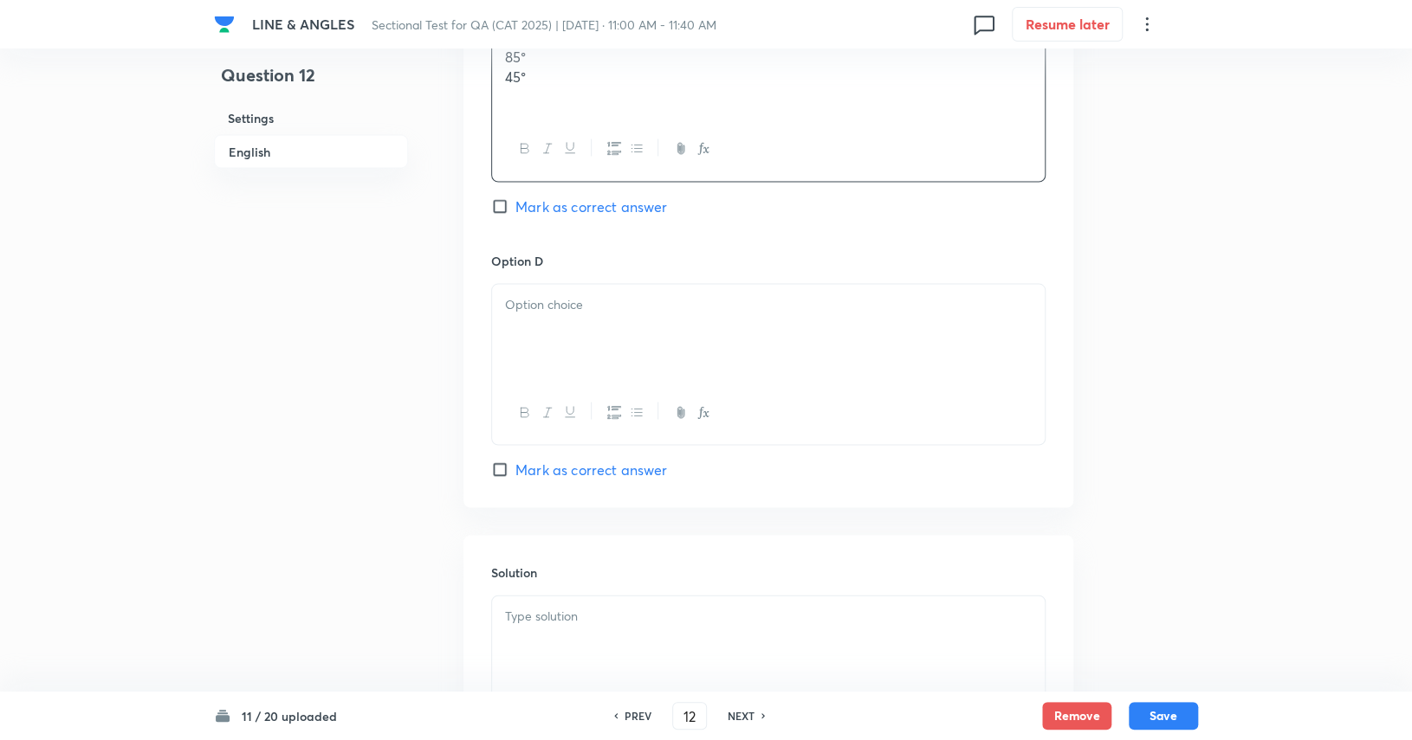
scroll to position [1645, 0]
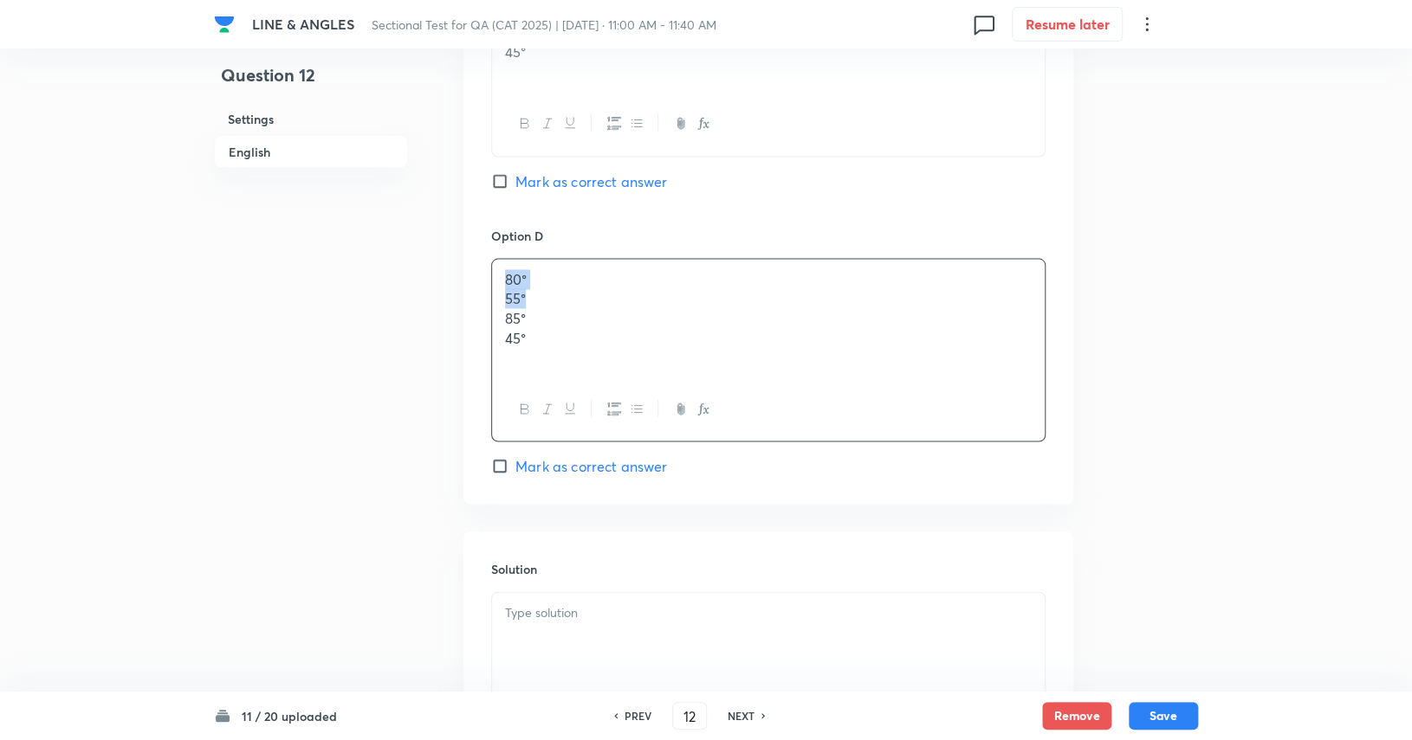
drag, startPoint x: 551, startPoint y: 303, endPoint x: 456, endPoint y: 262, distance: 103.6
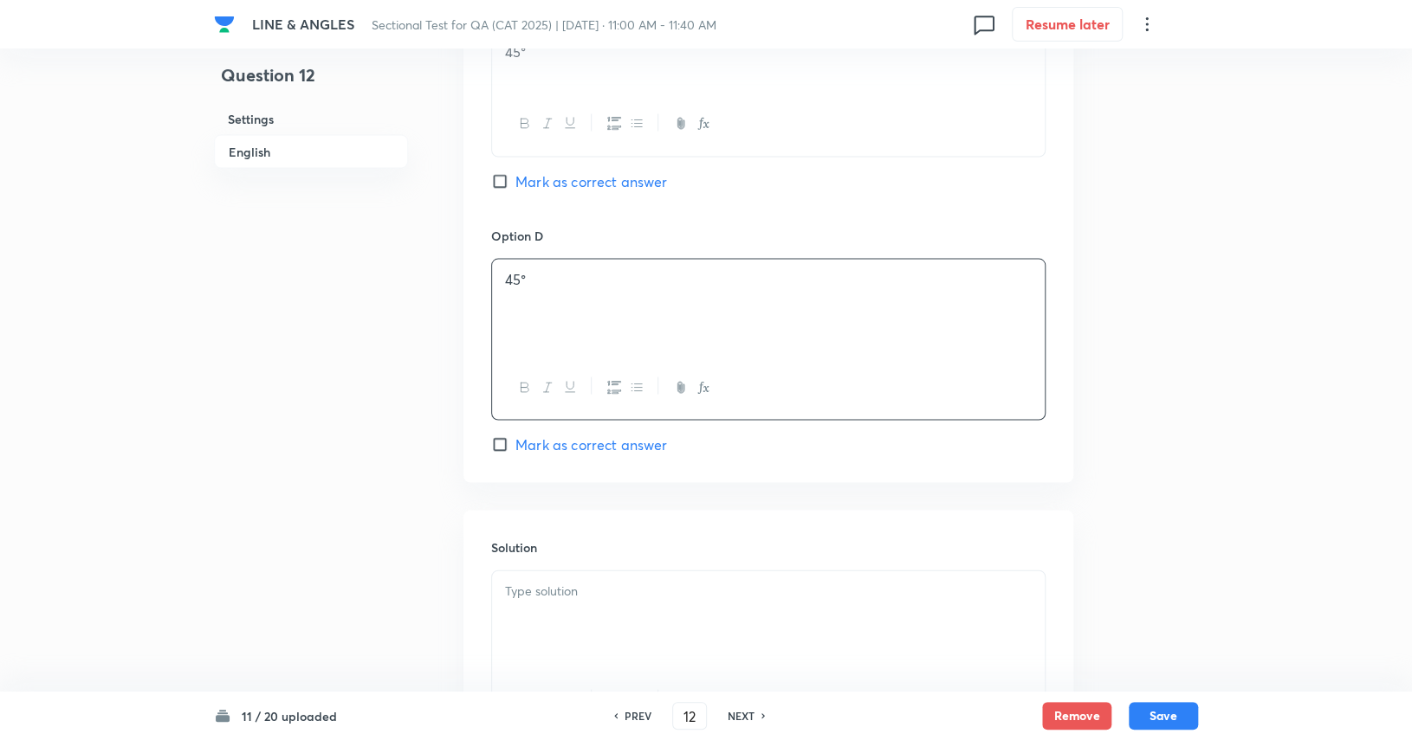
drag, startPoint x: 549, startPoint y: 270, endPoint x: 479, endPoint y: 270, distance: 70.1
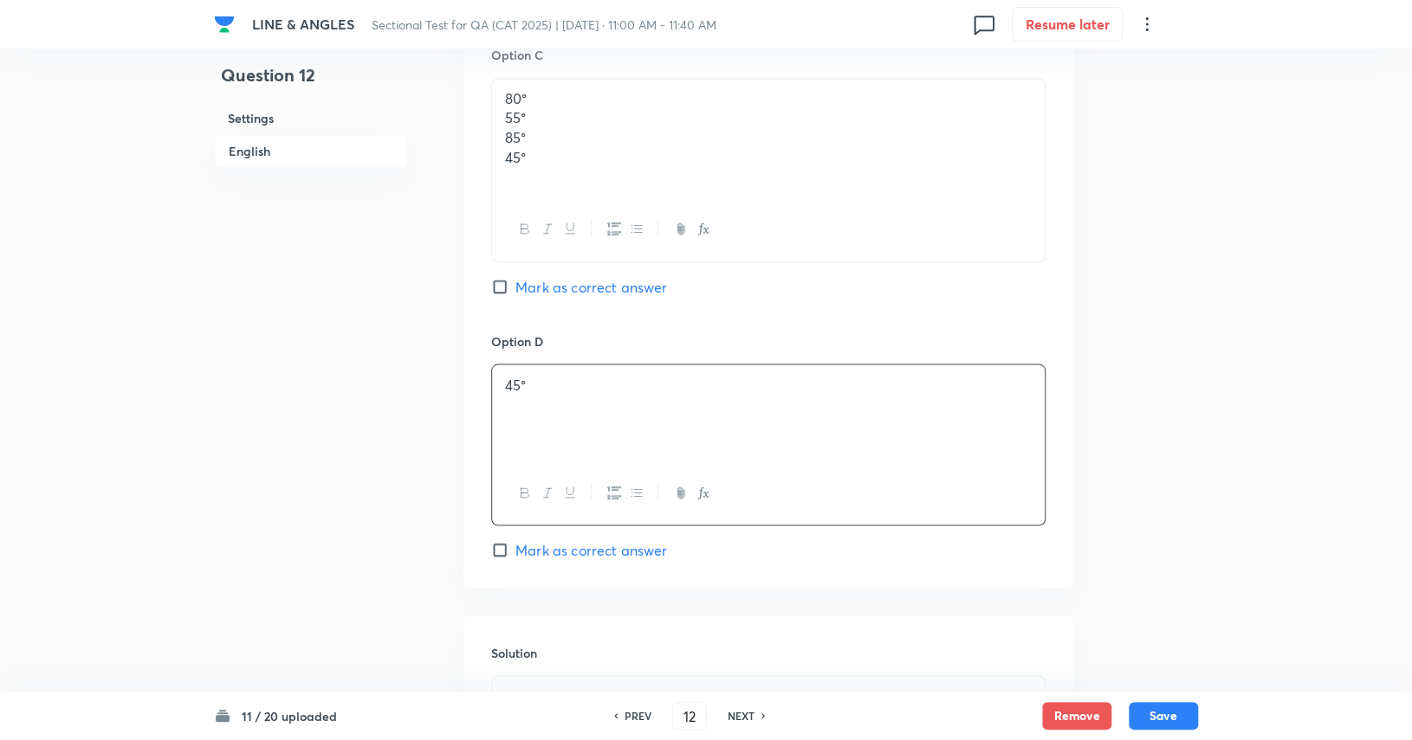
scroll to position [1386, 0]
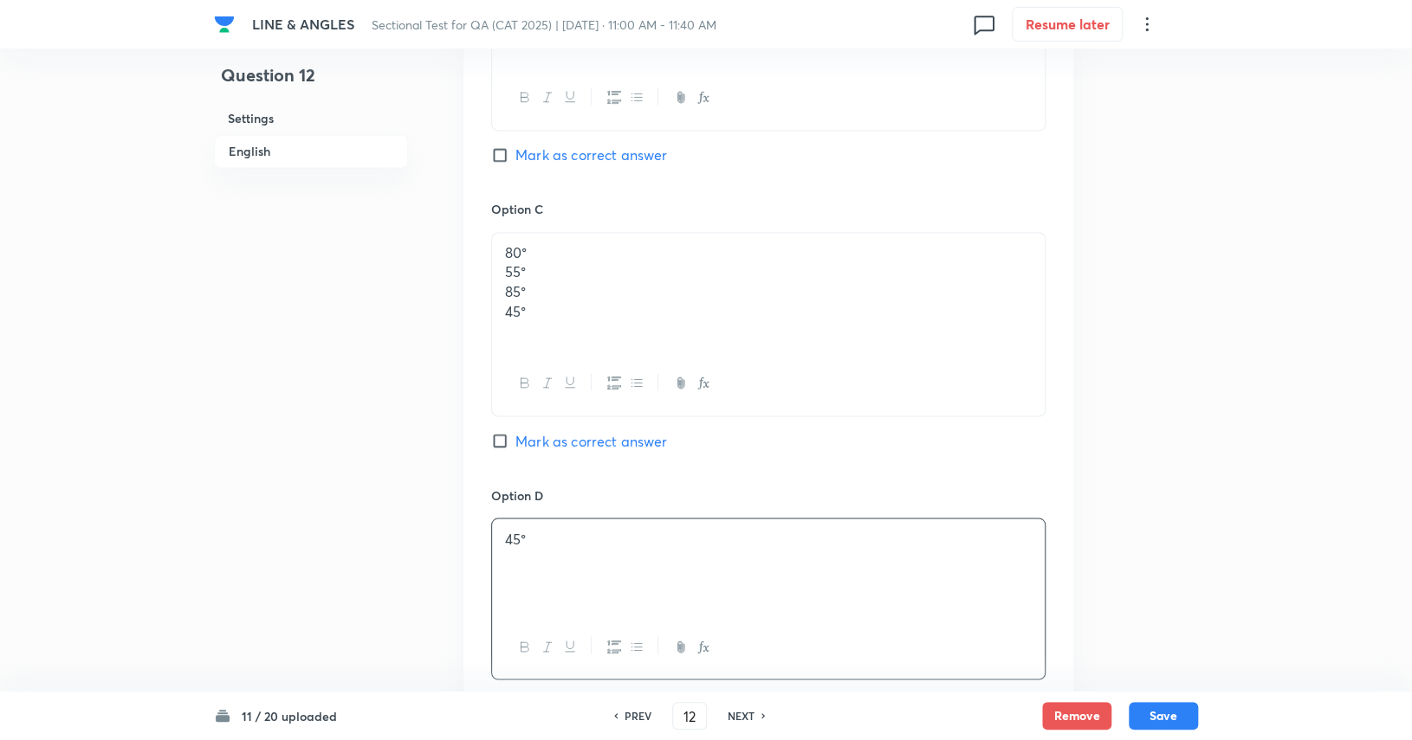
drag, startPoint x: 541, startPoint y: 316, endPoint x: 475, endPoint y: 316, distance: 66.7
click at [475, 316] on div "Option A 80° 55° 85° 45° Mark as correct answer Option B 80° 55° 85° 45° Mark a…" at bounding box center [768, 171] width 610 height 1141
drag, startPoint x: 533, startPoint y: 272, endPoint x: 431, endPoint y: 238, distance: 106.8
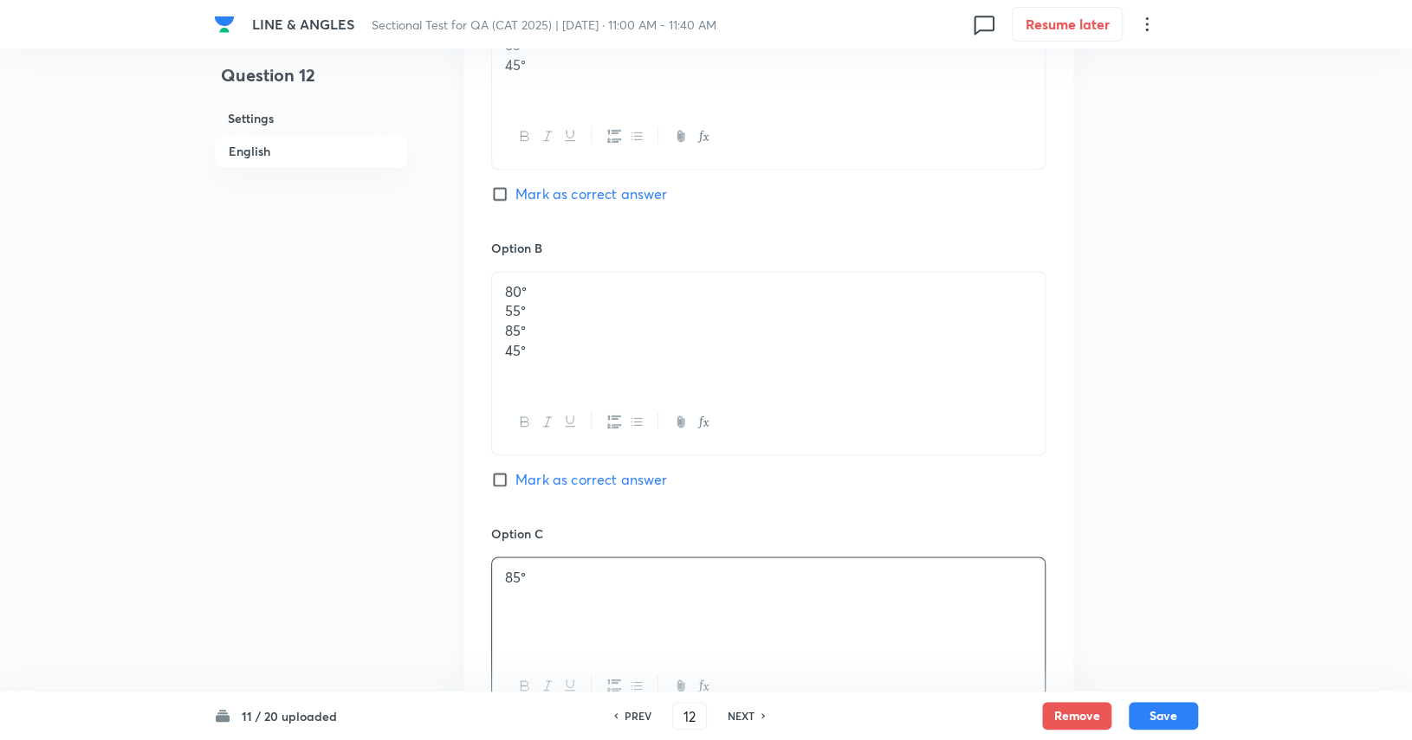
scroll to position [1039, 0]
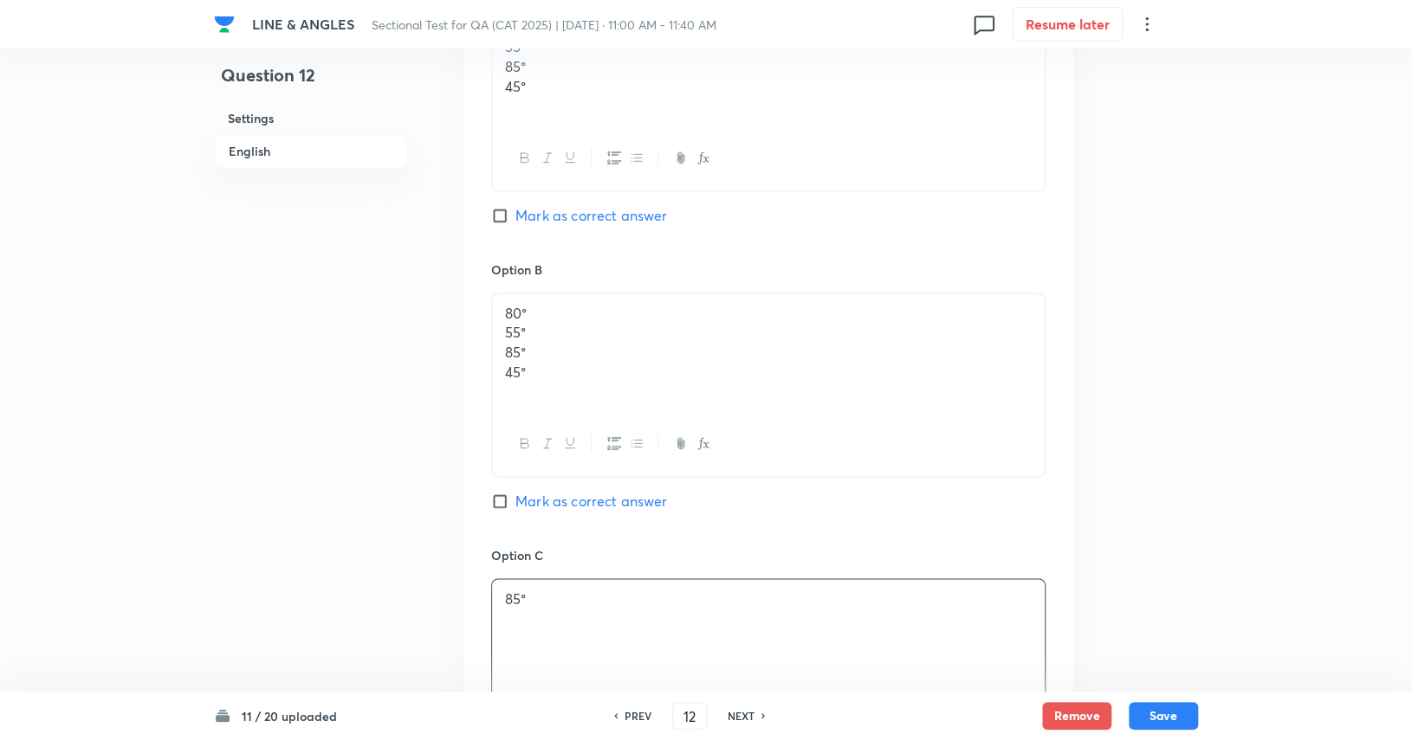
click at [529, 331] on p "55°" at bounding box center [768, 333] width 527 height 20
drag, startPoint x: 544, startPoint y: 376, endPoint x: 525, endPoint y: 332, distance: 48.1
click at [488, 349] on div "Option A 80° 55° 85° 45° Mark as correct answer Option B 80° 55° Mark as correc…" at bounding box center [768, 497] width 610 height 1100
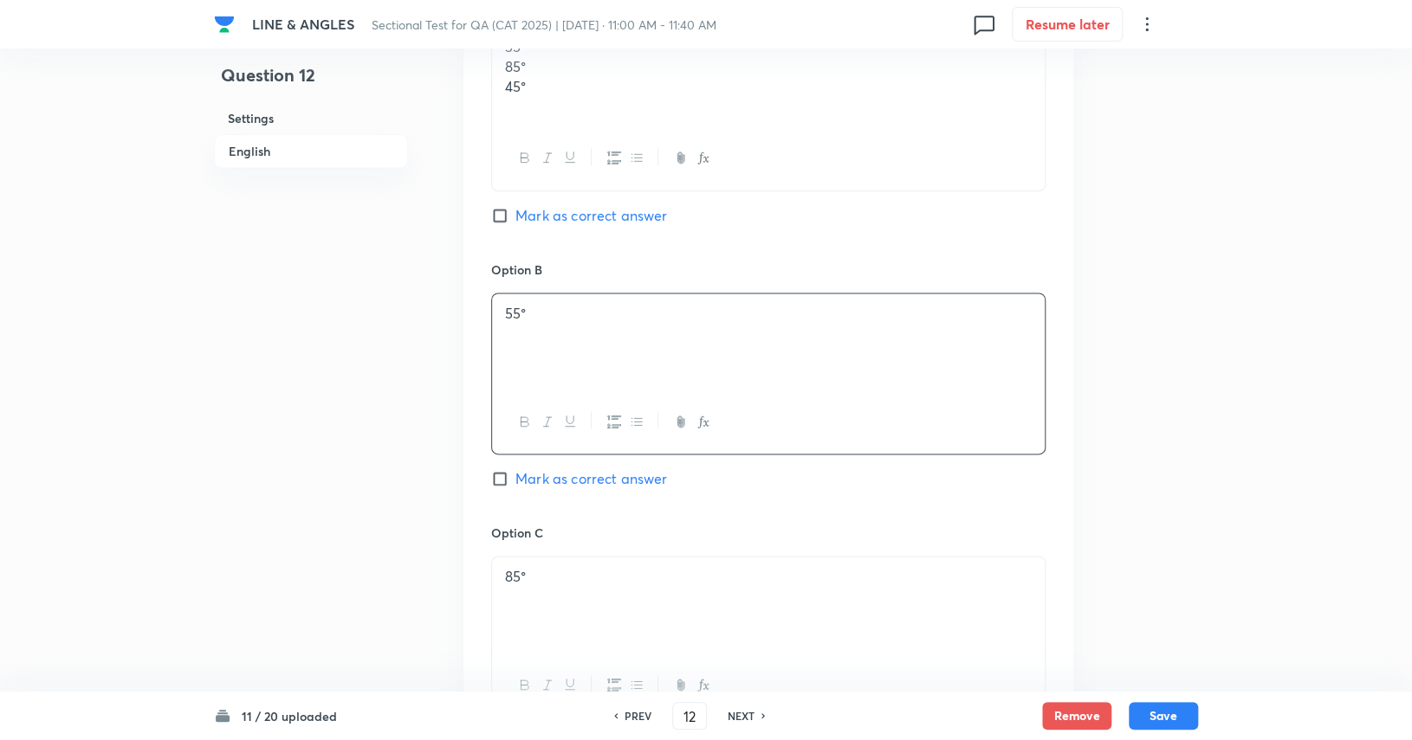
drag, startPoint x: 533, startPoint y: 311, endPoint x: 483, endPoint y: 306, distance: 49.6
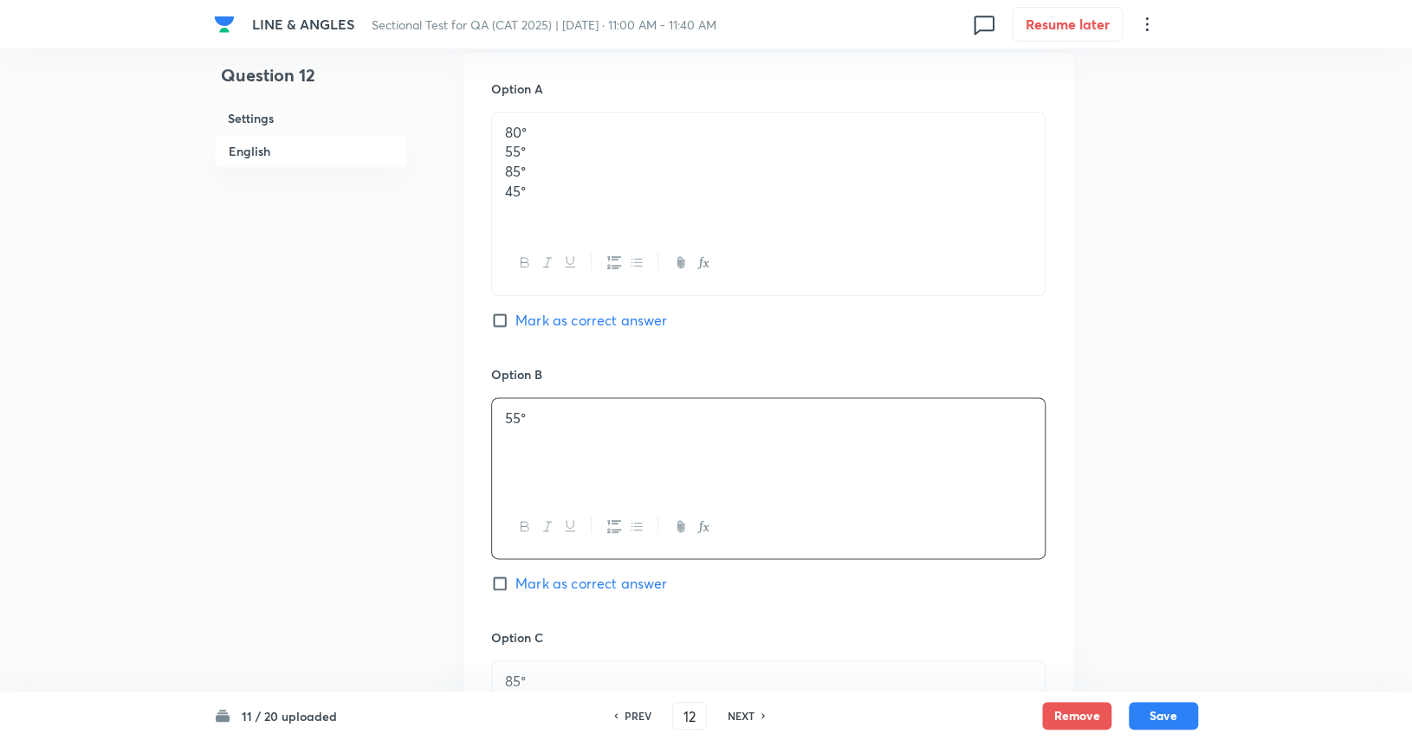
scroll to position [866, 0]
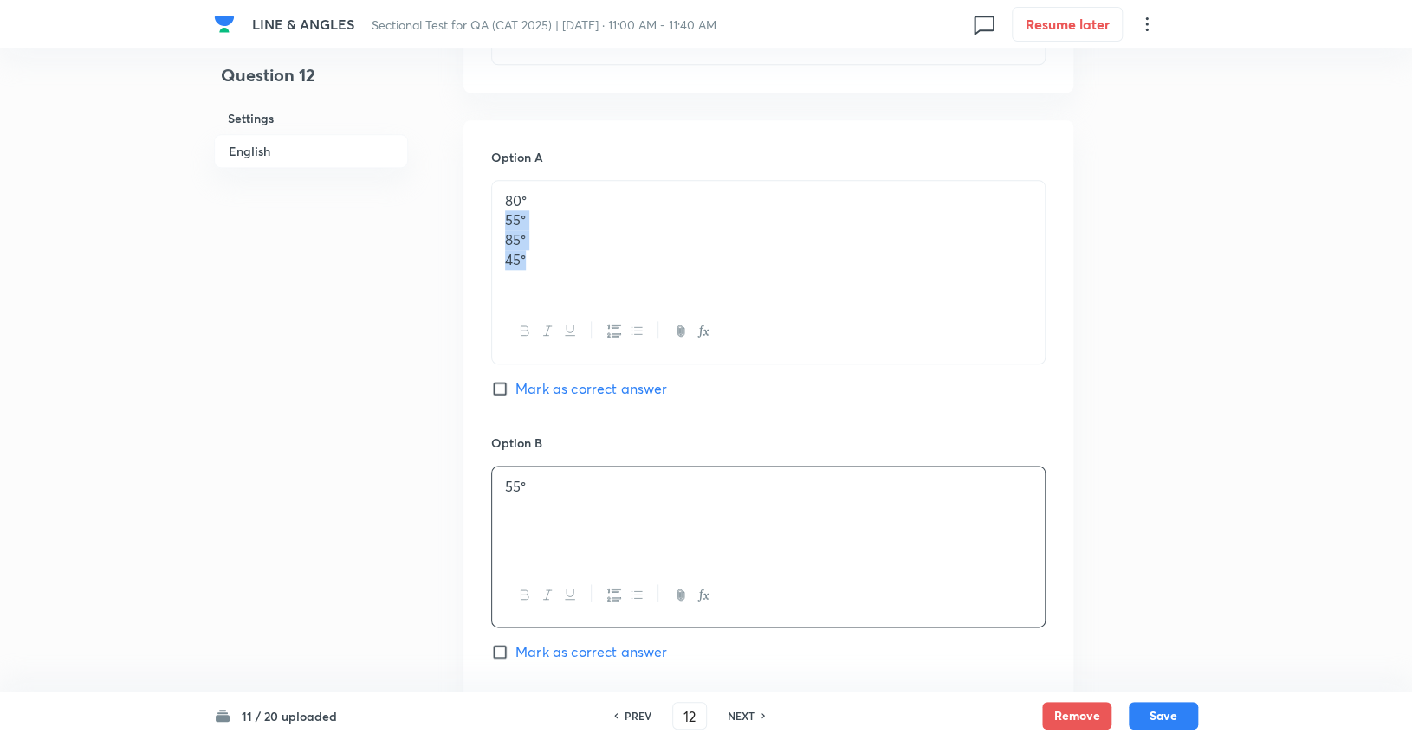
drag, startPoint x: 546, startPoint y: 262, endPoint x: 503, endPoint y: 214, distance: 63.8
click at [503, 214] on div "80° 55° 85° 45°" at bounding box center [768, 241] width 552 height 120
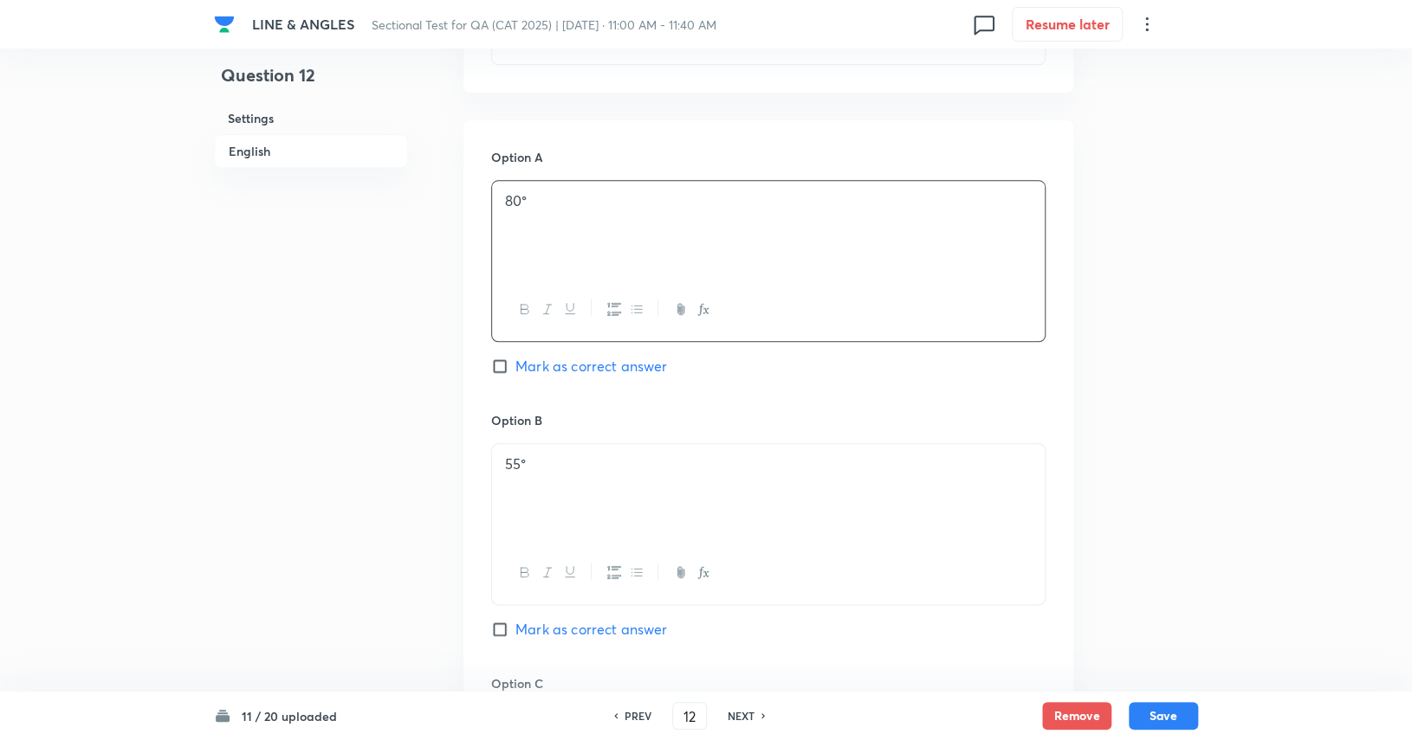
click at [573, 352] on div "Option A 80° Mark as correct answer" at bounding box center [768, 279] width 554 height 263
click at [578, 363] on span "Mark as correct answer" at bounding box center [591, 366] width 152 height 21
click at [515, 363] on input "Mark as correct answer" at bounding box center [503, 366] width 24 height 17
checkbox input "true"
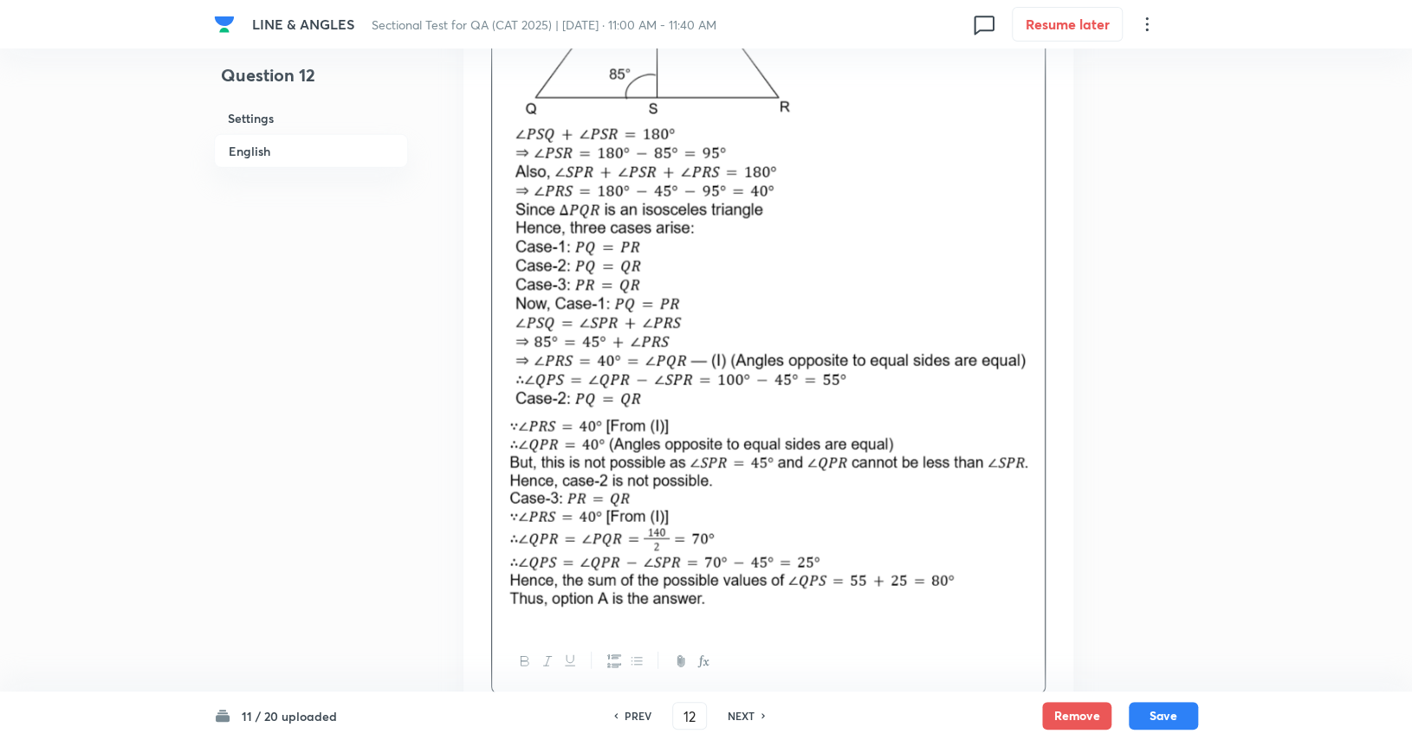
scroll to position [2353, 0]
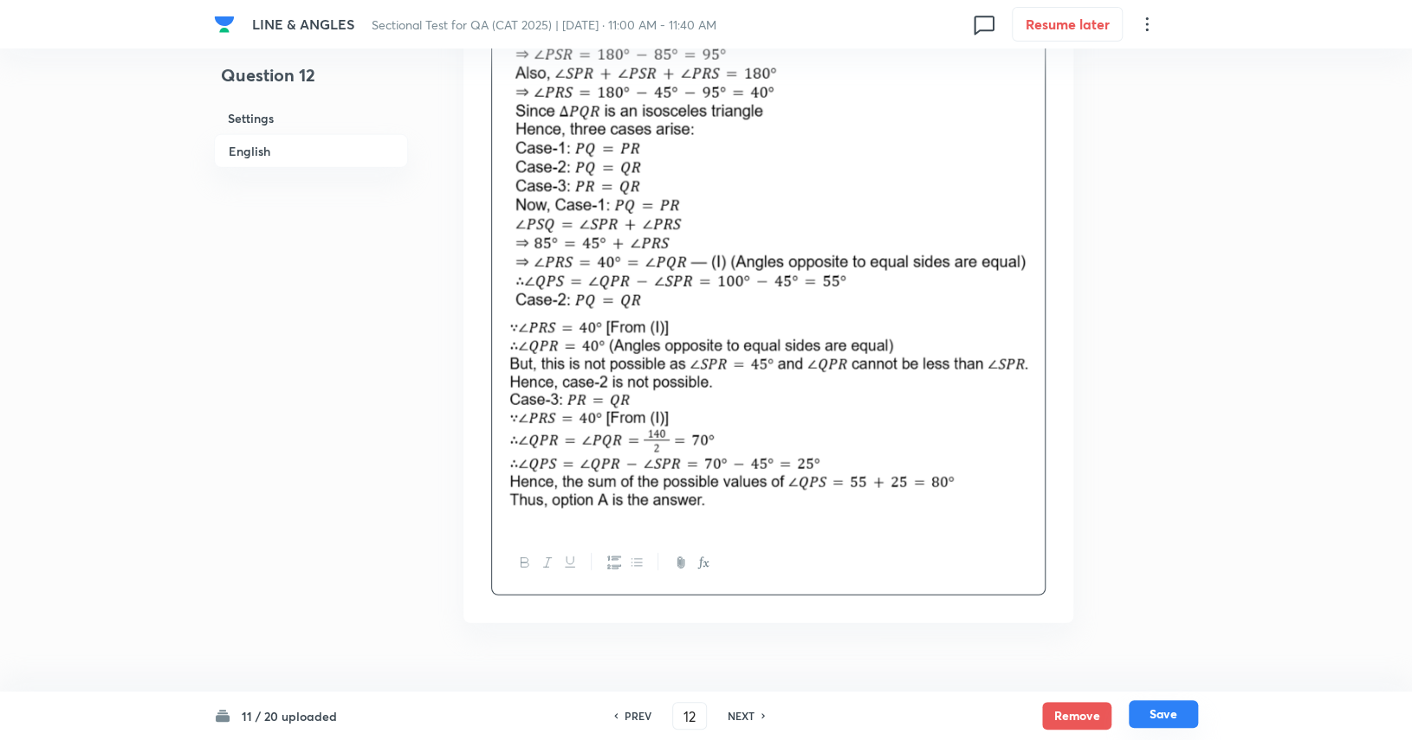
click at [850, 723] on button "Save" at bounding box center [1162, 715] width 69 height 28
type input "13"
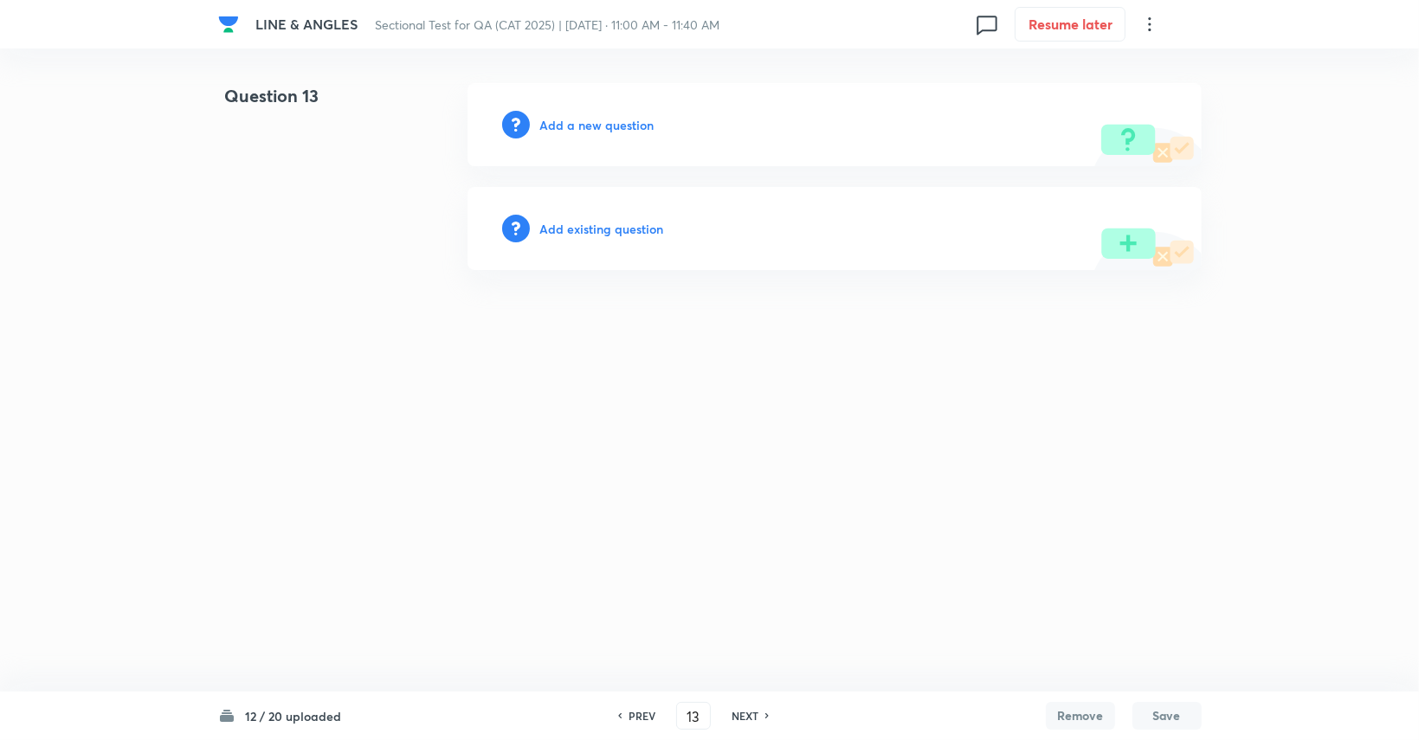
click at [585, 137] on div "Add a new question" at bounding box center [835, 124] width 734 height 83
click at [585, 116] on h6 "Add a new question" at bounding box center [597, 125] width 114 height 18
click at [585, 116] on h6 "Choose a question type" at bounding box center [606, 125] width 133 height 18
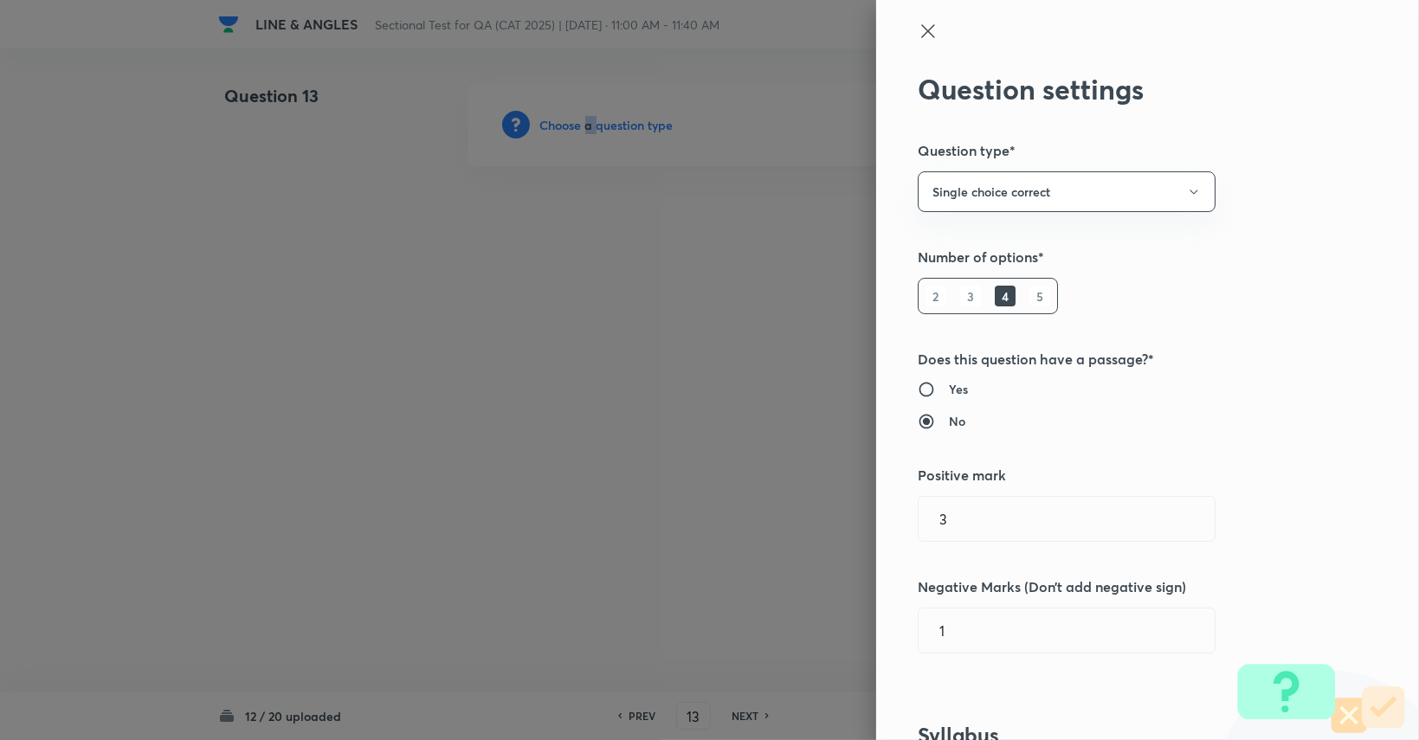
scroll to position [346, 0]
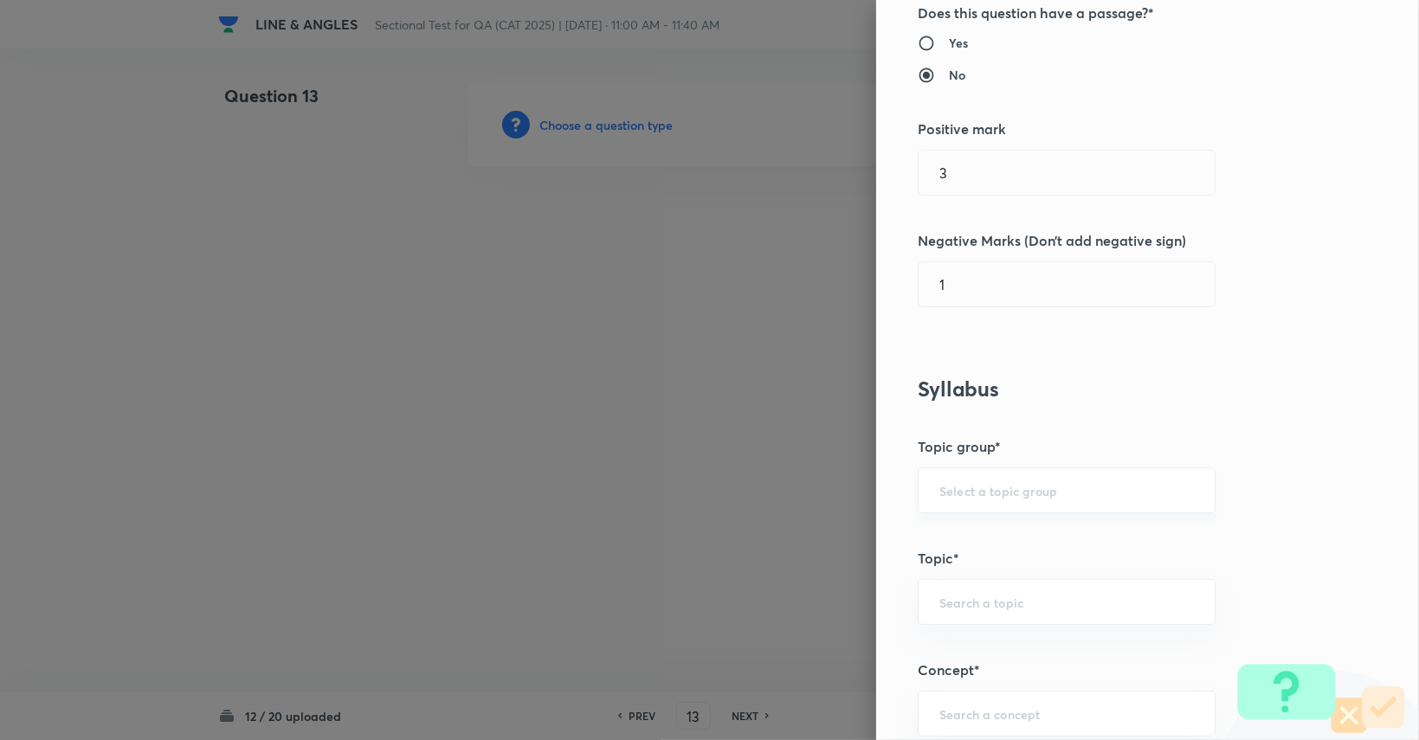
click at [850, 487] on input "text" at bounding box center [1067, 490] width 255 height 16
click at [850, 533] on li "Quantitative Aptitude" at bounding box center [1054, 537] width 296 height 31
type input "Quantitative Aptitude"
click at [850, 594] on input "text" at bounding box center [1067, 602] width 255 height 16
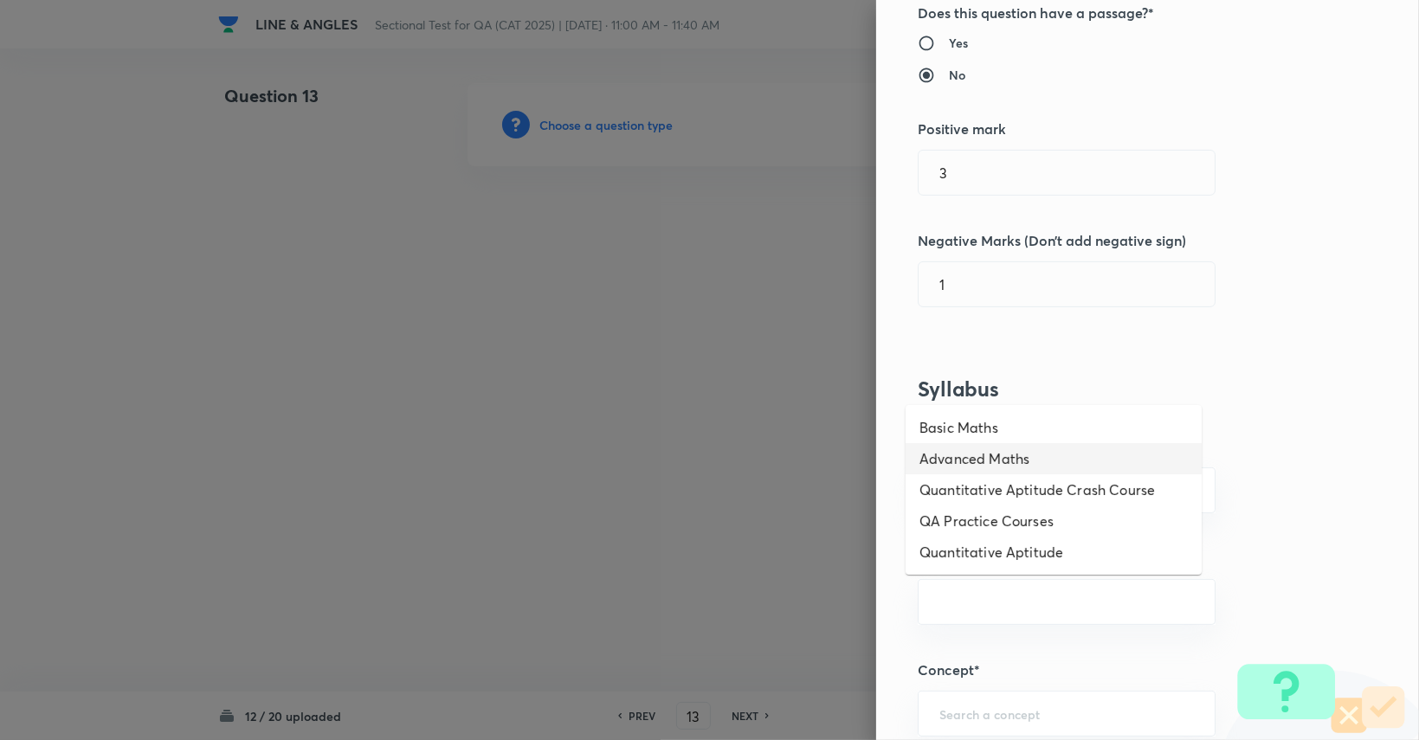
click at [850, 449] on li "Advanced Maths" at bounding box center [1054, 458] width 296 height 31
type input "Advanced Maths"
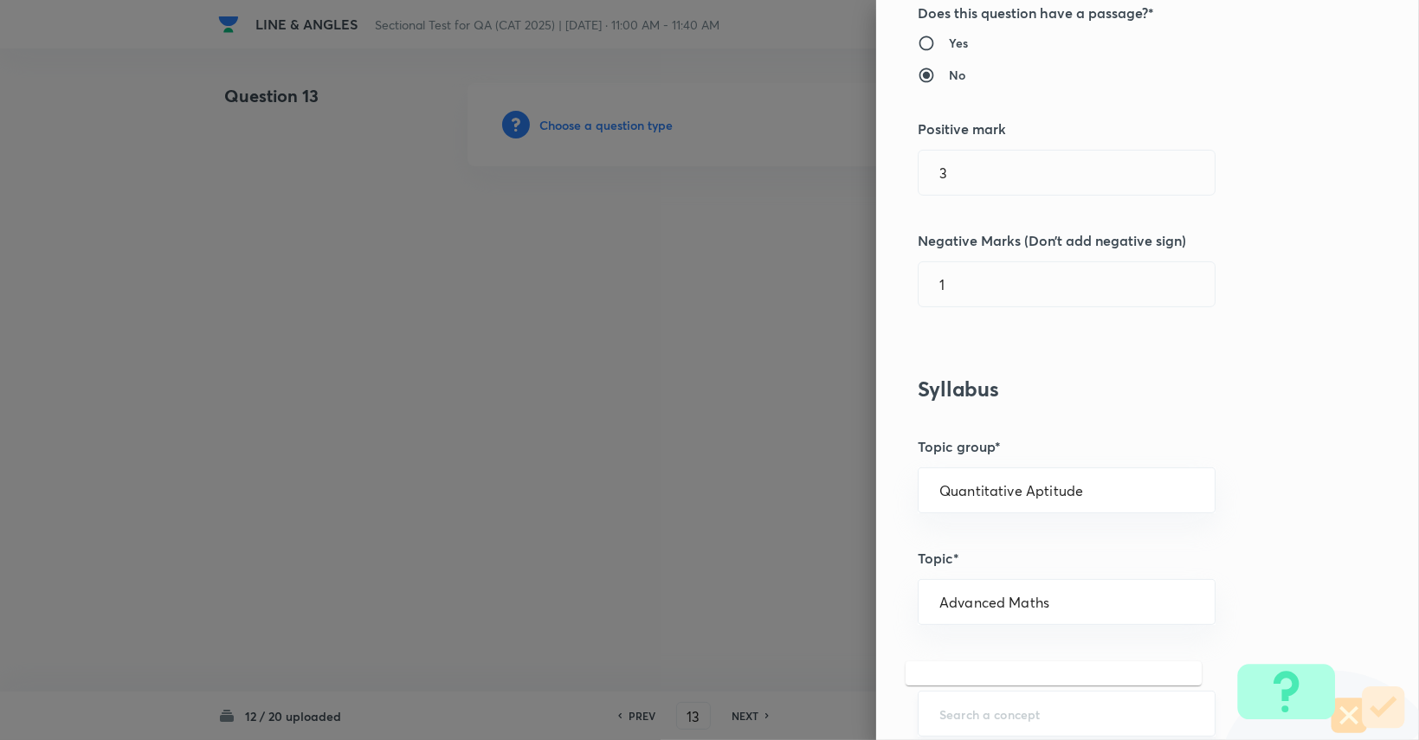
click at [850, 708] on input "text" at bounding box center [1067, 714] width 255 height 16
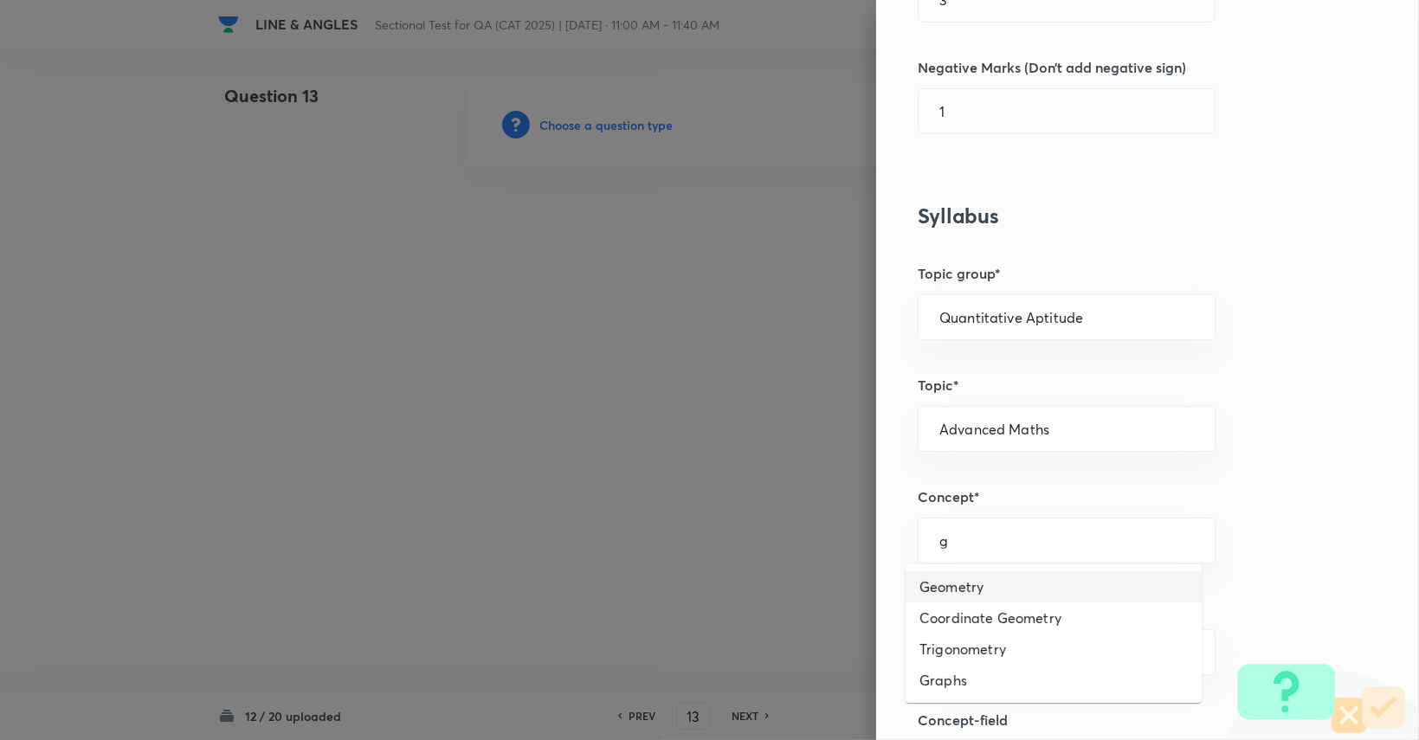
click at [850, 589] on li "Geometry" at bounding box center [1054, 587] width 296 height 31
type input "Geometry"
click at [850, 657] on div "​" at bounding box center [1067, 653] width 298 height 46
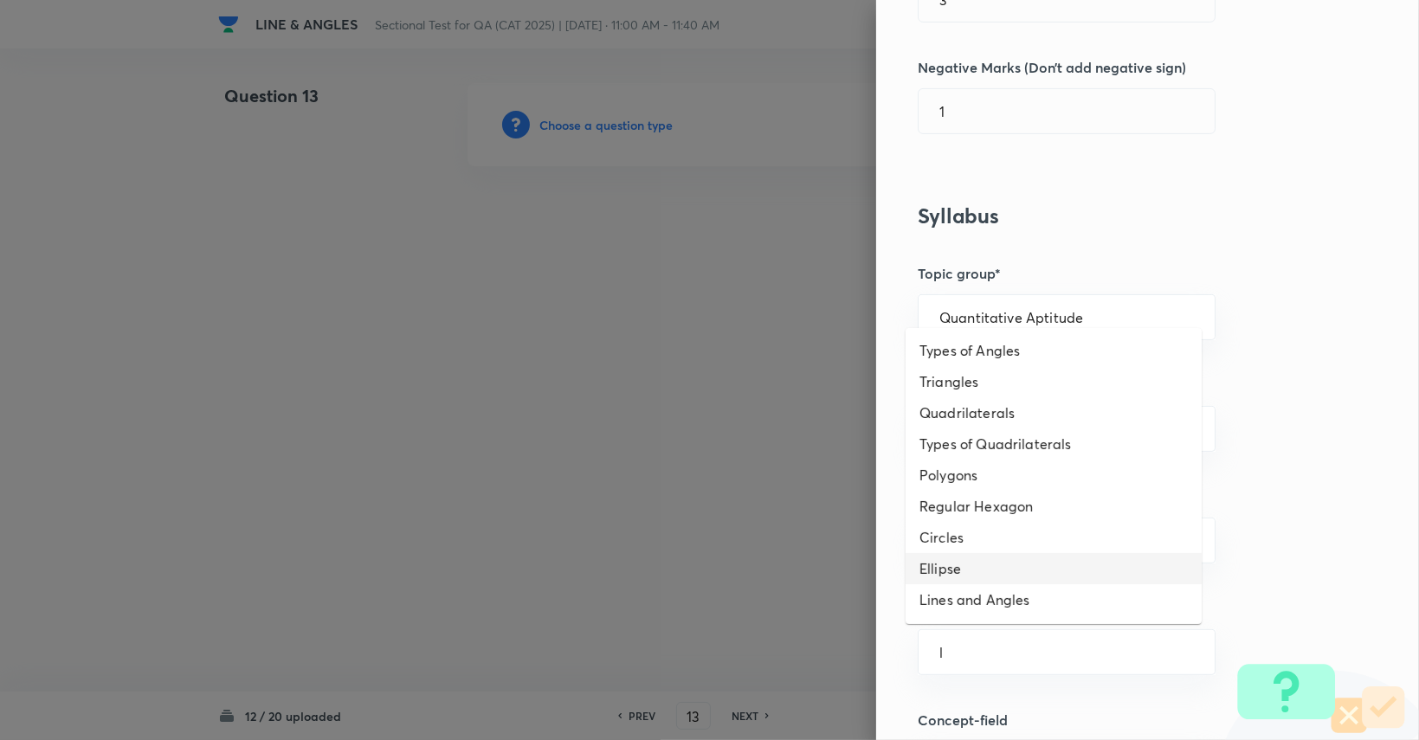
click at [850, 589] on li "Lines and Angles" at bounding box center [1054, 600] width 296 height 31
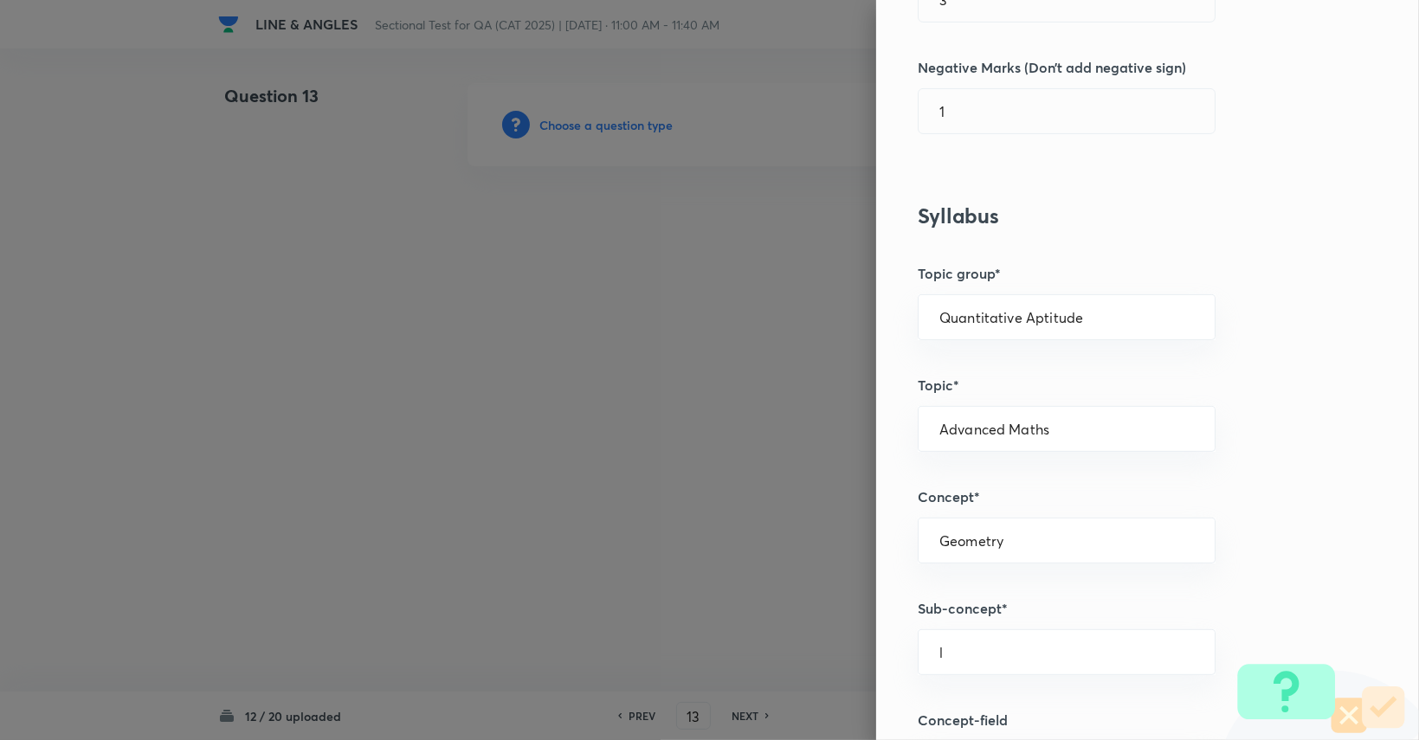
type input "Lines and Angles"
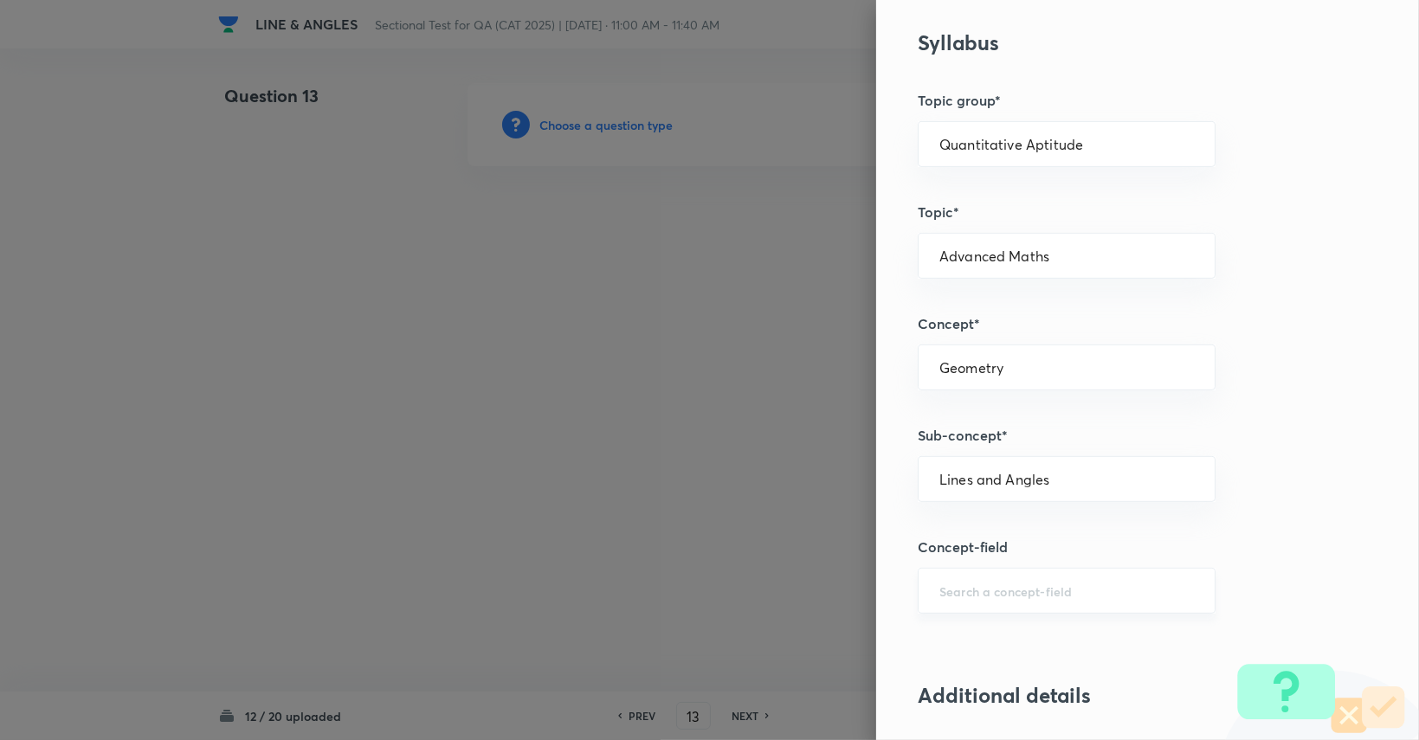
click at [850, 606] on div "​" at bounding box center [1067, 591] width 298 height 46
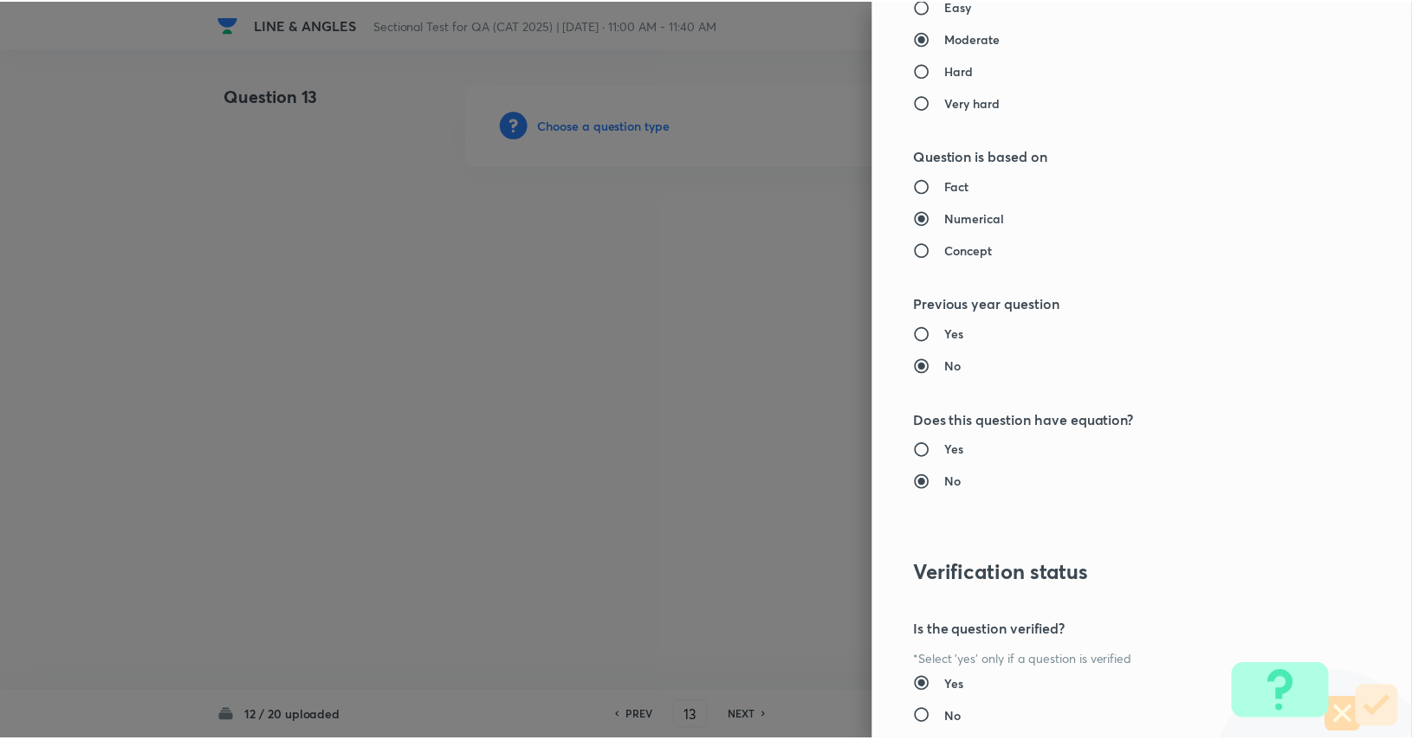
scroll to position [1617, 0]
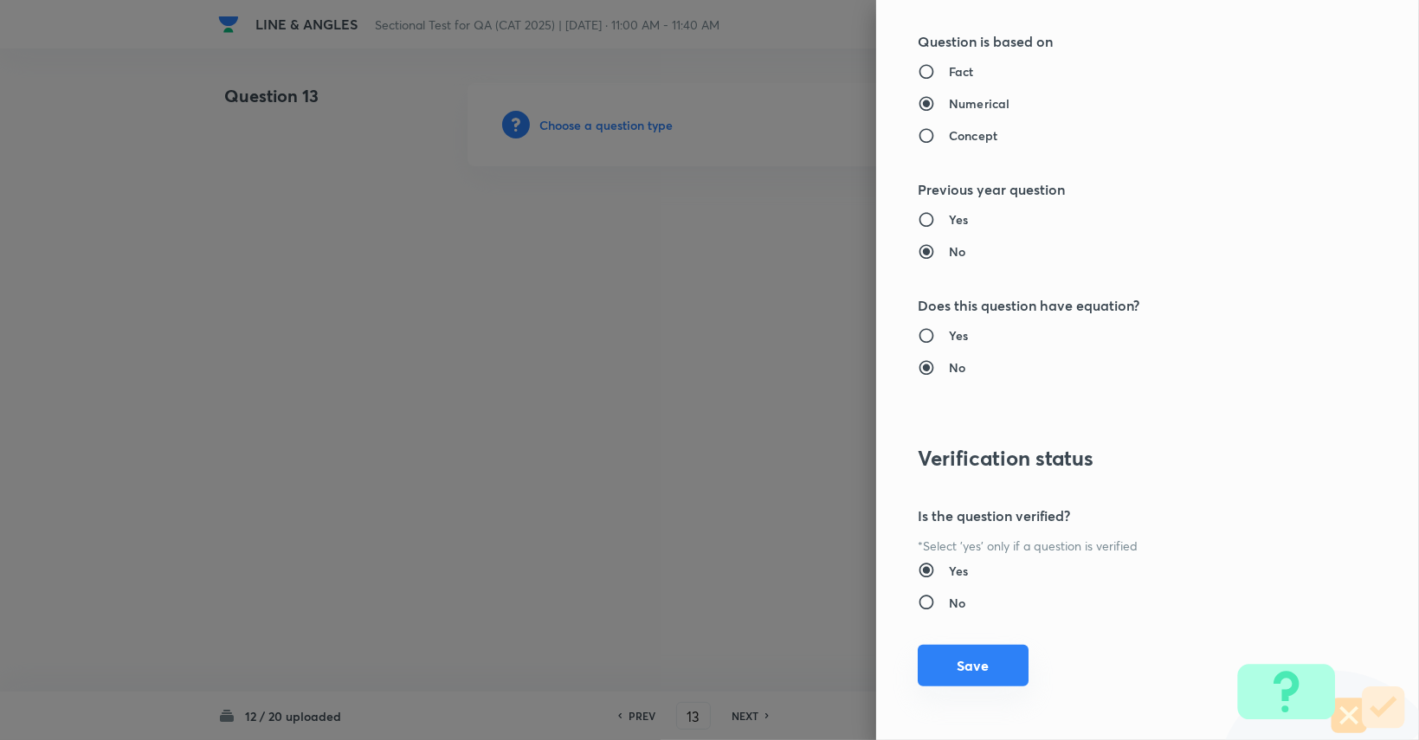
click at [850, 675] on button "Save" at bounding box center [973, 666] width 111 height 42
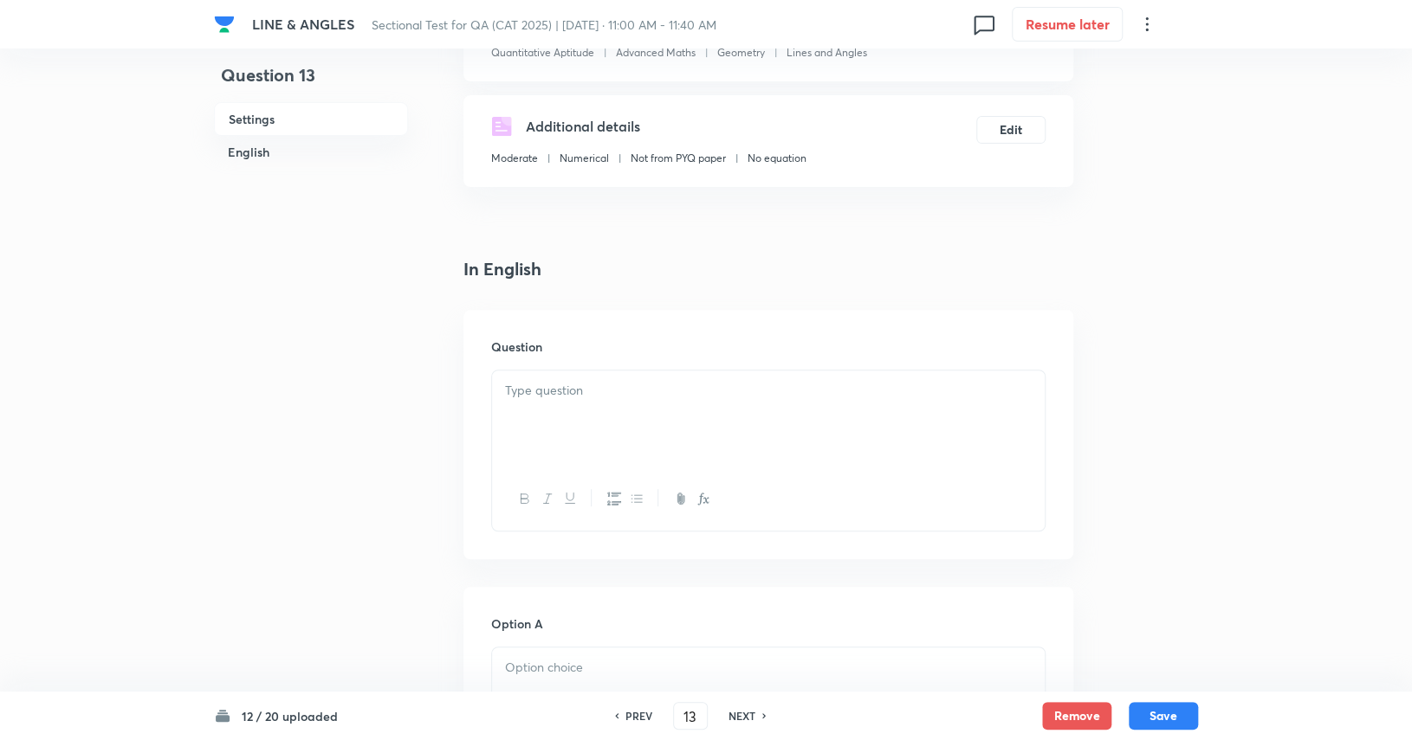
scroll to position [346, 0]
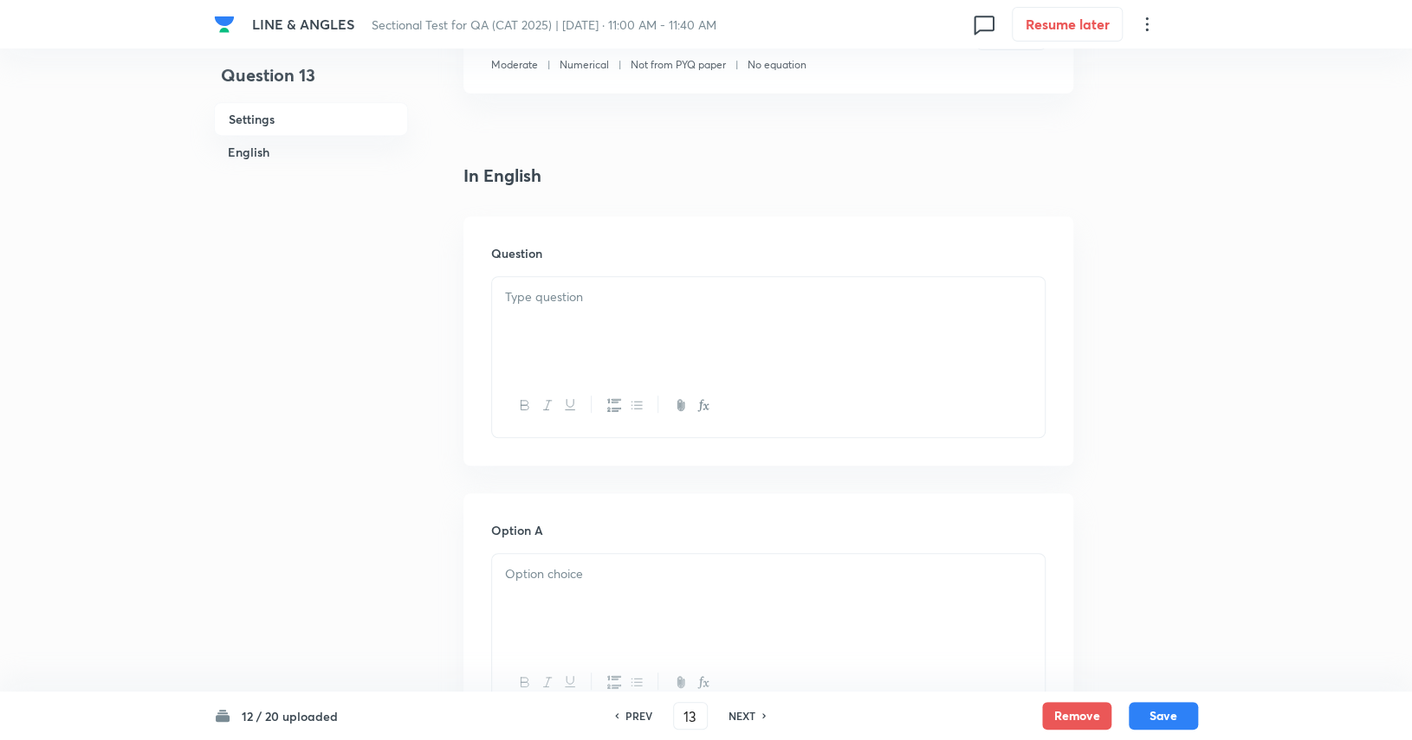
click at [711, 346] on div at bounding box center [768, 325] width 552 height 97
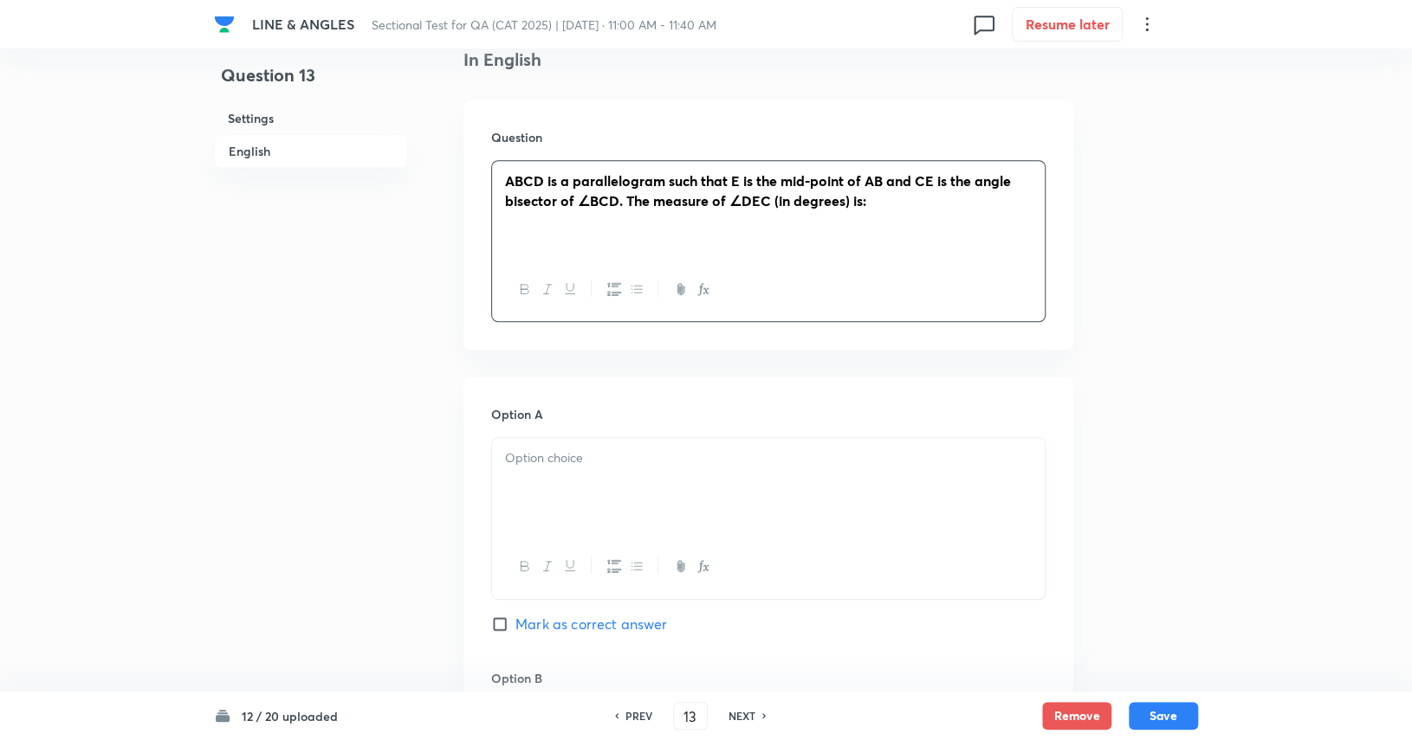
scroll to position [606, 0]
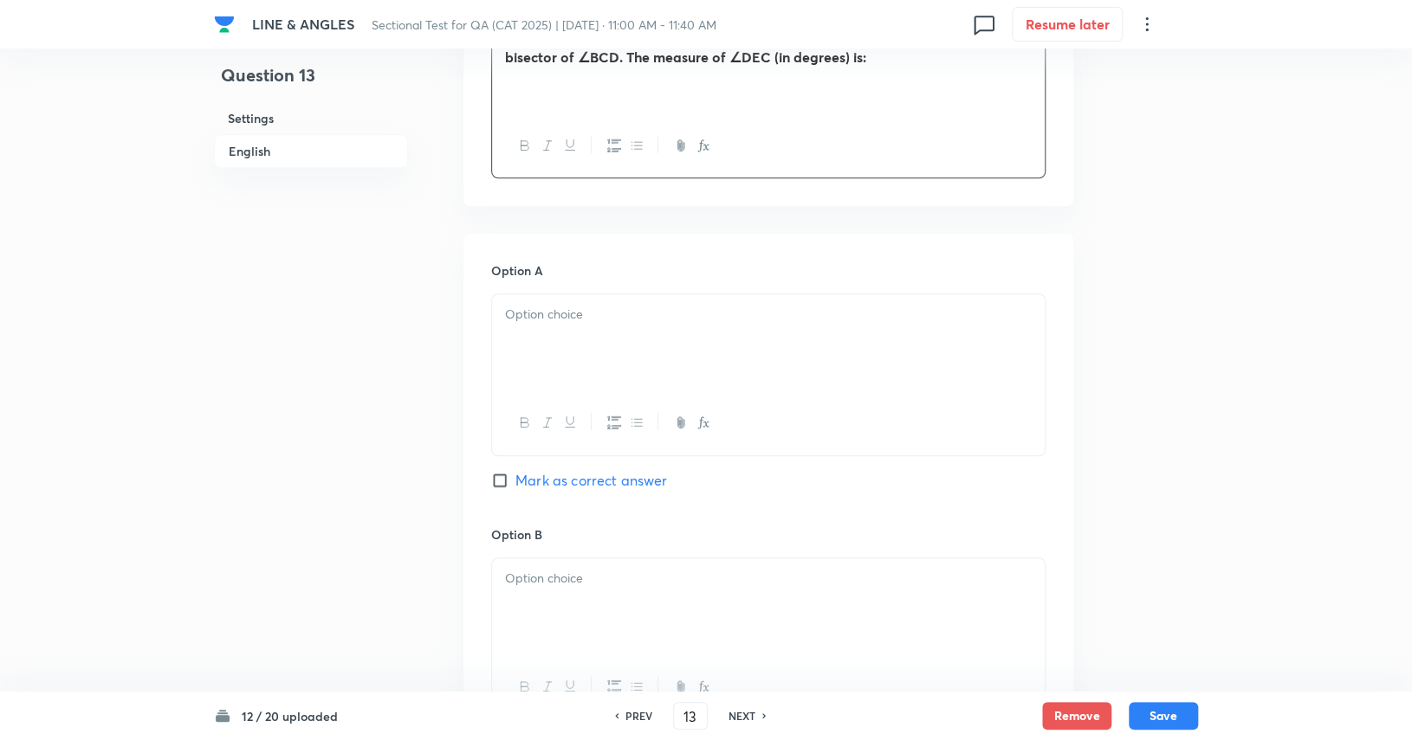
click at [715, 377] on div at bounding box center [768, 342] width 552 height 97
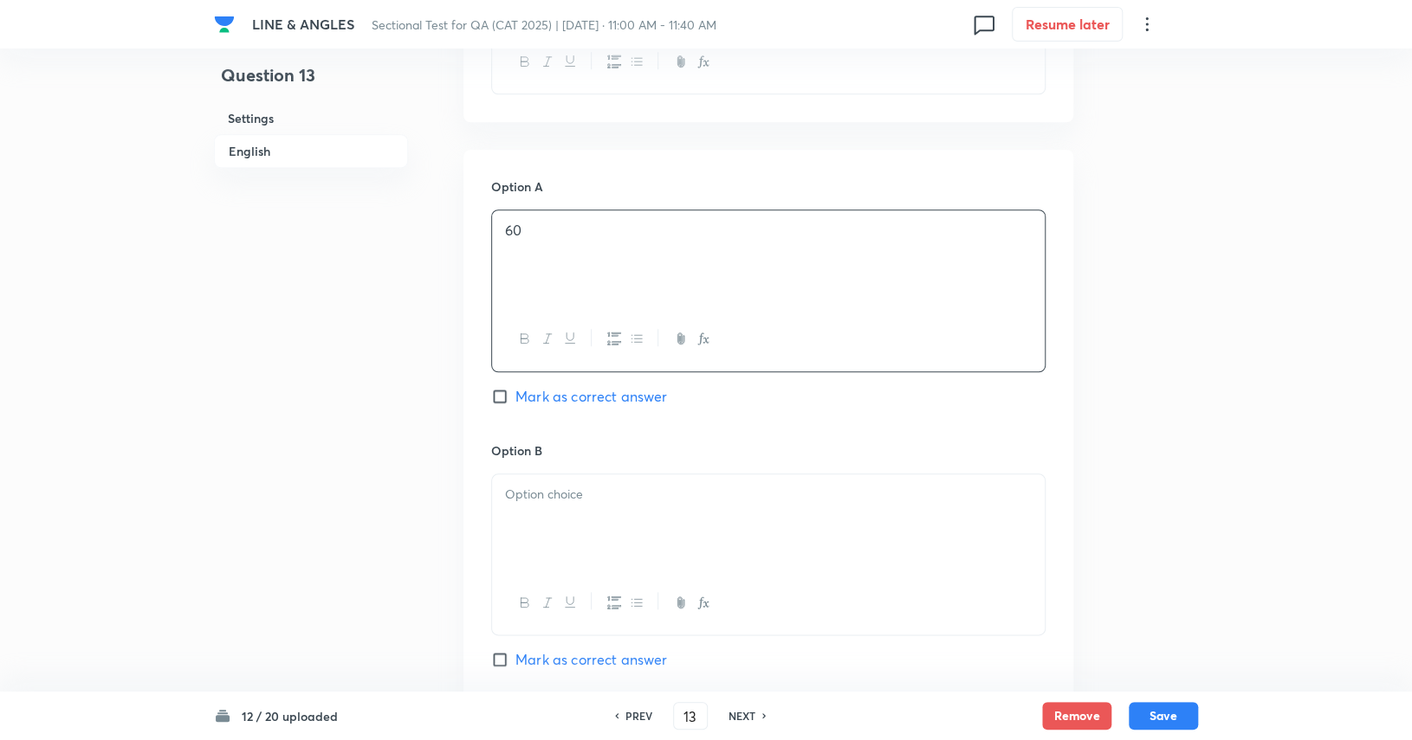
scroll to position [779, 0]
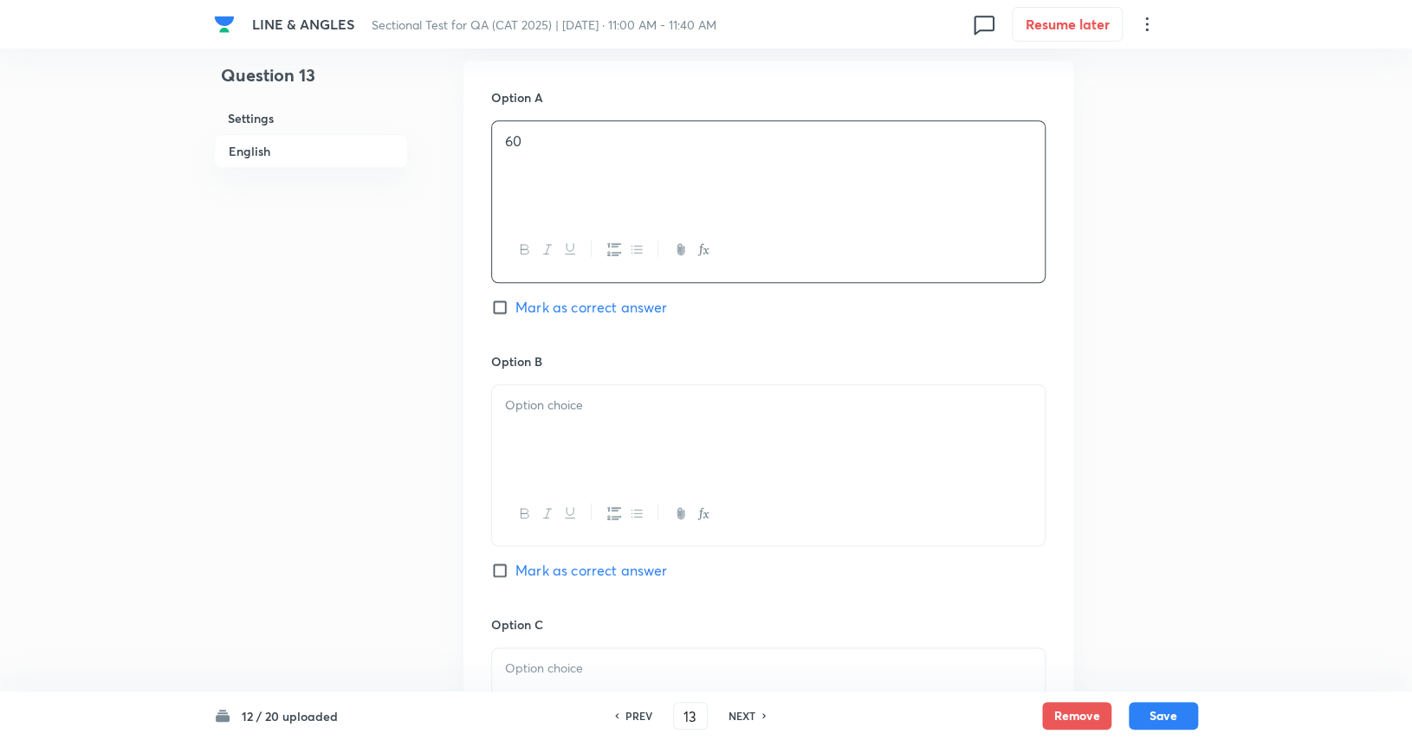
click at [717, 422] on div at bounding box center [768, 433] width 552 height 97
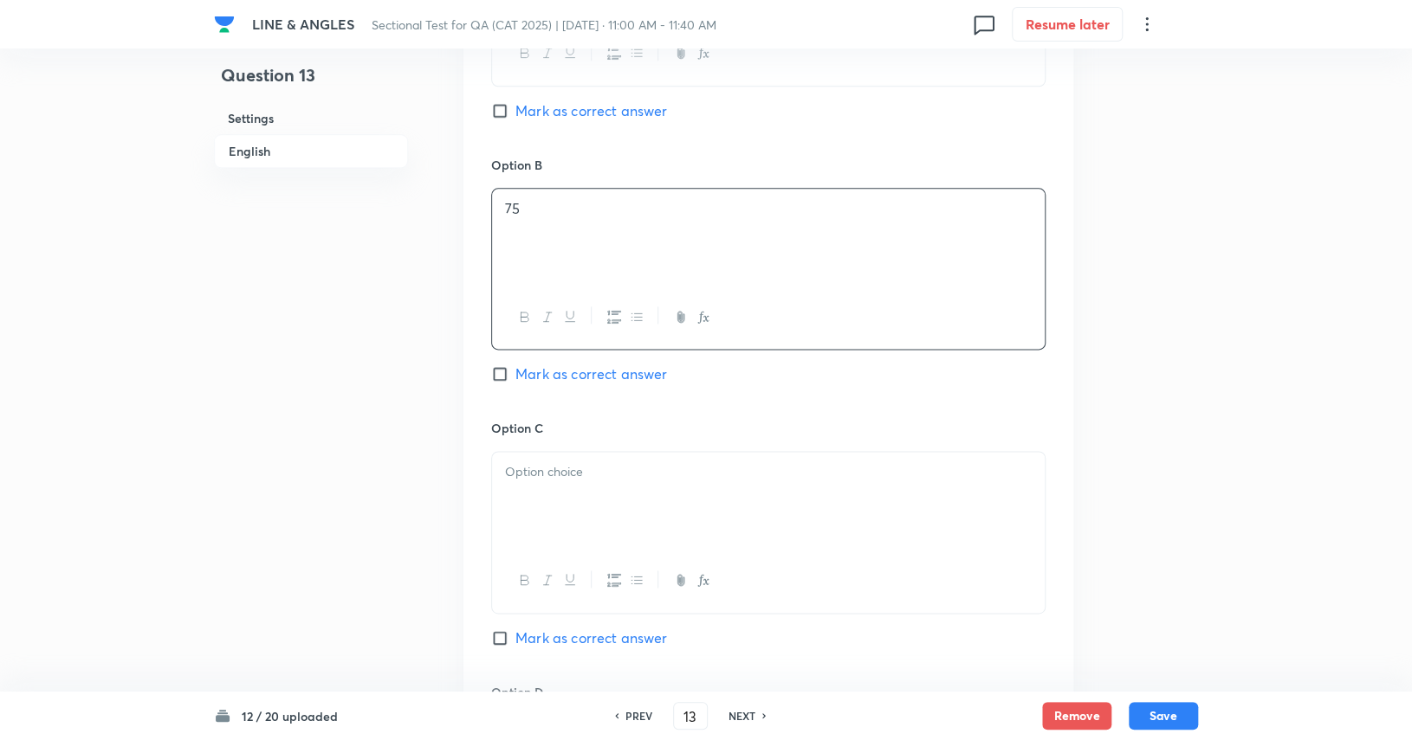
scroll to position [1039, 0]
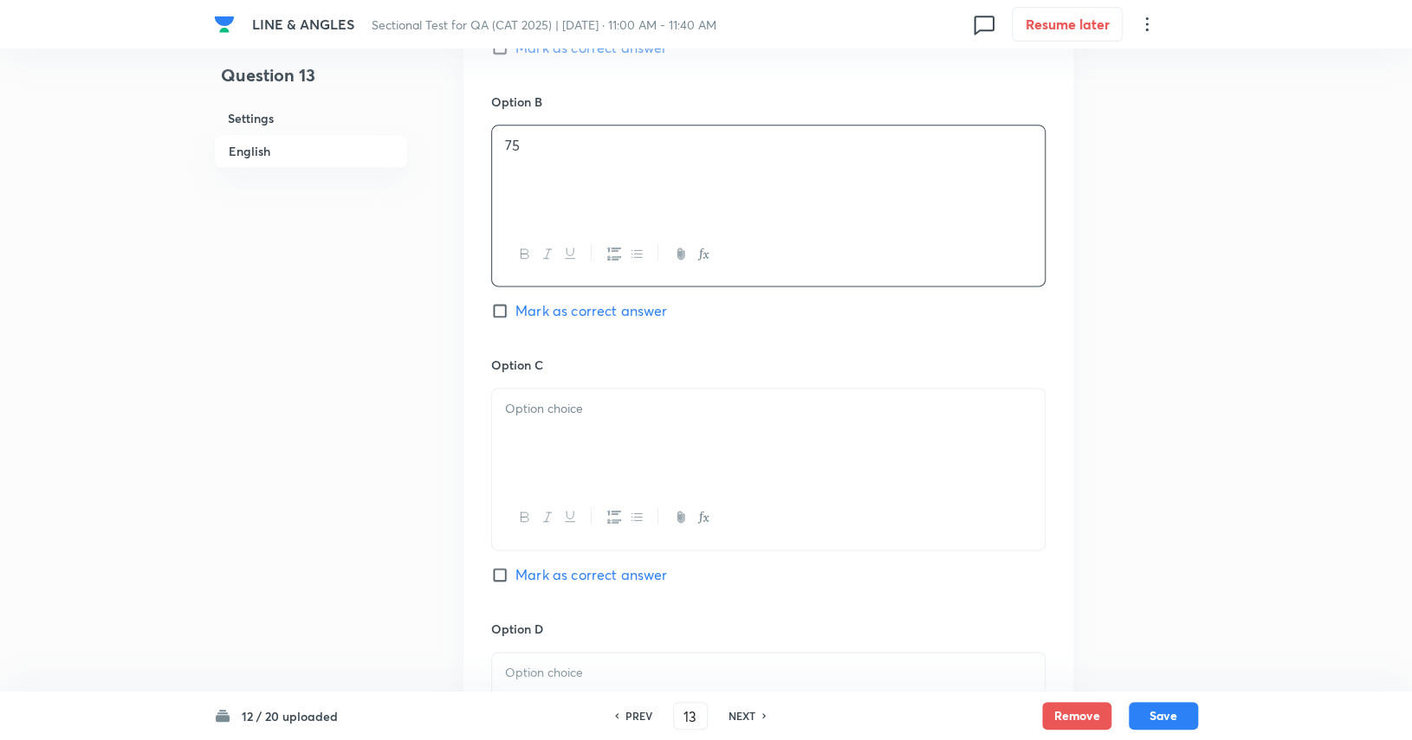
click at [710, 481] on div at bounding box center [768, 437] width 552 height 97
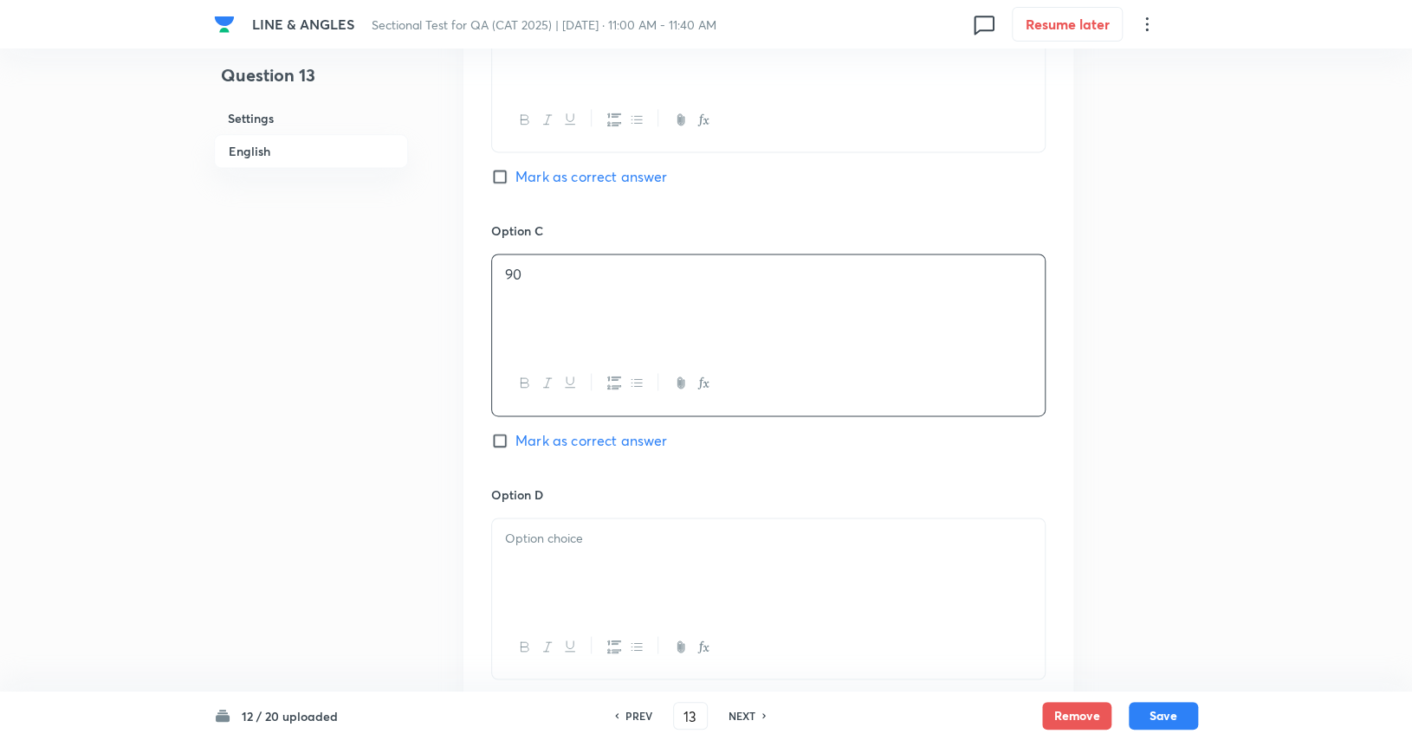
scroll to position [1299, 0]
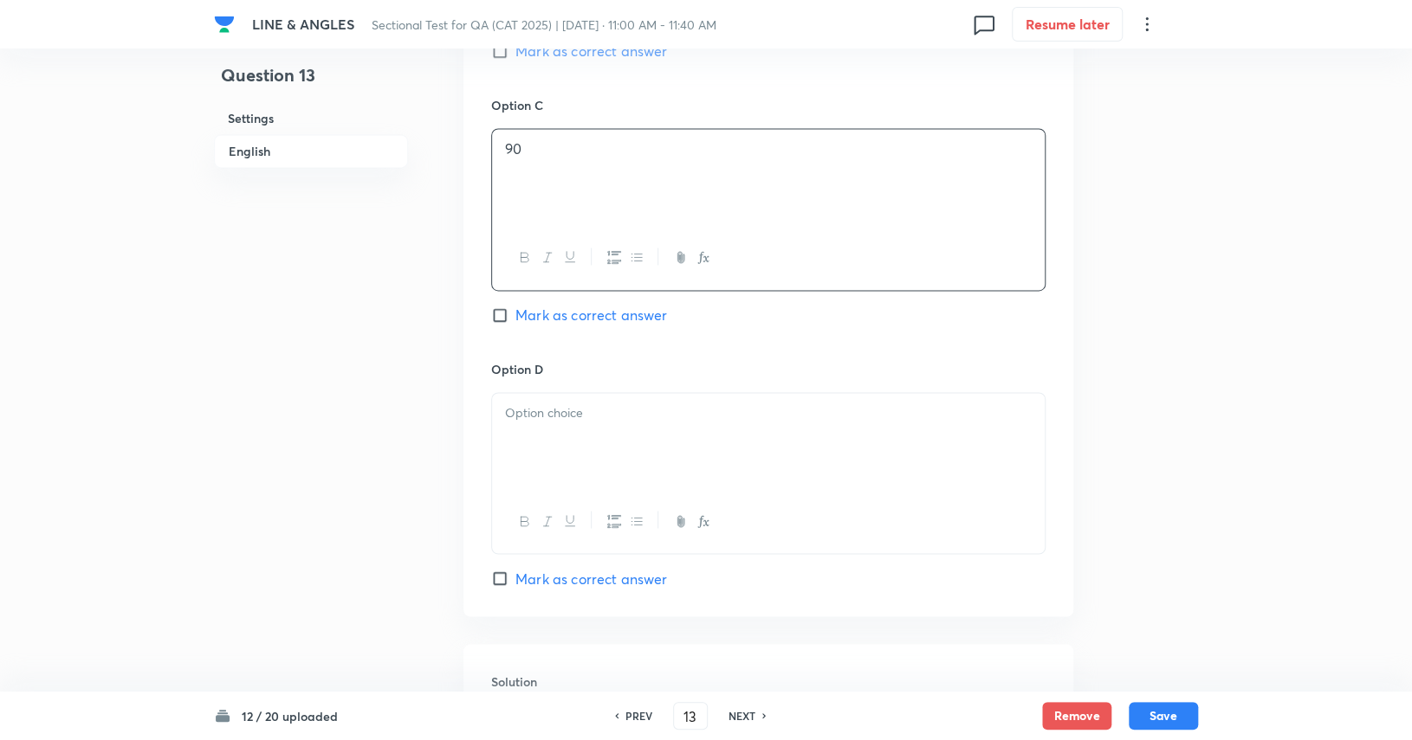
click at [707, 495] on div at bounding box center [768, 521] width 552 height 63
click at [698, 427] on div at bounding box center [768, 441] width 552 height 97
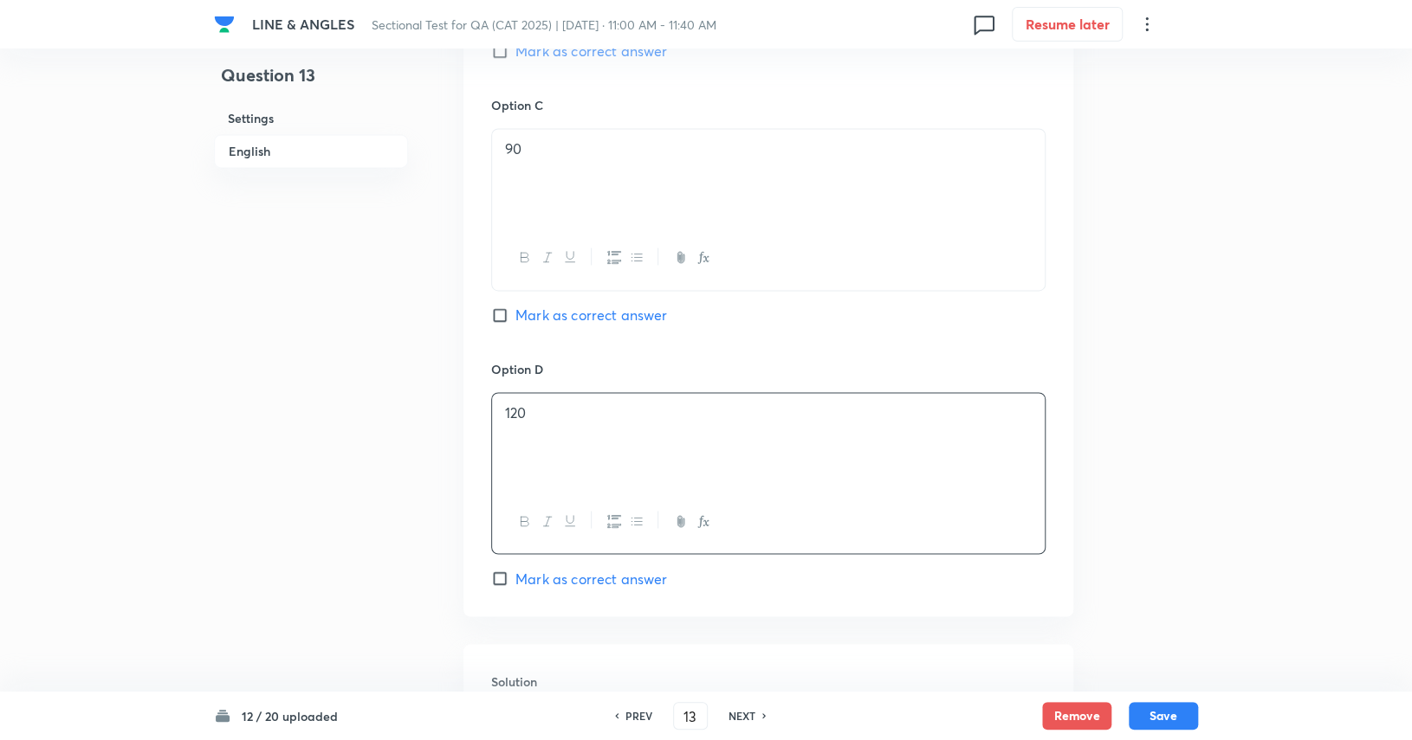
click at [575, 316] on span "Mark as correct answer" at bounding box center [591, 315] width 152 height 21
click at [515, 316] on input "Mark as correct answer" at bounding box center [503, 315] width 24 height 17
checkbox input "true"
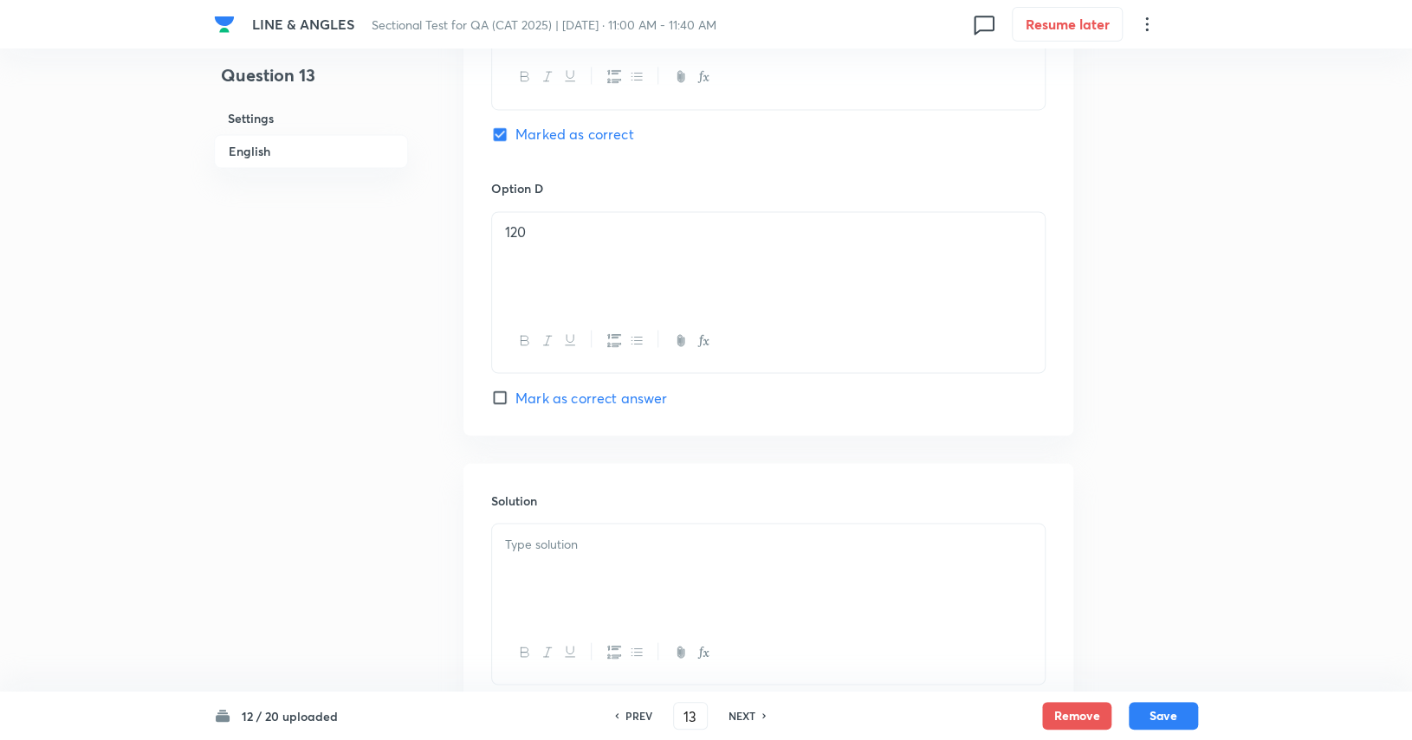
scroll to position [1601, 0]
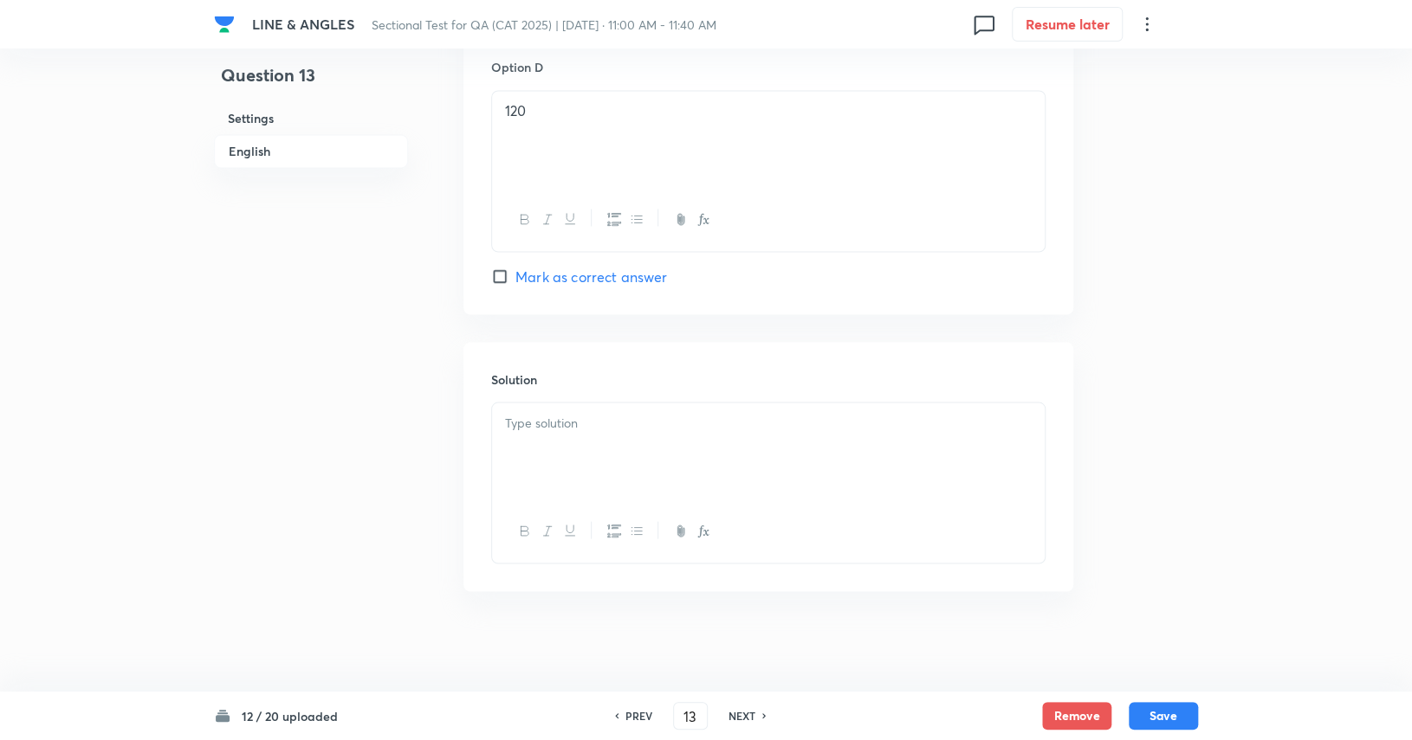
drag, startPoint x: 613, startPoint y: 410, endPoint x: 613, endPoint y: 424, distance: 14.7
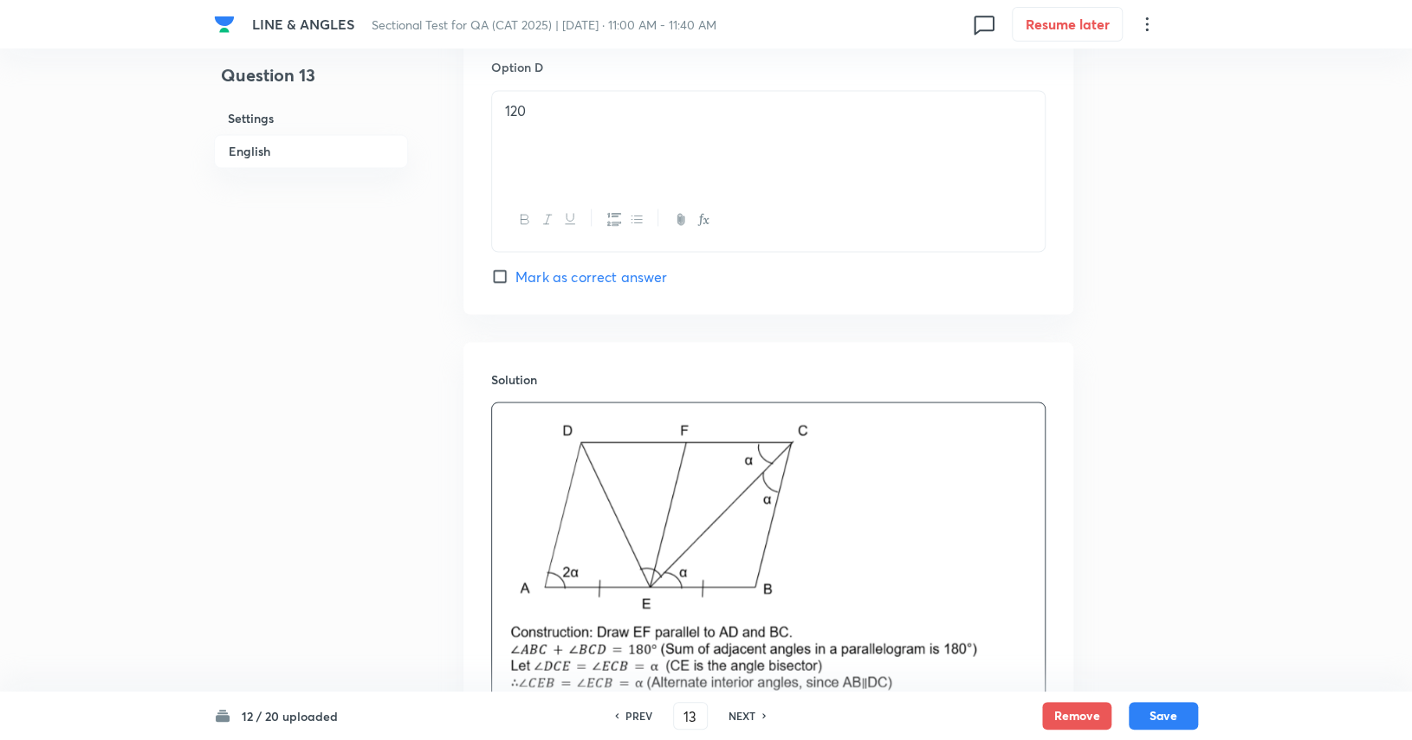
scroll to position [2001, 0]
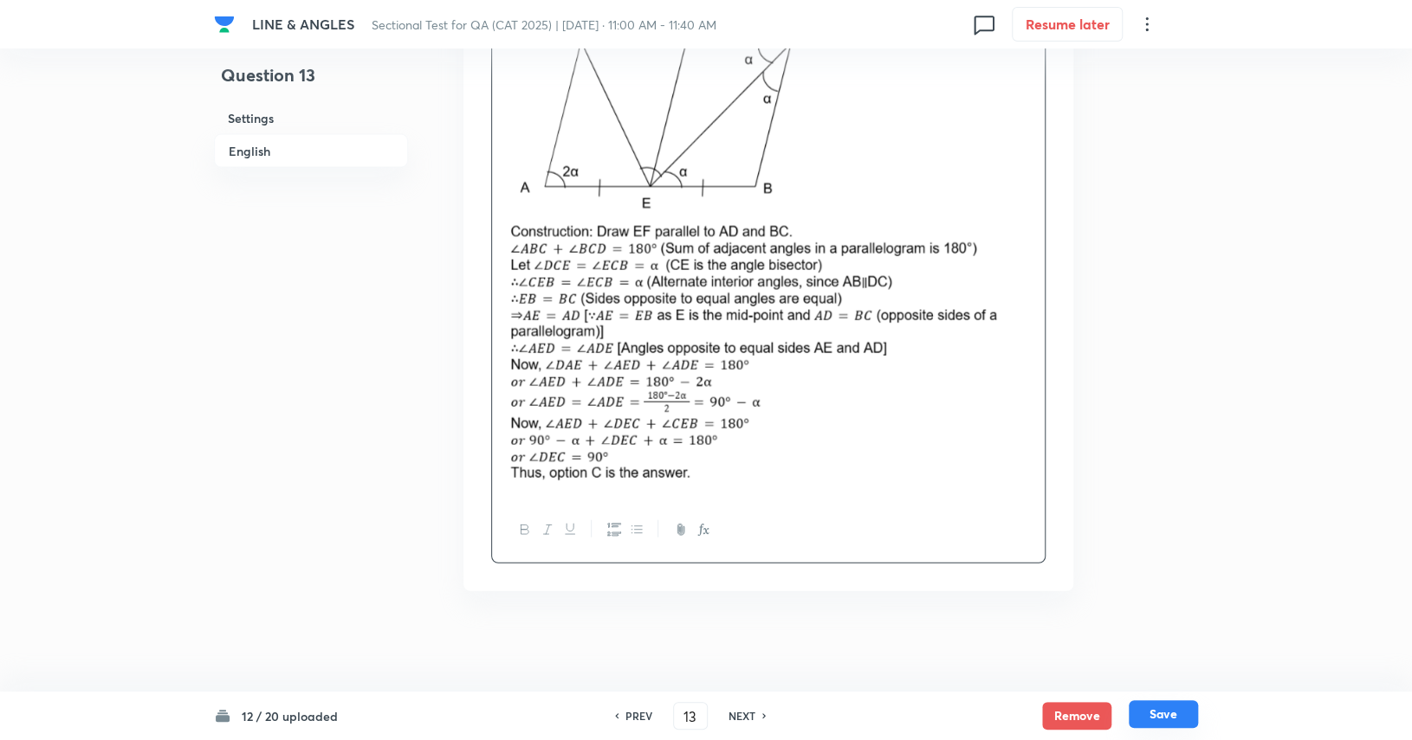
click at [850, 709] on button "Save" at bounding box center [1162, 715] width 69 height 28
type input "14"
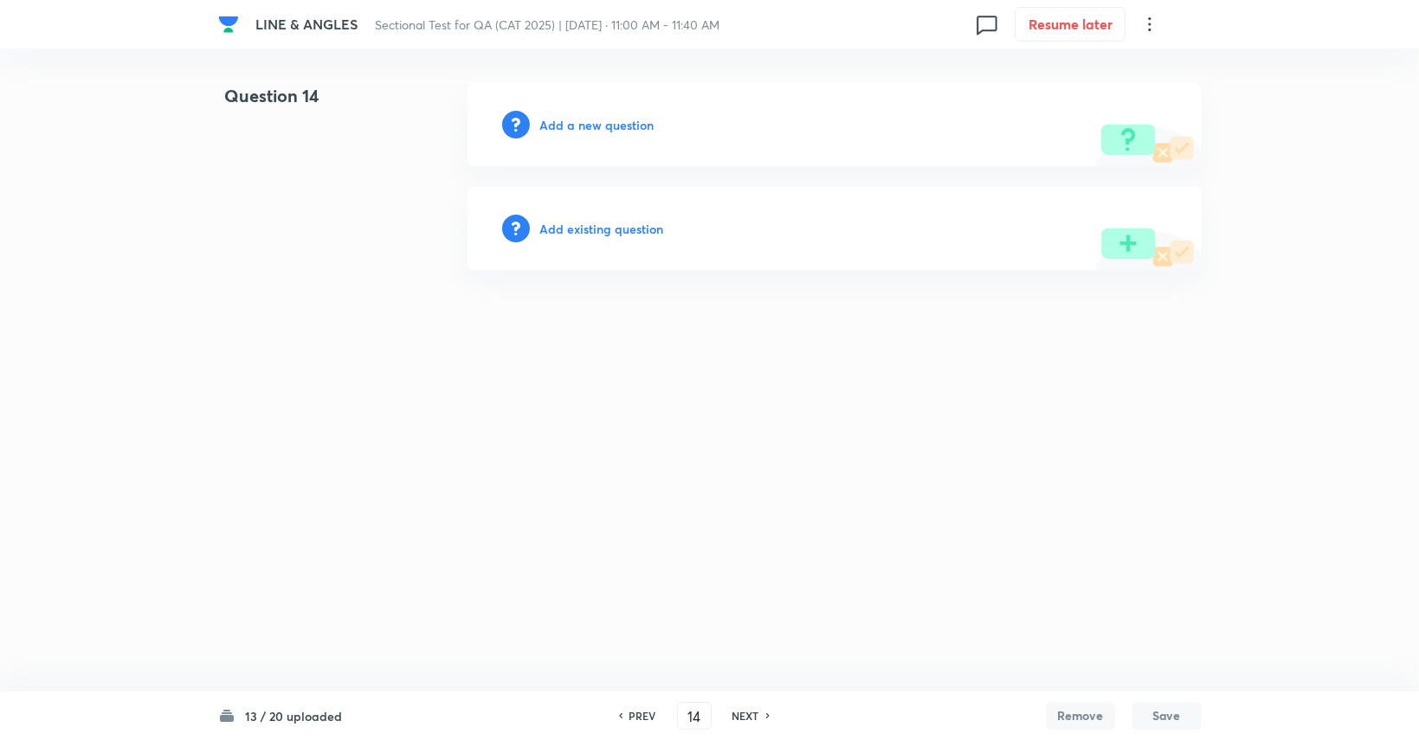
click at [591, 126] on h6 "Add a new question" at bounding box center [597, 125] width 114 height 18
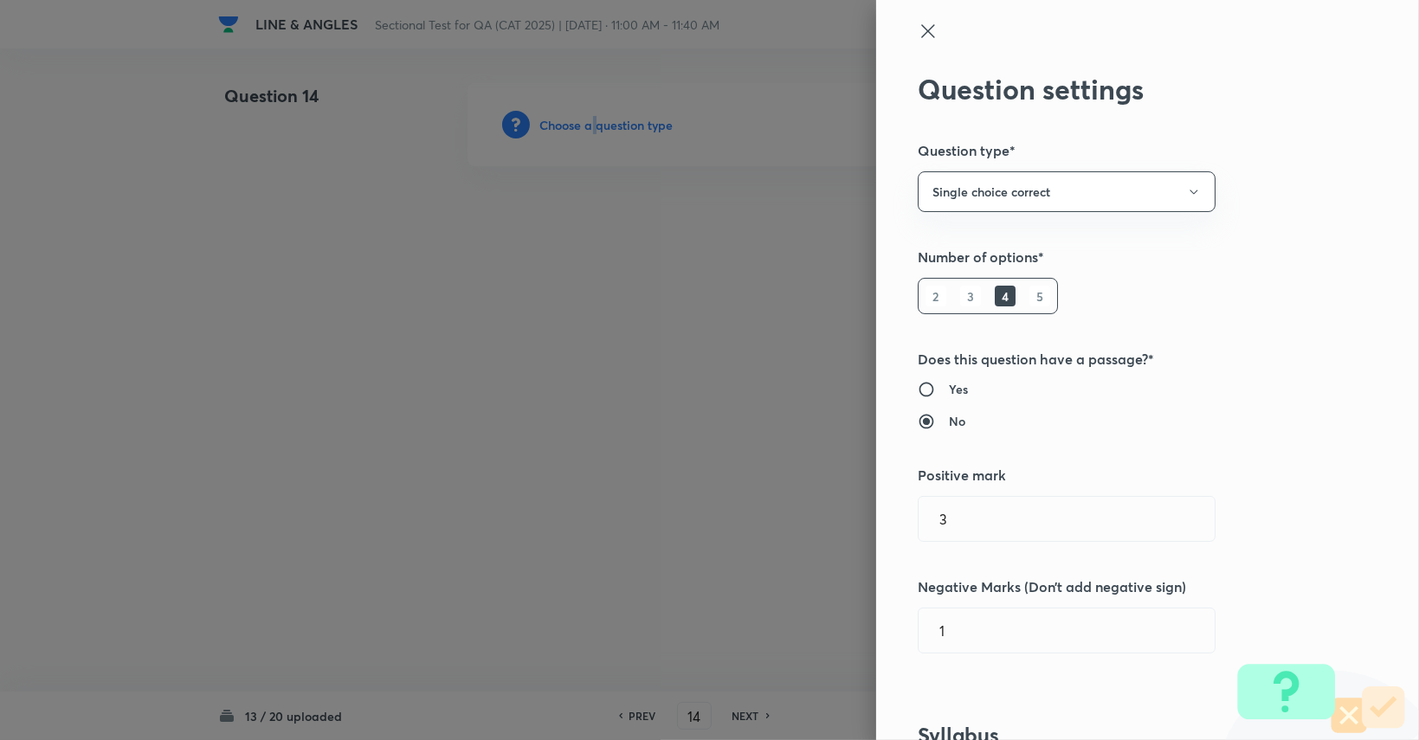
scroll to position [520, 0]
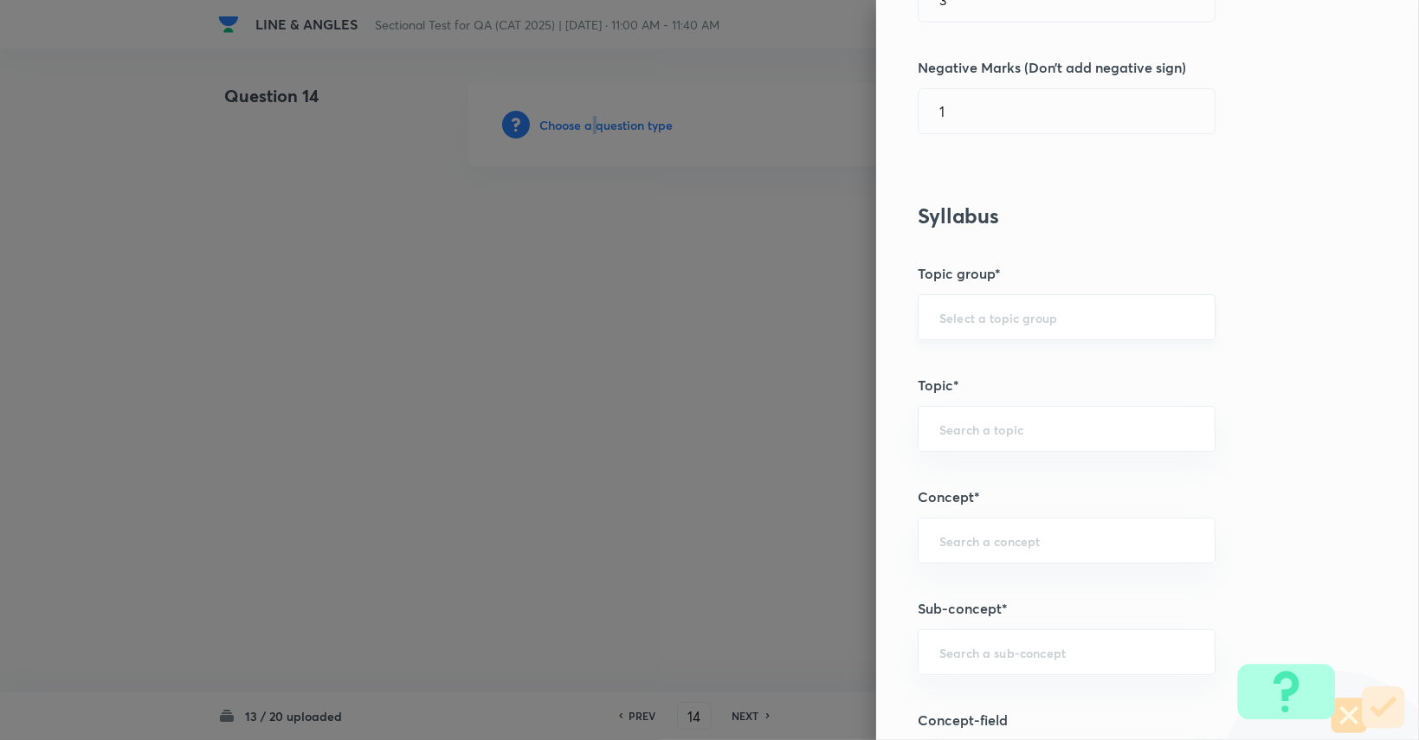
click at [850, 315] on input "text" at bounding box center [1067, 317] width 255 height 16
click at [850, 365] on li "Quantitative Aptitude" at bounding box center [1054, 364] width 296 height 31
type input "Quantitative Aptitude"
click at [850, 441] on div "​" at bounding box center [1067, 429] width 298 height 46
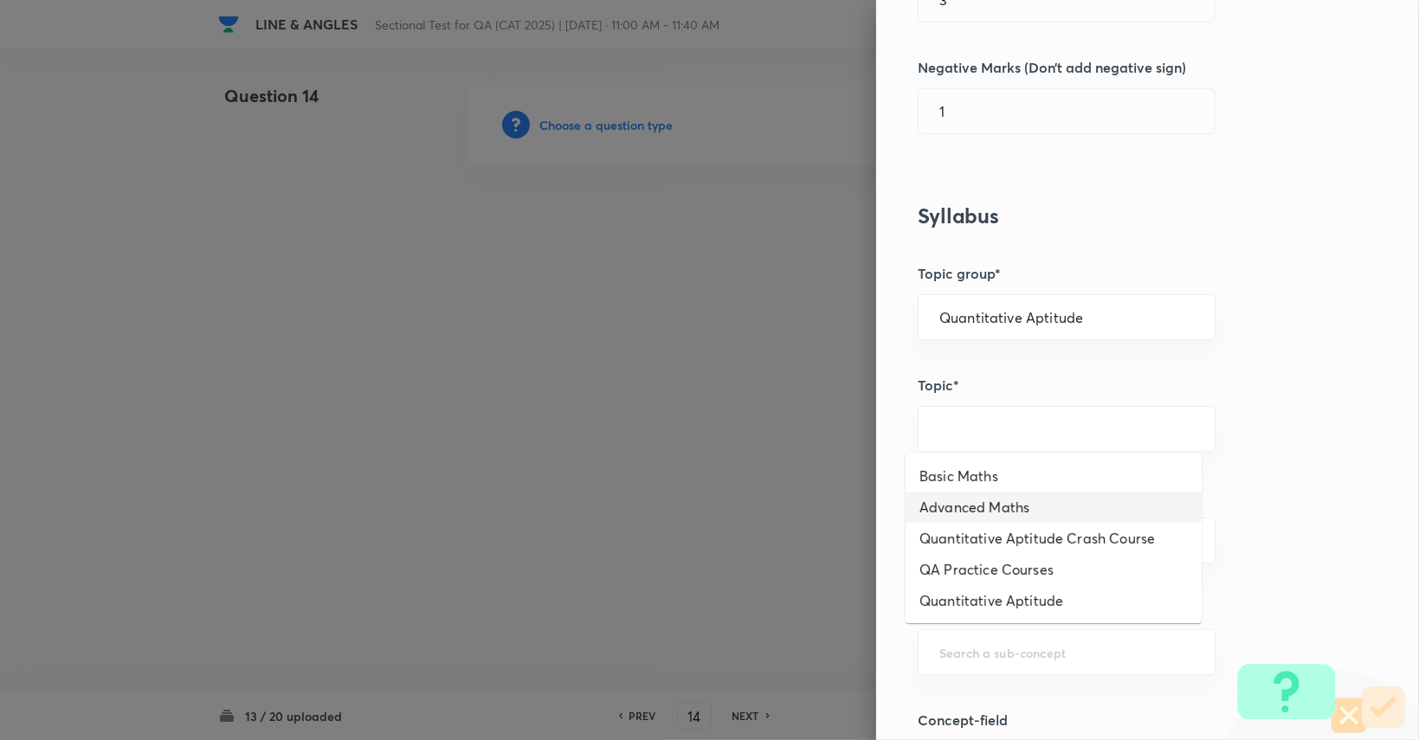
click at [850, 502] on li "Advanced Maths" at bounding box center [1054, 507] width 296 height 31
type input "Advanced Maths"
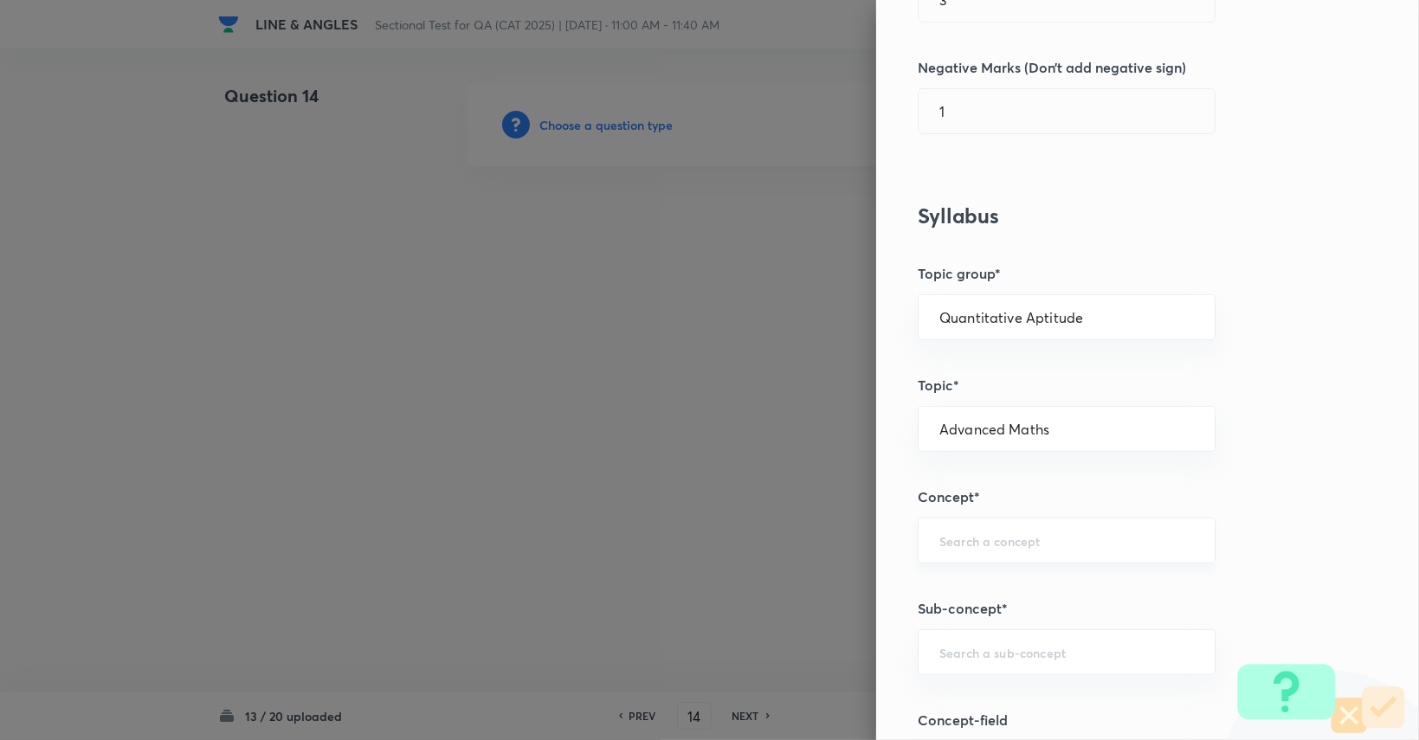
click at [850, 518] on div "​" at bounding box center [1067, 541] width 298 height 46
click at [850, 571] on ul "Geometry Coordinate Geometry Trigonometry Graphs" at bounding box center [1054, 634] width 296 height 139
click at [850, 587] on li "Geometry" at bounding box center [1054, 587] width 296 height 31
type input "Geometry"
click at [850, 632] on div "​" at bounding box center [1067, 653] width 298 height 46
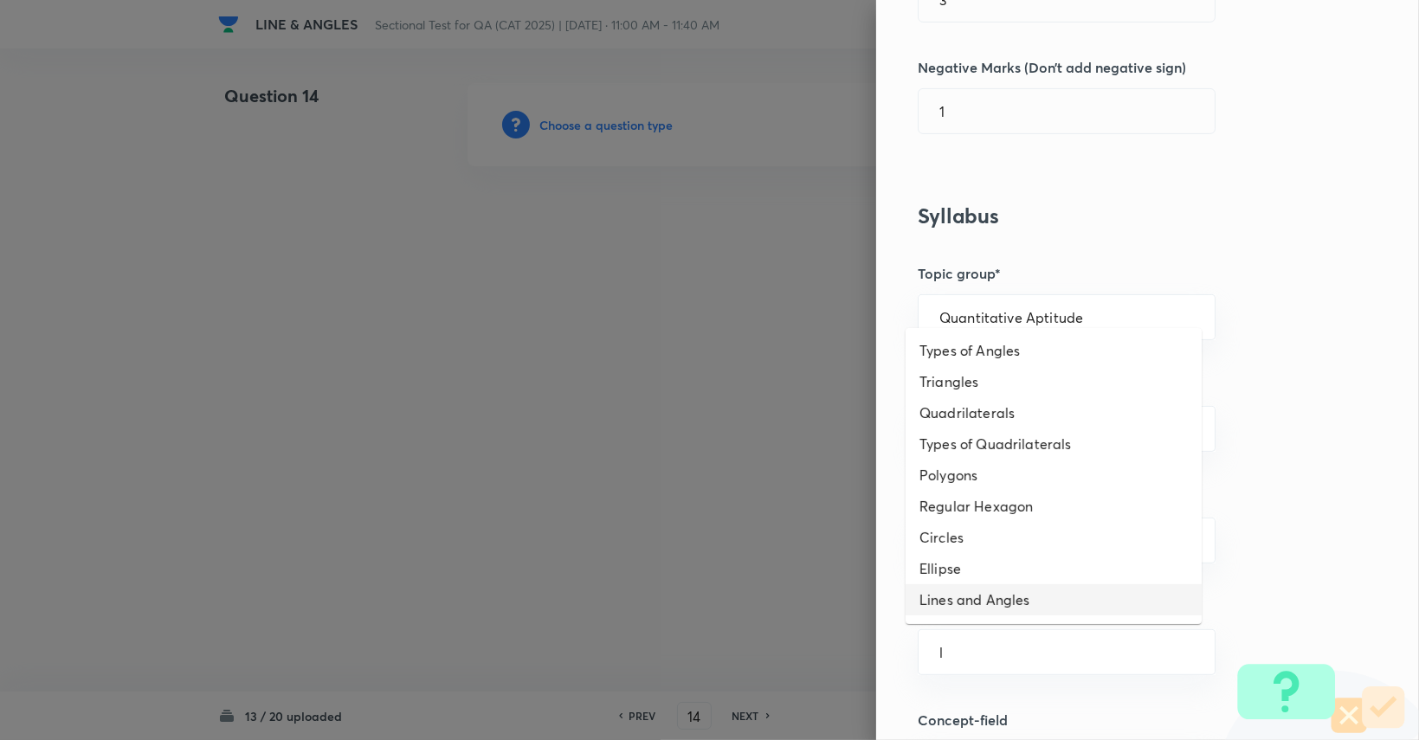
click at [850, 614] on li "Lines and Angles" at bounding box center [1054, 600] width 296 height 31
type input "Lines and Angles"
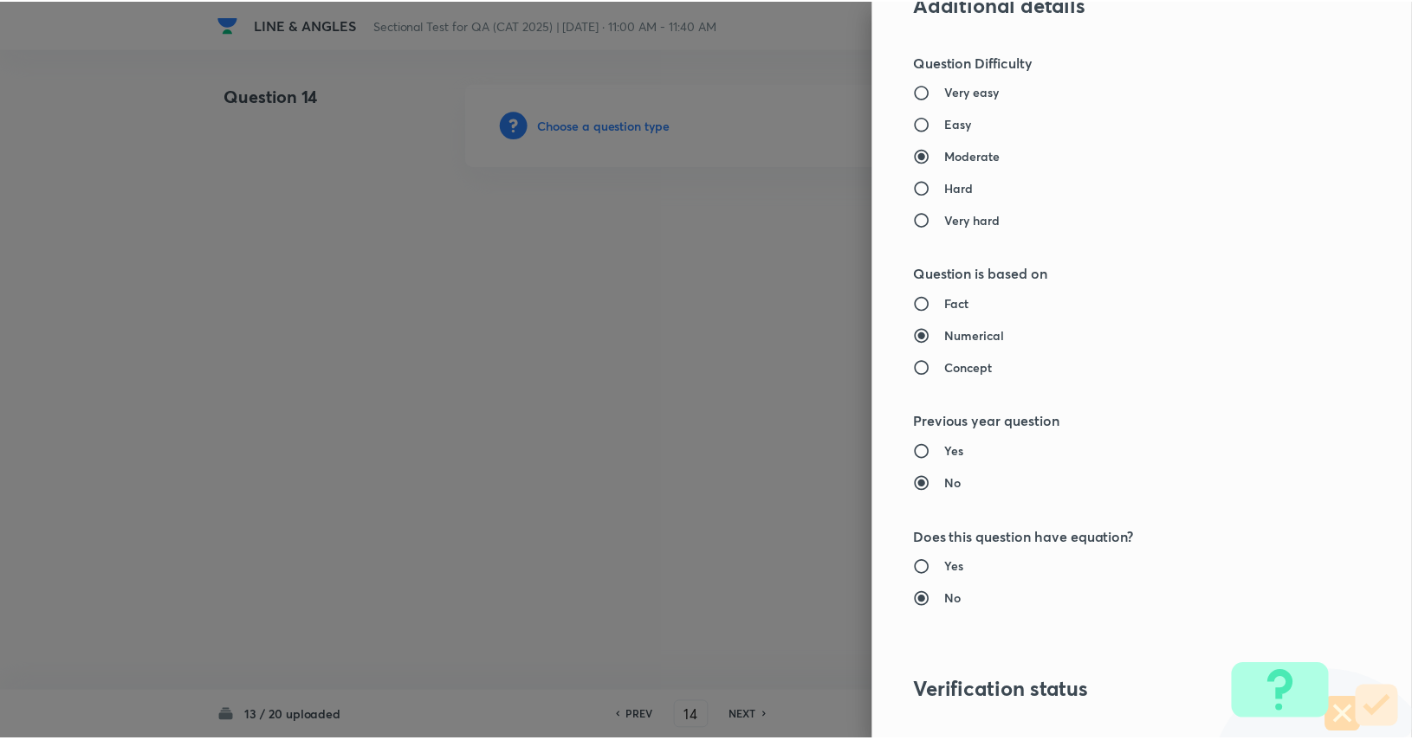
scroll to position [1617, 0]
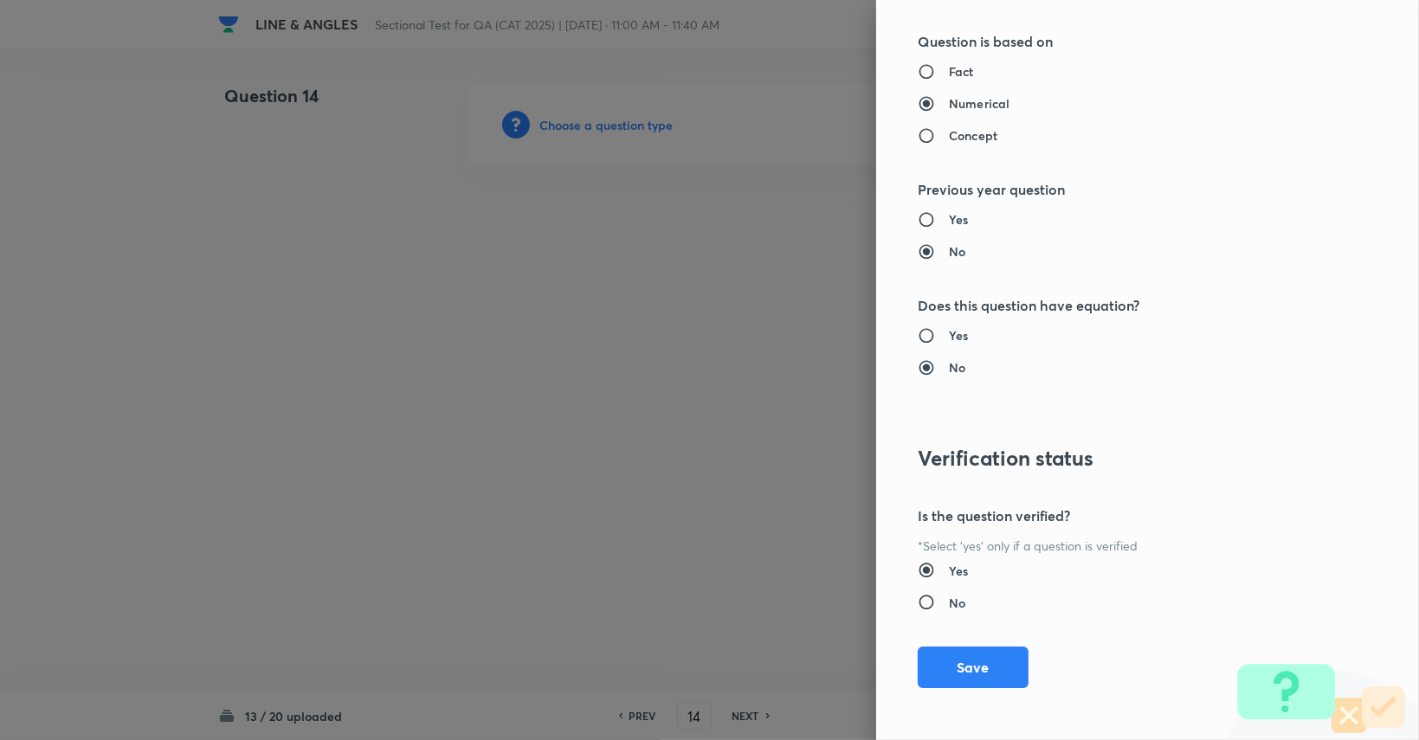
drag, startPoint x: 980, startPoint y: 652, endPoint x: 928, endPoint y: 649, distance: 52.1
click at [850, 652] on button "Save" at bounding box center [973, 668] width 111 height 42
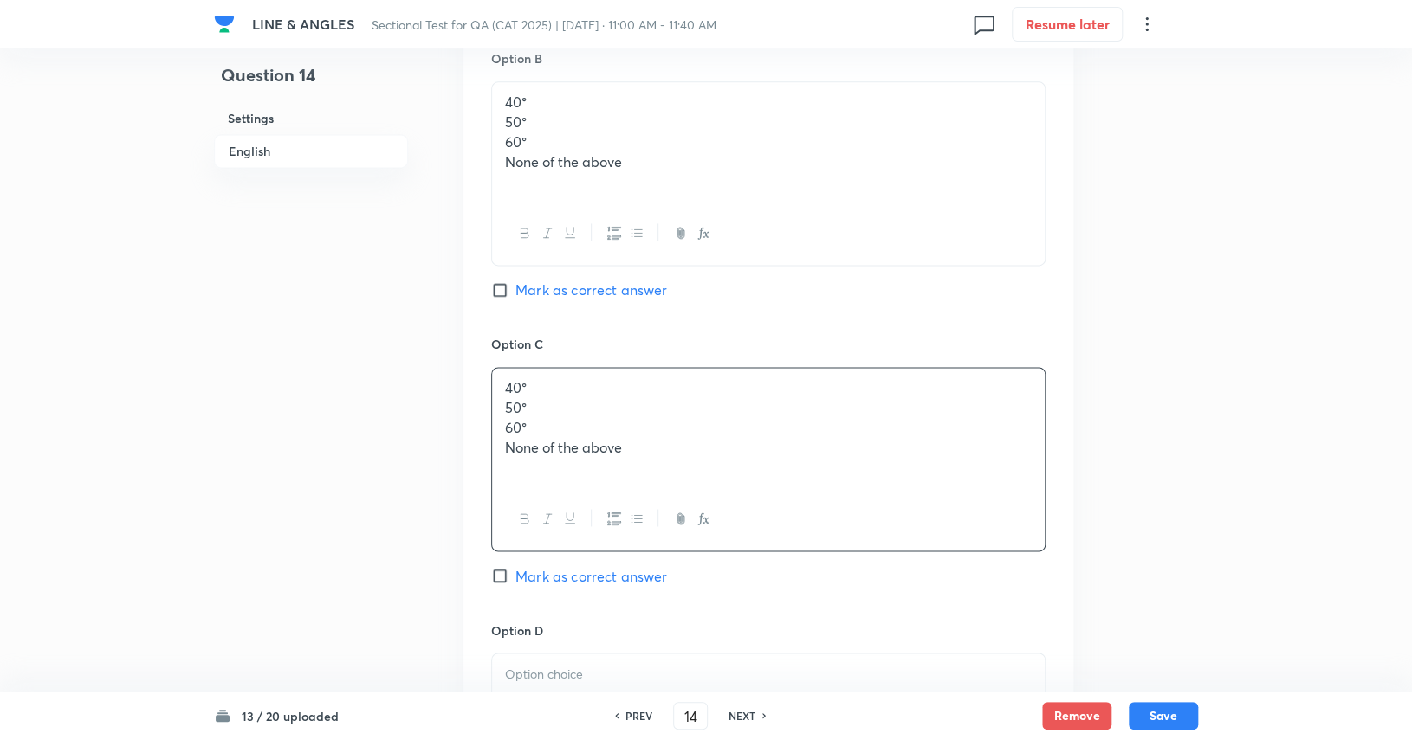
scroll to position [1472, 0]
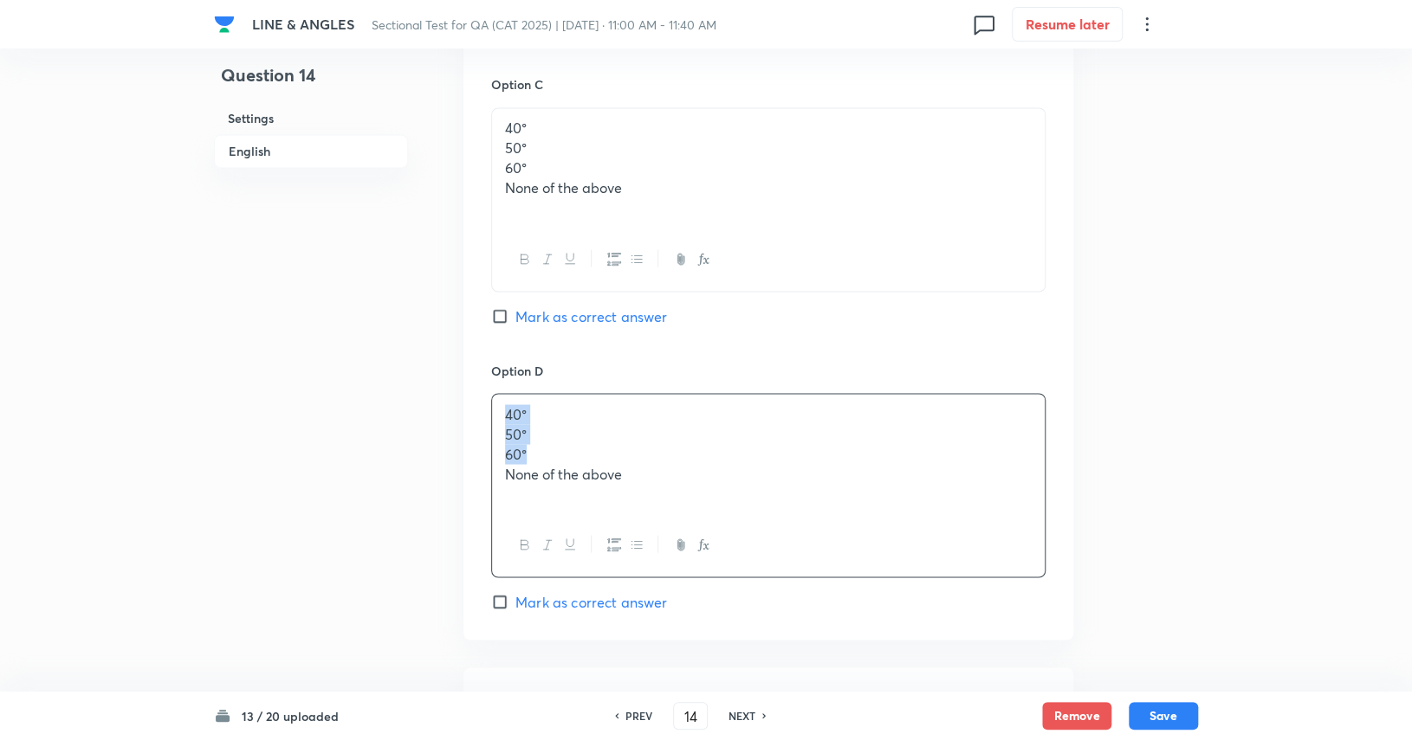
drag, startPoint x: 646, startPoint y: 456, endPoint x: 475, endPoint y: 397, distance: 181.3
click at [475, 397] on div "Option A 40° 50° 60° None of the above Mark as correct answer Option B 40° 50° …" at bounding box center [768, 58] width 610 height 1164
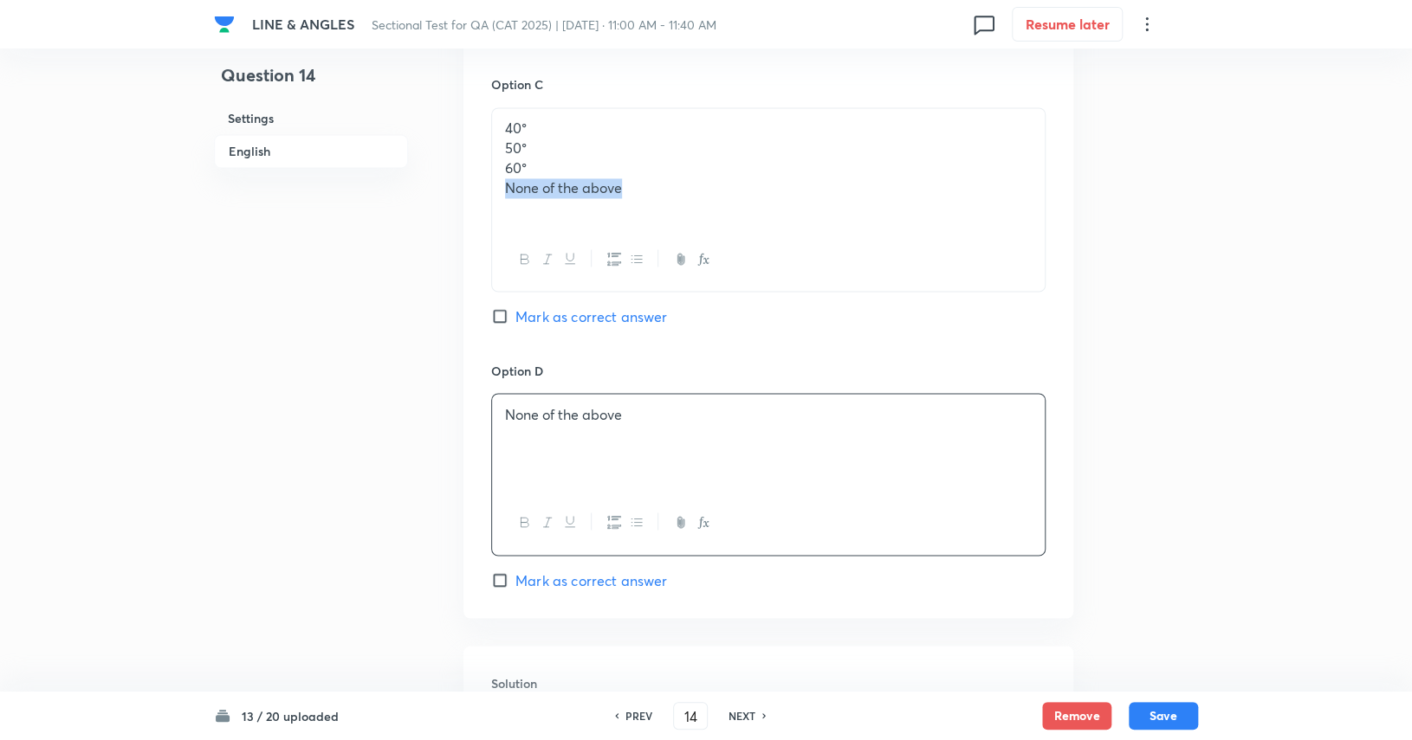
drag, startPoint x: 640, startPoint y: 191, endPoint x: 476, endPoint y: 191, distance: 163.7
click at [476, 191] on div "Option A 40° 50° 60° None of the above Mark as correct answer Option B 40° 50° …" at bounding box center [768, 46] width 610 height 1141
drag, startPoint x: 529, startPoint y: 151, endPoint x: 445, endPoint y: 117, distance: 90.5
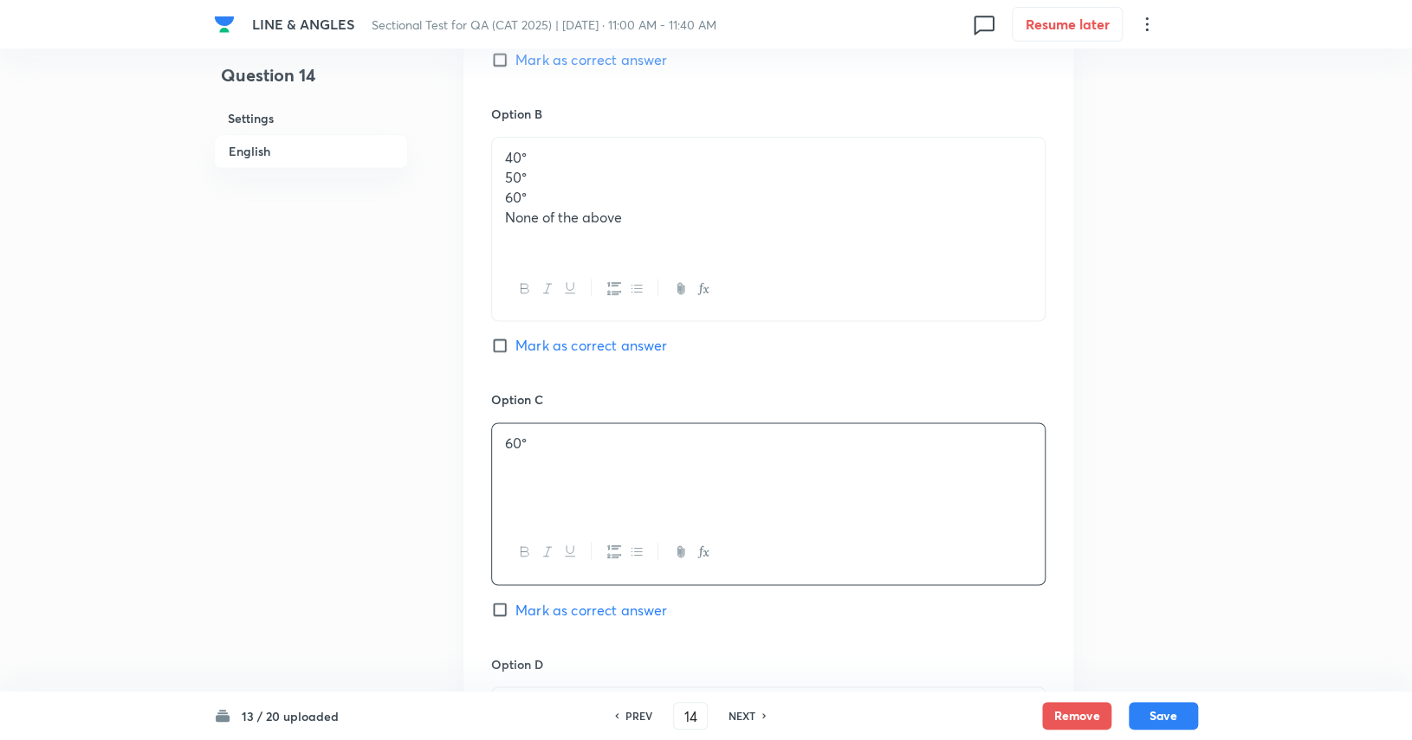
scroll to position [1126, 0]
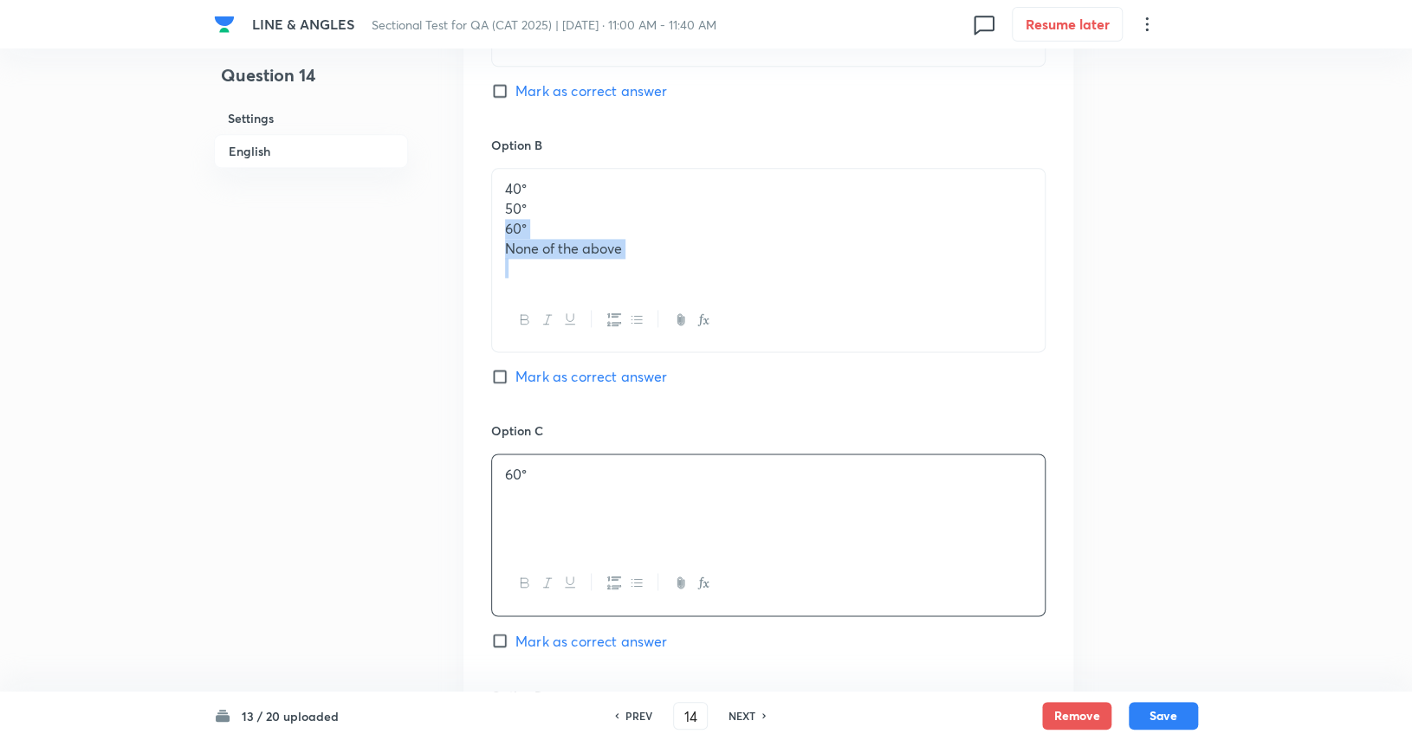
drag, startPoint x: 642, startPoint y: 258, endPoint x: 489, endPoint y: 233, distance: 154.5
click at [489, 233] on div "Option A 40° 50° 60° None of the above Mark as correct answer Option B 40° 50° …" at bounding box center [768, 382] width 610 height 1120
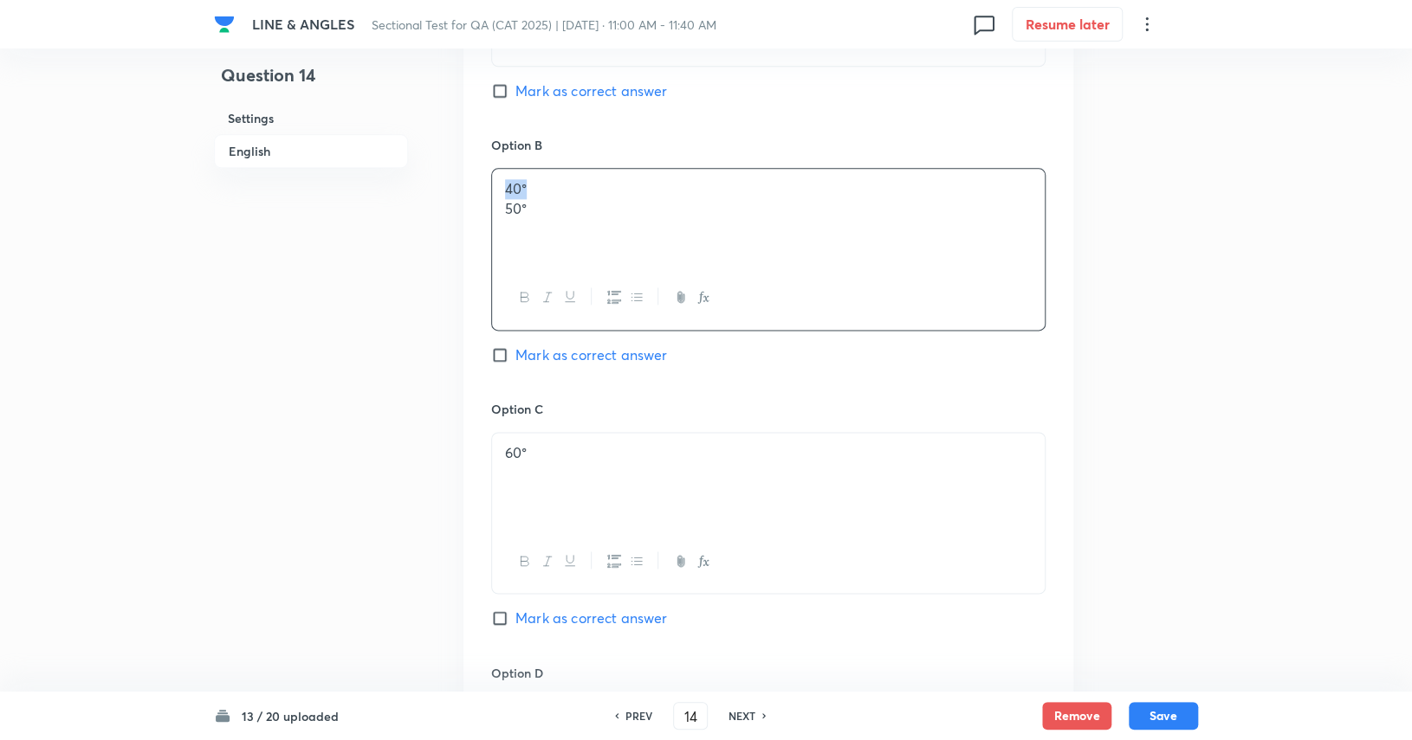
drag, startPoint x: 483, startPoint y: 186, endPoint x: 462, endPoint y: 186, distance: 20.8
click at [597, 350] on span "Mark as correct answer" at bounding box center [591, 355] width 152 height 21
click at [515, 350] on input "Mark as correct answer" at bounding box center [503, 354] width 24 height 17
checkbox input "true"
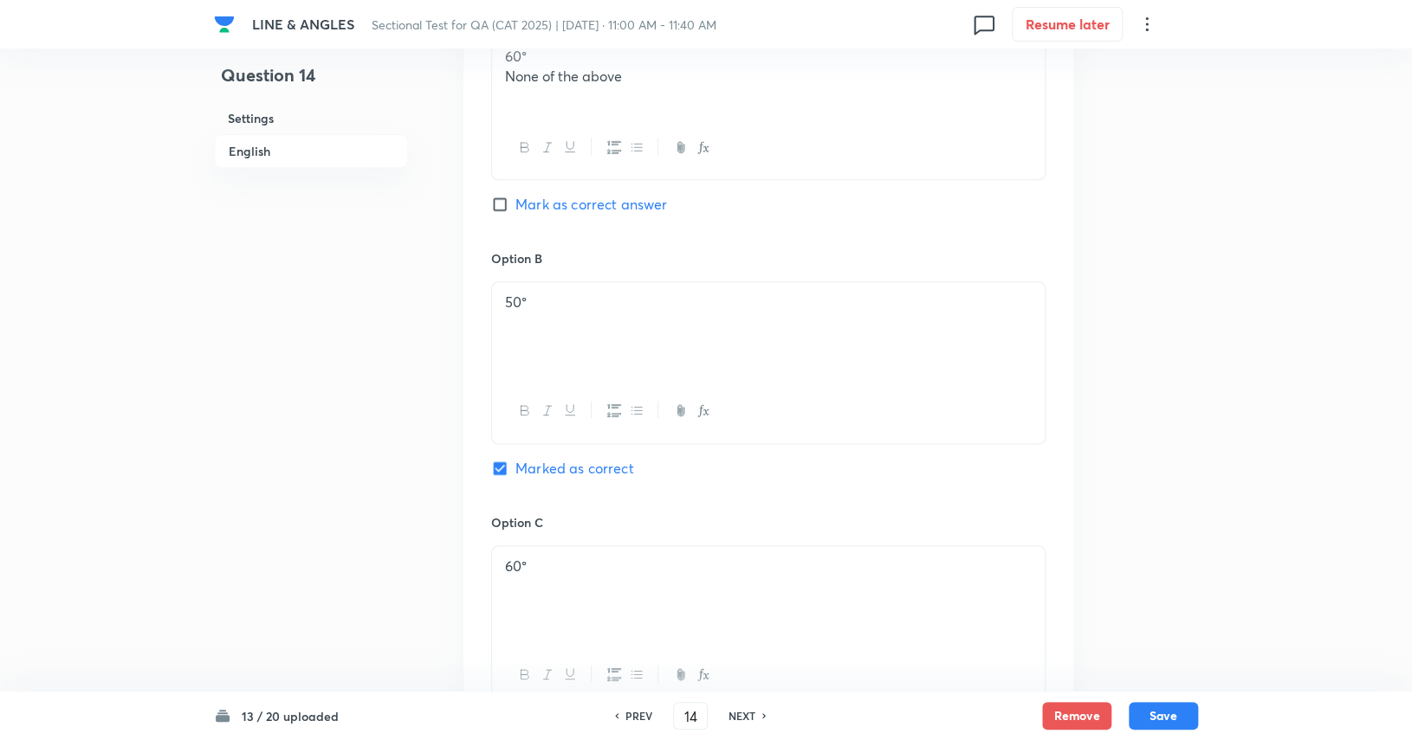
scroll to position [866, 0]
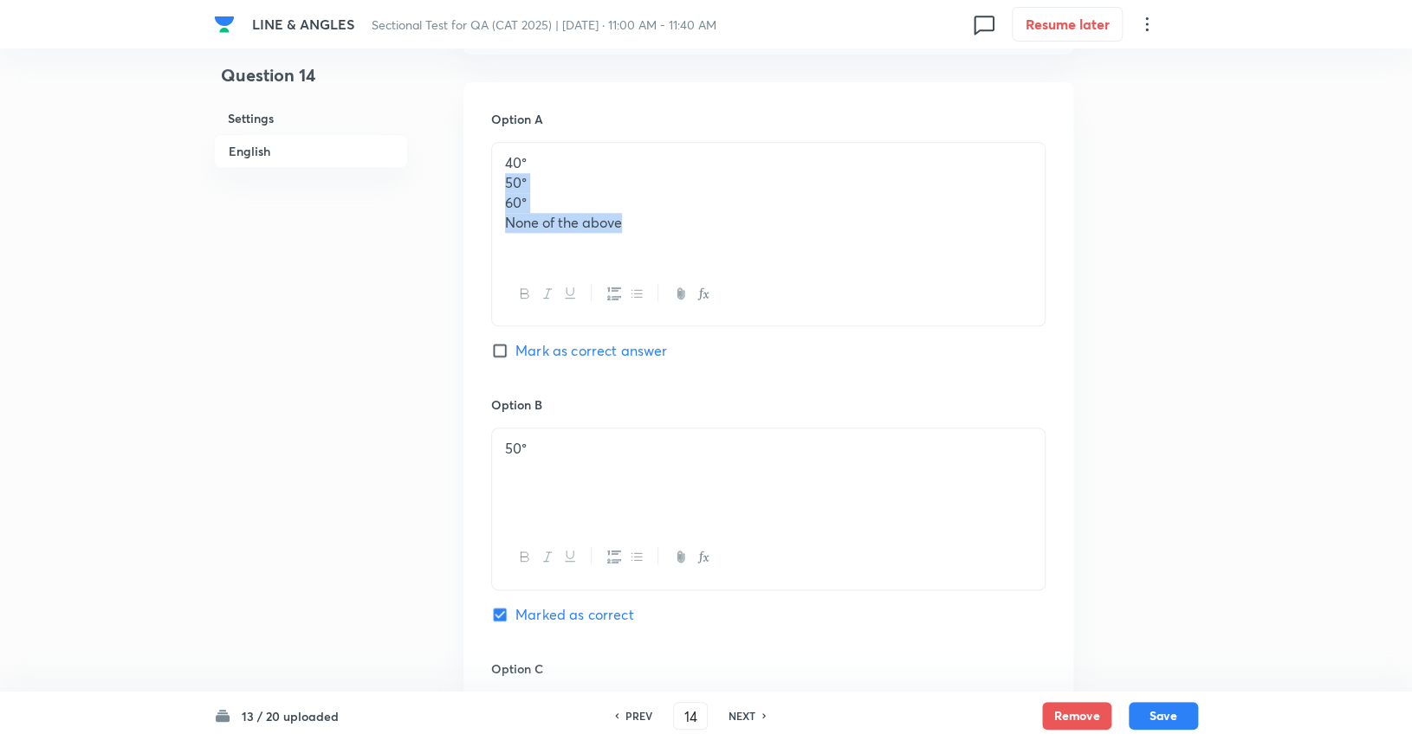
drag, startPoint x: 641, startPoint y: 219, endPoint x: 490, endPoint y: 192, distance: 153.1
click at [491, 192] on div "40° 50° 60° None of the above" at bounding box center [768, 234] width 554 height 184
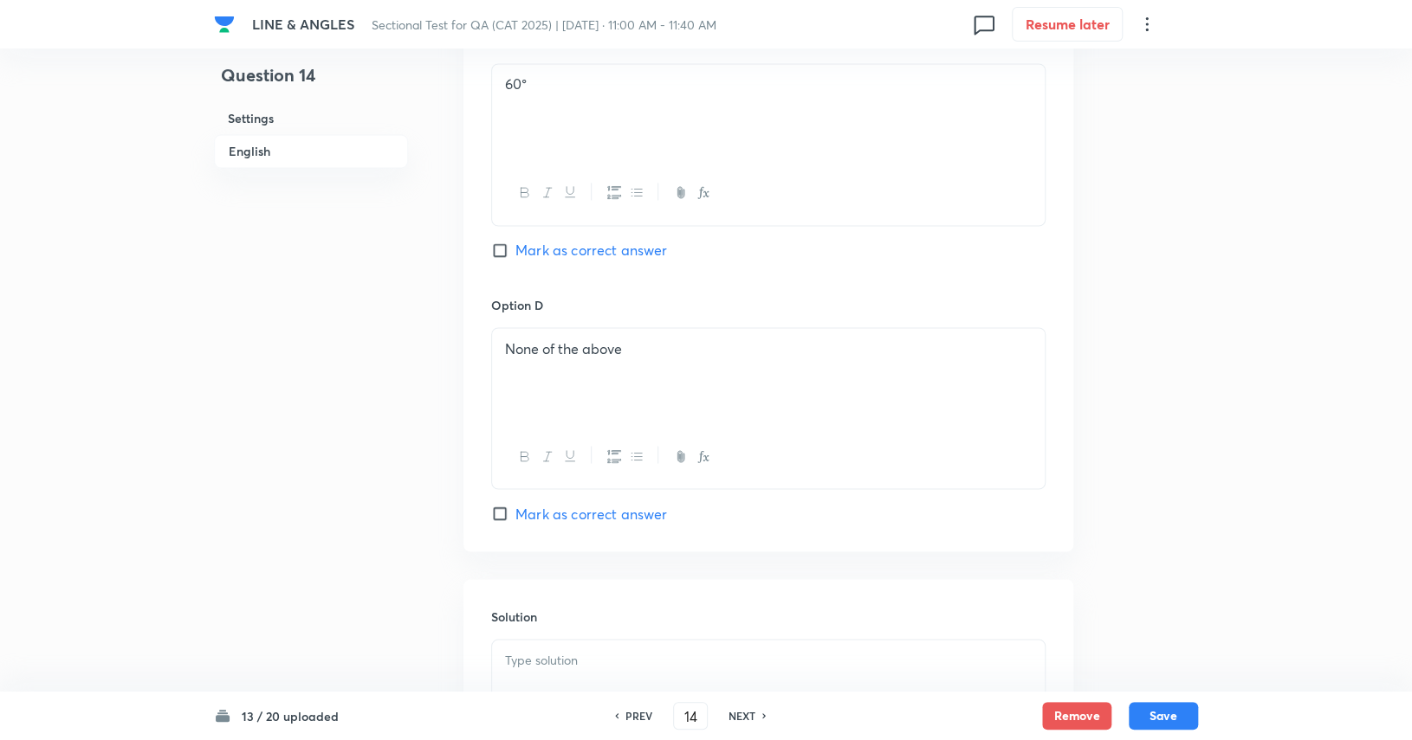
scroll to position [1710, 0]
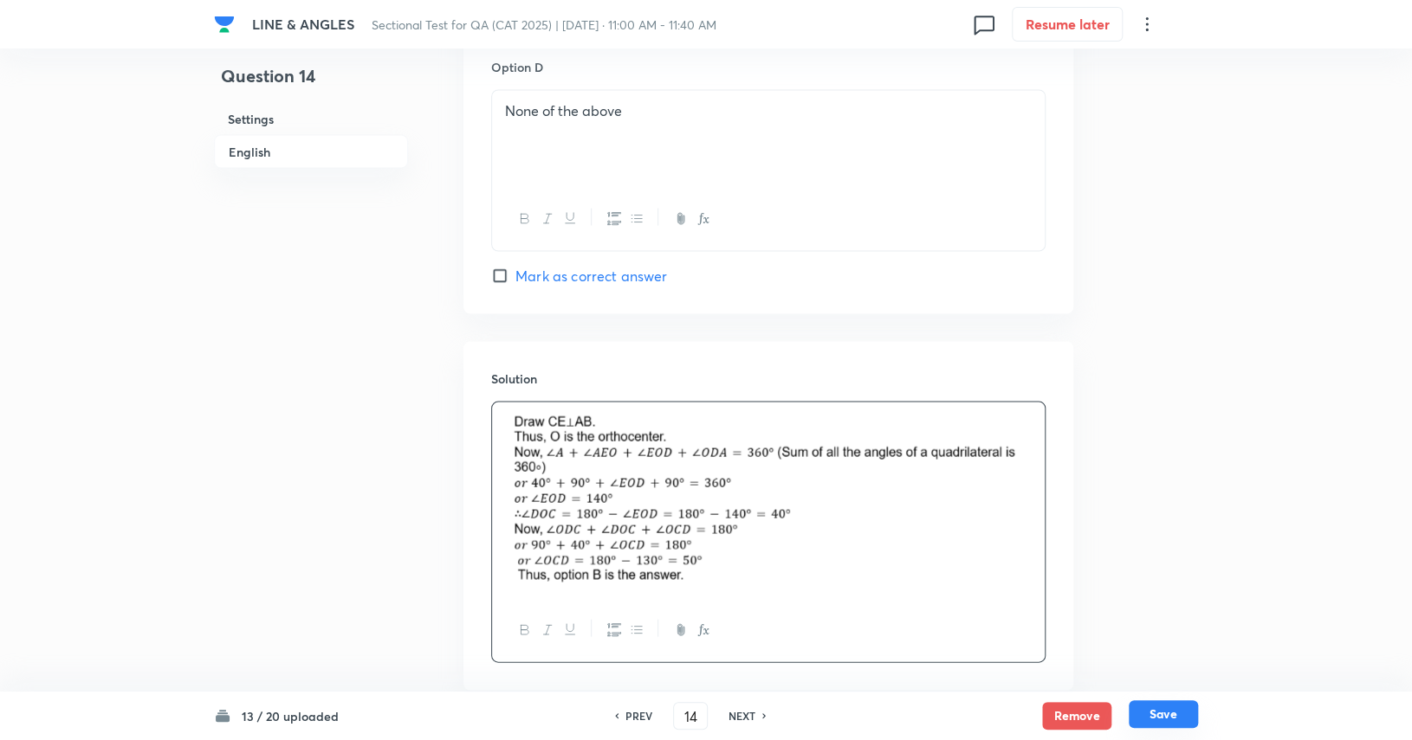
click at [850, 719] on button "Save" at bounding box center [1162, 715] width 69 height 28
type input "15"
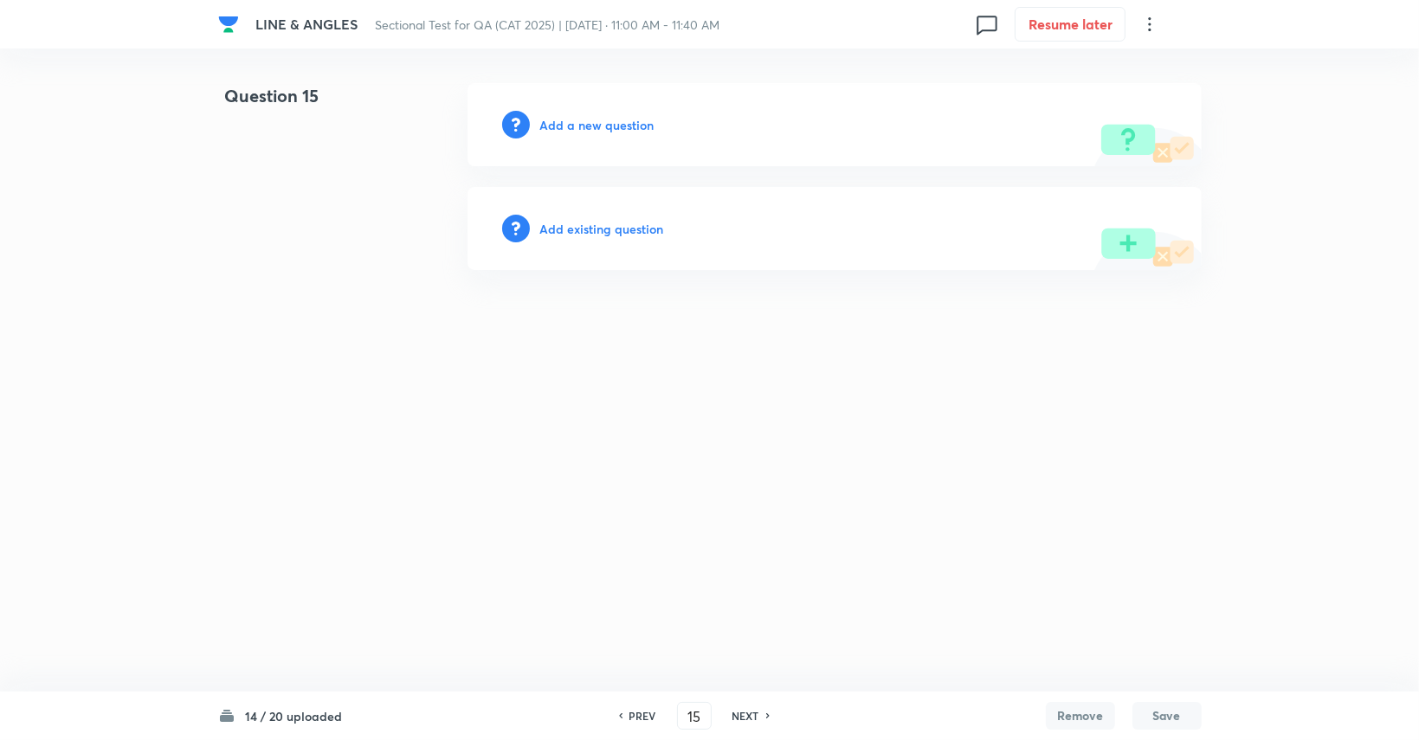
click at [623, 128] on h6 "Add a new question" at bounding box center [597, 125] width 114 height 18
click at [623, 128] on h6 "Choose a question type" at bounding box center [606, 125] width 133 height 18
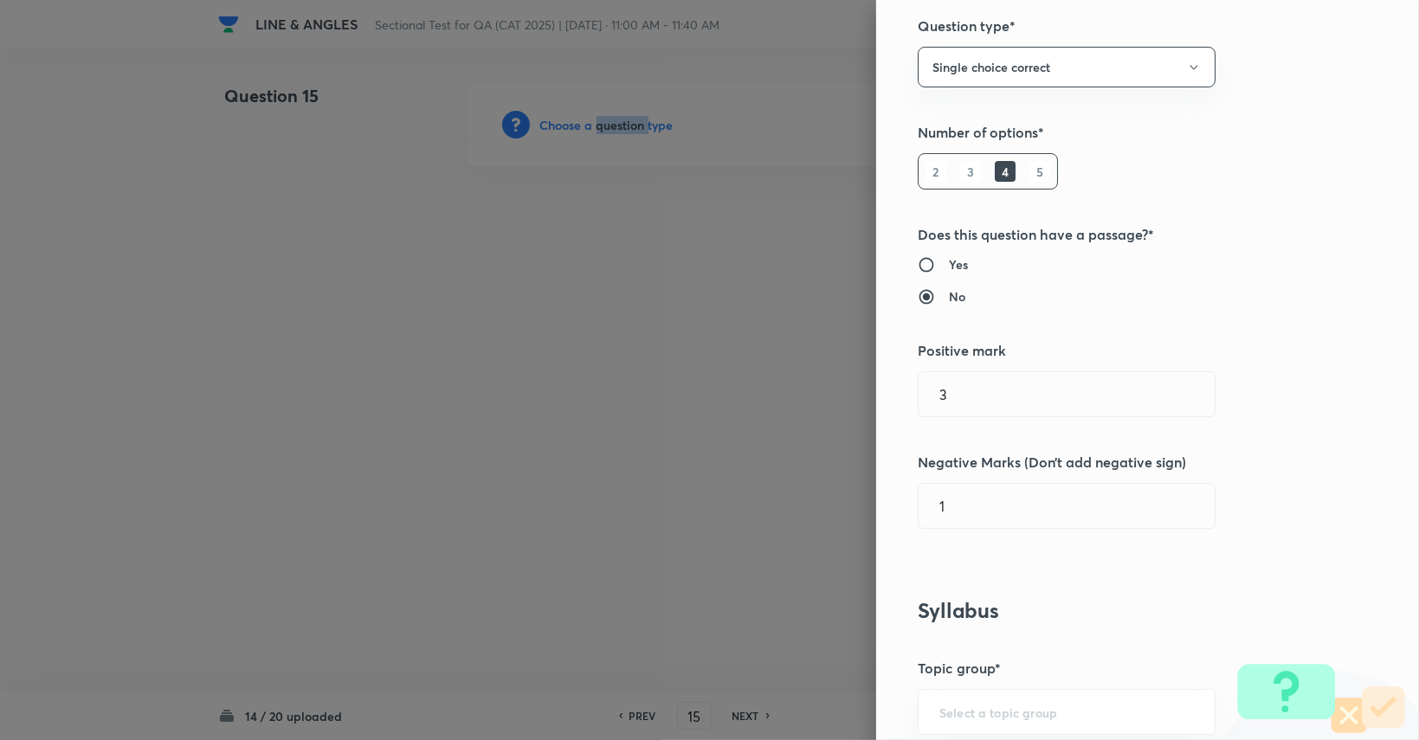
scroll to position [346, 0]
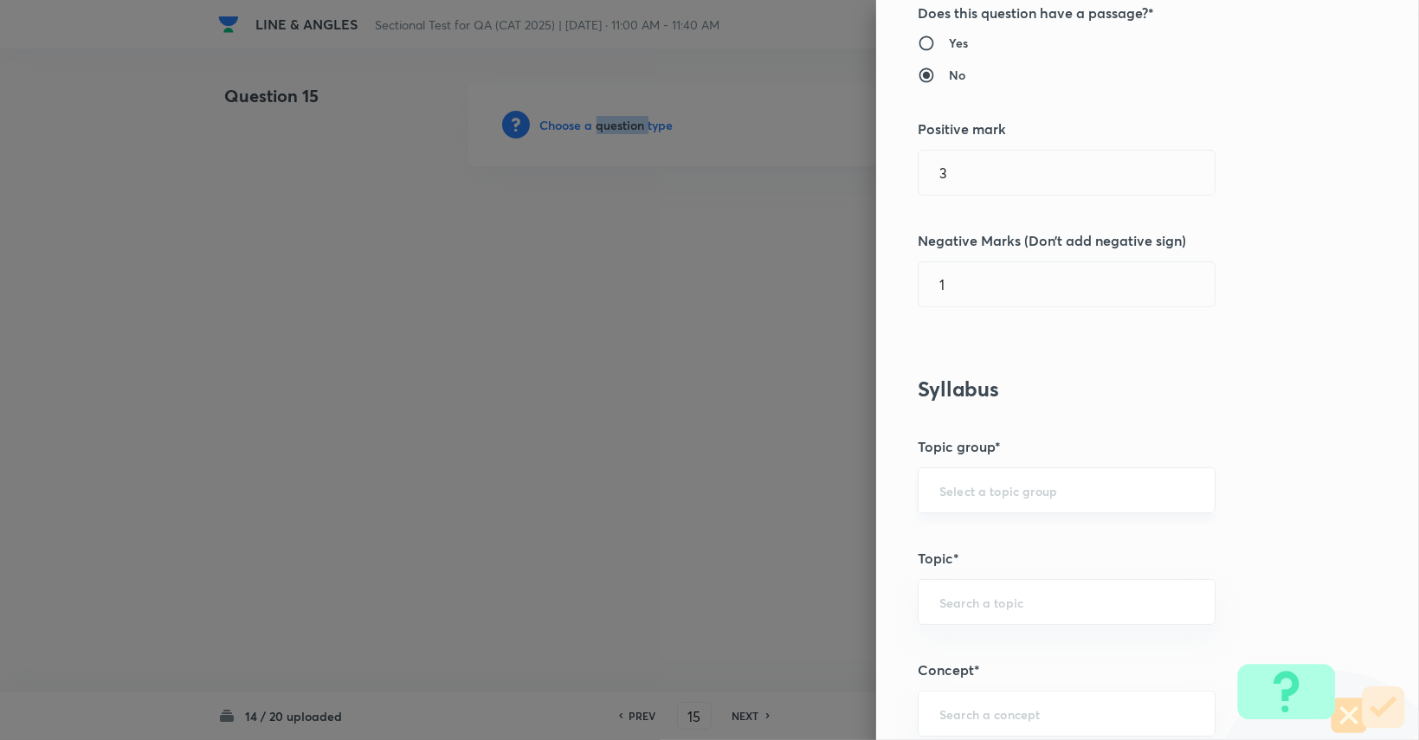
click at [850, 471] on div "​" at bounding box center [1067, 491] width 298 height 46
click at [850, 525] on li "Quantitative Aptitude" at bounding box center [1054, 537] width 296 height 31
type input "Quantitative Aptitude"
click at [850, 611] on div "​" at bounding box center [1067, 602] width 298 height 46
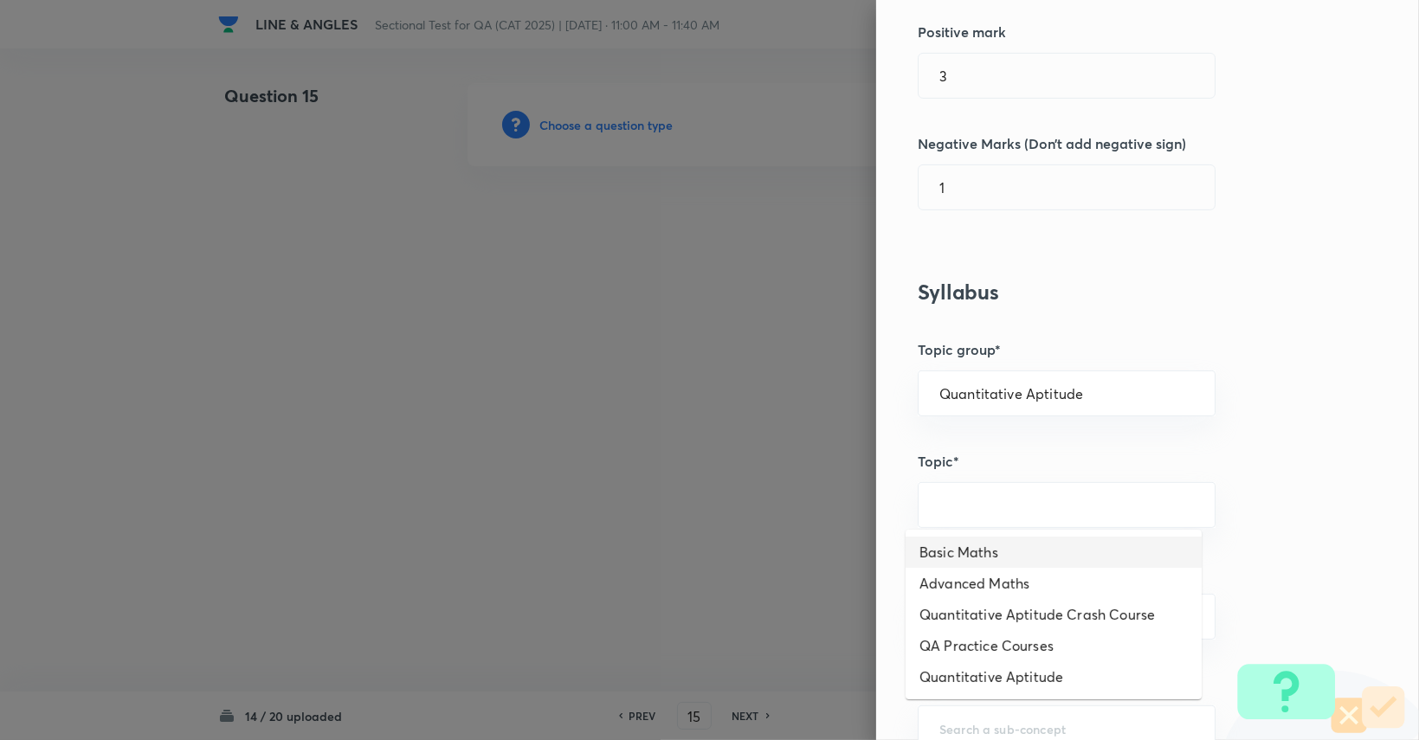
scroll to position [779, 0]
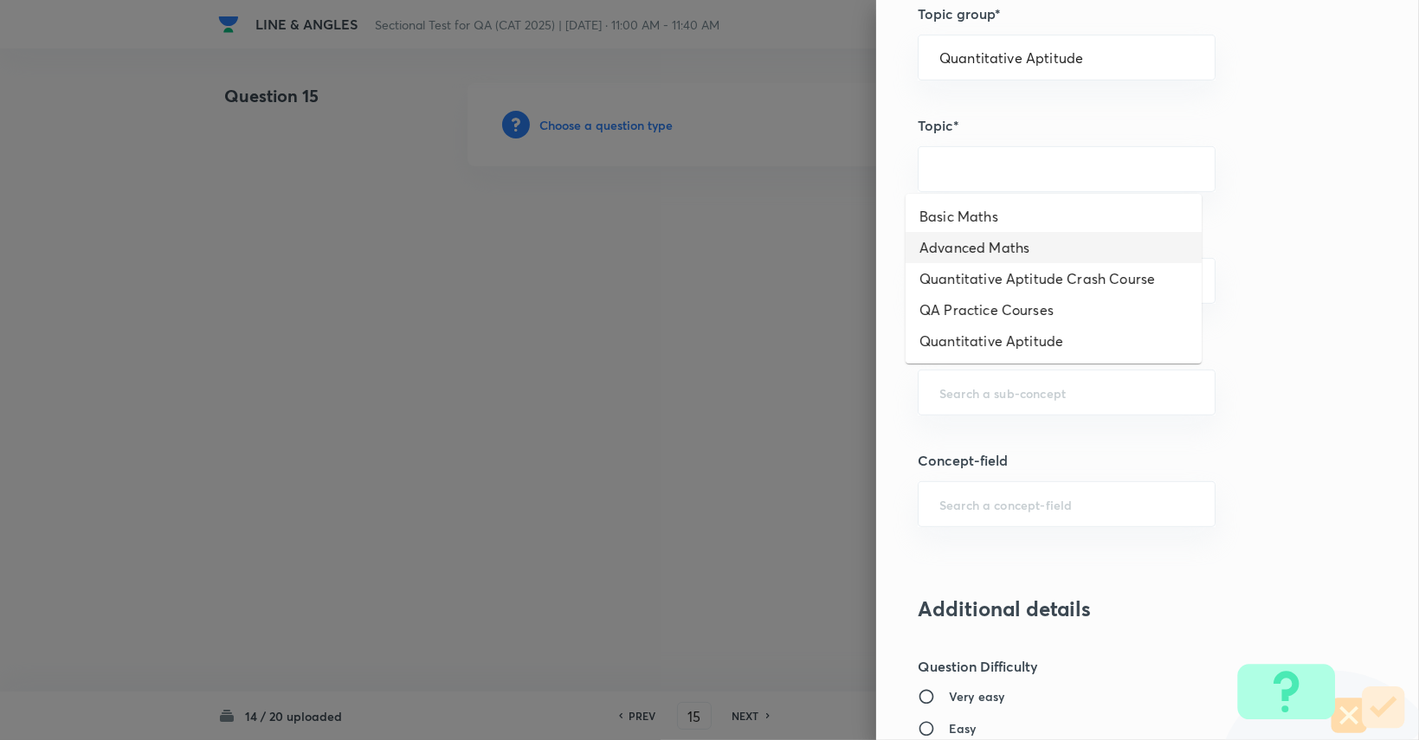
click at [850, 245] on li "Advanced Maths" at bounding box center [1054, 247] width 296 height 31
type input "Advanced Maths"
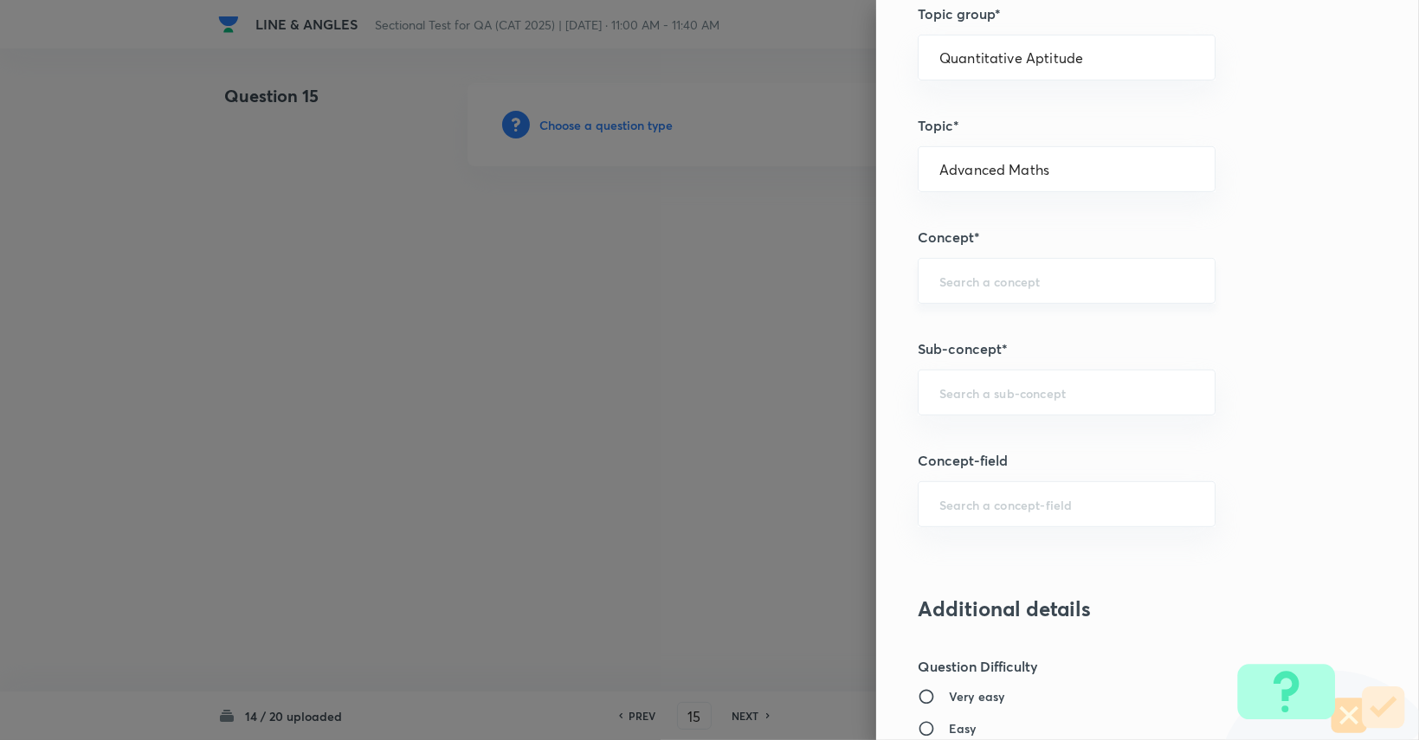
click at [850, 290] on div "​" at bounding box center [1067, 281] width 298 height 46
click at [850, 335] on li "Geometry" at bounding box center [1054, 327] width 296 height 31
type input "Geometry"
click at [850, 404] on div "​" at bounding box center [1067, 393] width 298 height 46
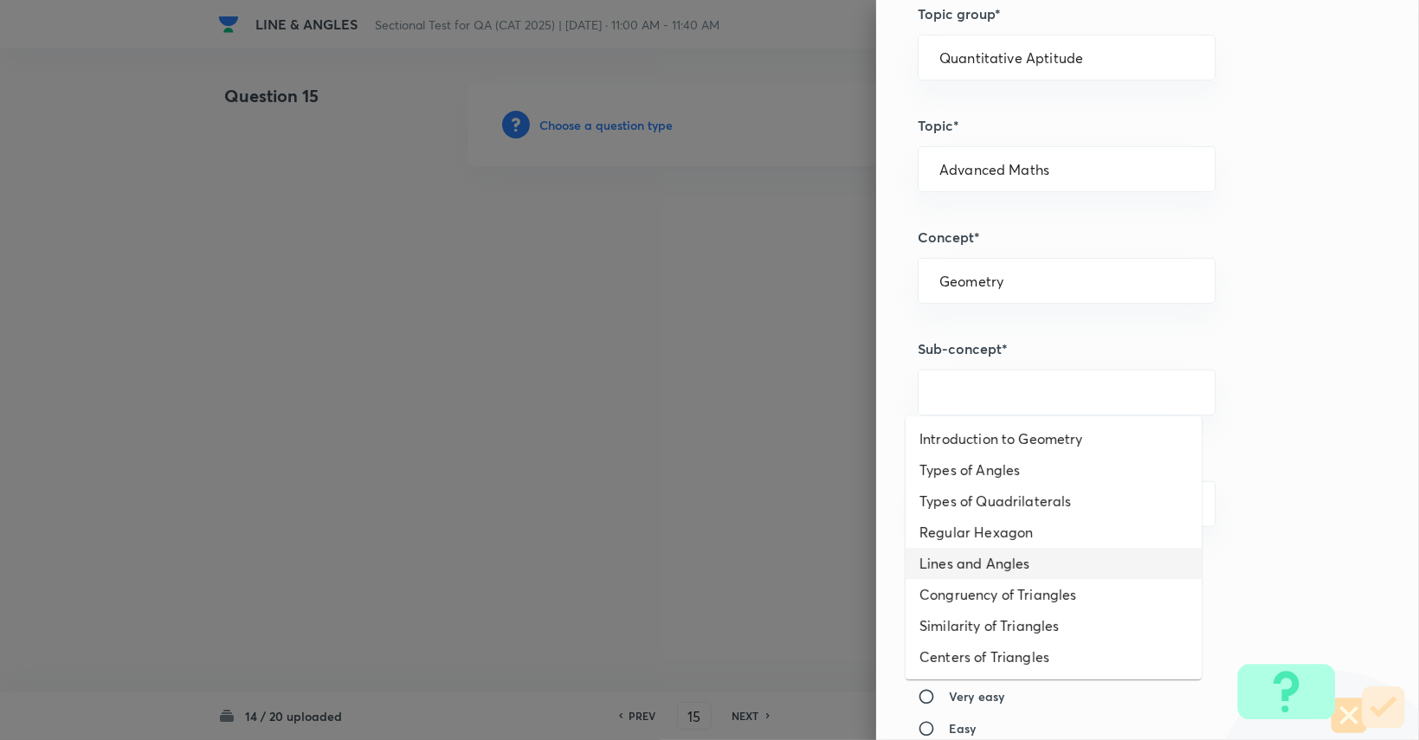
click at [850, 567] on li "Lines and Angles" at bounding box center [1054, 563] width 296 height 31
type input "Lines and Angles"
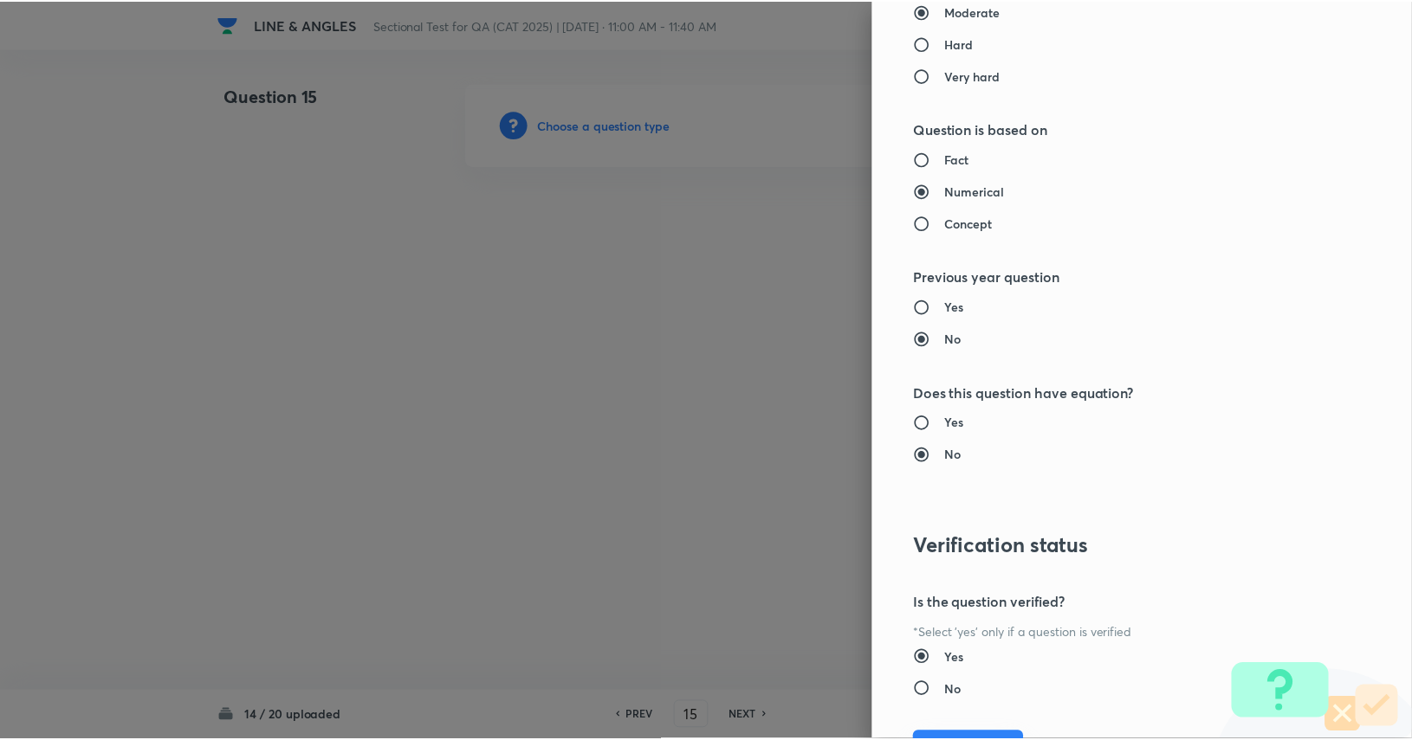
scroll to position [1617, 0]
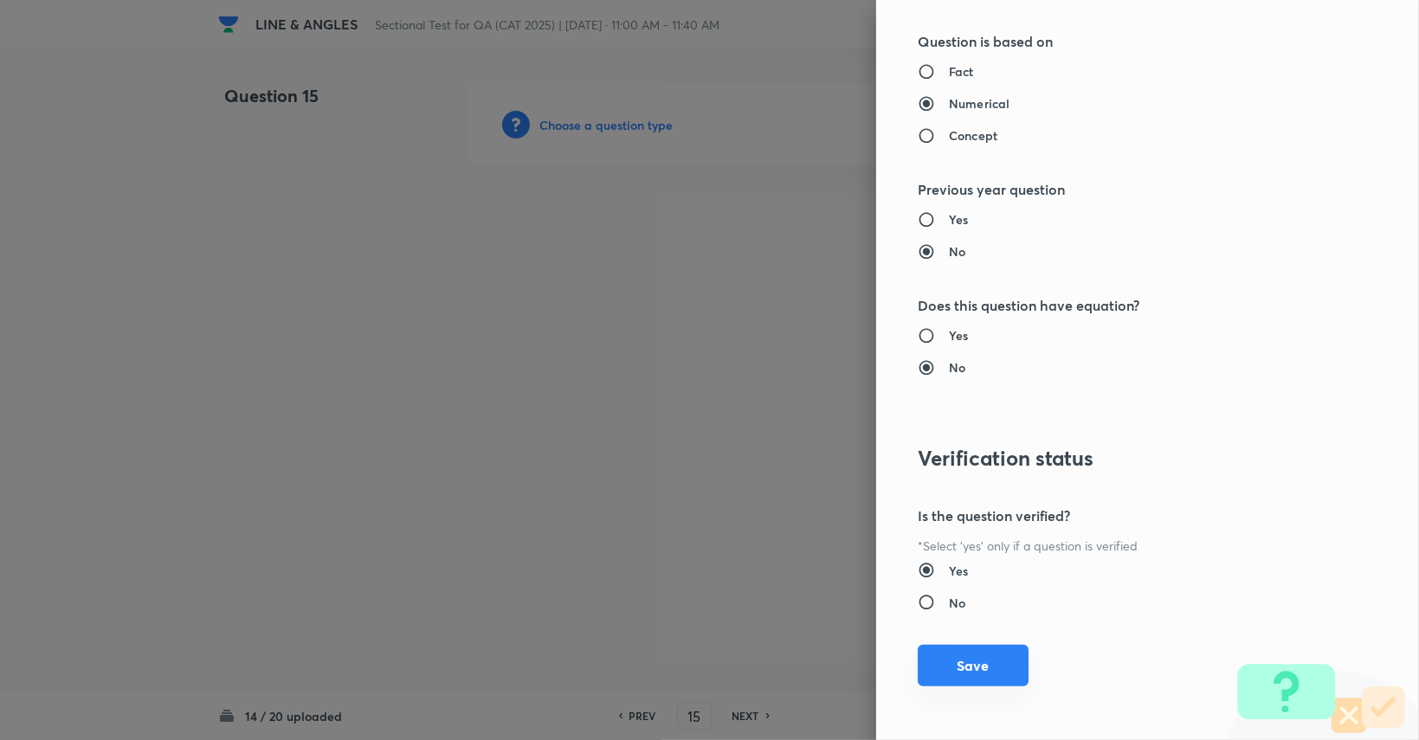
click at [850, 656] on button "Save" at bounding box center [973, 666] width 111 height 42
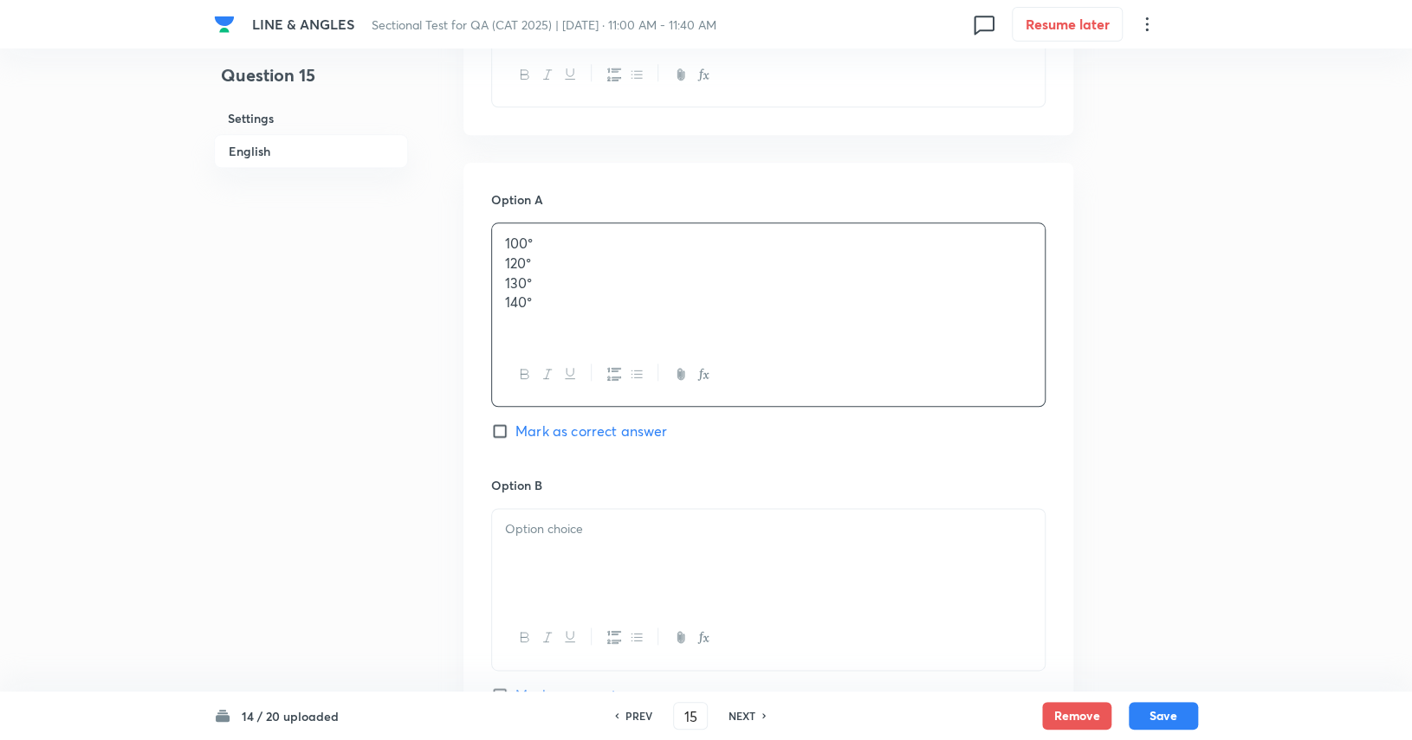
scroll to position [953, 0]
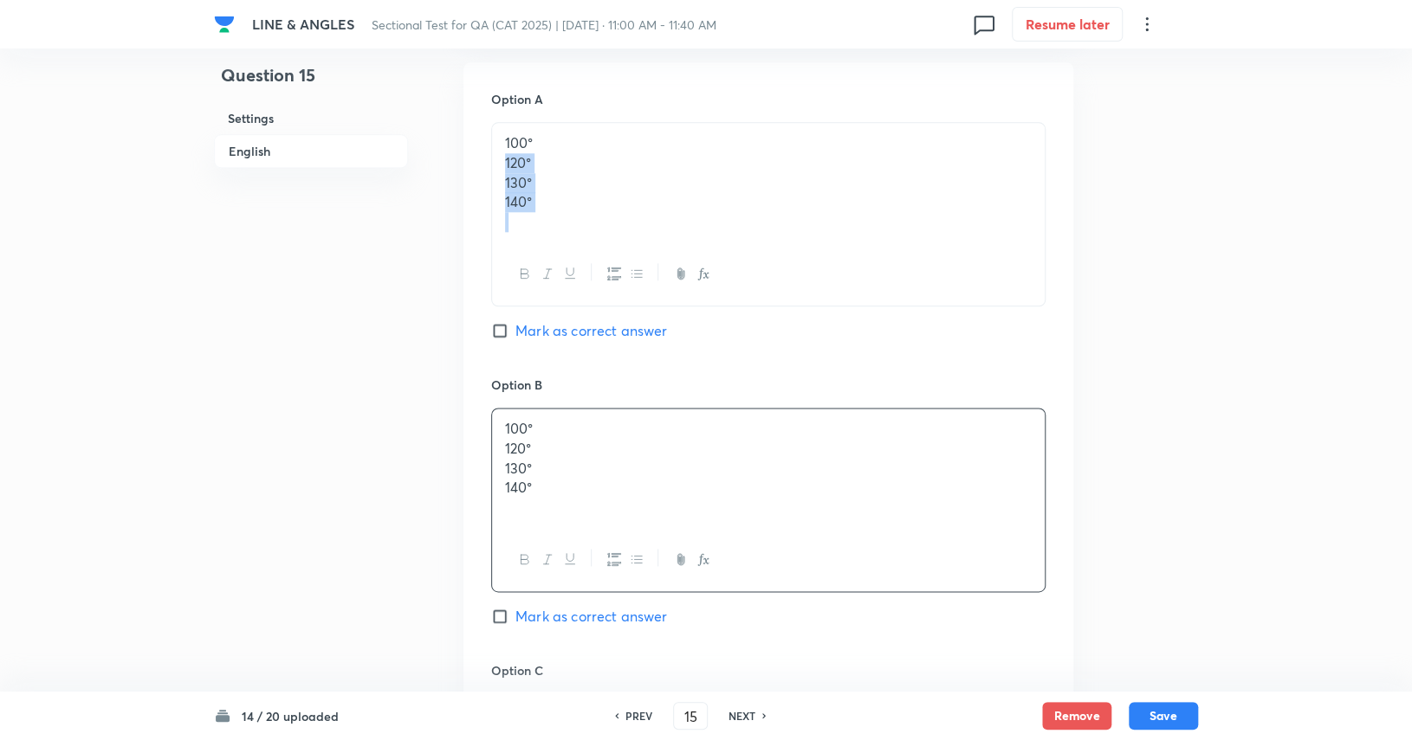
drag, startPoint x: 571, startPoint y: 211, endPoint x: 472, endPoint y: 169, distance: 107.5
click at [472, 169] on div "Option A 100° 120° 130° 140° Mark as correct answer Option B 100° 120° 130° 140…" at bounding box center [768, 622] width 610 height 1120
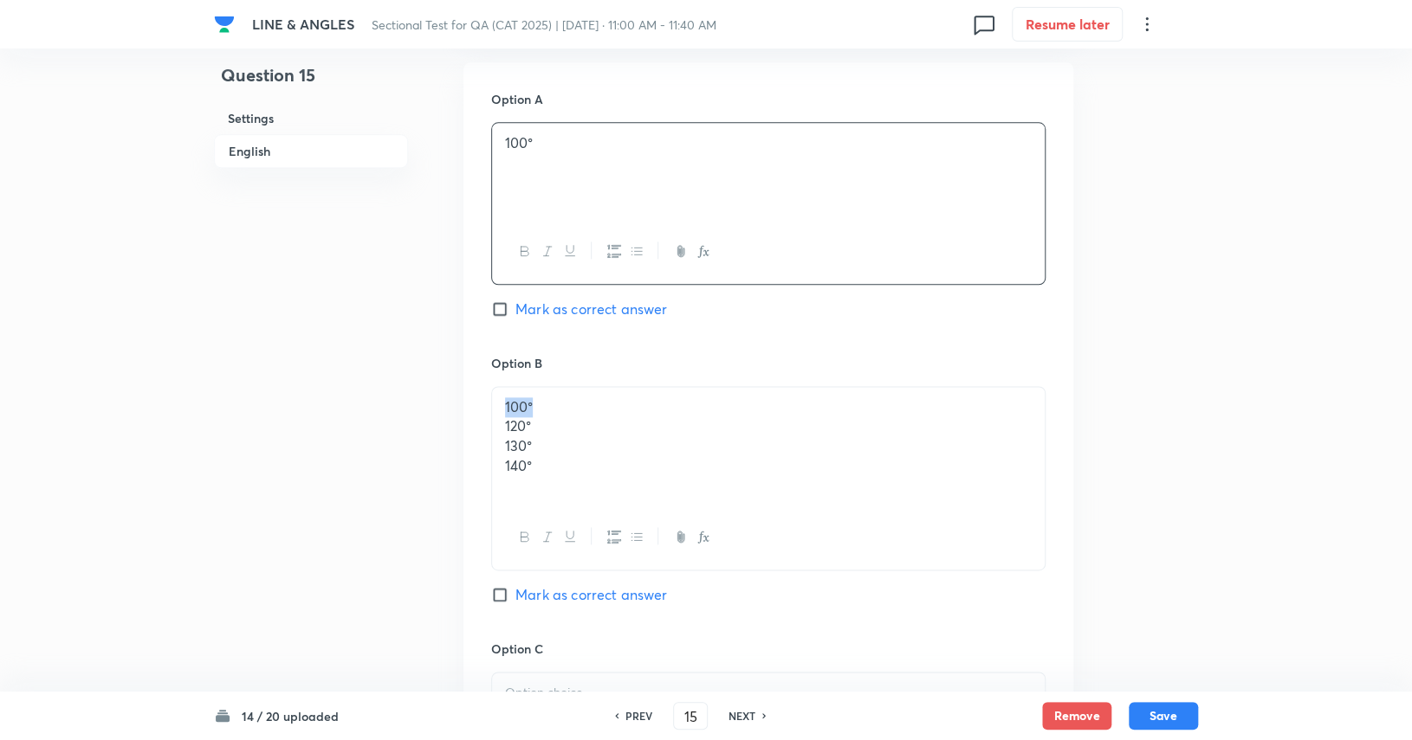
drag, startPoint x: 512, startPoint y: 405, endPoint x: 481, endPoint y: 403, distance: 30.4
click at [481, 403] on div "Option A 100° Mark as correct answer Option B 100° 120° 130° 140° Mark as corre…" at bounding box center [768, 610] width 610 height 1097
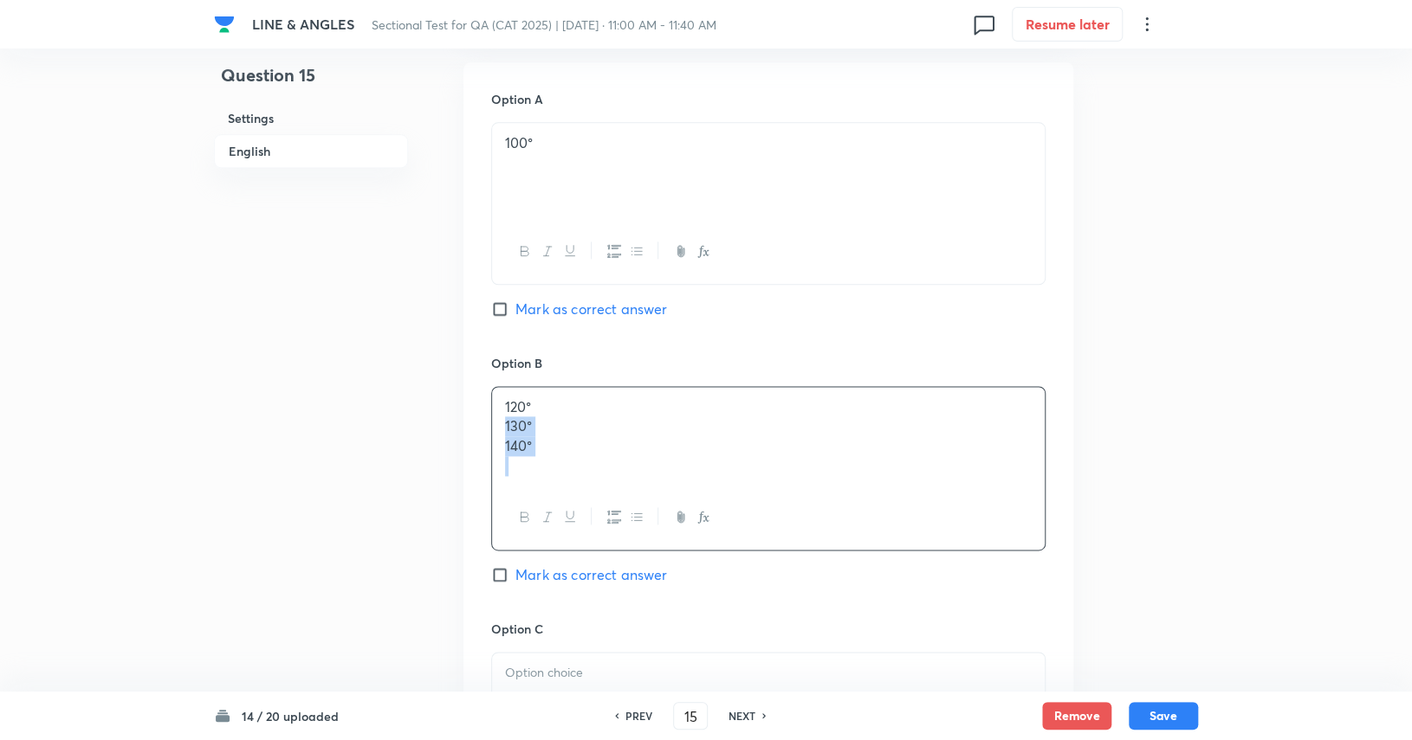
drag, startPoint x: 530, startPoint y: 456, endPoint x: 494, endPoint y: 425, distance: 46.7
click at [494, 425] on div "120° 130° 140°" at bounding box center [768, 437] width 552 height 100
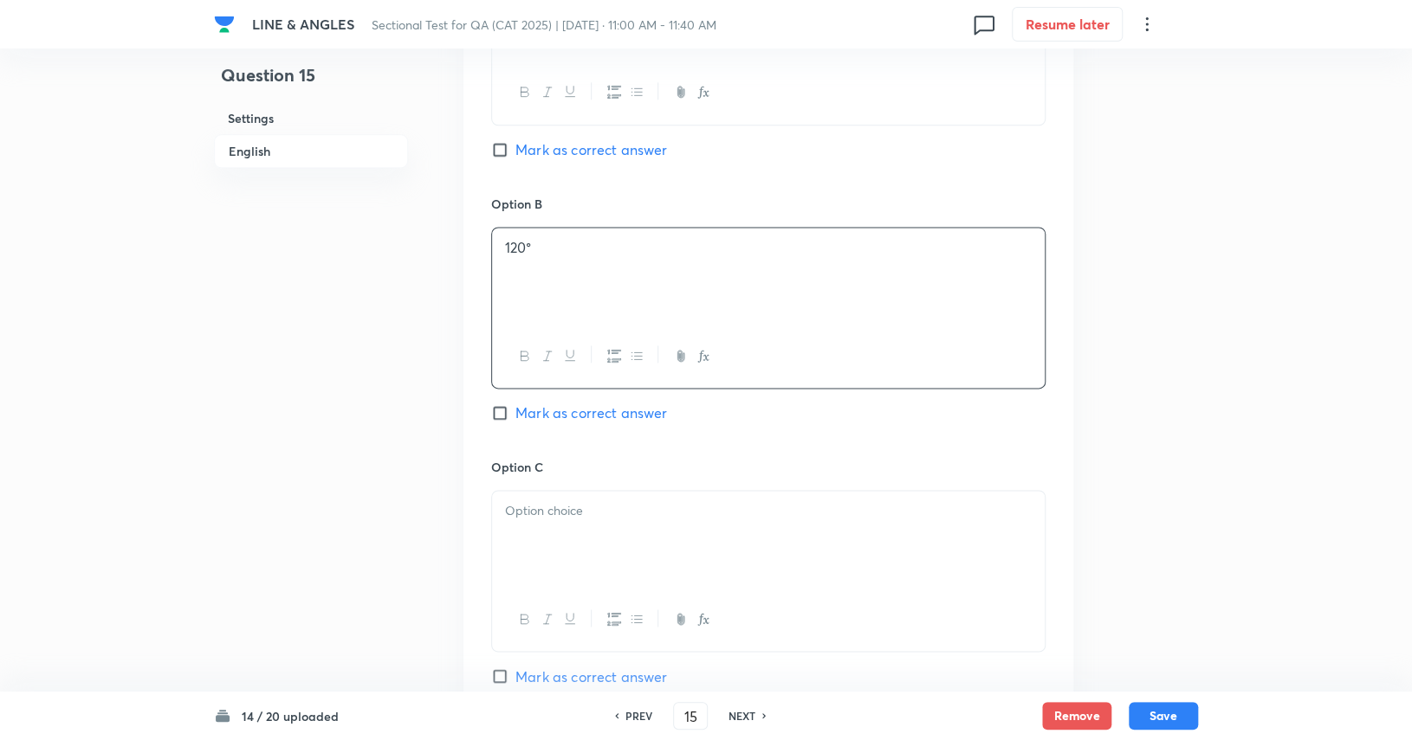
scroll to position [1212, 0]
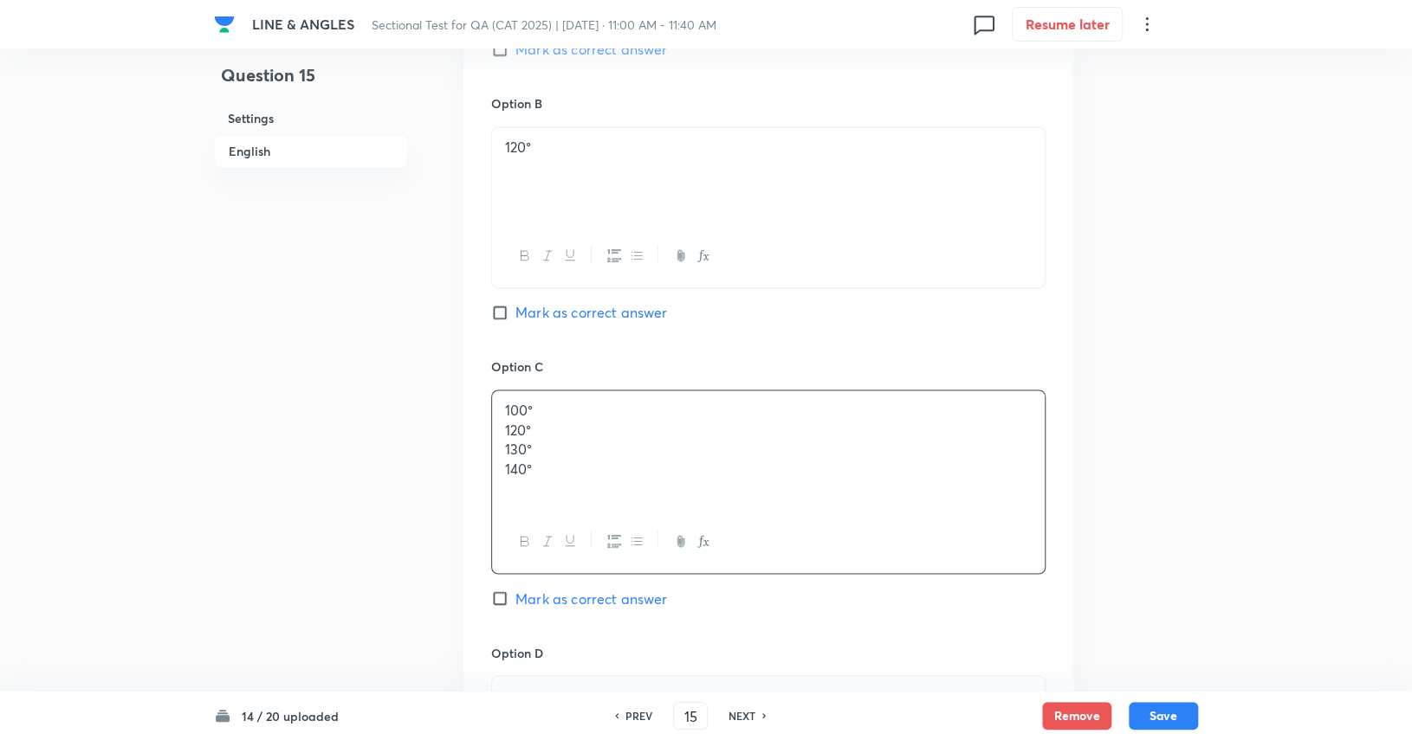
drag, startPoint x: 560, startPoint y: 433, endPoint x: 485, endPoint y: 388, distance: 87.8
click at [485, 388] on div "Option A 100° Mark as correct answer Option B 120° Mark as correct answer Optio…" at bounding box center [768, 351] width 610 height 1097
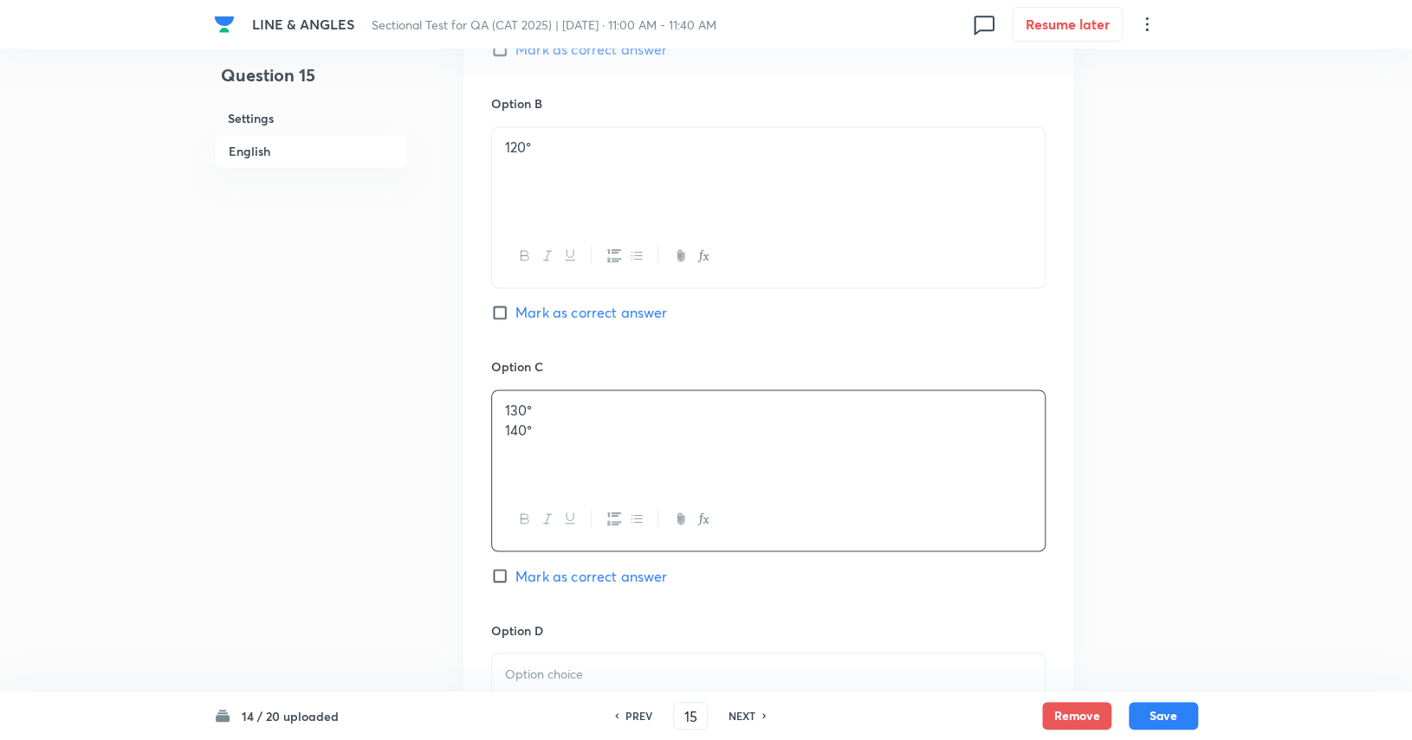
drag, startPoint x: 540, startPoint y: 432, endPoint x: 486, endPoint y: 432, distance: 53.7
click at [486, 432] on div "Option A 100° Mark as correct answer Option B 120° Mark as correct answer Optio…" at bounding box center [768, 341] width 610 height 1076
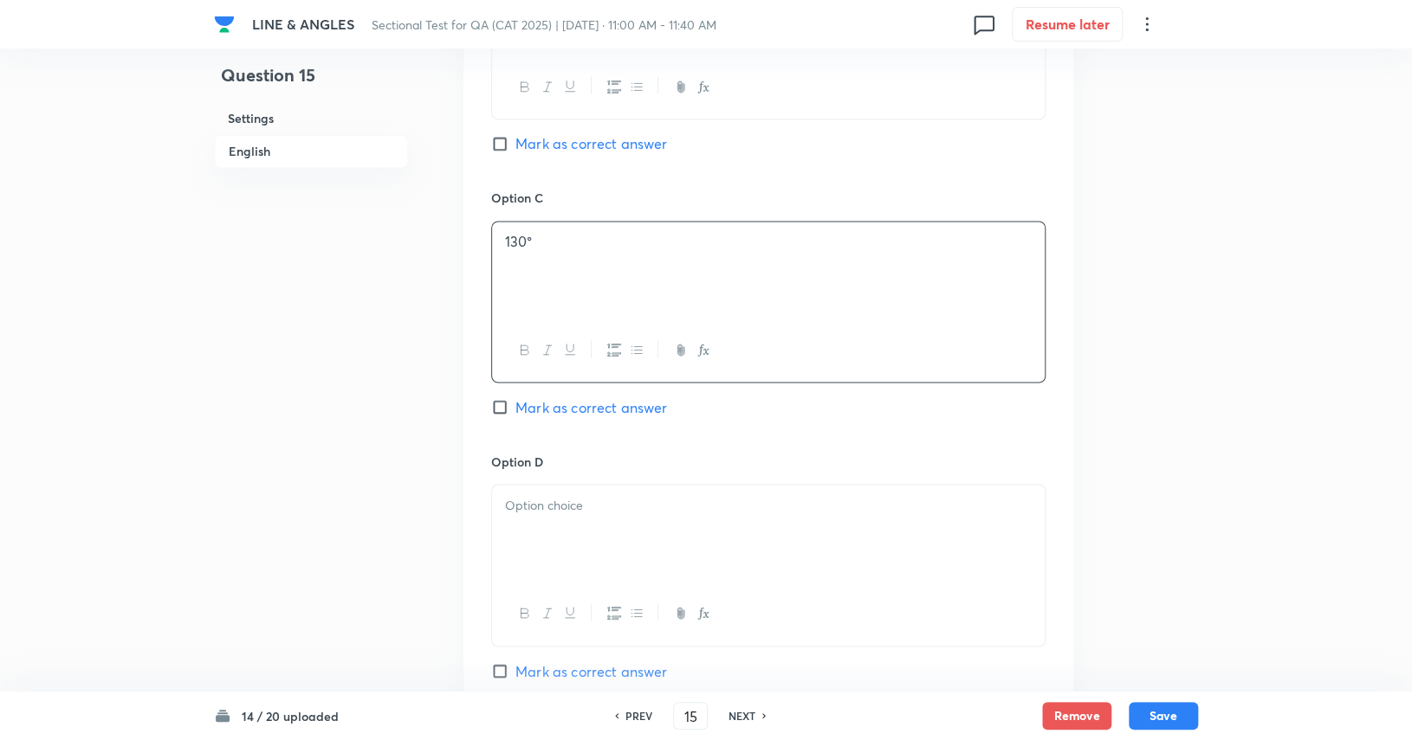
scroll to position [1559, 0]
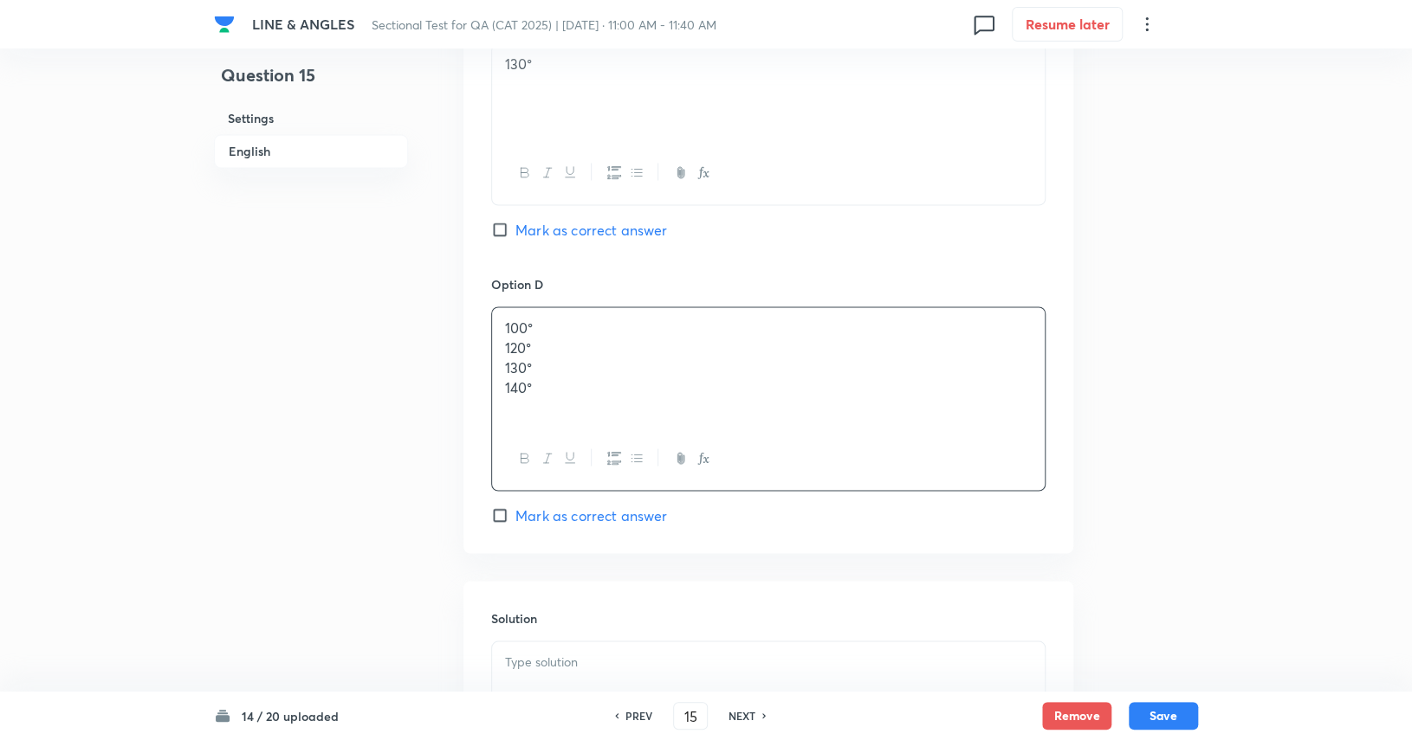
drag, startPoint x: 541, startPoint y: 363, endPoint x: 473, endPoint y: 294, distance: 97.4
click at [473, 294] on div "Option A 100° Mark as correct answer Option B 120° Mark as correct answer Optio…" at bounding box center [768, 4] width 610 height 1097
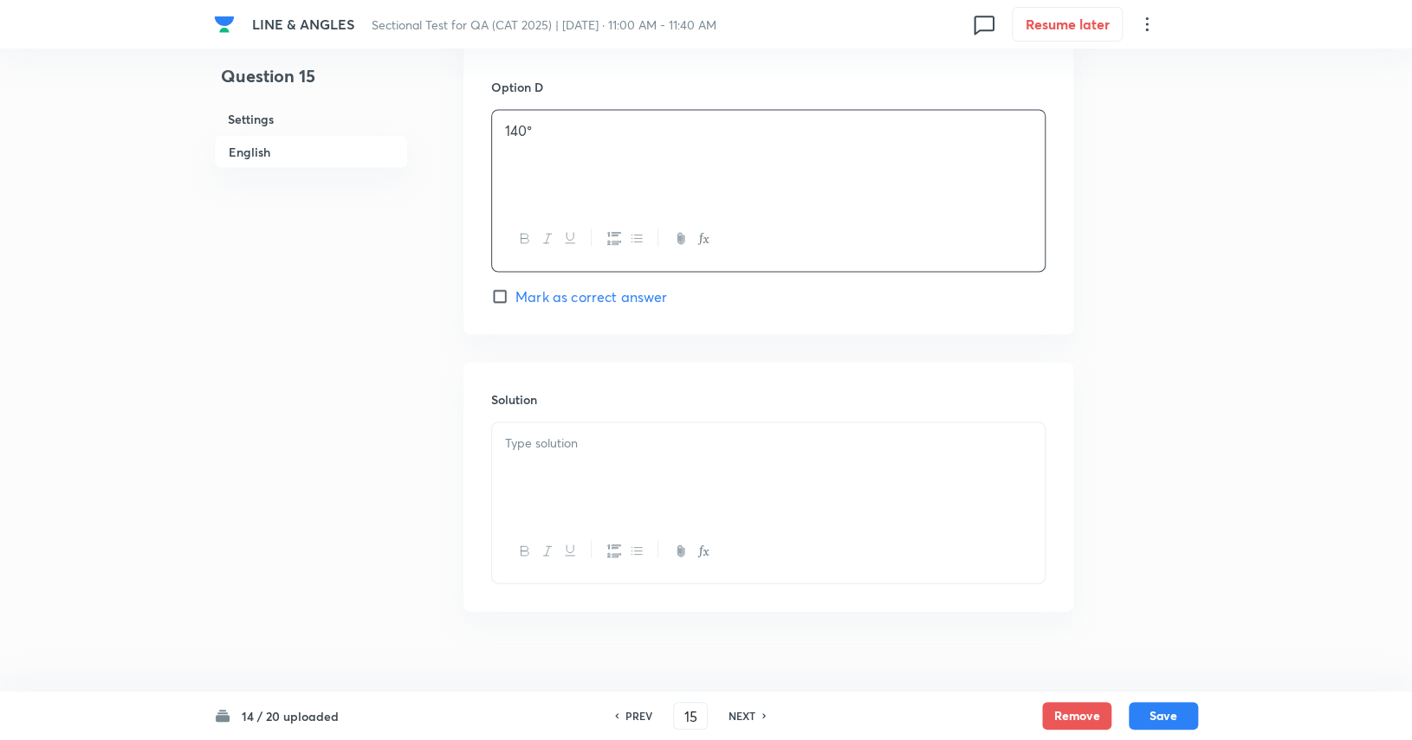
scroll to position [1776, 0]
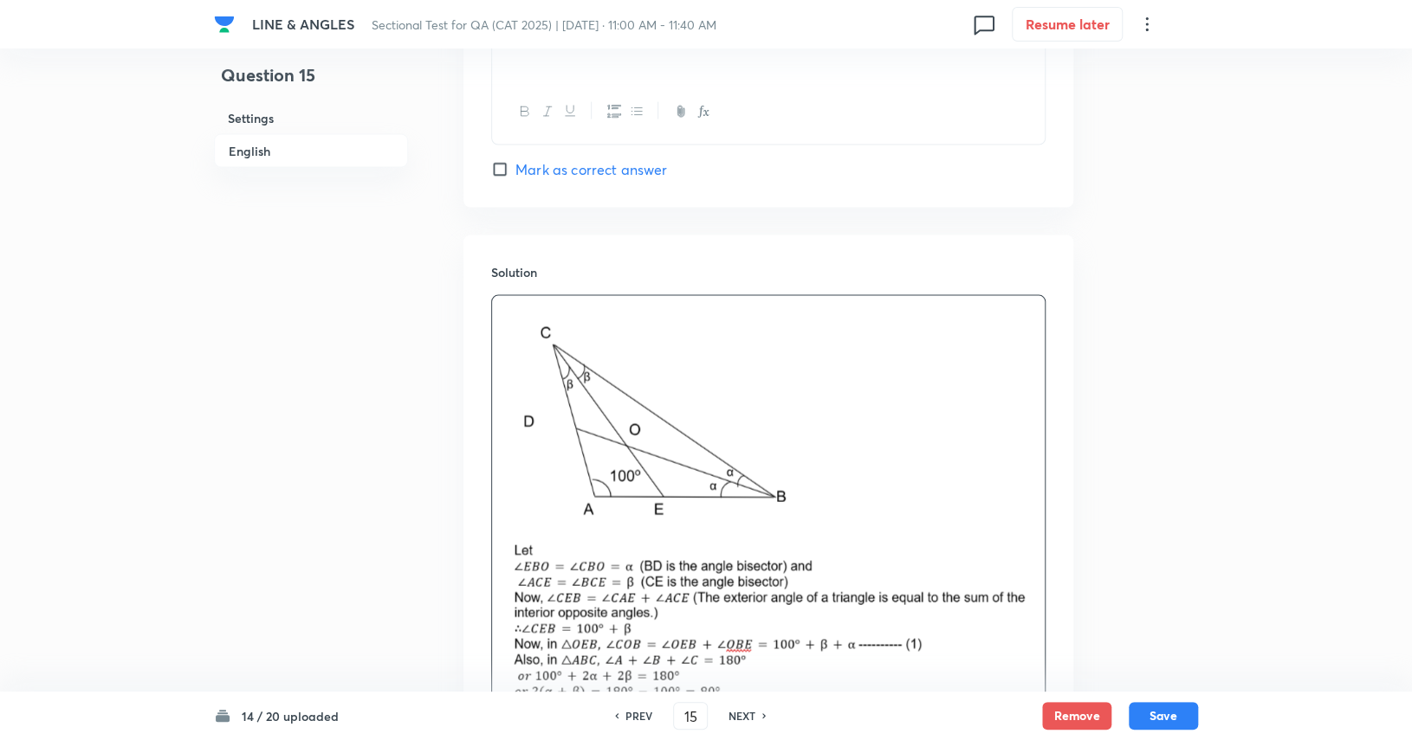
scroll to position [2036, 0]
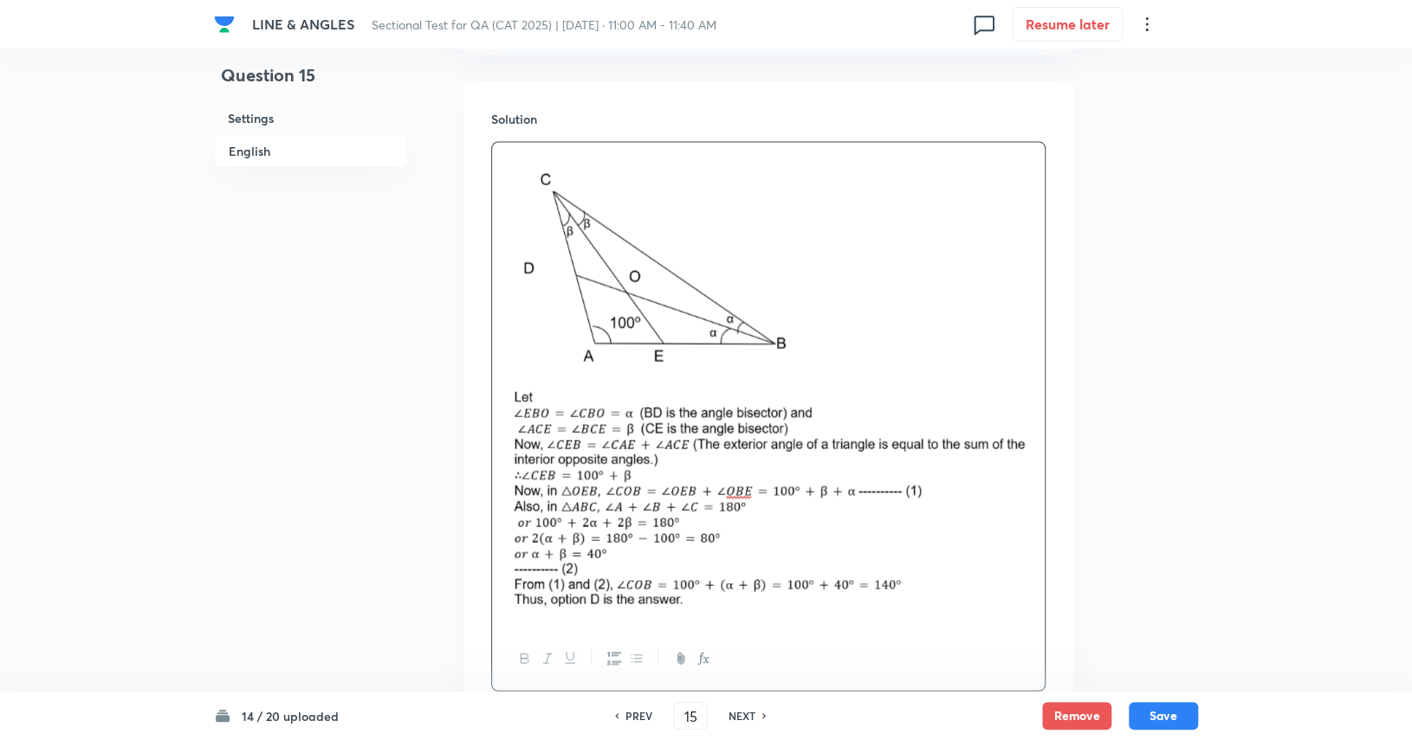
click at [731, 485] on img at bounding box center [768, 382] width 527 height 459
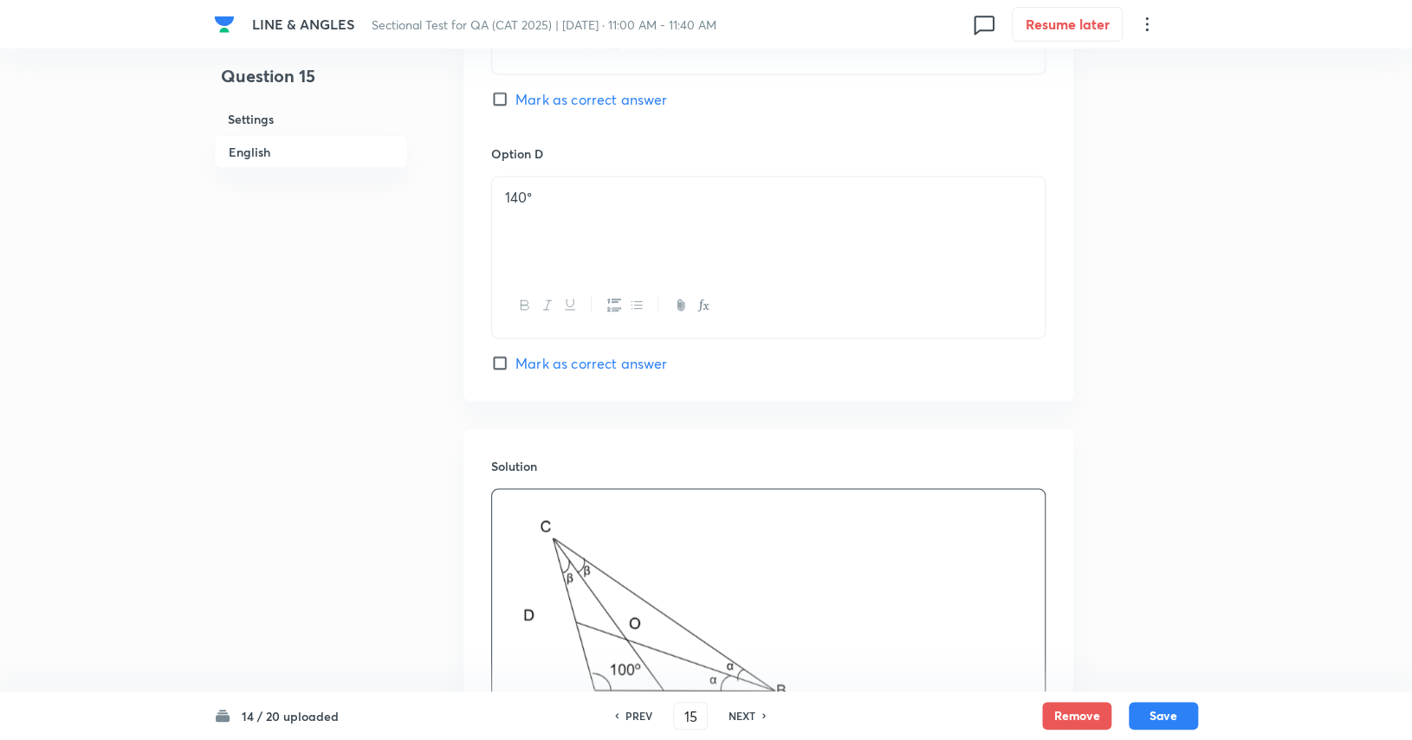
click at [621, 365] on span "Mark as correct answer" at bounding box center [591, 362] width 152 height 21
click at [515, 365] on input "Mark as correct answer" at bounding box center [503, 362] width 24 height 17
checkbox input "true"
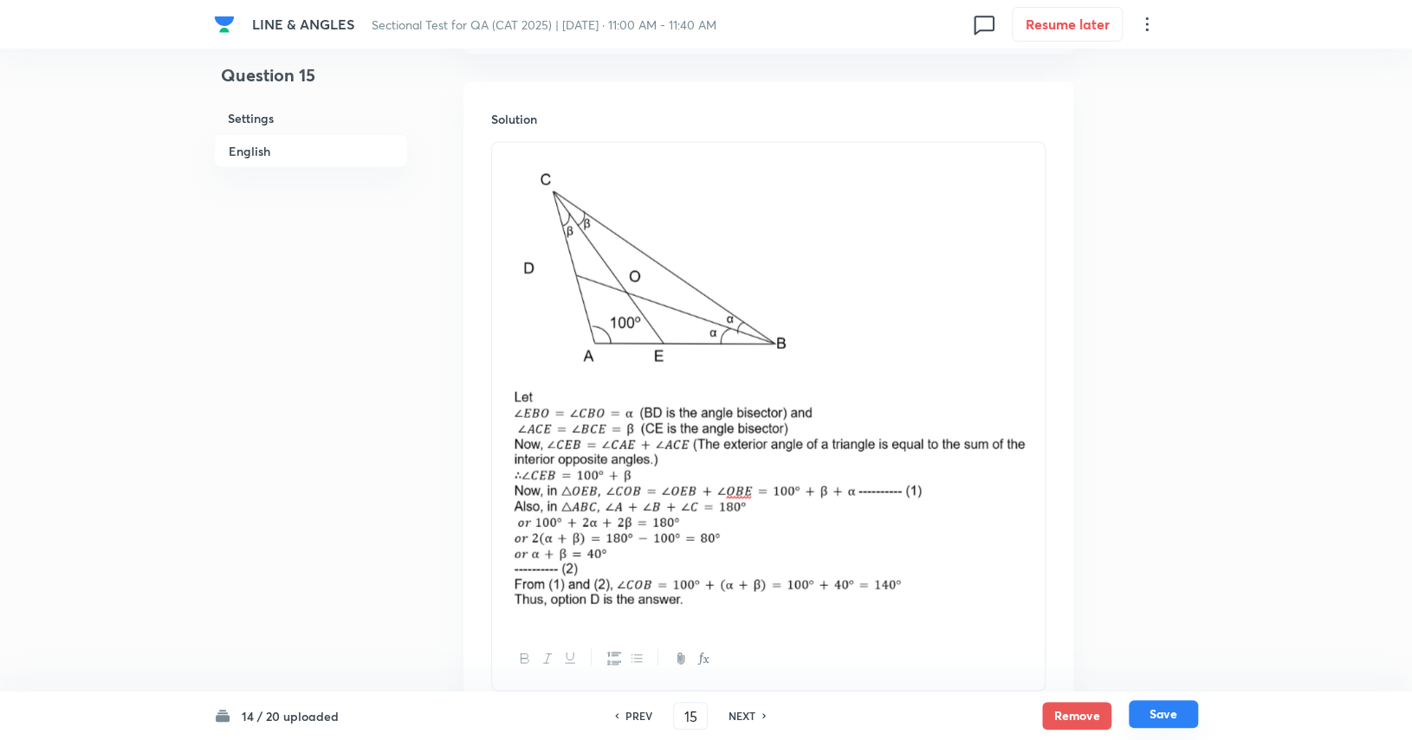
click at [850, 713] on button "Save" at bounding box center [1162, 715] width 69 height 28
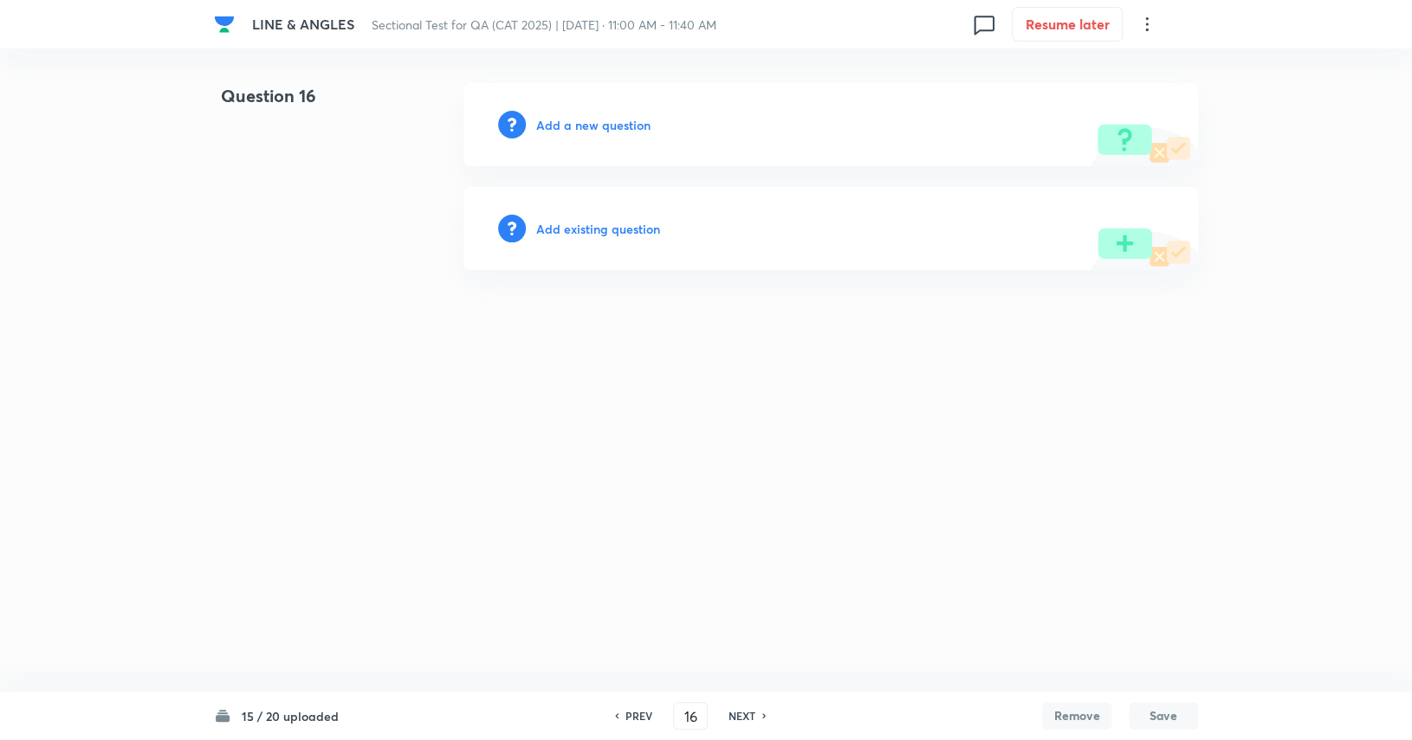
scroll to position [0, 0]
drag, startPoint x: 644, startPoint y: 716, endPoint x: 644, endPoint y: 696, distance: 19.9
click at [644, 715] on h6 "PREV" at bounding box center [643, 716] width 27 height 16
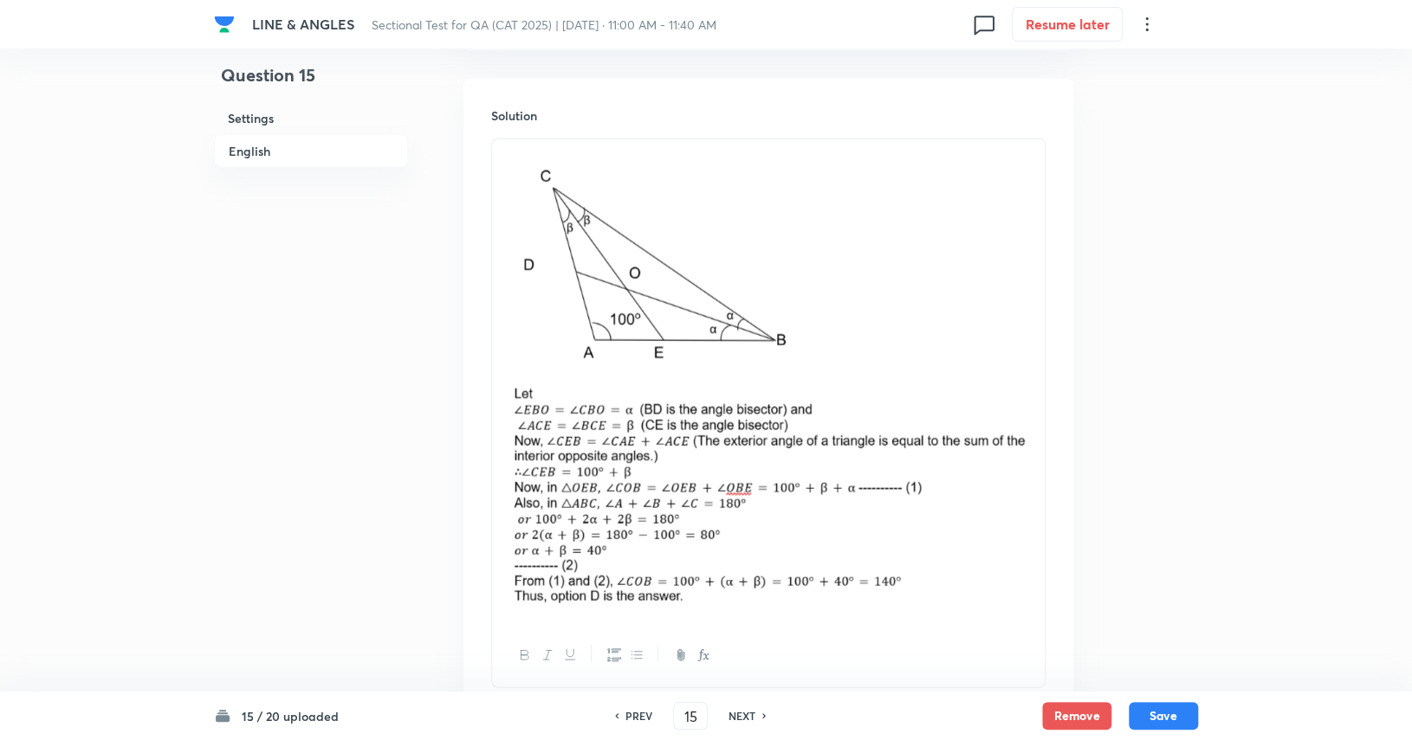
scroll to position [2078, 0]
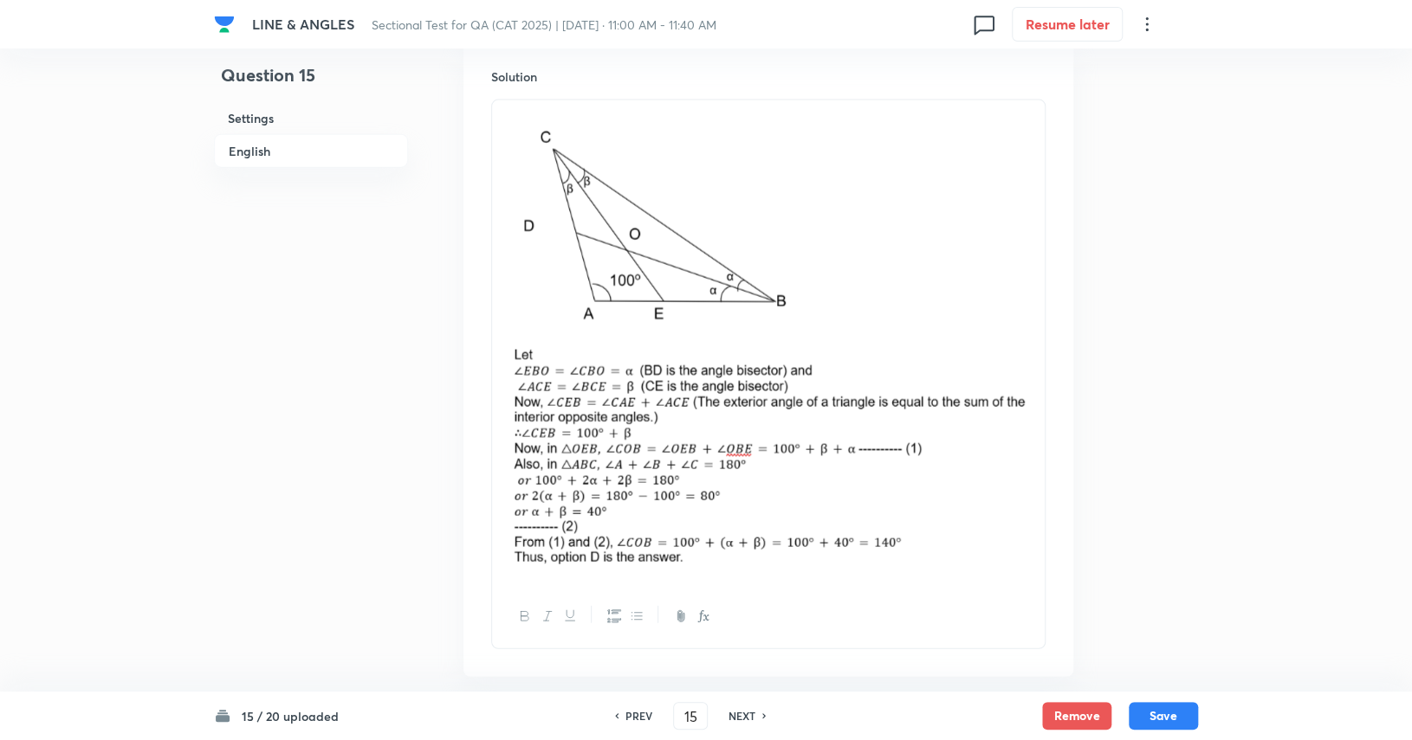
click at [672, 418] on img at bounding box center [768, 340] width 527 height 459
click at [737, 404] on img at bounding box center [768, 340] width 527 height 459
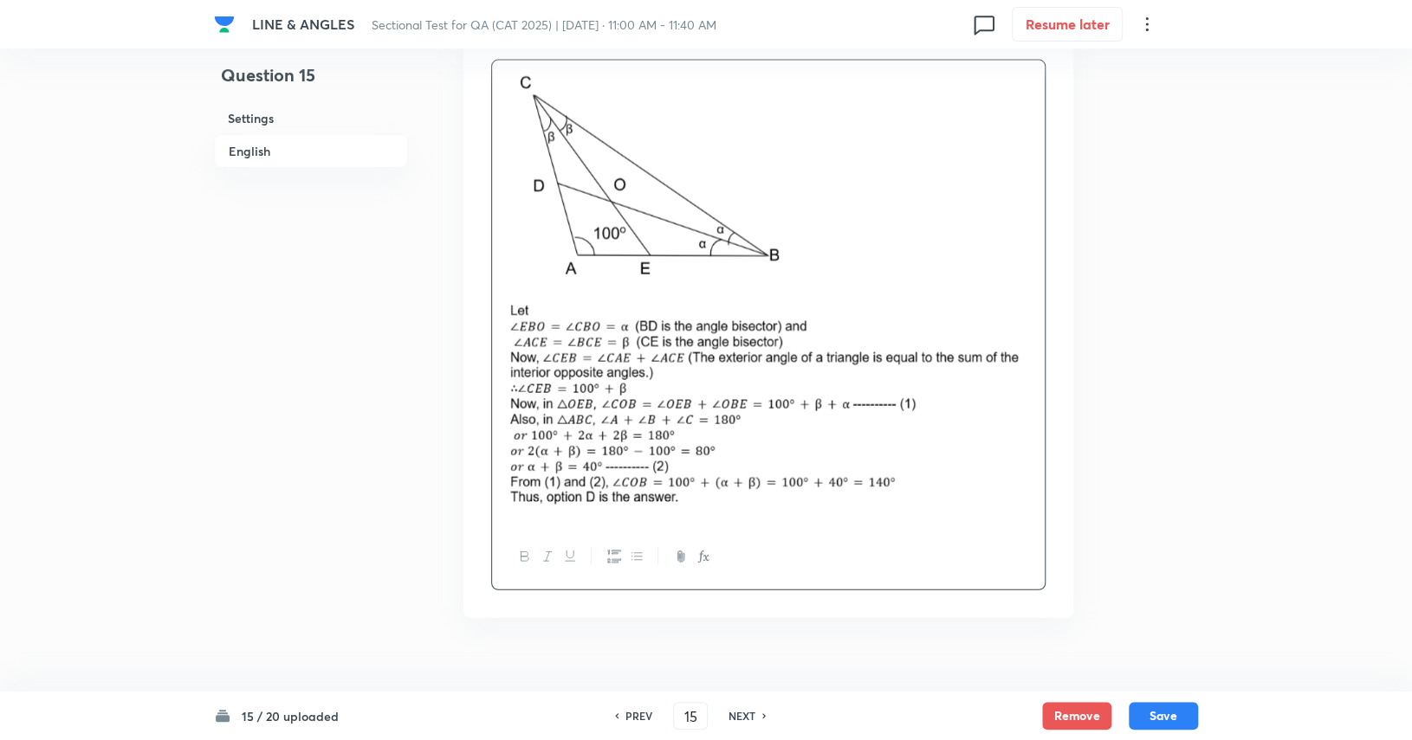
scroll to position [2123, 0]
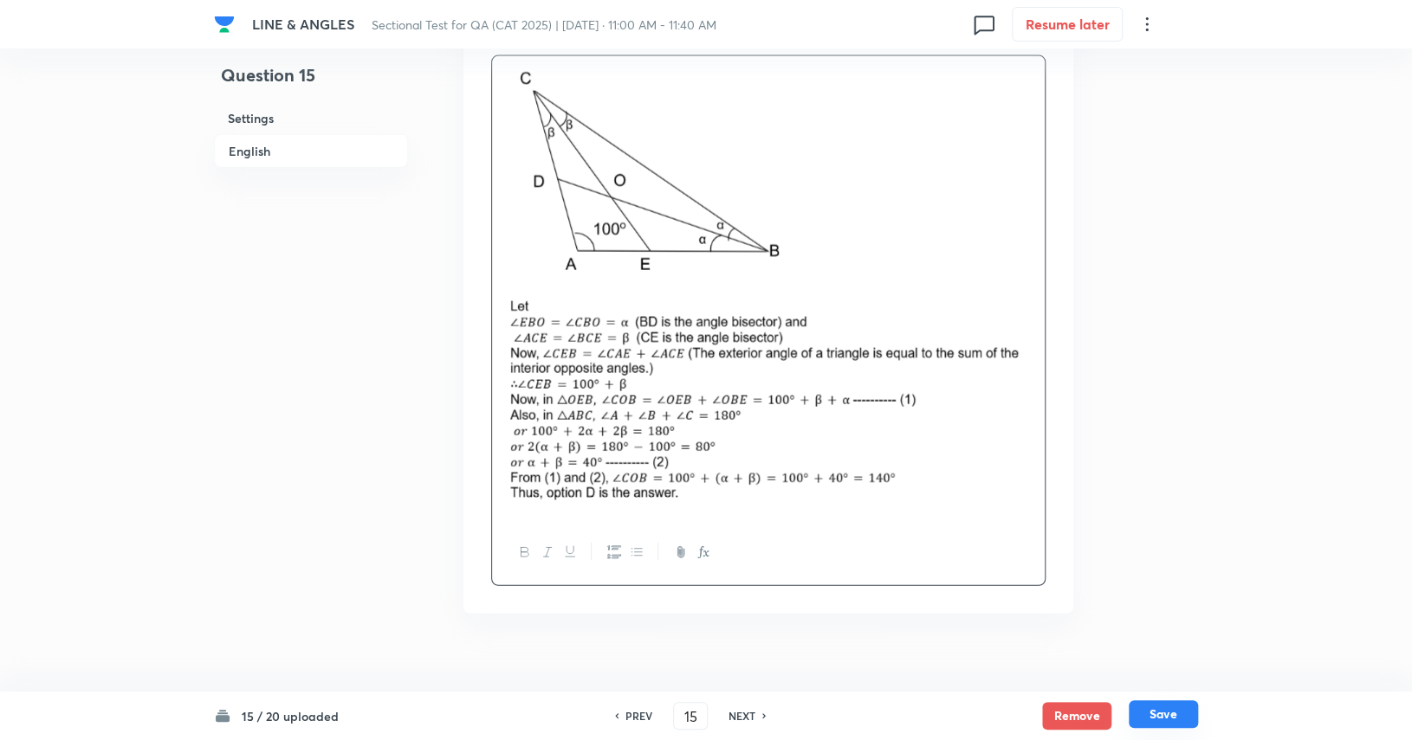
click at [850, 706] on button "Save" at bounding box center [1162, 715] width 69 height 28
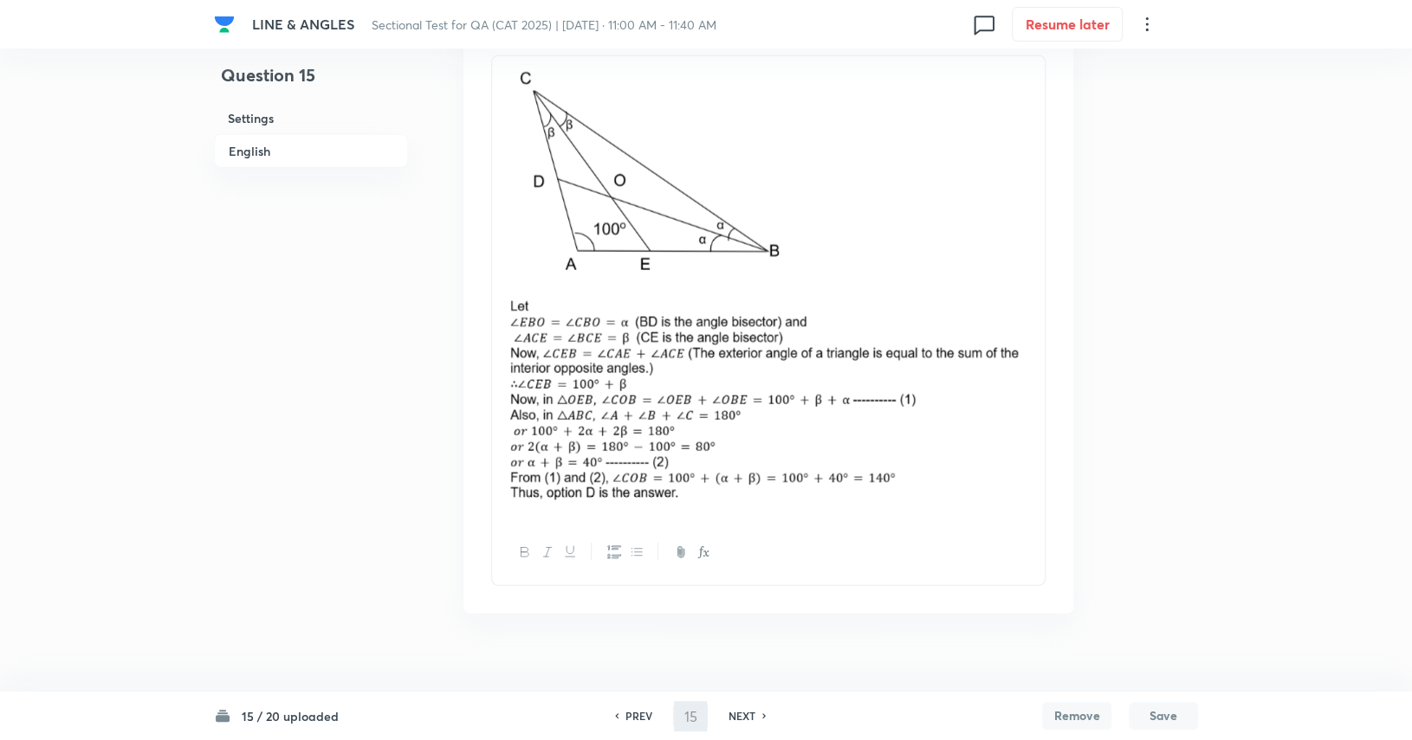
type input "16"
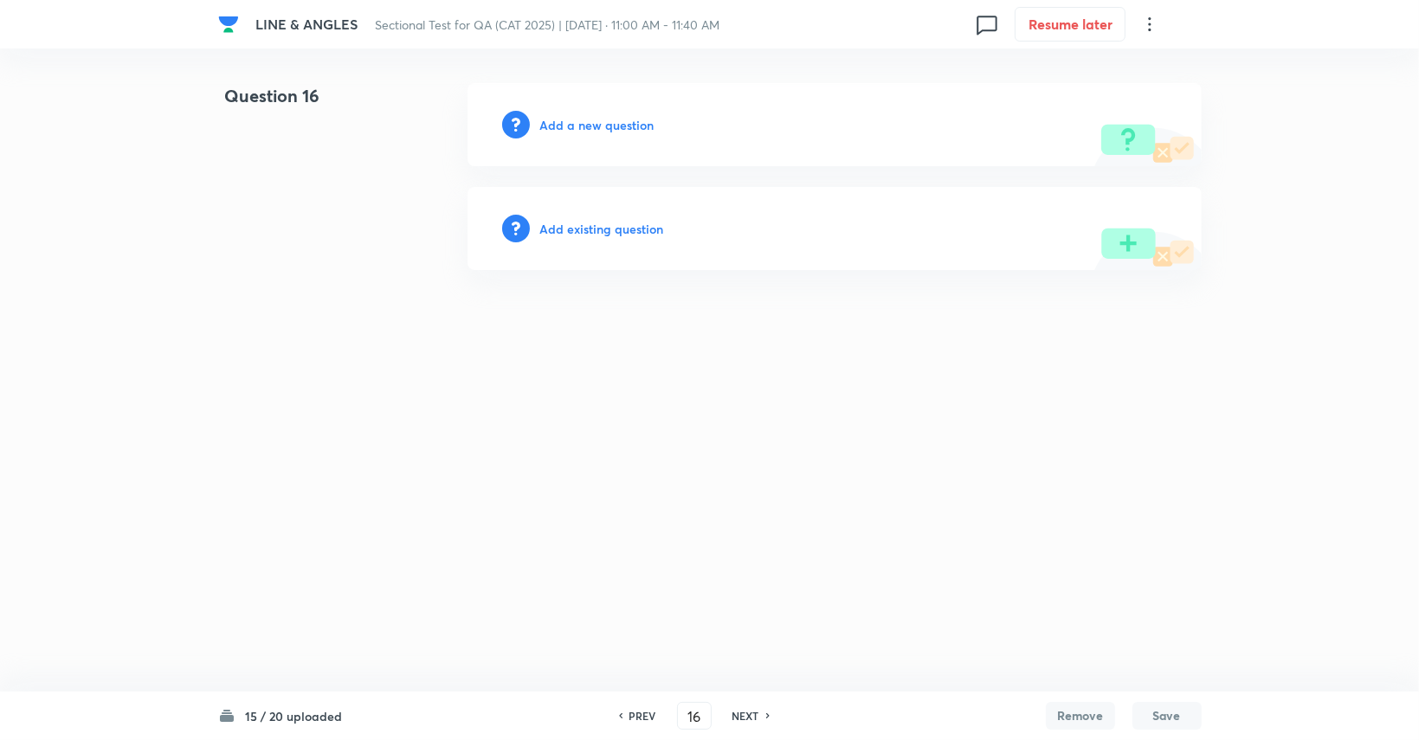
click at [623, 134] on div "Add a new question" at bounding box center [835, 124] width 734 height 83
click at [583, 127] on h6 "Add a new question" at bounding box center [597, 125] width 114 height 18
click at [582, 127] on h6 "Choose a question type" at bounding box center [606, 125] width 133 height 18
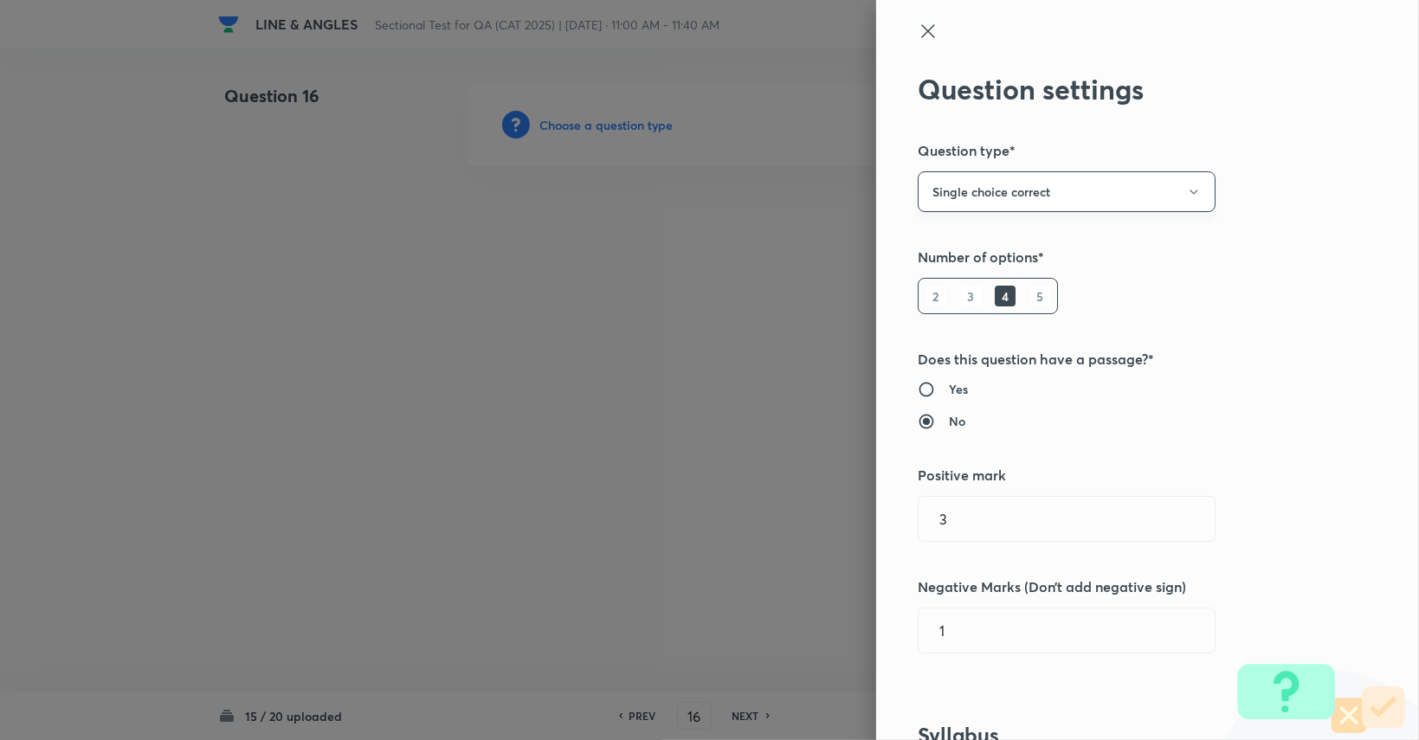
click at [850, 173] on div "Question settings Question type* Single choice correct Number of options* 2 3 4…" at bounding box center [1147, 370] width 543 height 740
click at [850, 188] on button "Single choice correct" at bounding box center [1067, 191] width 298 height 41
click at [850, 313] on span "Integer" at bounding box center [1053, 309] width 275 height 18
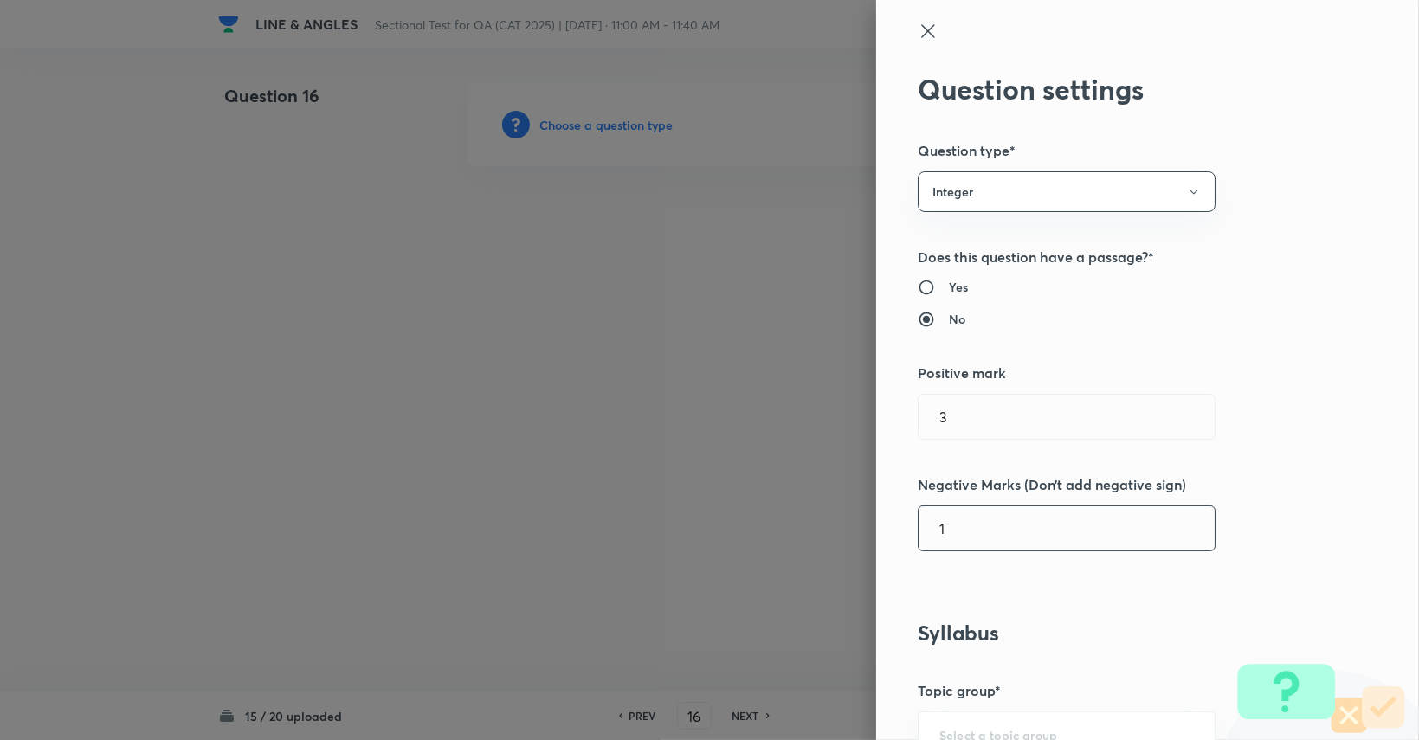
click at [850, 535] on input "1" at bounding box center [1067, 529] width 296 height 44
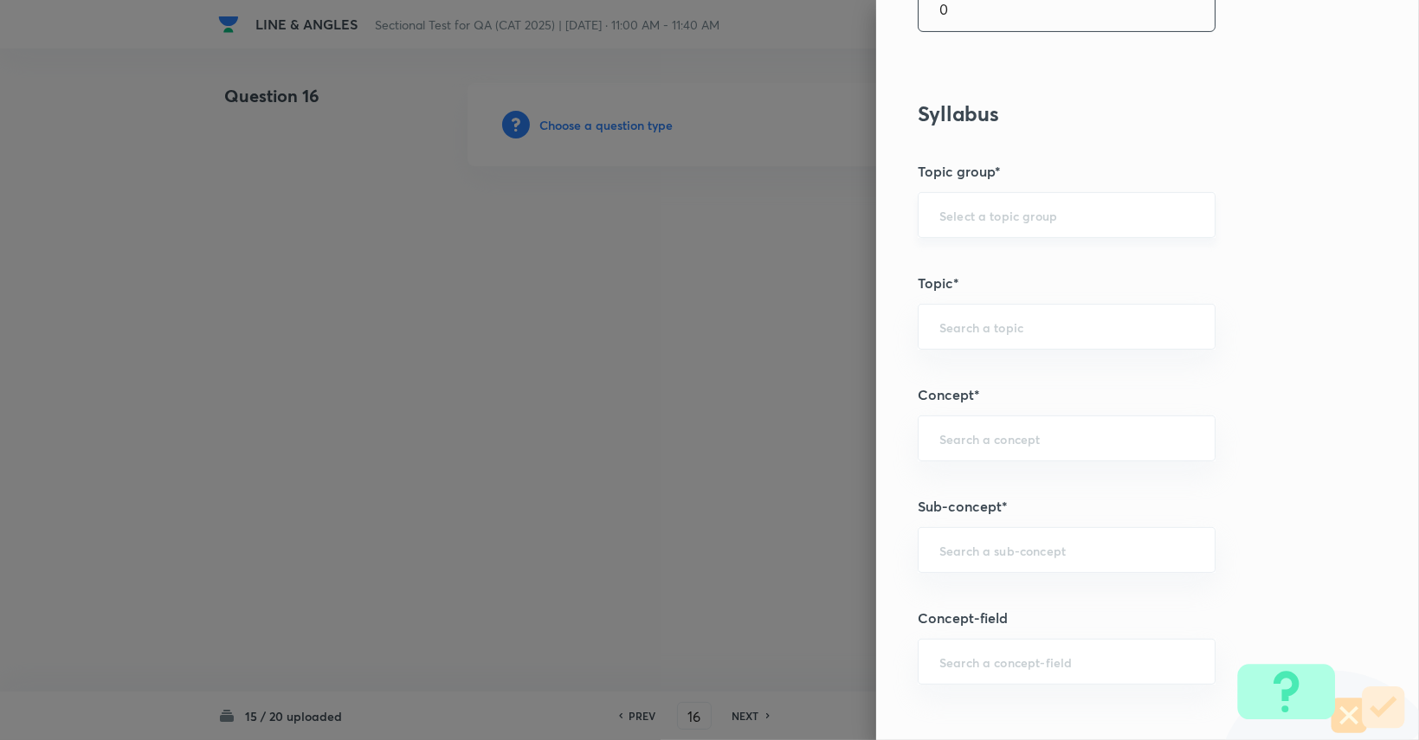
type input "0"
drag, startPoint x: 950, startPoint y: 218, endPoint x: 954, endPoint y: 229, distance: 12.1
click at [850, 217] on input "text" at bounding box center [1067, 215] width 255 height 16
click at [850, 258] on li "Quantitative Aptitude" at bounding box center [1054, 263] width 296 height 31
type input "Quantitative Aptitude"
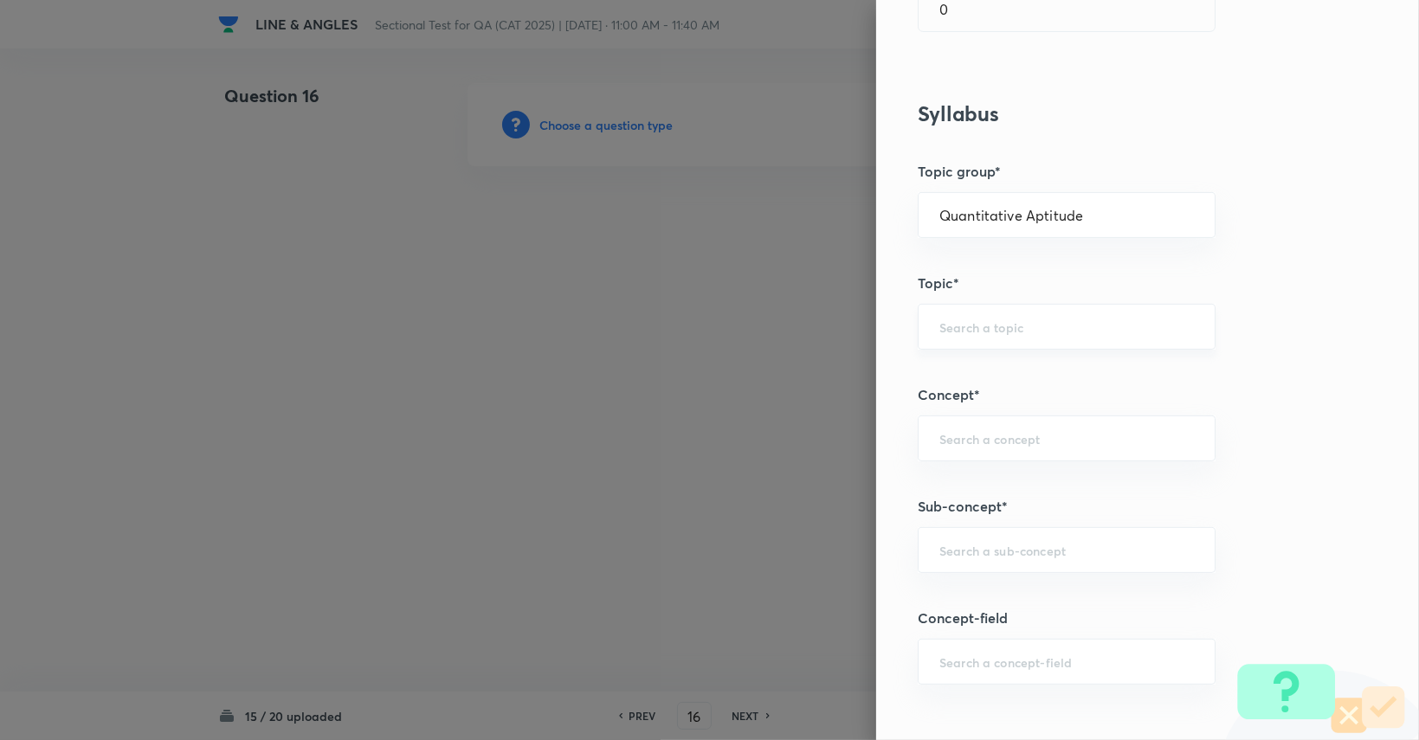
click at [850, 345] on div "​" at bounding box center [1067, 327] width 298 height 46
click at [850, 406] on li "Advanced Maths" at bounding box center [1054, 405] width 296 height 31
type input "Advanced Maths"
click at [850, 430] on input "text" at bounding box center [1067, 438] width 255 height 16
click at [850, 478] on li "Geometry" at bounding box center [1054, 485] width 296 height 31
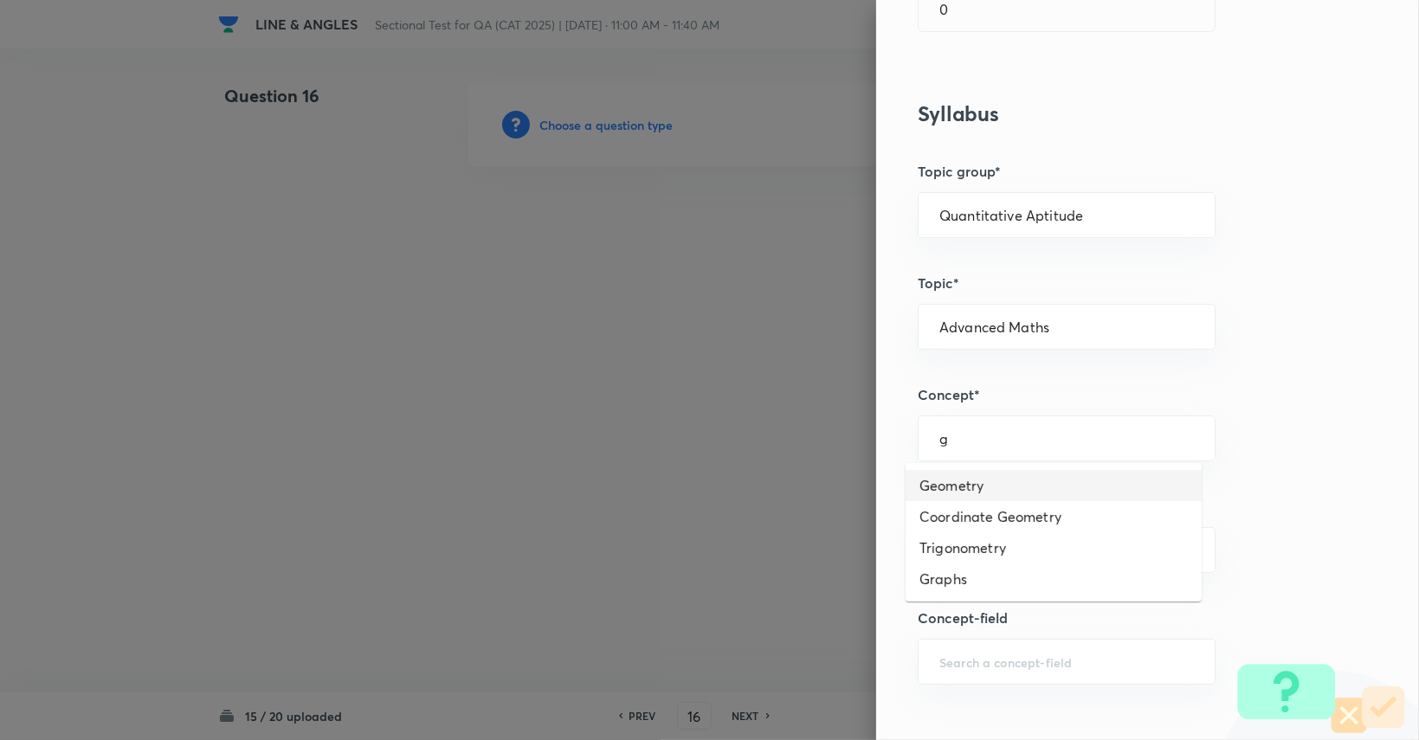
type input "Geometry"
click at [850, 553] on input "text" at bounding box center [1067, 550] width 255 height 16
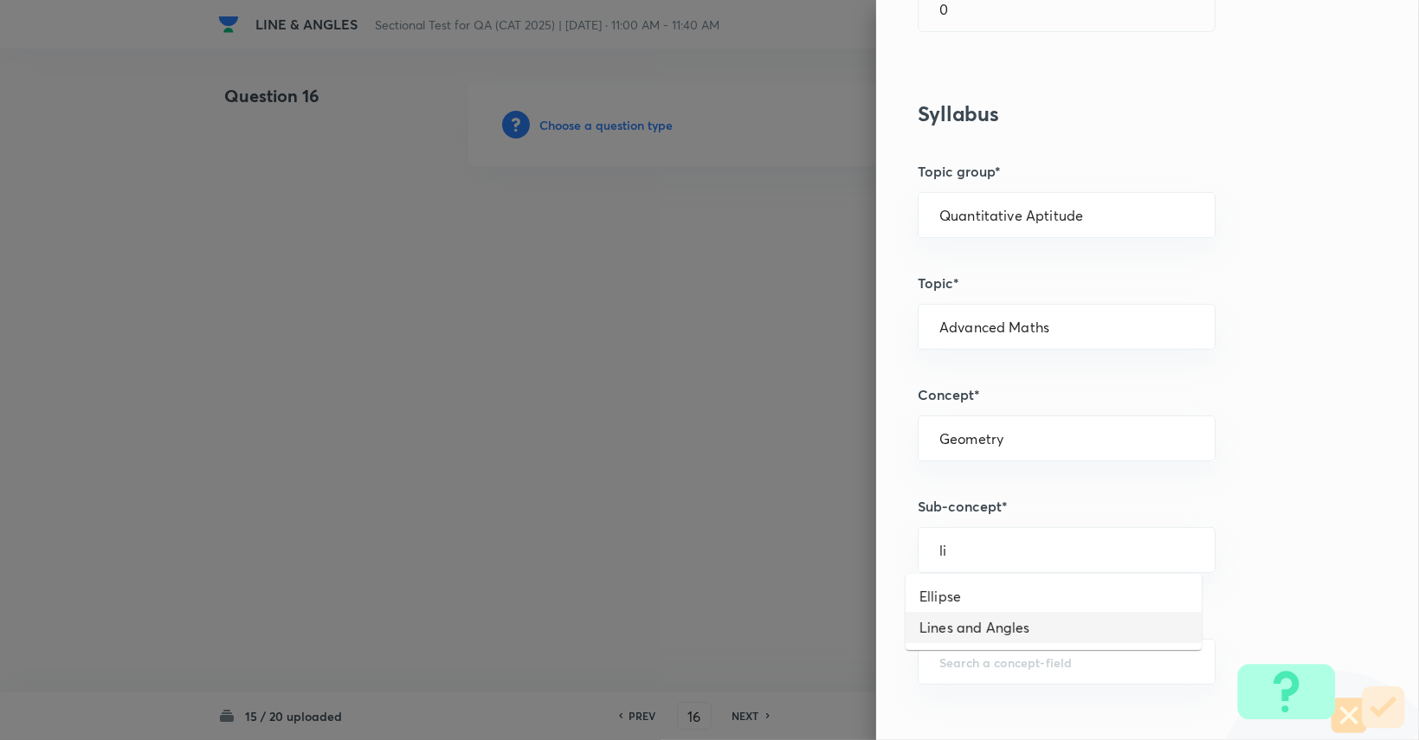
click at [850, 616] on li "Lines and Angles" at bounding box center [1054, 627] width 296 height 31
type input "Lines and Angles"
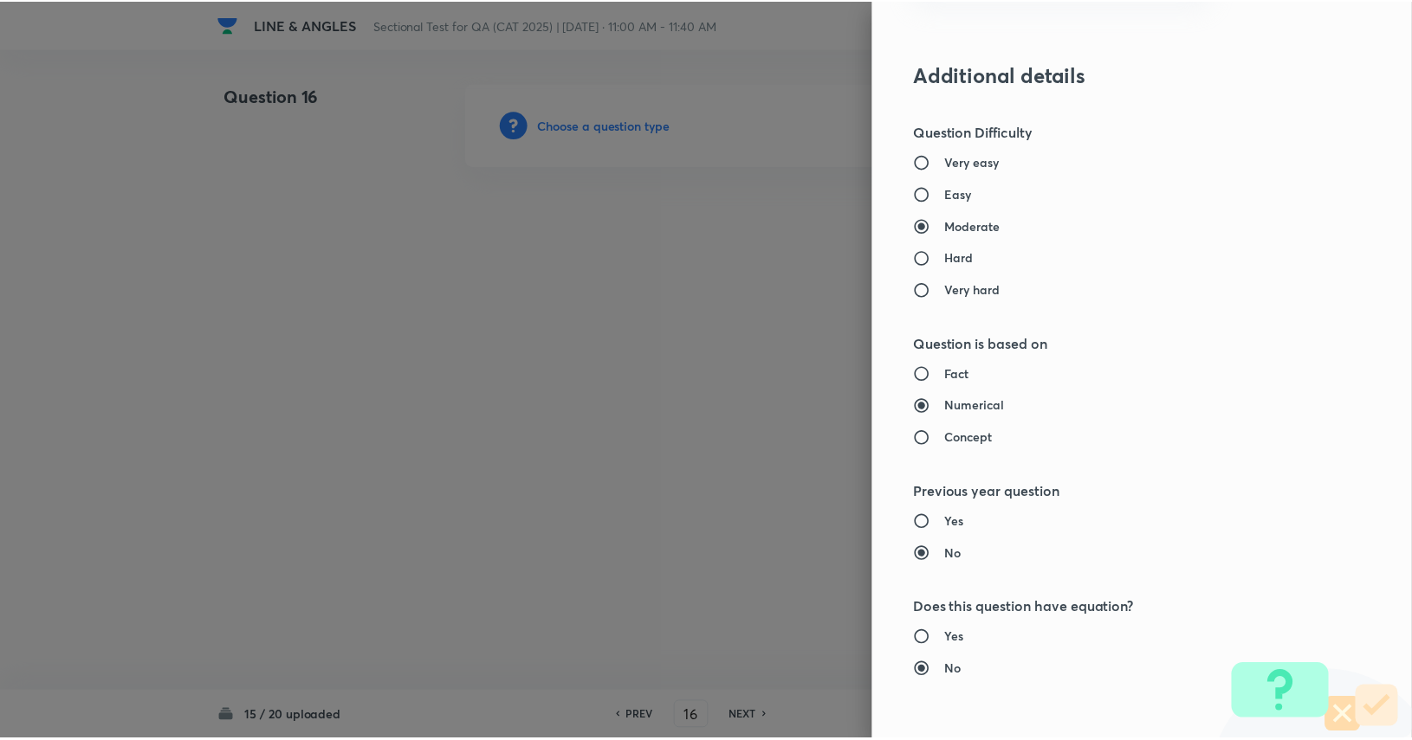
scroll to position [1515, 0]
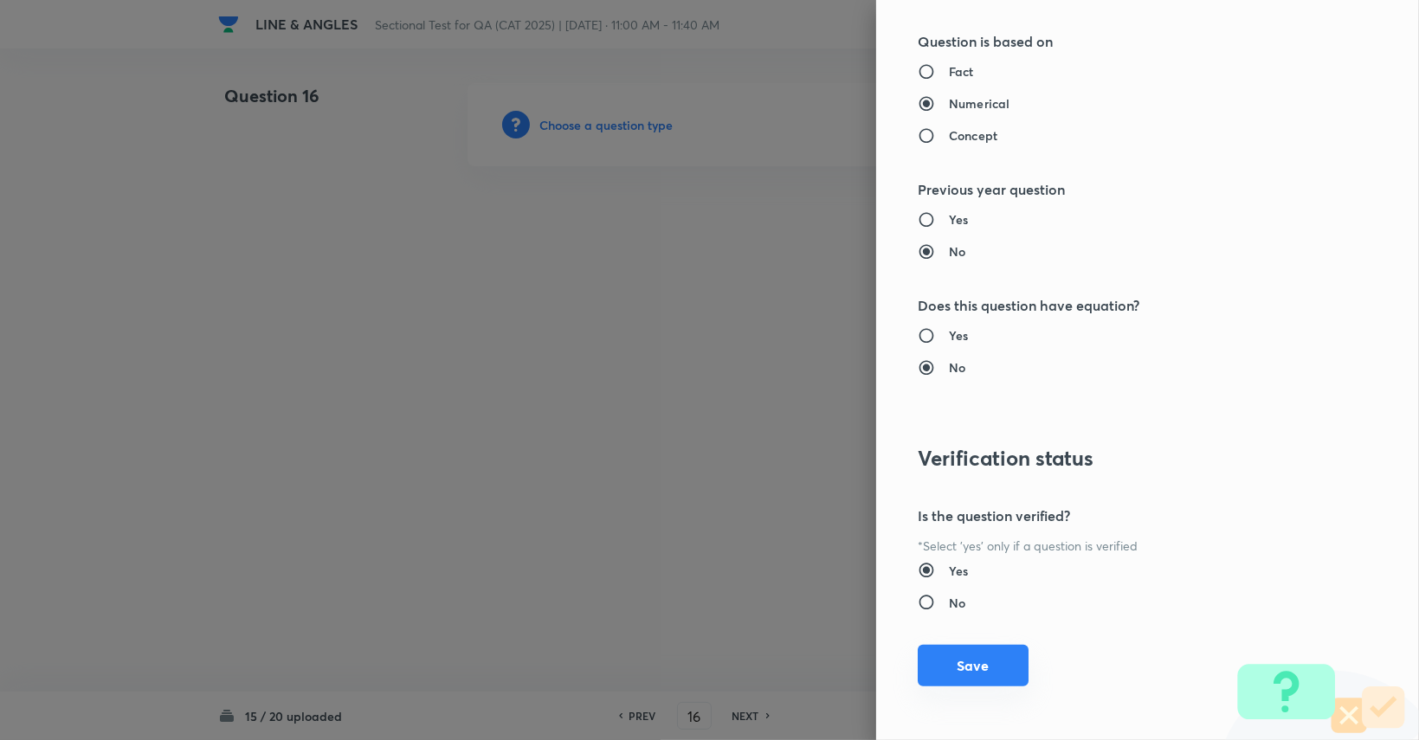
click at [850, 649] on button "Save" at bounding box center [973, 666] width 111 height 42
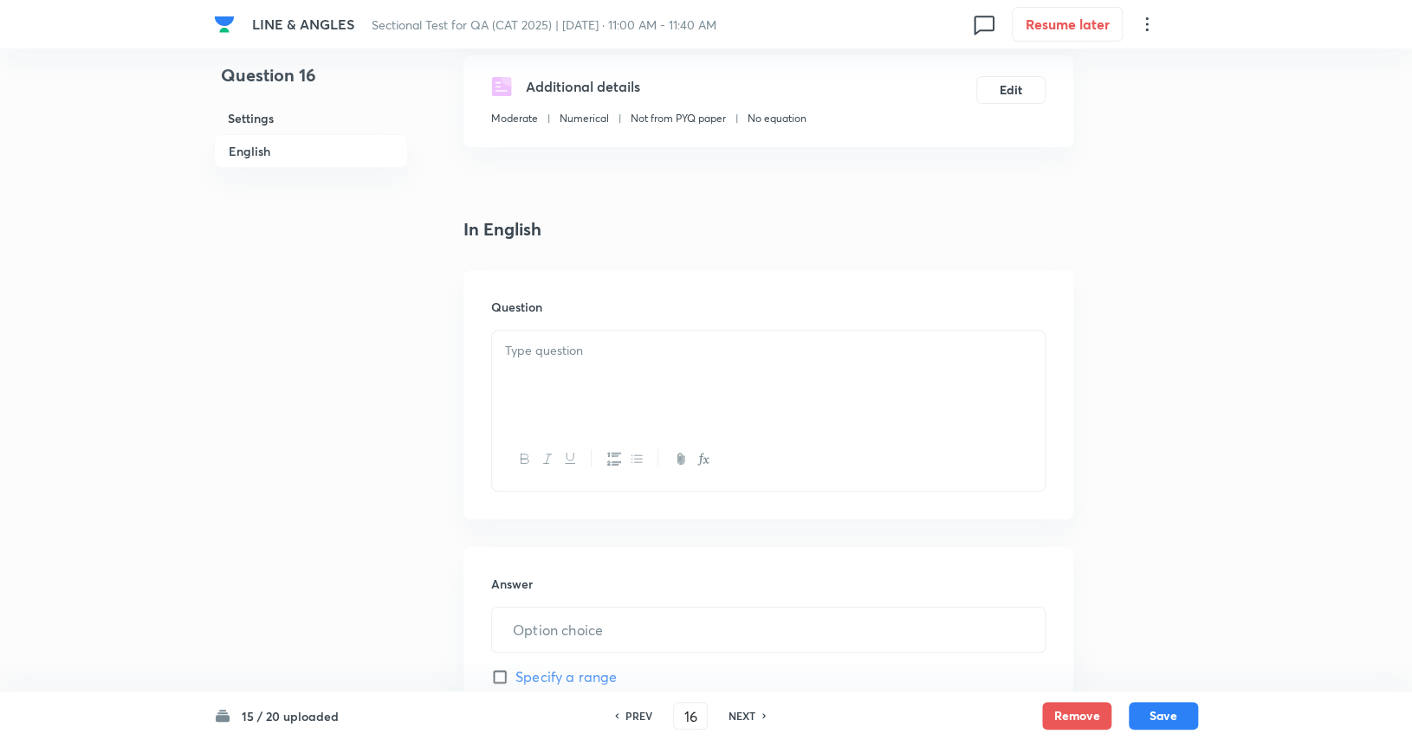
scroll to position [520, 0]
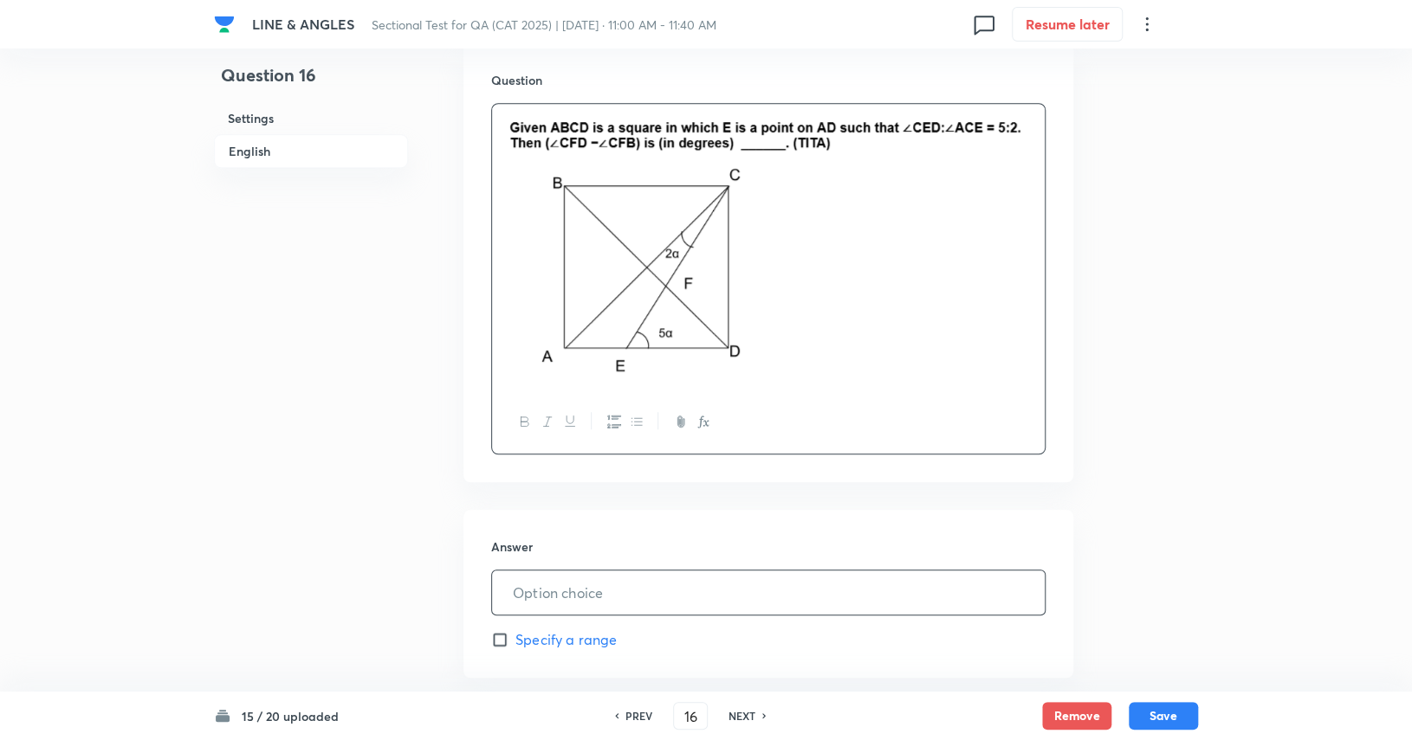
click at [606, 596] on input "text" at bounding box center [768, 593] width 552 height 44
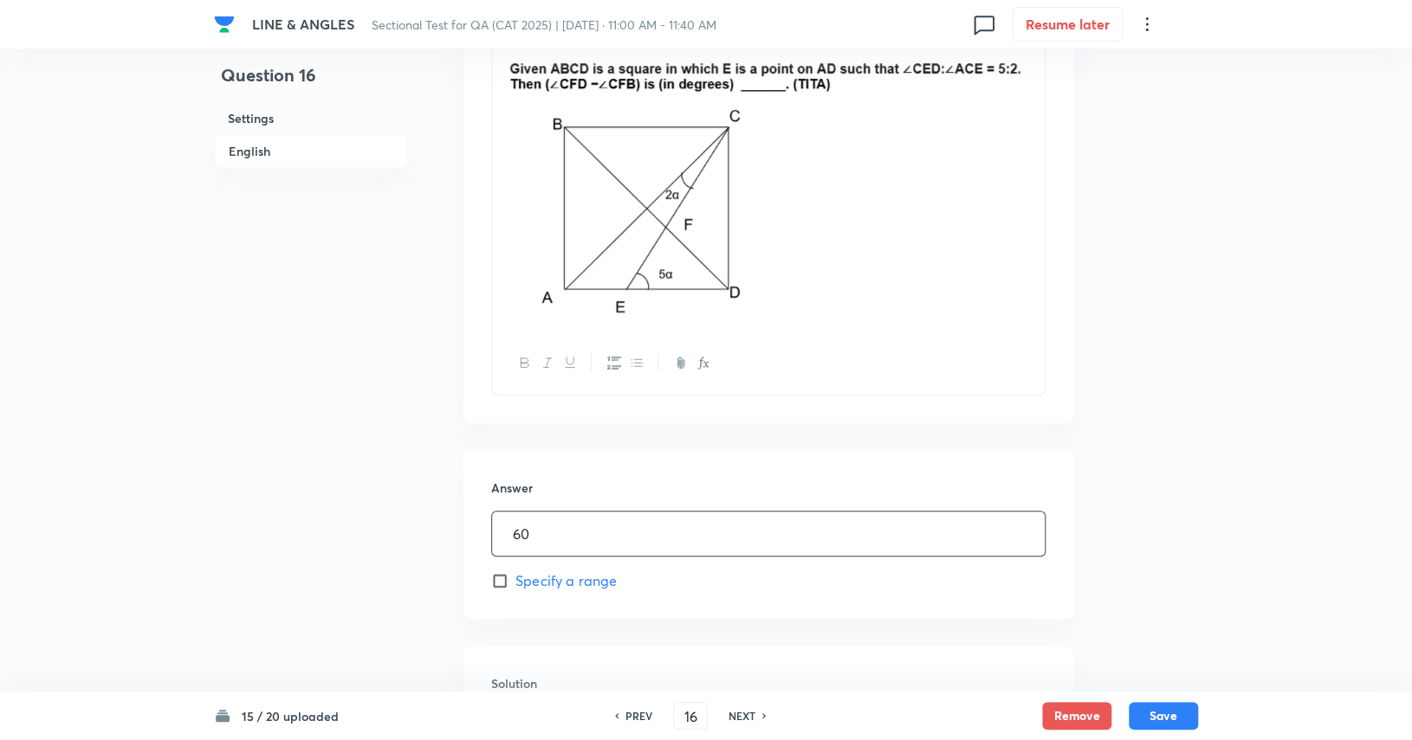
scroll to position [693, 0]
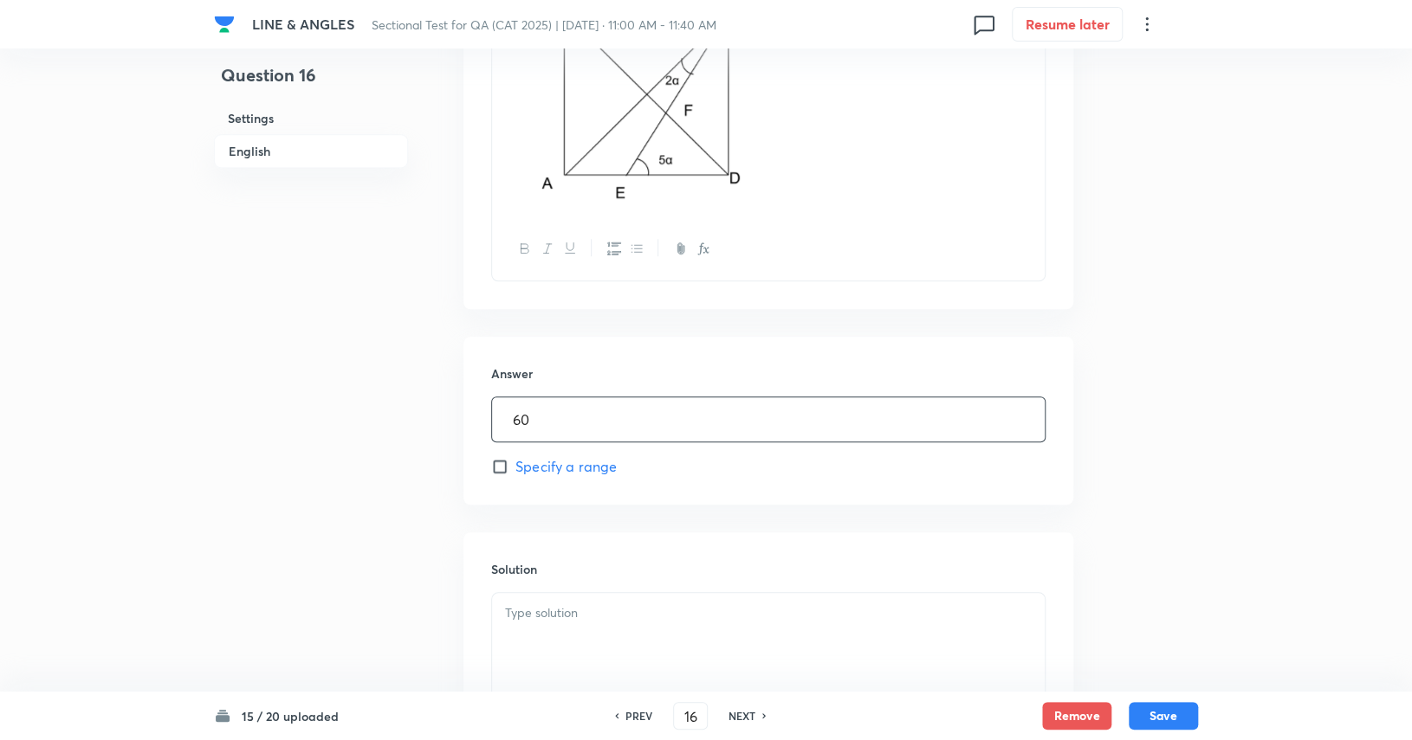
type input "60"
click at [616, 599] on div at bounding box center [768, 641] width 552 height 97
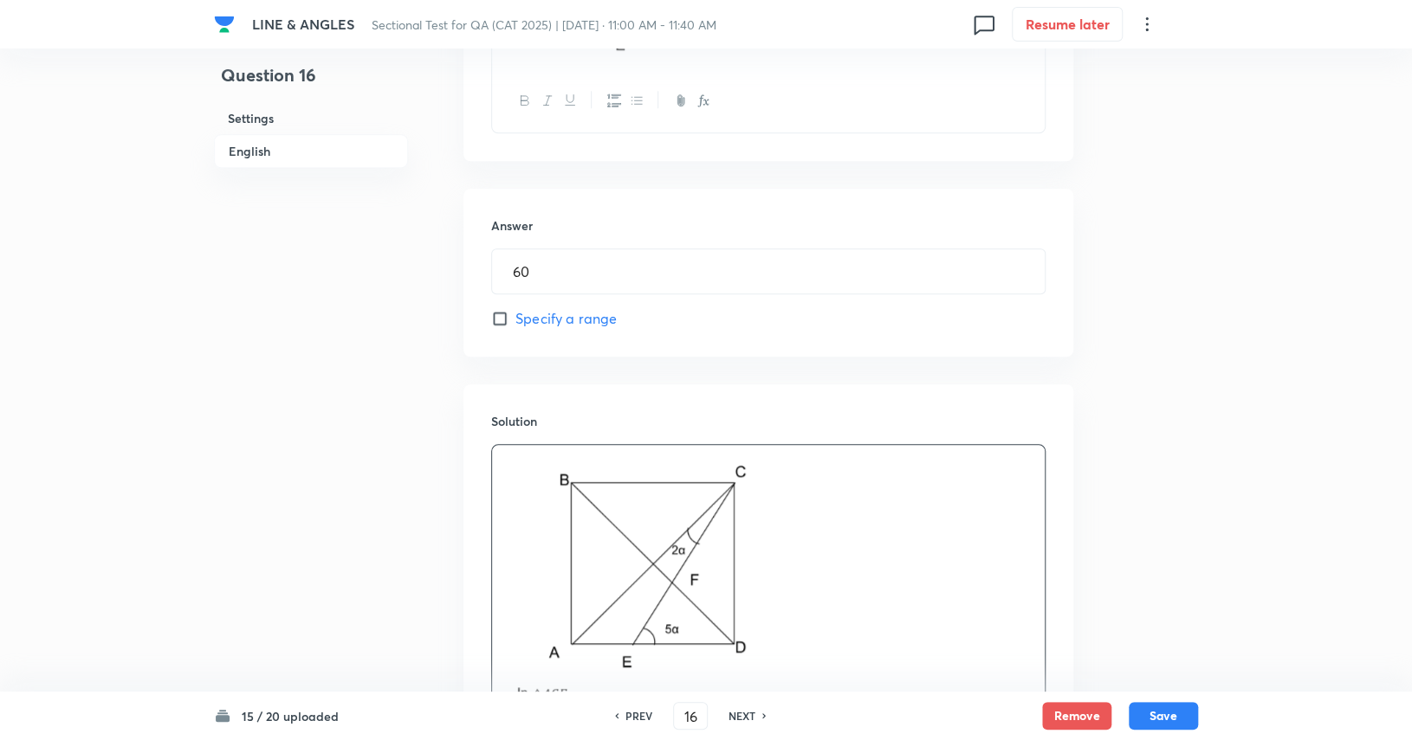
scroll to position [1228, 0]
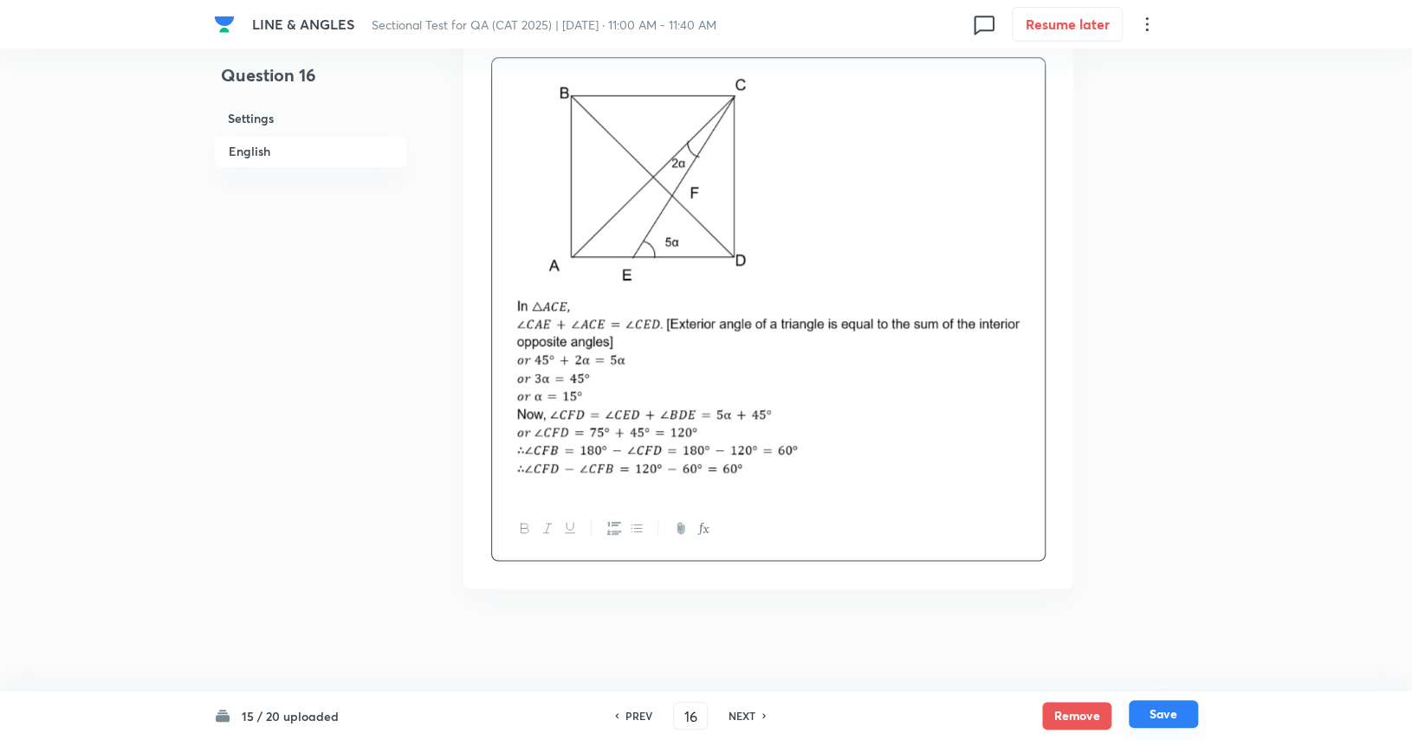
click at [850, 720] on button "Save" at bounding box center [1162, 715] width 69 height 28
type input "17"
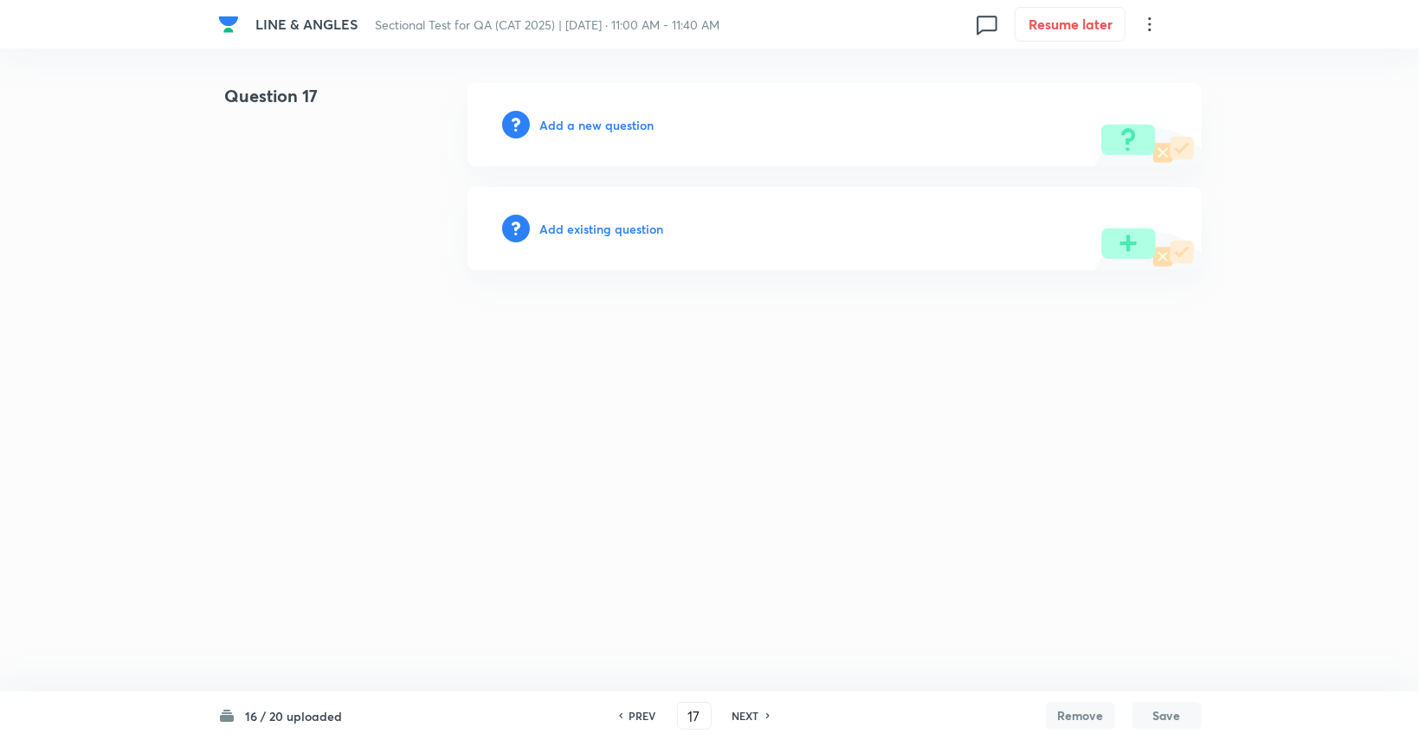
click at [601, 126] on h6 "Add a new question" at bounding box center [597, 125] width 114 height 18
click at [600, 126] on h6 "Choose a question type" at bounding box center [606, 125] width 133 height 18
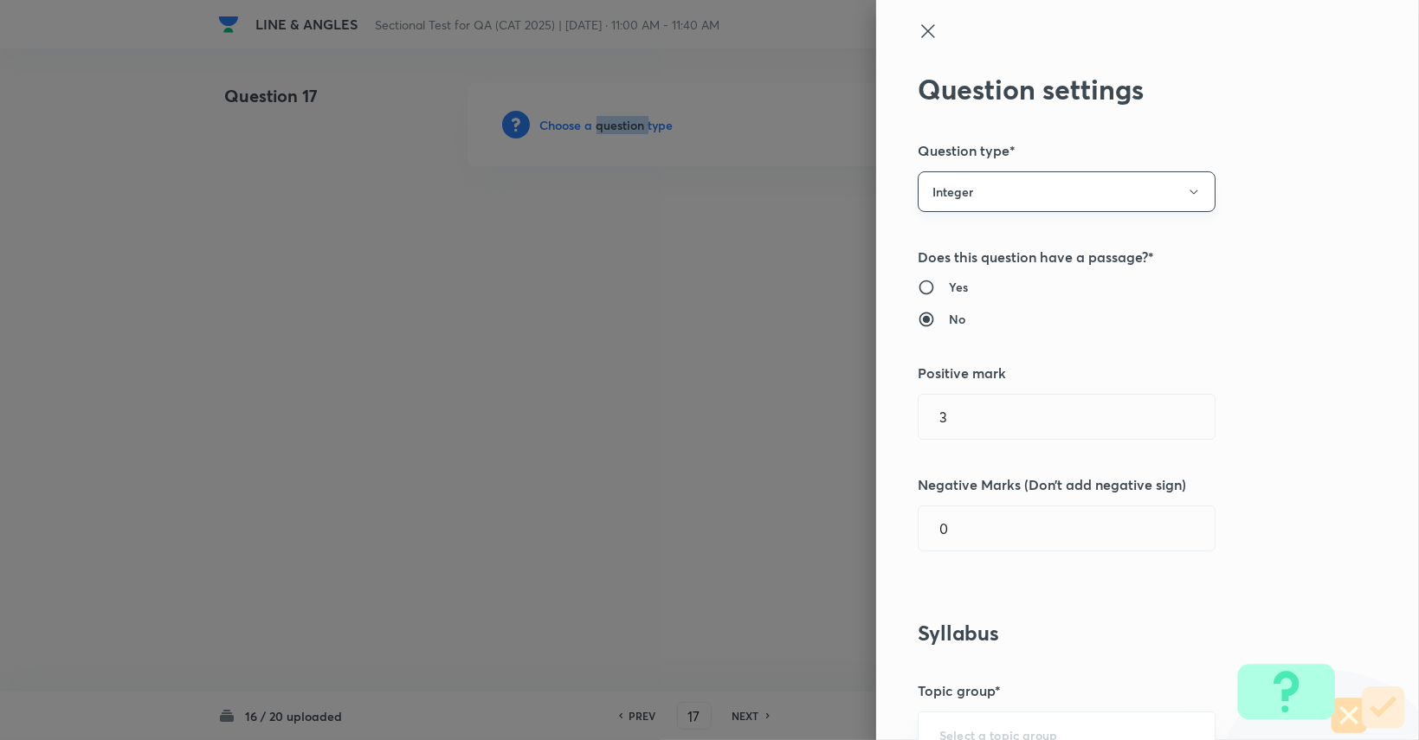
click at [850, 193] on button "Integer" at bounding box center [1067, 191] width 298 height 41
drag, startPoint x: 987, startPoint y: 241, endPoint x: 980, endPoint y: 304, distance: 63.6
click at [850, 239] on span "Single choice correct" at bounding box center [1053, 245] width 275 height 18
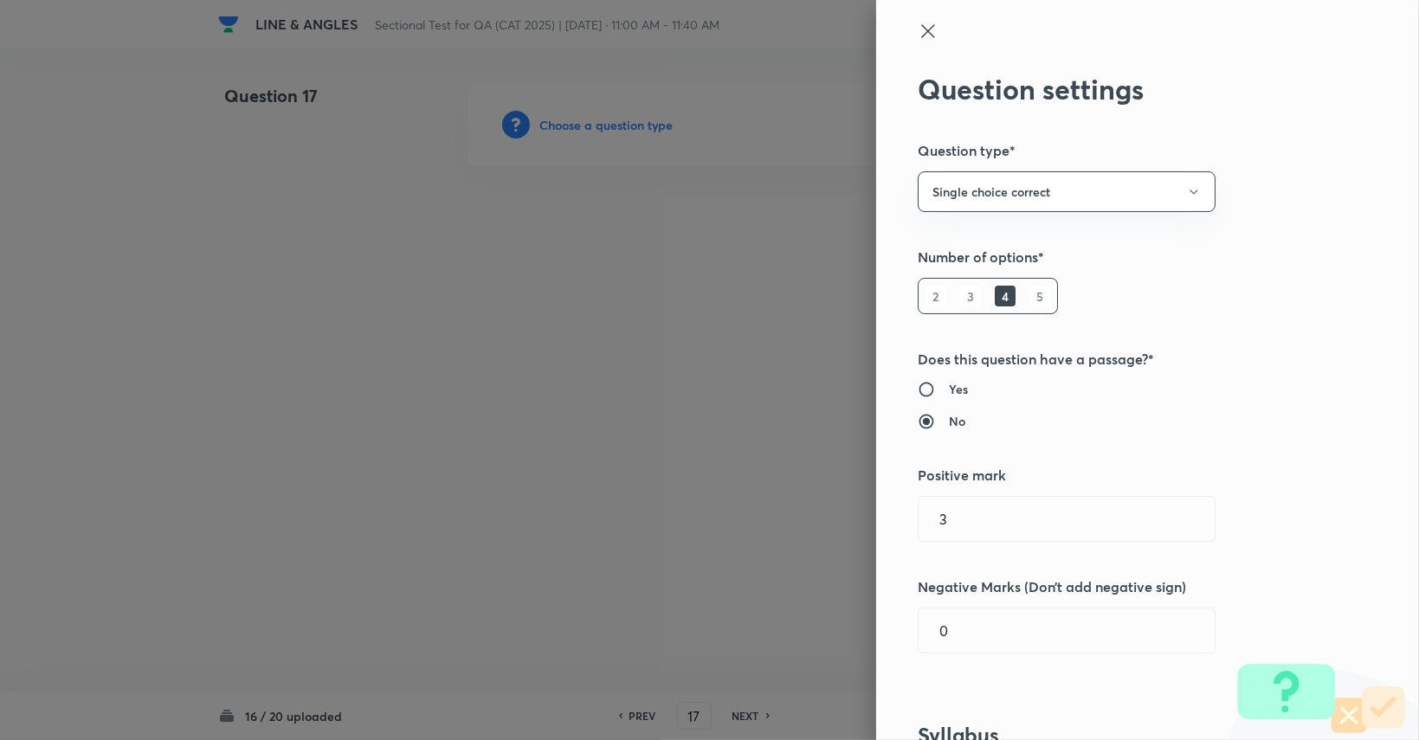
click at [850, 604] on div "Question settings Question type* Single choice correct Number of options* 2 3 4…" at bounding box center [1147, 370] width 543 height 740
drag, startPoint x: 953, startPoint y: 637, endPoint x: 938, endPoint y: 624, distance: 19.6
click at [850, 637] on input "0" at bounding box center [1067, 631] width 296 height 44
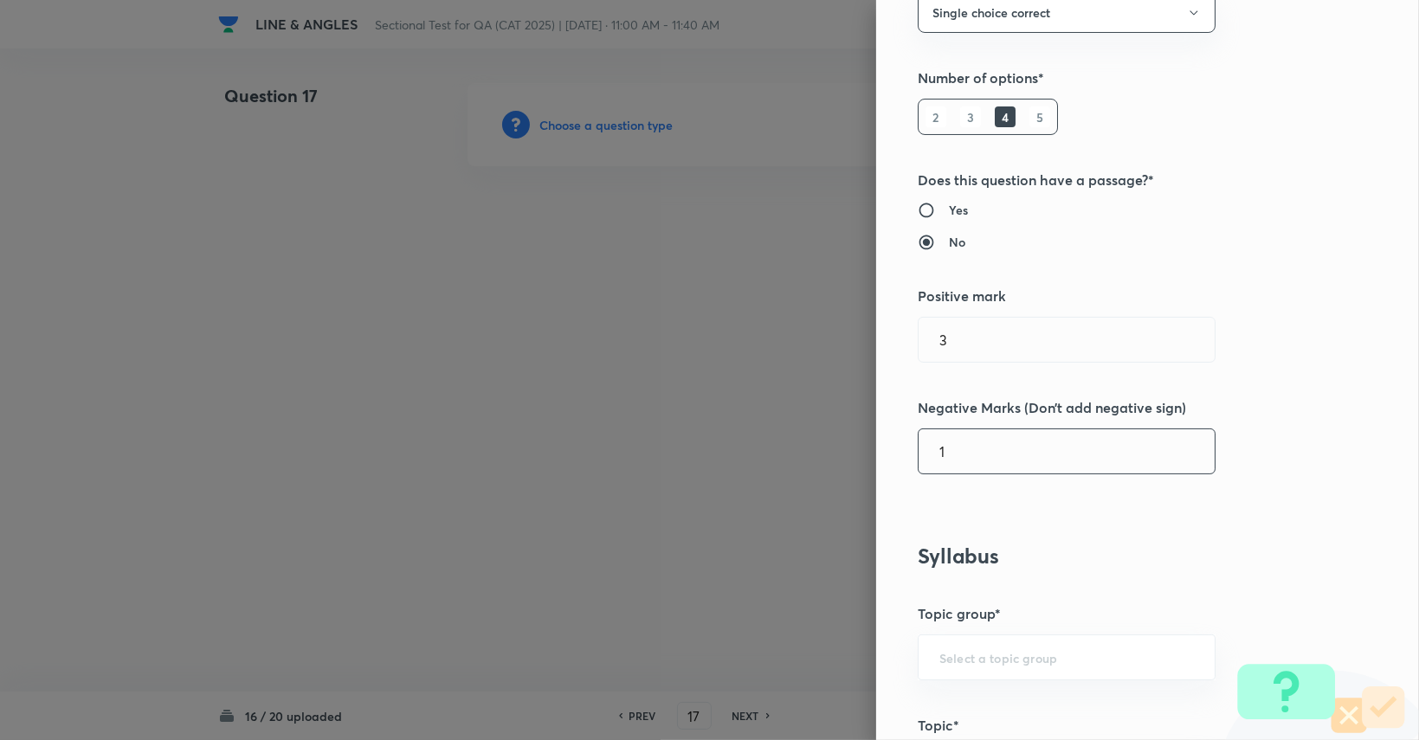
scroll to position [346, 0]
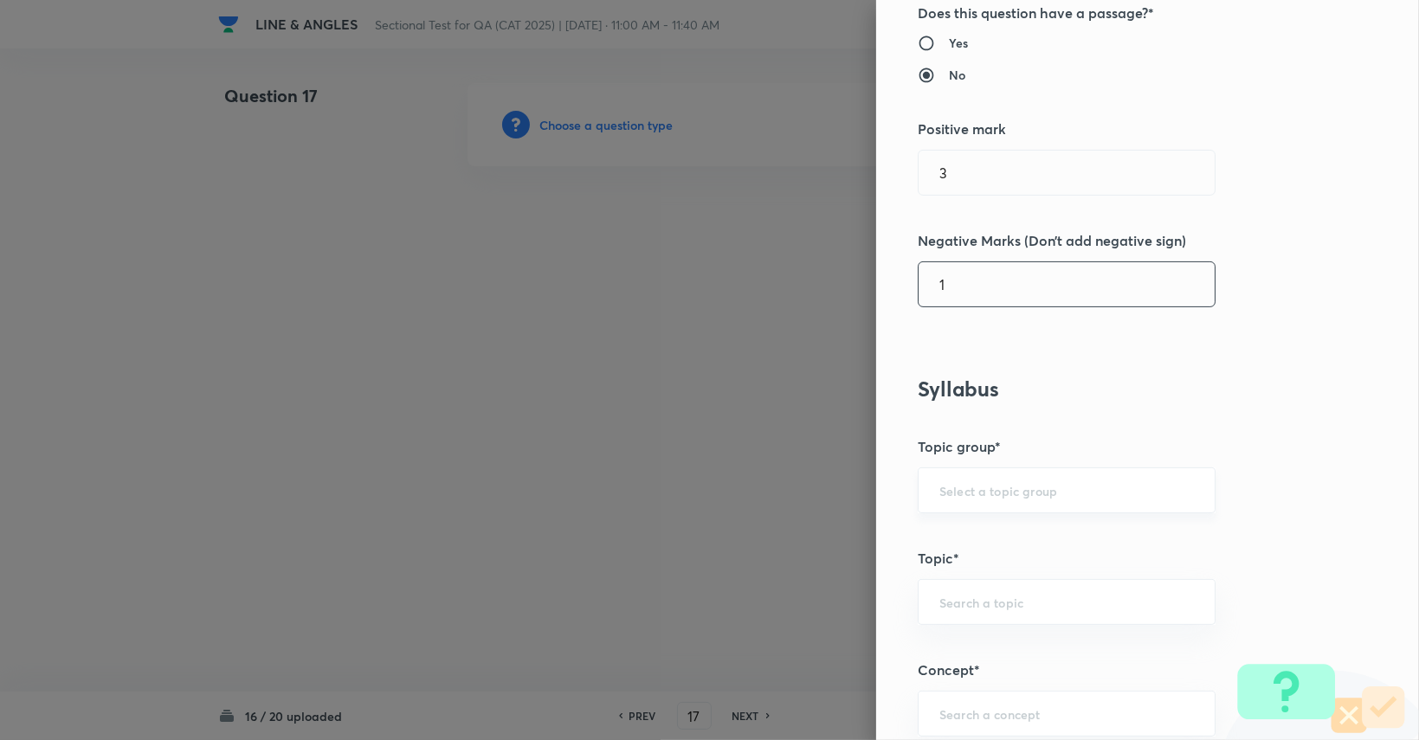
type input "1"
click at [850, 490] on input "text" at bounding box center [1067, 490] width 255 height 16
drag, startPoint x: 999, startPoint y: 546, endPoint x: 1004, endPoint y: 609, distance: 62.5
click at [850, 548] on li "Quantitative Aptitude" at bounding box center [1054, 537] width 296 height 31
type input "Quantitative Aptitude"
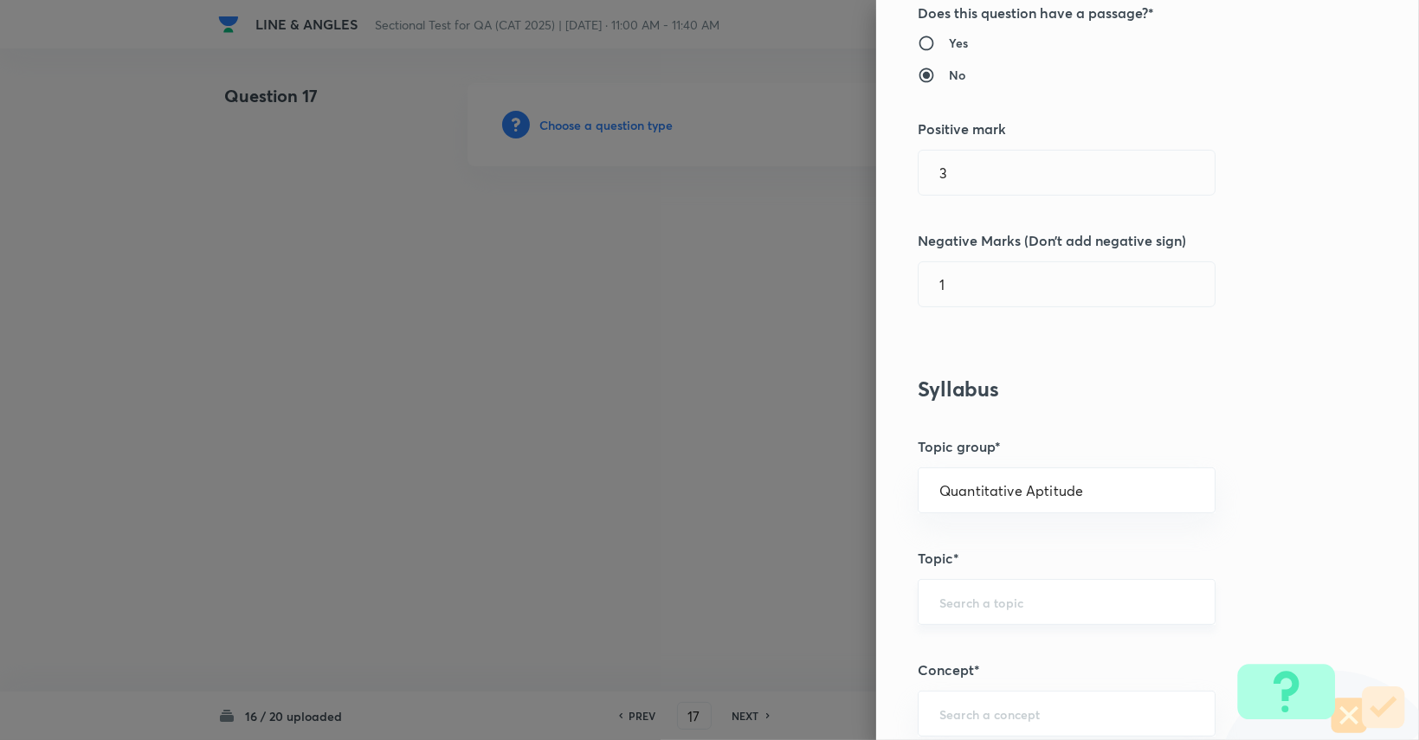
click at [850, 616] on div "​" at bounding box center [1067, 602] width 298 height 46
click at [850, 463] on li "Advanced Maths" at bounding box center [1054, 458] width 296 height 31
type input "Advanced Maths"
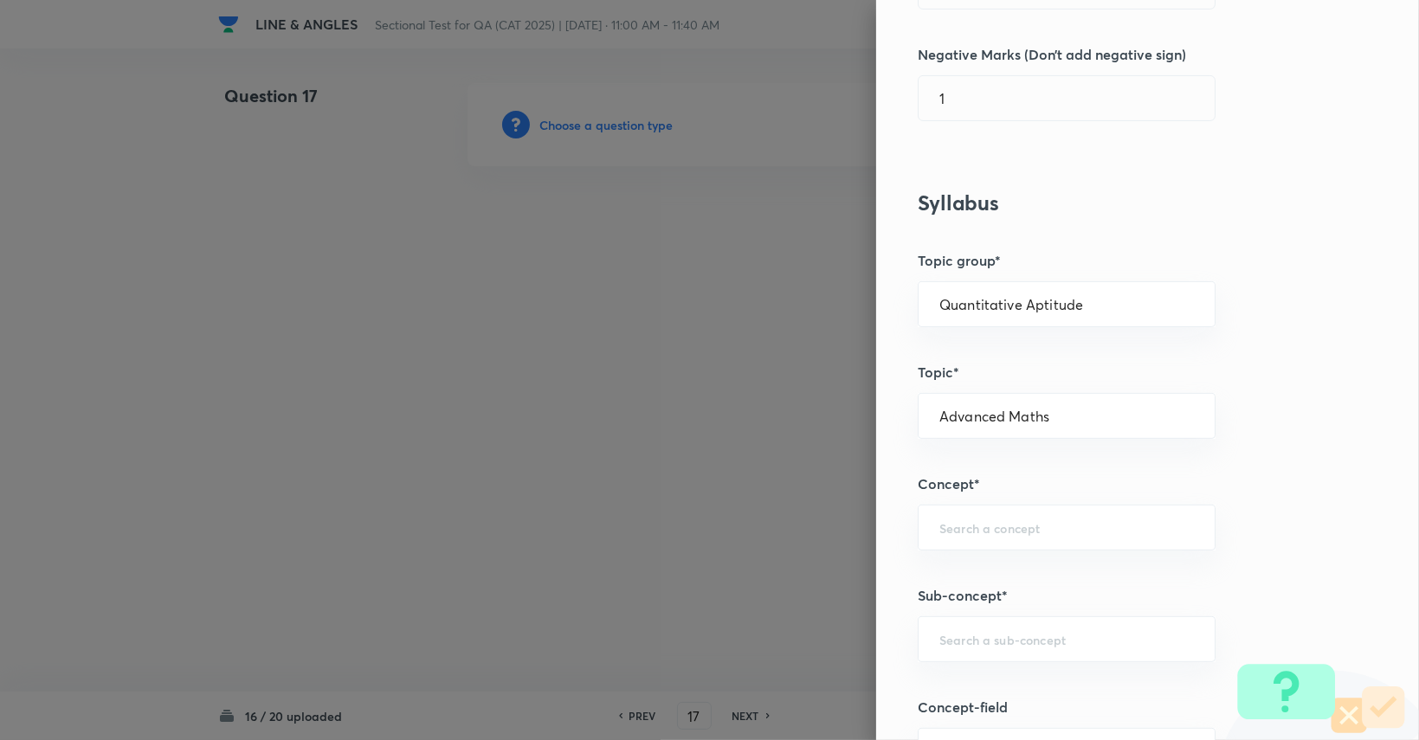
scroll to position [535, 0]
click at [850, 528] on input "text" at bounding box center [1067, 525] width 255 height 16
click at [850, 572] on li "Geometry" at bounding box center [1054, 571] width 296 height 31
type input "Geometry"
click at [850, 643] on div "​" at bounding box center [1067, 637] width 298 height 46
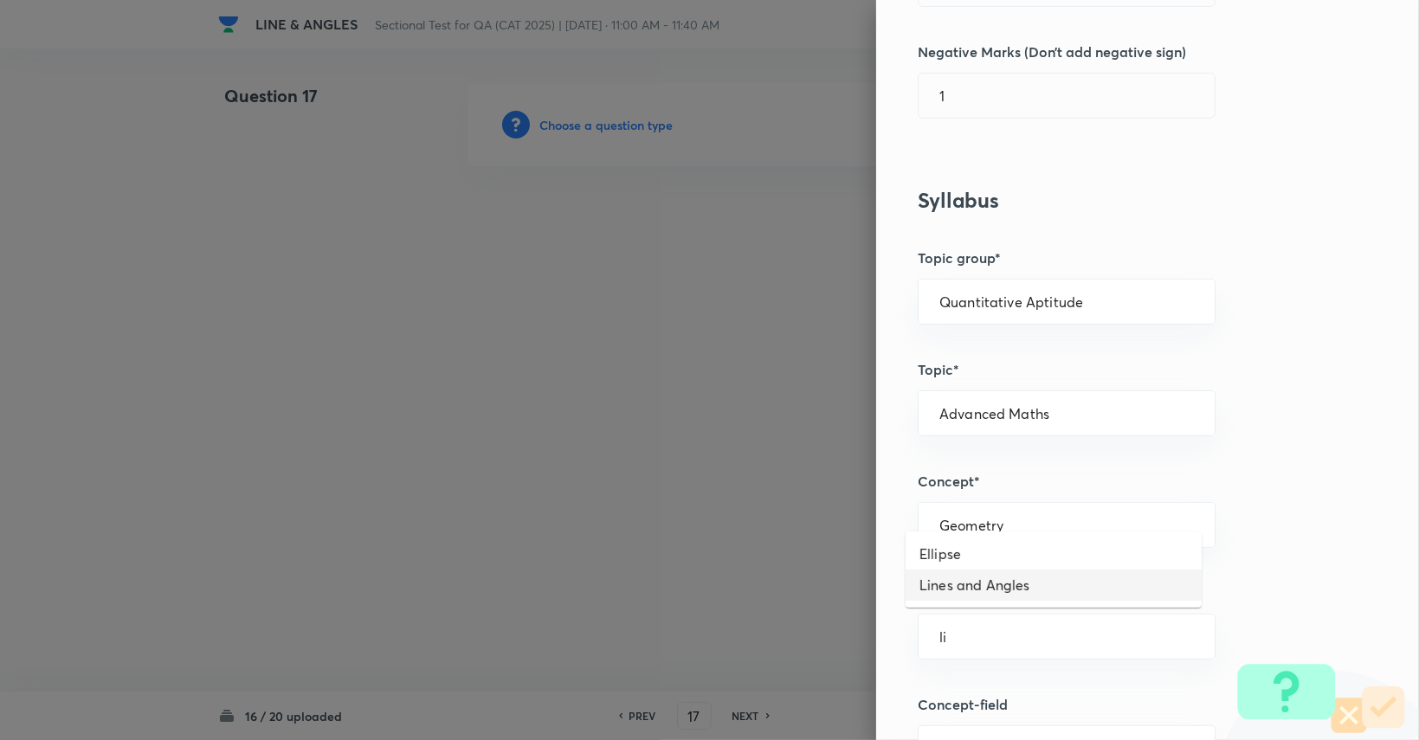
click at [850, 578] on li "Lines and Angles" at bounding box center [1054, 585] width 296 height 31
type input "Lines and Angles"
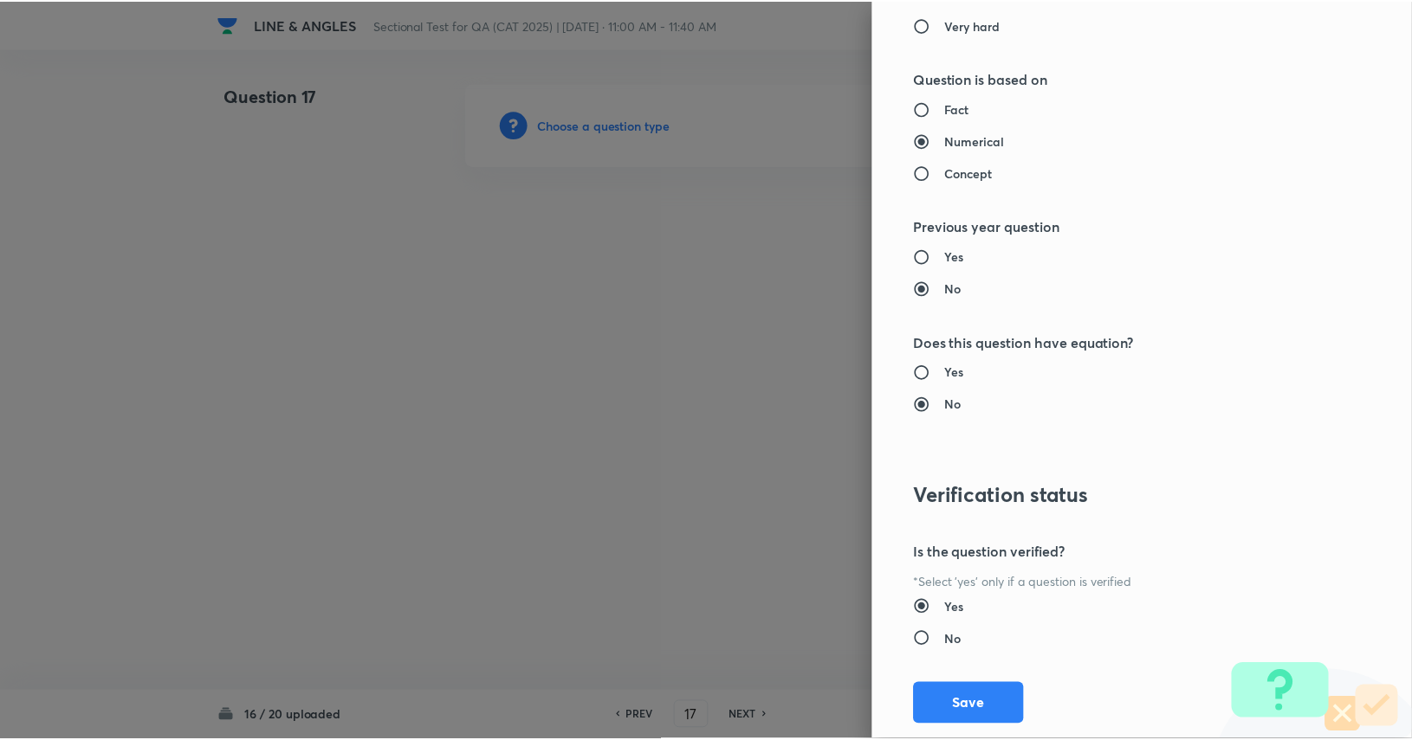
scroll to position [1617, 0]
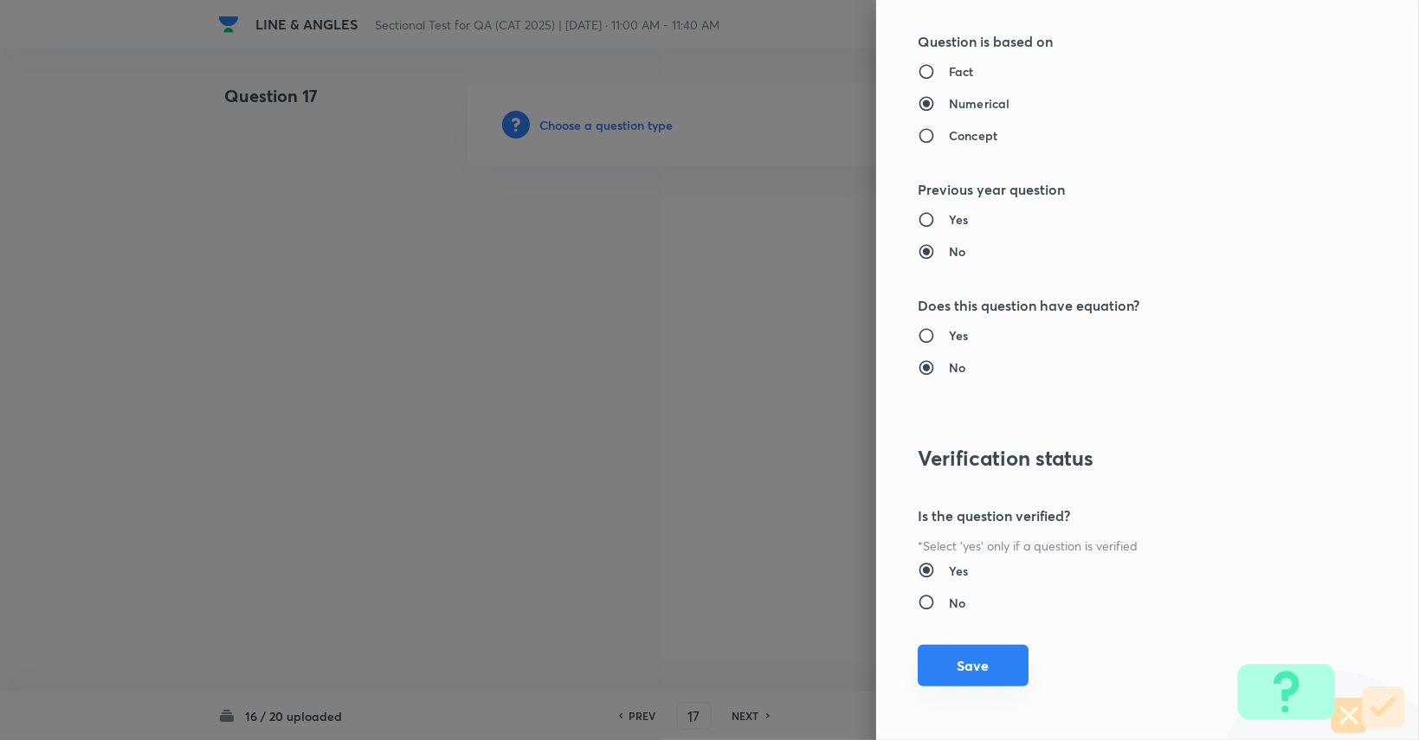
click at [850, 670] on button "Save" at bounding box center [973, 666] width 111 height 42
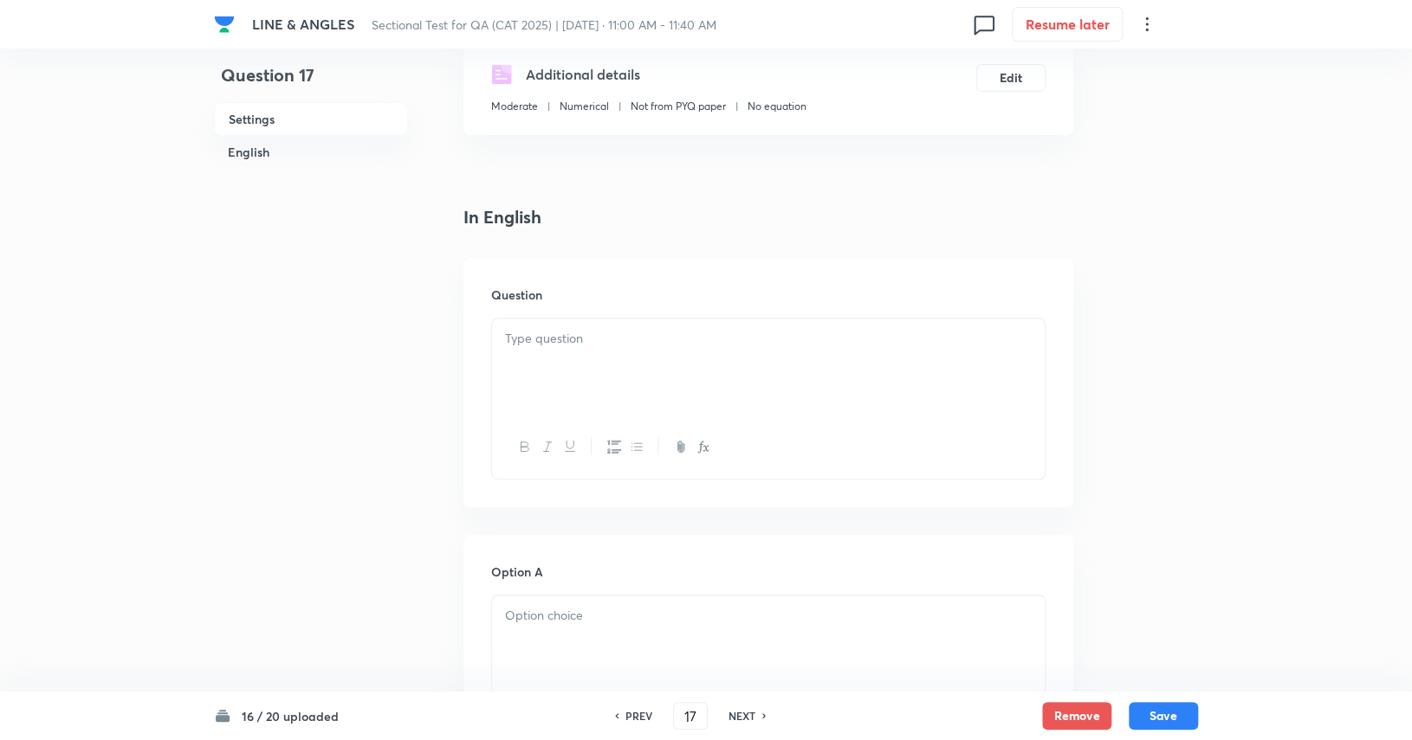
scroll to position [308, 0]
click at [682, 337] on p at bounding box center [768, 336] width 527 height 20
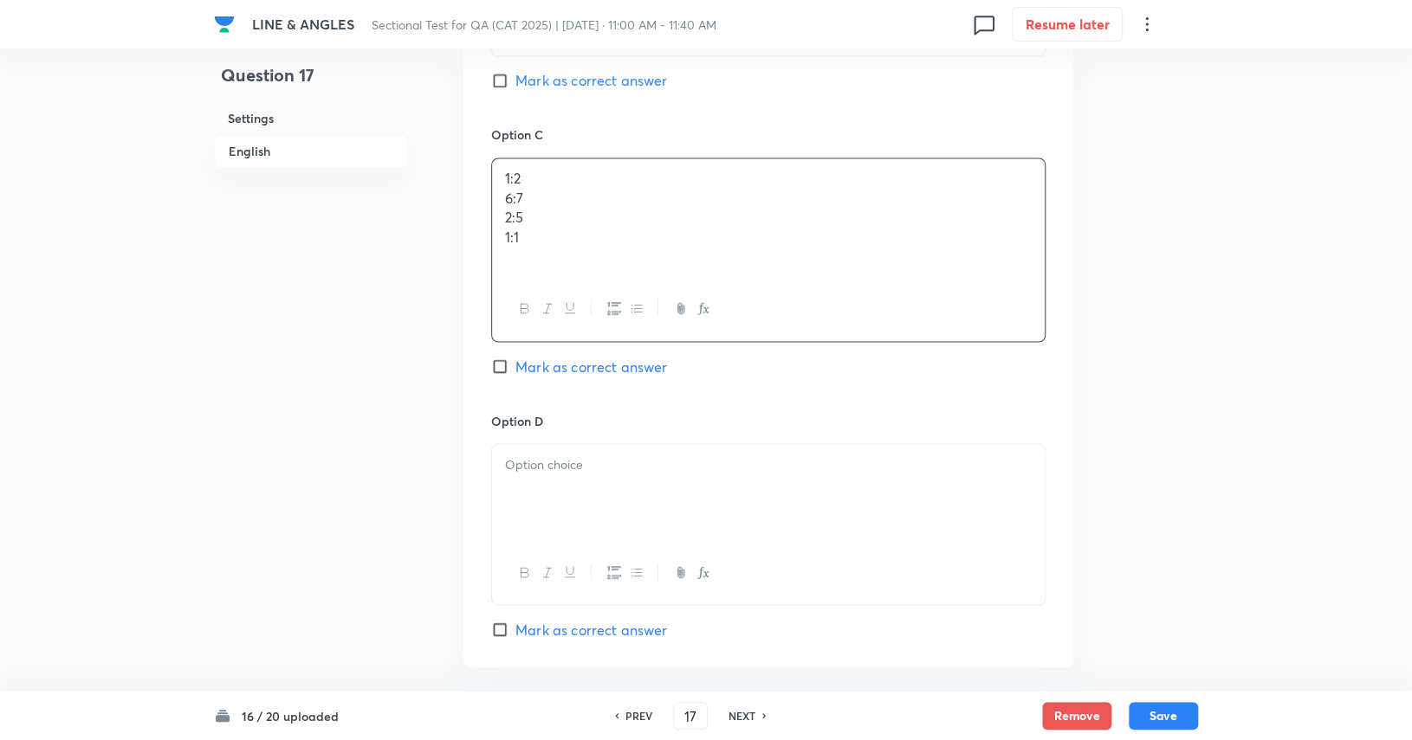
scroll to position [1607, 0]
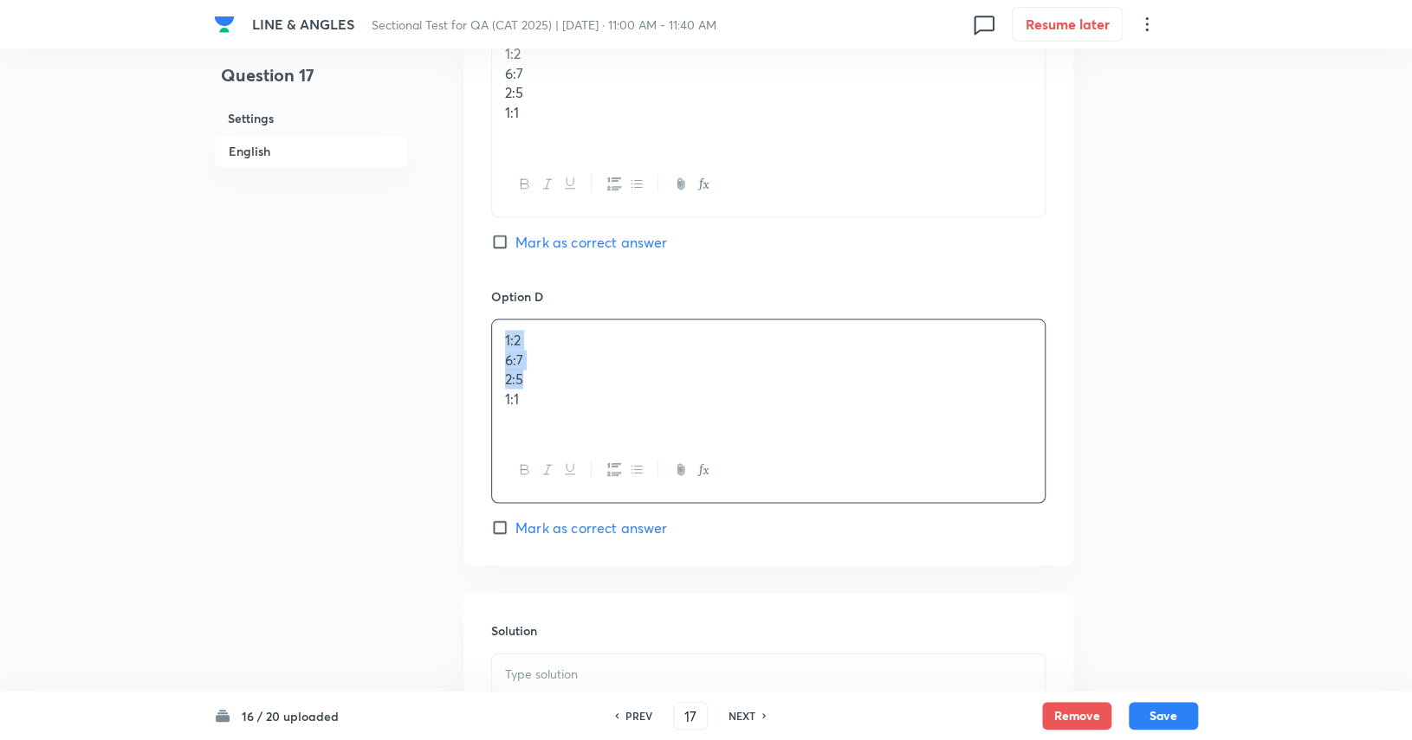
drag, startPoint x: 578, startPoint y: 376, endPoint x: 493, endPoint y: 314, distance: 105.5
click at [493, 314] on div "Option D 1:2 6:7 2:5 1:1 Mark as correct answer" at bounding box center [768, 412] width 554 height 251
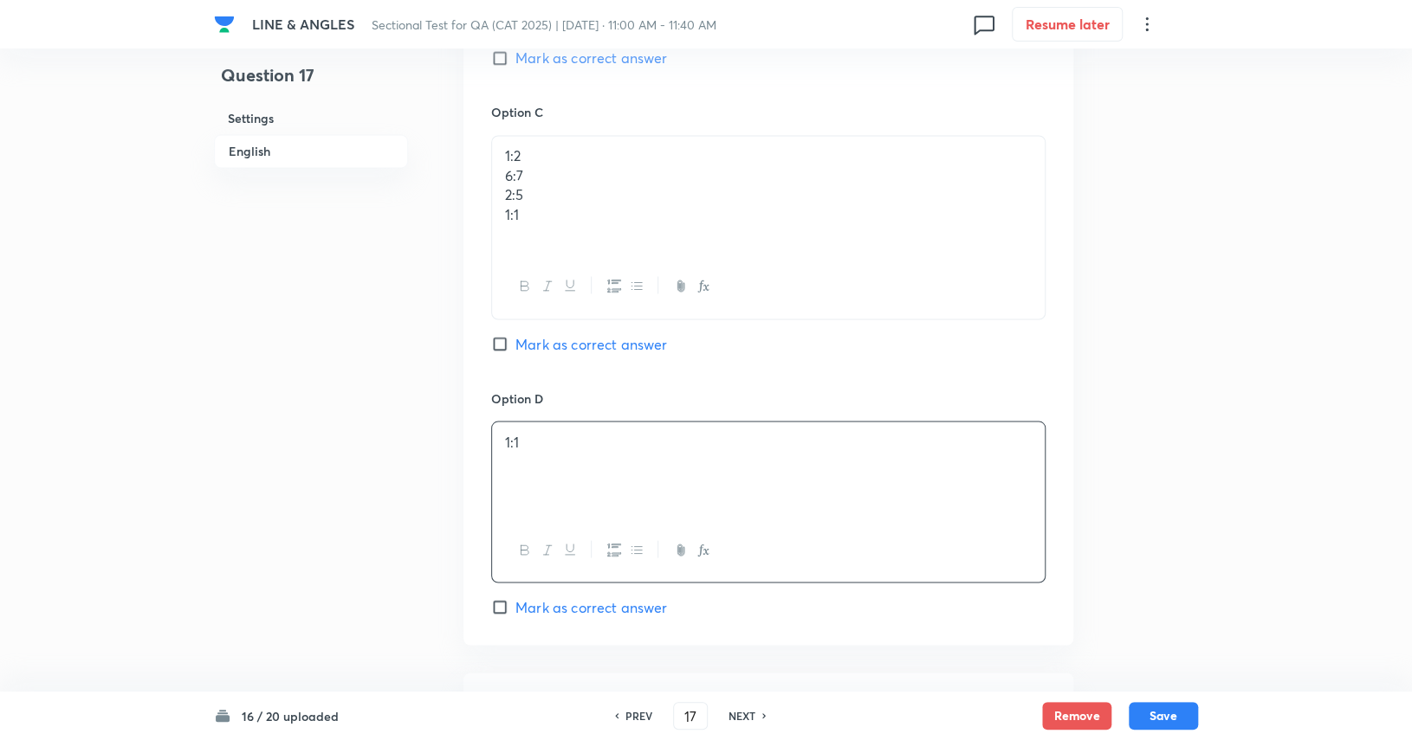
scroll to position [1434, 0]
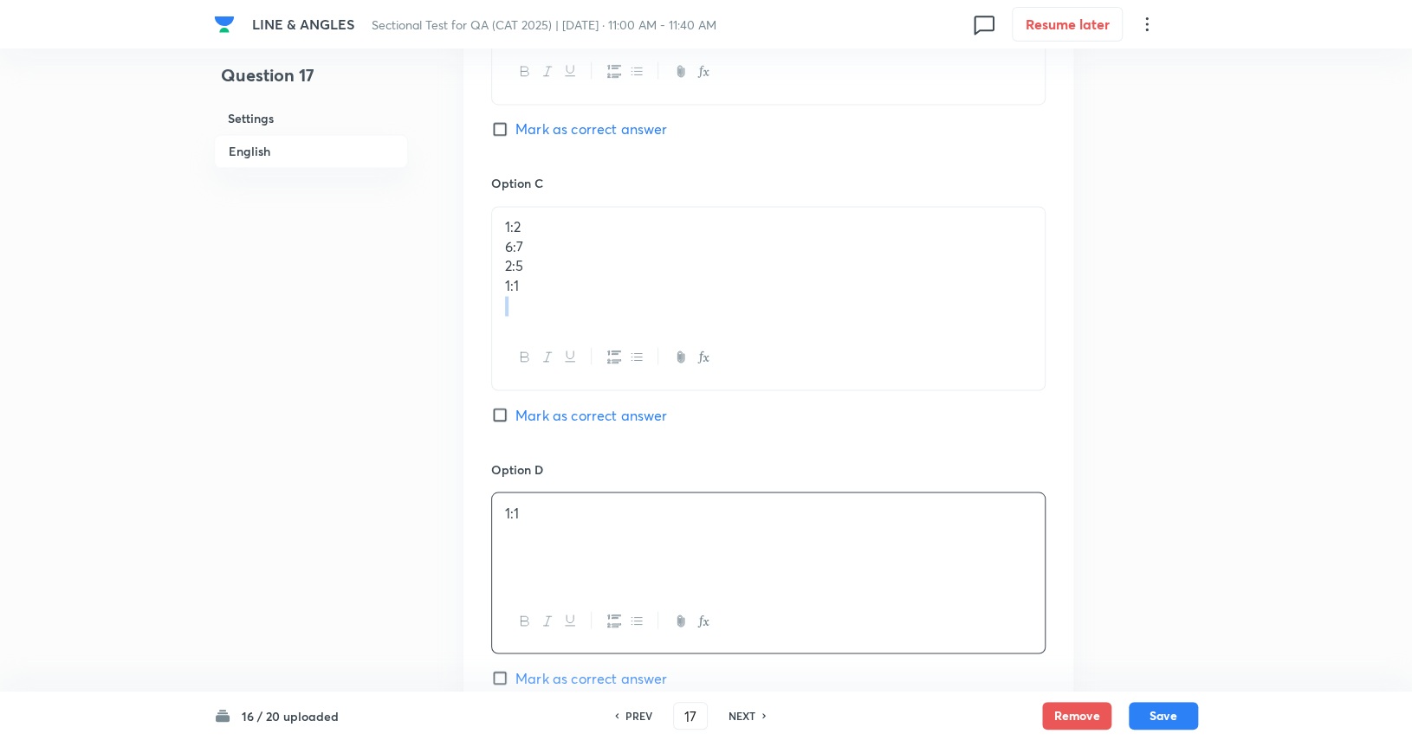
drag, startPoint x: 544, startPoint y: 287, endPoint x: 467, endPoint y: 294, distance: 77.5
click at [467, 294] on div "Option A 1:2 6:7 2:5 1:1 Mark as correct answer Option B 1:2 6:7 2:5 1:1 Mark a…" at bounding box center [768, 145] width 610 height 1141
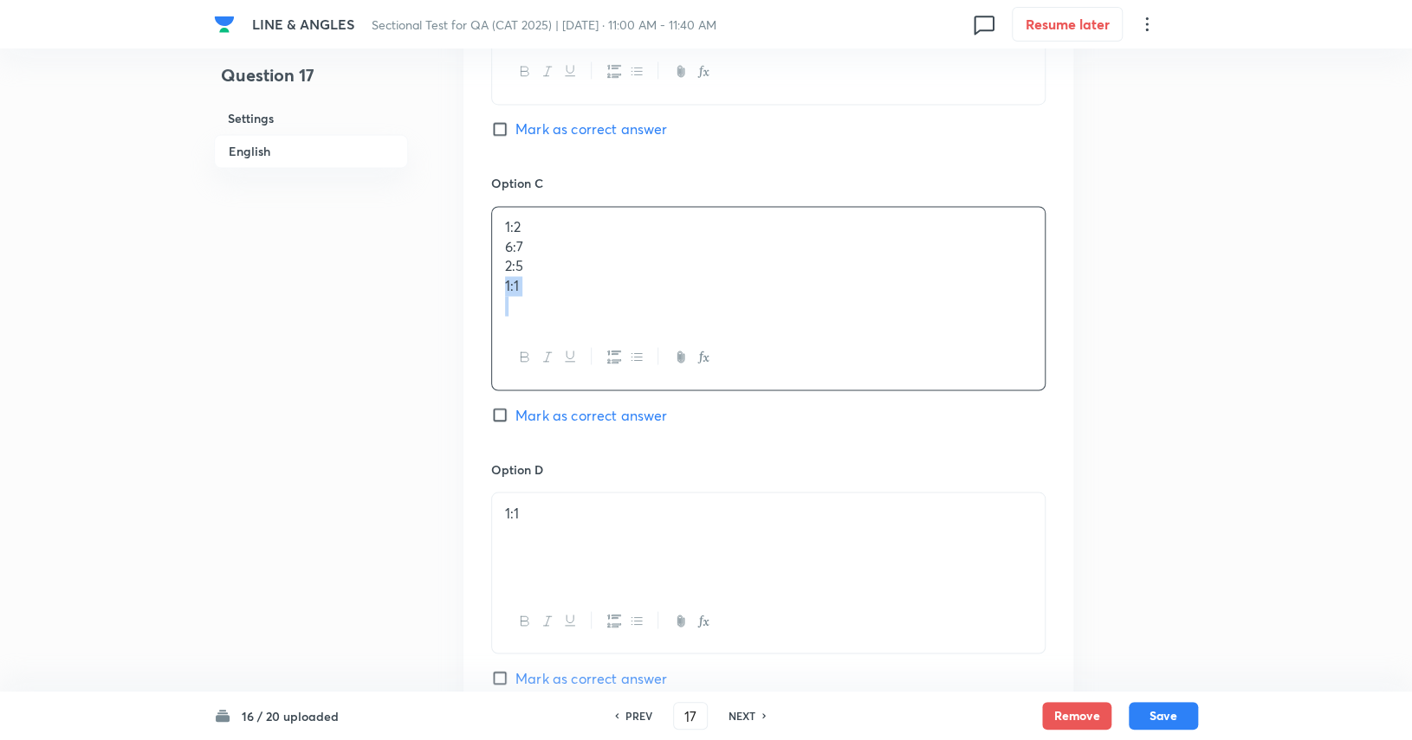
drag, startPoint x: 529, startPoint y: 294, endPoint x: 500, endPoint y: 290, distance: 29.6
click at [500, 290] on div "1:2 6:7 2:5 1:1" at bounding box center [768, 267] width 552 height 120
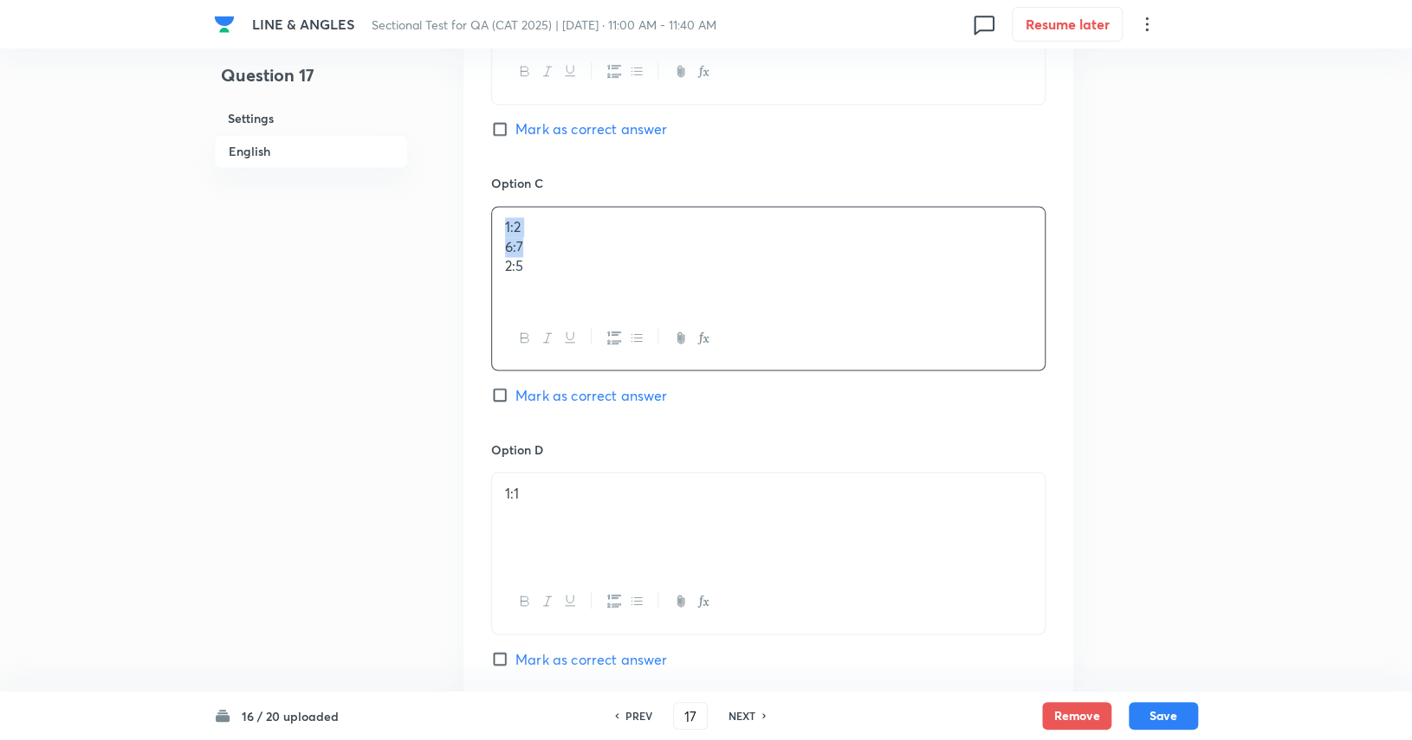
drag, startPoint x: 533, startPoint y: 240, endPoint x: 493, endPoint y: 223, distance: 43.9
click at [493, 223] on div "1:2 6:7 2:5" at bounding box center [768, 257] width 552 height 100
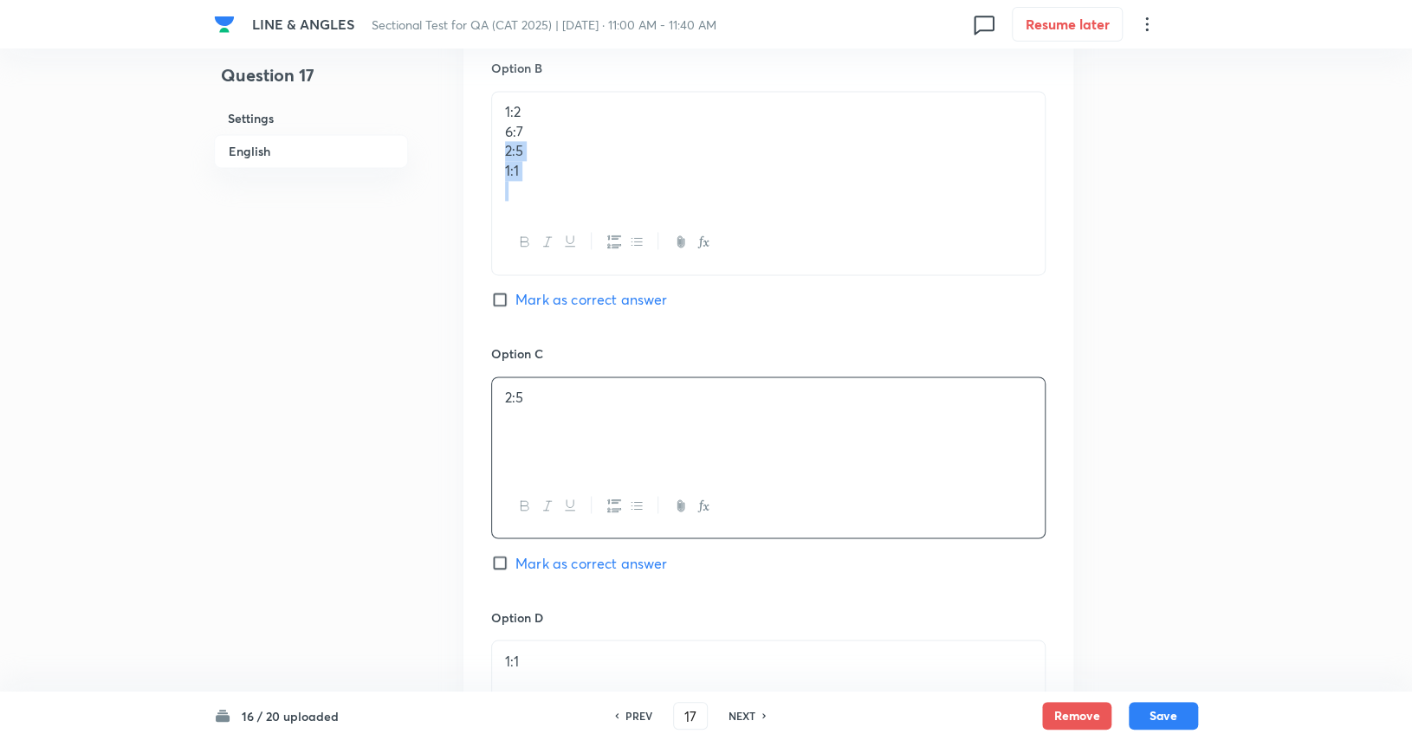
drag, startPoint x: 535, startPoint y: 179, endPoint x: 498, endPoint y: 155, distance: 44.4
click at [498, 155] on div "1:2 6:7 2:5 1:1" at bounding box center [768, 152] width 552 height 120
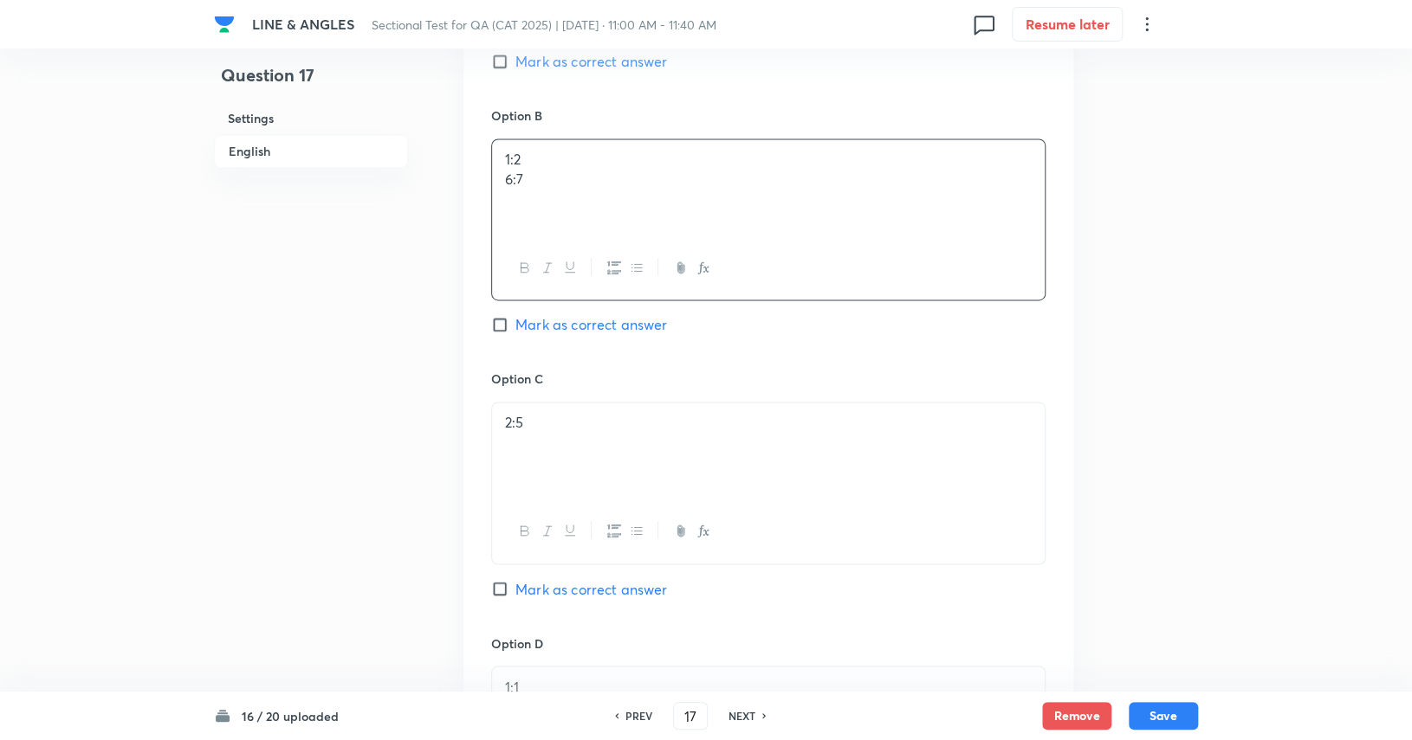
scroll to position [1211, 0]
drag, startPoint x: 531, startPoint y: 160, endPoint x: 481, endPoint y: 165, distance: 50.5
click at [481, 165] on div "Option A 1:2 6:7 2:5 1:1 Mark as correct answer Option B 1:2 6:7 Mark as correc…" at bounding box center [768, 346] width 610 height 1097
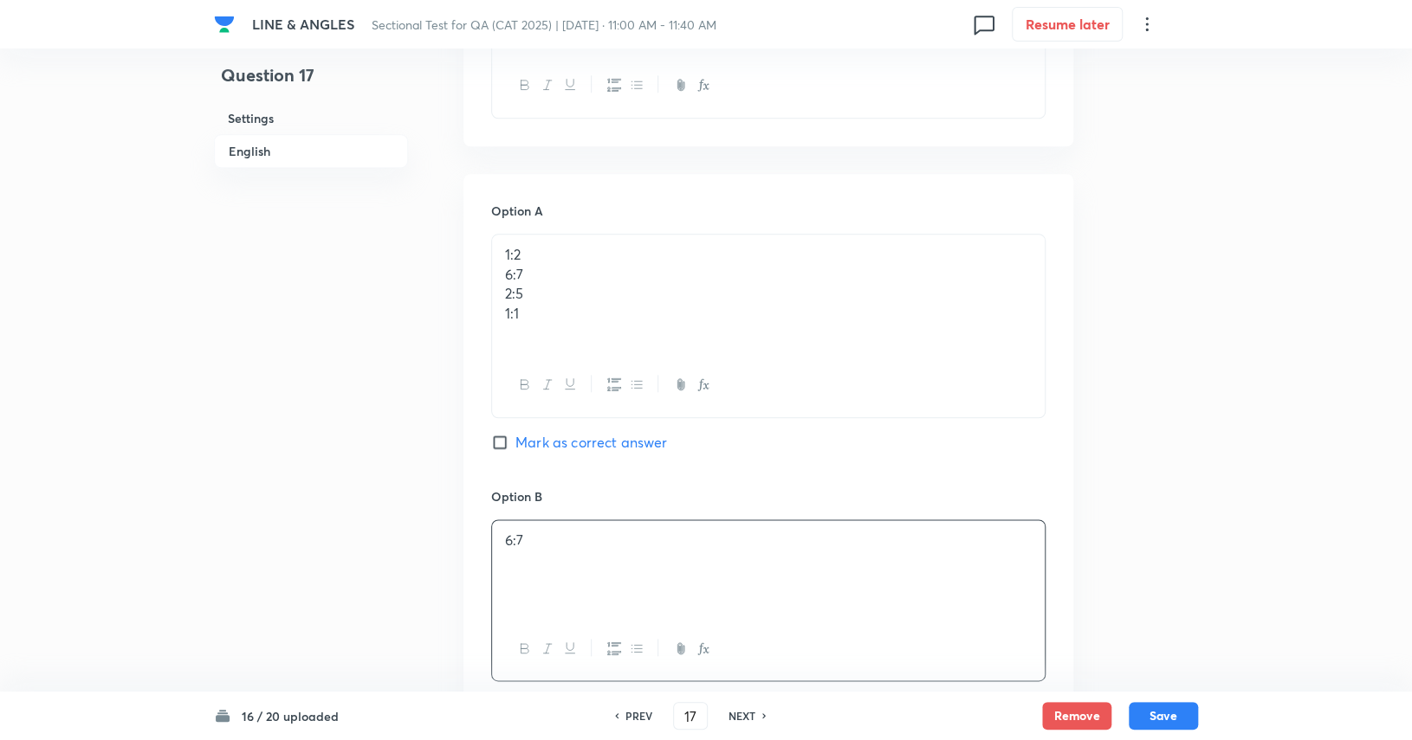
scroll to position [834, 0]
drag, startPoint x: 546, startPoint y: 314, endPoint x: 497, endPoint y: 283, distance: 57.7
click at [497, 283] on div "1:2 6:7 2:5 1:1" at bounding box center [768, 296] width 552 height 120
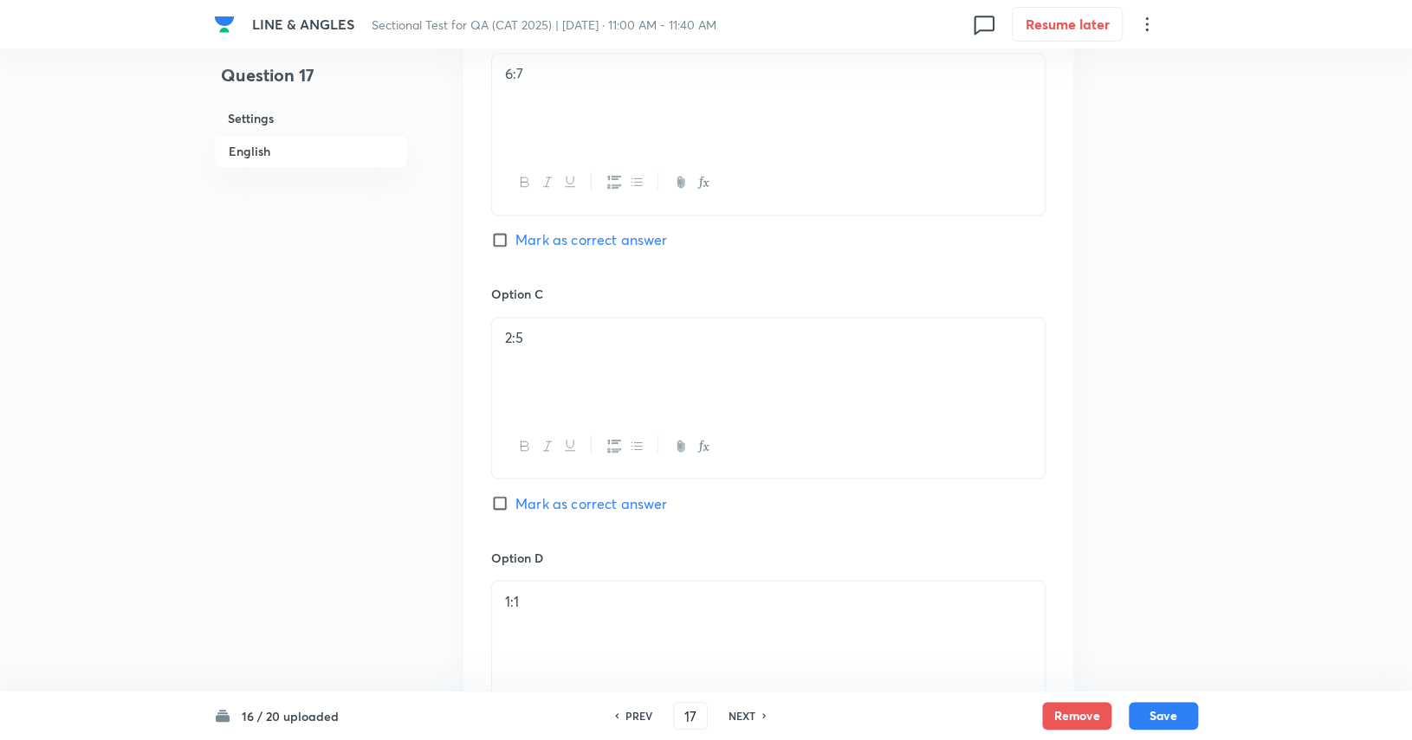
scroll to position [1354, 0]
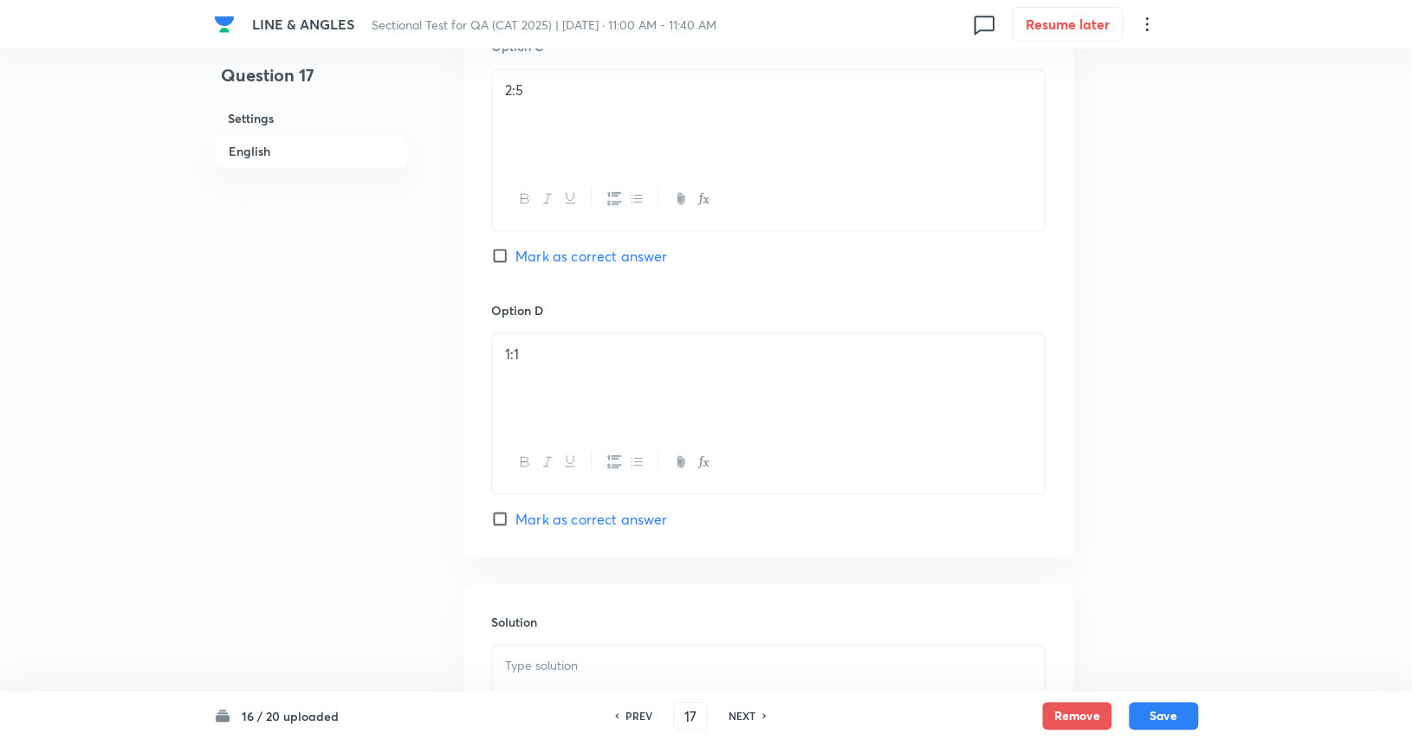
click at [533, 519] on span "Mark as correct answer" at bounding box center [591, 518] width 152 height 21
click at [515, 519] on input "Mark as correct answer" at bounding box center [503, 518] width 24 height 17
checkbox input "true"
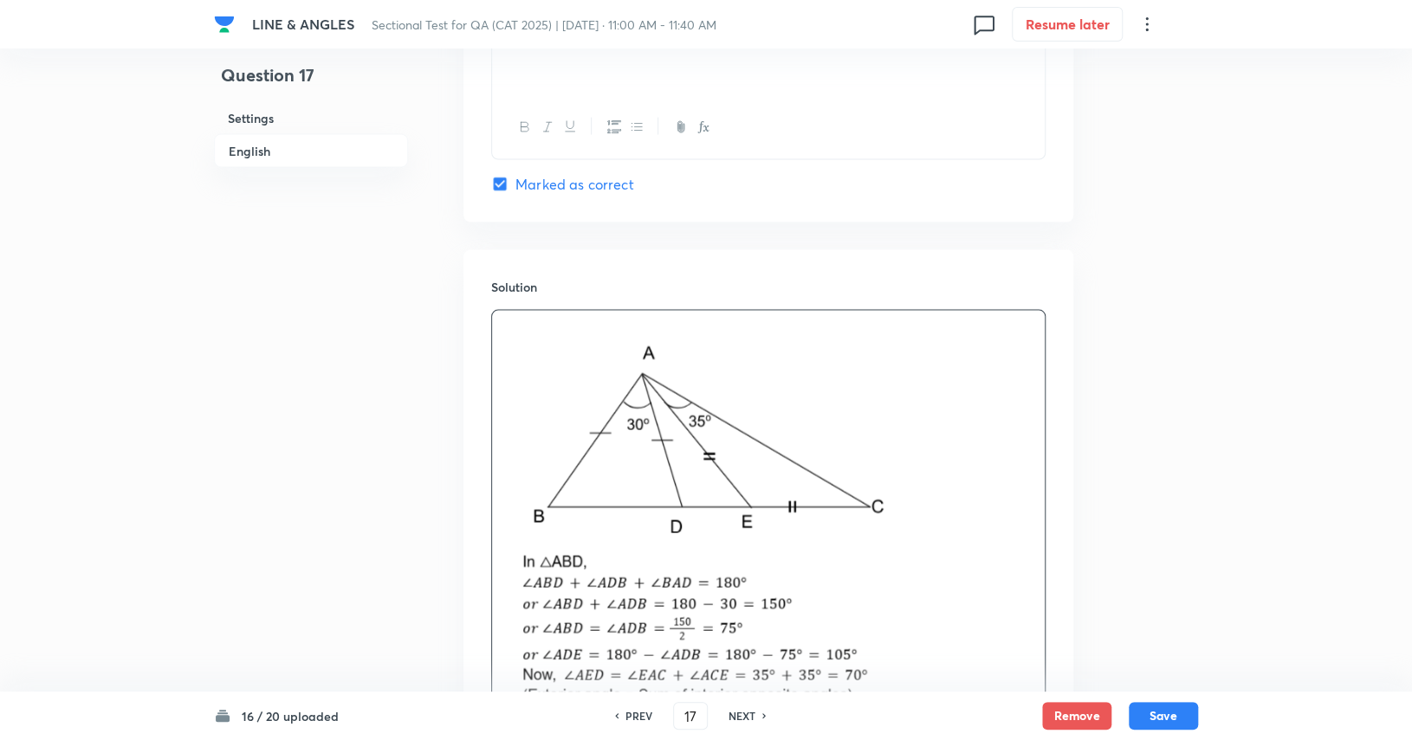
scroll to position [2189, 0]
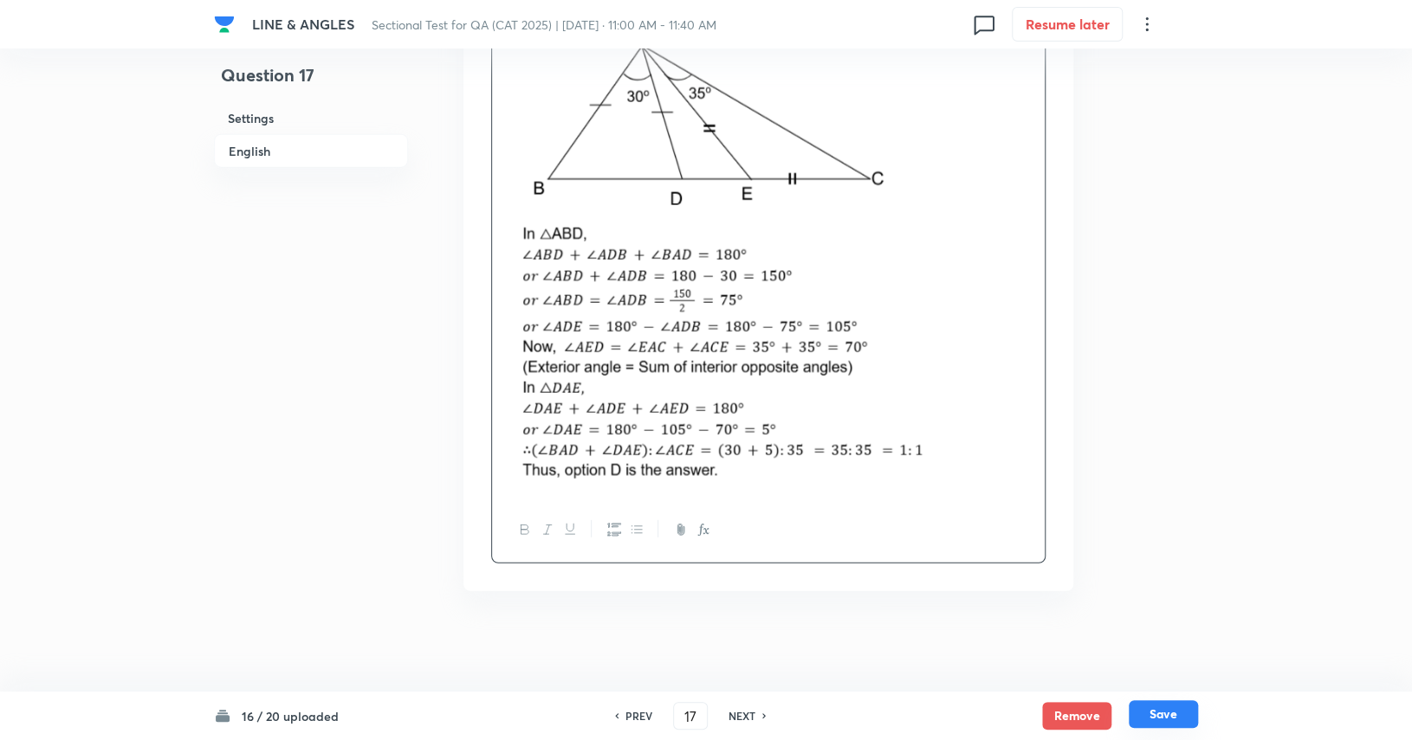
click at [850, 711] on button "Save" at bounding box center [1162, 715] width 69 height 28
type input "18"
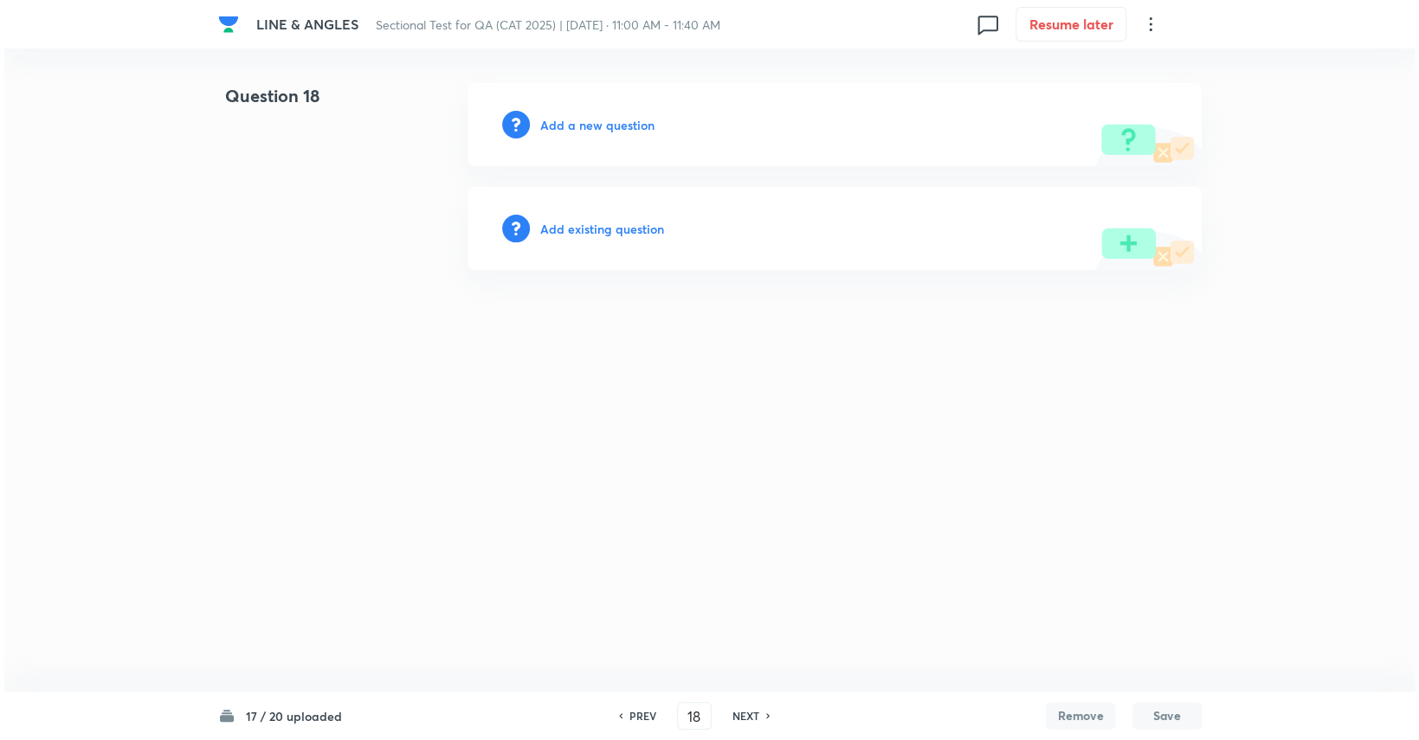
scroll to position [0, 0]
click at [623, 116] on h6 "Add a new question" at bounding box center [597, 125] width 114 height 18
click at [623, 116] on h6 "Choose a question type" at bounding box center [606, 125] width 133 height 18
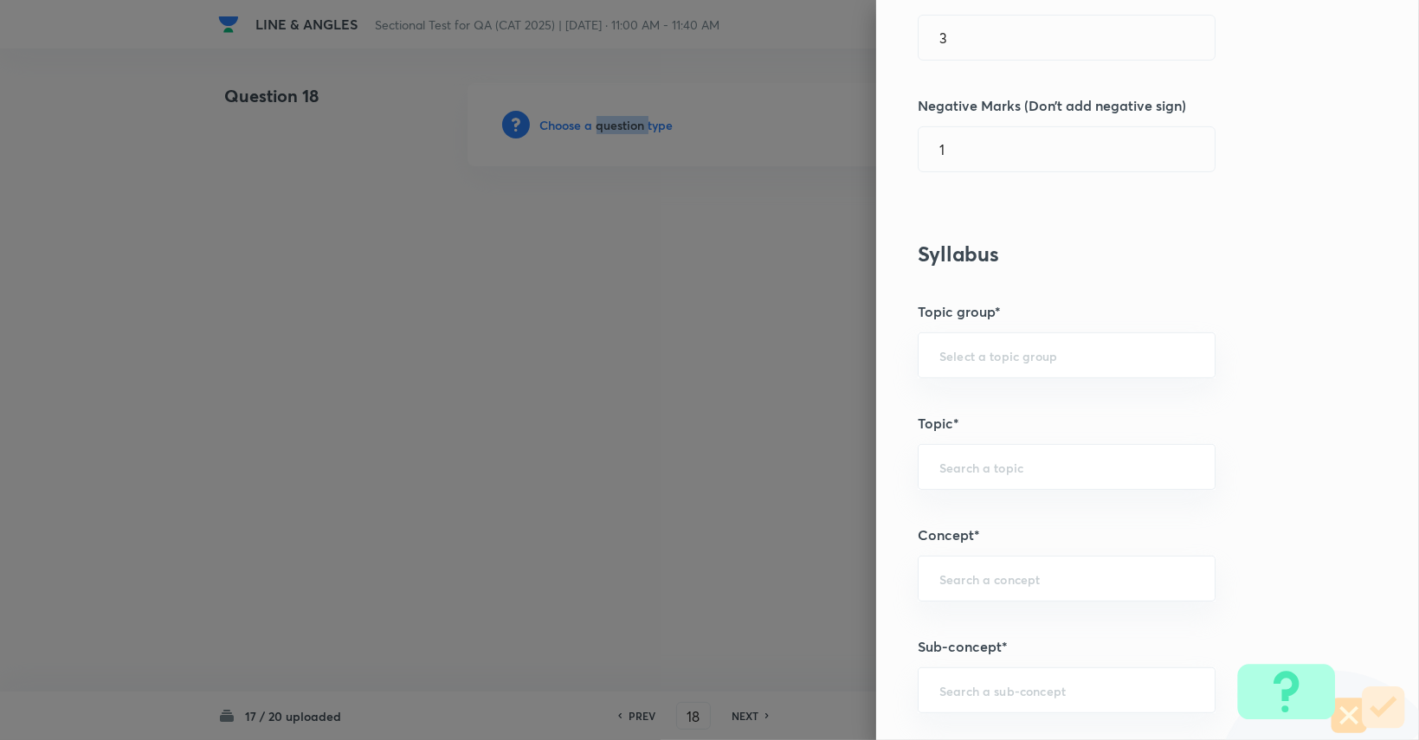
scroll to position [520, 0]
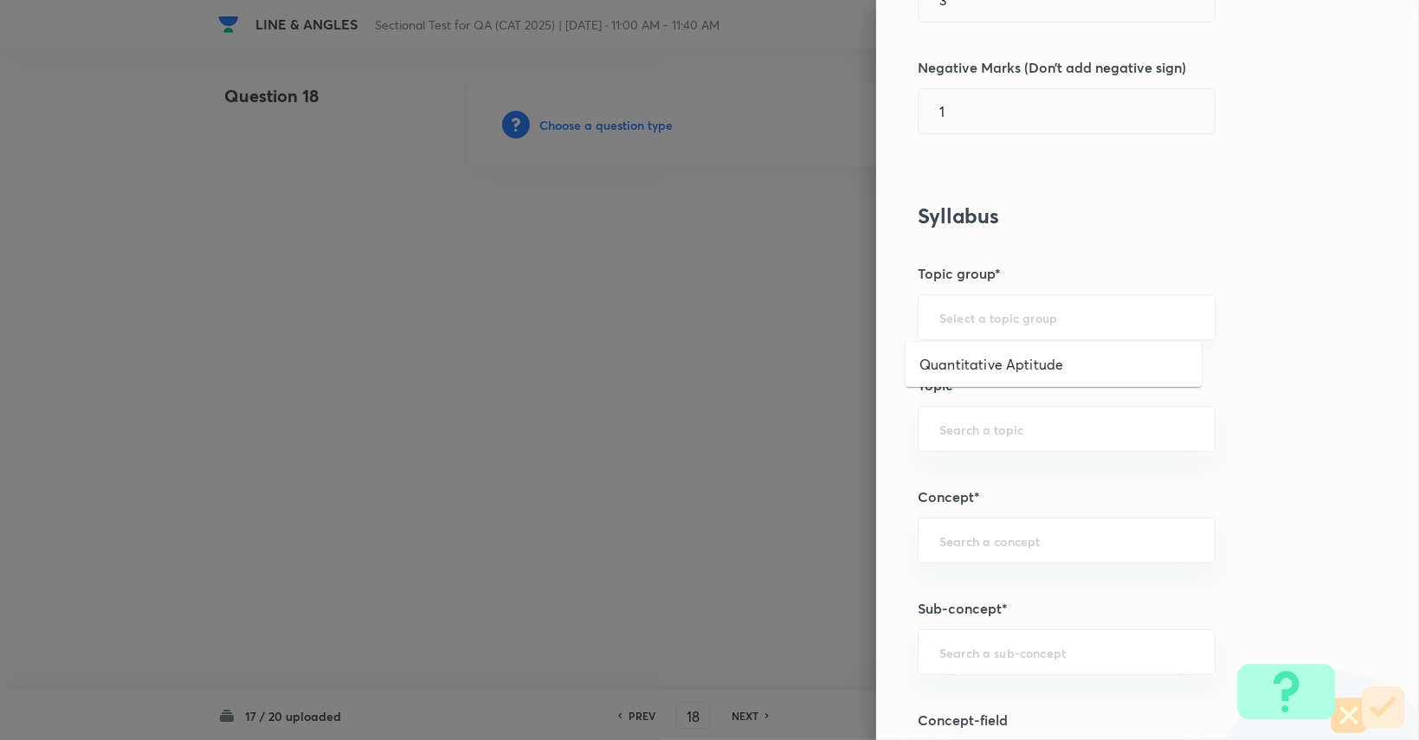
click at [850, 313] on input "text" at bounding box center [1067, 317] width 255 height 16
click at [850, 352] on li "Quantitative Aptitude" at bounding box center [1054, 364] width 296 height 31
type input "Quantitative Aptitude"
click at [850, 425] on input "text" at bounding box center [1067, 429] width 255 height 16
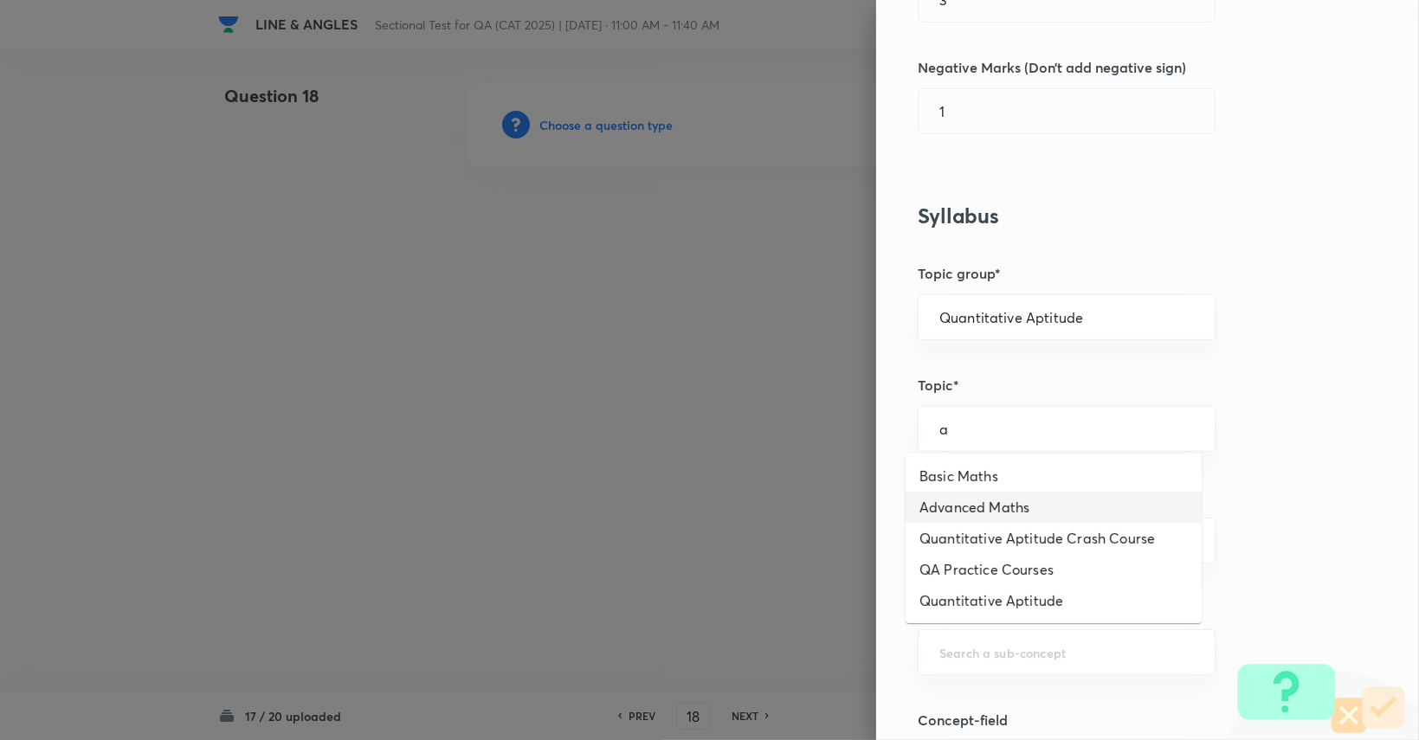
click at [850, 501] on li "Advanced Maths" at bounding box center [1054, 507] width 296 height 31
type input "Advanced Maths"
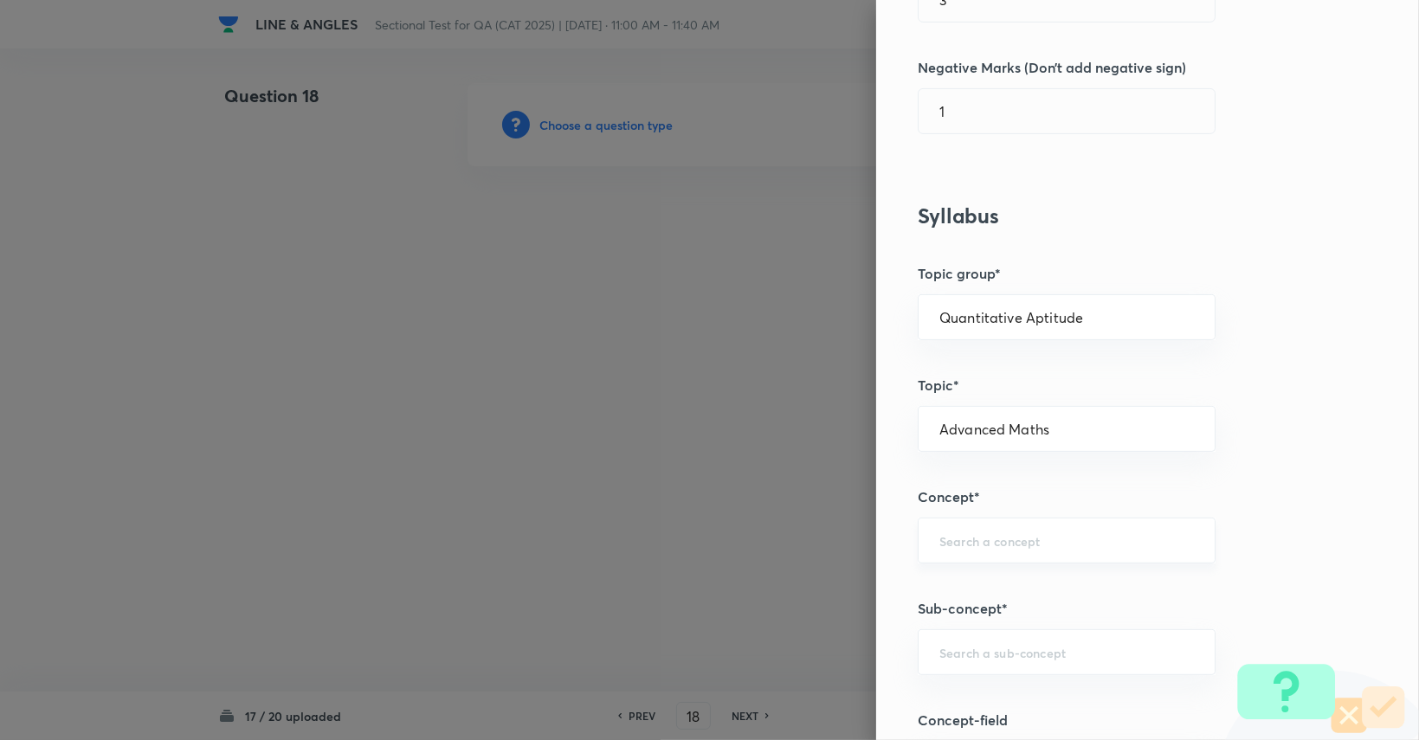
click at [850, 518] on div "​" at bounding box center [1067, 541] width 298 height 46
click at [850, 585] on li "Geometry" at bounding box center [1054, 587] width 296 height 31
type input "Geometry"
click at [850, 655] on input "text" at bounding box center [1067, 652] width 255 height 16
click at [850, 605] on li "Lines and Angles" at bounding box center [1054, 601] width 296 height 31
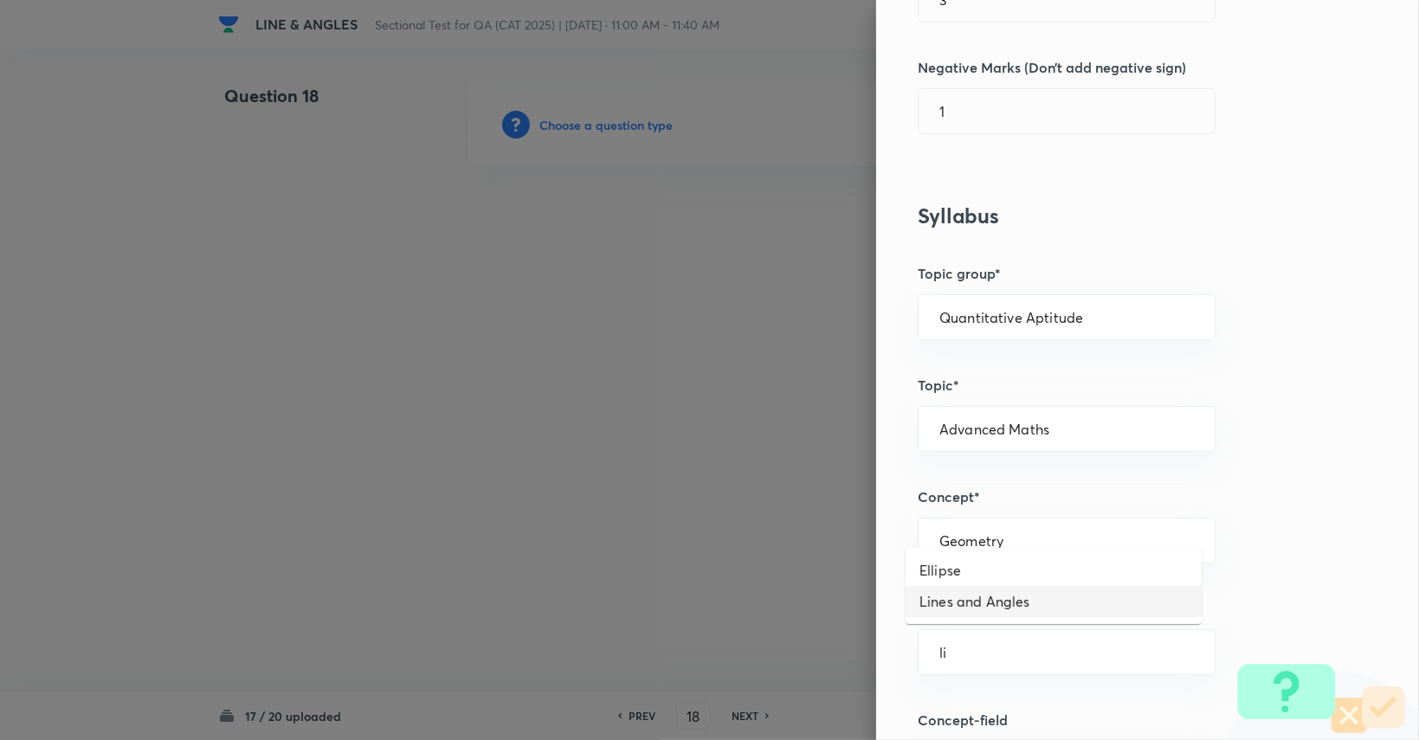
type input "Lines and Angles"
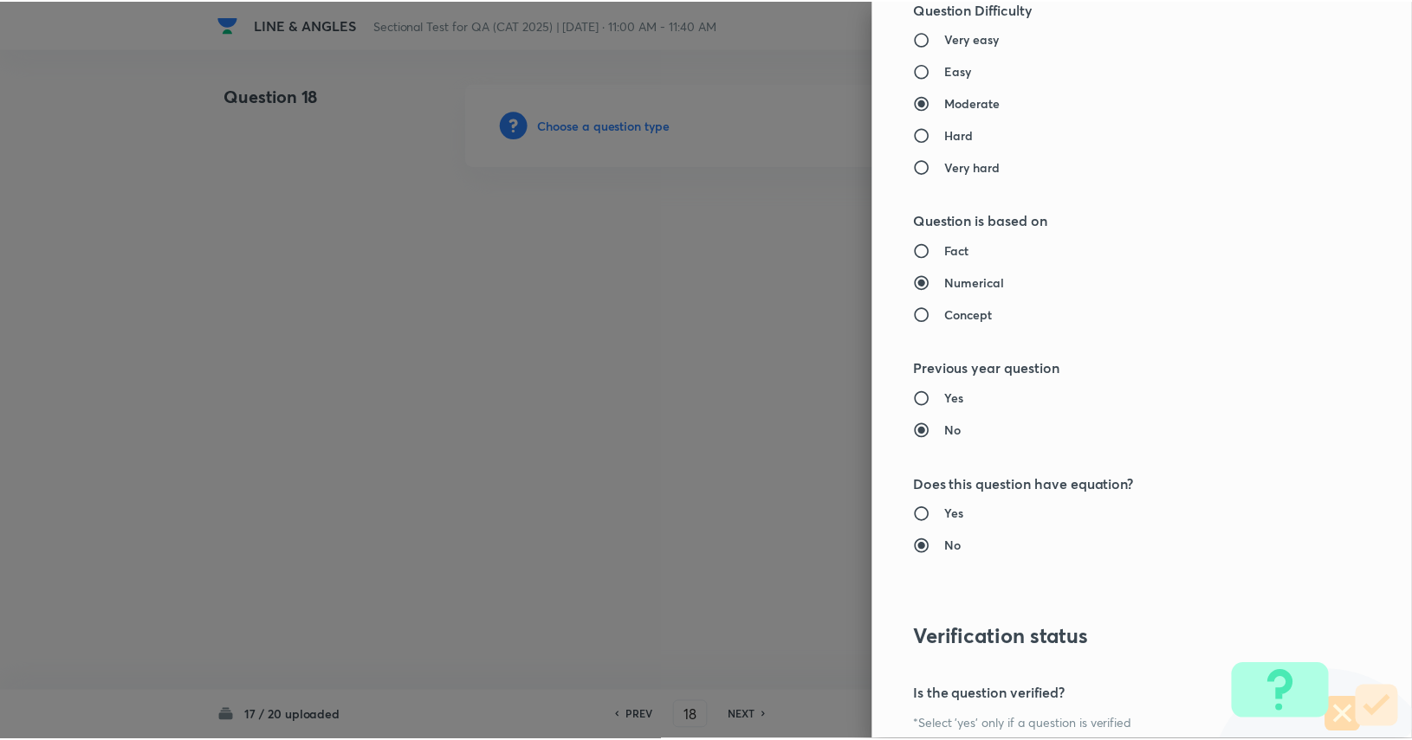
scroll to position [1617, 0]
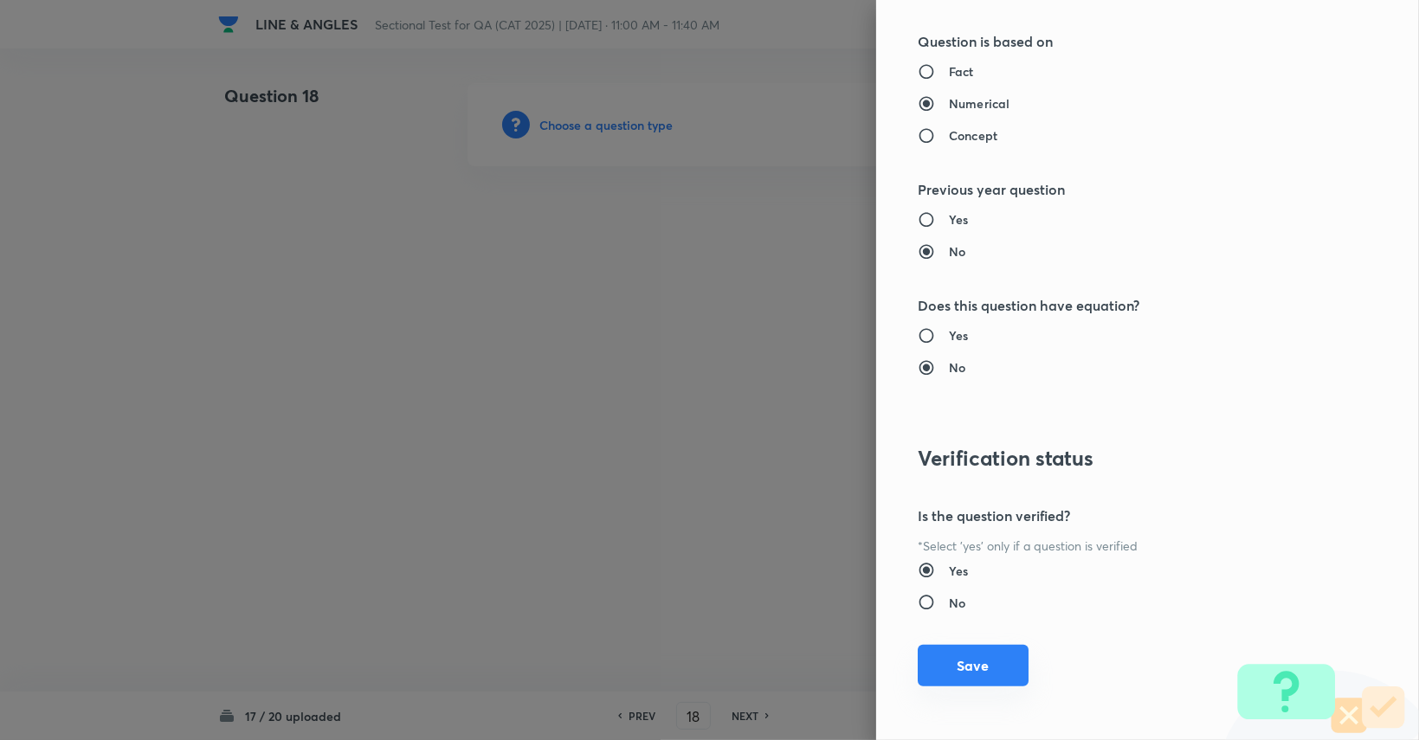
click at [850, 665] on button "Save" at bounding box center [973, 666] width 111 height 42
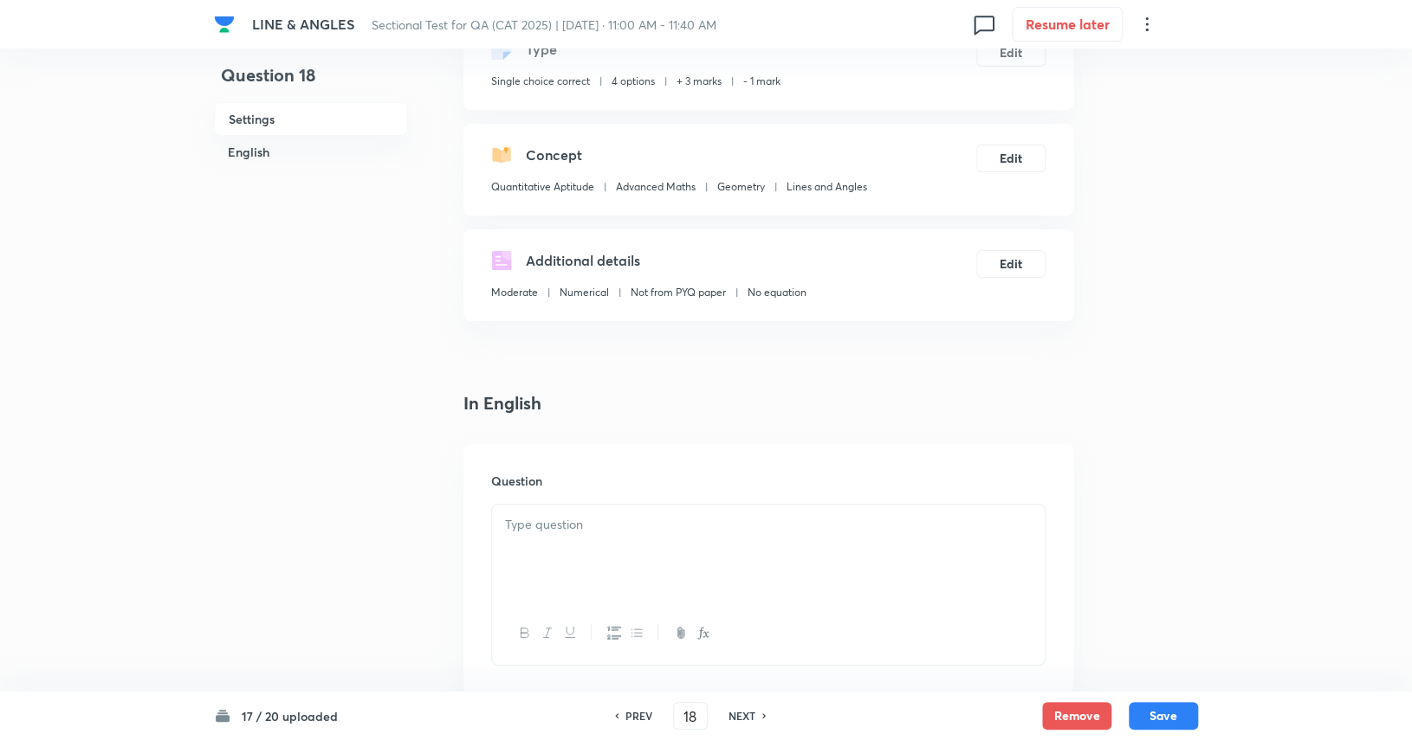
scroll to position [520, 0]
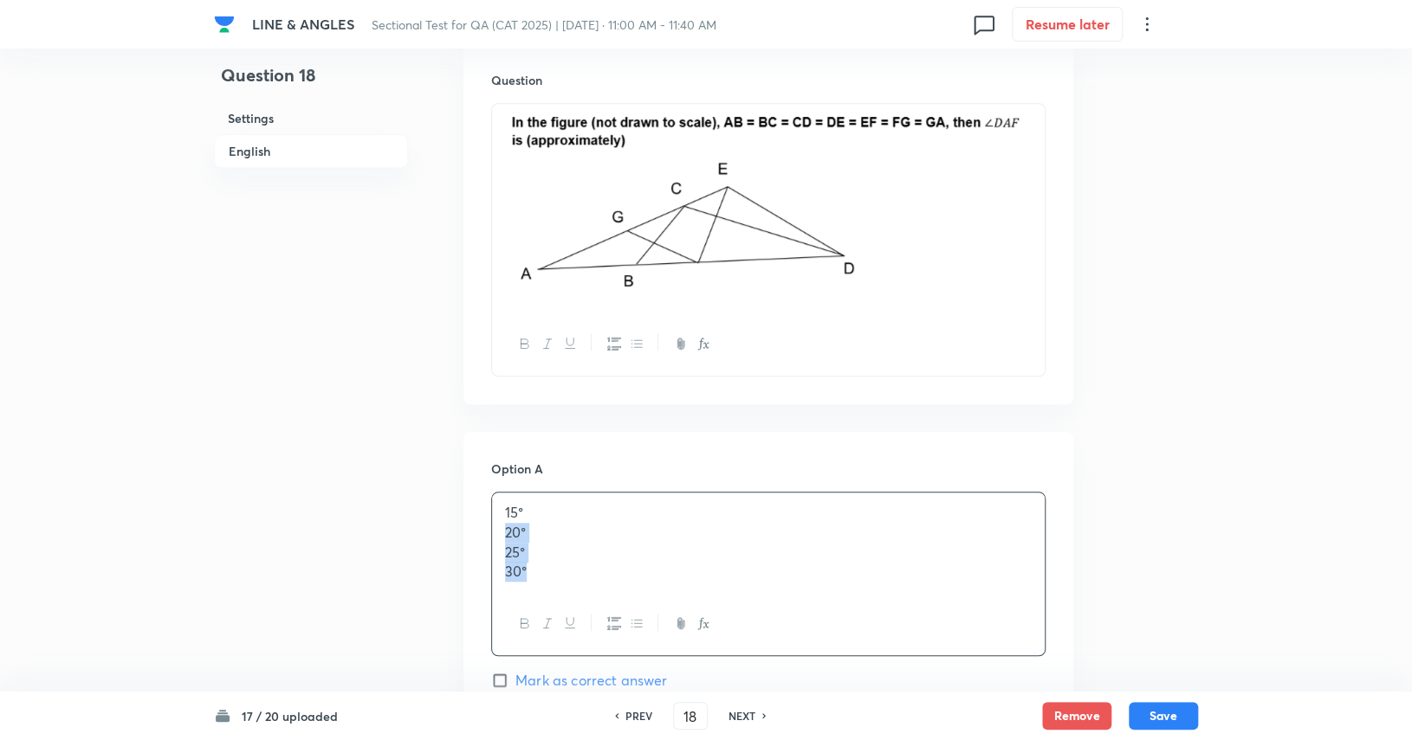
drag, startPoint x: 495, startPoint y: 538, endPoint x: 530, endPoint y: 569, distance: 46.6
click at [537, 603] on div "15° 20° 25° 30°" at bounding box center [768, 574] width 554 height 165
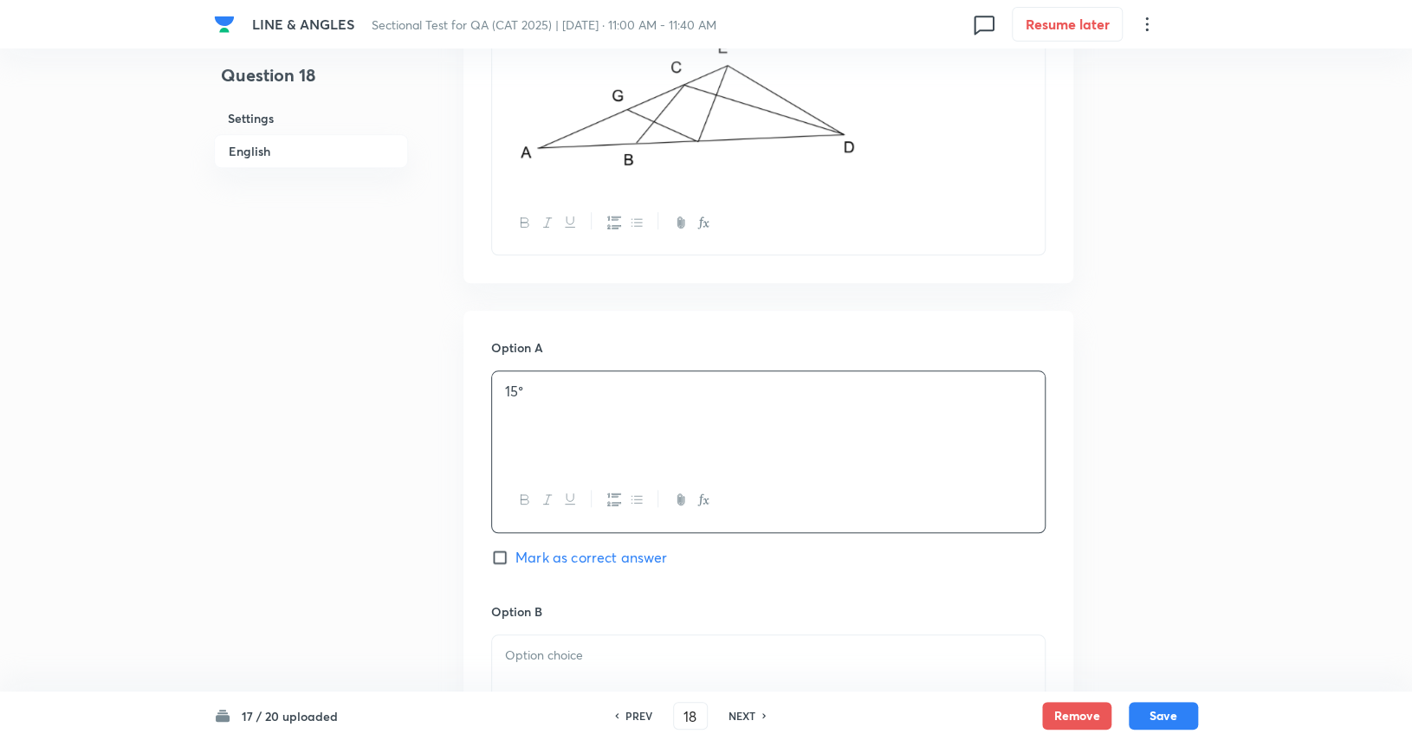
scroll to position [693, 0]
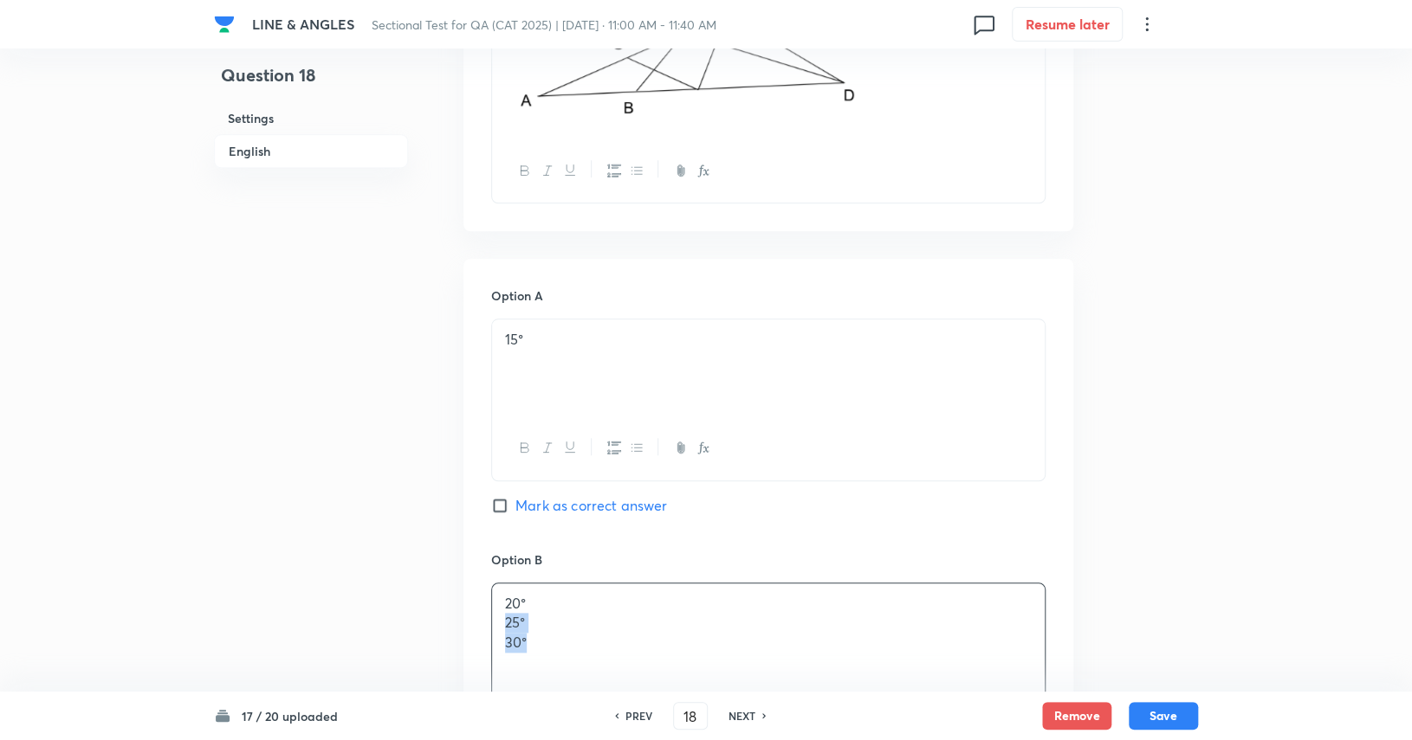
drag, startPoint x: 553, startPoint y: 650, endPoint x: 480, endPoint y: 624, distance: 78.4
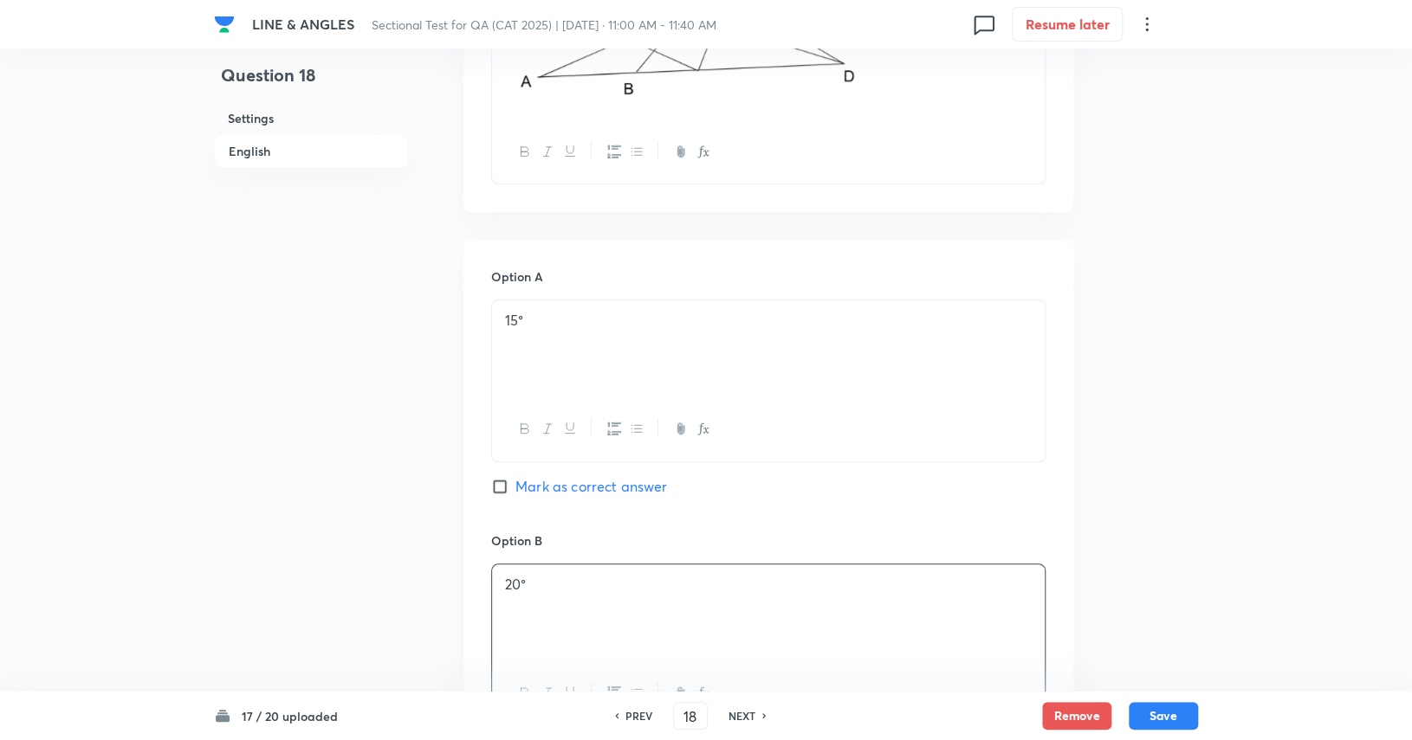
scroll to position [1126, 0]
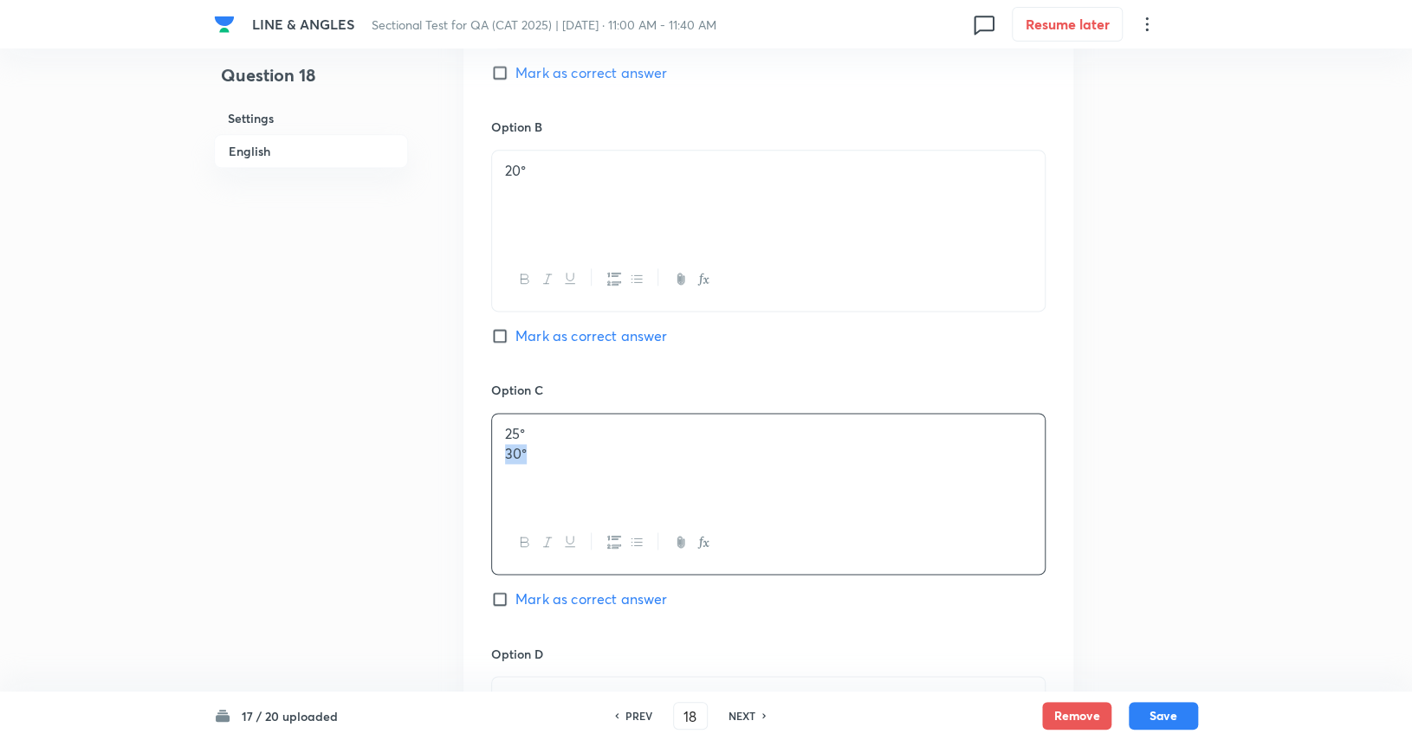
drag, startPoint x: 557, startPoint y: 462, endPoint x: 492, endPoint y: 452, distance: 65.6
click at [492, 452] on div "25° 30°" at bounding box center [768, 462] width 552 height 97
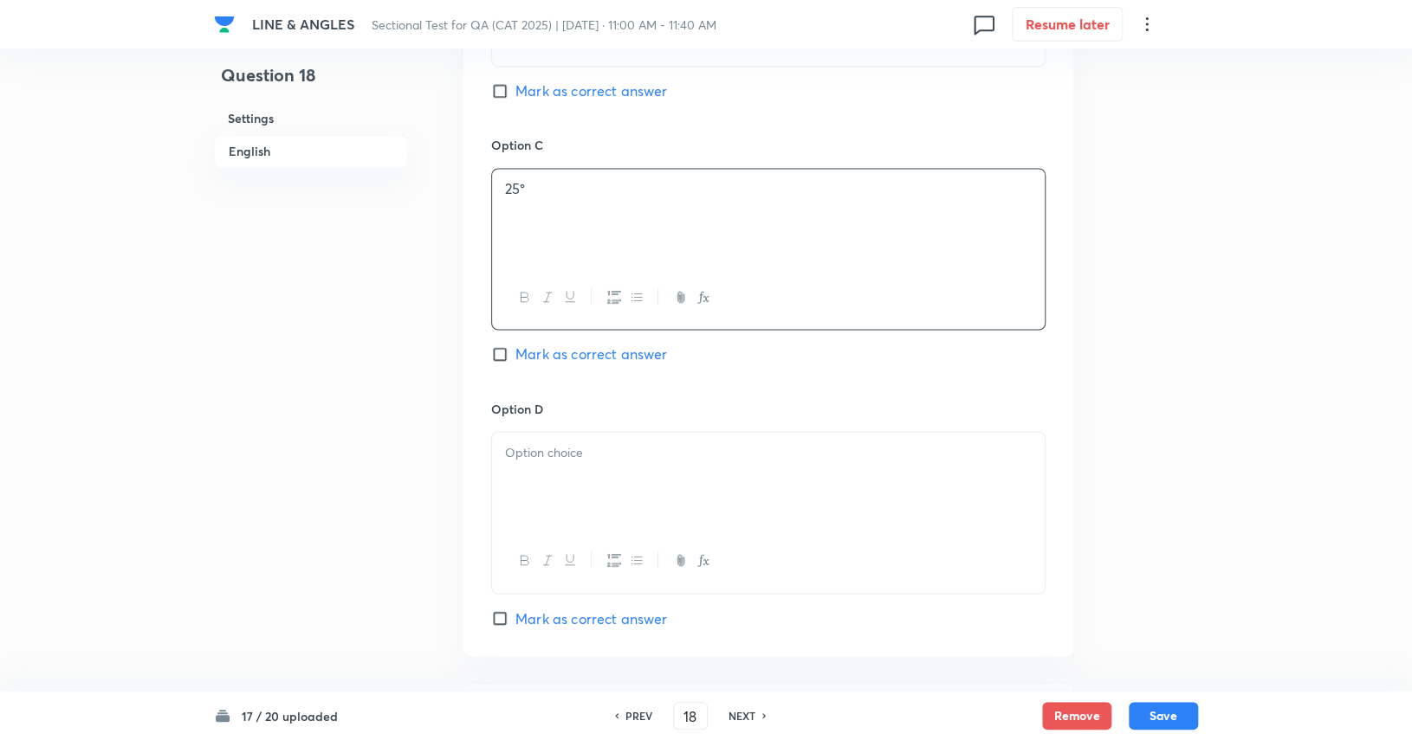
scroll to position [1472, 0]
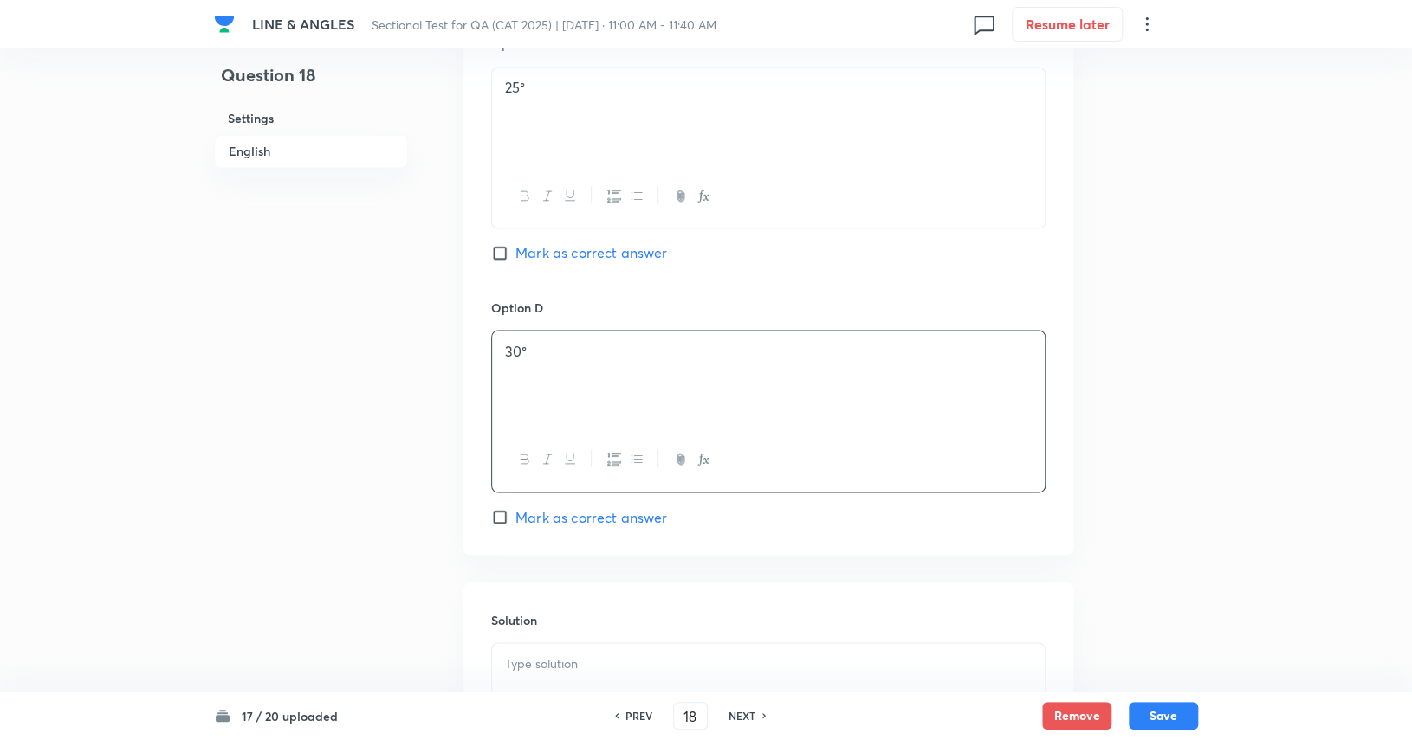
click at [658, 249] on span "Mark as correct answer" at bounding box center [591, 252] width 152 height 21
click at [515, 249] on input "Mark as correct answer" at bounding box center [503, 252] width 24 height 17
checkbox input "true"
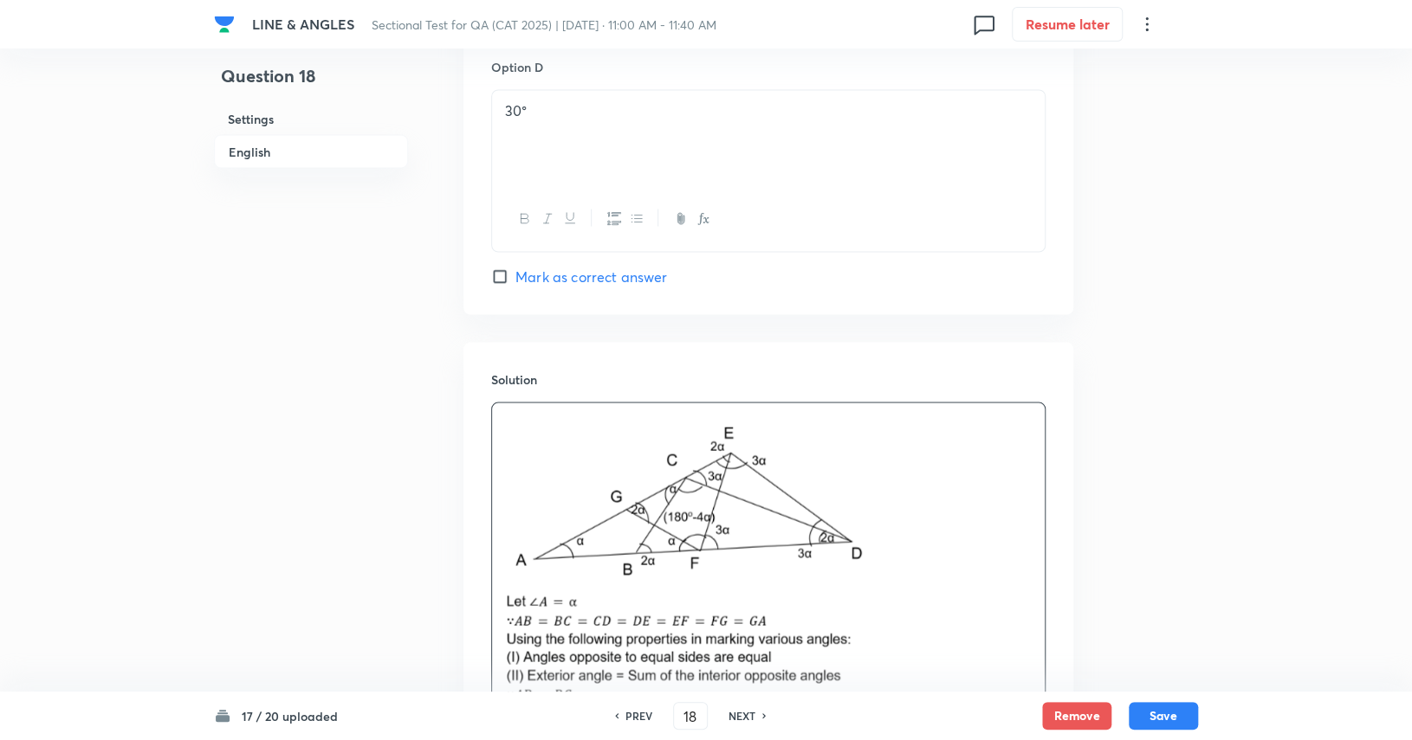
scroll to position [2146, 0]
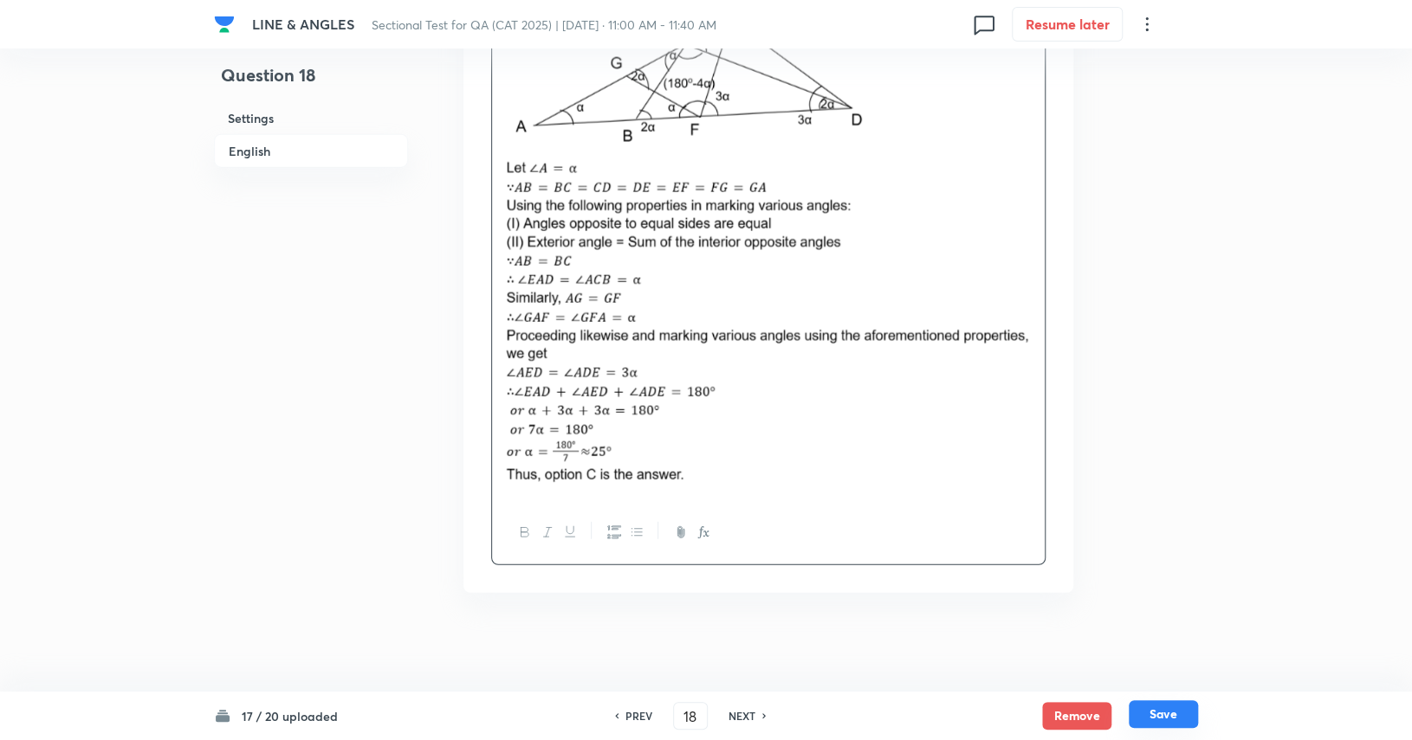
click at [850, 715] on button "Save" at bounding box center [1162, 715] width 69 height 28
type input "19"
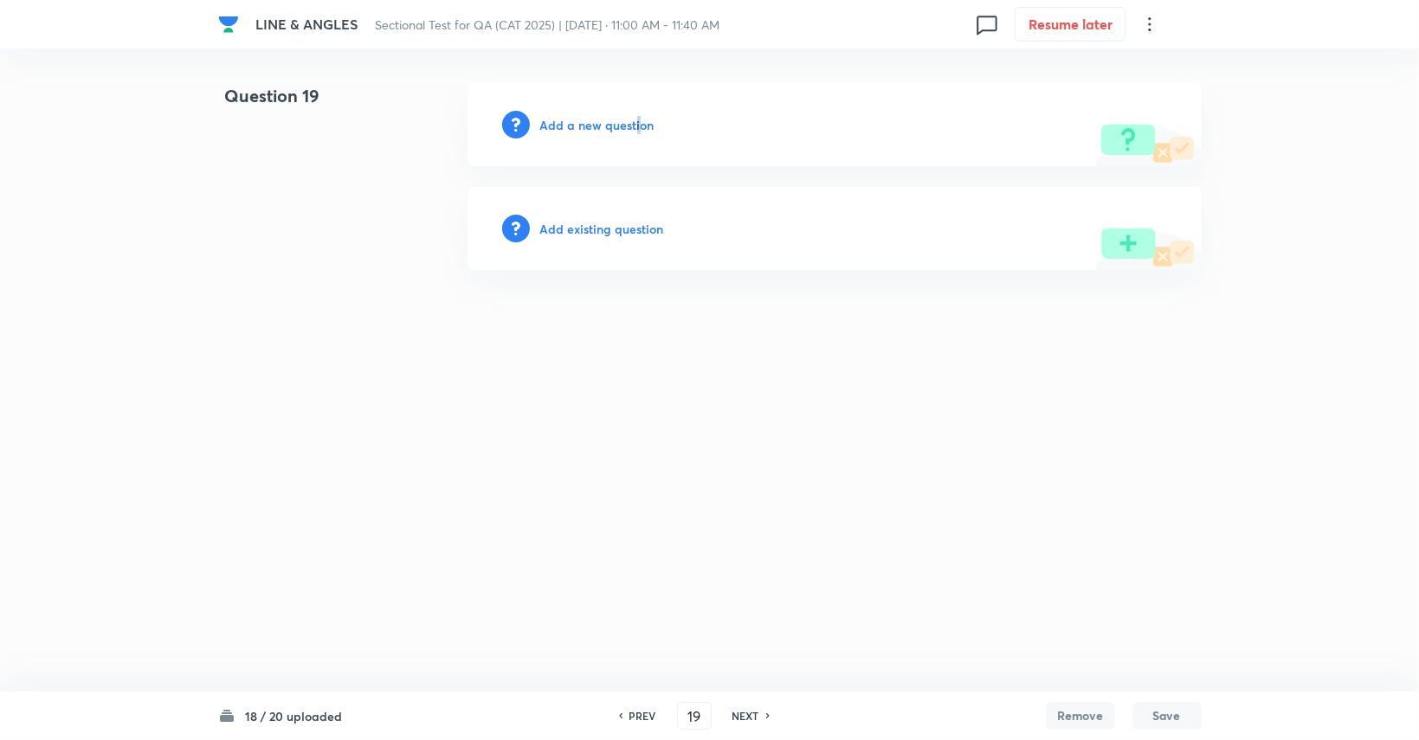
click at [636, 126] on h6 "Add a new question" at bounding box center [597, 125] width 114 height 18
click at [636, 126] on h6 "Choose a question type" at bounding box center [606, 125] width 133 height 18
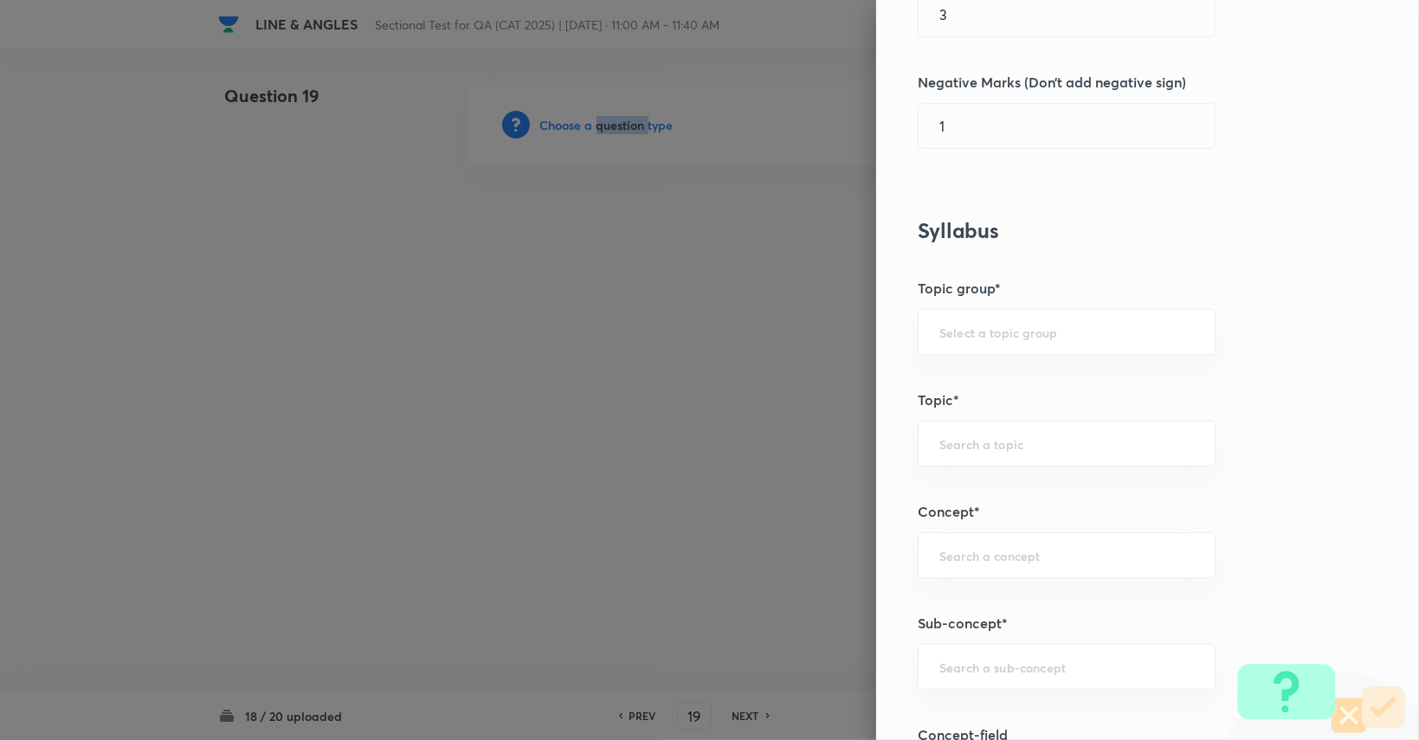
scroll to position [520, 0]
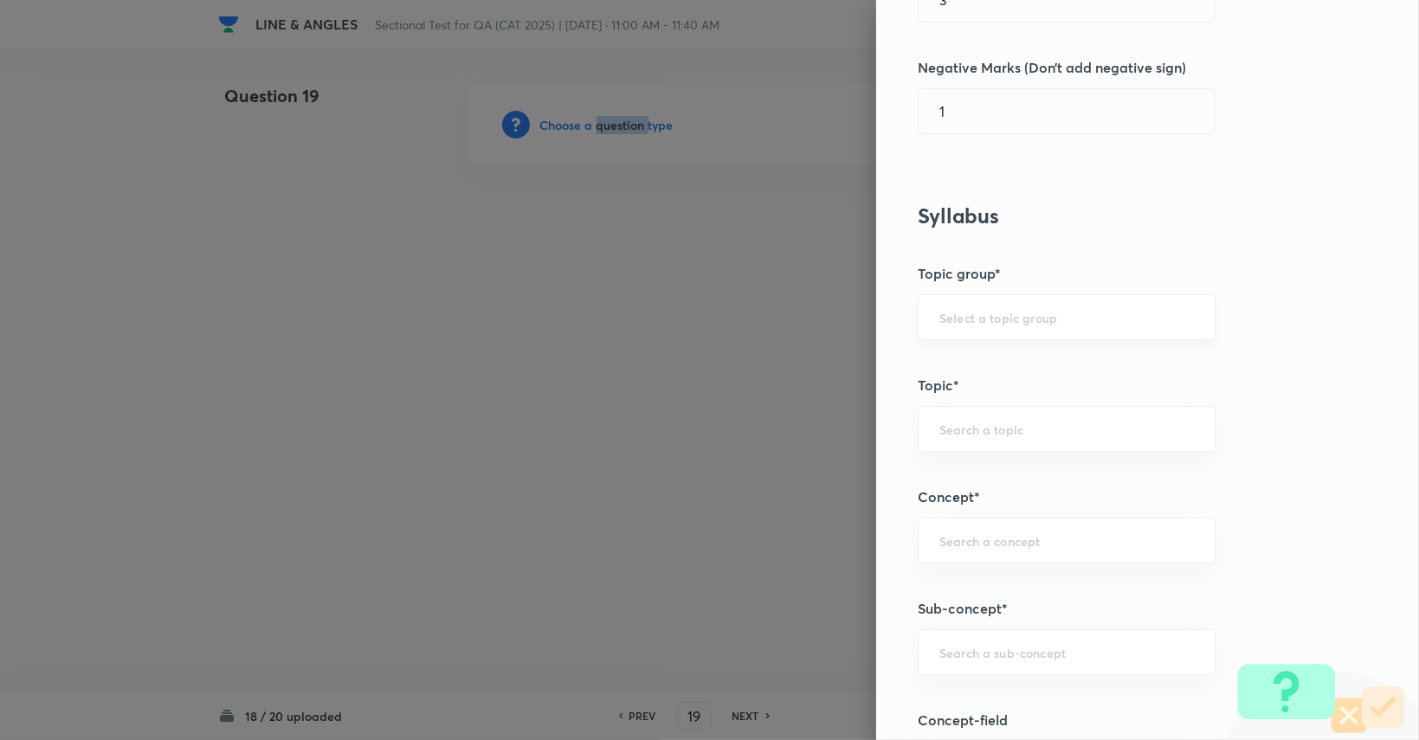
click at [850, 305] on div "​" at bounding box center [1067, 317] width 298 height 46
click at [850, 365] on li "Quantitative Aptitude" at bounding box center [1054, 364] width 296 height 31
type input "Quantitative Aptitude"
click at [850, 435] on input "text" at bounding box center [1067, 429] width 255 height 16
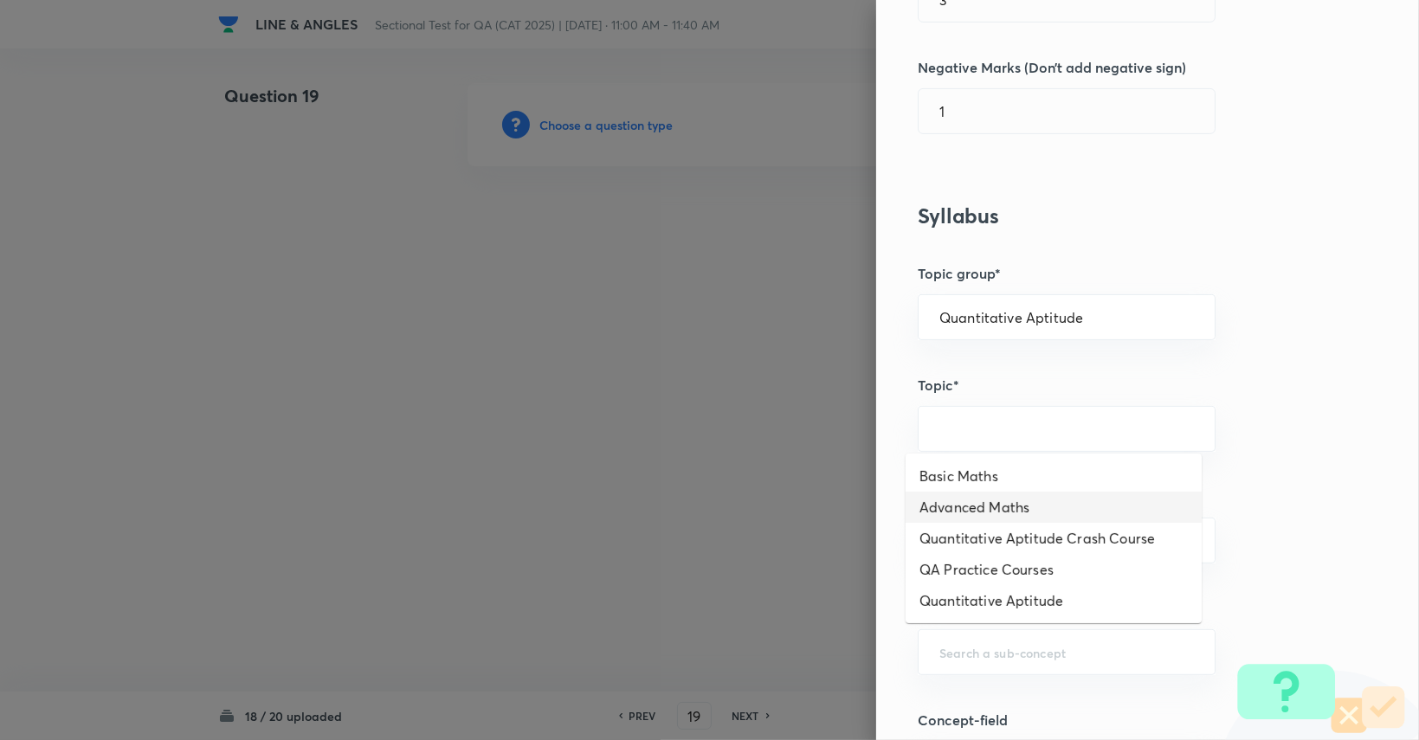
click at [850, 514] on li "Advanced Maths" at bounding box center [1054, 507] width 296 height 31
type input "Advanced Maths"
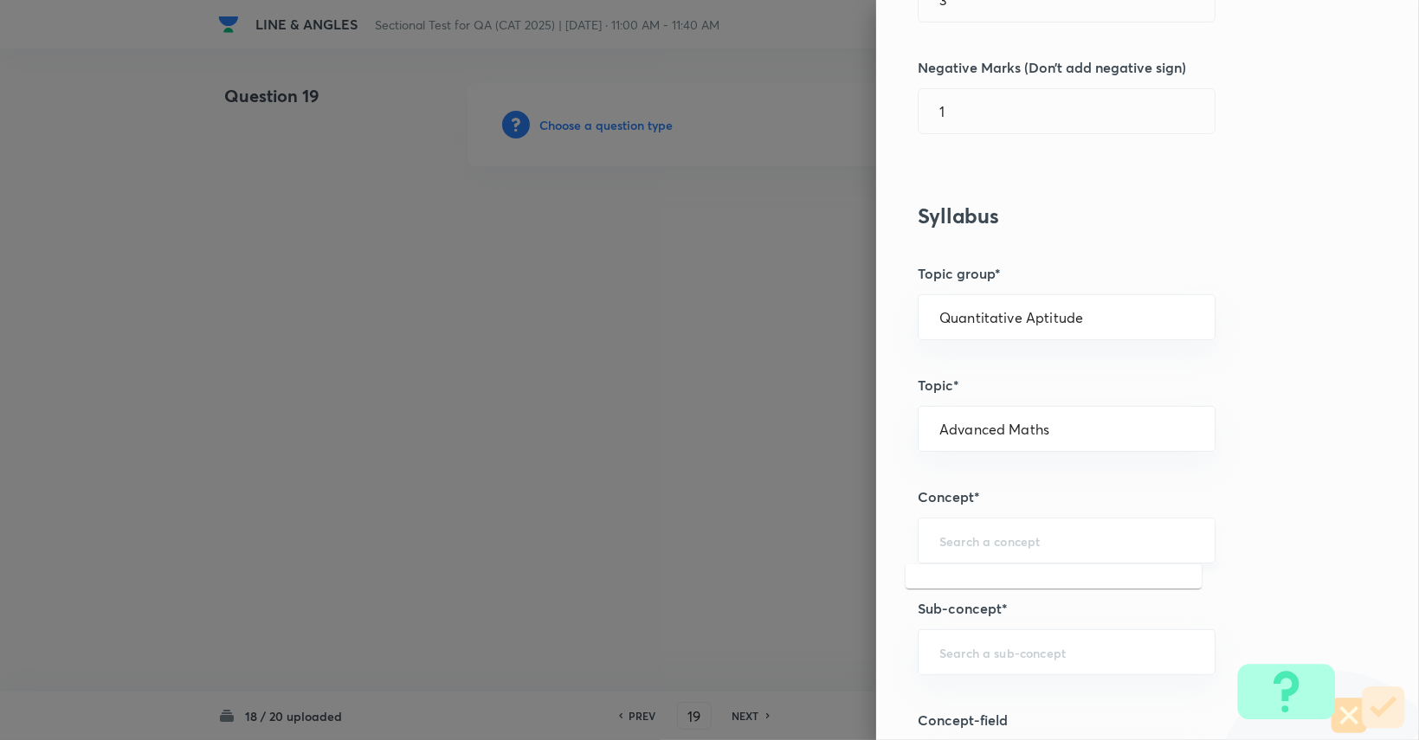
click at [850, 533] on input "text" at bounding box center [1067, 541] width 255 height 16
click at [850, 586] on li "Geometry" at bounding box center [1054, 587] width 296 height 31
type input "Geometry"
click at [850, 635] on div "​" at bounding box center [1067, 653] width 298 height 46
click at [850, 611] on li "Lines and Angles" at bounding box center [1054, 601] width 296 height 31
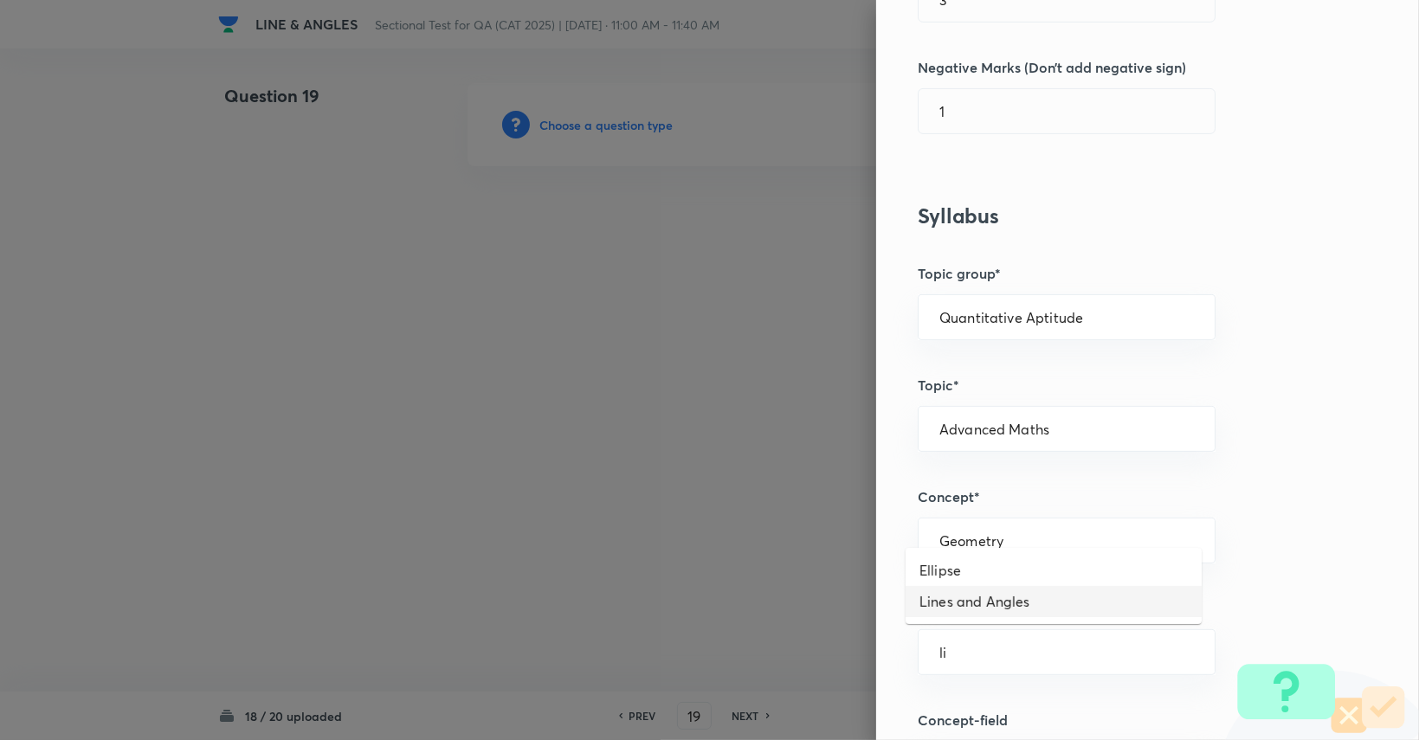
type input "Lines and Angles"
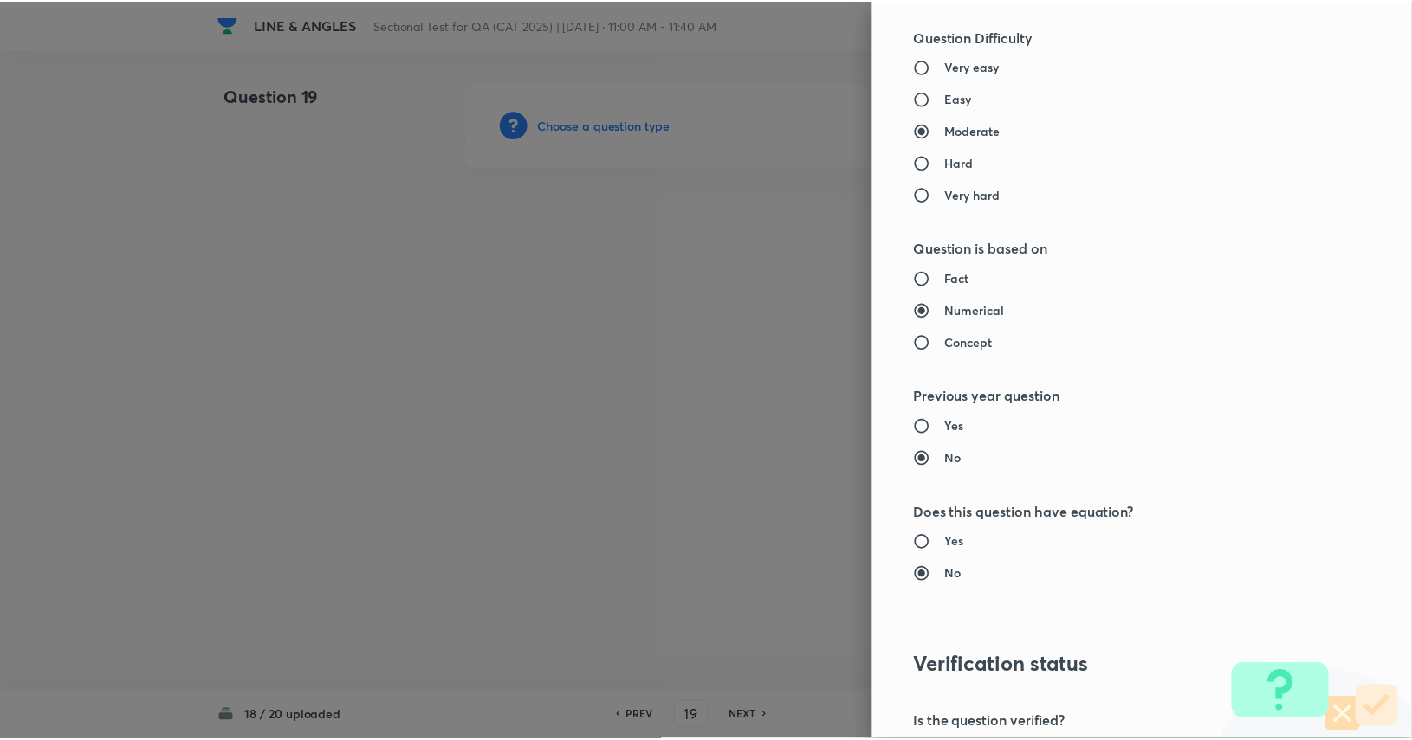
scroll to position [1617, 0]
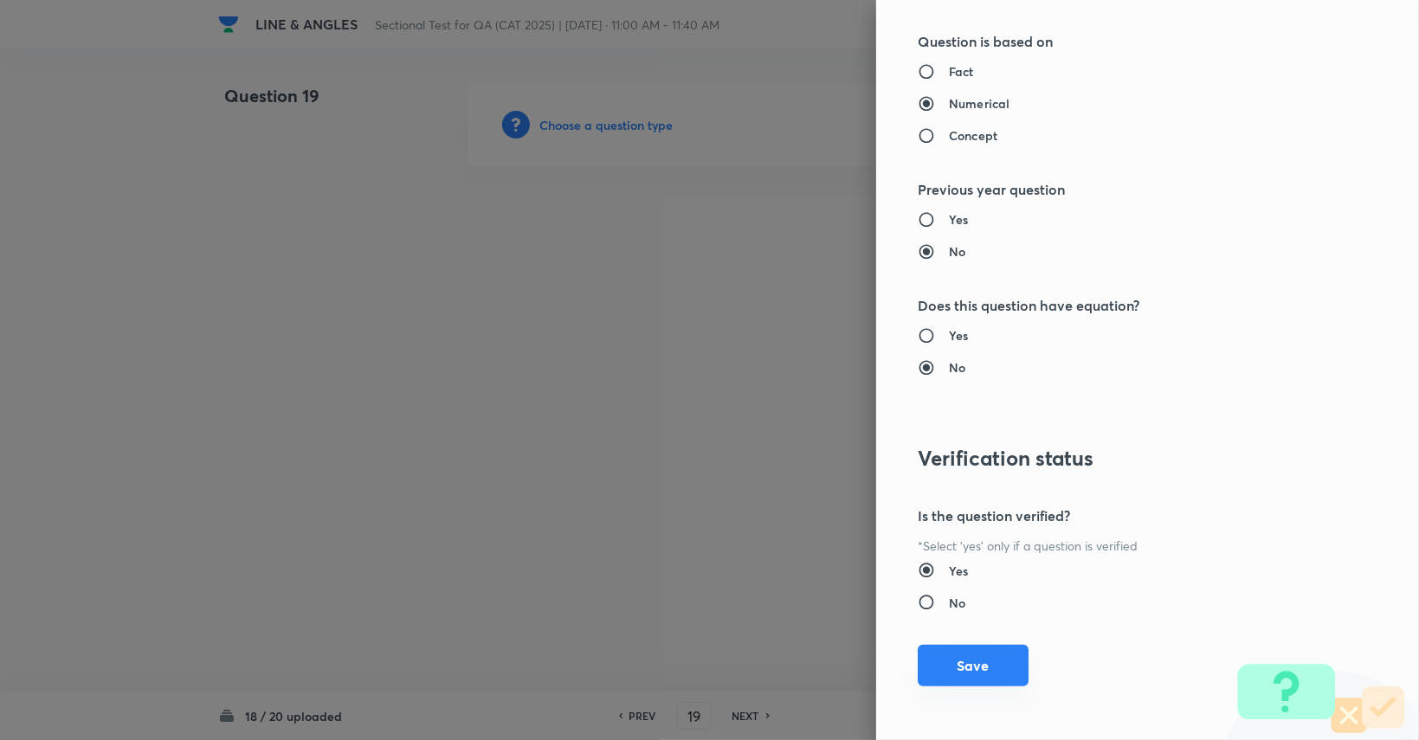
click at [850, 671] on button "Save" at bounding box center [973, 666] width 111 height 42
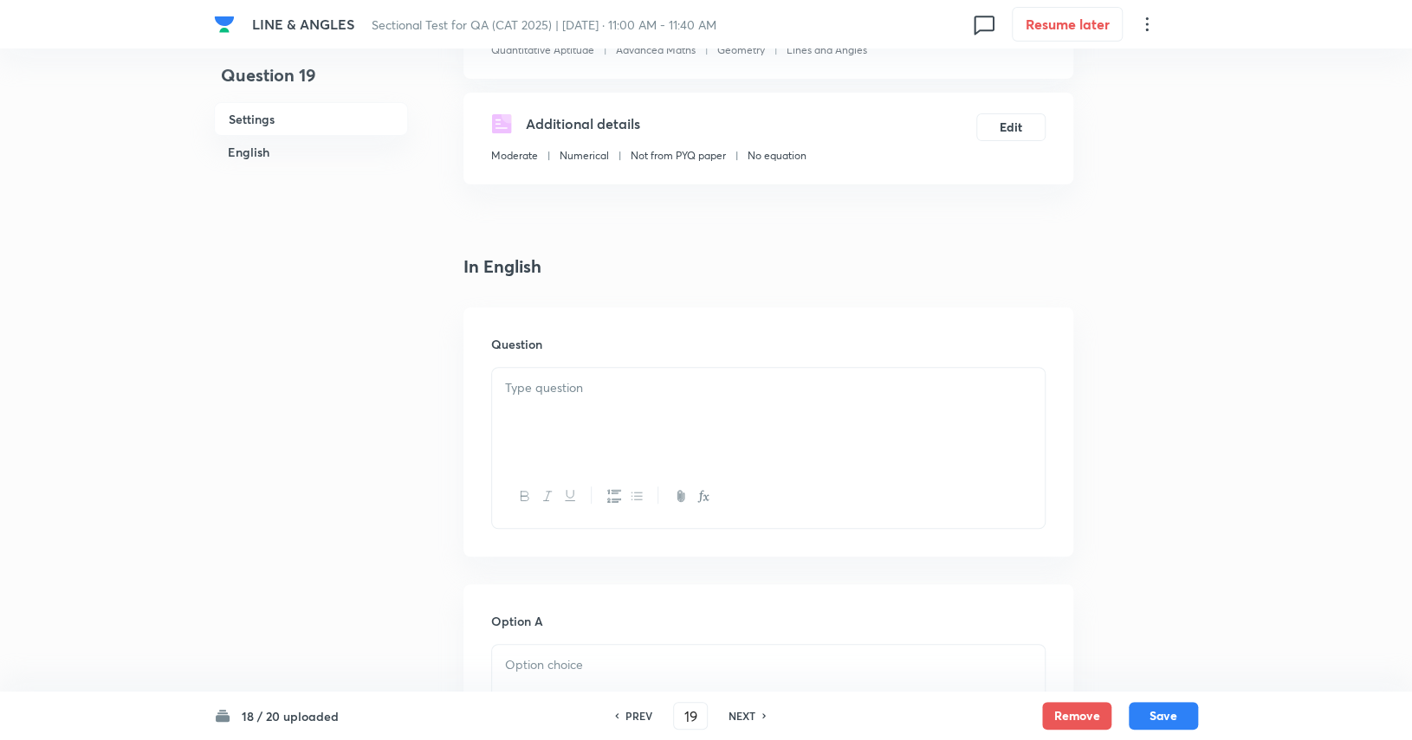
scroll to position [260, 0]
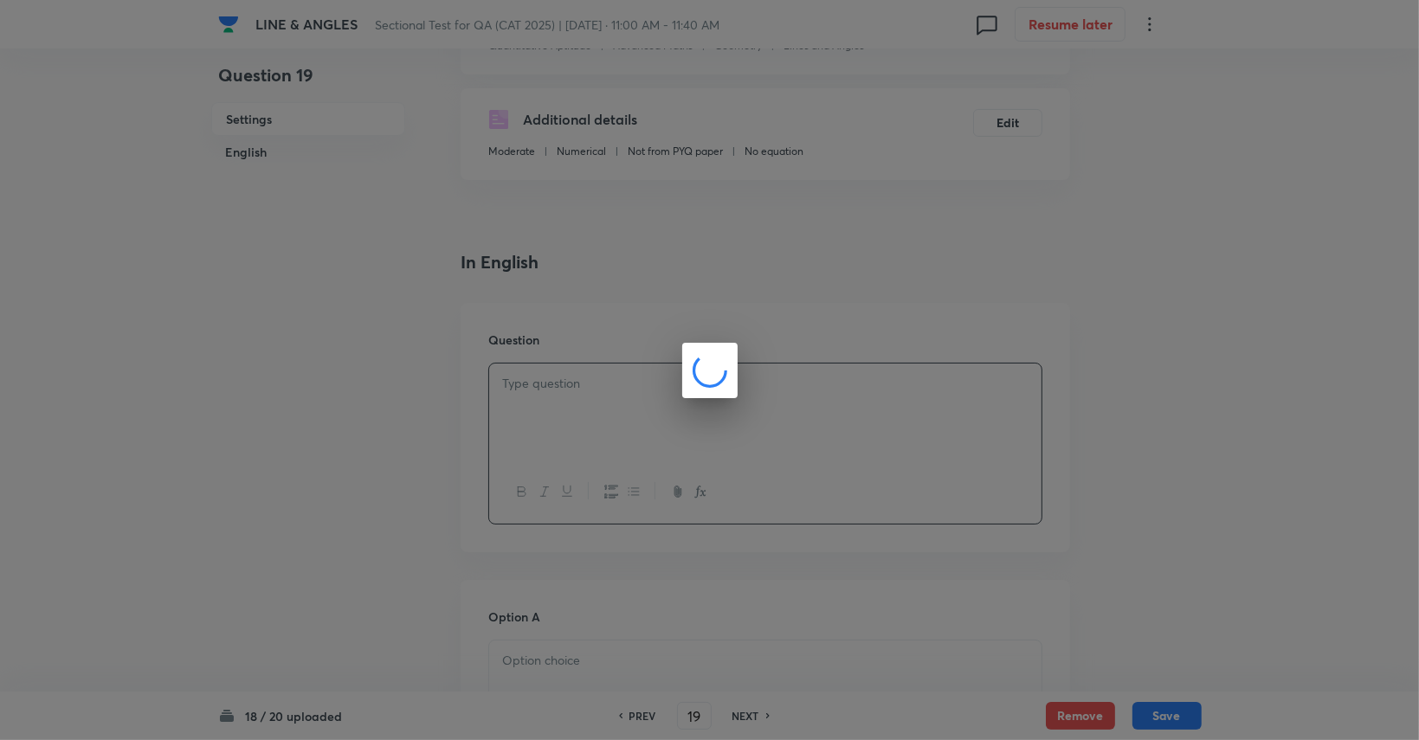
click at [766, 214] on div at bounding box center [709, 370] width 1419 height 740
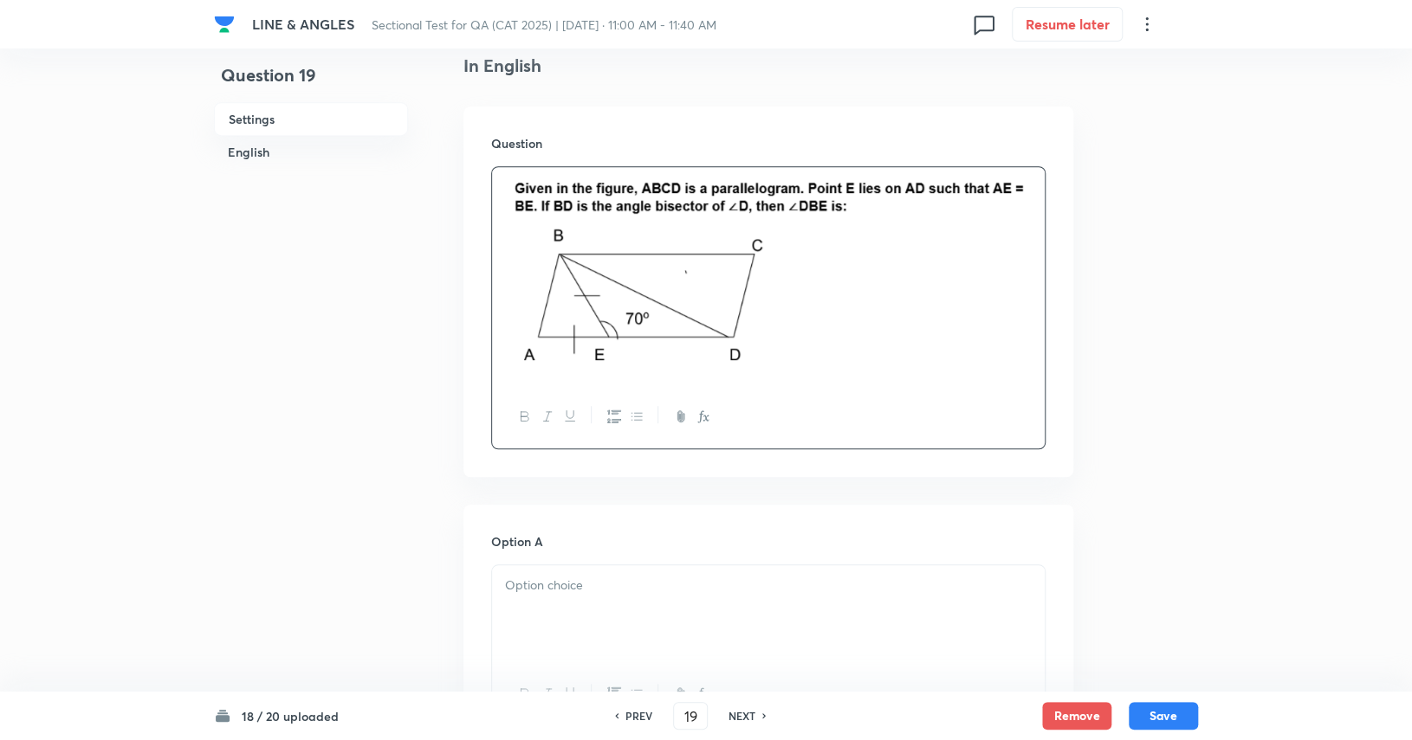
scroll to position [779, 0]
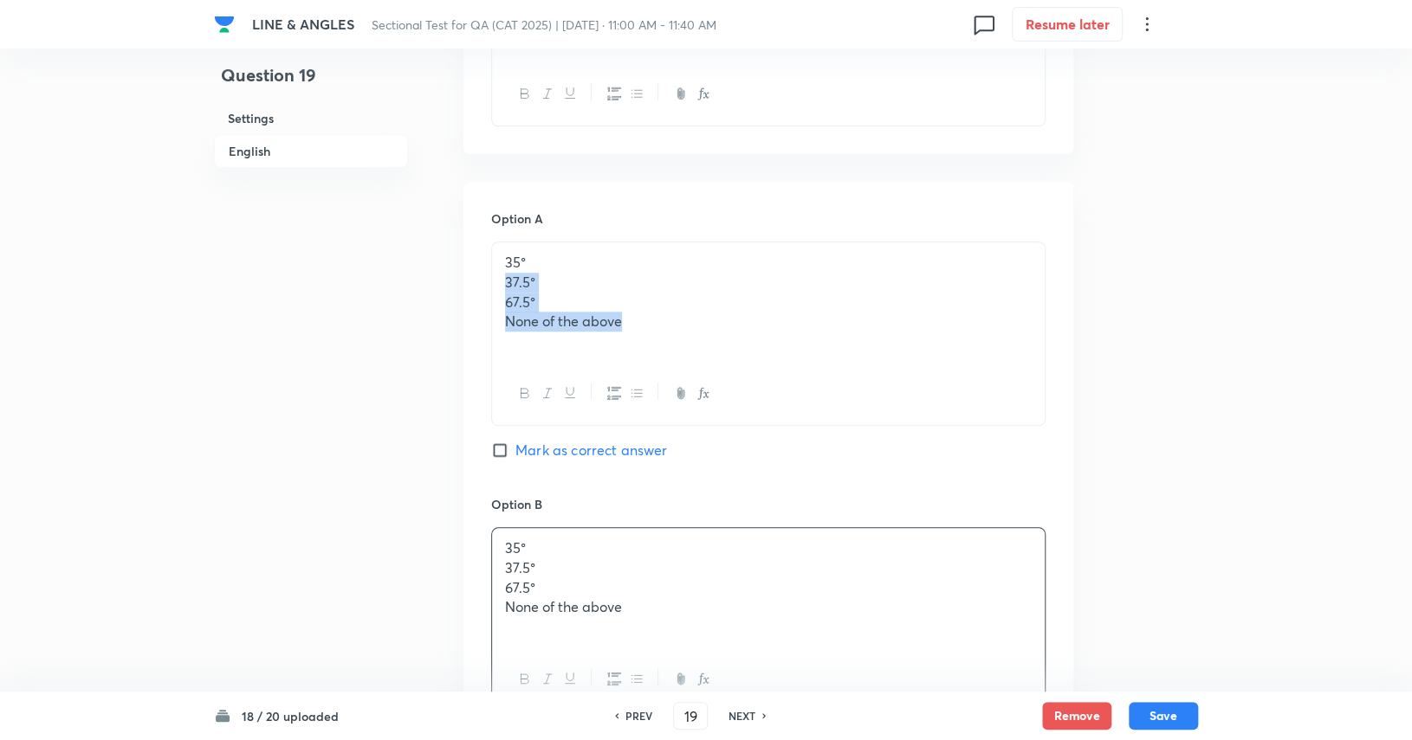
drag, startPoint x: 649, startPoint y: 328, endPoint x: 492, endPoint y: 292, distance: 160.9
click at [492, 292] on div "35° 37.5° 67.5° None of the above" at bounding box center [768, 302] width 552 height 120
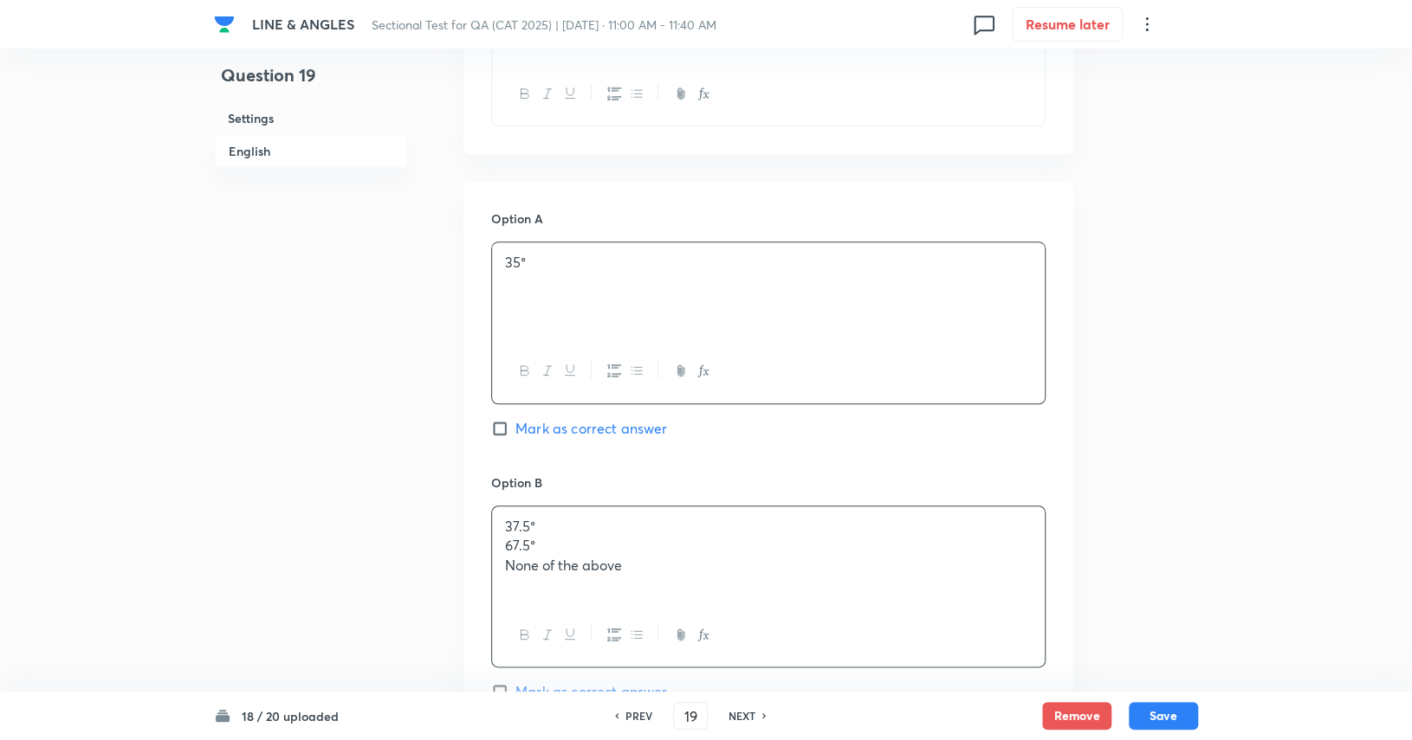
drag, startPoint x: 581, startPoint y: 525, endPoint x: 485, endPoint y: 526, distance: 96.1
drag, startPoint x: 650, startPoint y: 578, endPoint x: 491, endPoint y: 537, distance: 164.5
click at [492, 537] on div "37.5° 67.5° None of the above" at bounding box center [768, 555] width 552 height 97
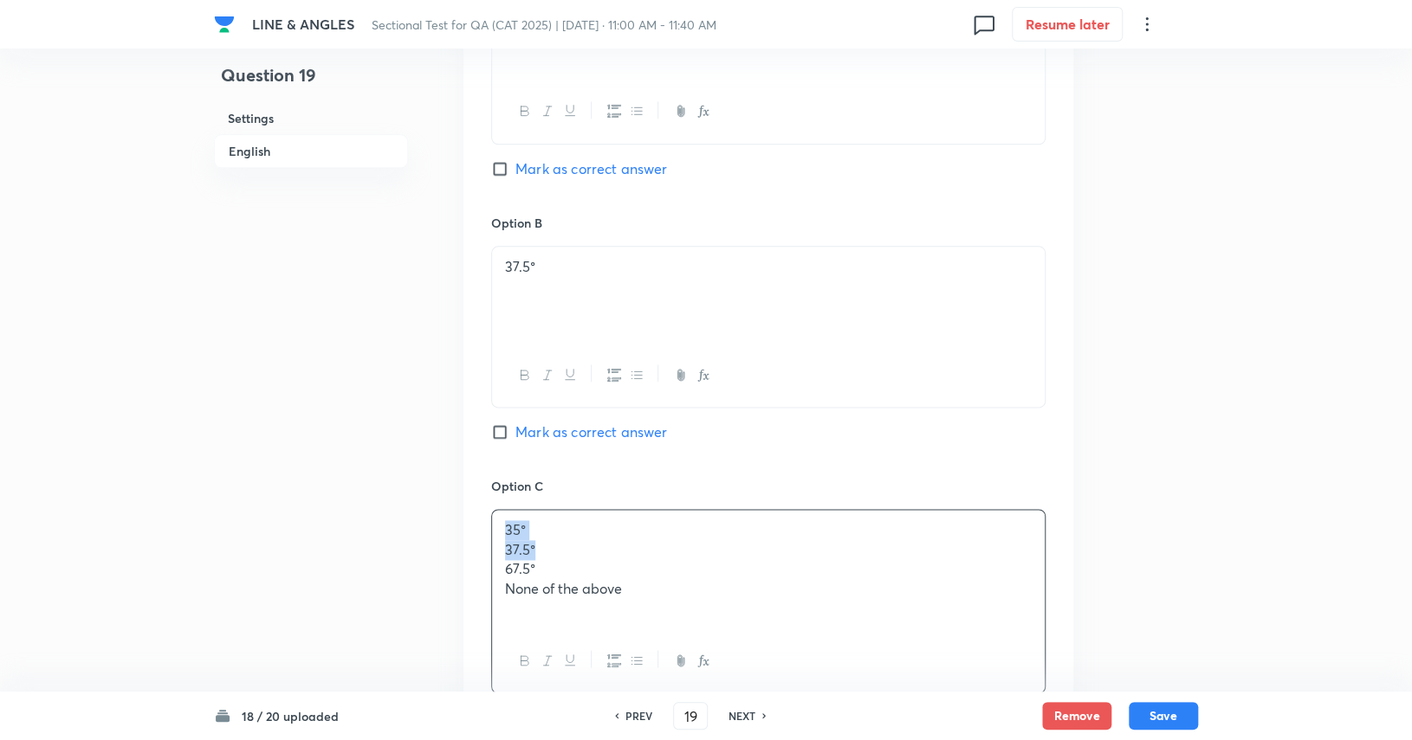
drag, startPoint x: 563, startPoint y: 551, endPoint x: 475, endPoint y: 532, distance: 89.5
drag, startPoint x: 648, startPoint y: 557, endPoint x: 494, endPoint y: 557, distance: 153.3
click at [494, 557] on div "67.5° None of the above" at bounding box center [768, 558] width 552 height 97
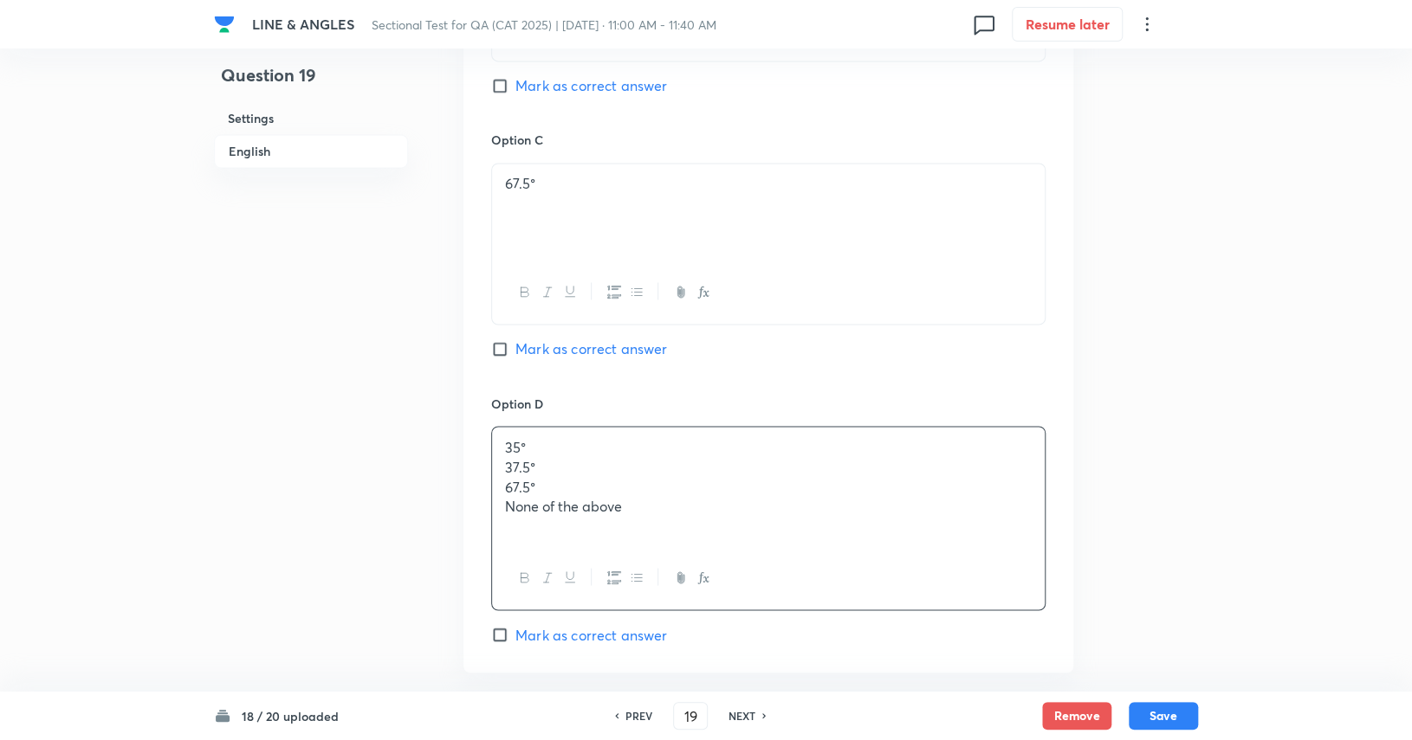
drag, startPoint x: 596, startPoint y: 495, endPoint x: 585, endPoint y: 484, distance: 15.3
click at [585, 484] on div "35° 37.5° 67.5° None of the above" at bounding box center [768, 487] width 552 height 120
click at [568, 487] on p "67.5°" at bounding box center [768, 487] width 527 height 20
click at [559, 485] on p "67.5°" at bounding box center [768, 487] width 527 height 20
click at [536, 488] on p "67.5°" at bounding box center [768, 487] width 527 height 20
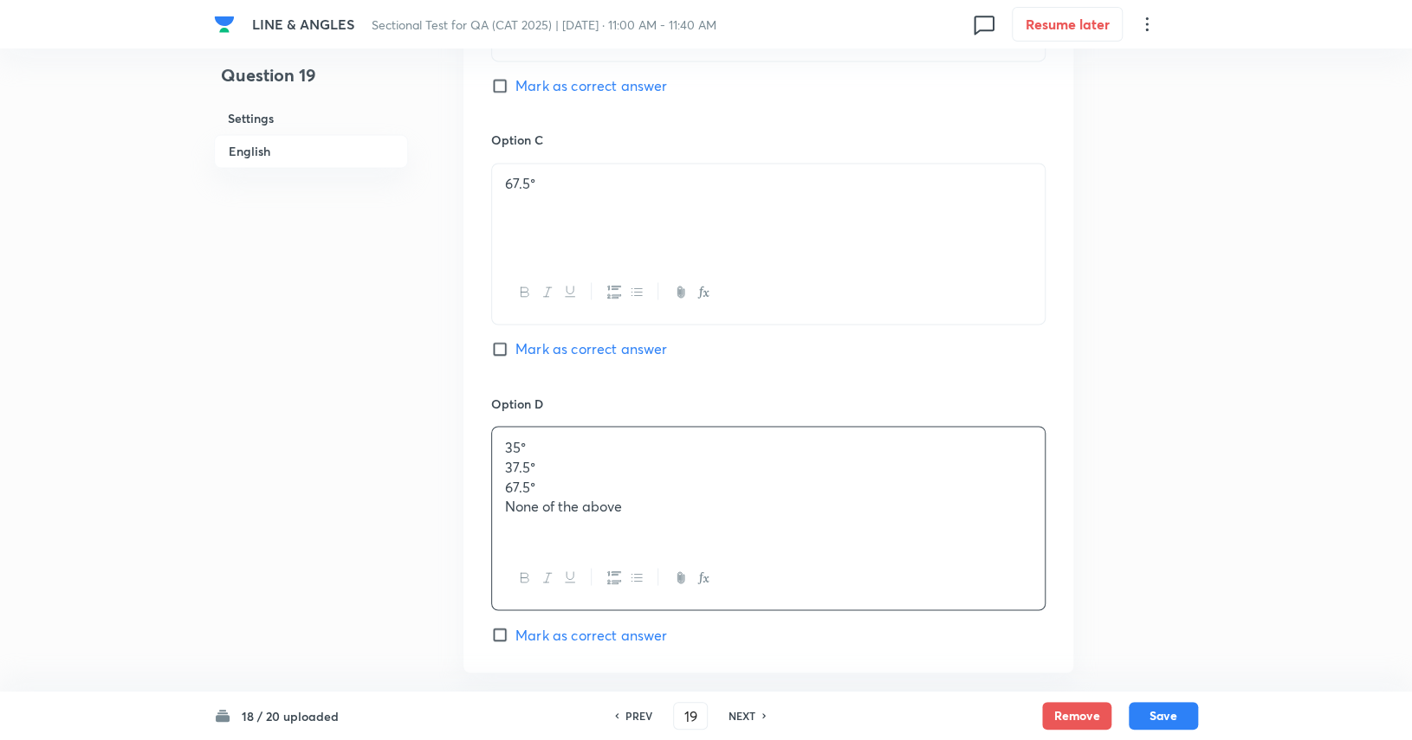
click at [518, 512] on p "None of the above" at bounding box center [768, 506] width 527 height 20
click at [516, 552] on div at bounding box center [768, 577] width 552 height 63
drag, startPoint x: 596, startPoint y: 489, endPoint x: 457, endPoint y: 411, distance: 159.0
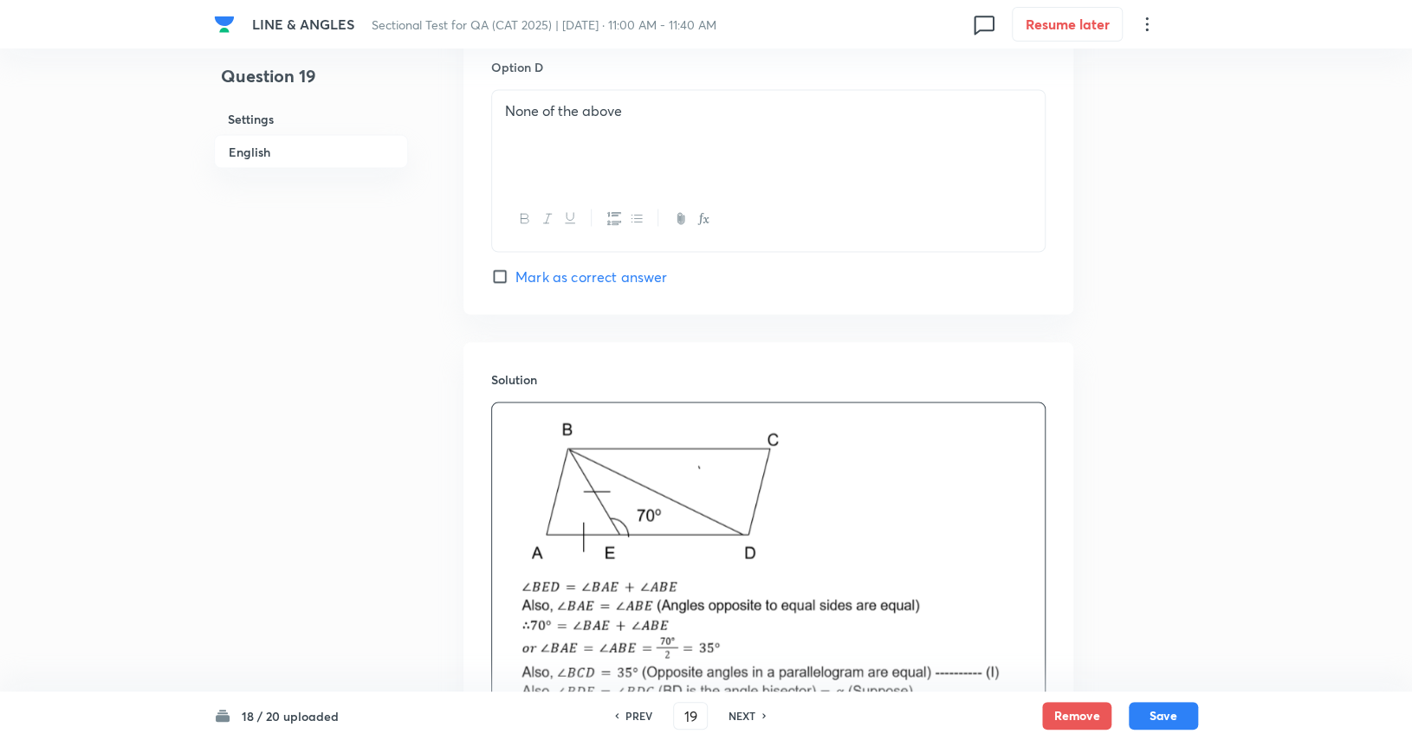
scroll to position [1289, 0]
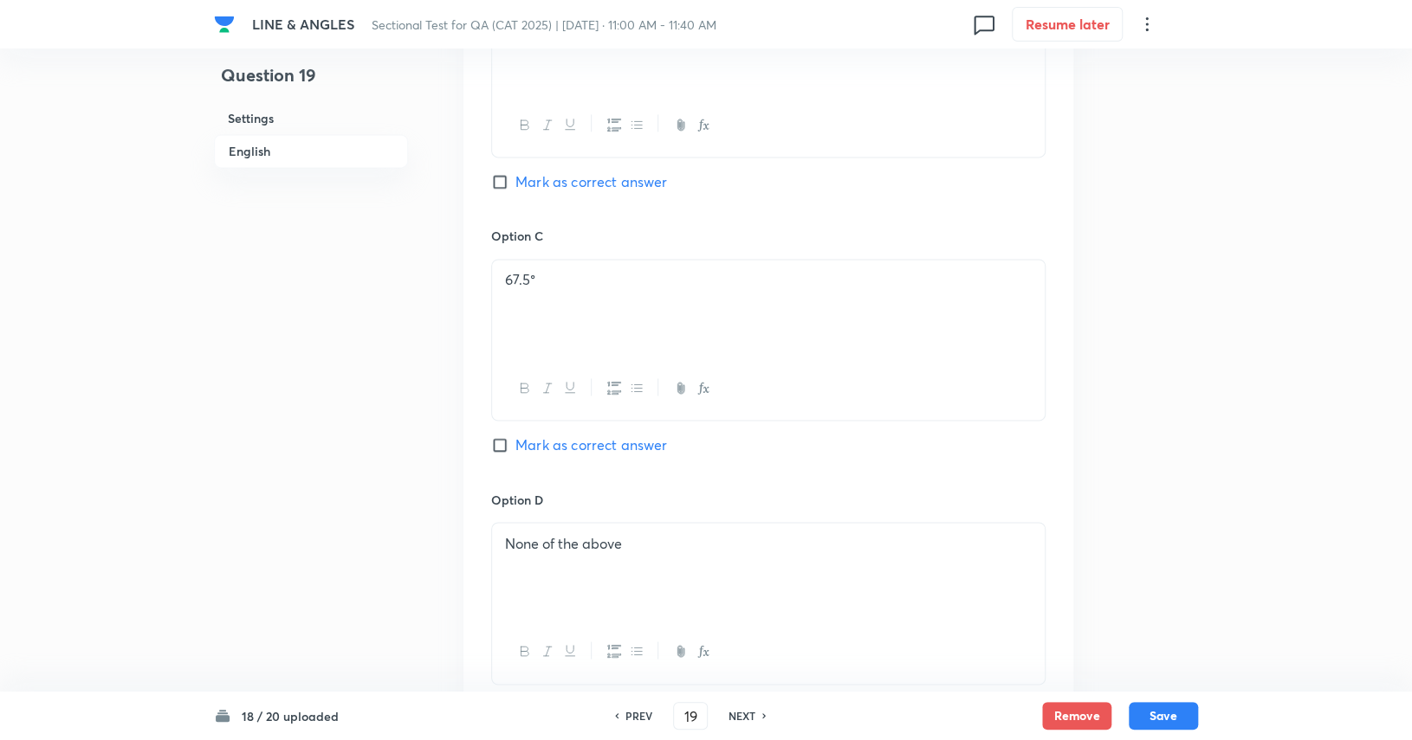
click at [600, 184] on span "Mark as correct answer" at bounding box center [591, 181] width 152 height 21
click at [515, 184] on input "Mark as correct answer" at bounding box center [503, 181] width 24 height 17
checkbox input "true"
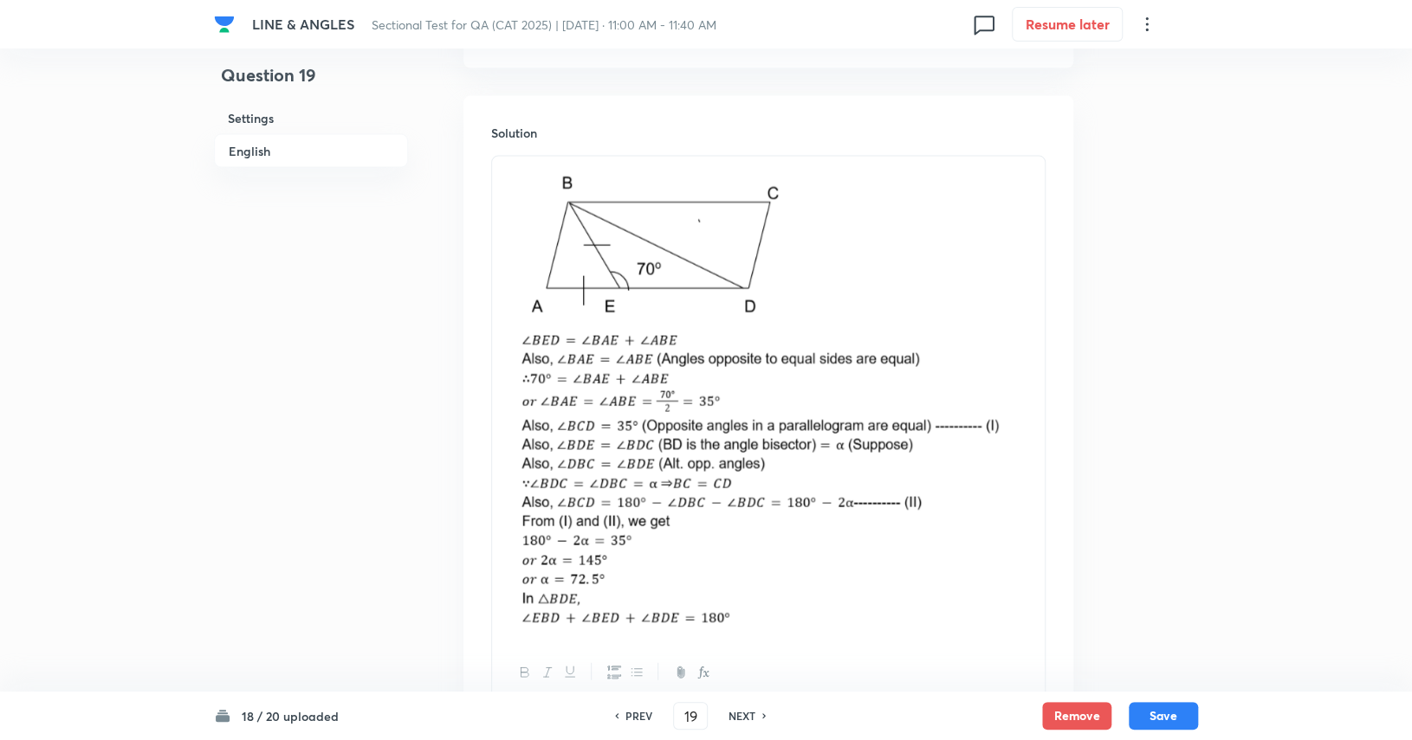
scroll to position [2111, 0]
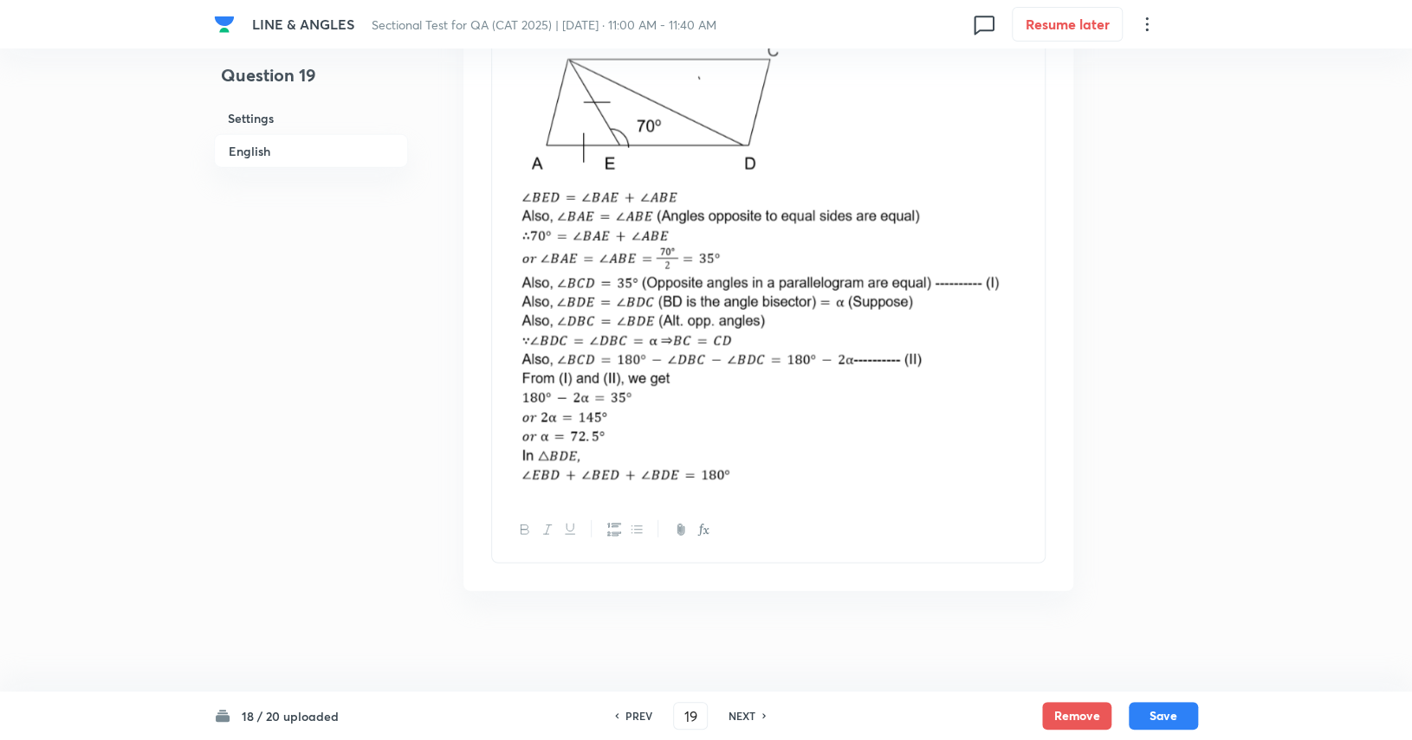
click at [850, 387] on img at bounding box center [768, 254] width 527 height 460
drag, startPoint x: 891, startPoint y: 361, endPoint x: 861, endPoint y: 313, distance: 57.2
click at [850, 360] on img at bounding box center [768, 254] width 527 height 460
click at [850, 313] on img at bounding box center [768, 254] width 527 height 460
click at [850, 370] on img at bounding box center [768, 254] width 527 height 460
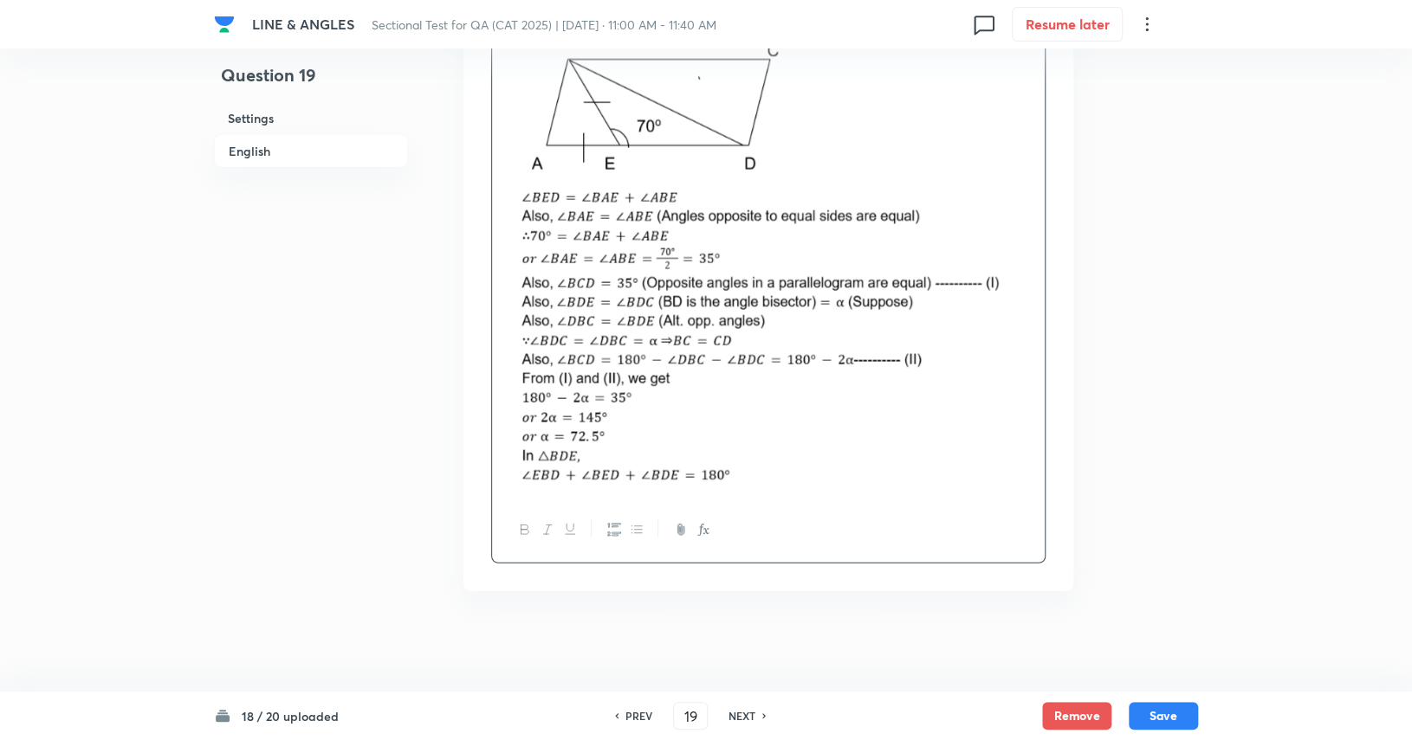
click at [596, 505] on div at bounding box center [768, 530] width 552 height 63
drag, startPoint x: 594, startPoint y: 502, endPoint x: 580, endPoint y: 494, distance: 15.9
click at [590, 499] on div at bounding box center [768, 530] width 552 height 63
click at [565, 491] on div at bounding box center [768, 257] width 552 height 486
click at [850, 720] on button "Save" at bounding box center [1162, 715] width 69 height 28
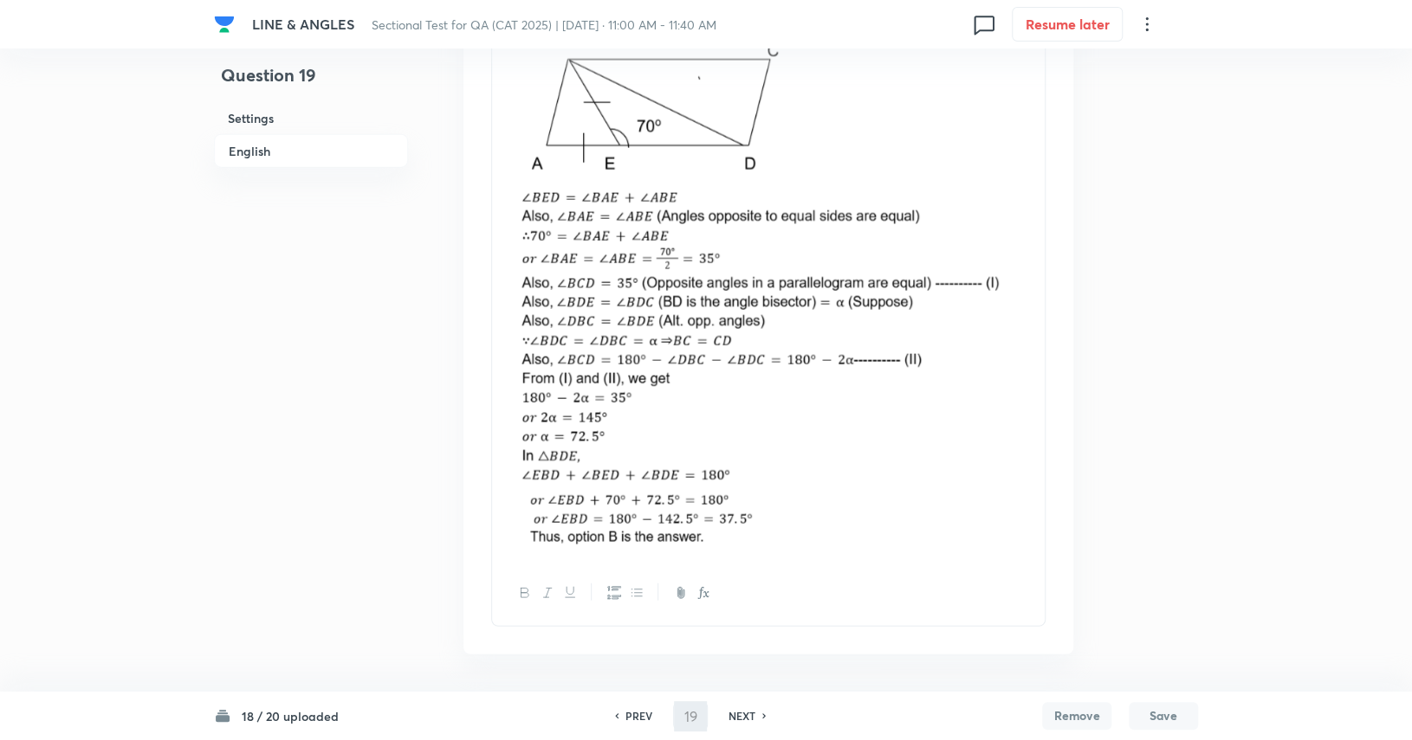
type input "20"
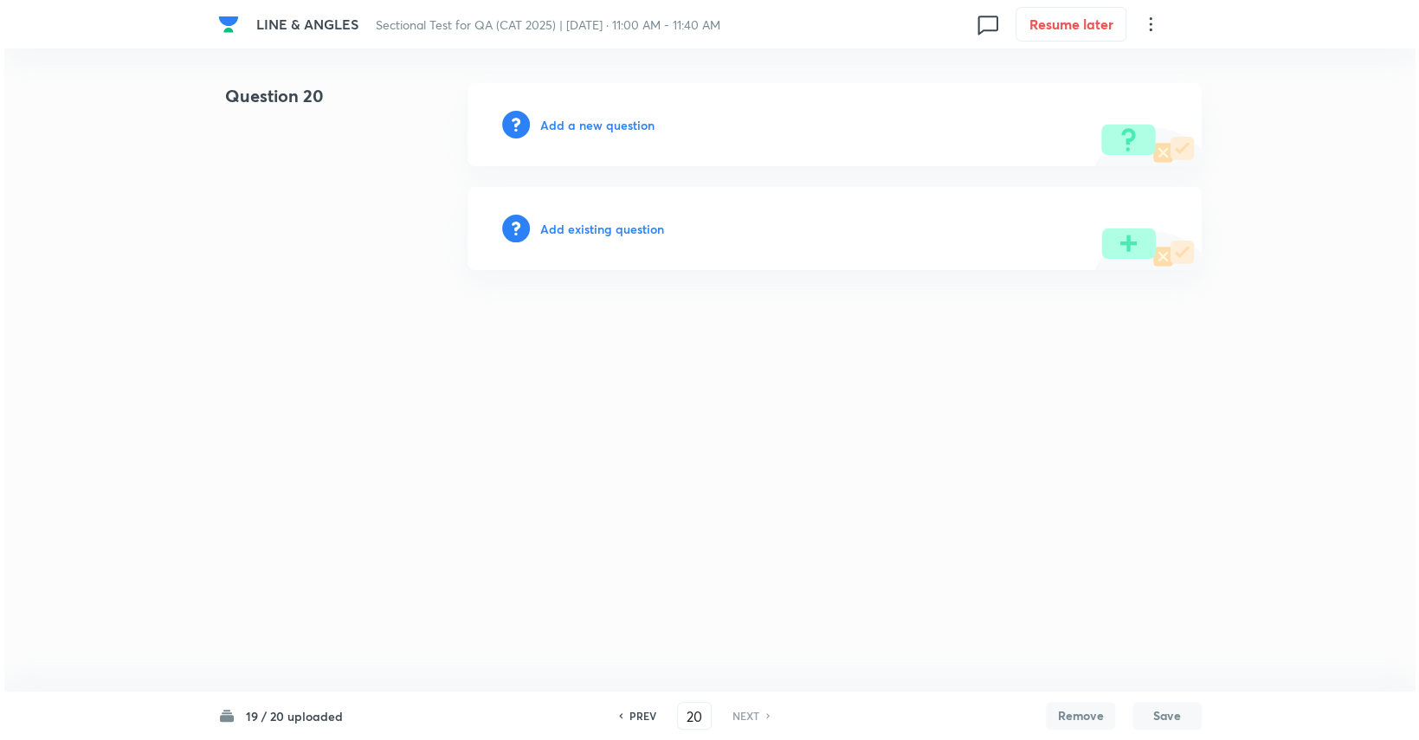
scroll to position [0, 0]
click at [614, 122] on h6 "Add a new question" at bounding box center [597, 125] width 114 height 18
click at [614, 122] on h6 "Choose a question type" at bounding box center [606, 125] width 133 height 18
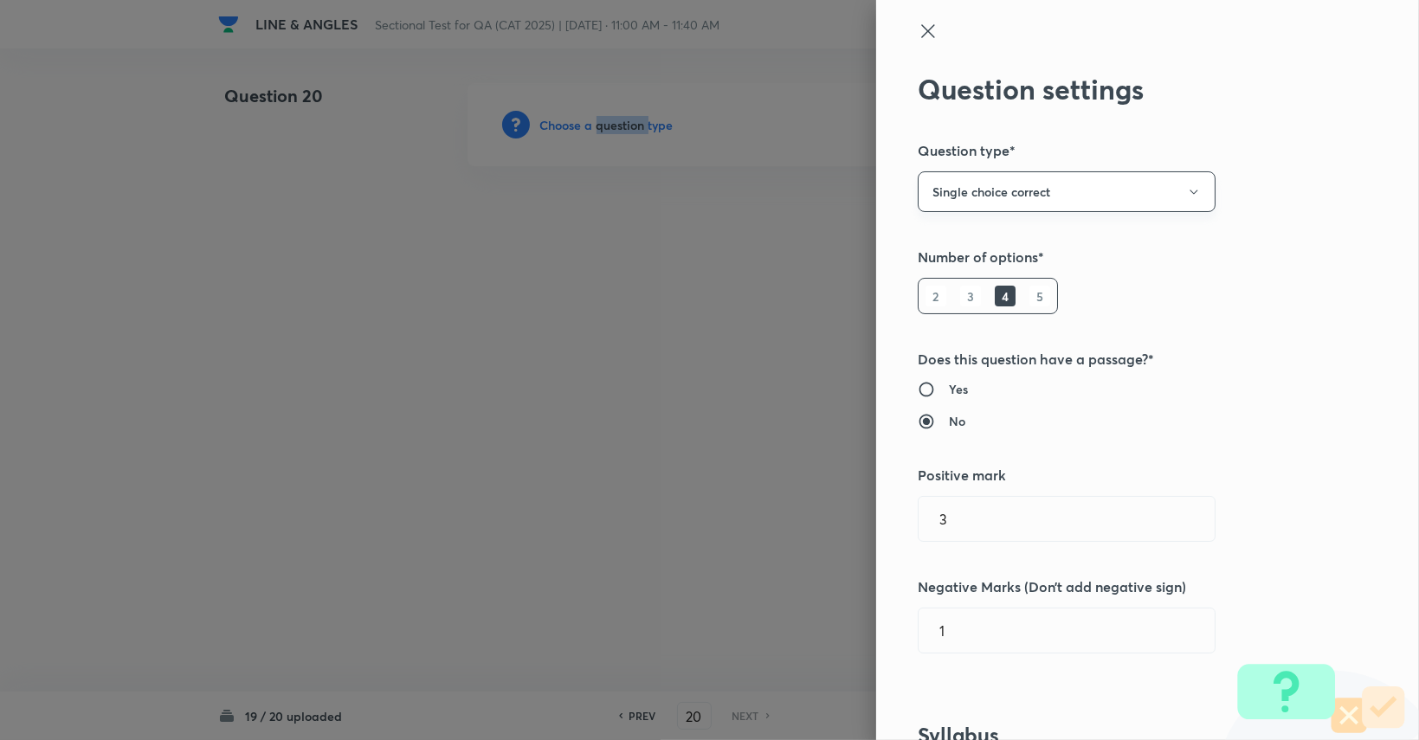
click at [850, 196] on button "Single choice correct" at bounding box center [1067, 191] width 298 height 41
click at [850, 304] on span "Integer" at bounding box center [1053, 309] width 275 height 18
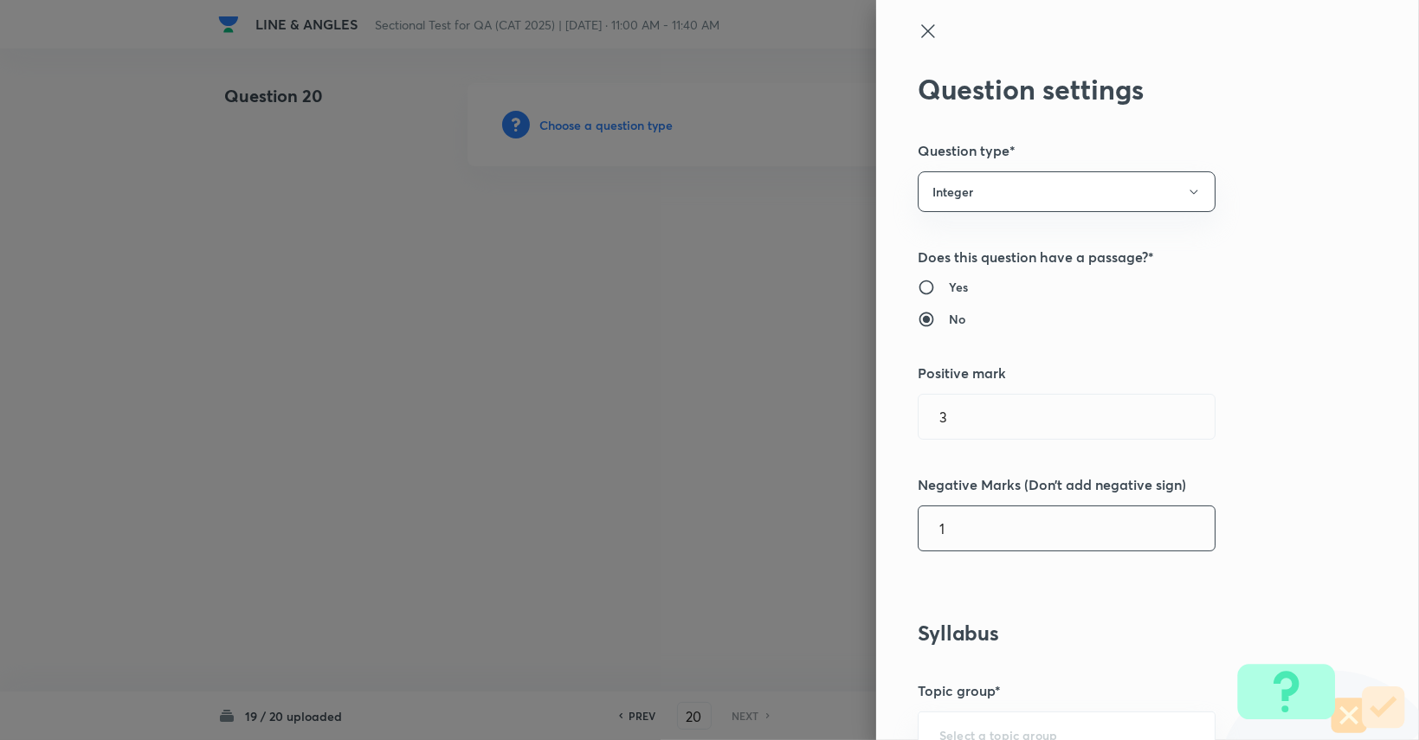
click at [850, 536] on input "1" at bounding box center [1067, 529] width 296 height 44
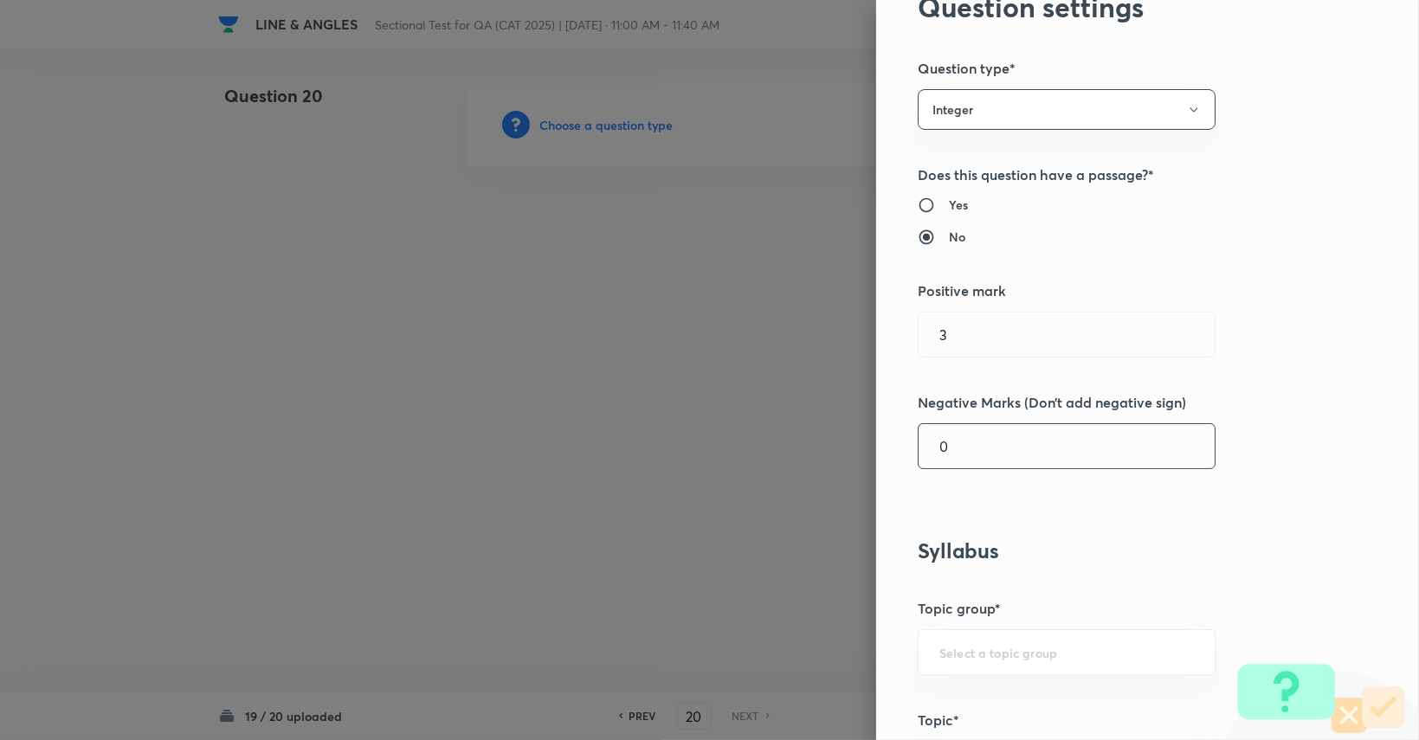
scroll to position [260, 0]
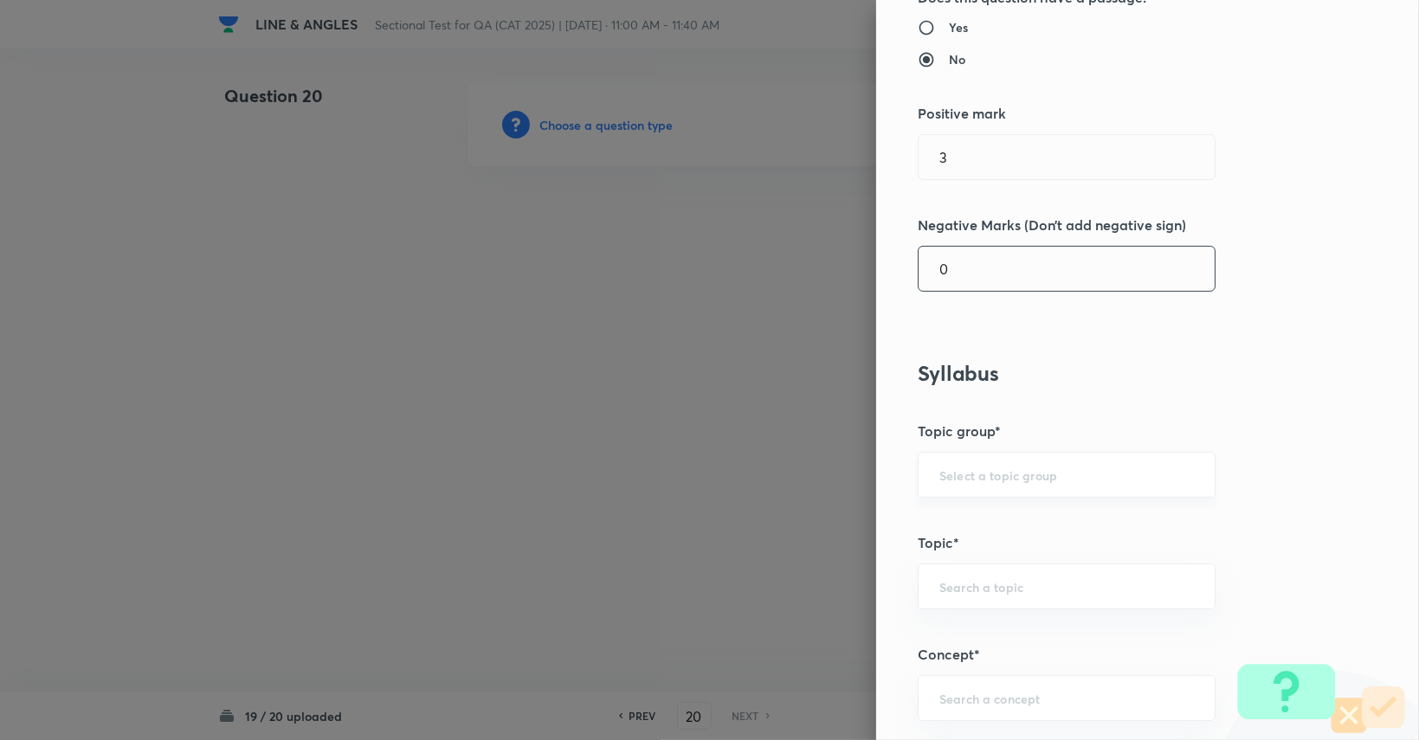
type input "0"
click at [850, 471] on input "text" at bounding box center [1067, 475] width 255 height 16
click at [850, 523] on li "Quantitative Aptitude" at bounding box center [1054, 522] width 296 height 31
type input "Quantitative Aptitude"
click at [850, 578] on input "text" at bounding box center [1067, 586] width 255 height 16
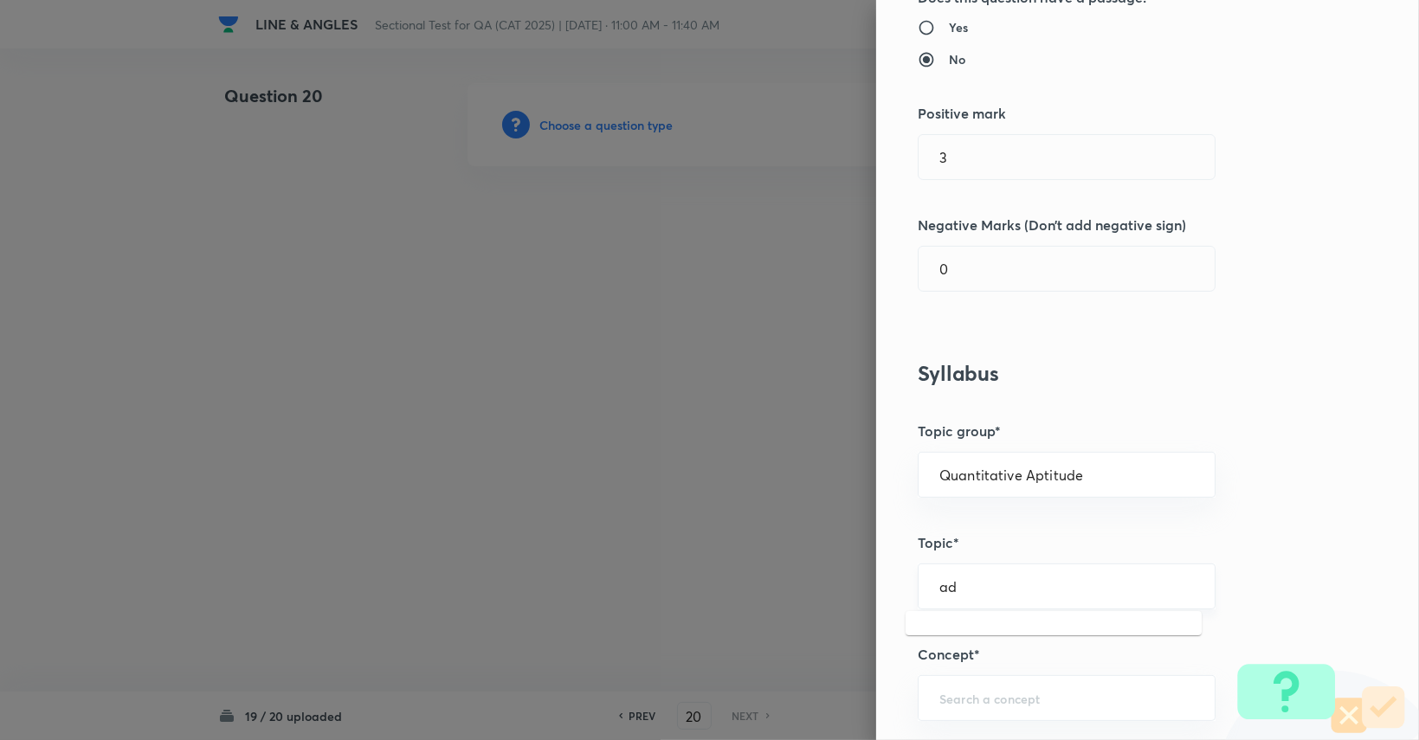
type input "a"
click at [850, 446] on li "Advanced Maths" at bounding box center [1054, 443] width 296 height 31
type input "Advanced Maths"
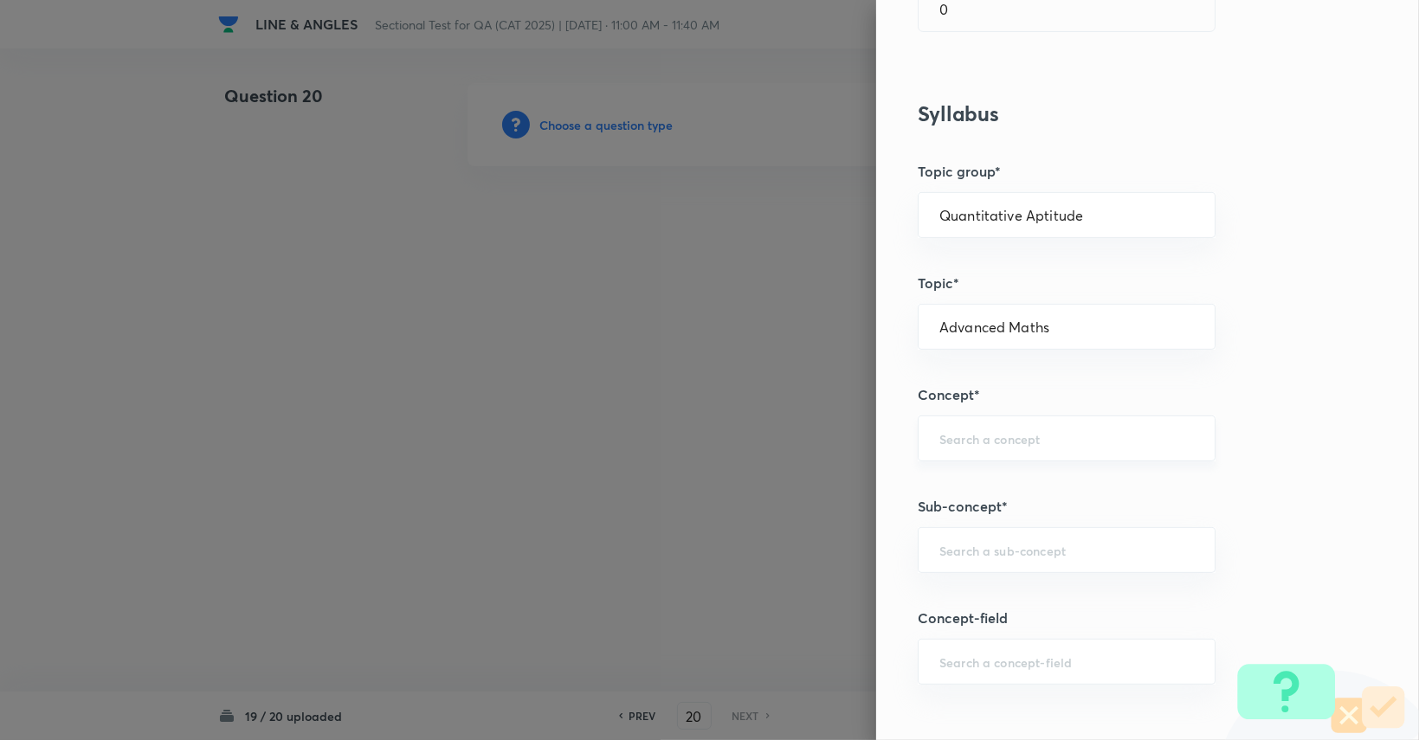
click at [850, 436] on input "text" at bounding box center [1067, 438] width 255 height 16
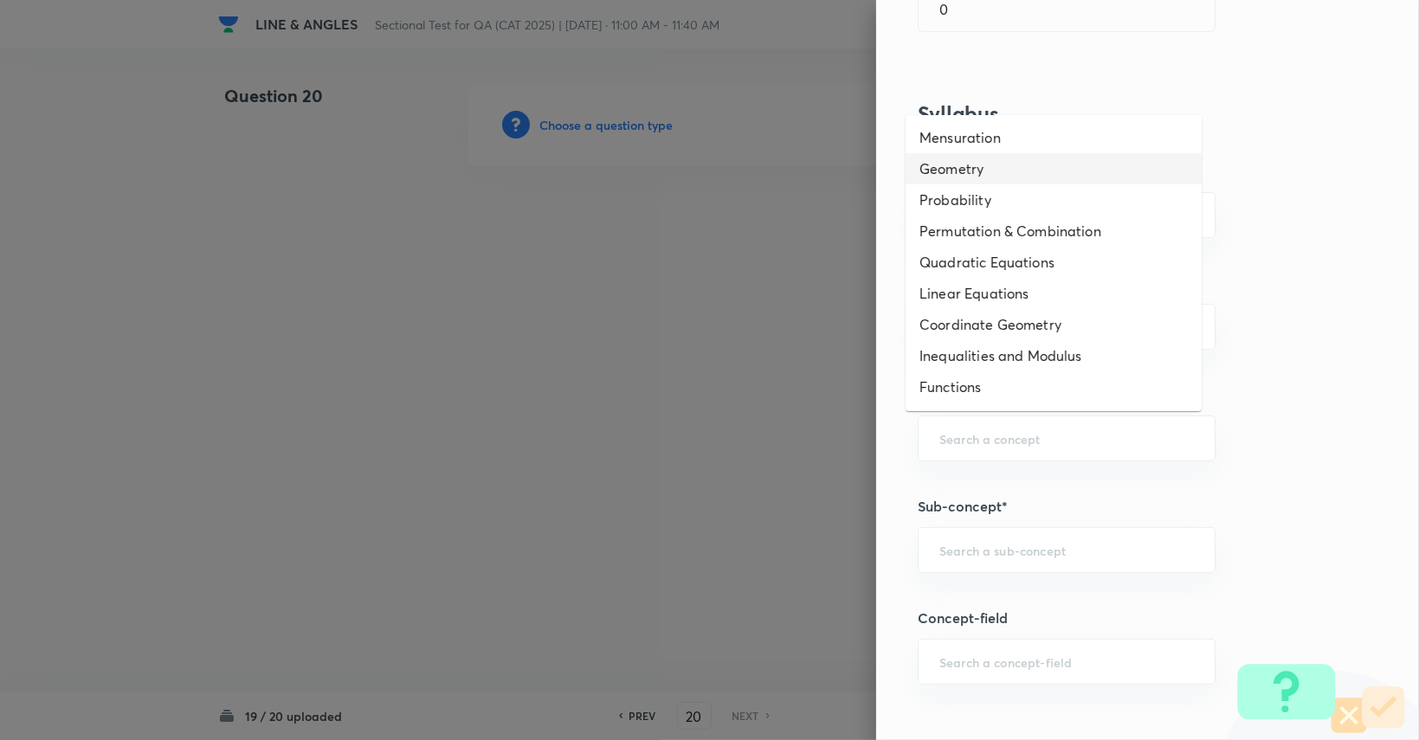
click at [850, 162] on li "Geometry" at bounding box center [1054, 168] width 296 height 31
type input "Geometry"
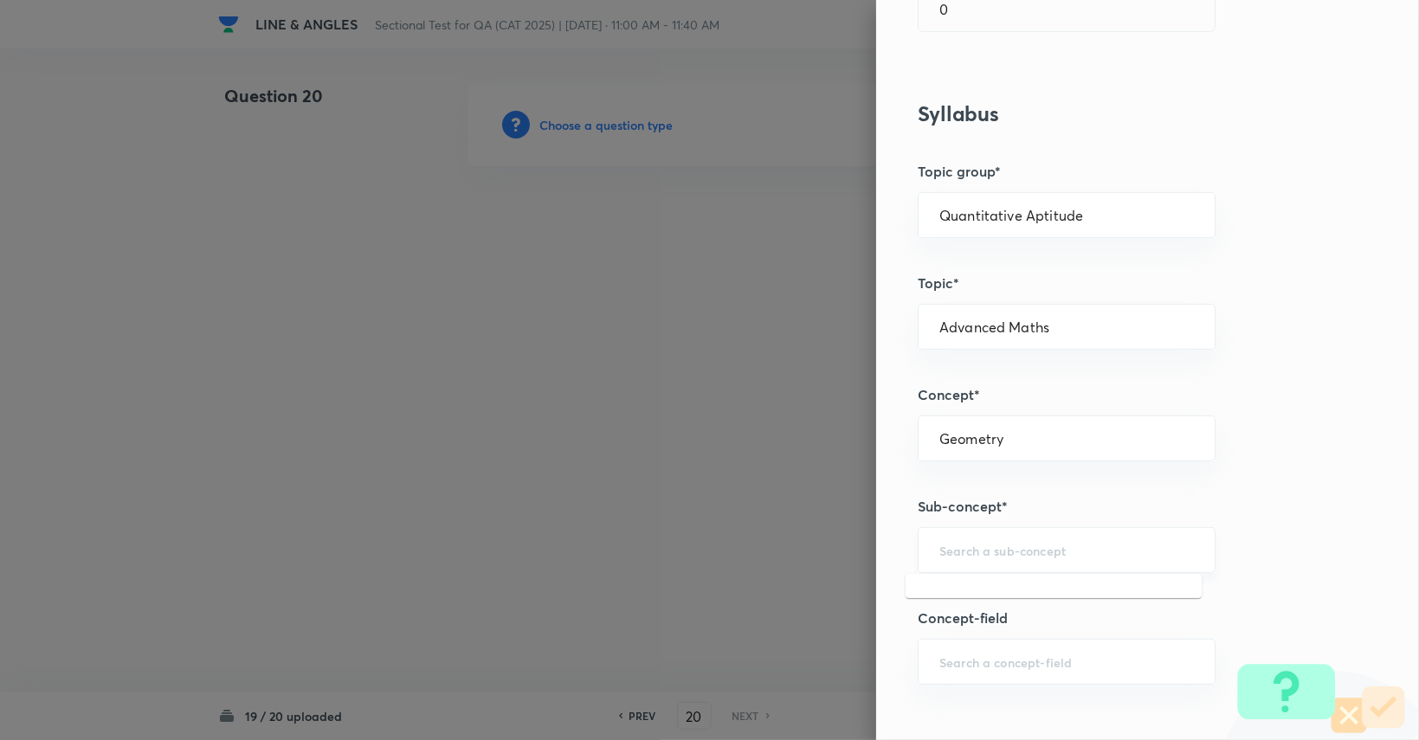
click at [850, 547] on input "text" at bounding box center [1067, 550] width 255 height 16
click at [850, 585] on li "Lines and Angles" at bounding box center [1054, 596] width 296 height 31
type input "Lines and Angles"
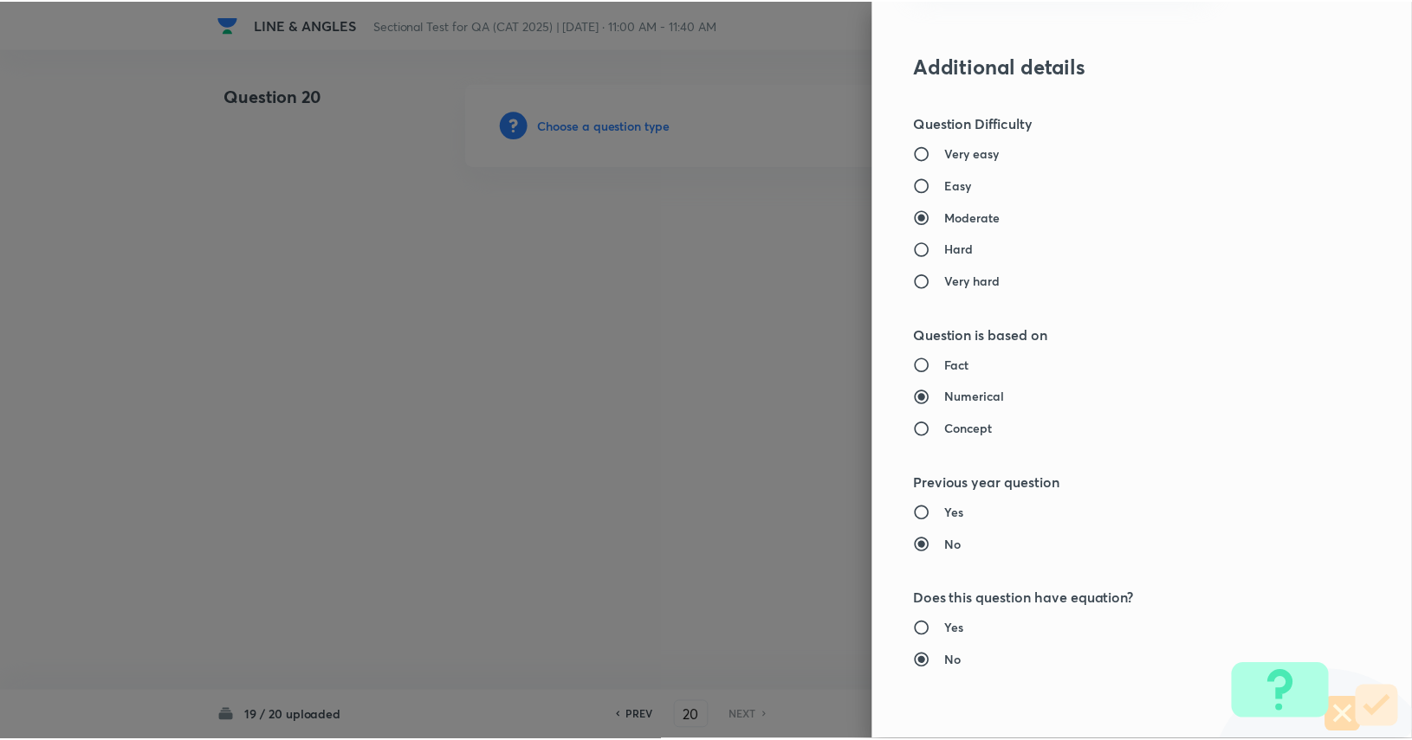
scroll to position [1515, 0]
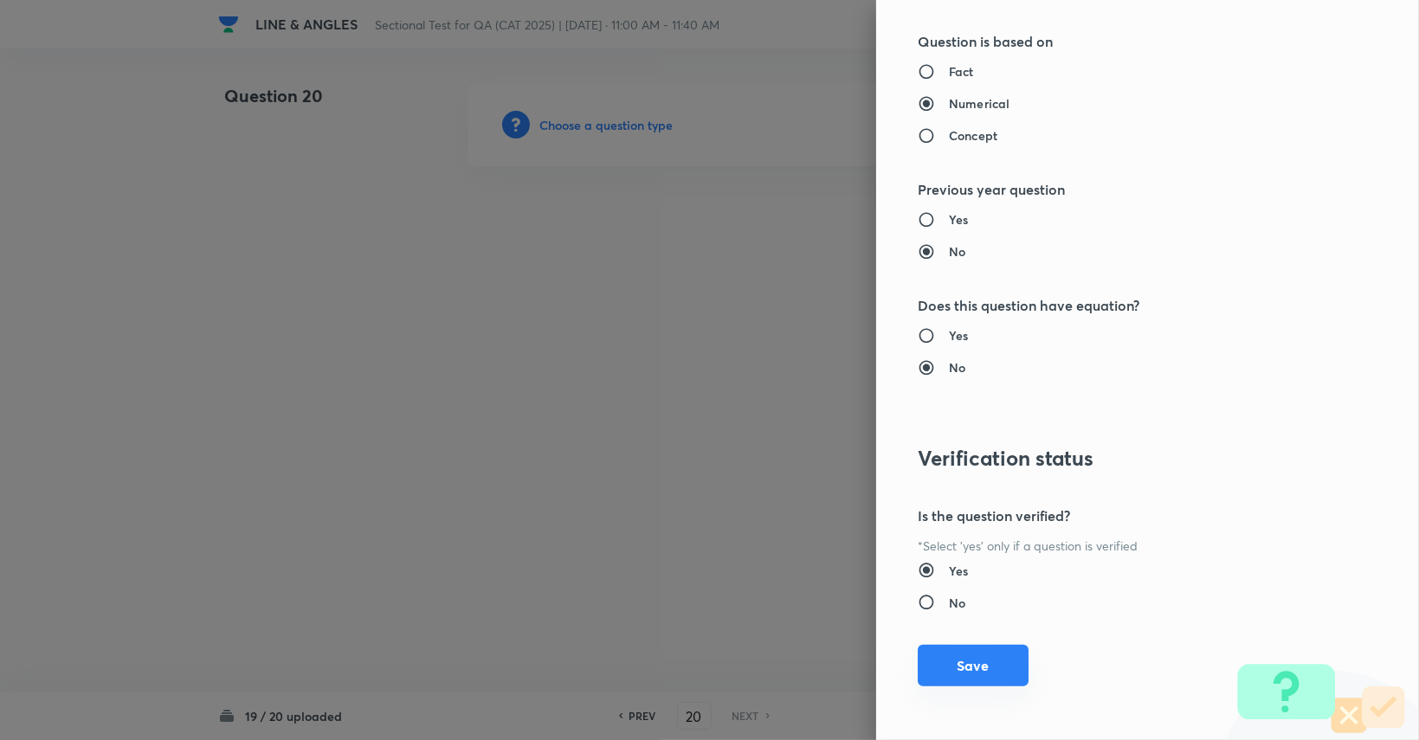
click at [850, 657] on button "Save" at bounding box center [973, 666] width 111 height 42
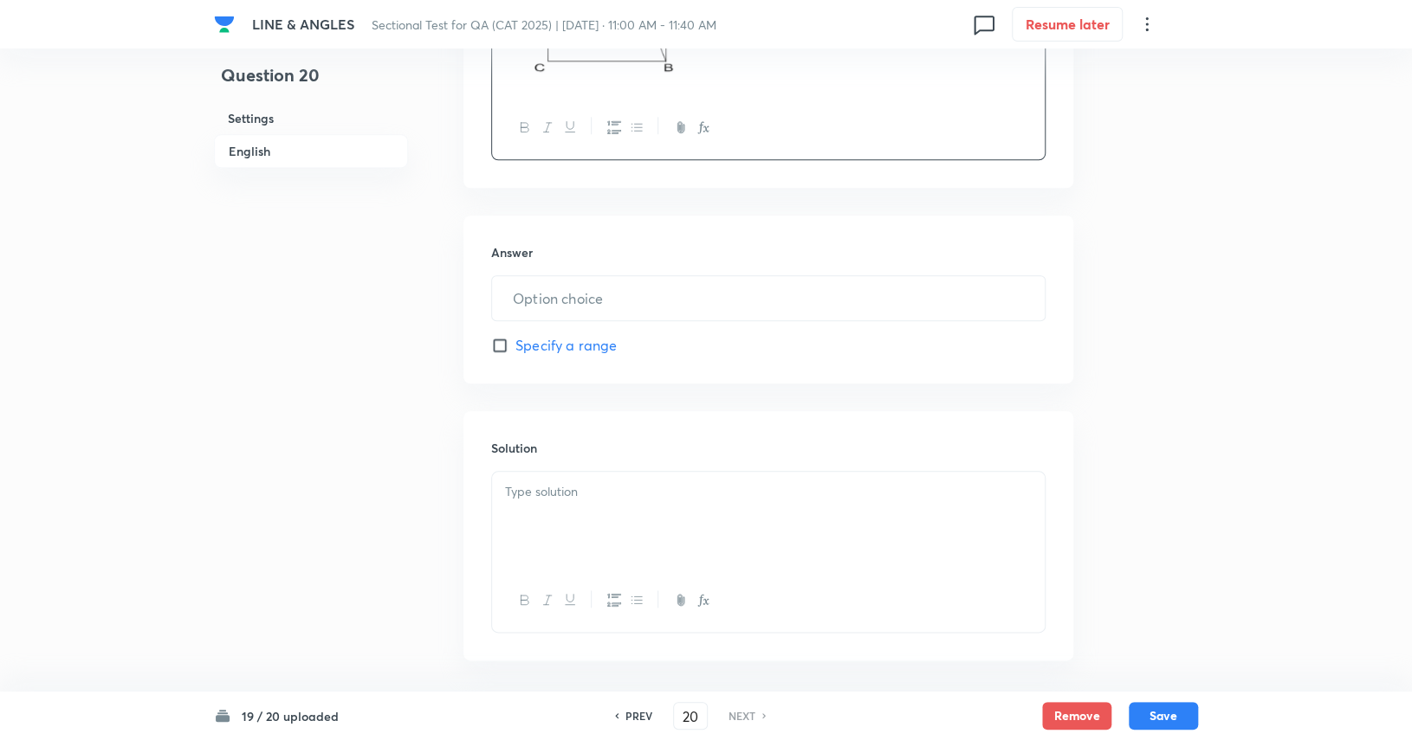
scroll to position [857, 0]
click at [620, 214] on input "text" at bounding box center [768, 227] width 552 height 44
click at [740, 418] on p at bounding box center [768, 421] width 527 height 20
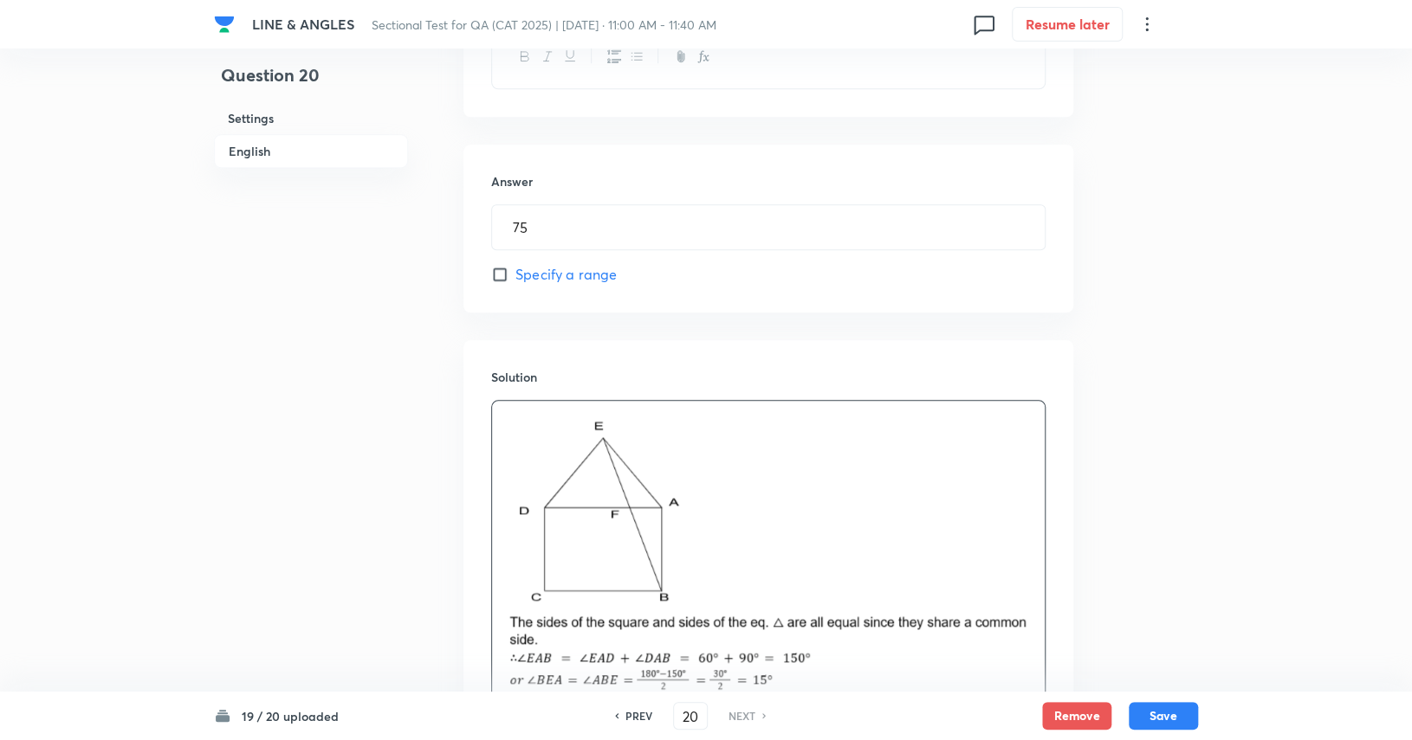
scroll to position [1143, 0]
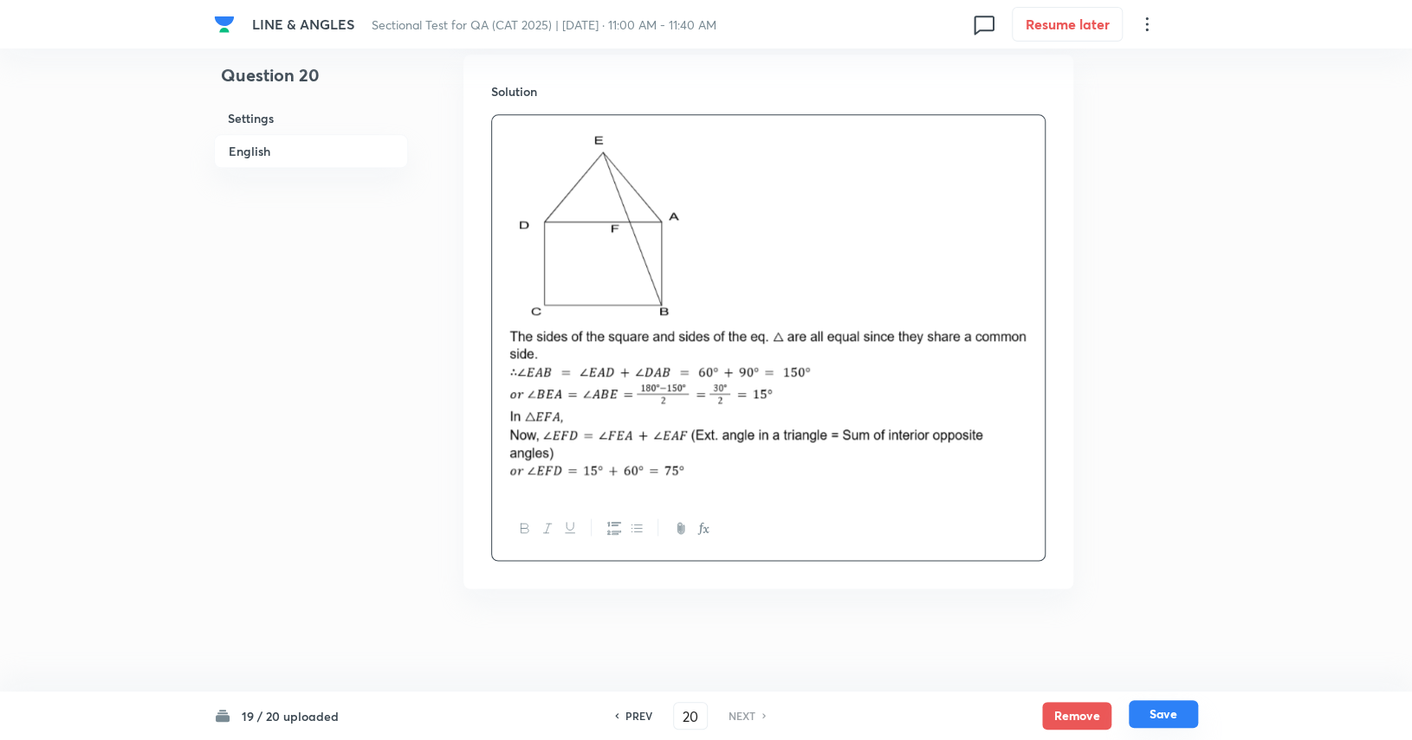
click at [850, 708] on button "Save" at bounding box center [1162, 715] width 69 height 28
click at [850, 717] on button "Save" at bounding box center [1162, 715] width 69 height 28
type input "75"
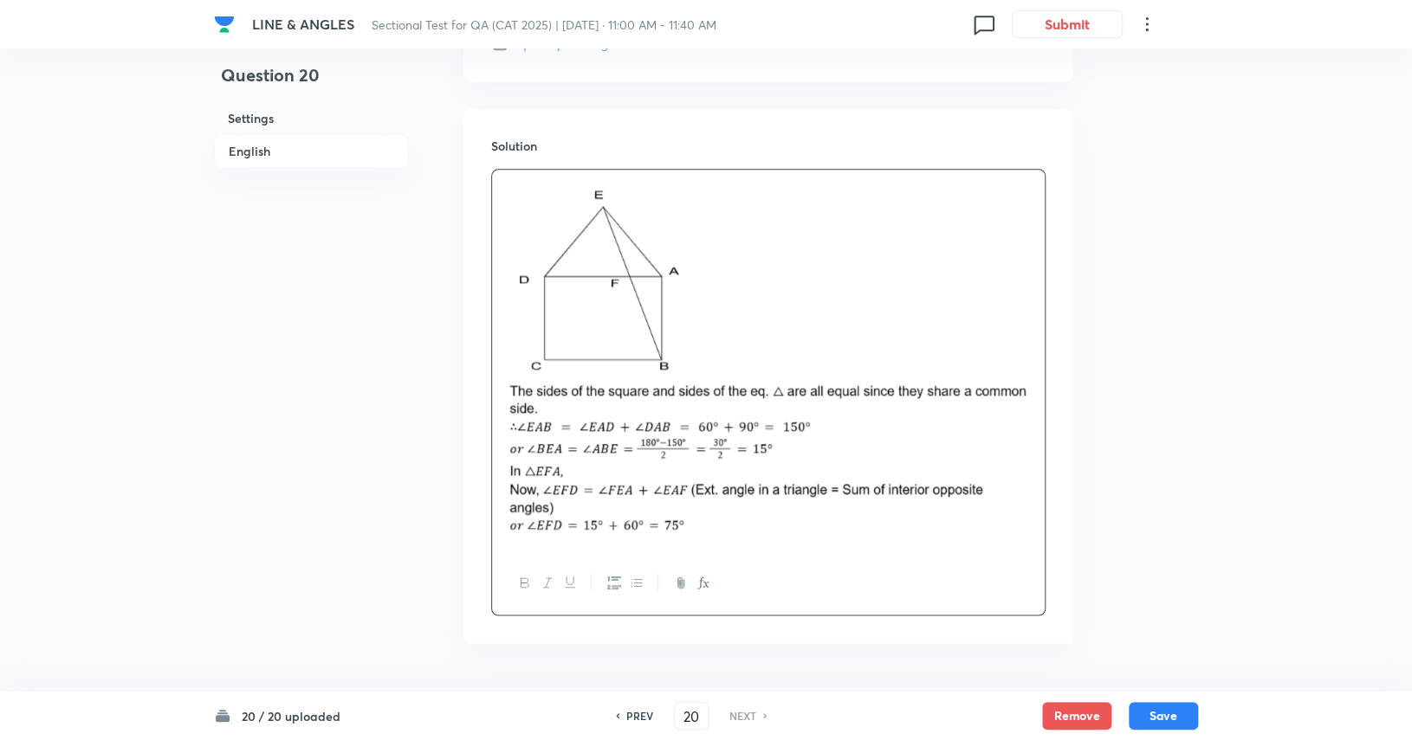
scroll to position [1117, 0]
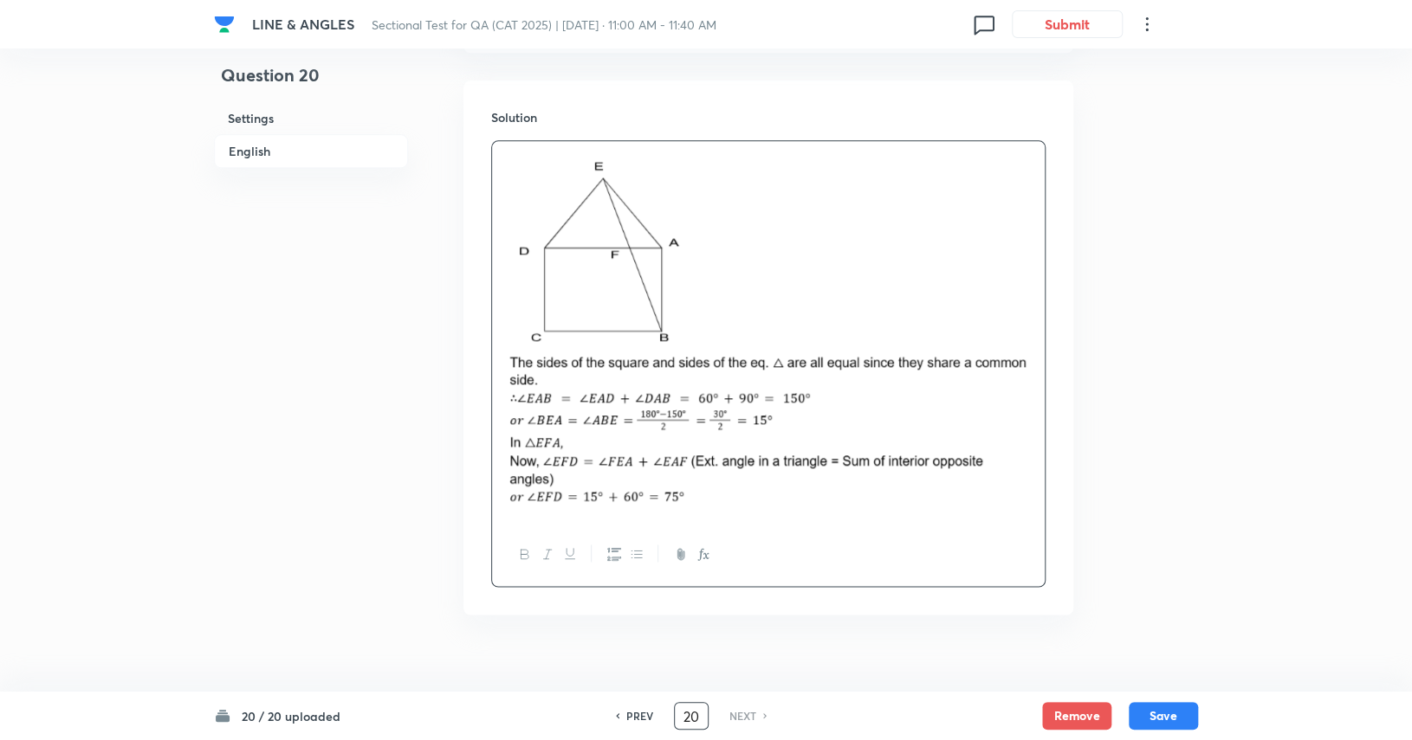
click at [703, 716] on input "20" at bounding box center [691, 716] width 33 height 30
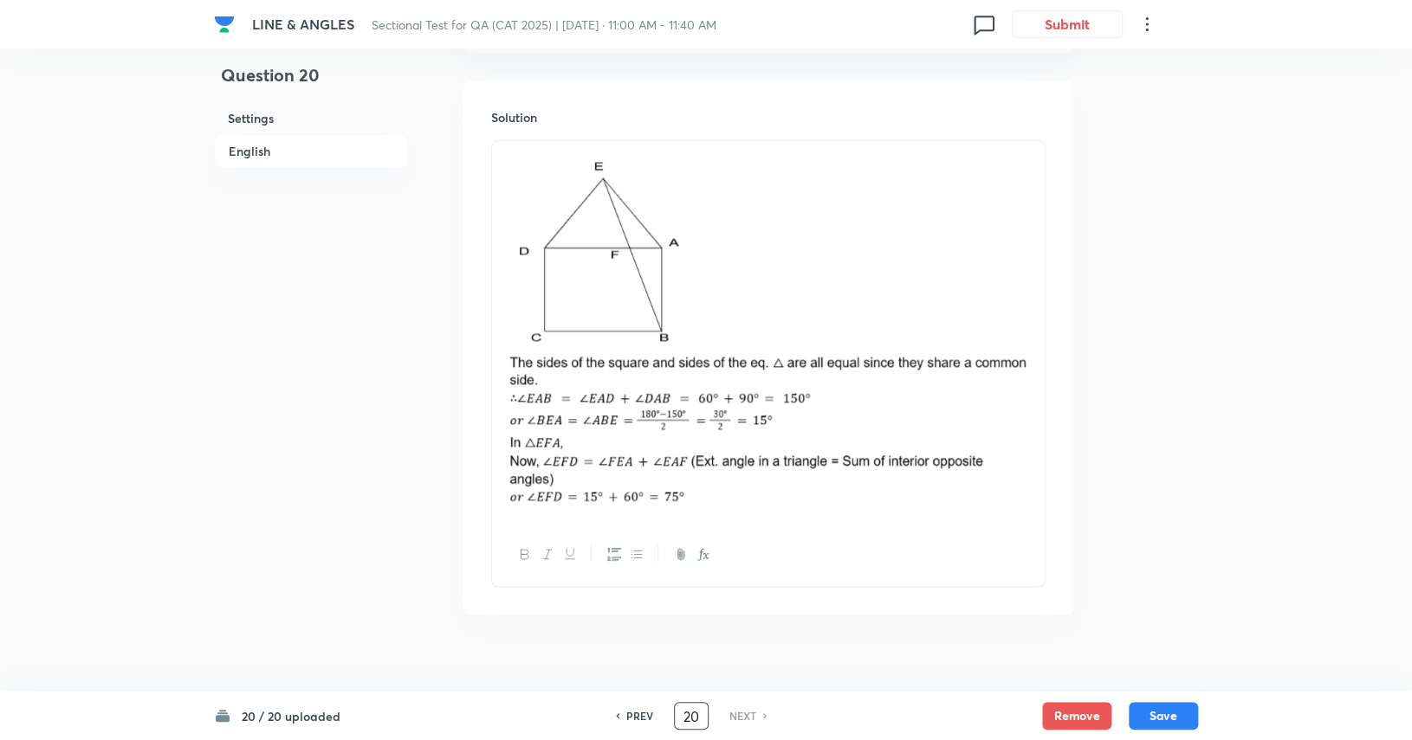
type input "2"
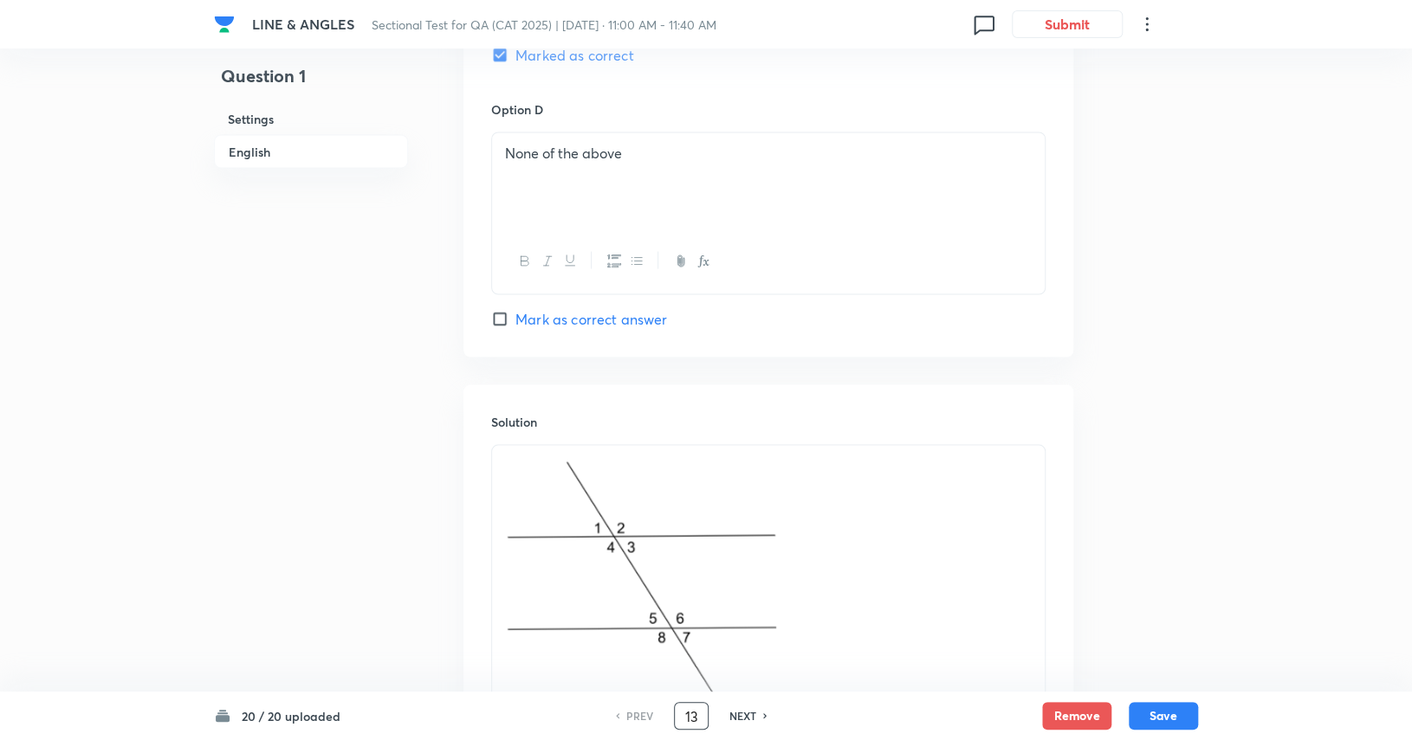
scroll to position [1905, 0]
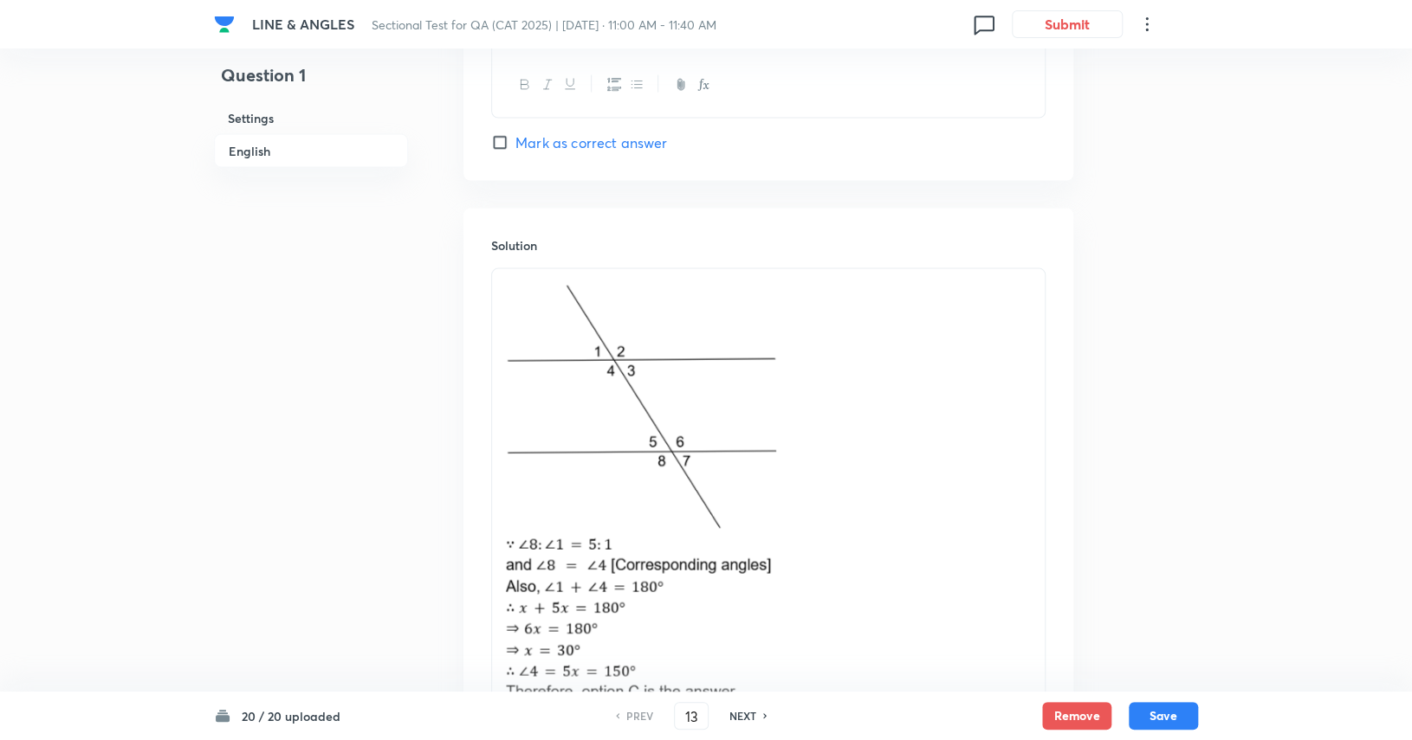
click at [733, 721] on h6 "NEXT" at bounding box center [742, 716] width 27 height 16
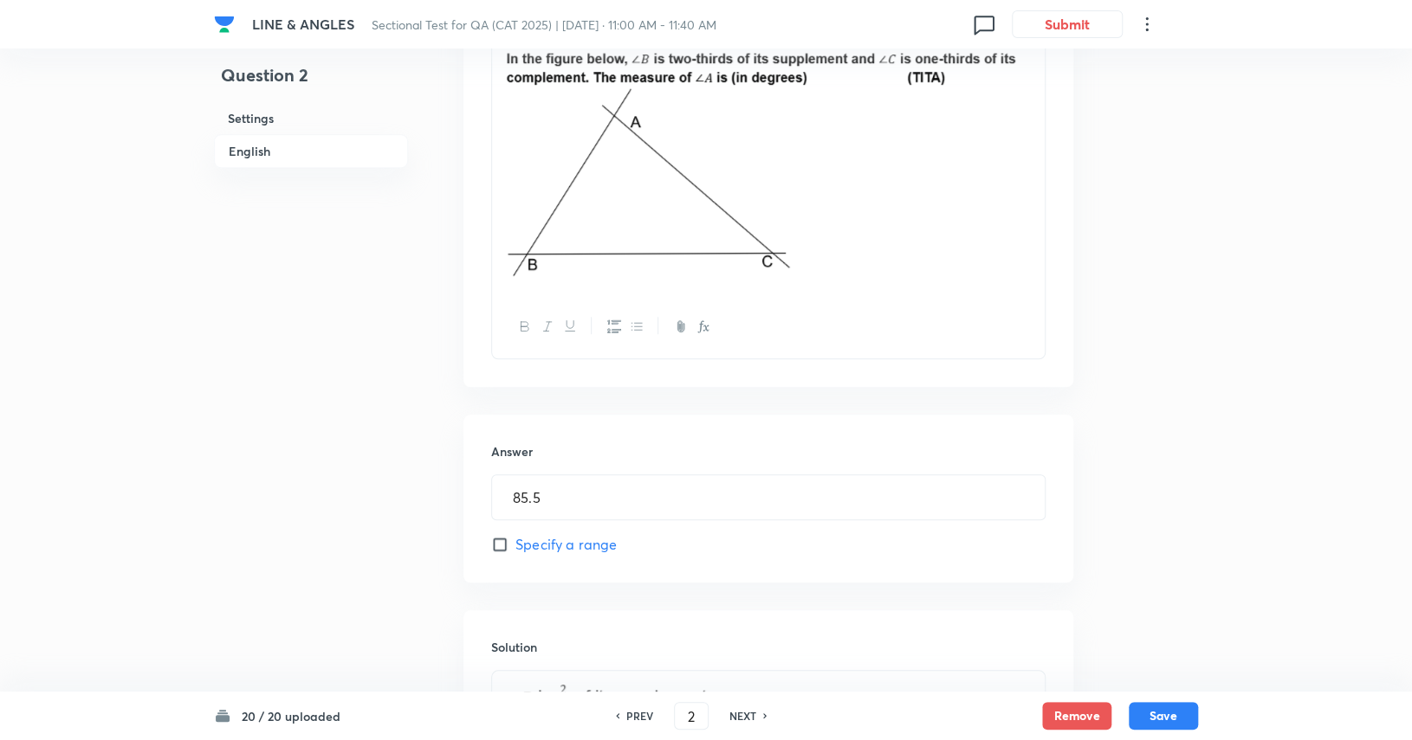
scroll to position [406, 0]
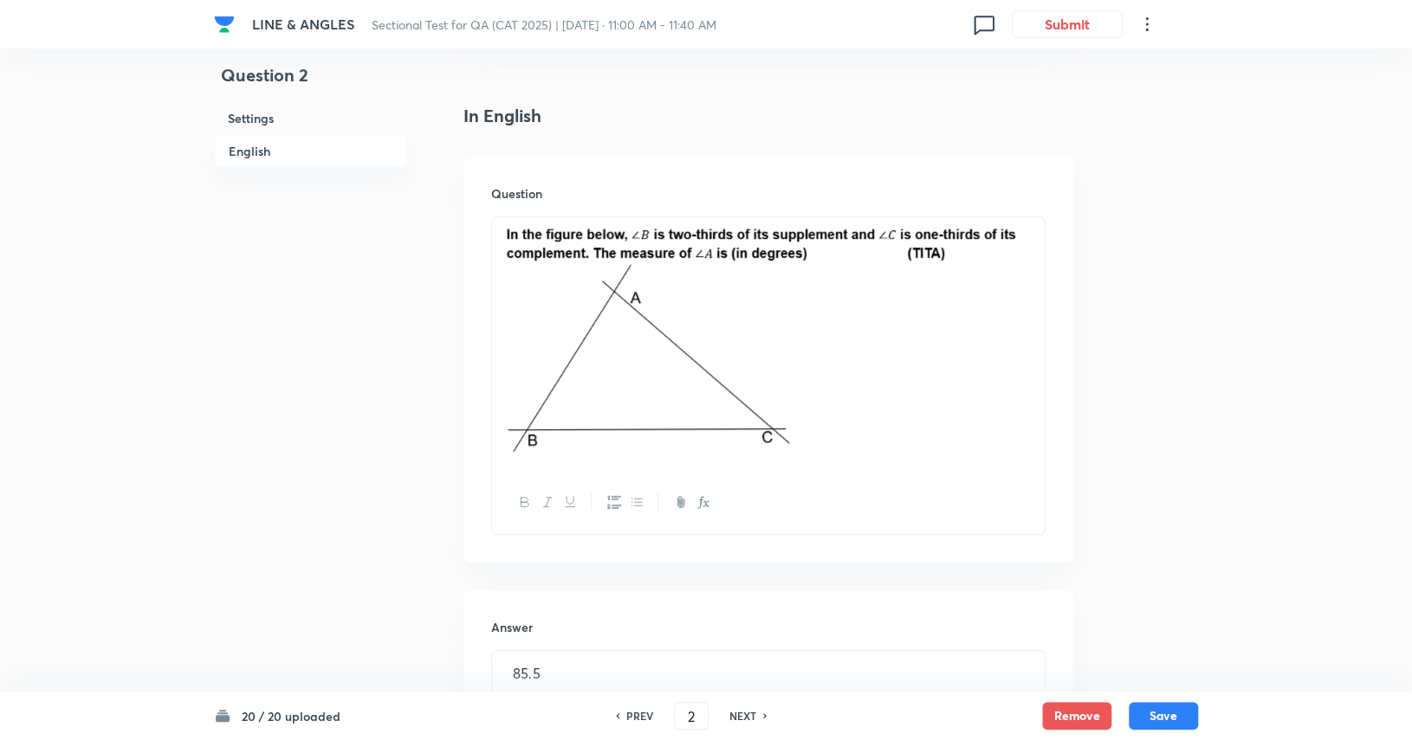
click at [734, 714] on h6 "NEXT" at bounding box center [742, 716] width 27 height 16
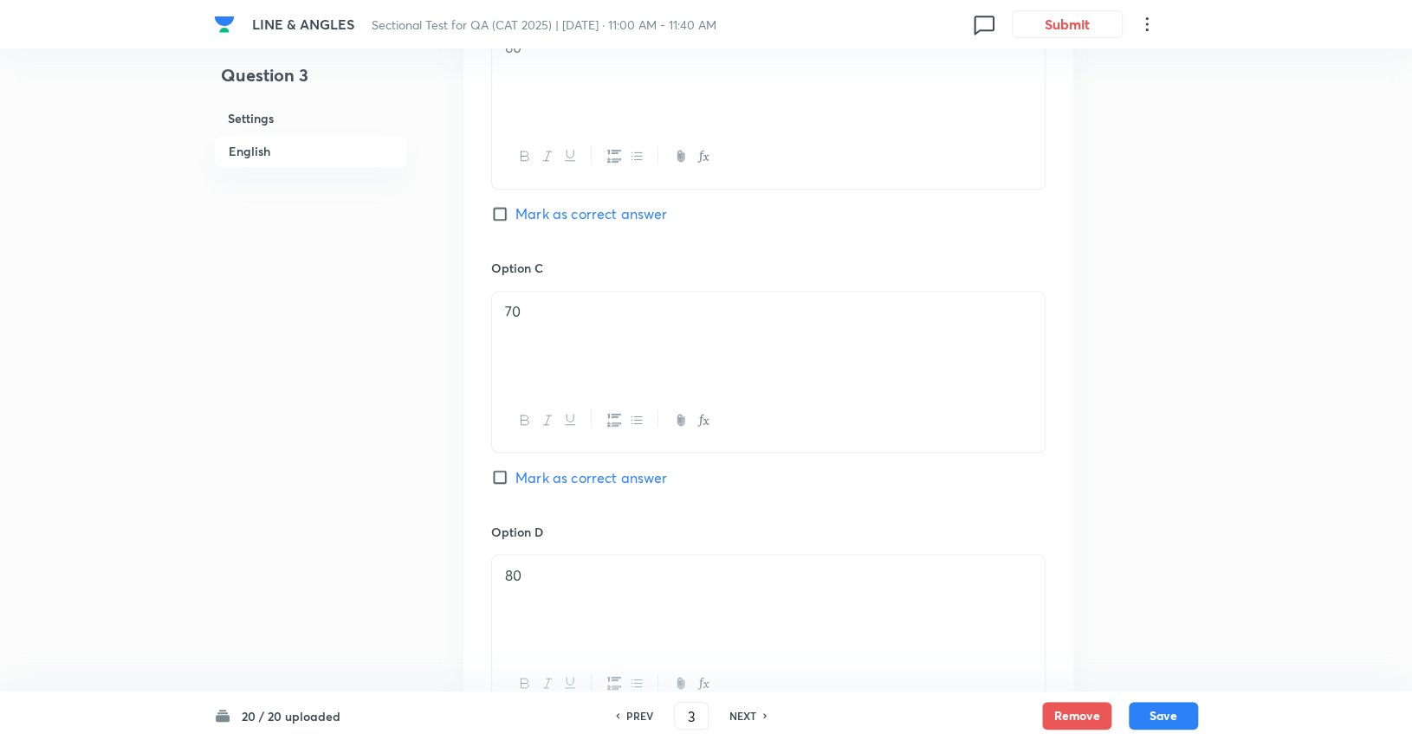
scroll to position [1532, 0]
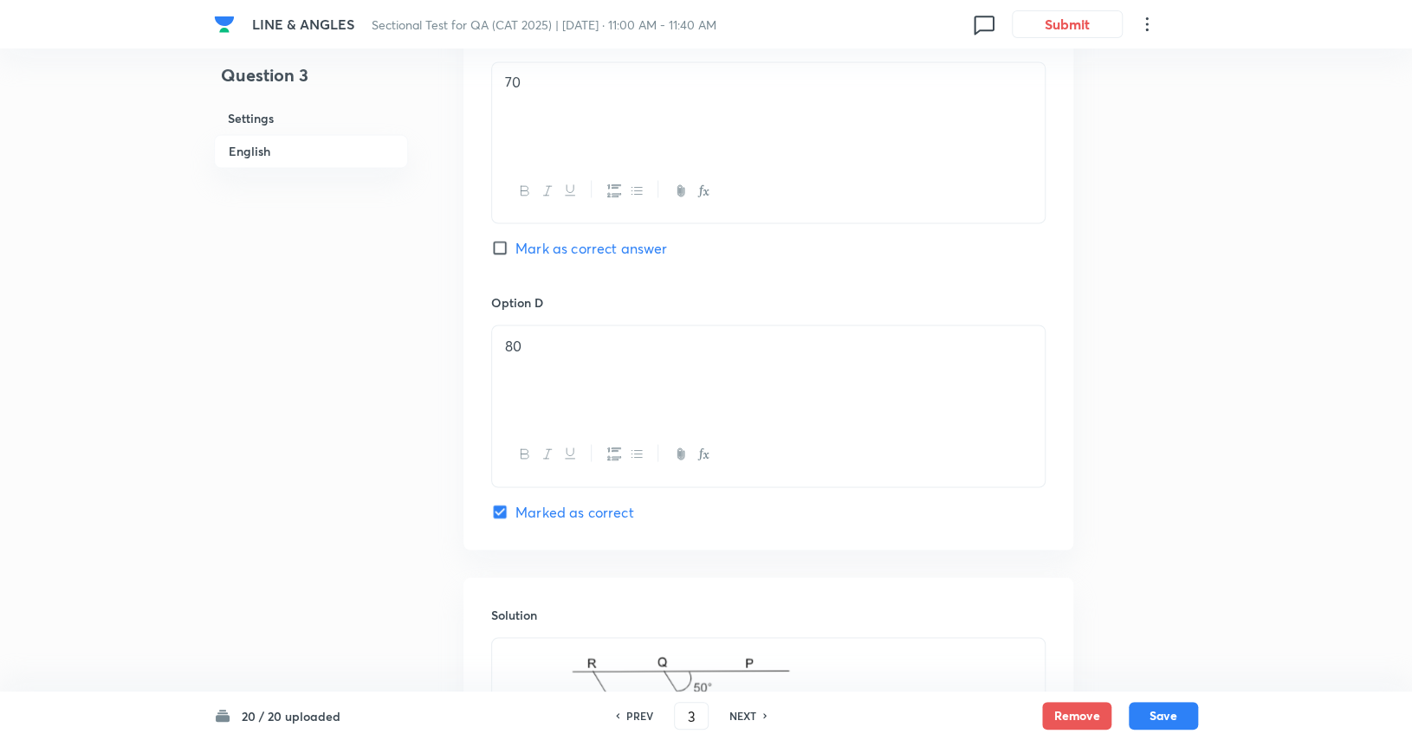
click at [724, 712] on div "NEXT" at bounding box center [745, 716] width 46 height 16
type input "4"
checkbox input "false"
checkbox input "true"
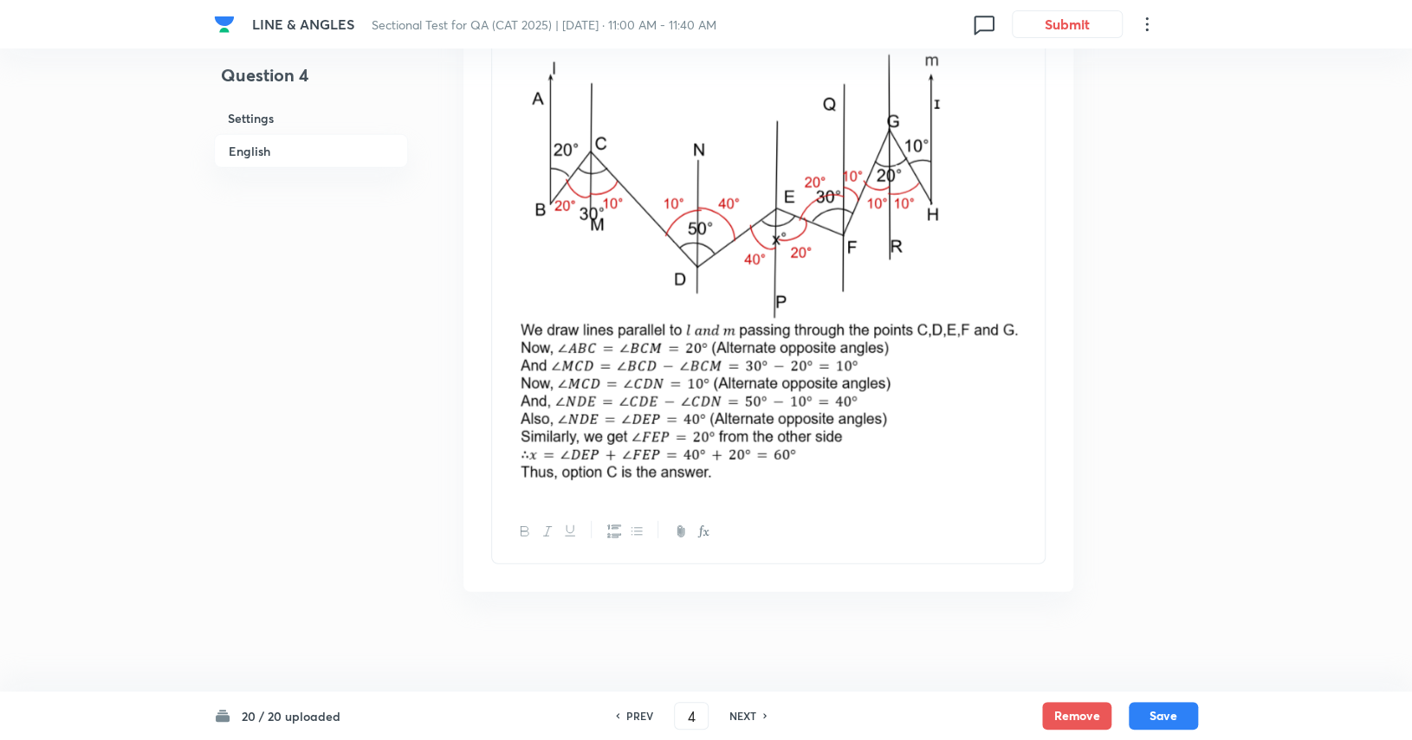
scroll to position [2231, 0]
click at [759, 709] on div "NEXT" at bounding box center [745, 716] width 46 height 16
type input "5"
checkbox input "false"
checkbox input "true"
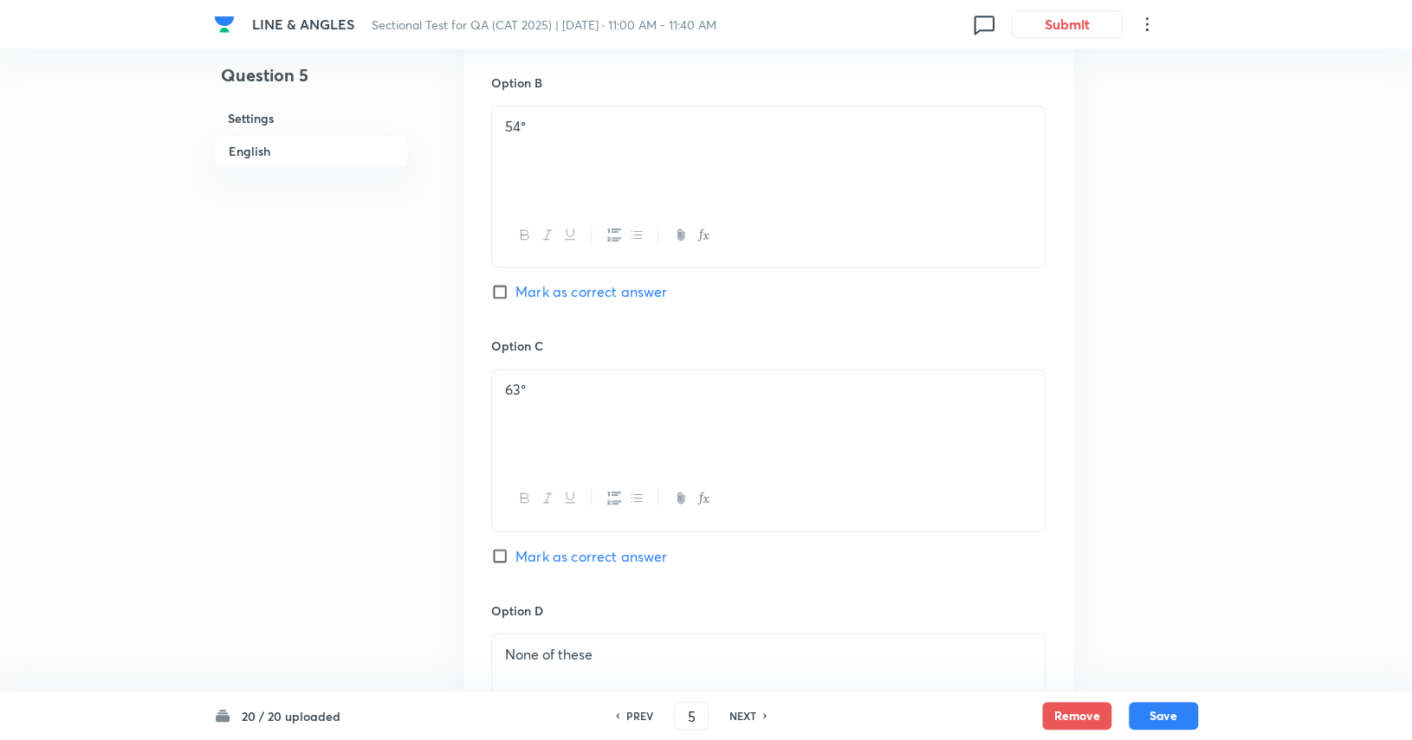
scroll to position [1434, 0]
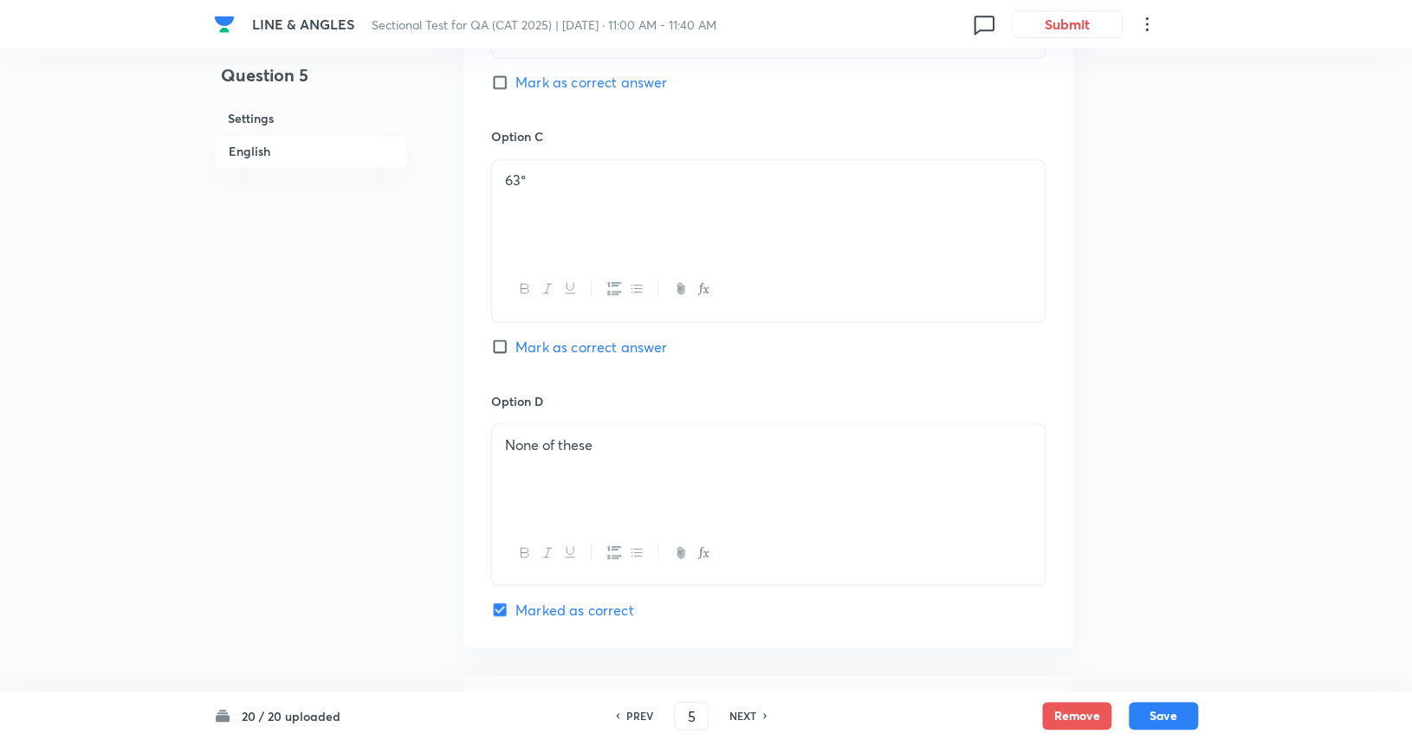
click at [737, 712] on h6 "NEXT" at bounding box center [742, 716] width 27 height 16
type input "6"
checkbox input "false"
checkbox input "true"
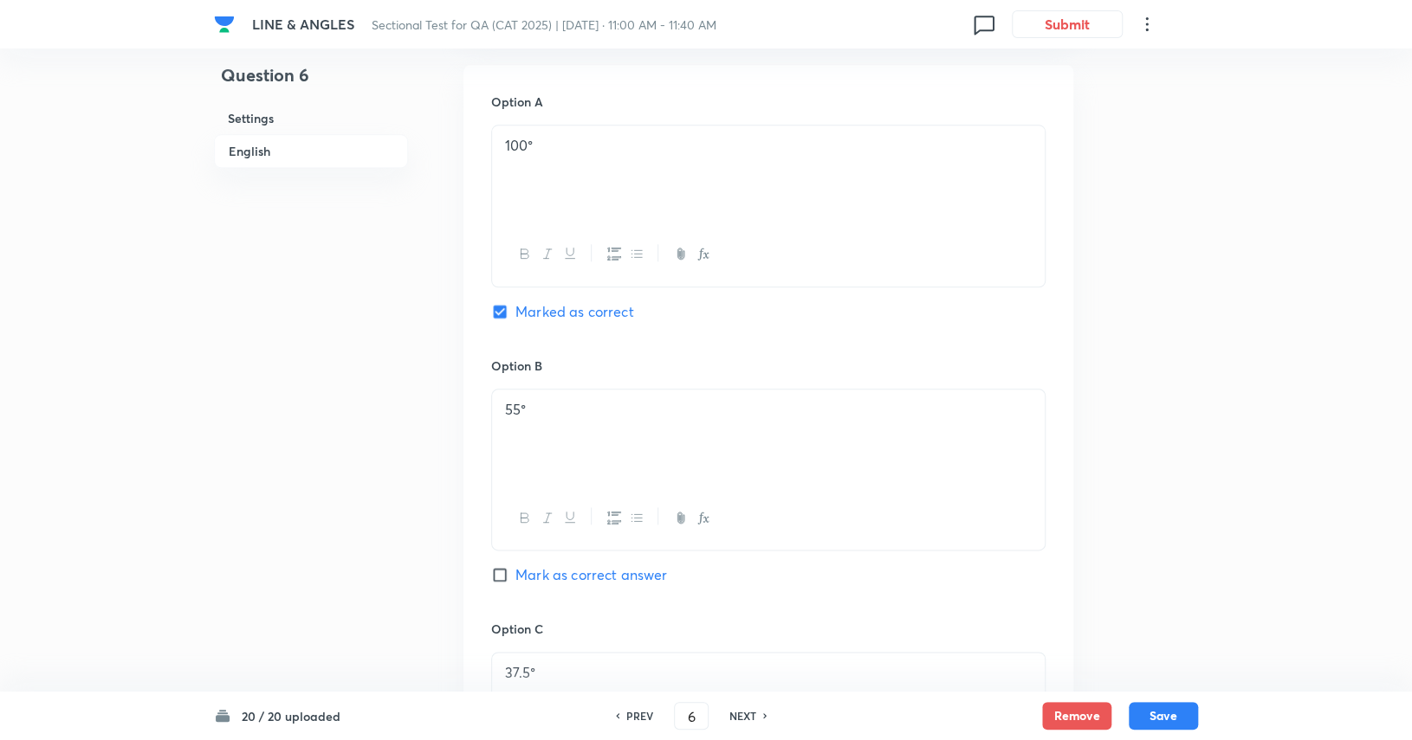
scroll to position [828, 0]
